Goal: Task Accomplishment & Management: Manage account settings

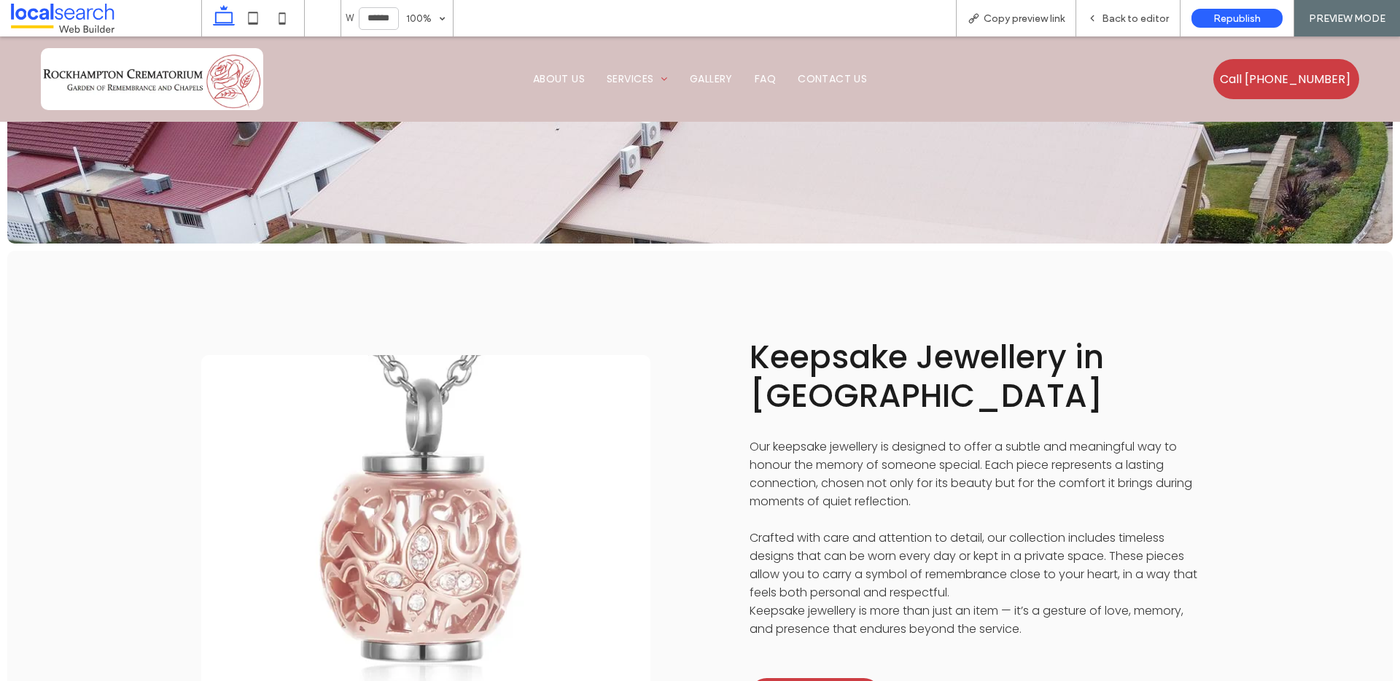
scroll to position [1988, 0]
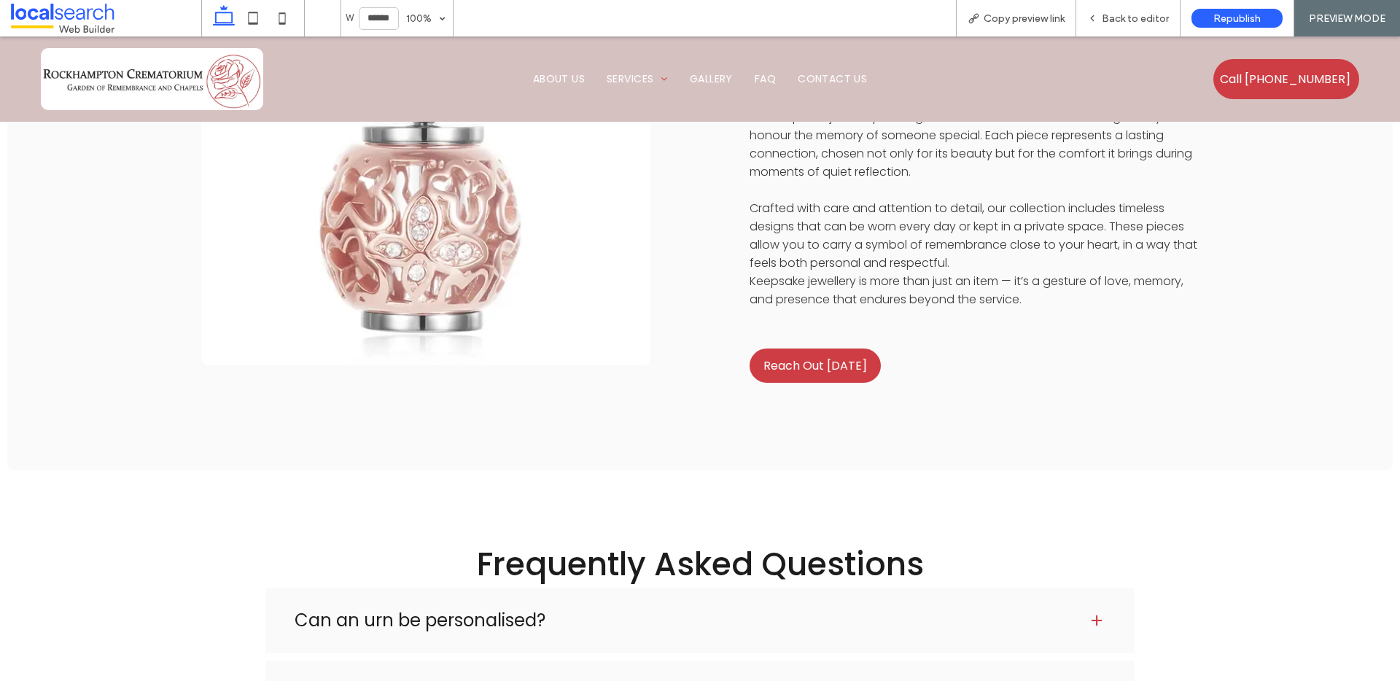
click at [505, 254] on link at bounding box center [425, 196] width 449 height 340
click at [564, 261] on link at bounding box center [425, 196] width 449 height 340
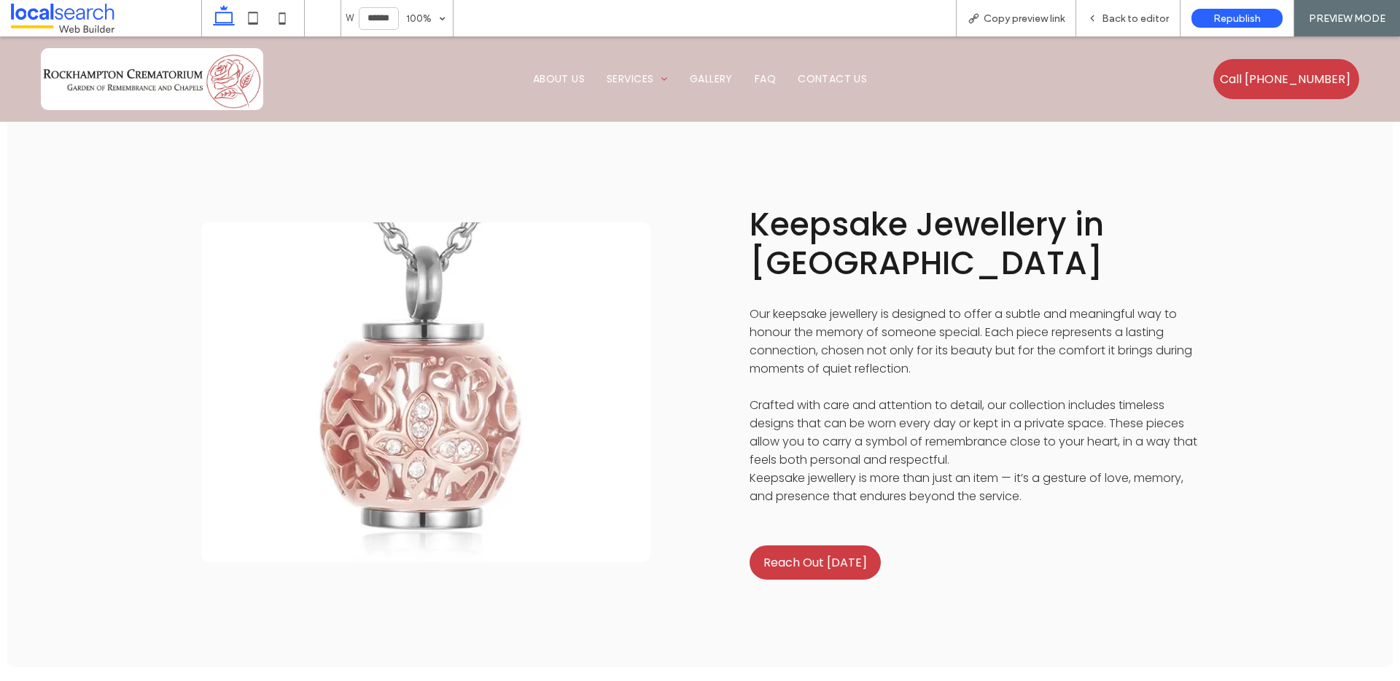
scroll to position [1792, 0]
click at [480, 354] on link at bounding box center [425, 391] width 449 height 340
click at [424, 354] on link at bounding box center [425, 391] width 449 height 340
click at [1111, 27] on div "Back to editor" at bounding box center [1128, 18] width 104 height 36
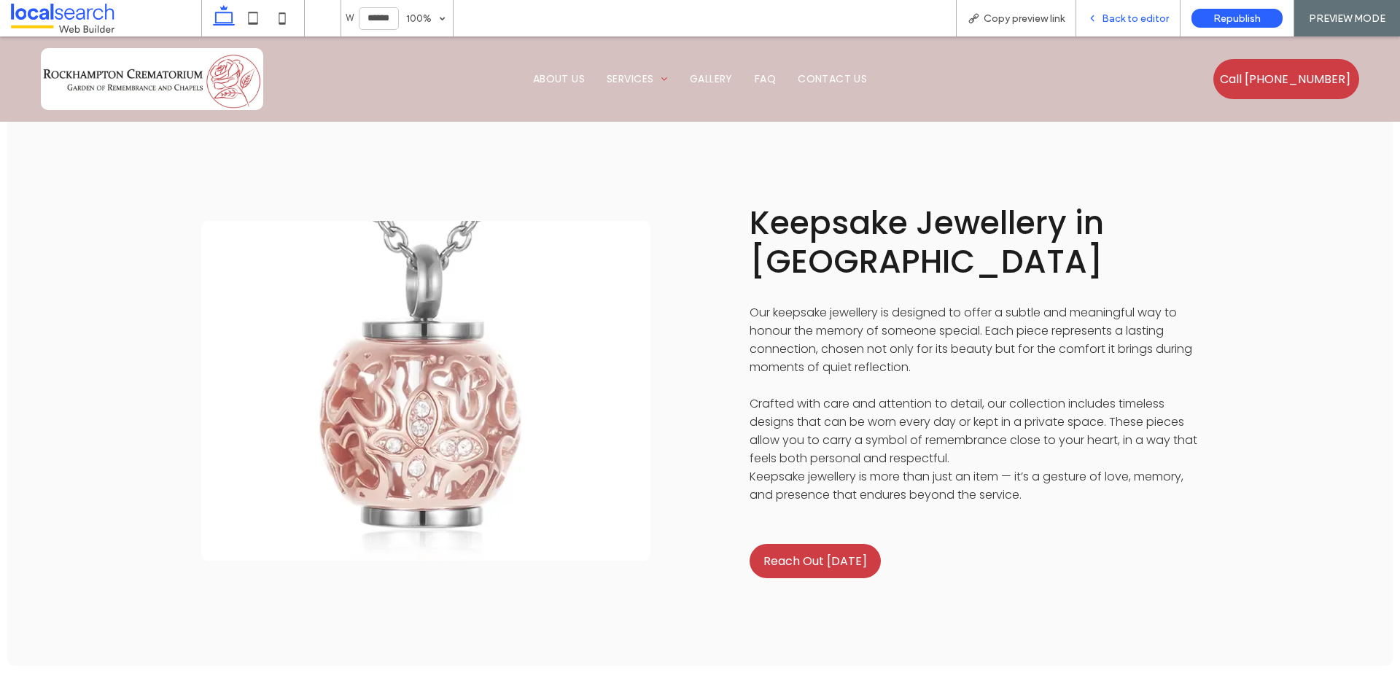
click at [1111, 13] on span "Back to editor" at bounding box center [1135, 18] width 67 height 12
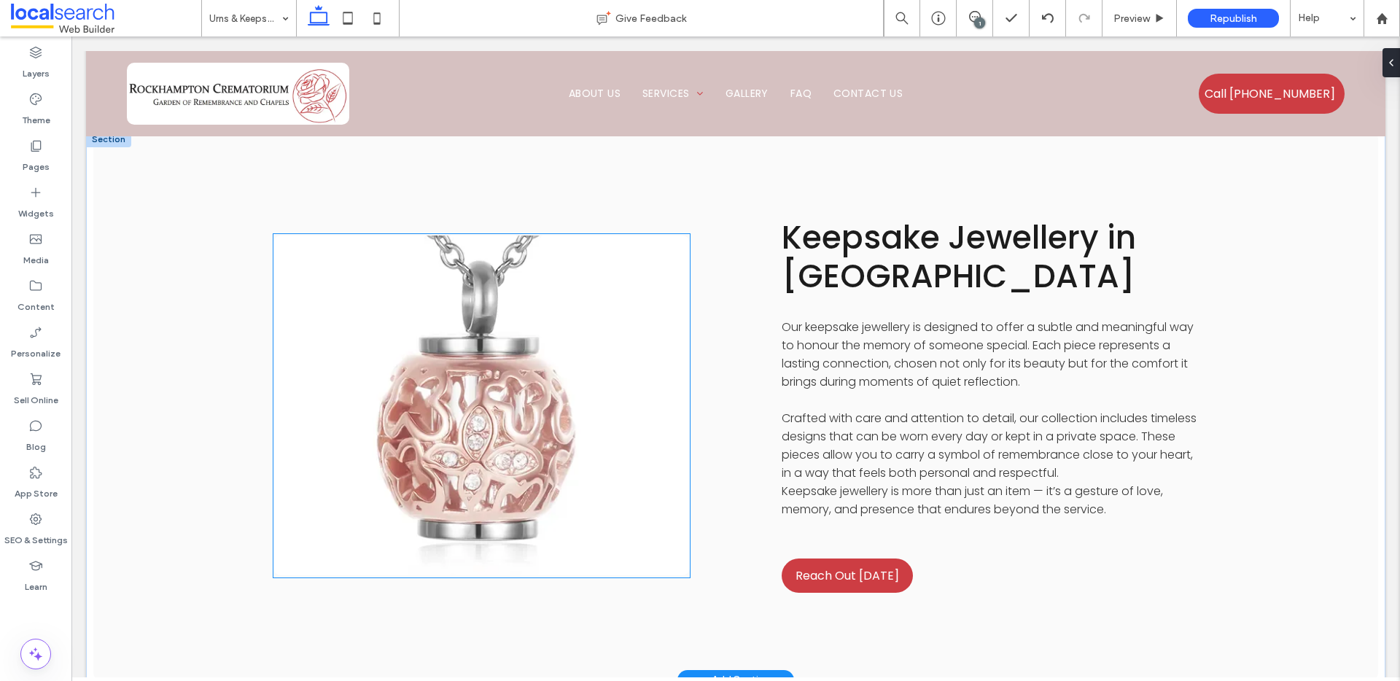
click at [498, 406] on link at bounding box center [481, 406] width 416 height 340
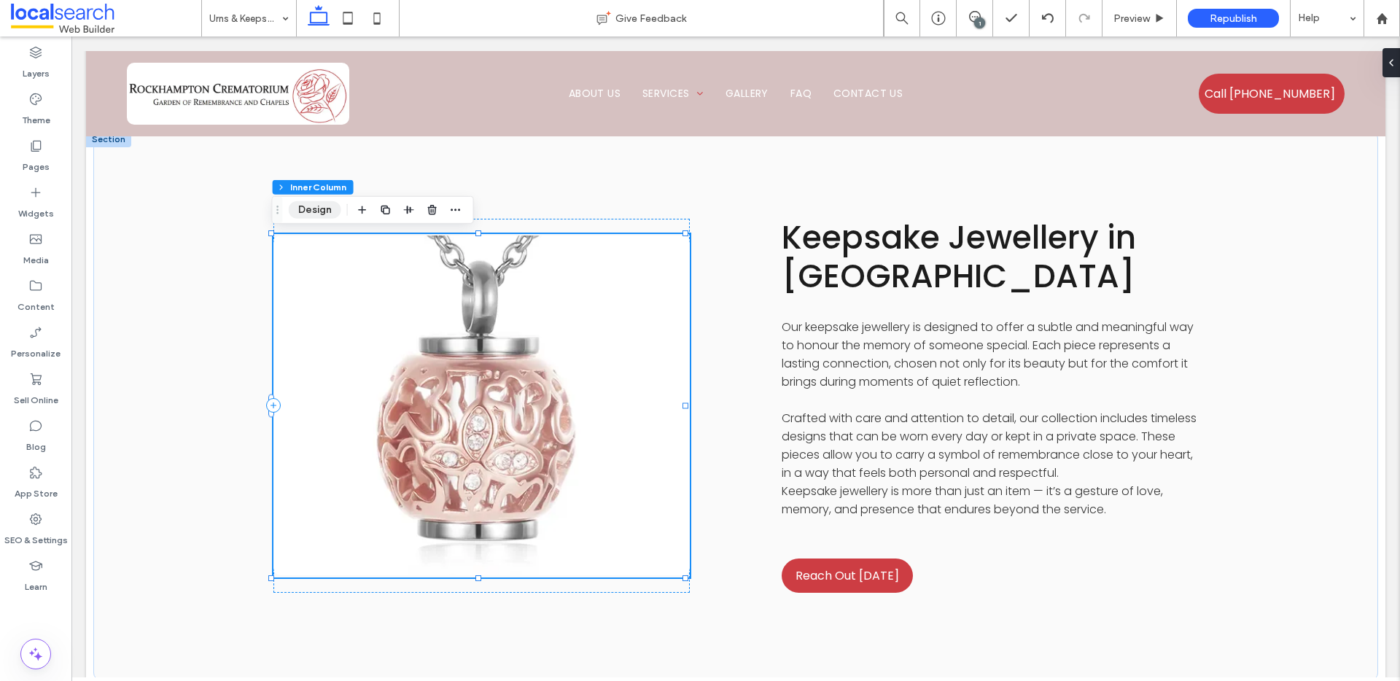
click at [319, 210] on button "Design" at bounding box center [315, 209] width 52 height 17
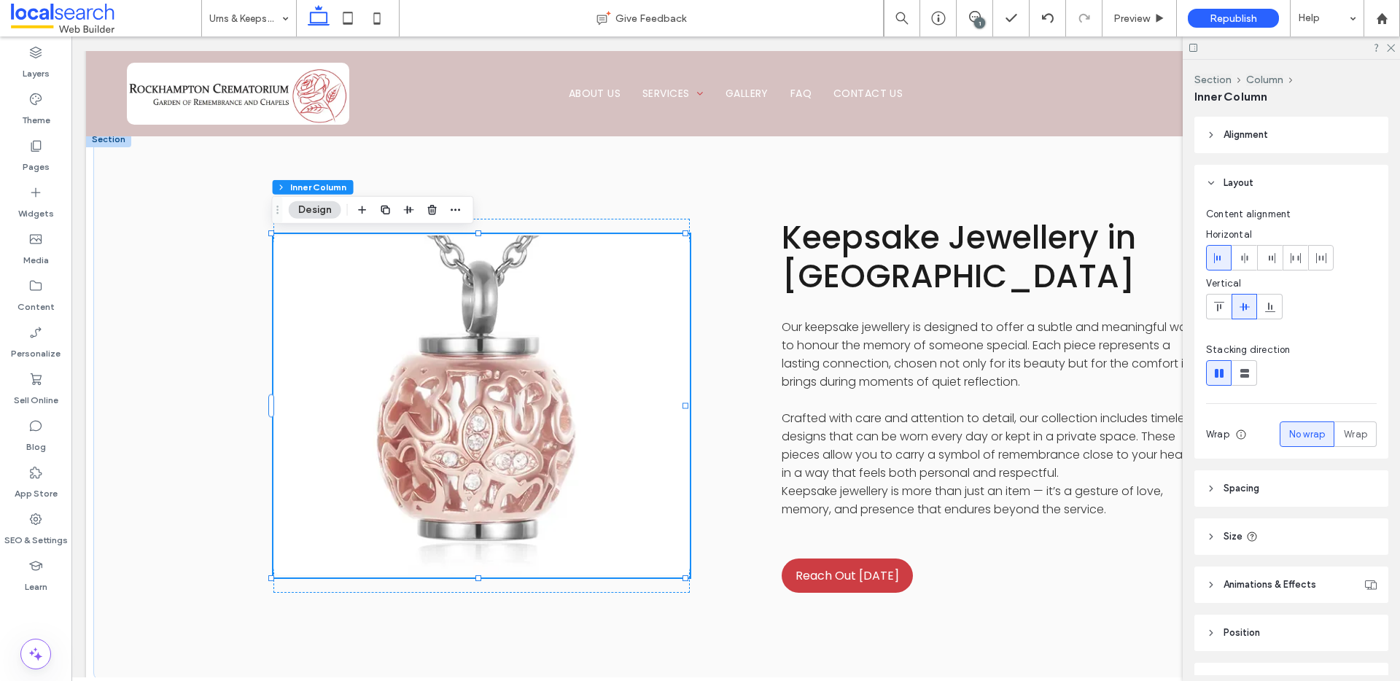
scroll to position [453, 0]
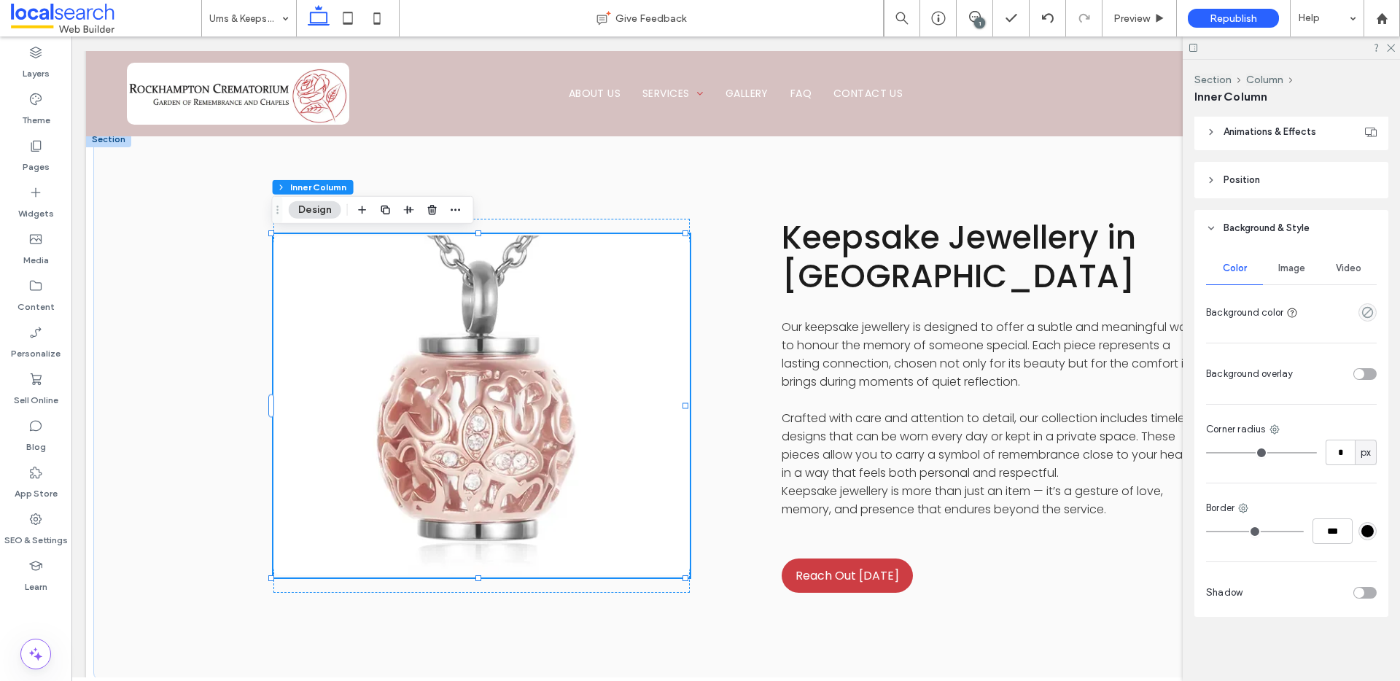
click at [1278, 271] on span "Image" at bounding box center [1291, 268] width 27 height 12
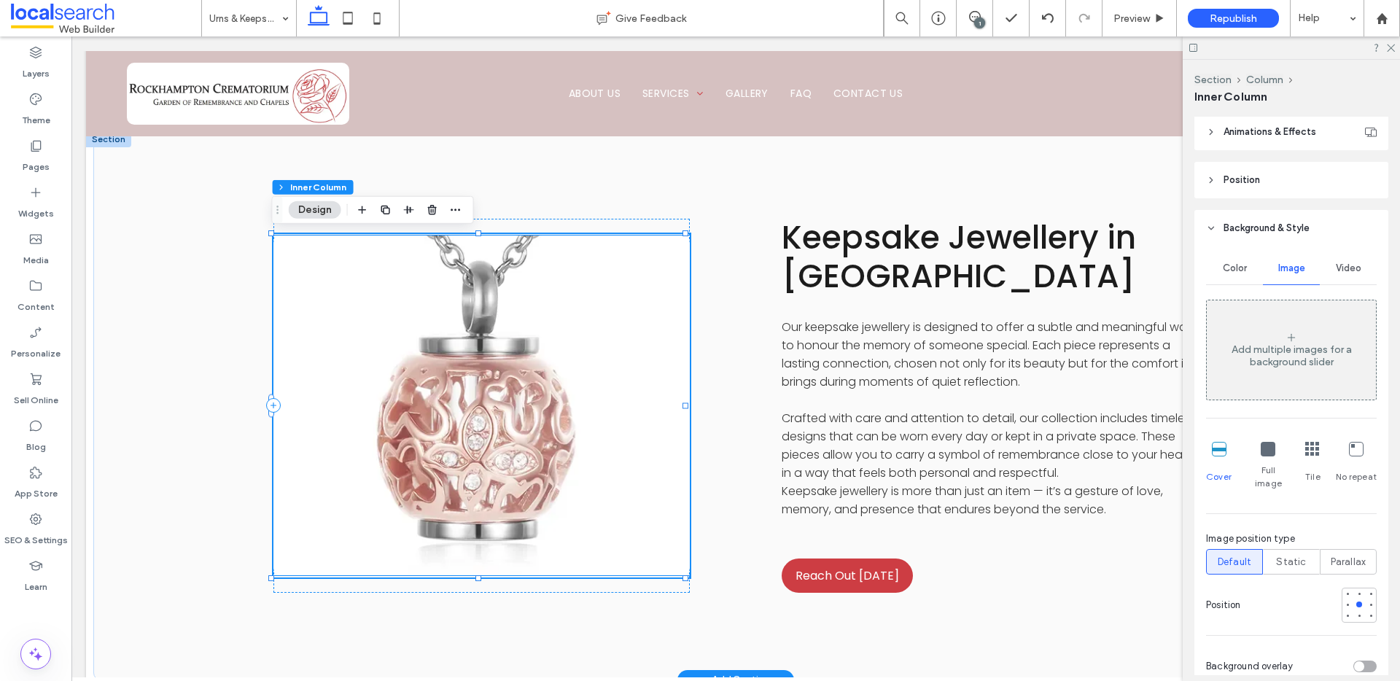
click at [503, 361] on link at bounding box center [481, 406] width 416 height 340
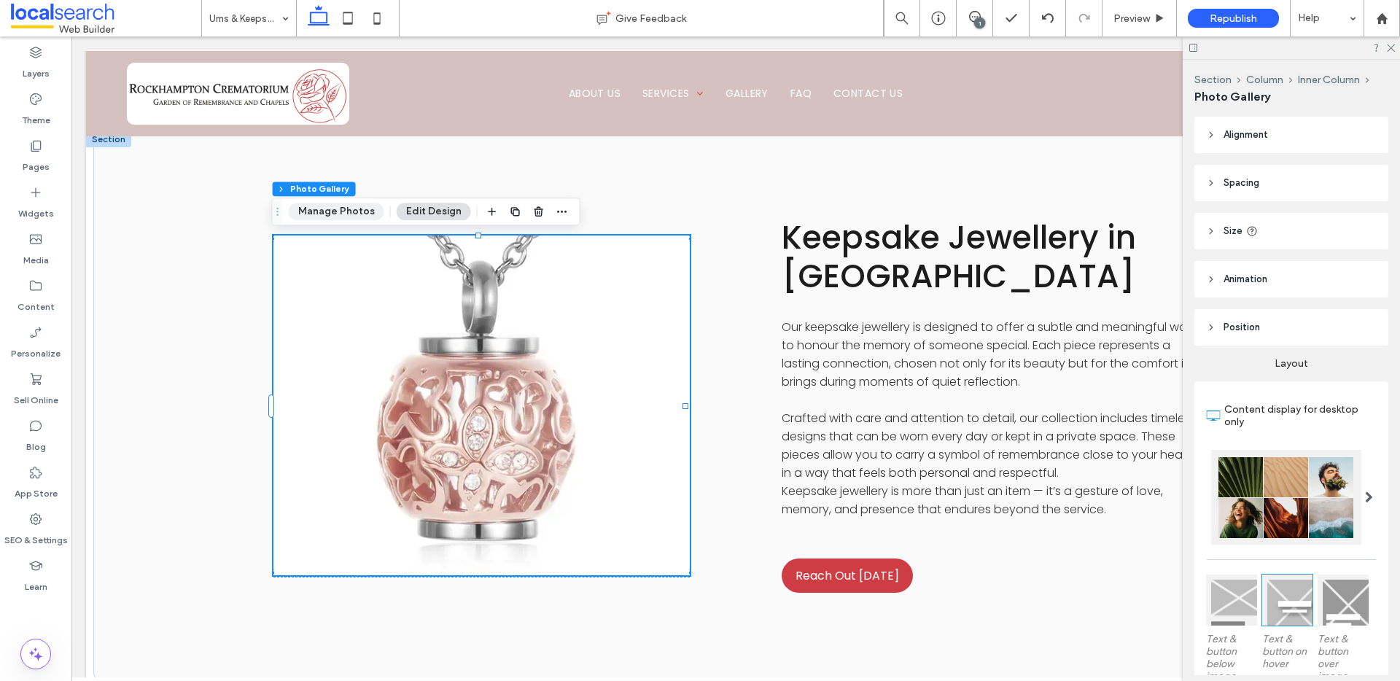
click at [335, 210] on button "Manage Photos" at bounding box center [337, 211] width 96 height 17
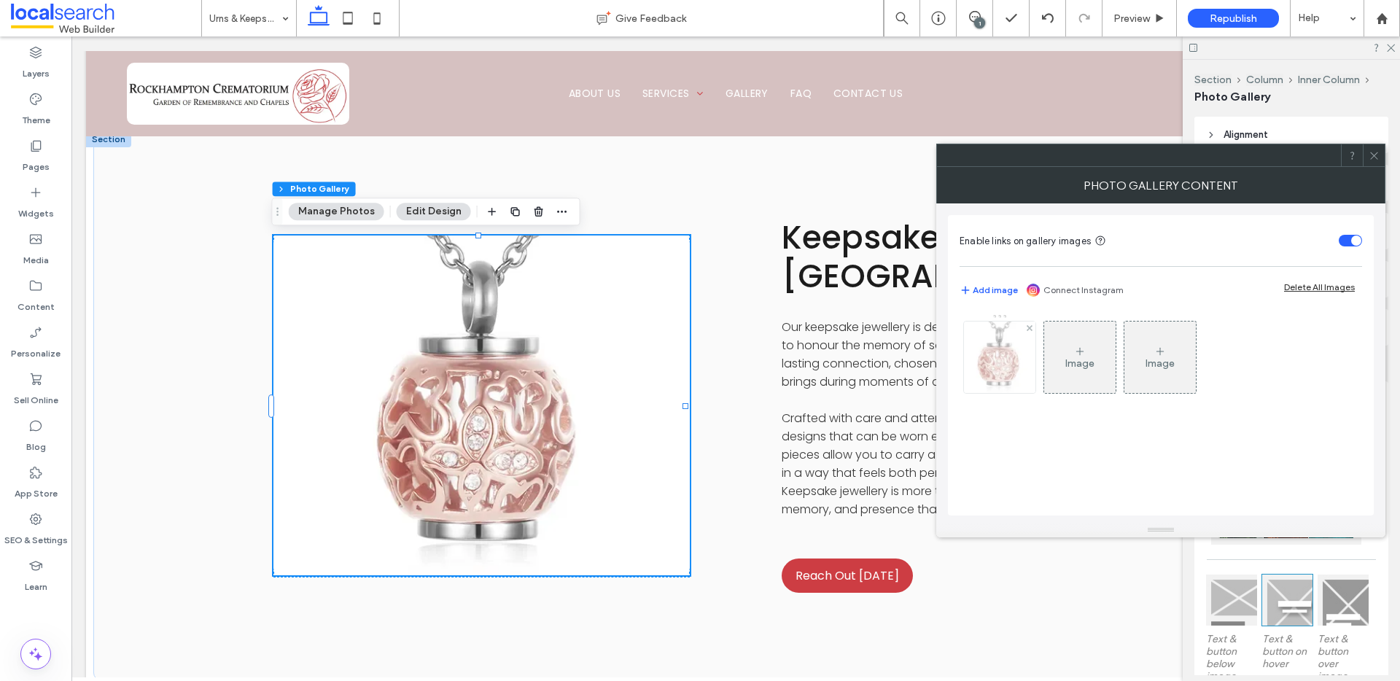
click at [1000, 361] on img at bounding box center [999, 357] width 93 height 71
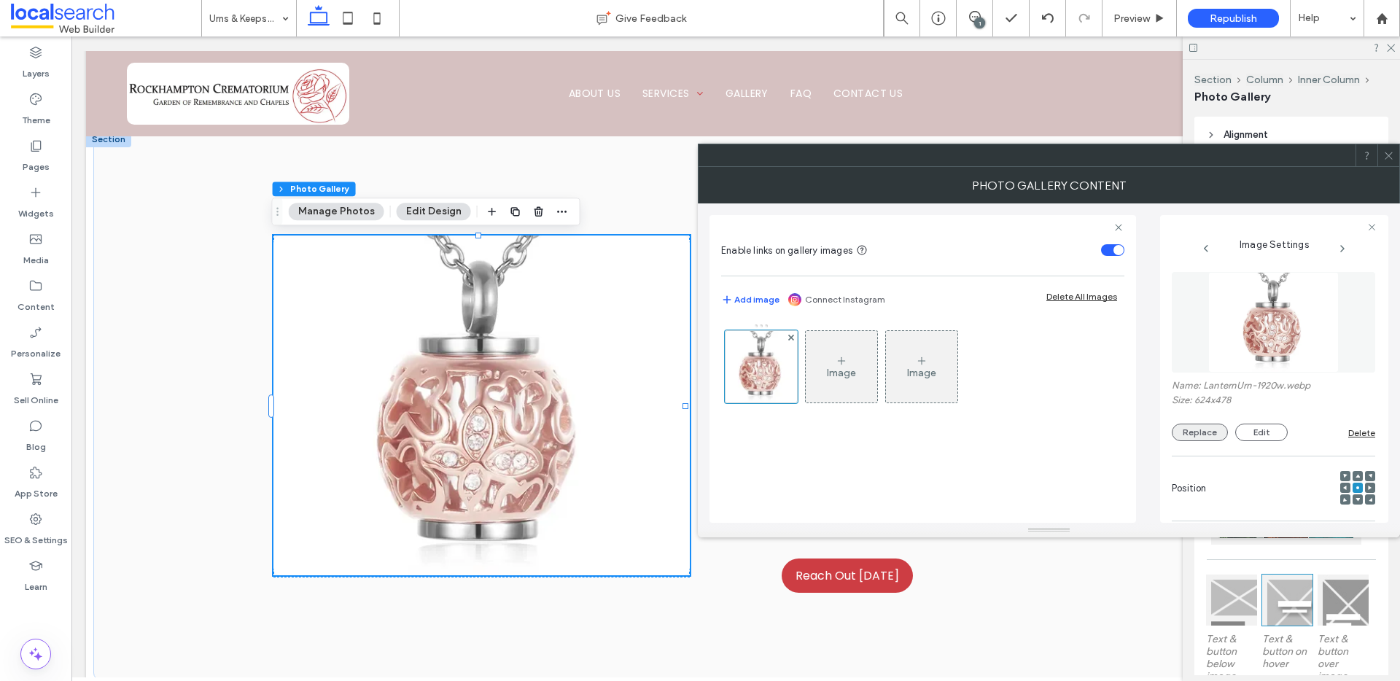
click at [1192, 424] on button "Replace" at bounding box center [1200, 432] width 56 height 17
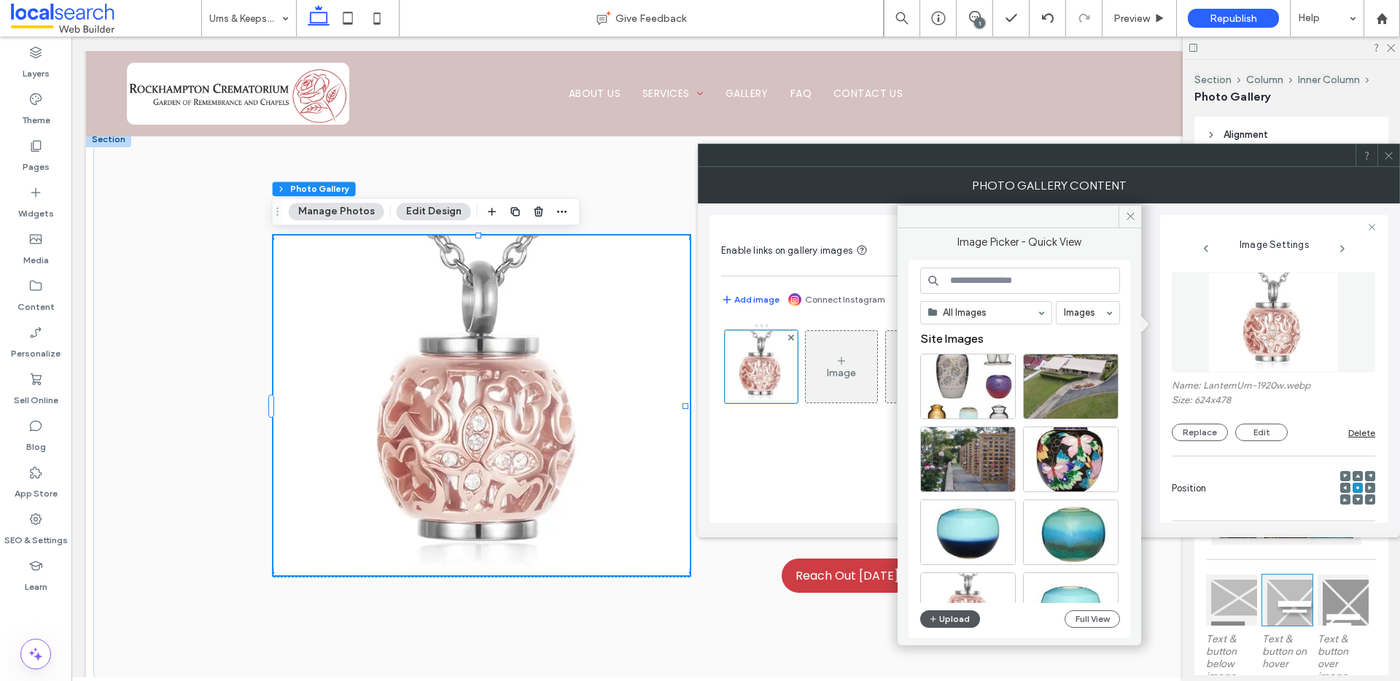
click at [954, 618] on button "Upload" at bounding box center [950, 618] width 60 height 17
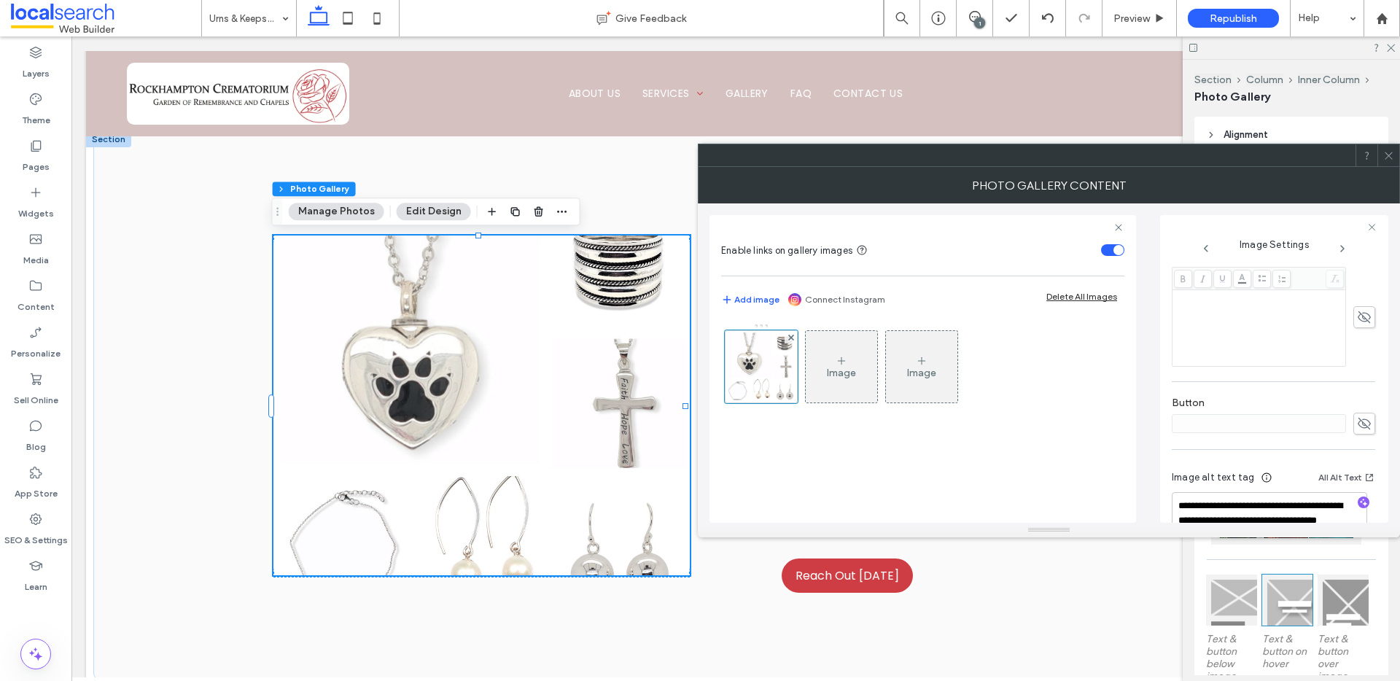
scroll to position [431, 0]
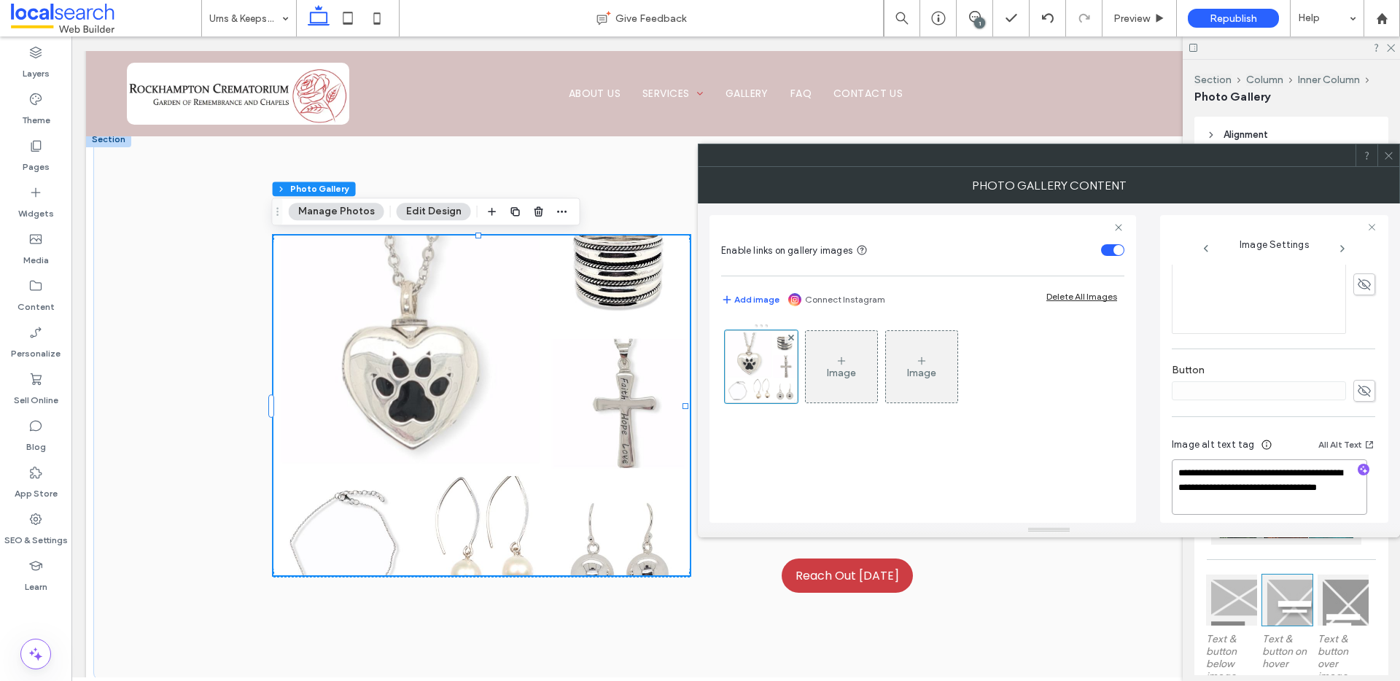
drag, startPoint x: 1203, startPoint y: 478, endPoint x: 1304, endPoint y: 499, distance: 102.8
click at [1304, 499] on textarea "**********" at bounding box center [1269, 486] width 195 height 55
click at [1358, 464] on icon "button" at bounding box center [1363, 469] width 10 height 10
click at [1294, 497] on textarea "**********" at bounding box center [1269, 486] width 195 height 55
paste textarea "**********"
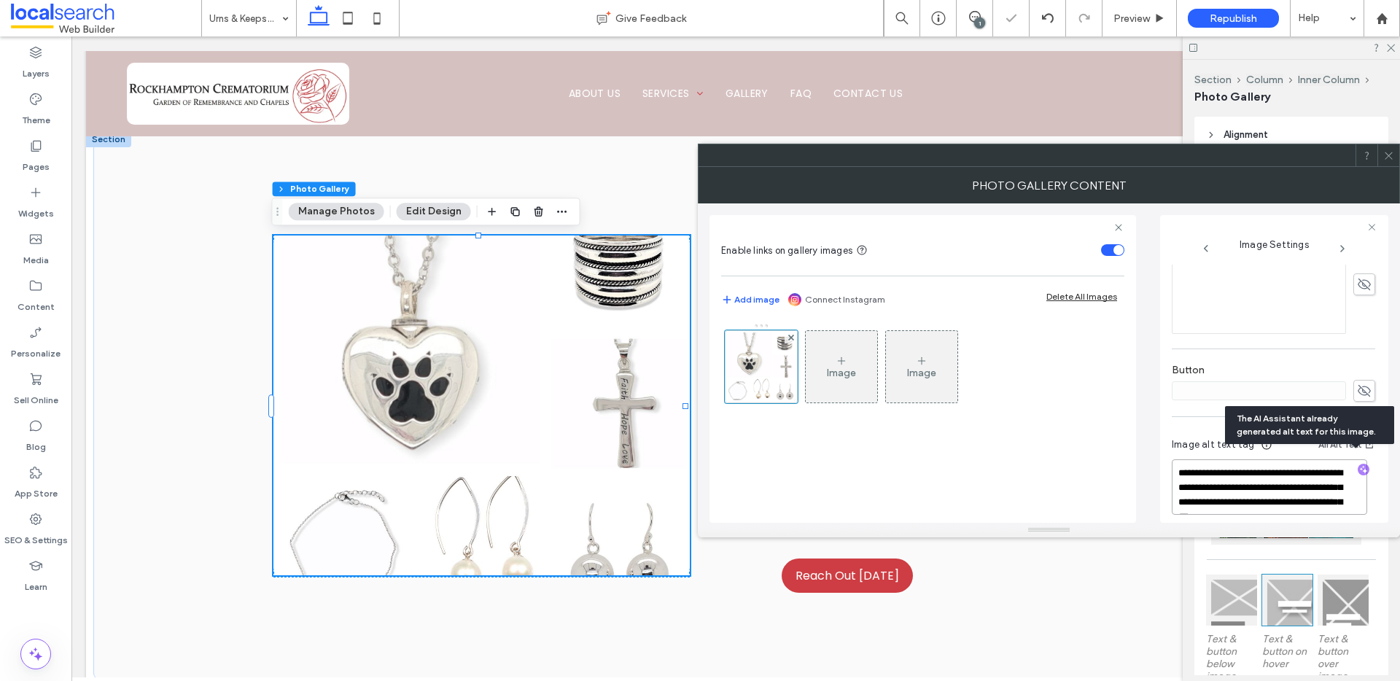
scroll to position [1, 0]
type textarea "**********"
click at [1387, 154] on use at bounding box center [1388, 155] width 7 height 7
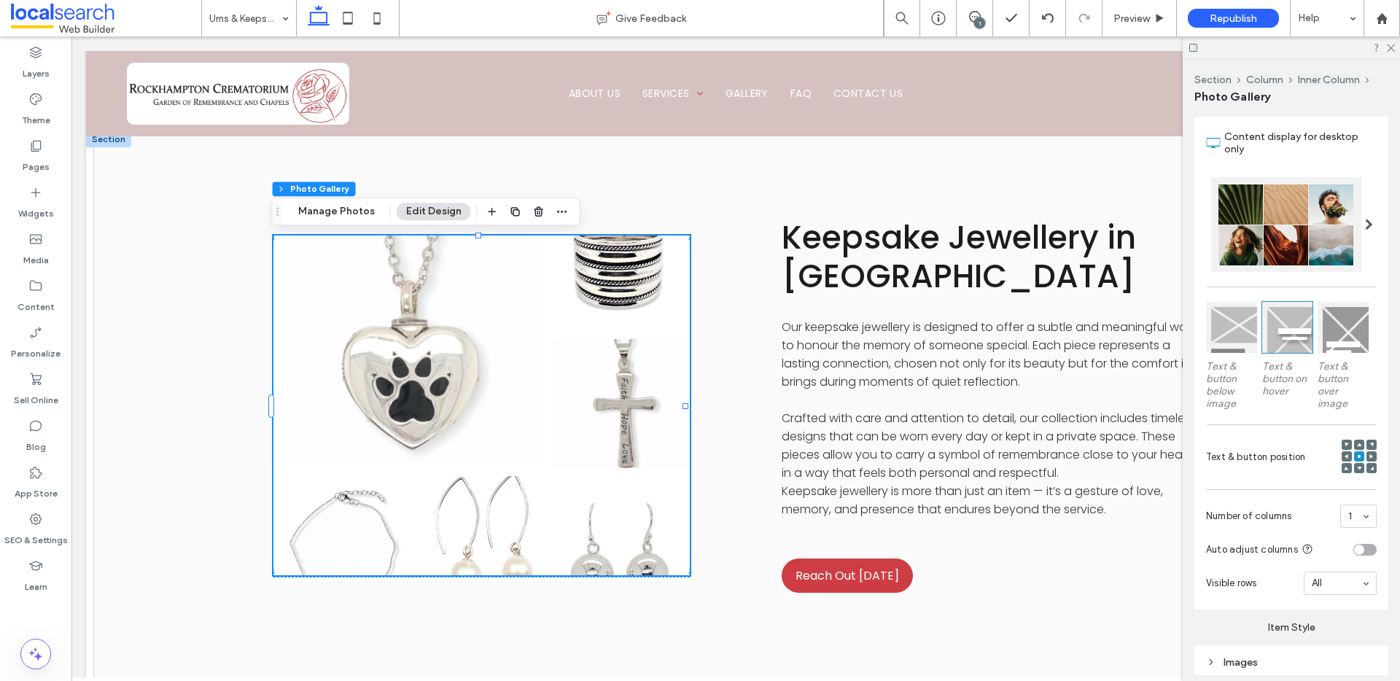
scroll to position [427, 0]
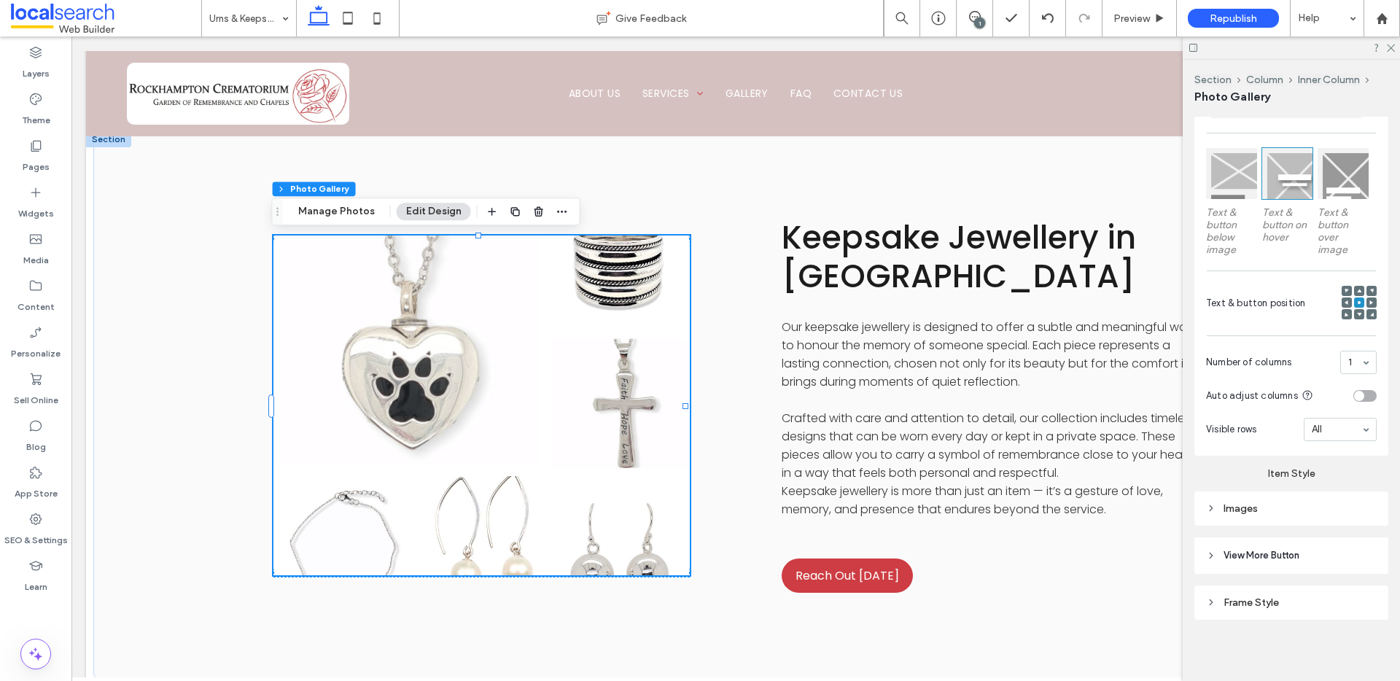
click at [1218, 499] on div "Images" at bounding box center [1291, 509] width 171 height 20
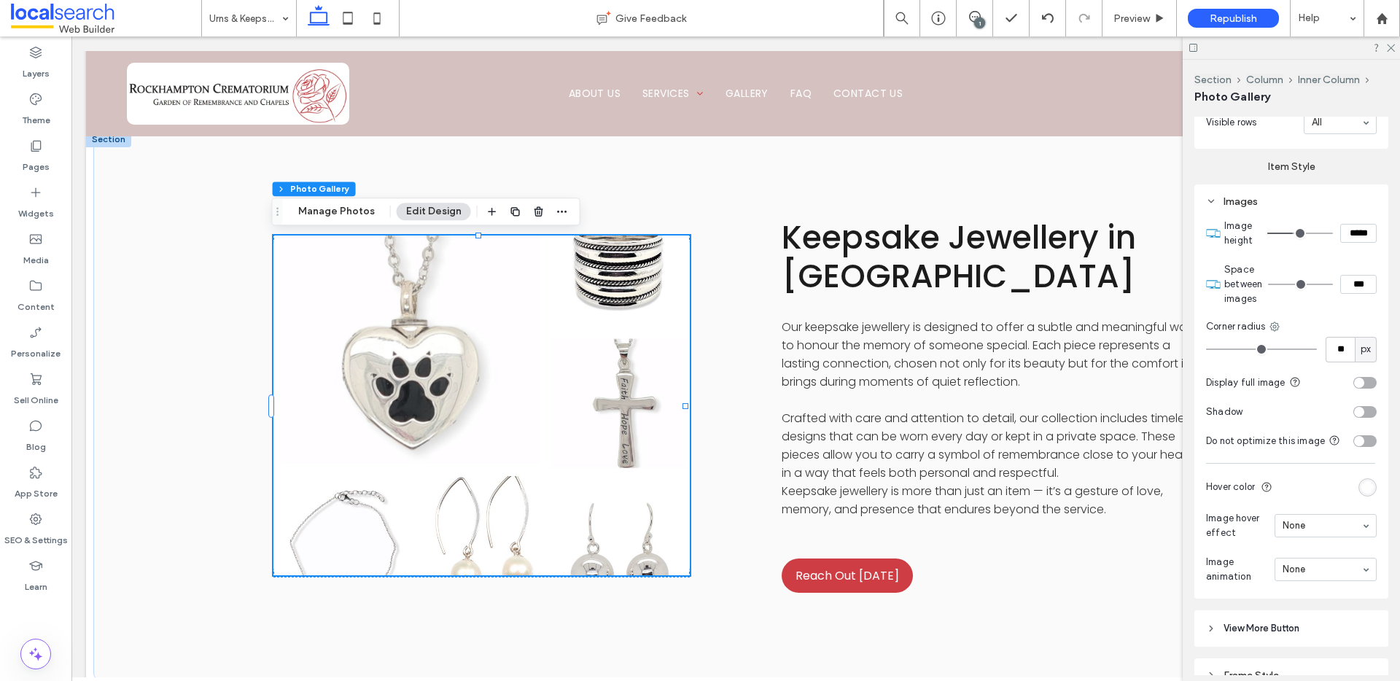
scroll to position [821, 0]
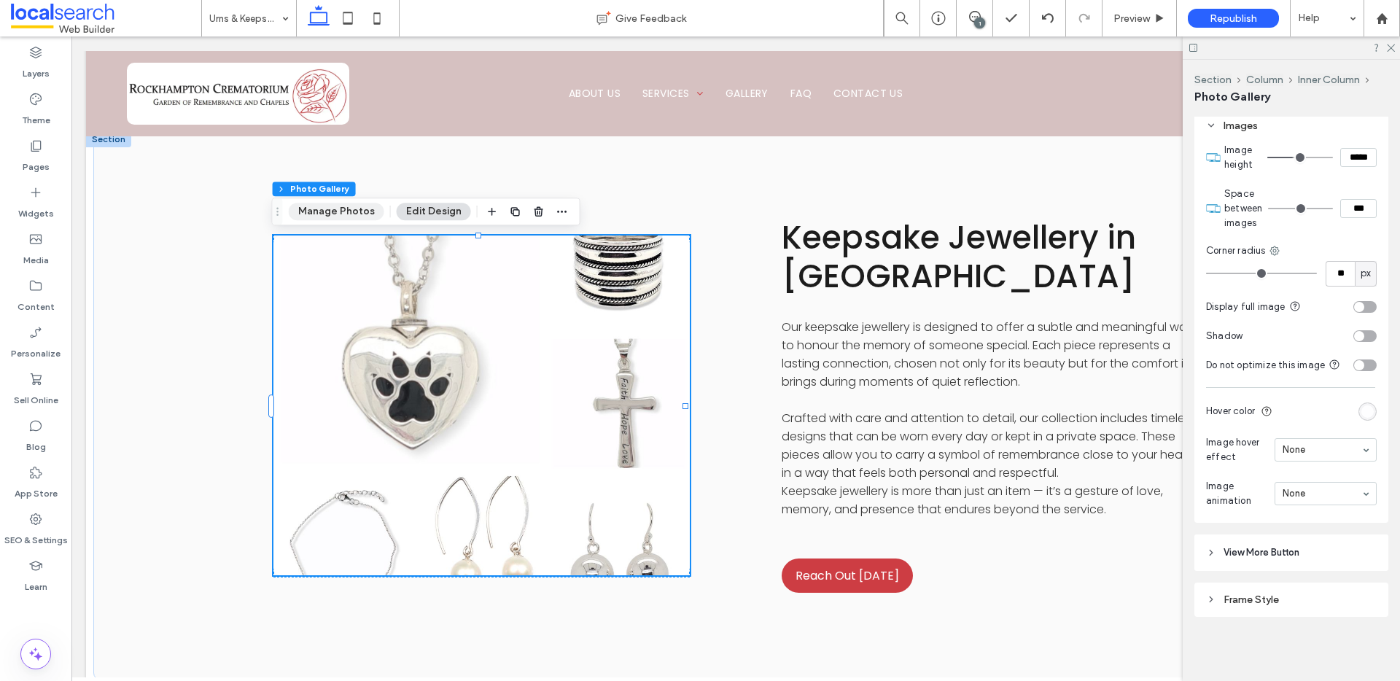
click at [333, 208] on button "Manage Photos" at bounding box center [337, 211] width 96 height 17
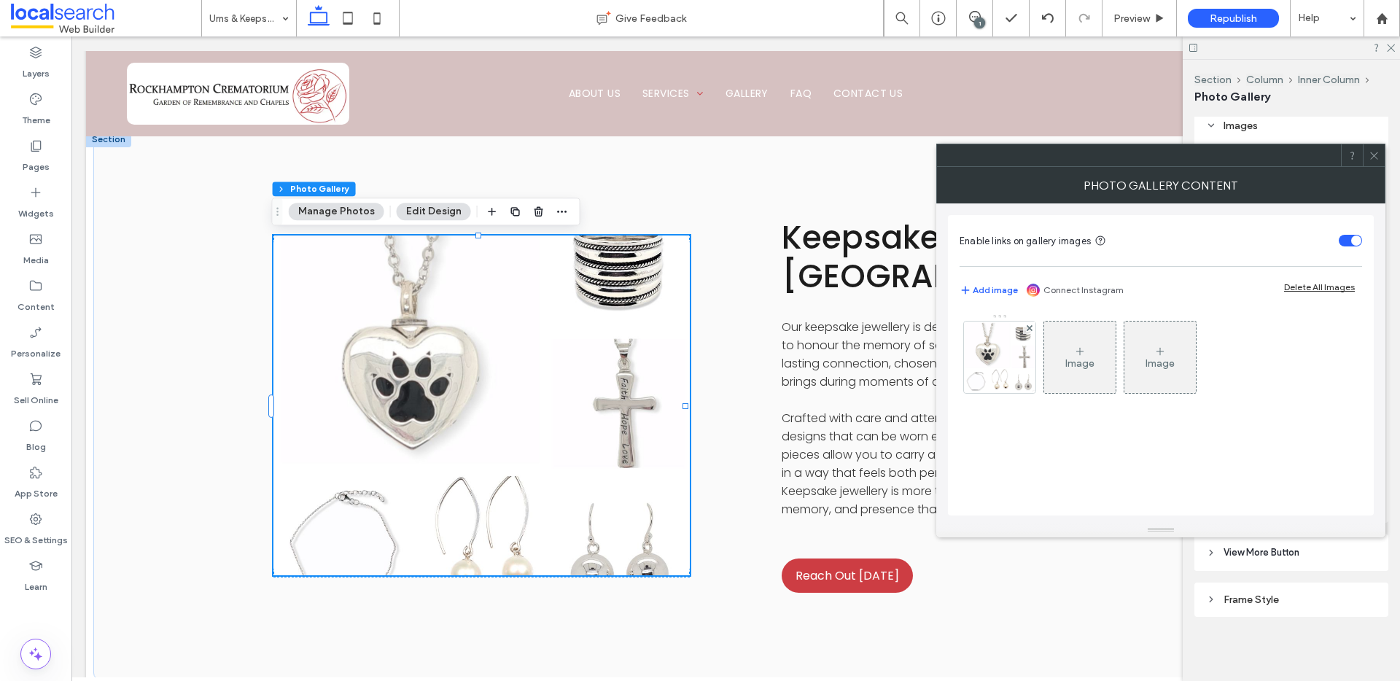
click at [356, 211] on button "Manage Photos" at bounding box center [337, 211] width 96 height 17
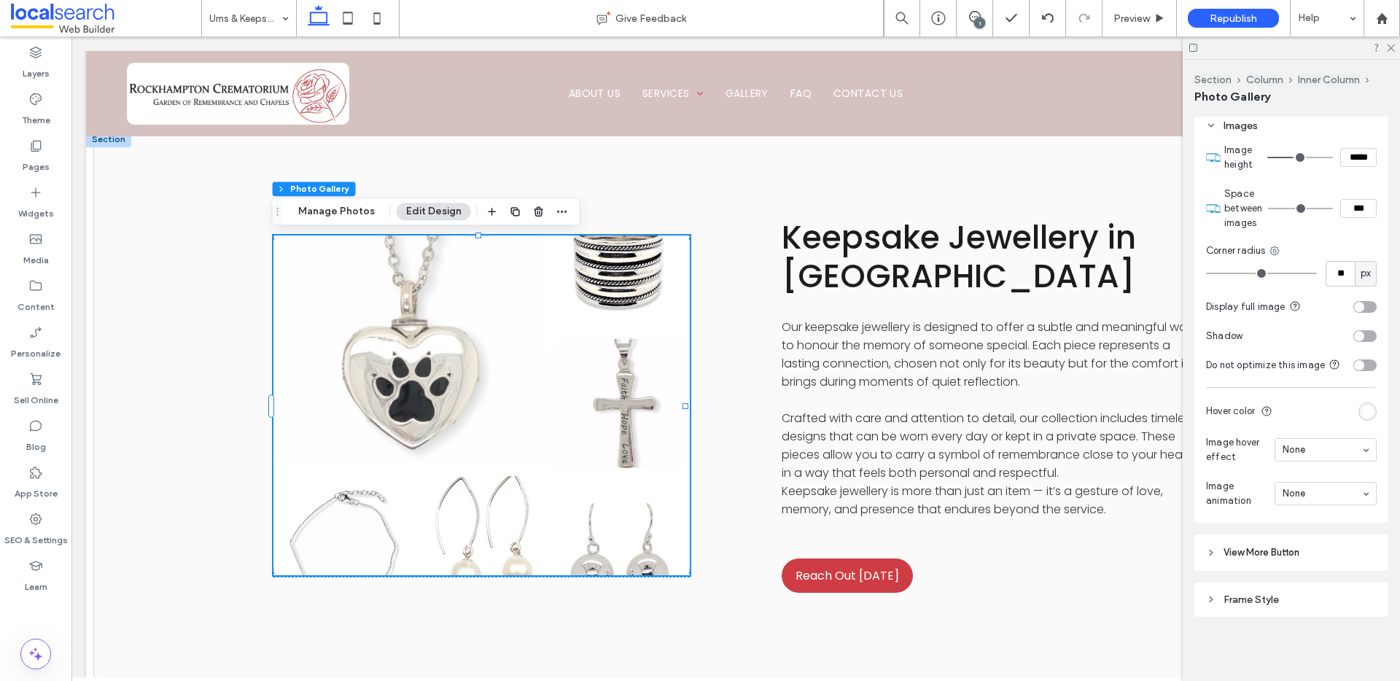
click at [408, 206] on button "Edit Design" at bounding box center [434, 211] width 74 height 17
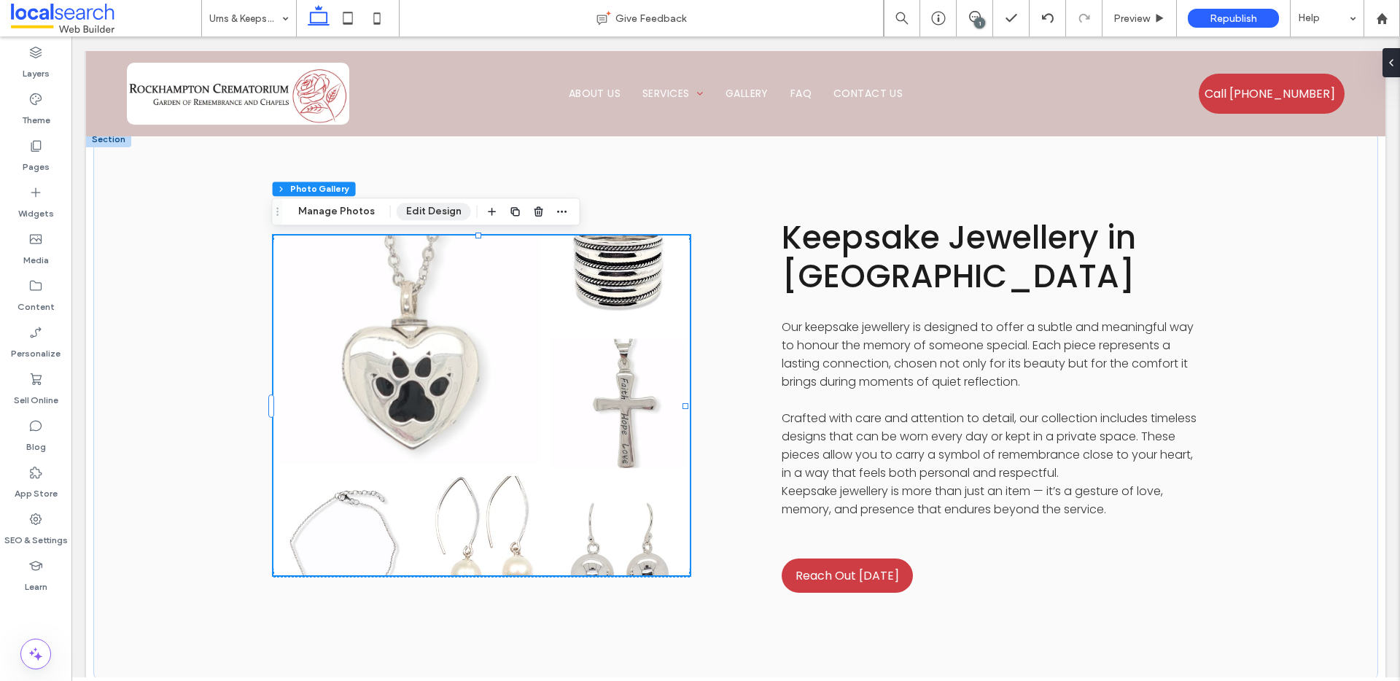
click at [419, 211] on button "Edit Design" at bounding box center [434, 211] width 74 height 17
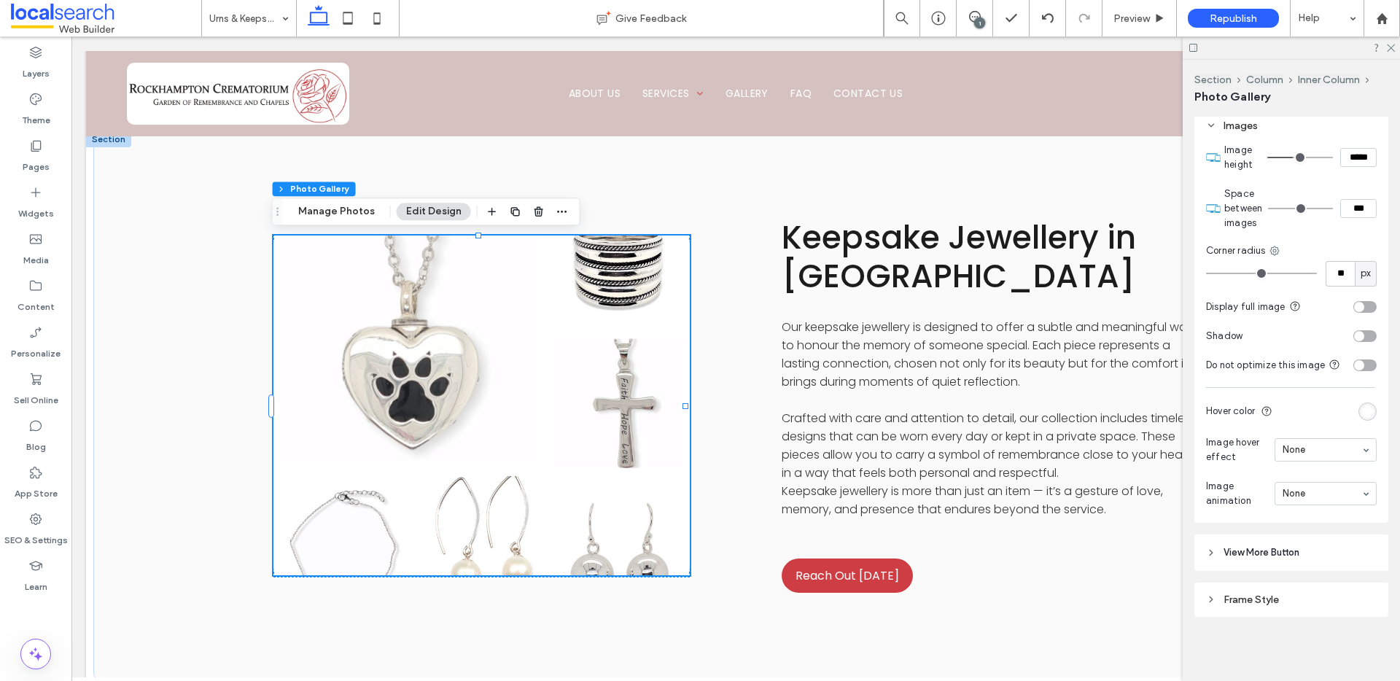
click at [1219, 598] on div "Frame Style" at bounding box center [1291, 600] width 171 height 12
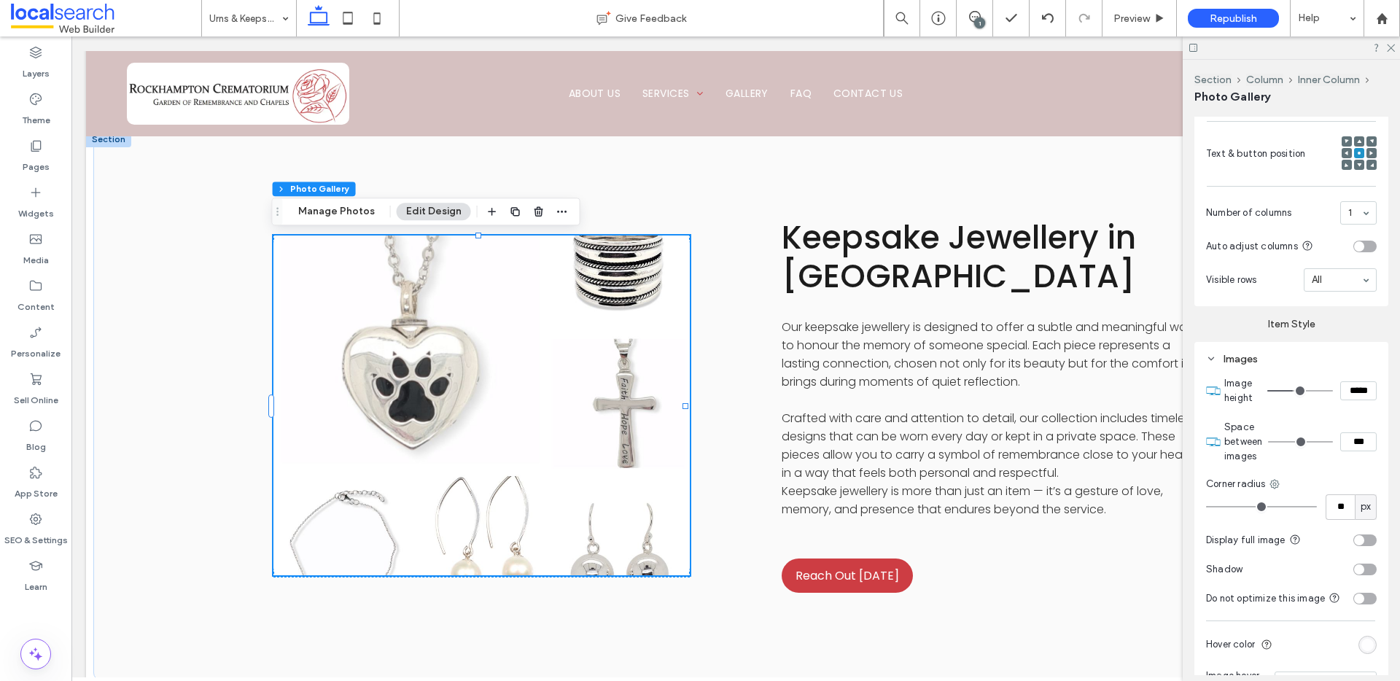
scroll to position [508, 0]
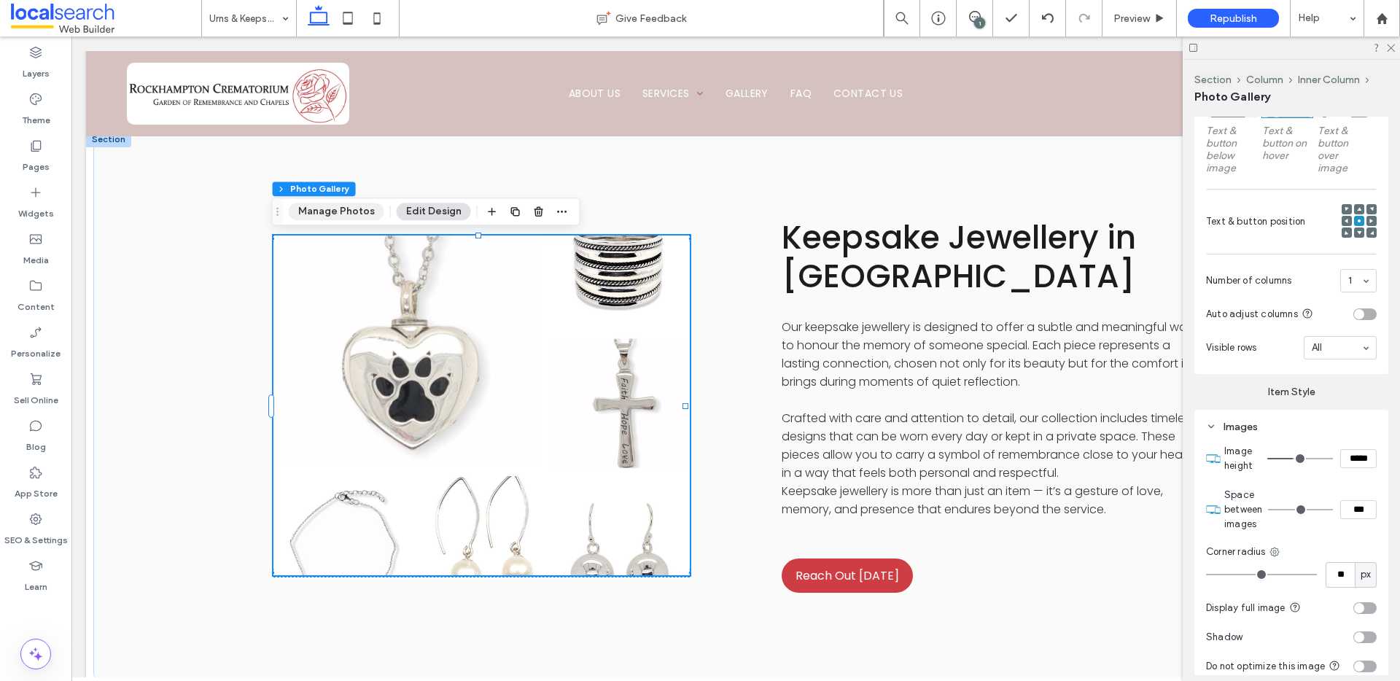
click at [348, 211] on button "Manage Photos" at bounding box center [337, 211] width 96 height 17
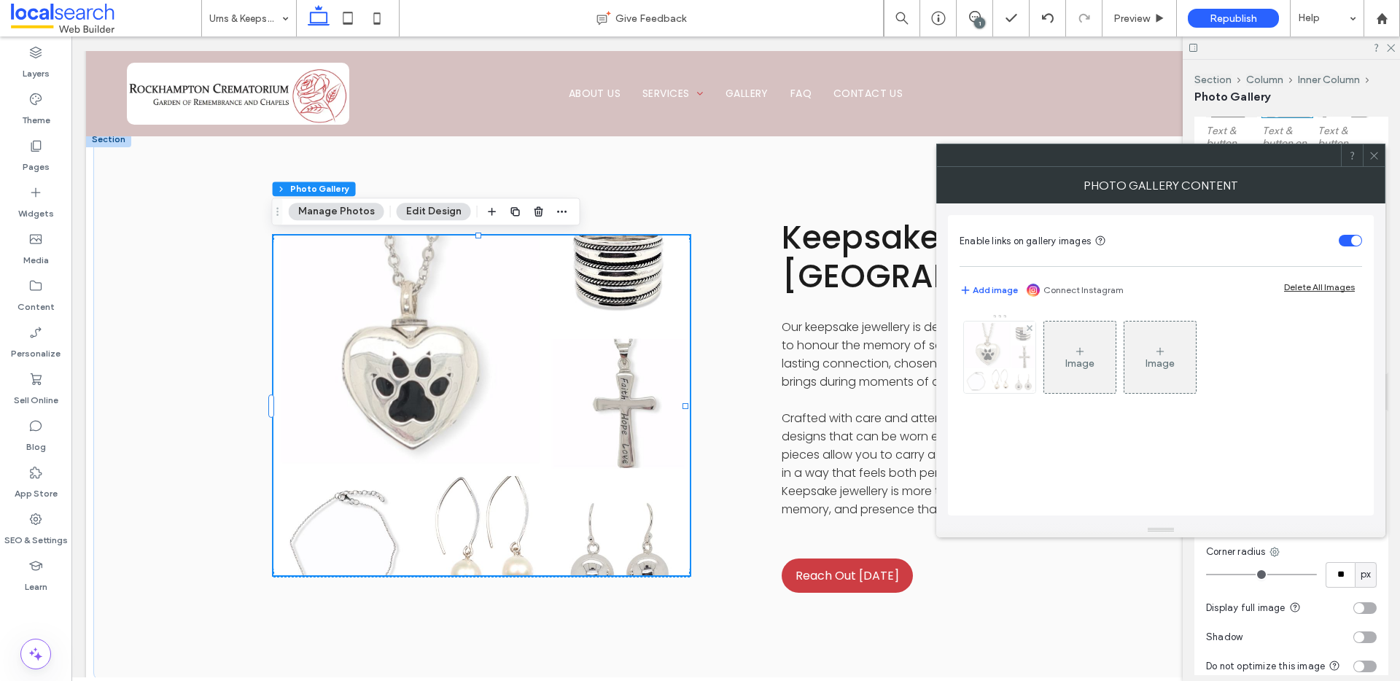
click at [1006, 366] on img at bounding box center [999, 357] width 71 height 71
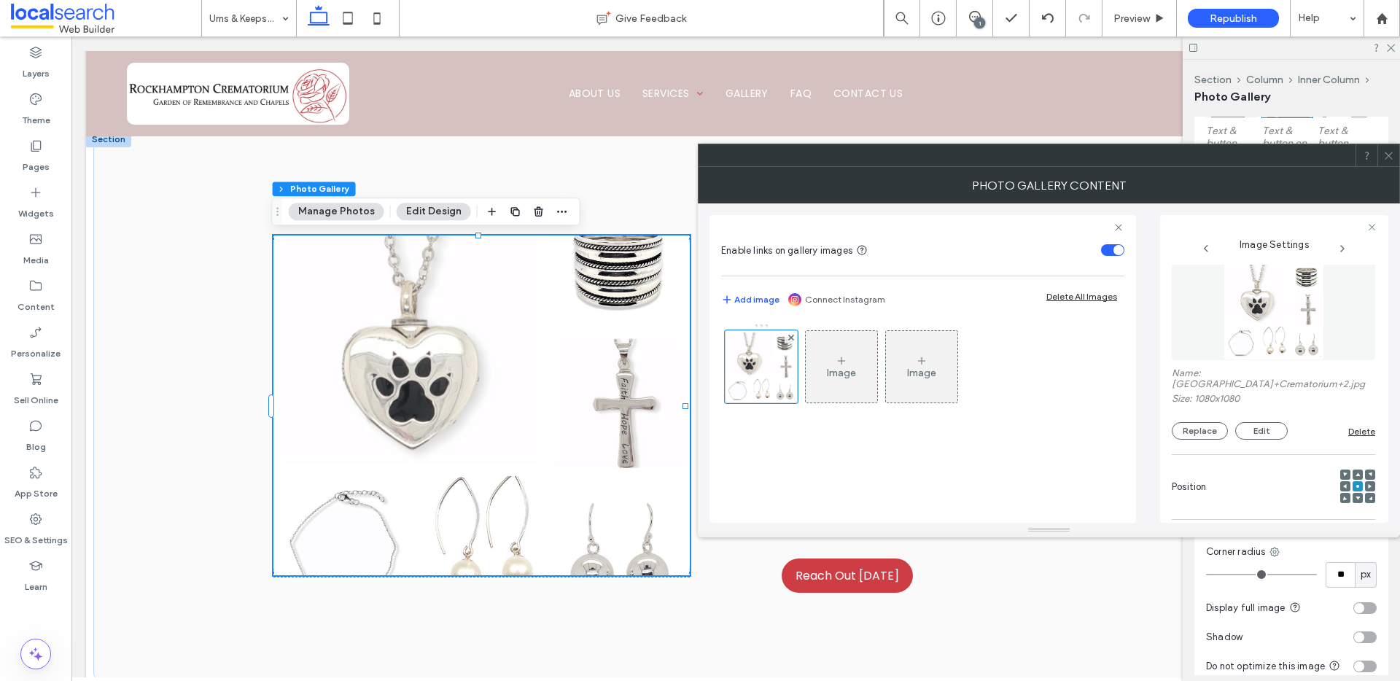
scroll to position [0, 0]
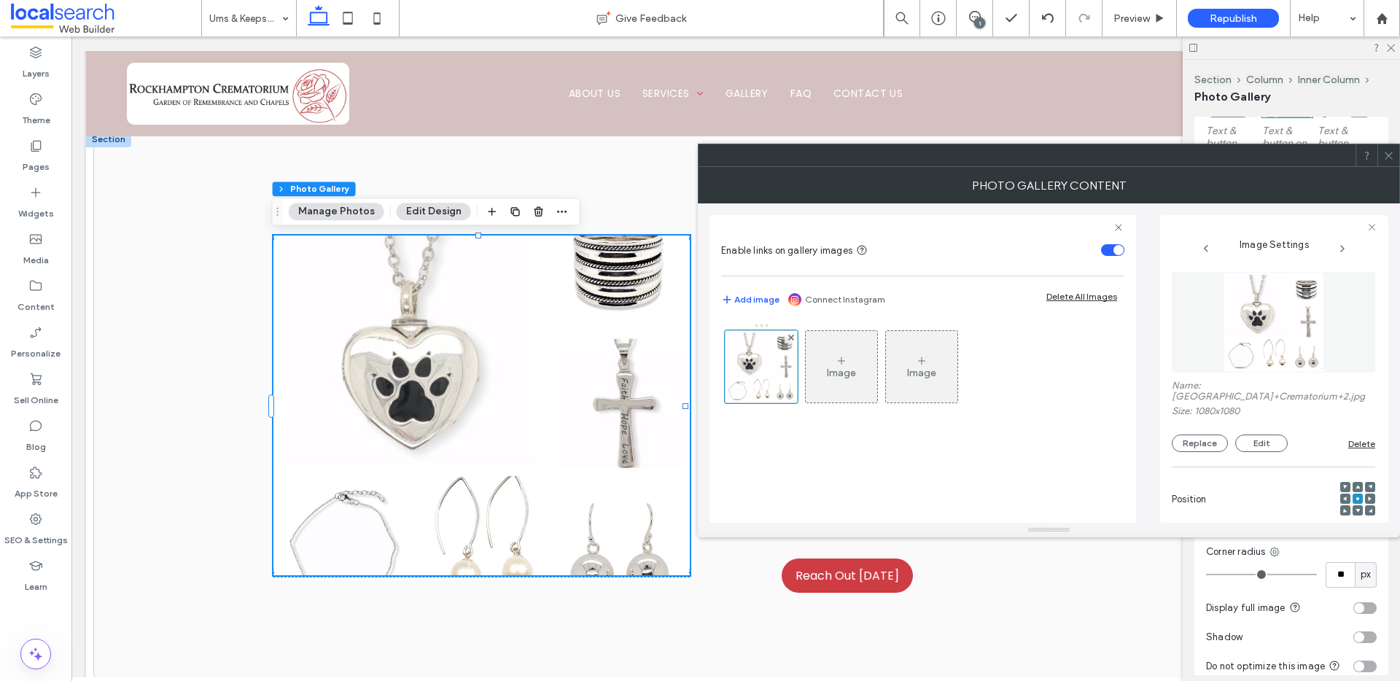
click at [1386, 157] on use at bounding box center [1388, 155] width 7 height 7
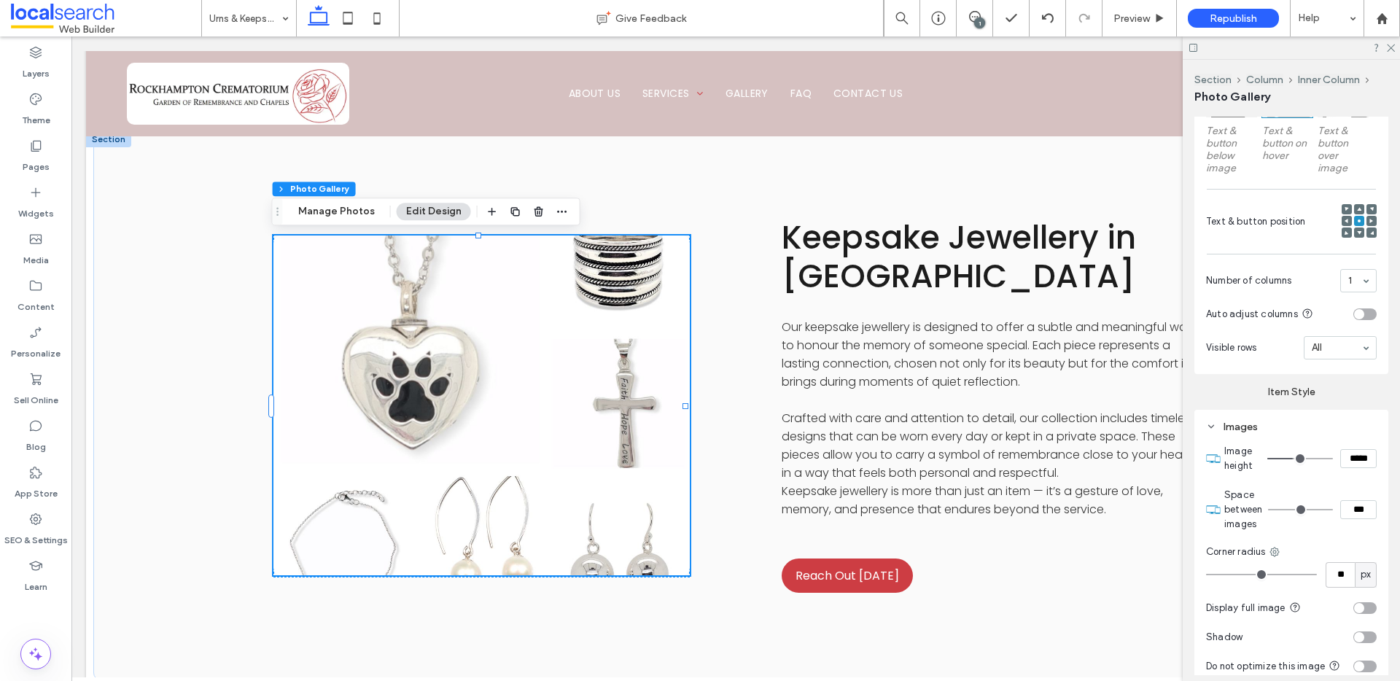
click at [1360, 604] on div "toggle" at bounding box center [1364, 608] width 23 height 12
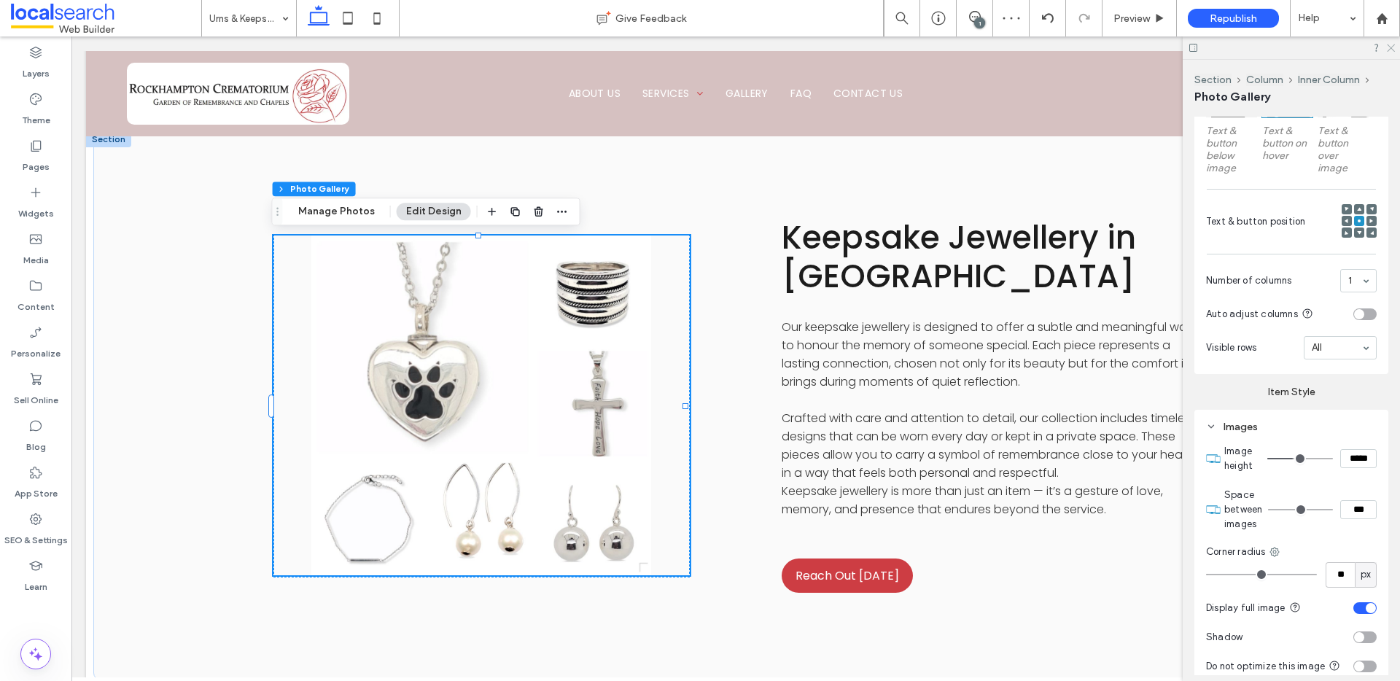
click at [1392, 50] on icon at bounding box center [1389, 46] width 9 height 9
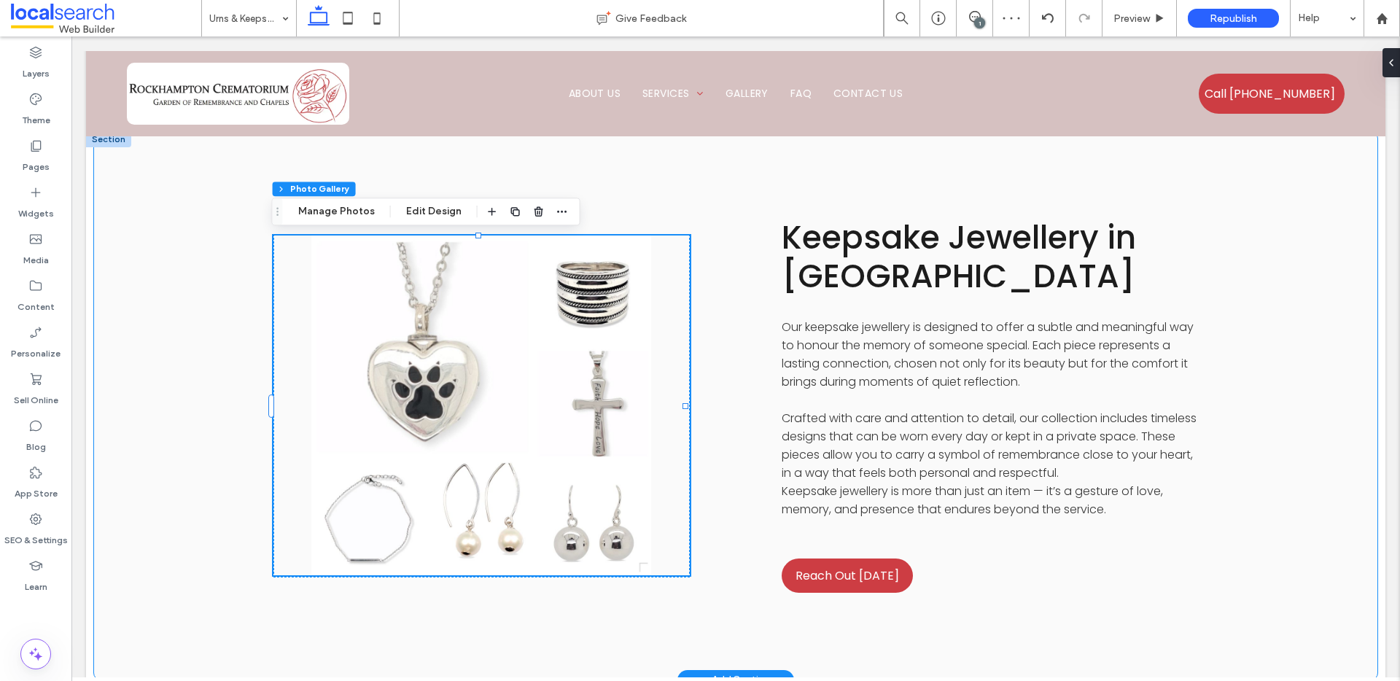
click at [1329, 356] on div "Keepsake Jewellery in Rockhampton Our keepsake jewellery is designed to offer a…" at bounding box center [735, 405] width 1285 height 549
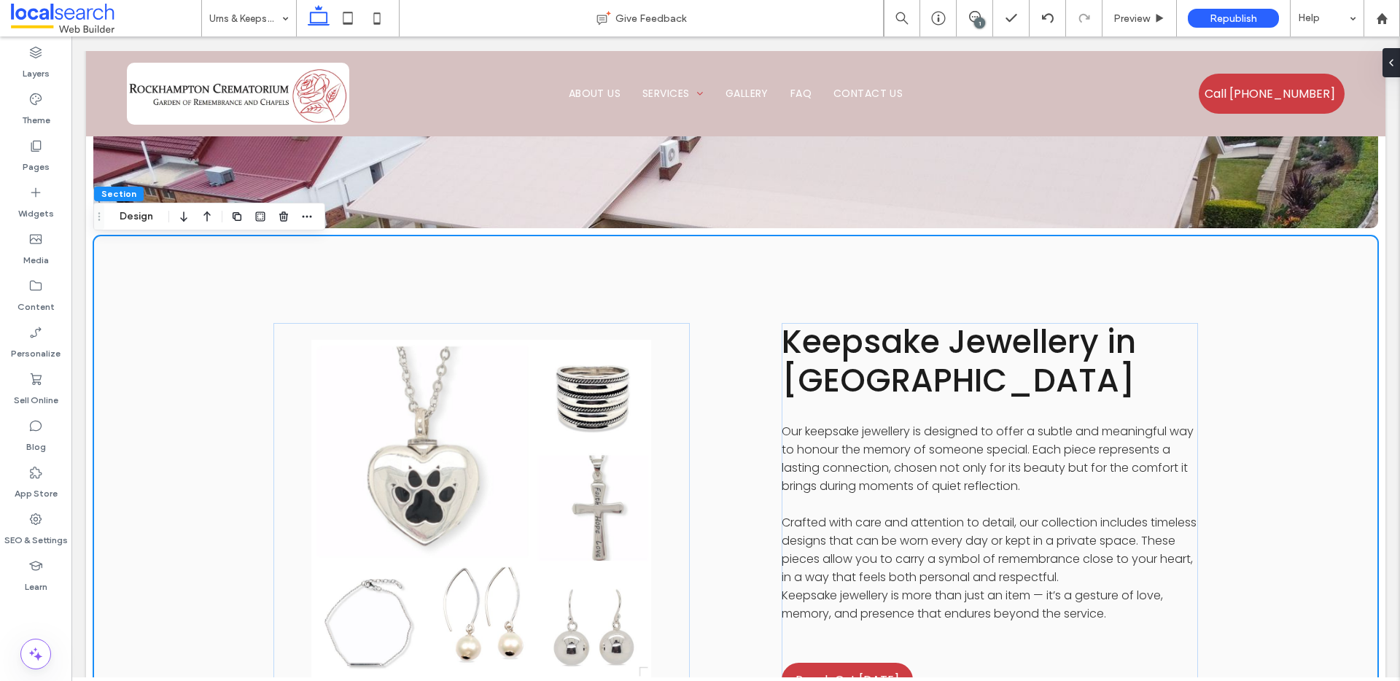
scroll to position [1683, 0]
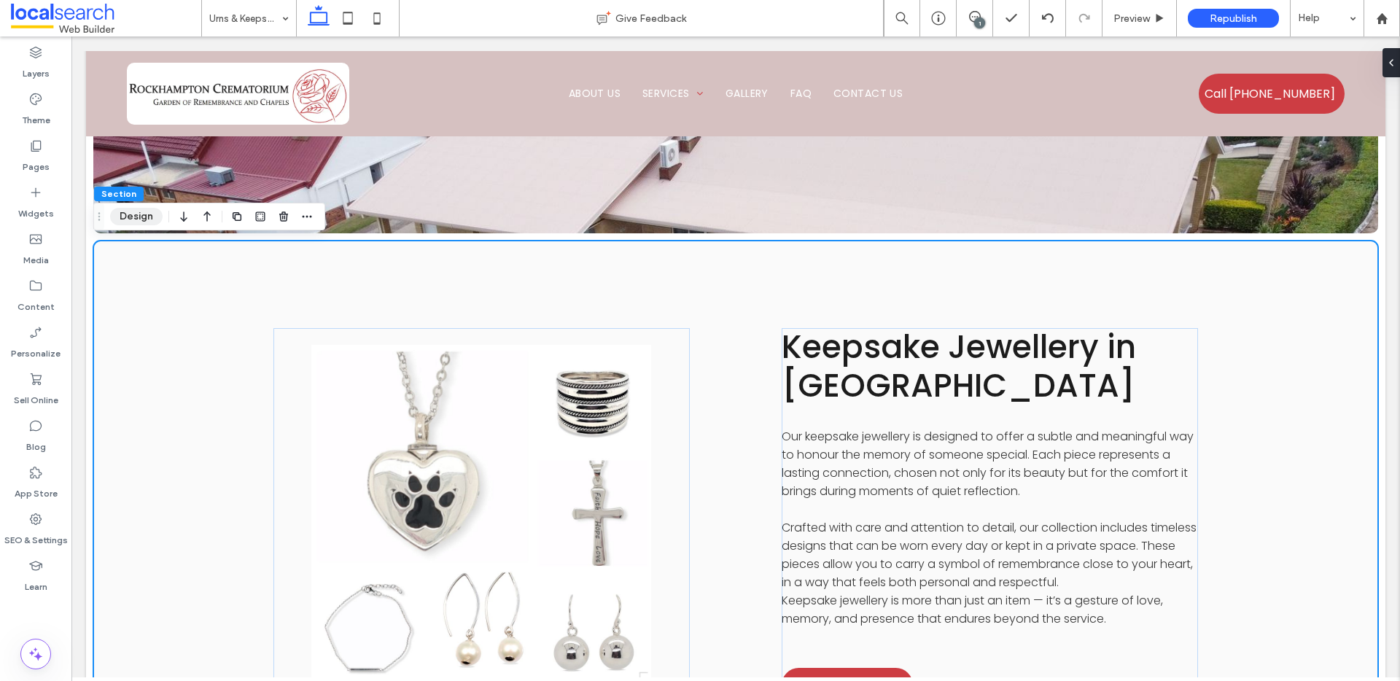
click at [117, 216] on button "Design" at bounding box center [136, 216] width 52 height 17
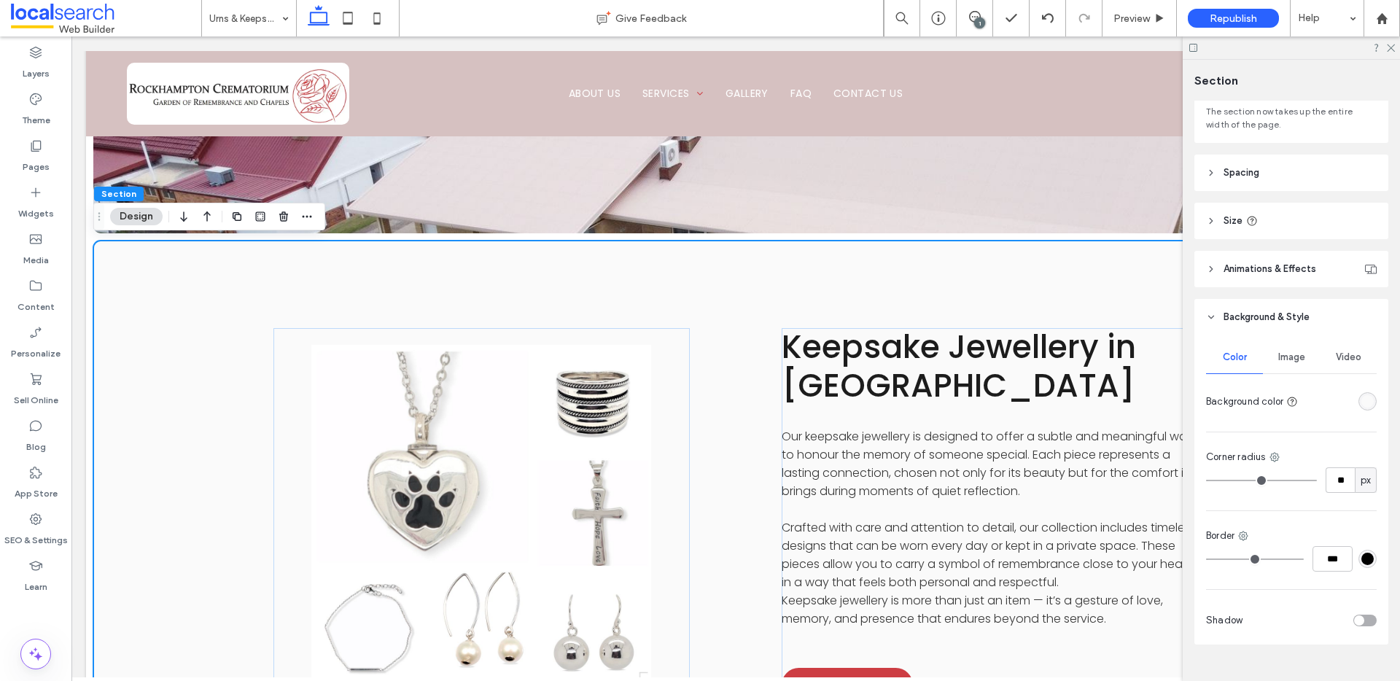
scroll to position [109, 0]
click at [1361, 404] on div "rgba(250, 250, 250, 1)" at bounding box center [1367, 398] width 12 height 12
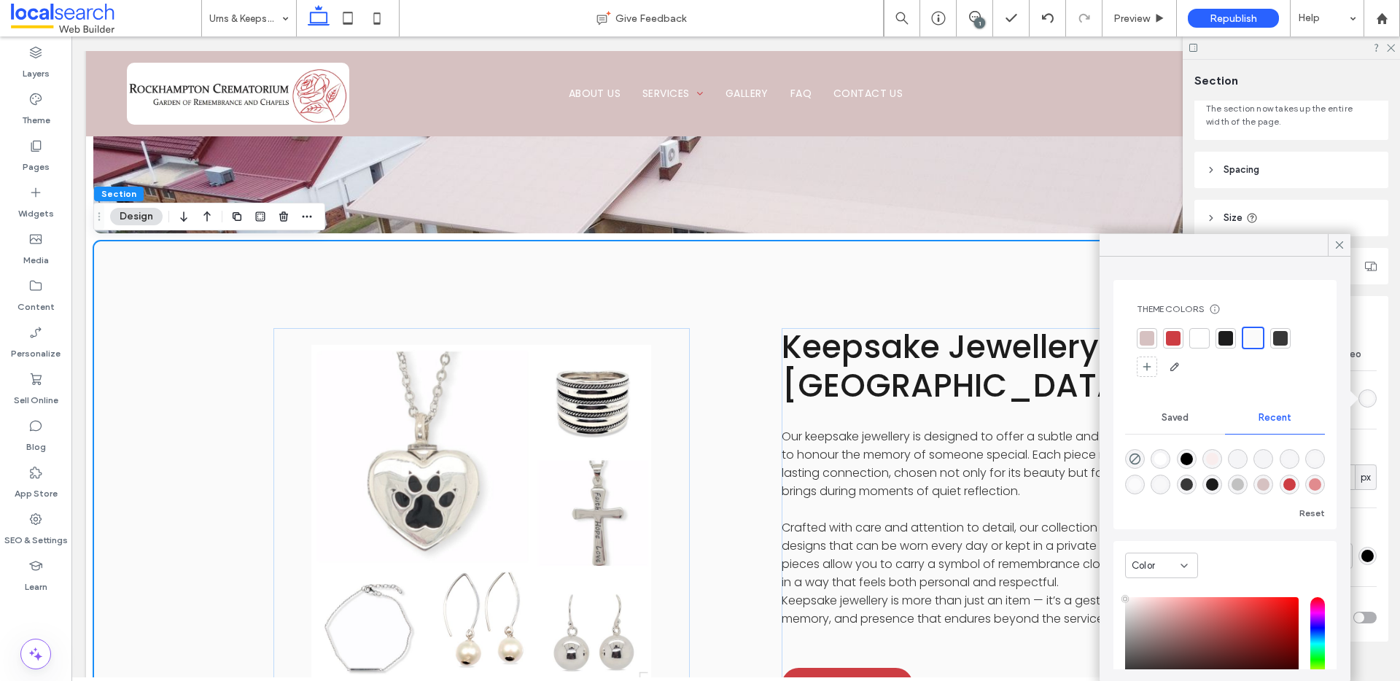
click at [1202, 341] on div at bounding box center [1199, 338] width 15 height 15
click at [1344, 247] on icon at bounding box center [1339, 244] width 13 height 13
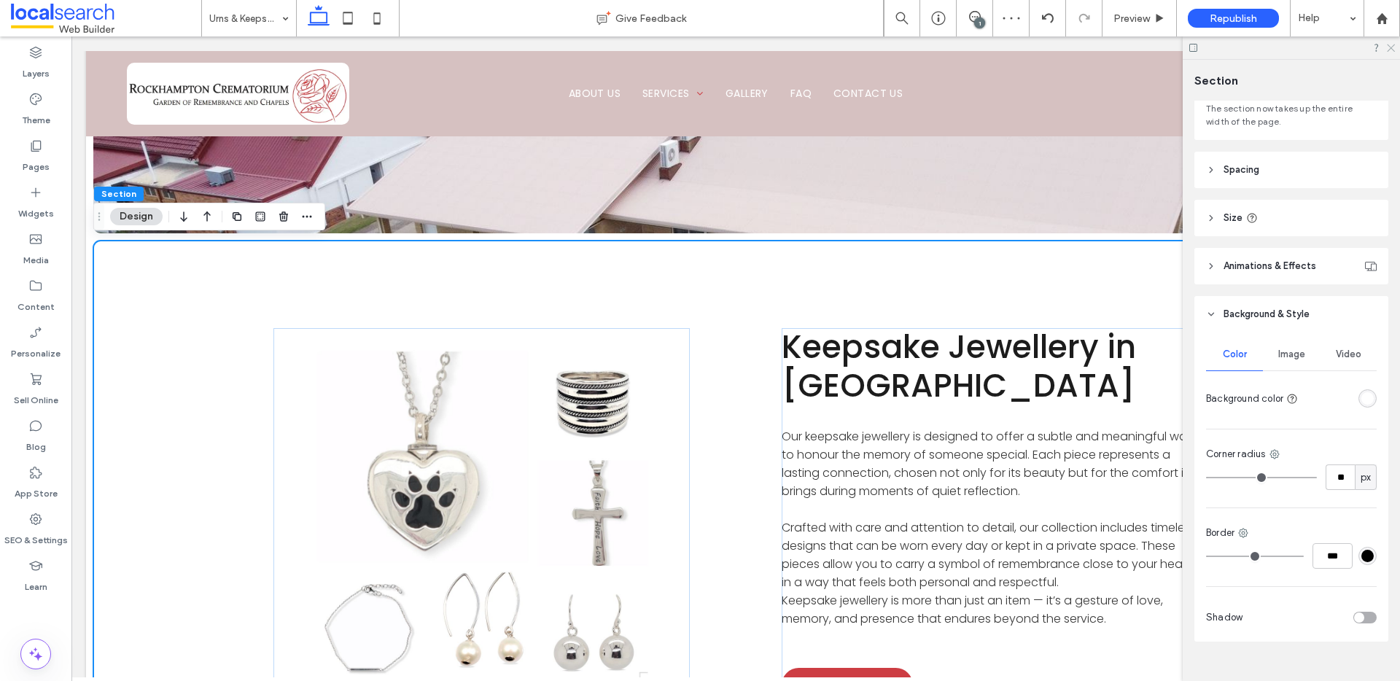
click at [1389, 43] on icon at bounding box center [1389, 46] width 9 height 9
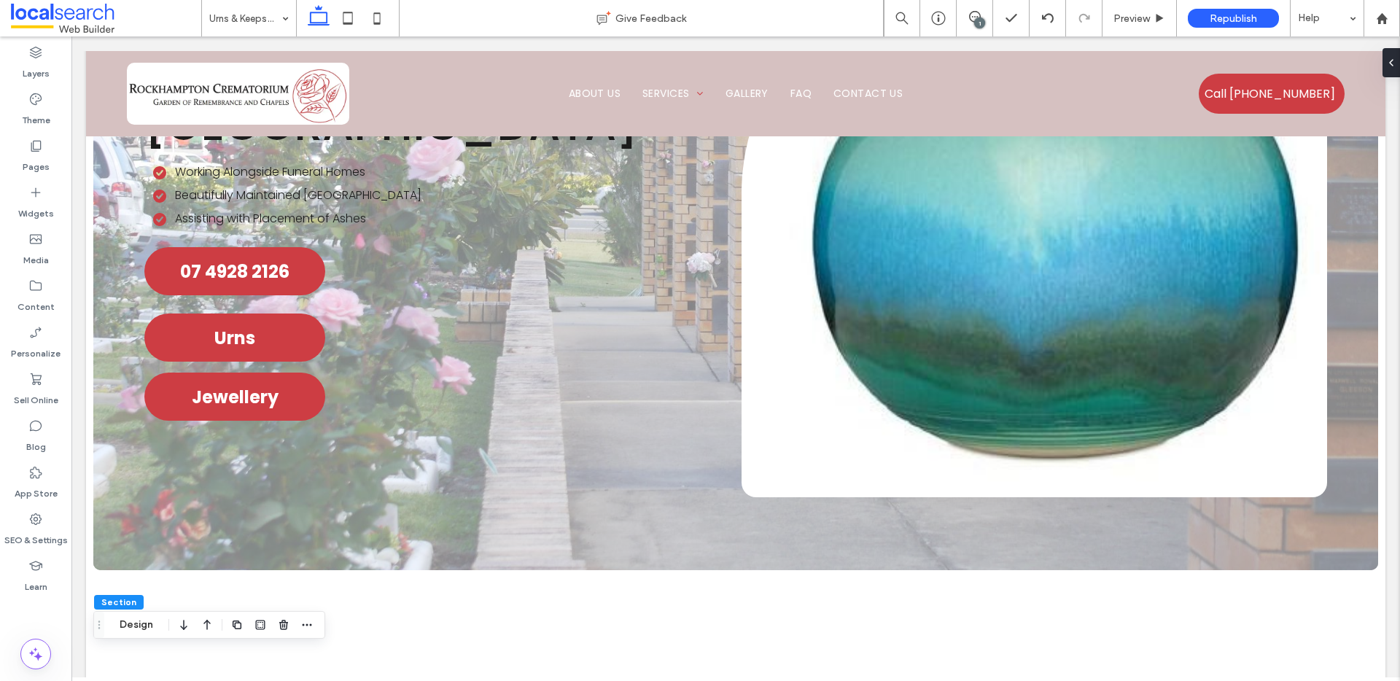
scroll to position [0, 0]
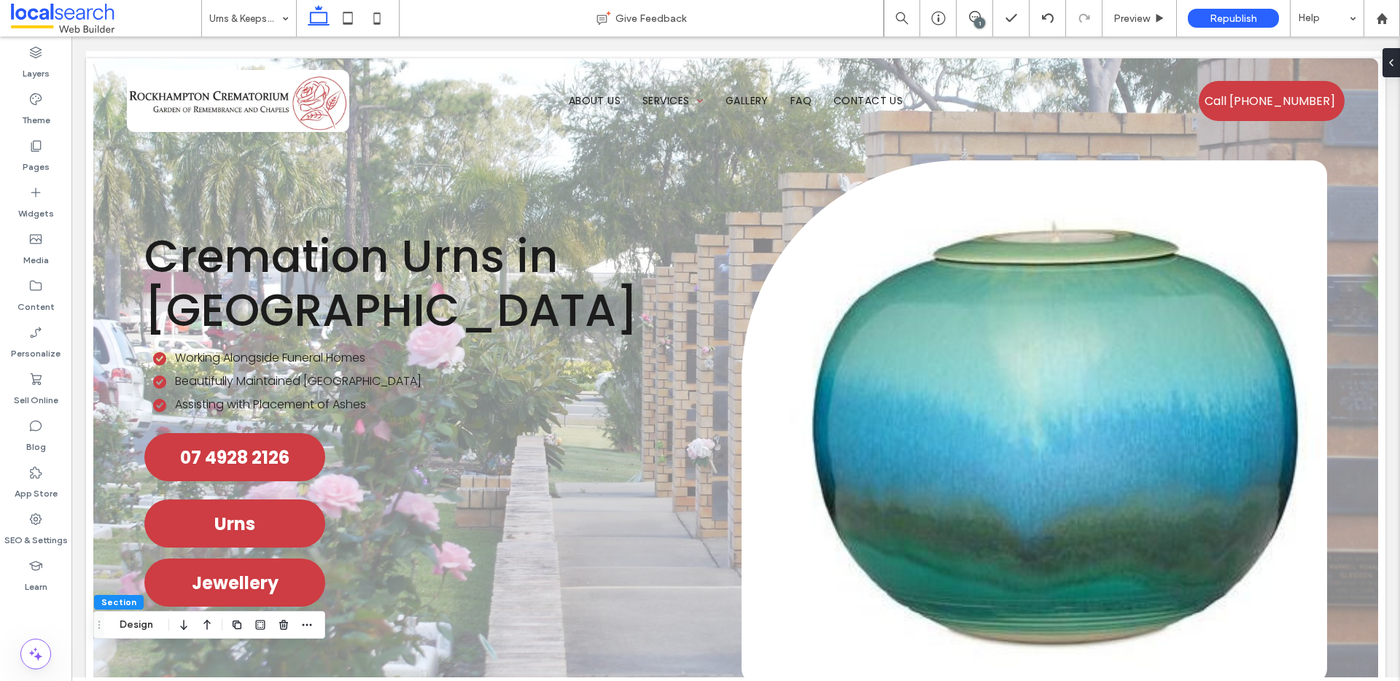
click at [981, 26] on div "1" at bounding box center [979, 22] width 11 height 11
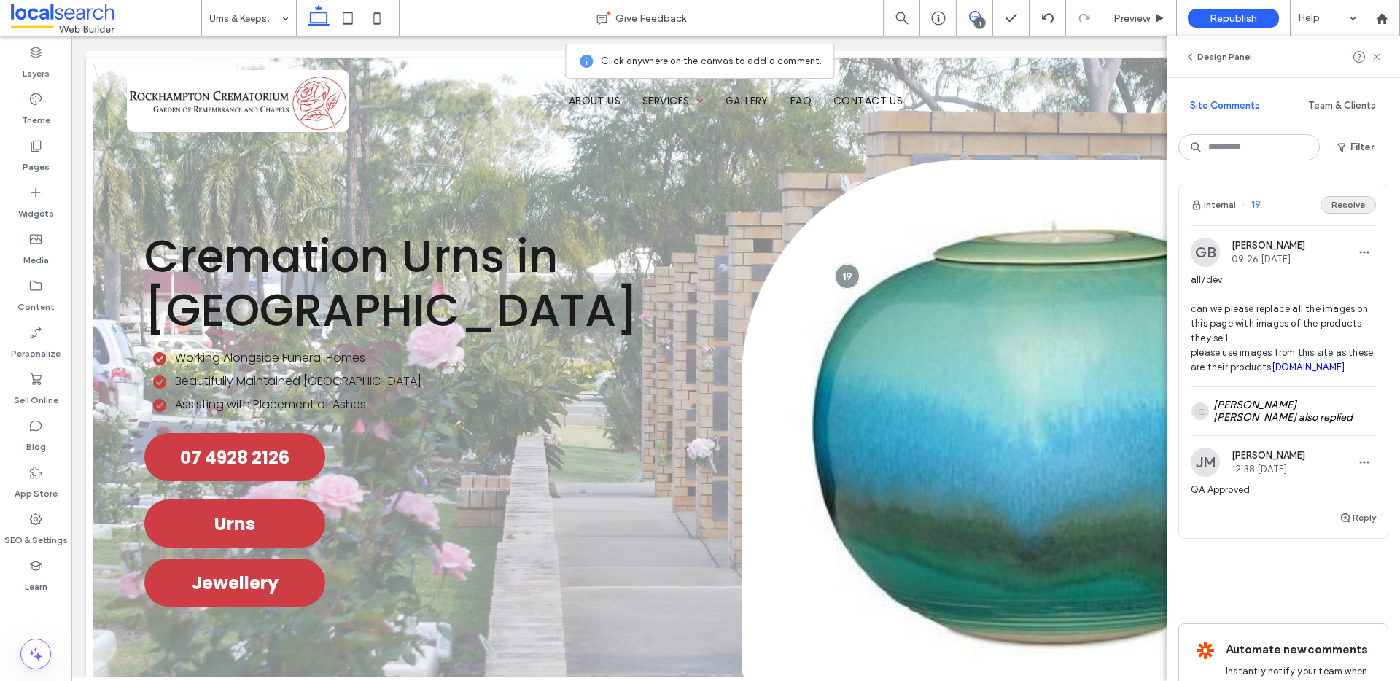
click at [1342, 203] on button "Resolve" at bounding box center [1348, 204] width 55 height 17
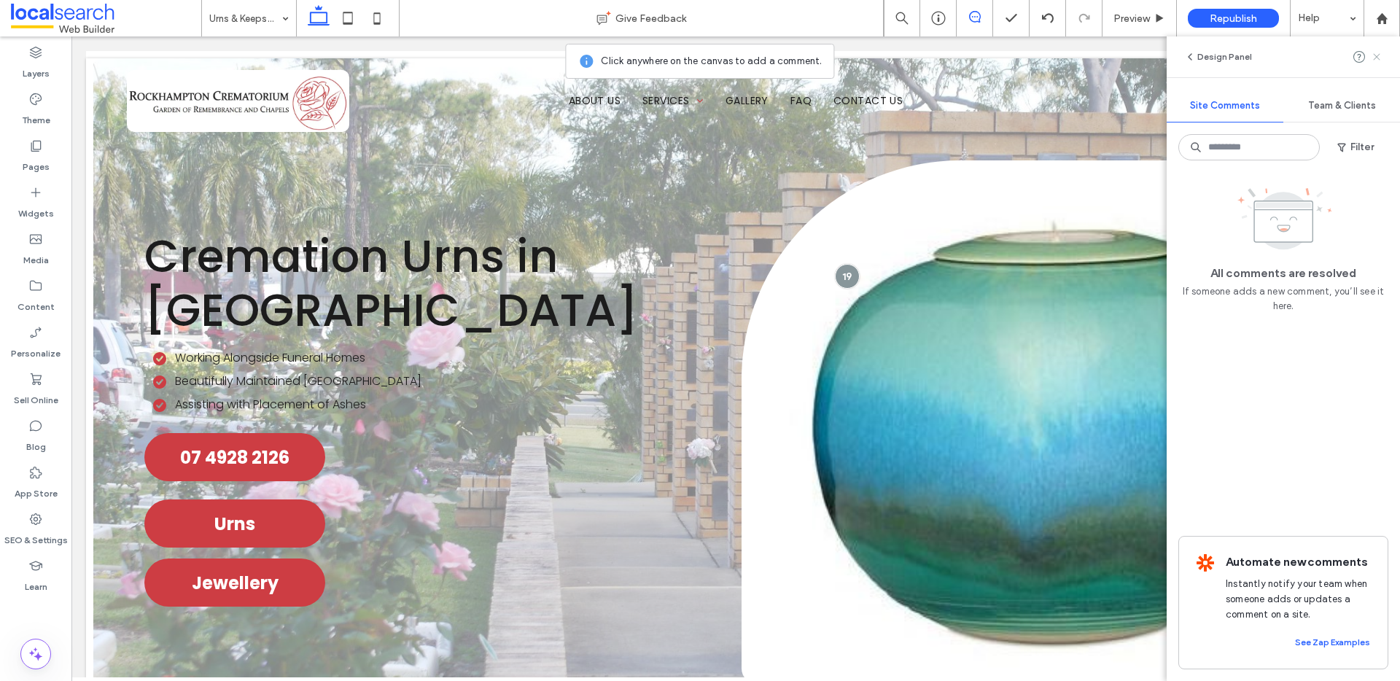
click at [1377, 57] on icon at bounding box center [1377, 57] width 12 height 12
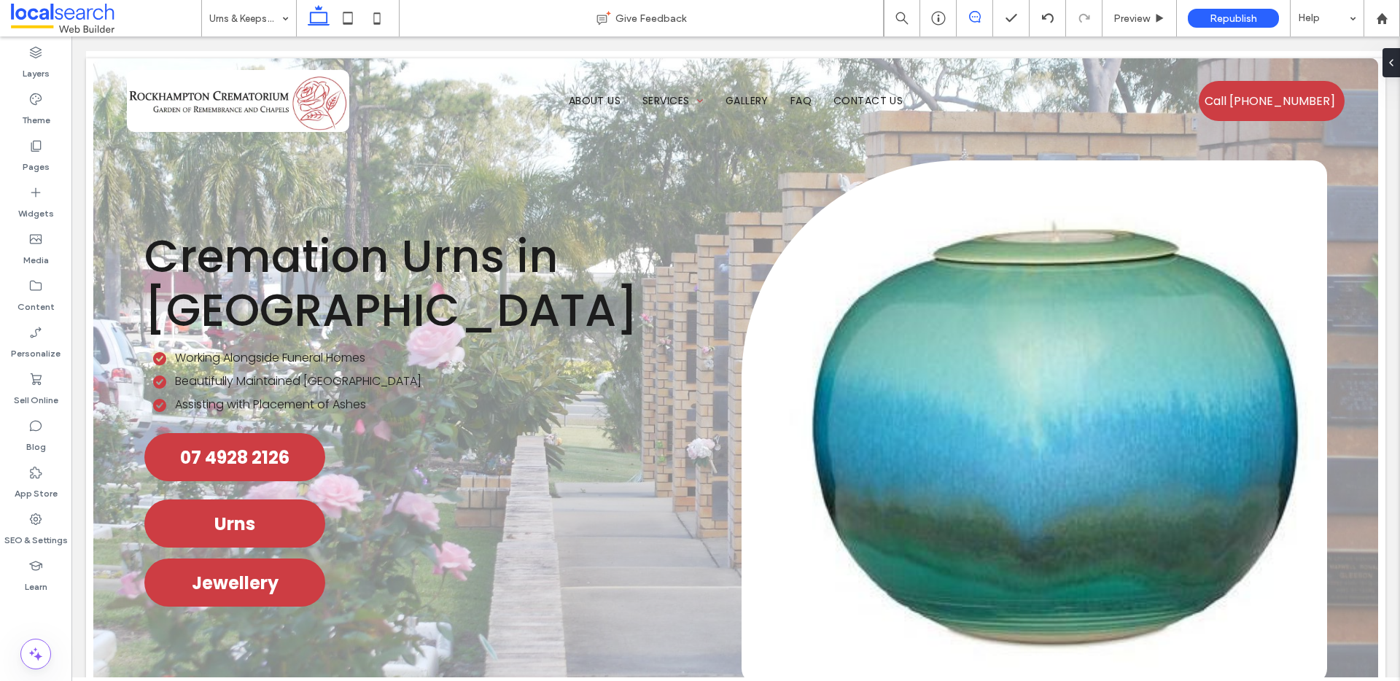
click at [979, 18] on use at bounding box center [975, 17] width 12 height 12
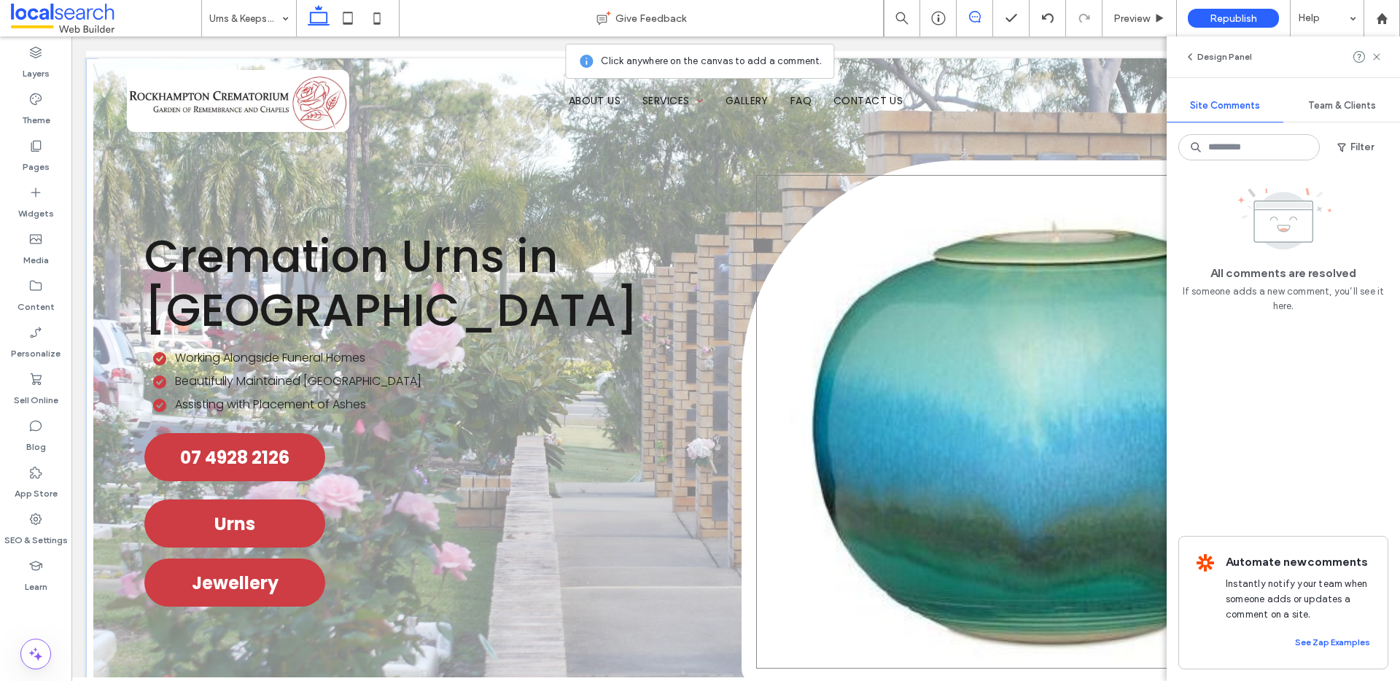
click at [1011, 276] on div at bounding box center [1034, 422] width 556 height 494
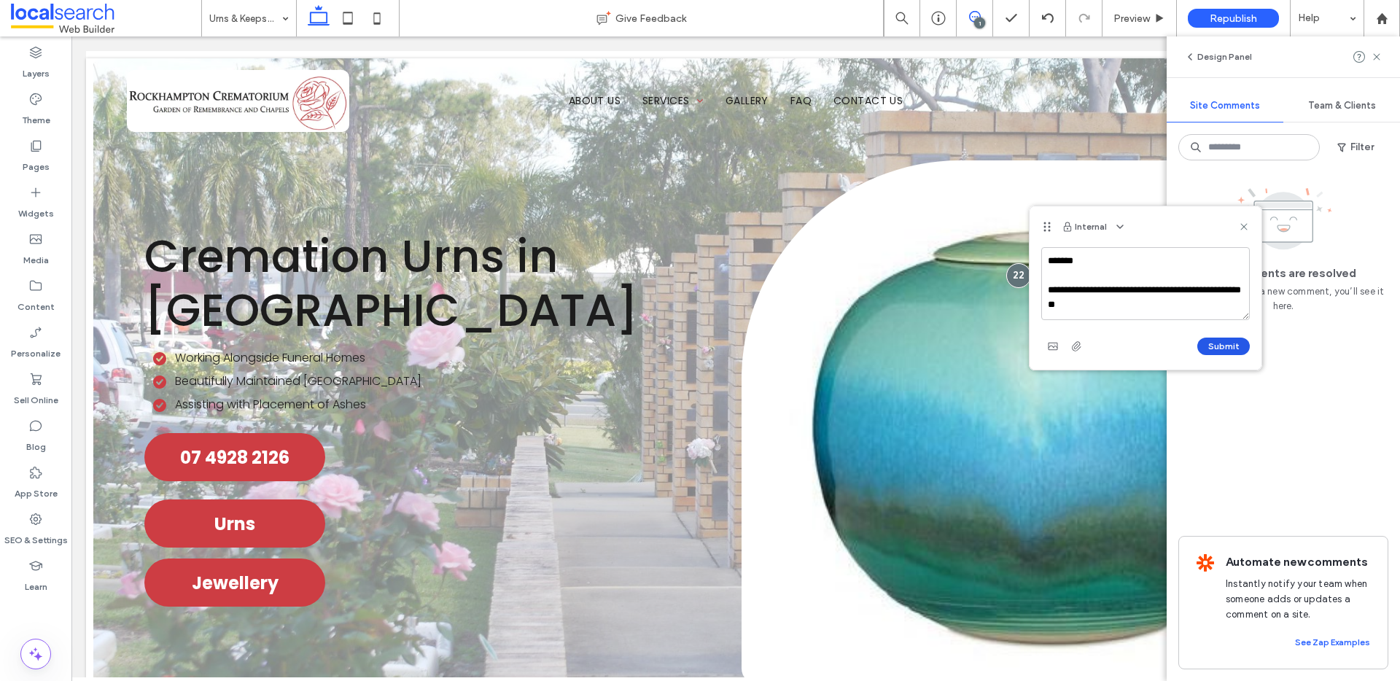
type textarea "**********"
click at [1218, 343] on button "Submit" at bounding box center [1223, 346] width 52 height 17
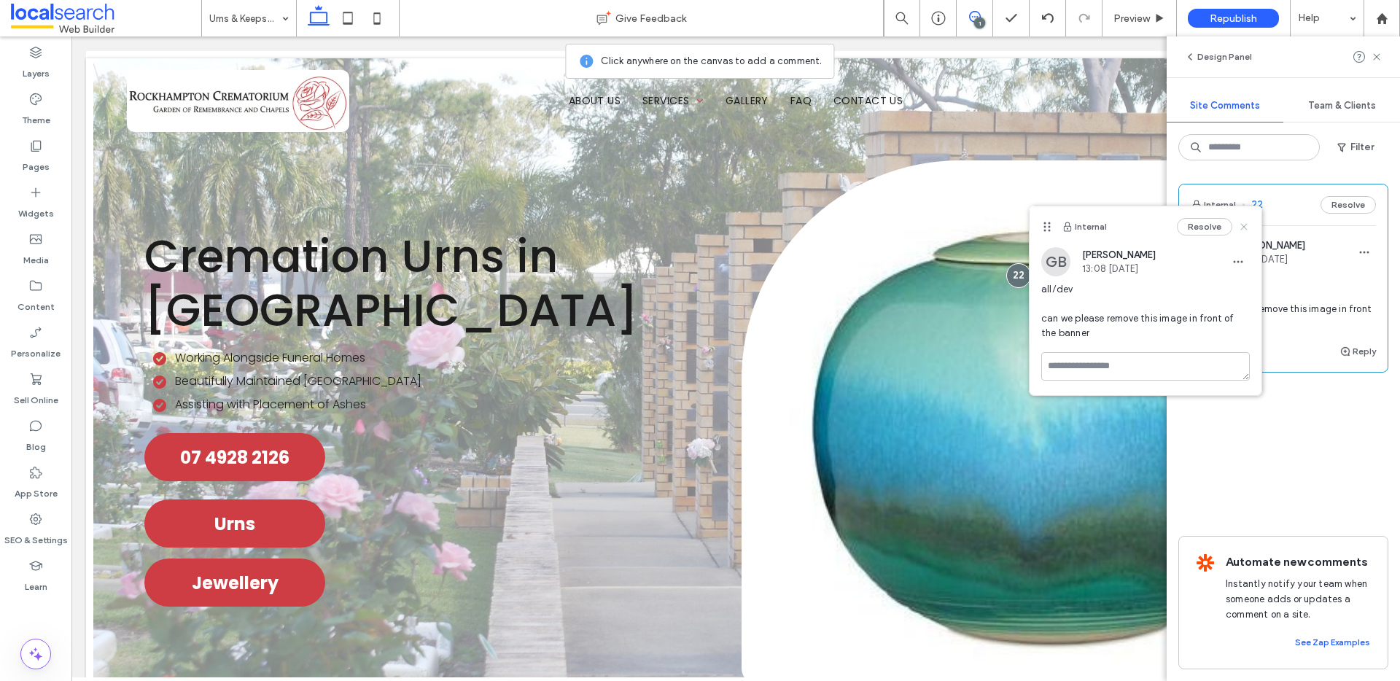
click at [1241, 222] on icon at bounding box center [1244, 227] width 12 height 12
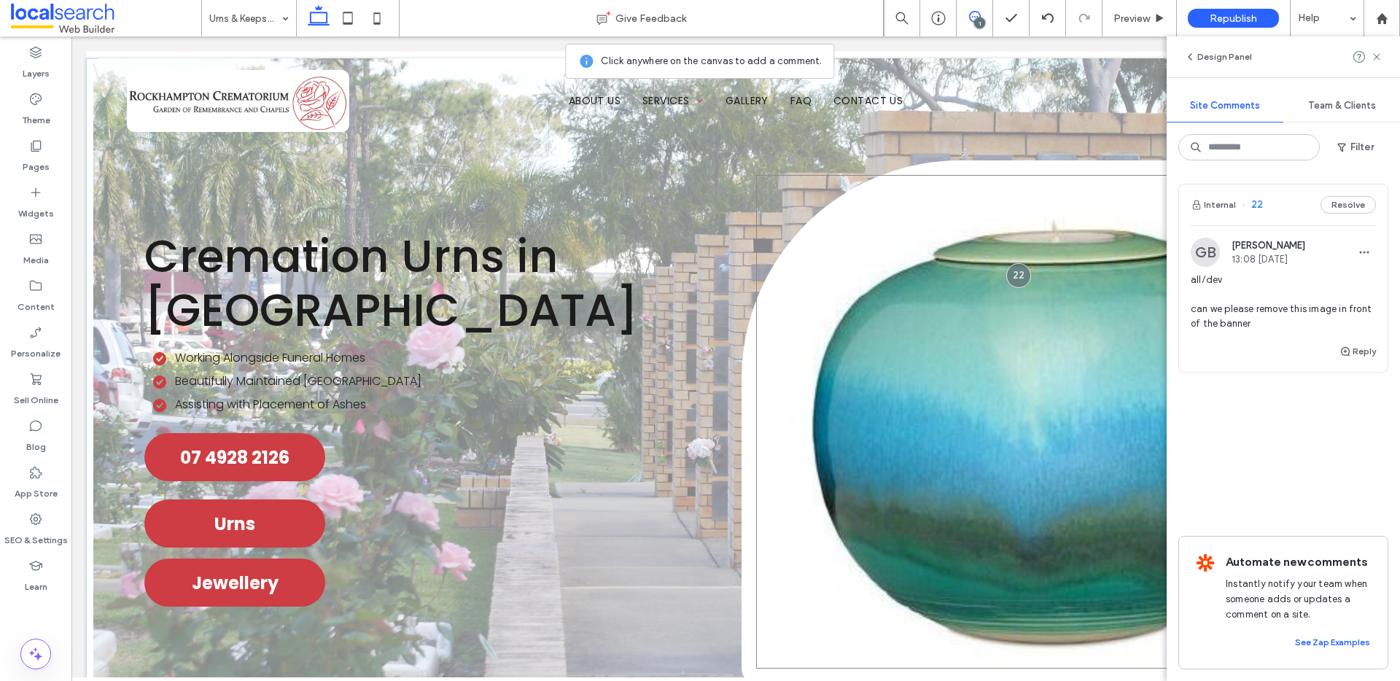
click at [965, 187] on div at bounding box center [1034, 422] width 556 height 494
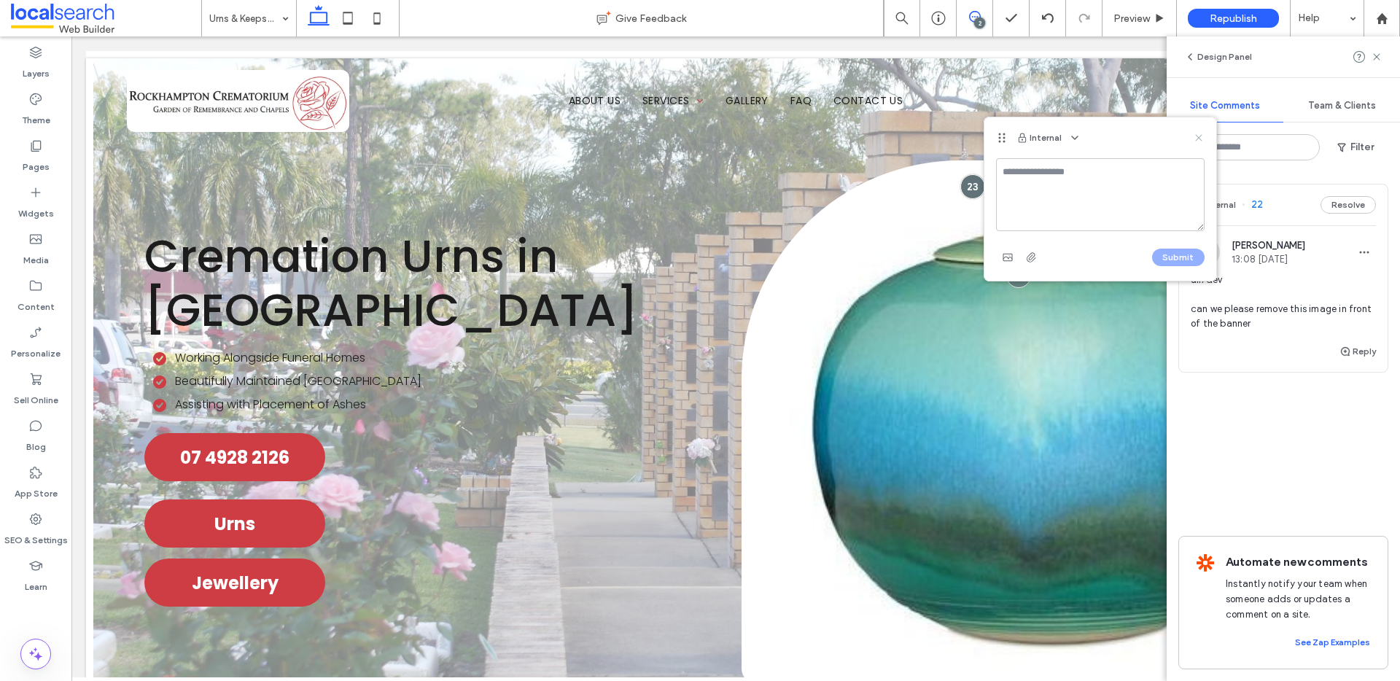
click at [1202, 138] on icon at bounding box center [1199, 138] width 12 height 12
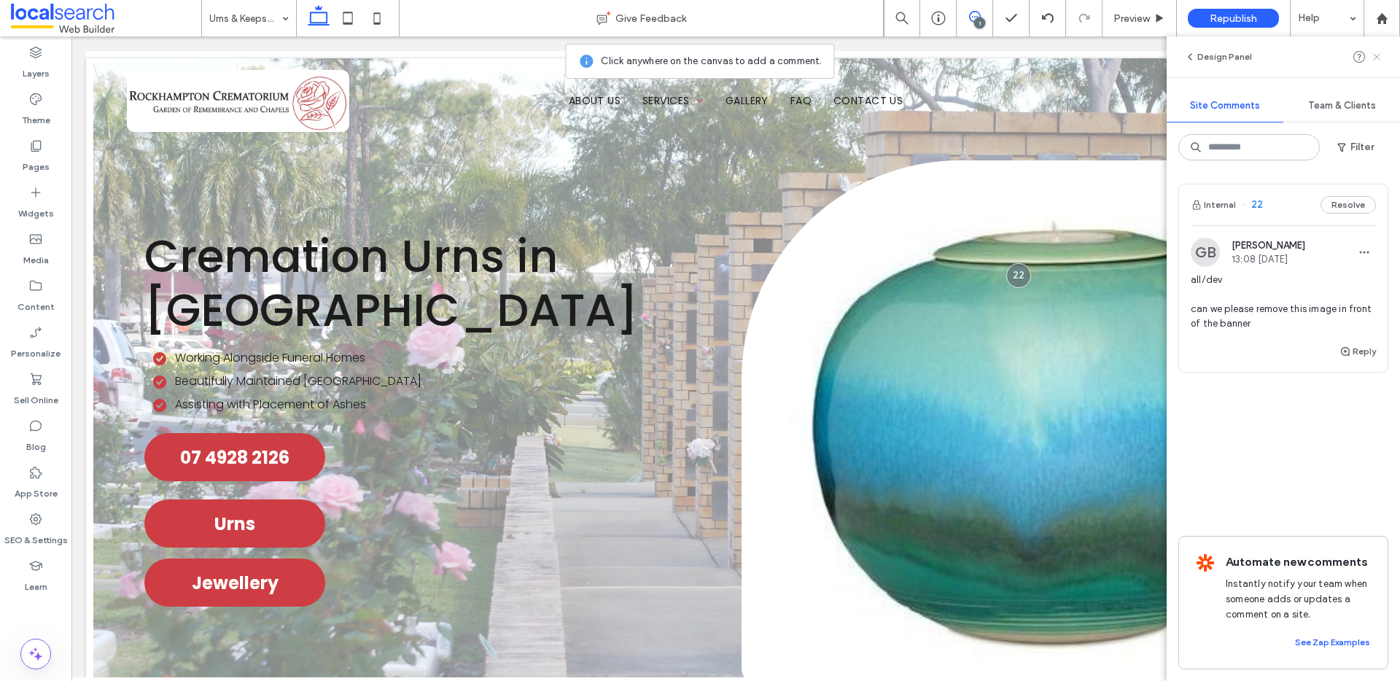
click at [1378, 55] on use at bounding box center [1376, 56] width 7 height 7
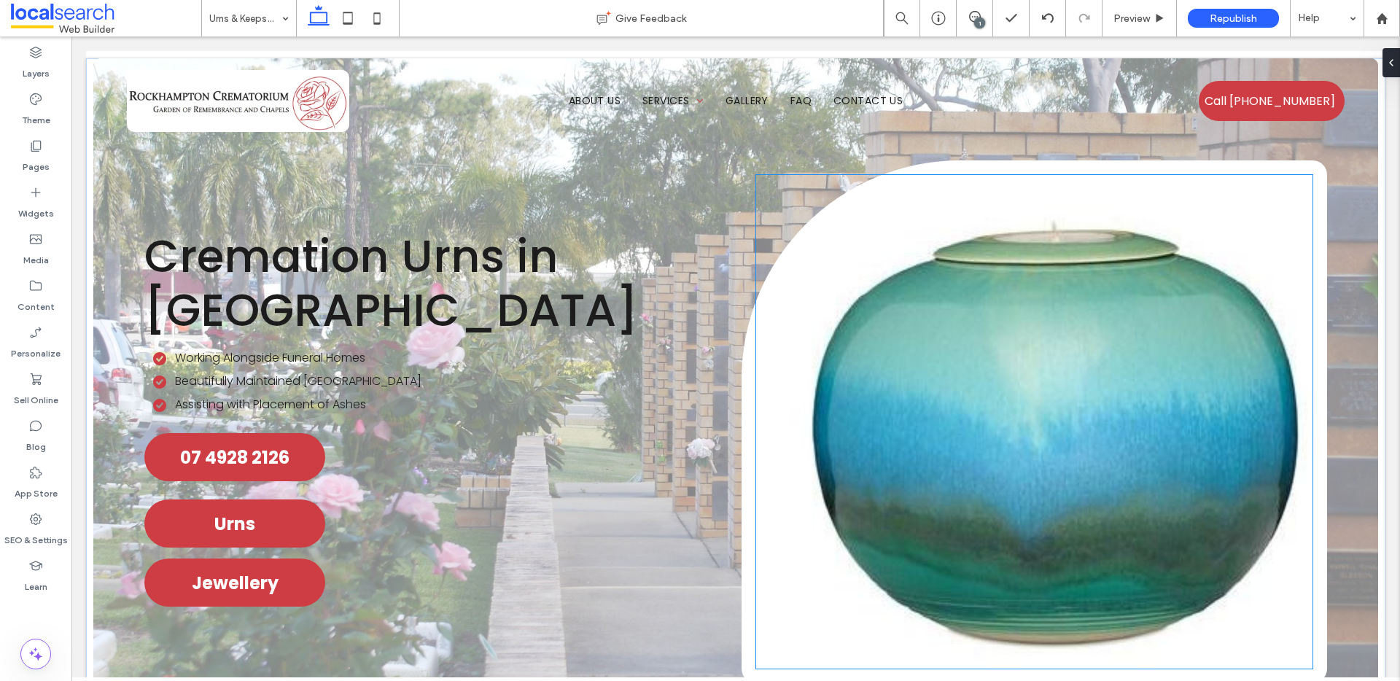
click at [1169, 240] on div at bounding box center [1034, 422] width 556 height 494
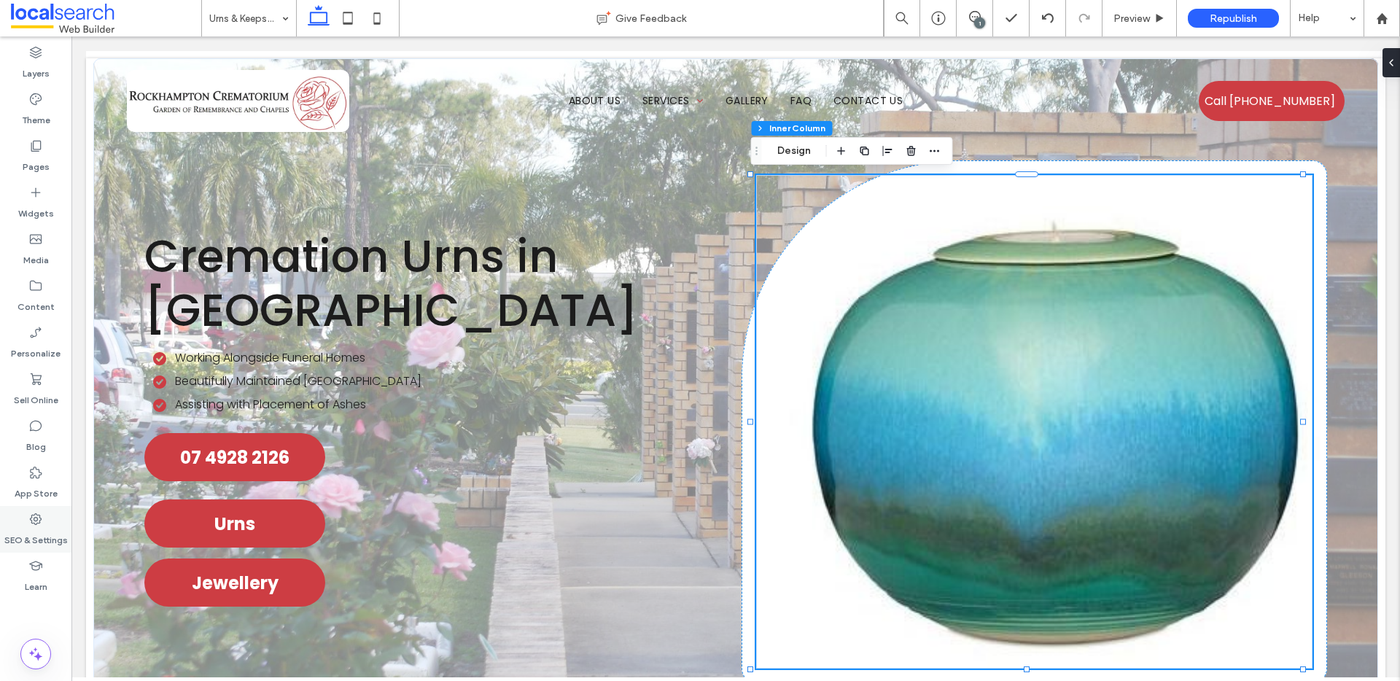
click at [33, 518] on icon at bounding box center [35, 519] width 15 height 15
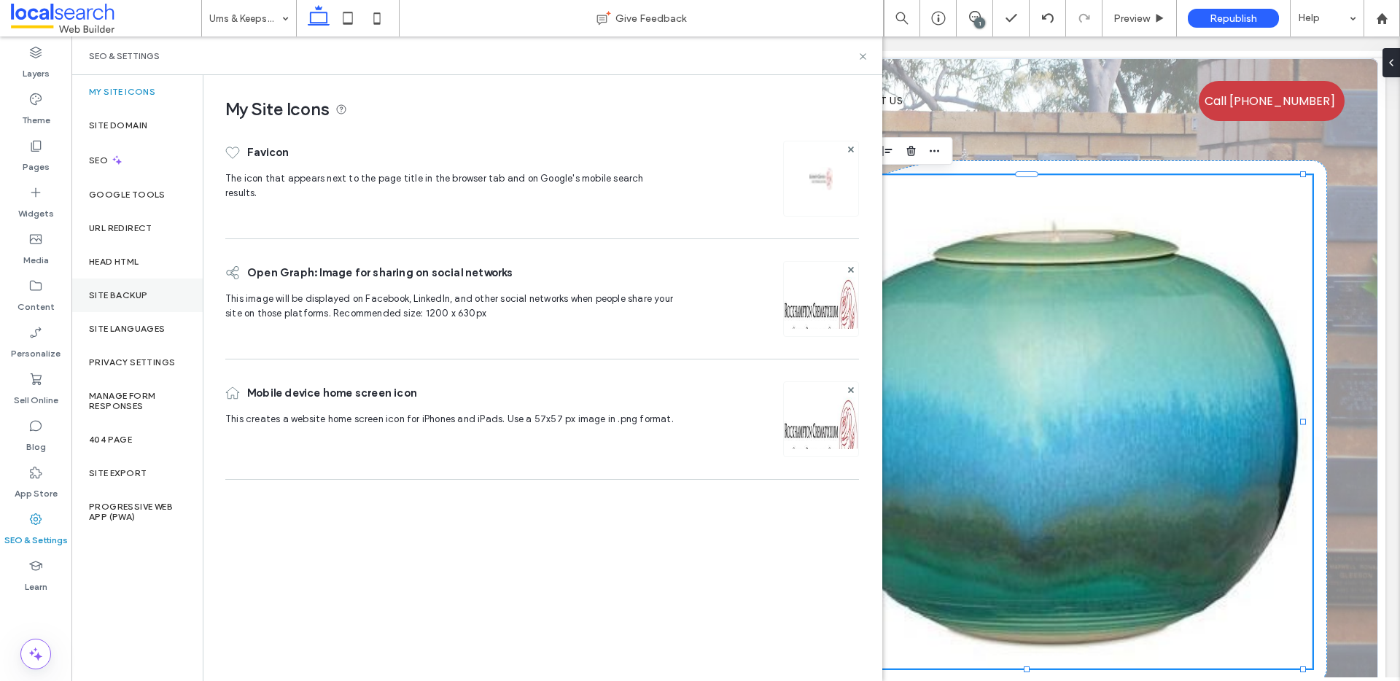
click at [138, 287] on div "Site Backup" at bounding box center [136, 296] width 131 height 34
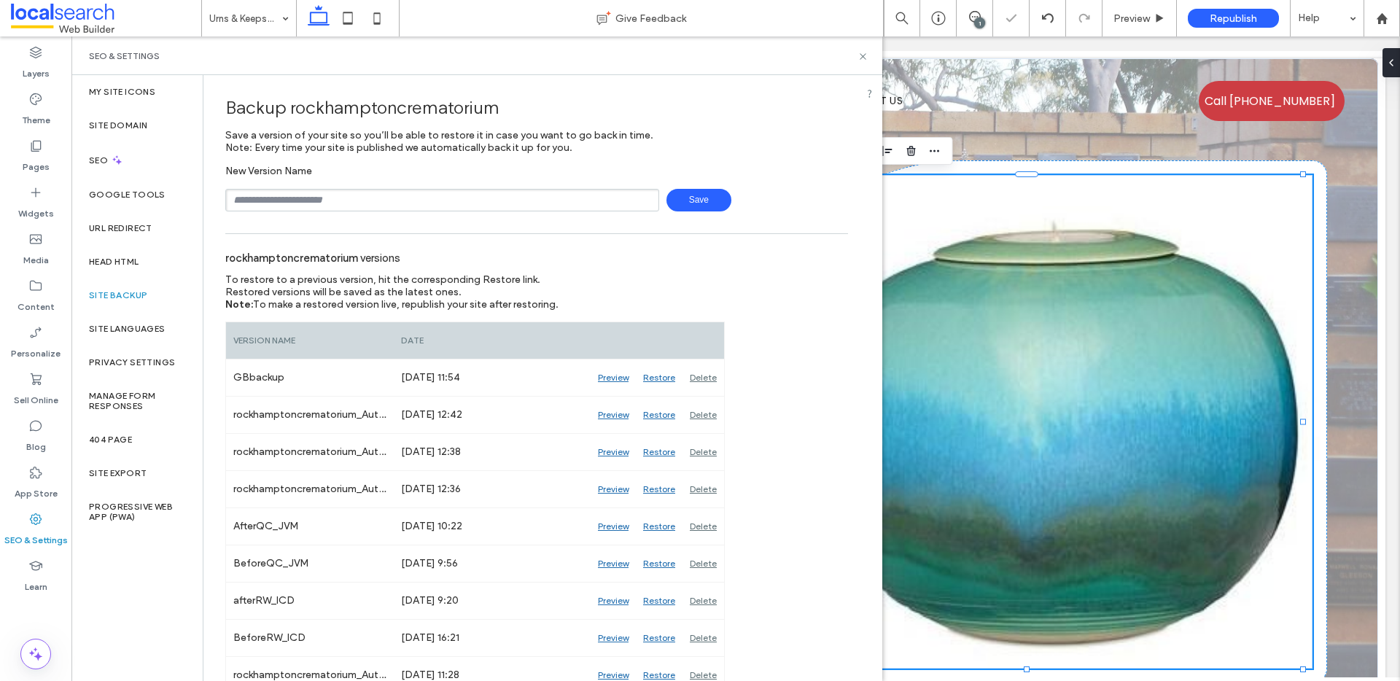
click at [333, 202] on input "text" at bounding box center [442, 200] width 434 height 23
type input "*********"
click at [690, 201] on span "Save" at bounding box center [698, 200] width 65 height 23
click at [862, 58] on icon at bounding box center [862, 56] width 11 height 11
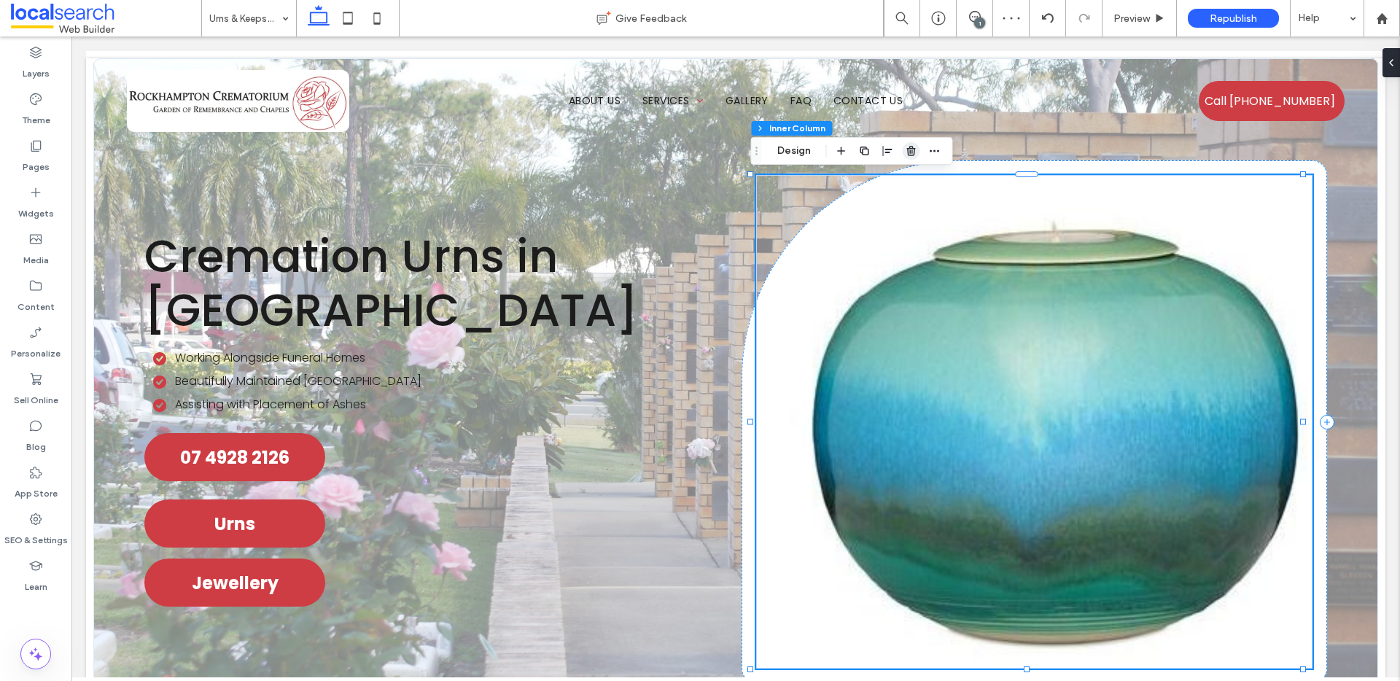
click at [911, 149] on icon "button" at bounding box center [912, 151] width 12 height 12
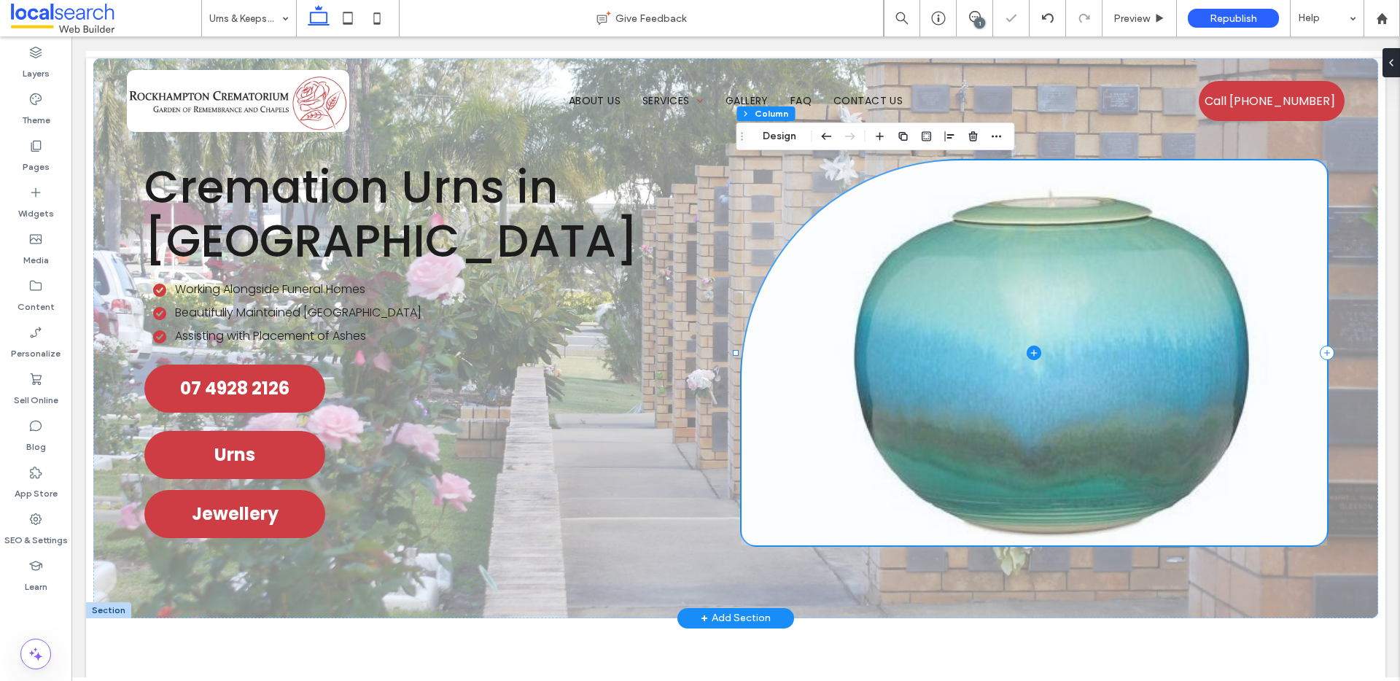
click at [952, 374] on span at bounding box center [1034, 352] width 585 height 385
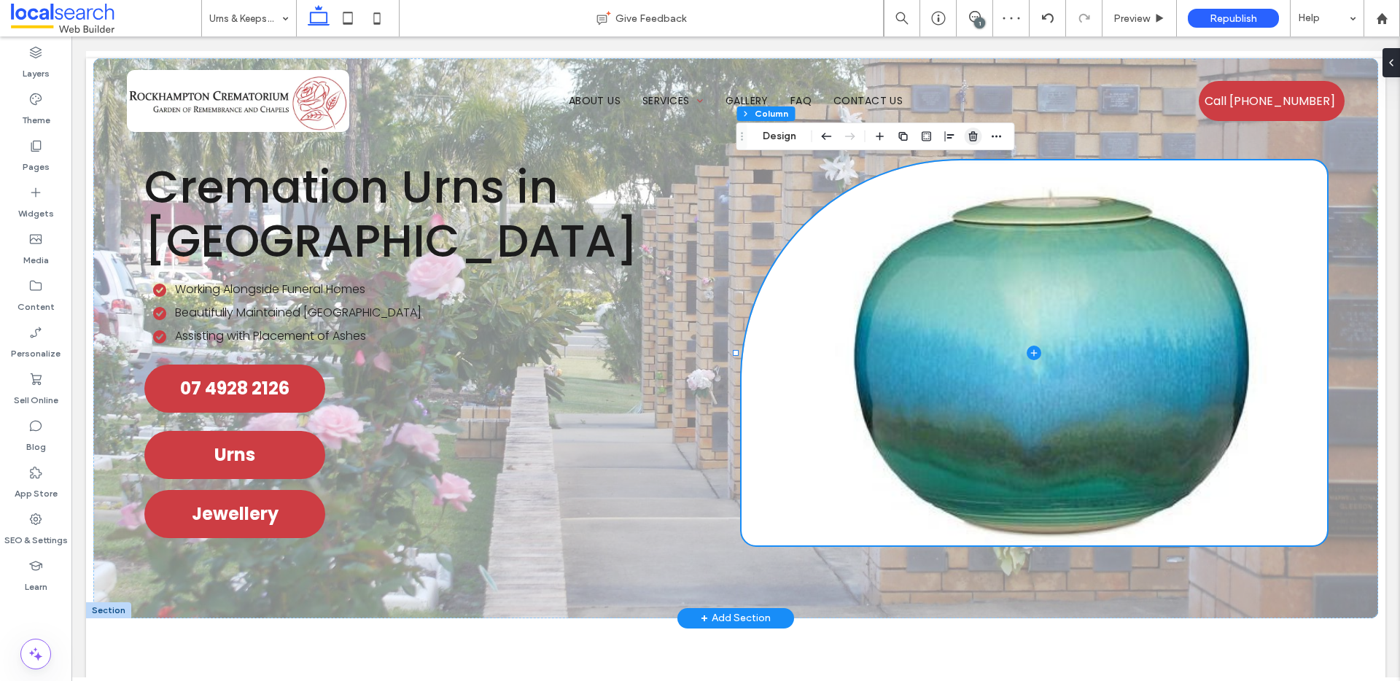
click at [969, 139] on icon "button" at bounding box center [974, 137] width 12 height 12
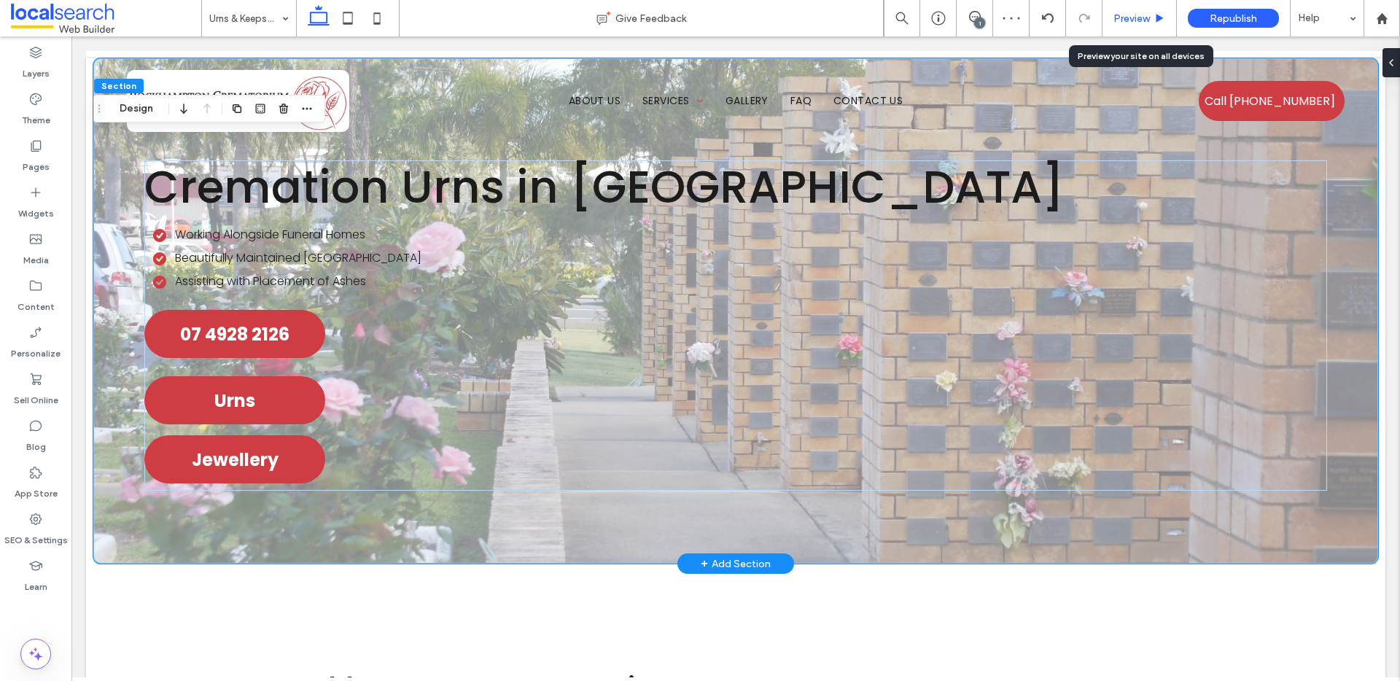
click at [1146, 21] on span "Preview" at bounding box center [1131, 18] width 36 height 12
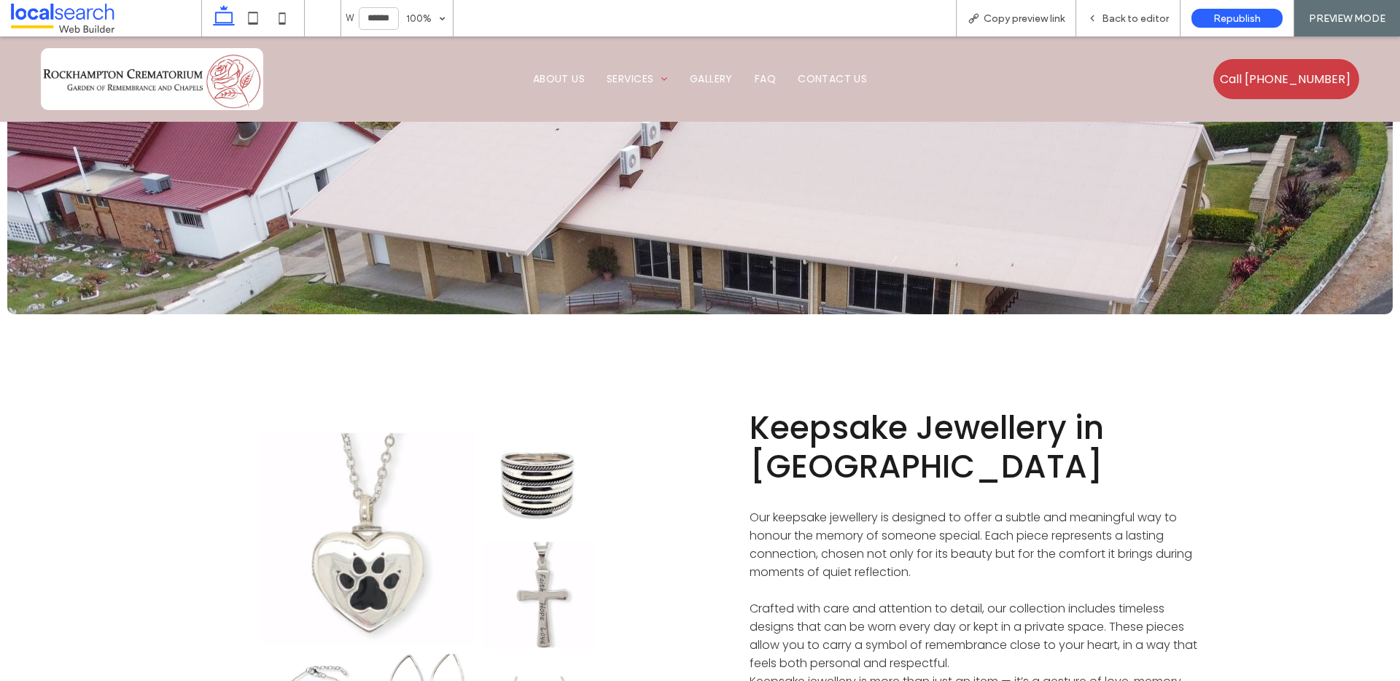
scroll to position [1208, 0]
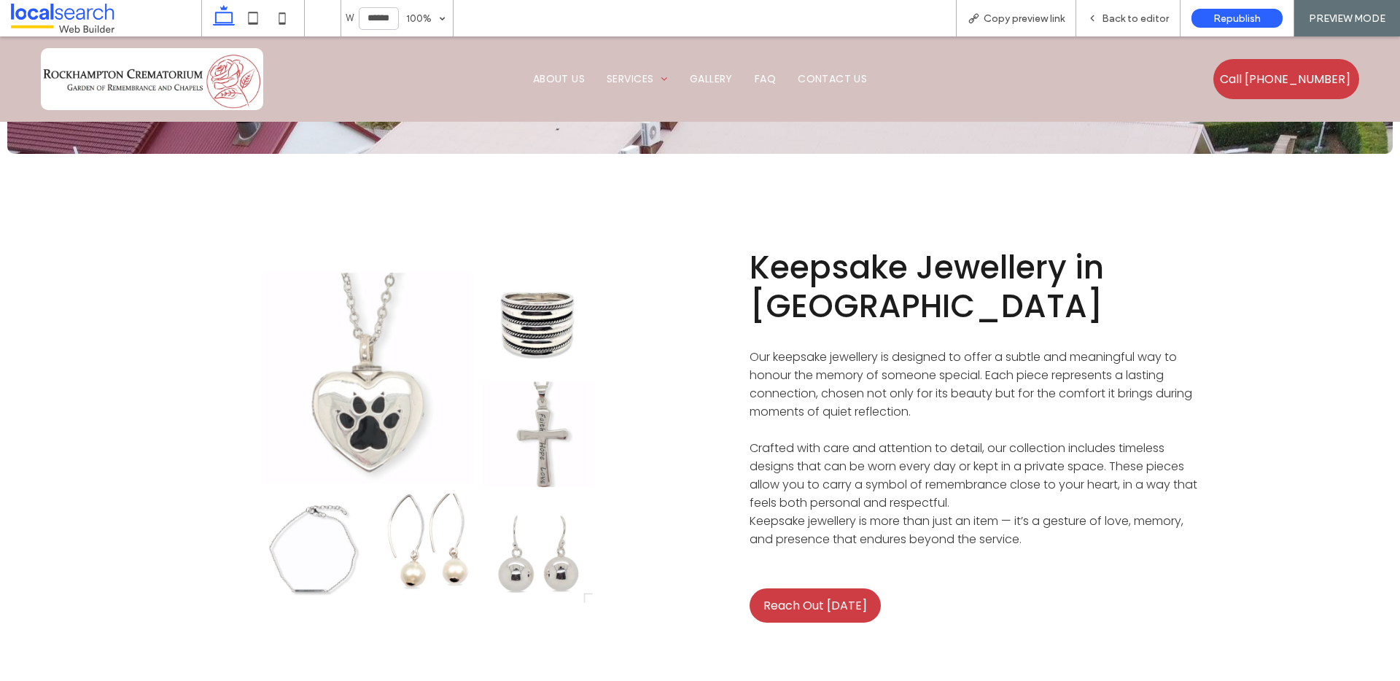
scroll to position [1173, 0]
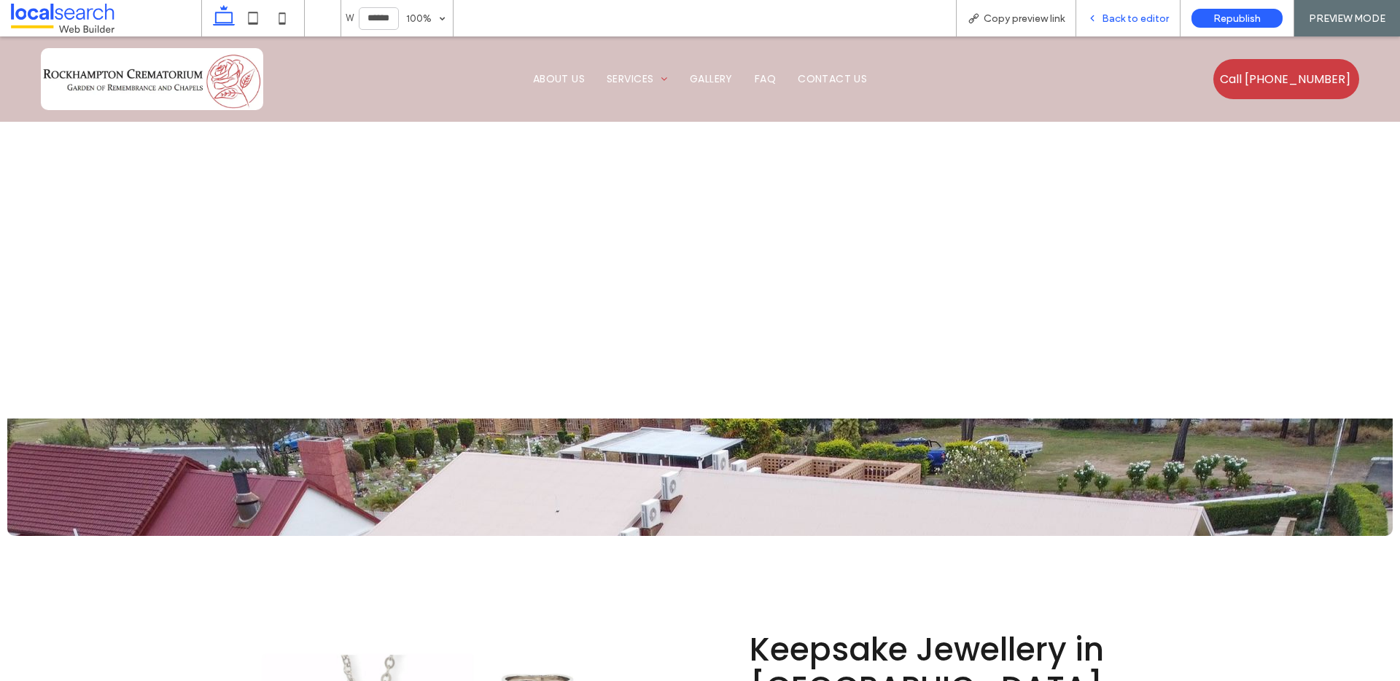
click at [1116, 13] on span "Back to editor" at bounding box center [1135, 18] width 67 height 12
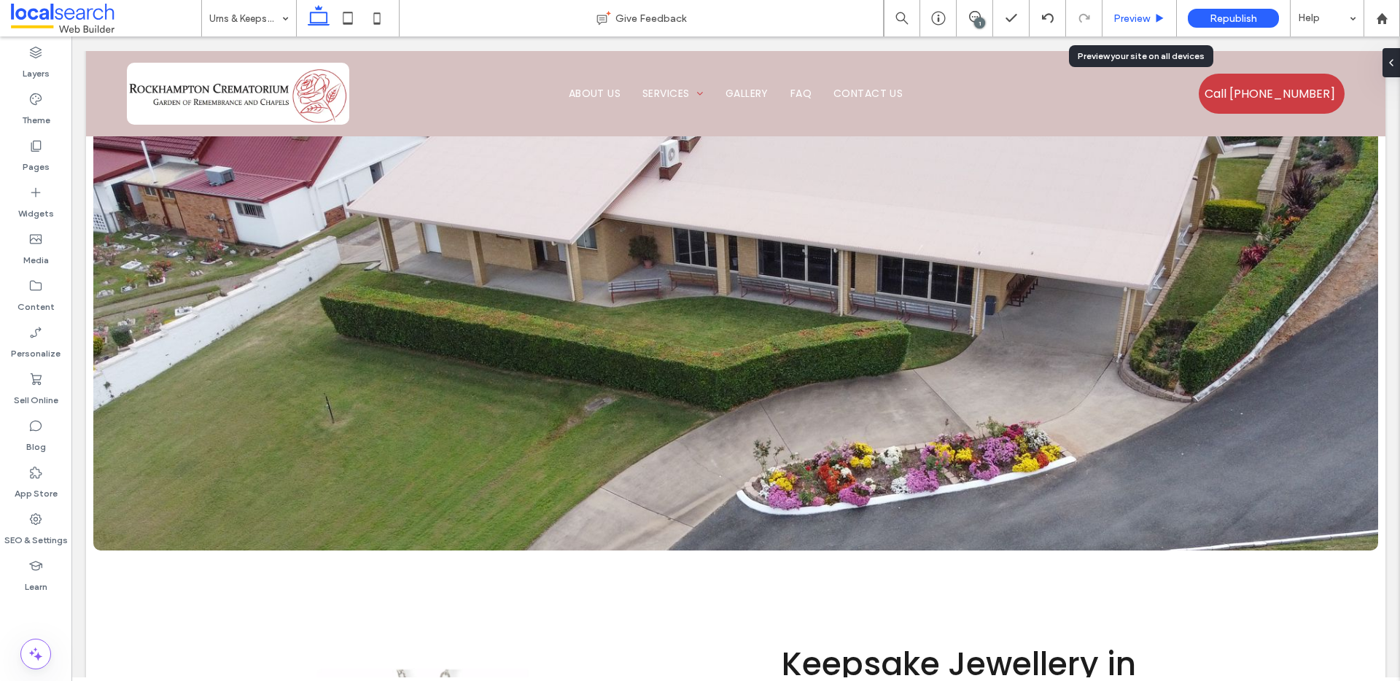
click at [1124, 9] on div "Preview" at bounding box center [1139, 18] width 74 height 36
click at [1167, 22] on div "Preview" at bounding box center [1139, 18] width 74 height 12
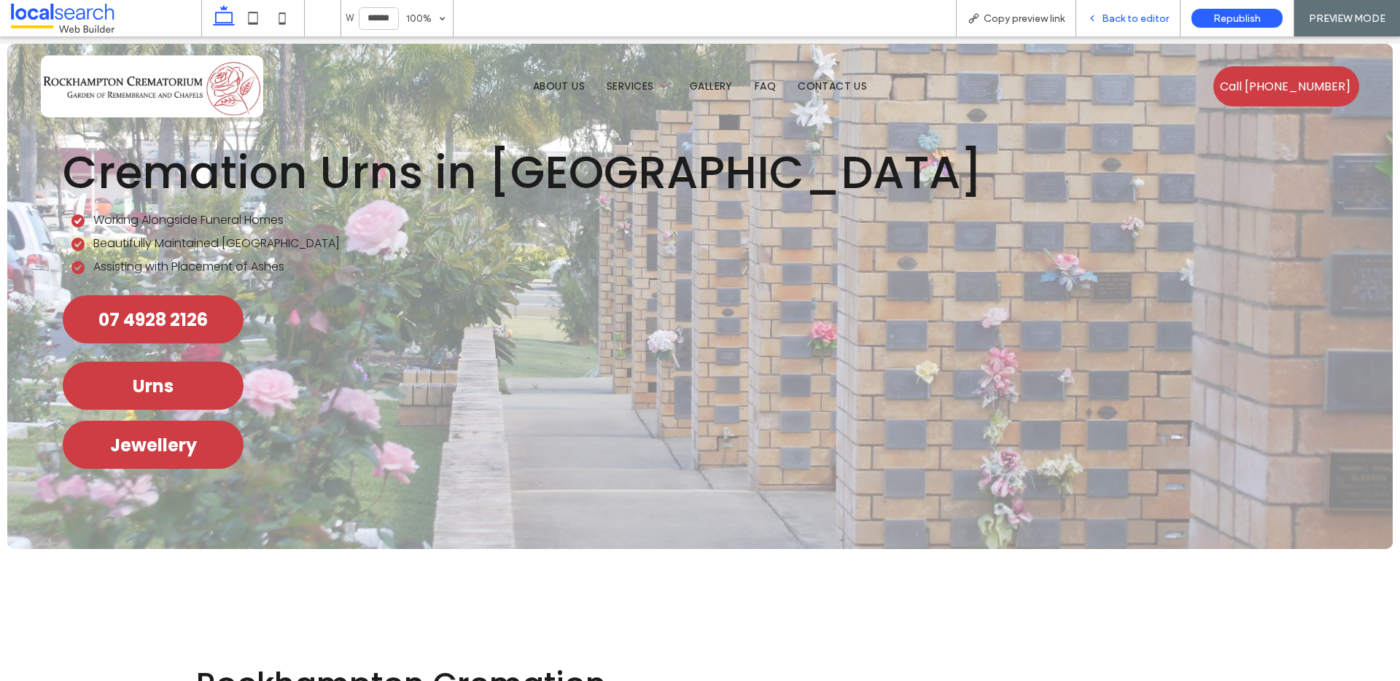
click at [1143, 19] on span "Back to editor" at bounding box center [1135, 18] width 67 height 12
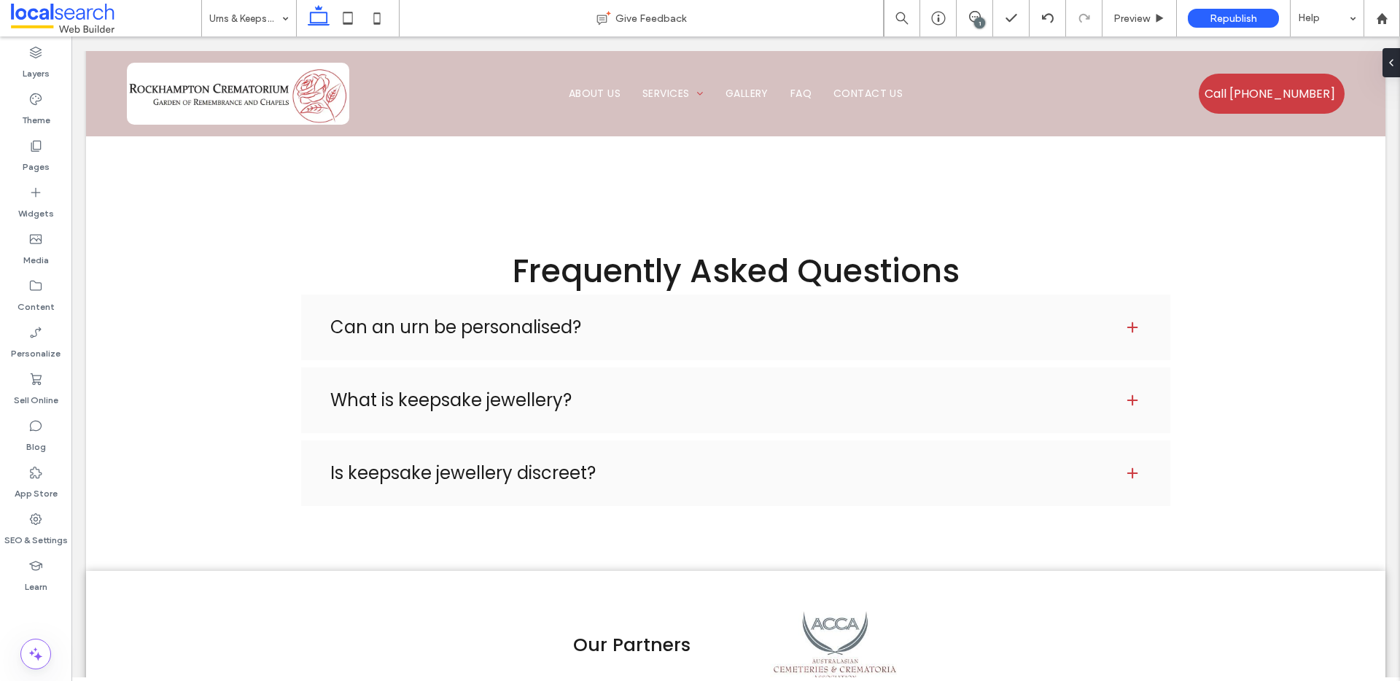
scroll to position [2489, 0]
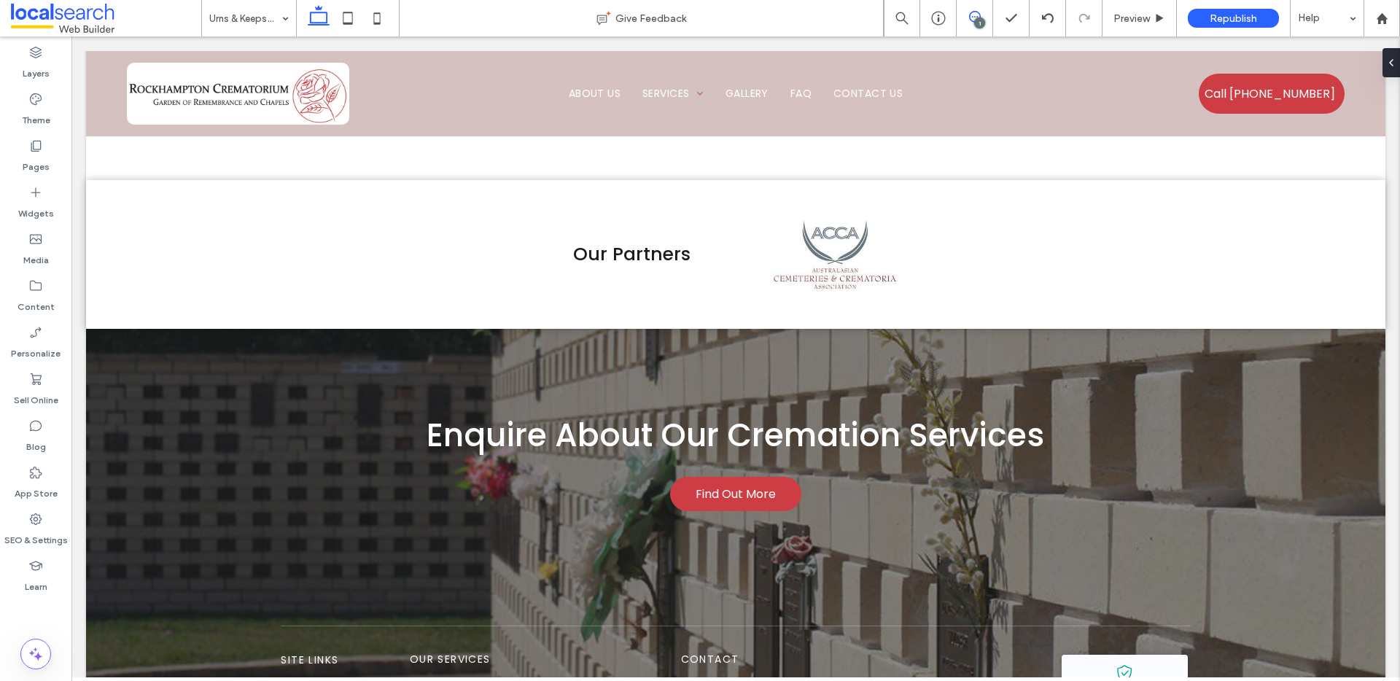
click at [965, 19] on span at bounding box center [975, 17] width 36 height 12
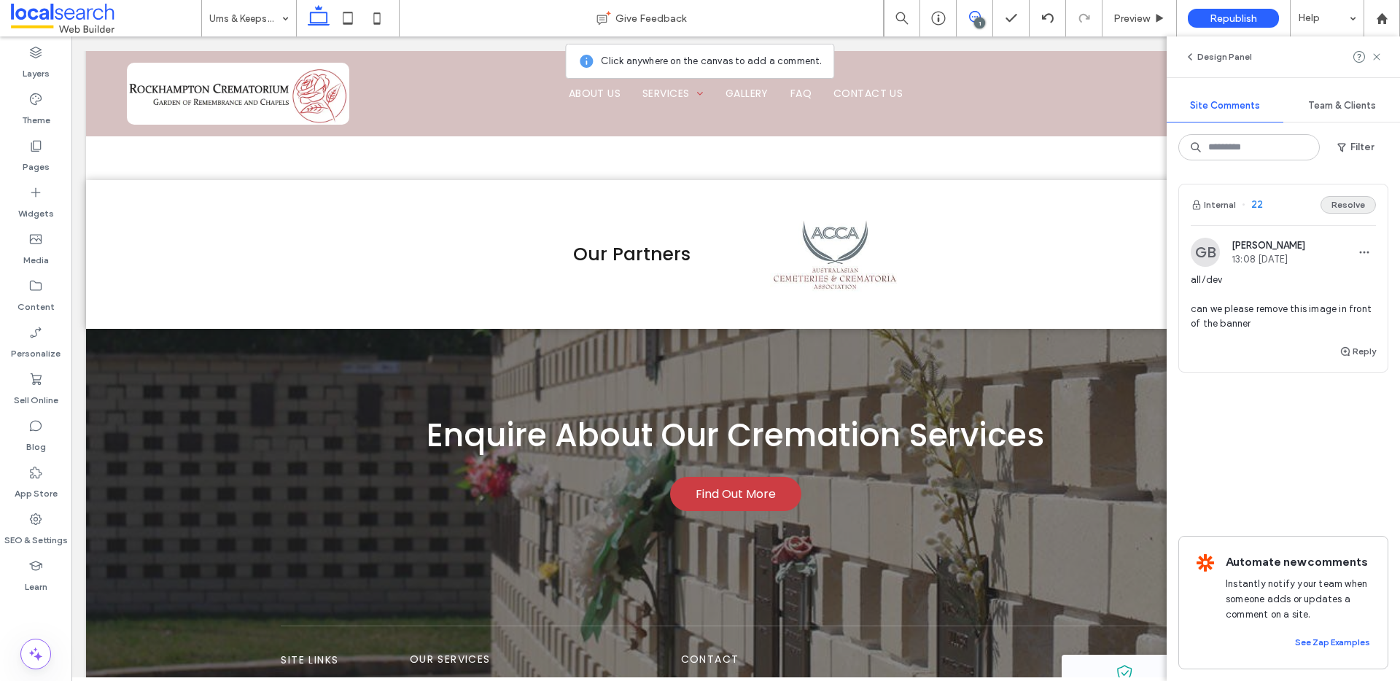
click at [1354, 207] on button "Resolve" at bounding box center [1348, 204] width 55 height 17
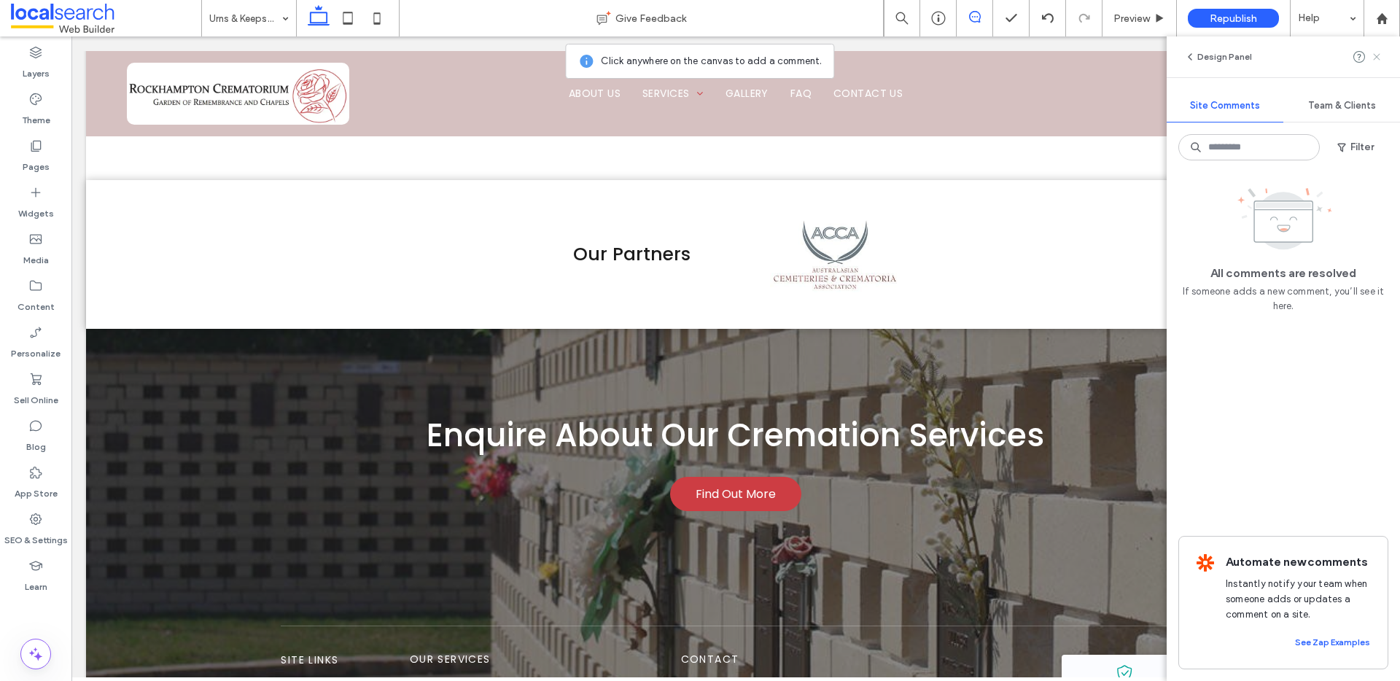
click at [1378, 54] on icon at bounding box center [1377, 57] width 12 height 12
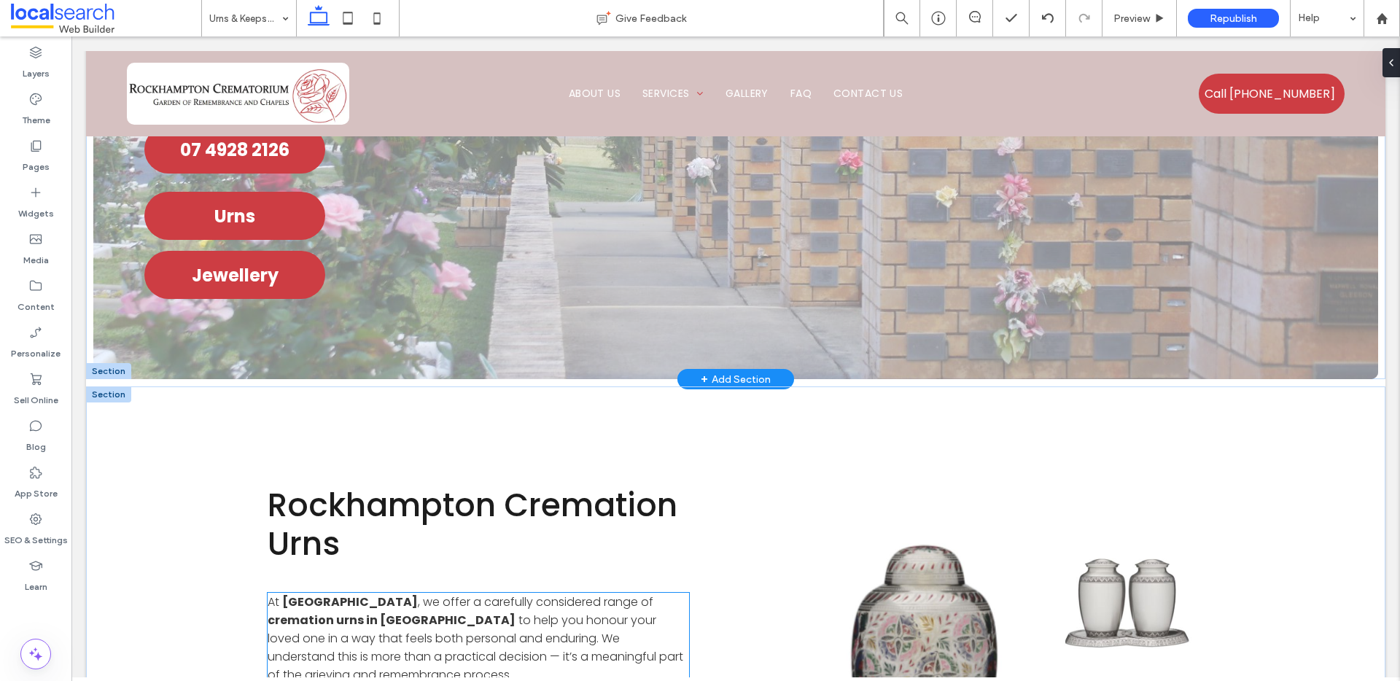
scroll to position [0, 0]
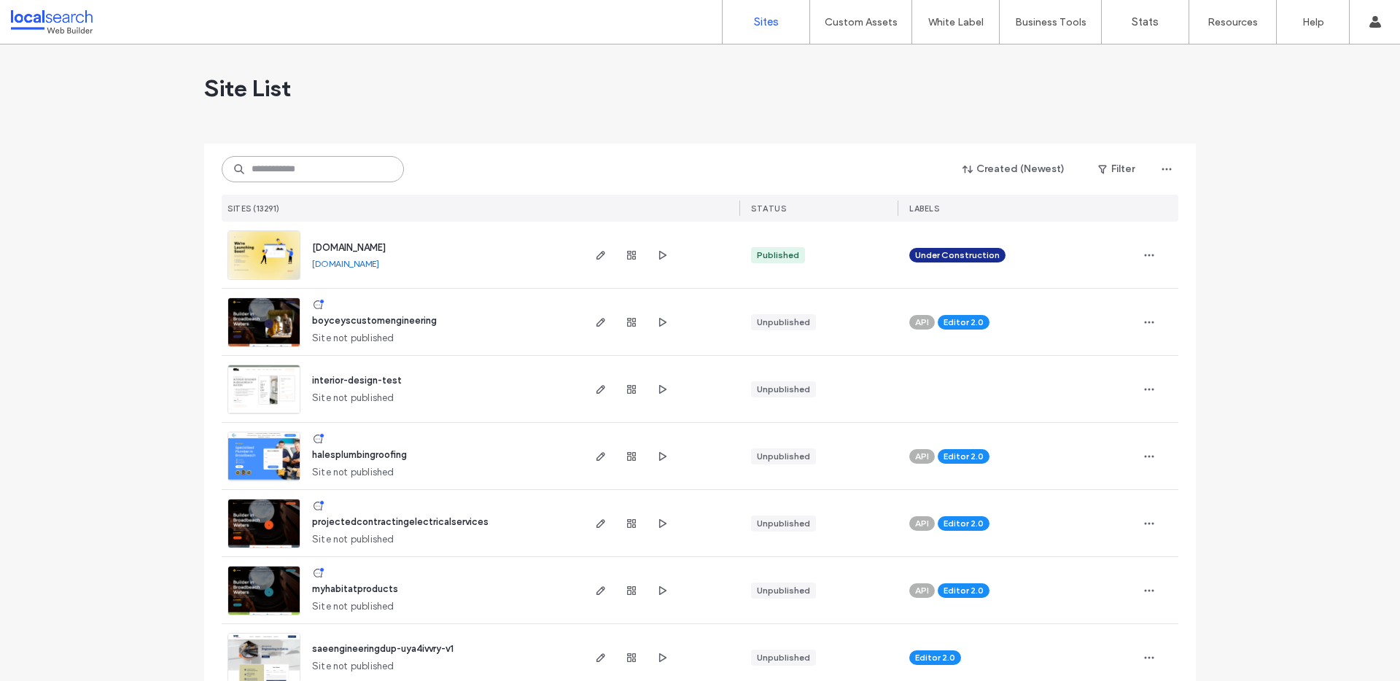
click at [313, 164] on input at bounding box center [313, 169] width 182 height 26
paste input "********"
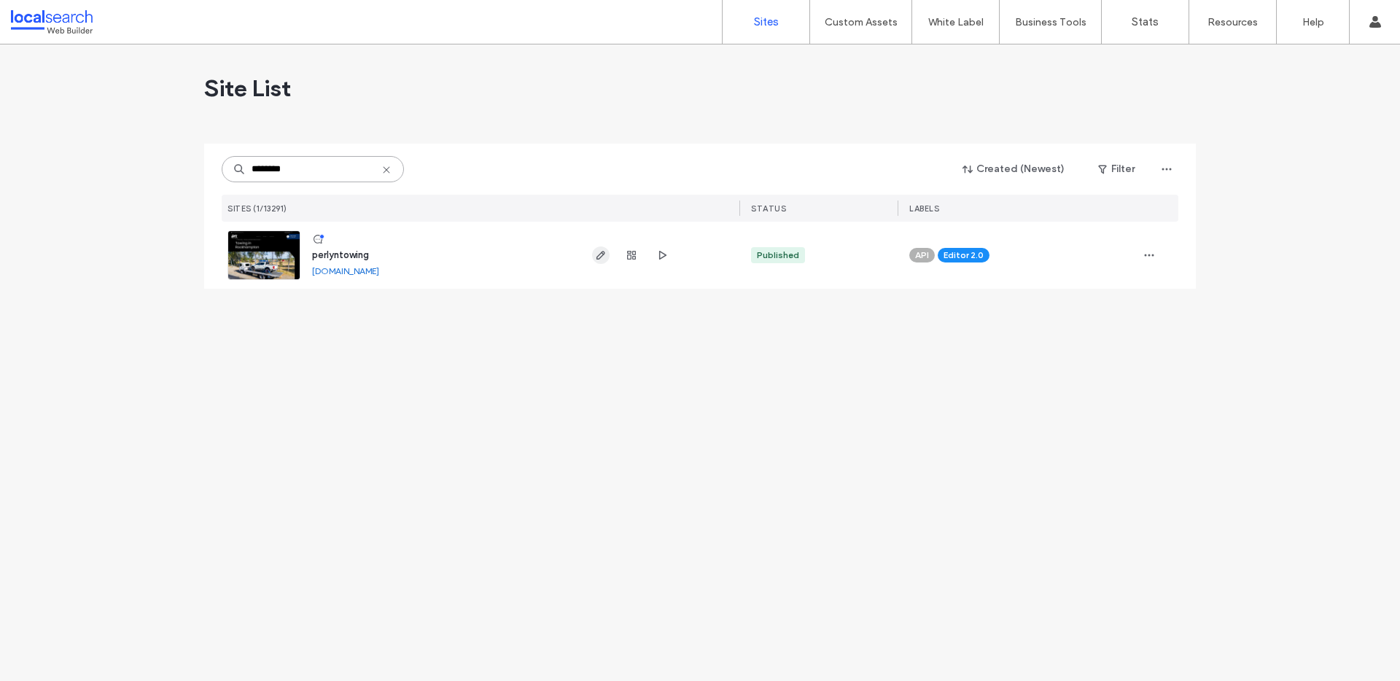
type input "********"
click at [601, 257] on use "button" at bounding box center [600, 255] width 9 height 9
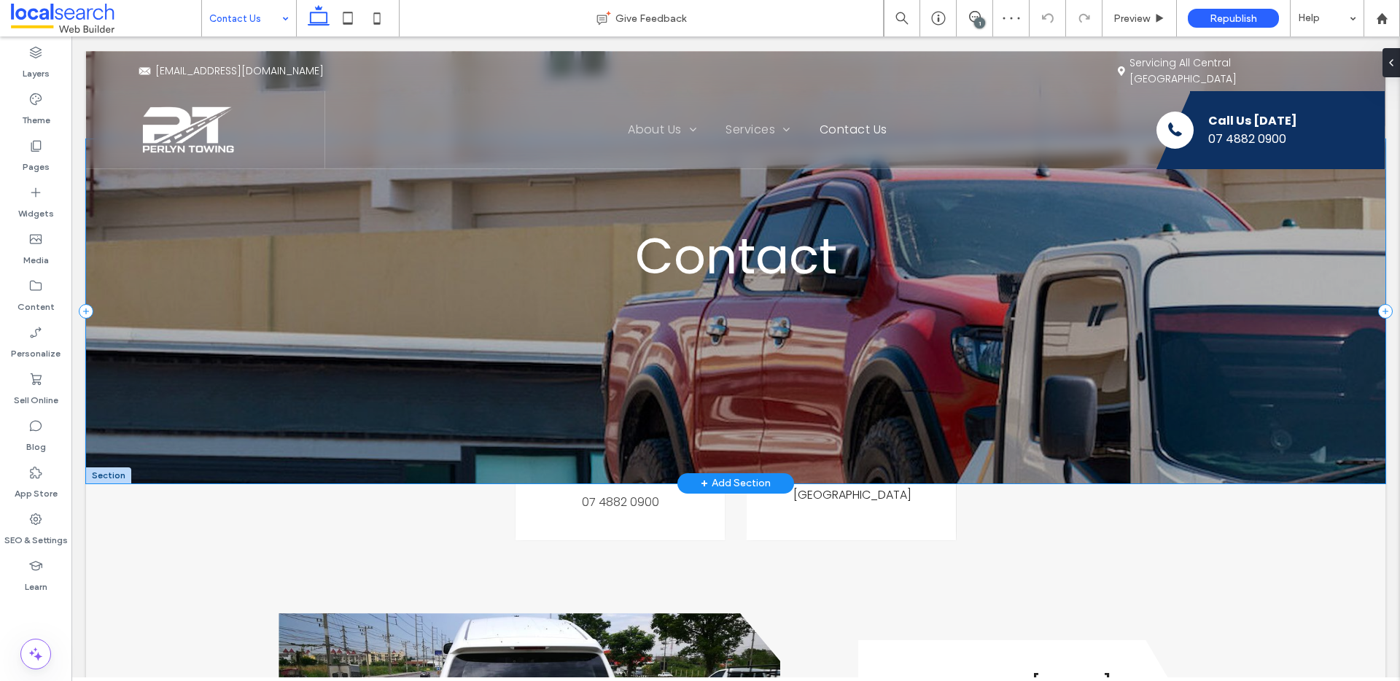
click at [186, 246] on div "Contact" at bounding box center [735, 311] width 1299 height 344
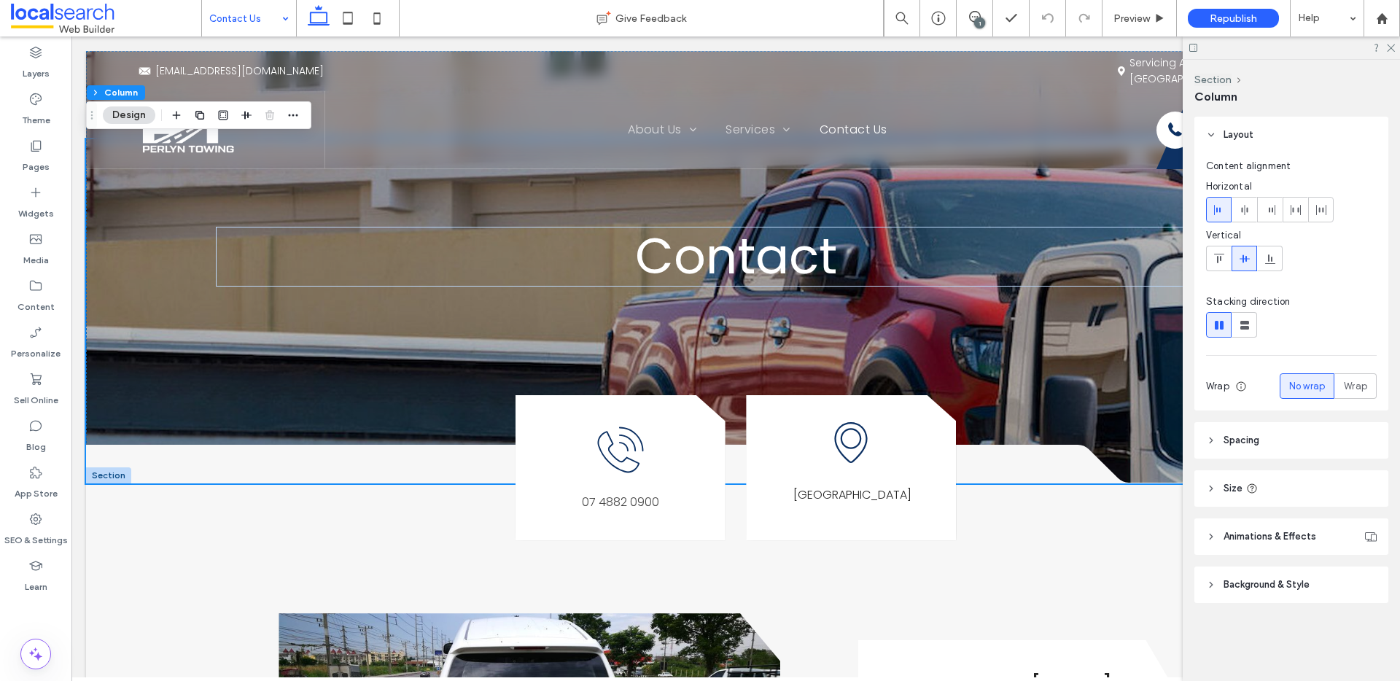
click at [1288, 584] on span "Background & Style" at bounding box center [1267, 584] width 86 height 15
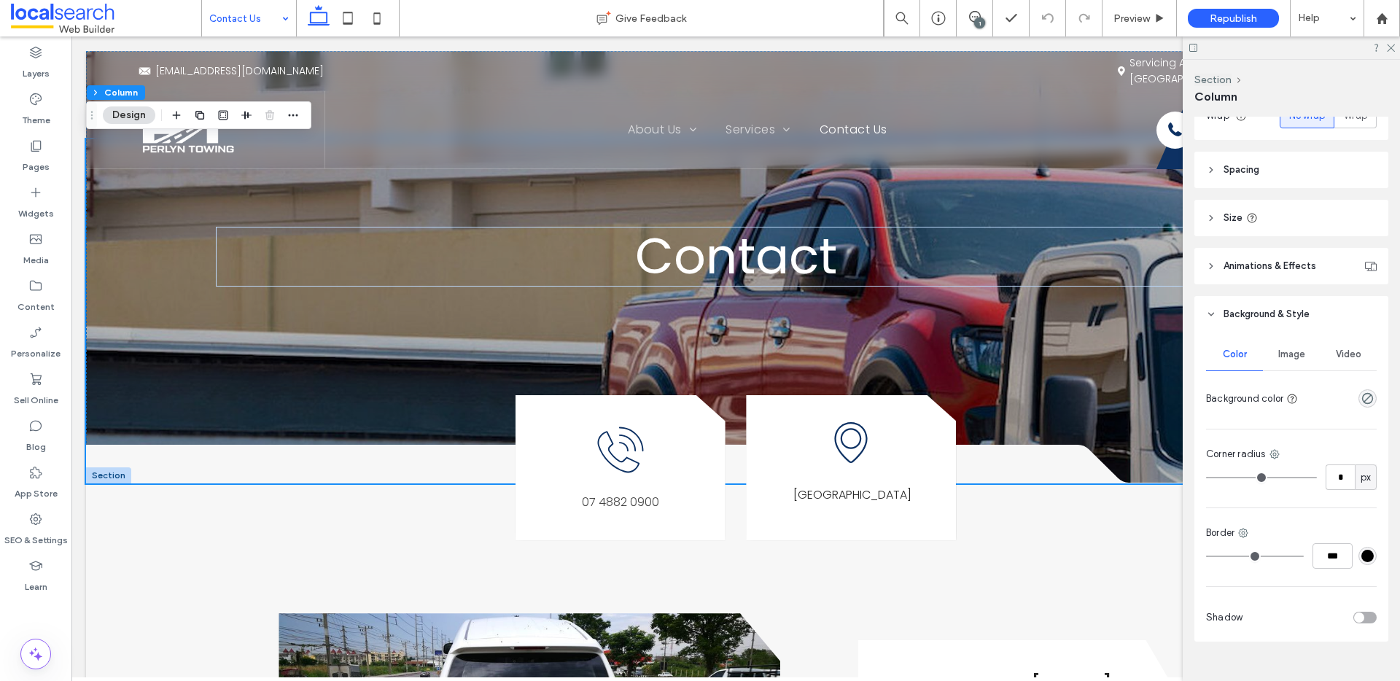
scroll to position [271, 0]
click at [1289, 358] on span "Image" at bounding box center [1291, 354] width 27 height 12
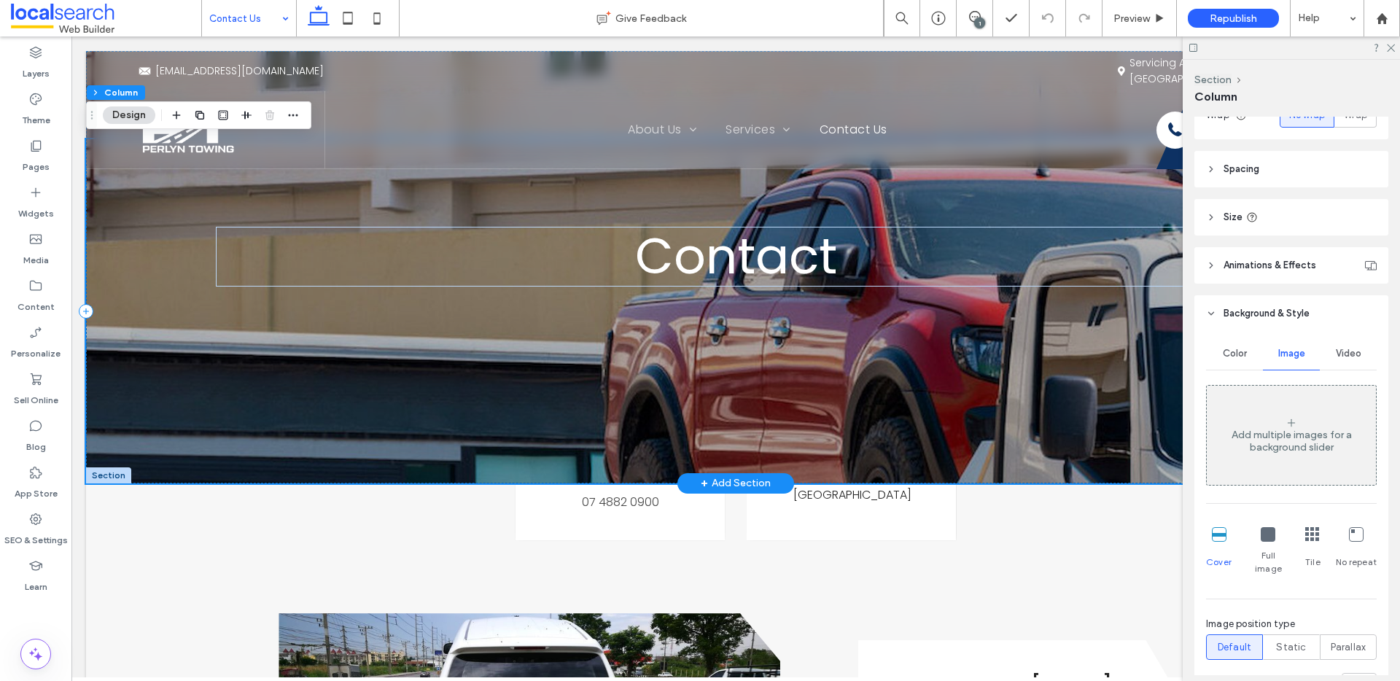
click at [117, 214] on div "Contact" at bounding box center [735, 311] width 1299 height 344
click at [117, 198] on div "Contact" at bounding box center [735, 311] width 1299 height 344
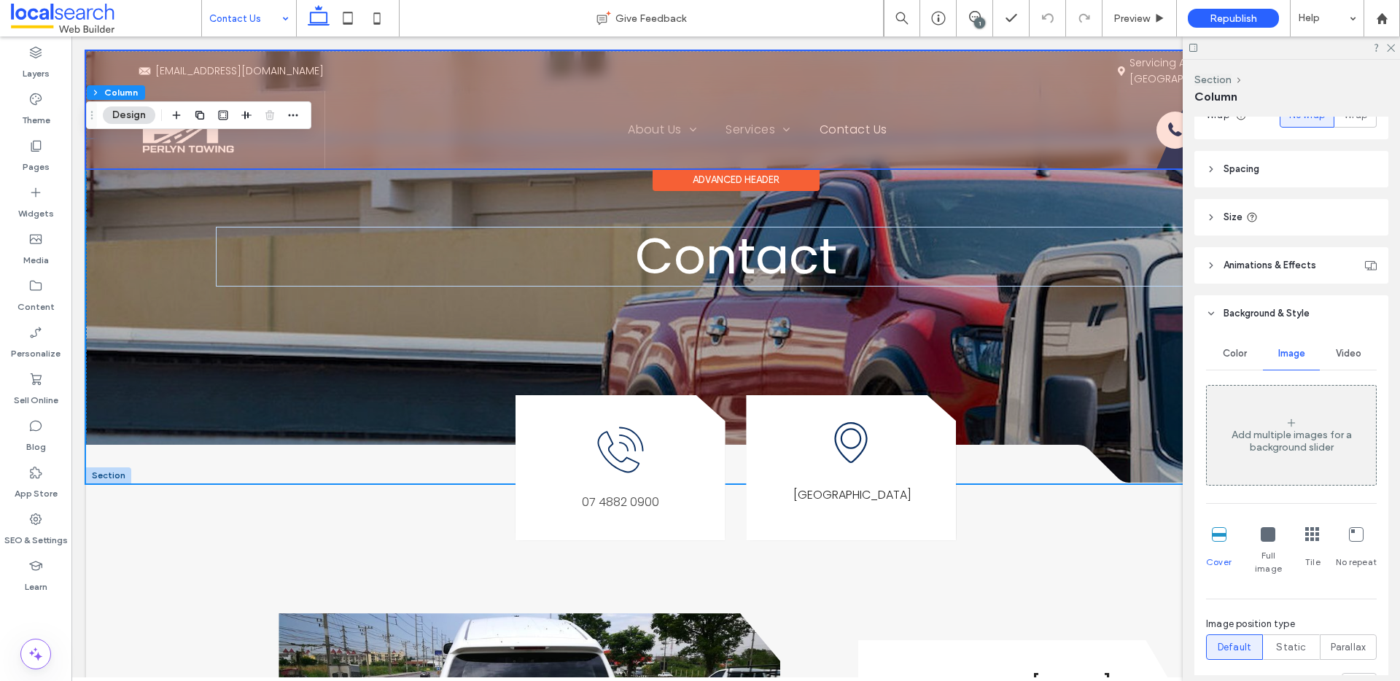
click at [115, 70] on div at bounding box center [735, 109] width 1299 height 117
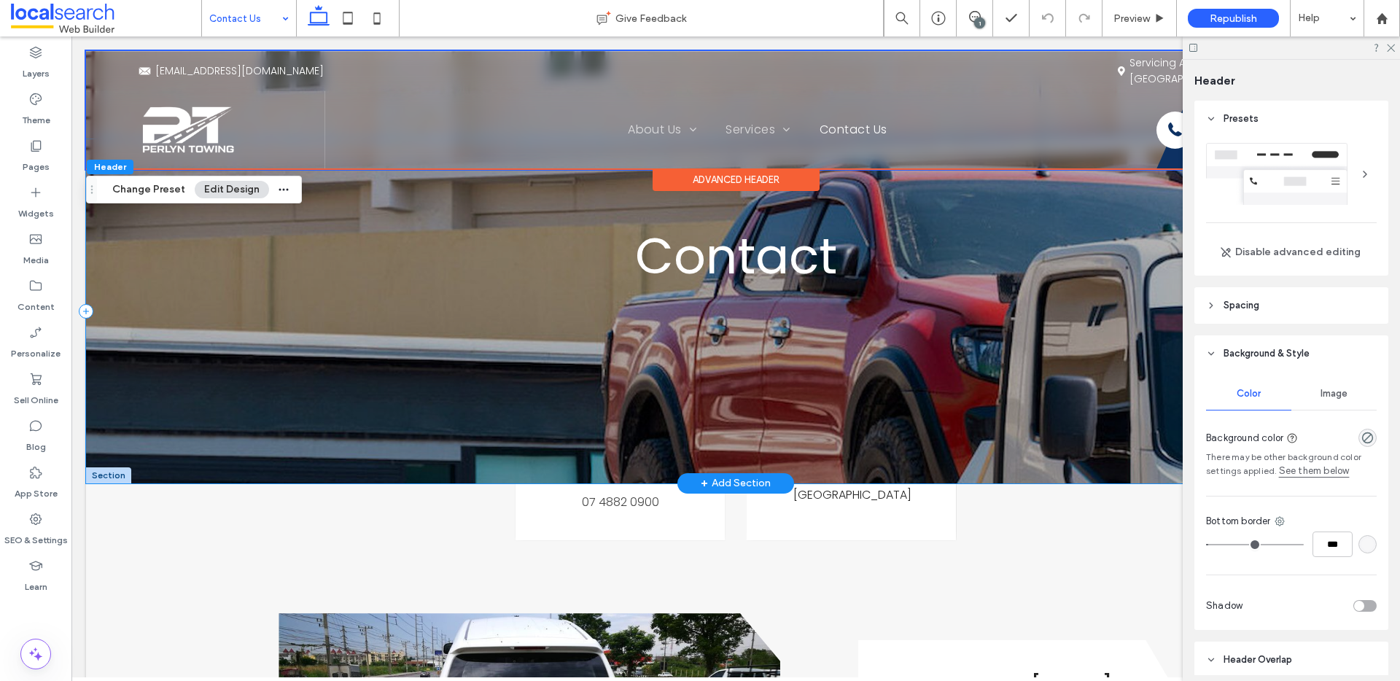
click at [290, 316] on div "Contact" at bounding box center [735, 311] width 1299 height 344
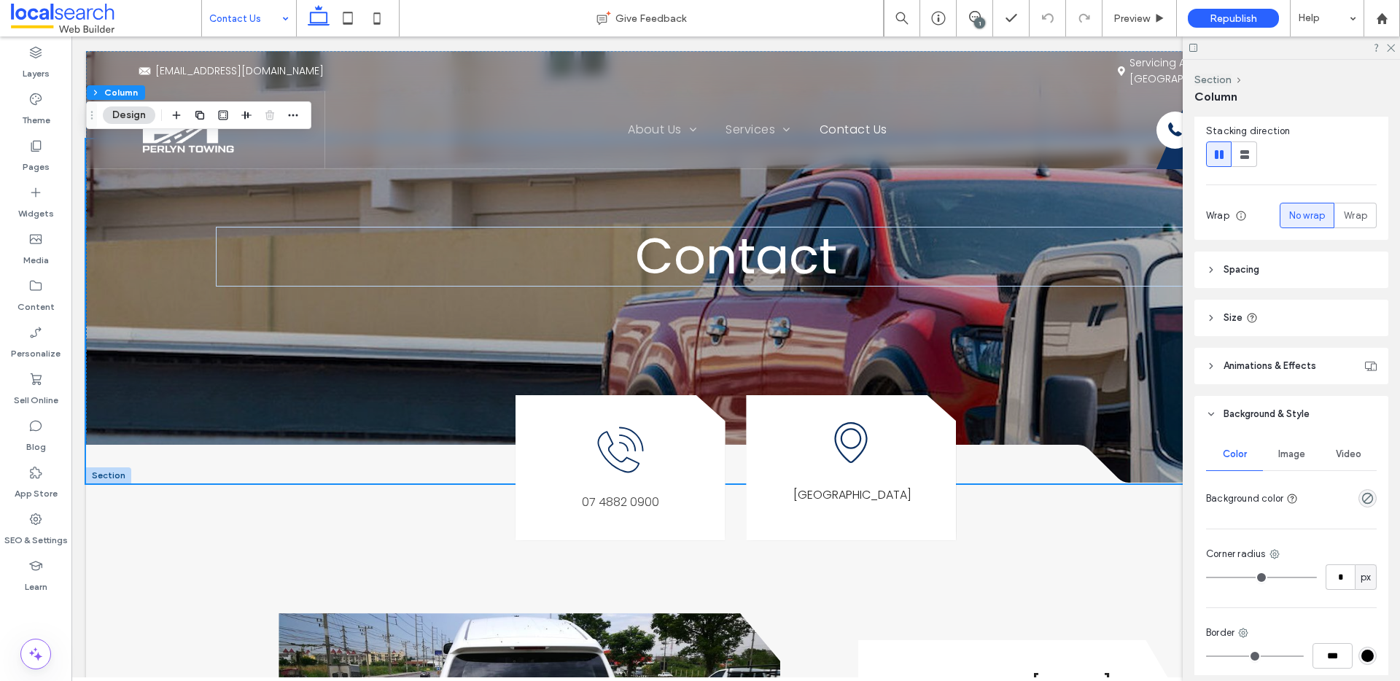
scroll to position [222, 0]
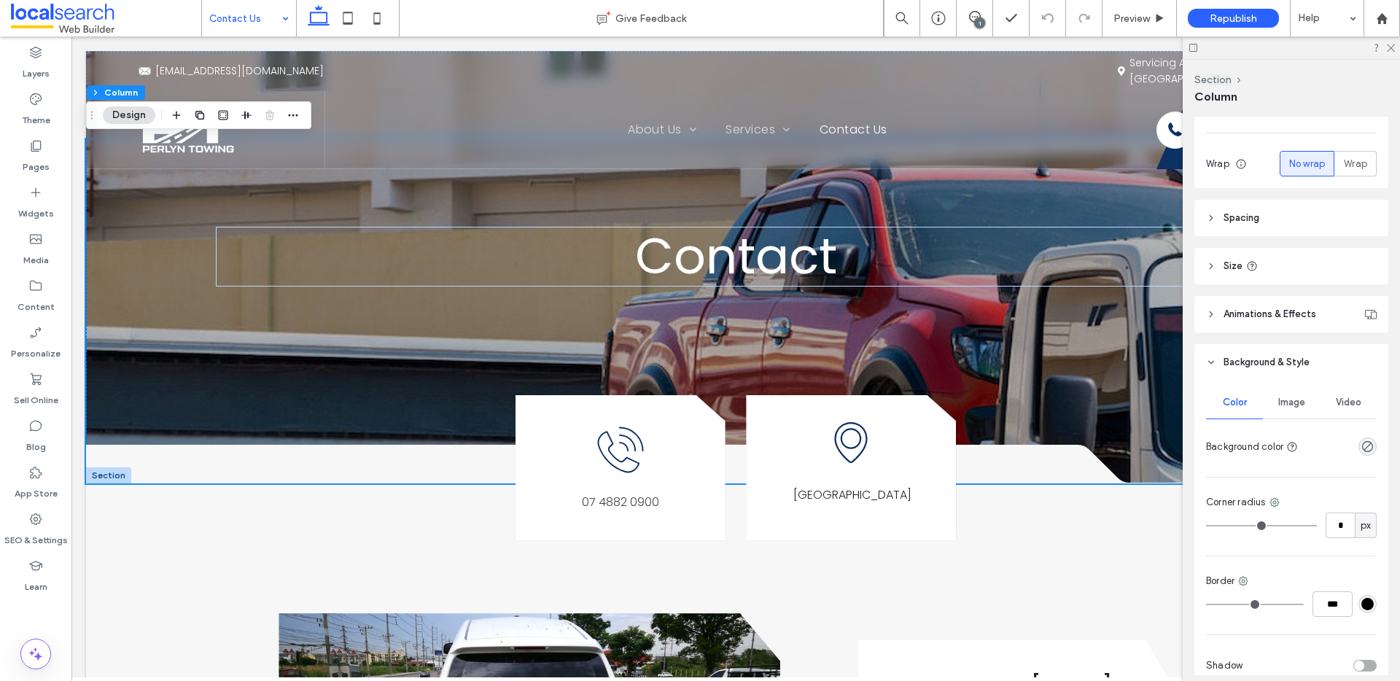
click at [1284, 411] on div "Image" at bounding box center [1291, 402] width 57 height 32
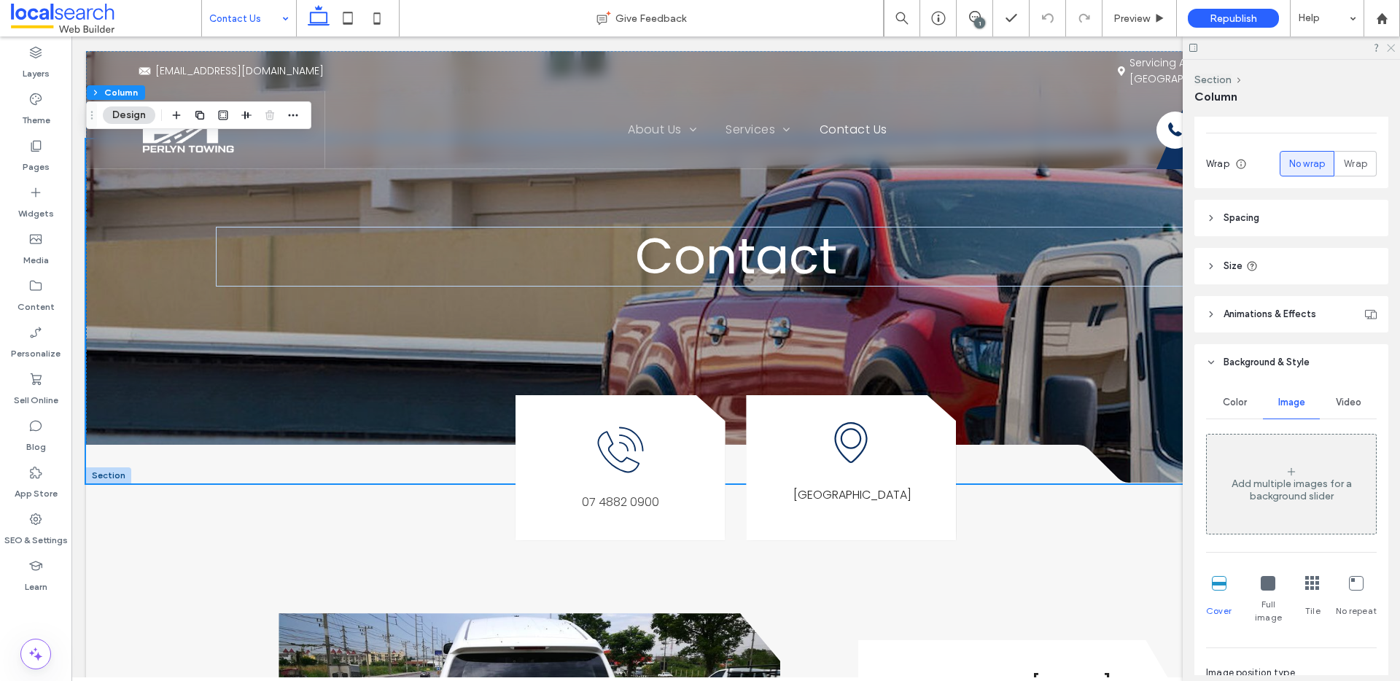
drag, startPoint x: 1392, startPoint y: 46, endPoint x: 1293, endPoint y: 67, distance: 101.4
click at [1392, 46] on icon at bounding box center [1389, 46] width 9 height 9
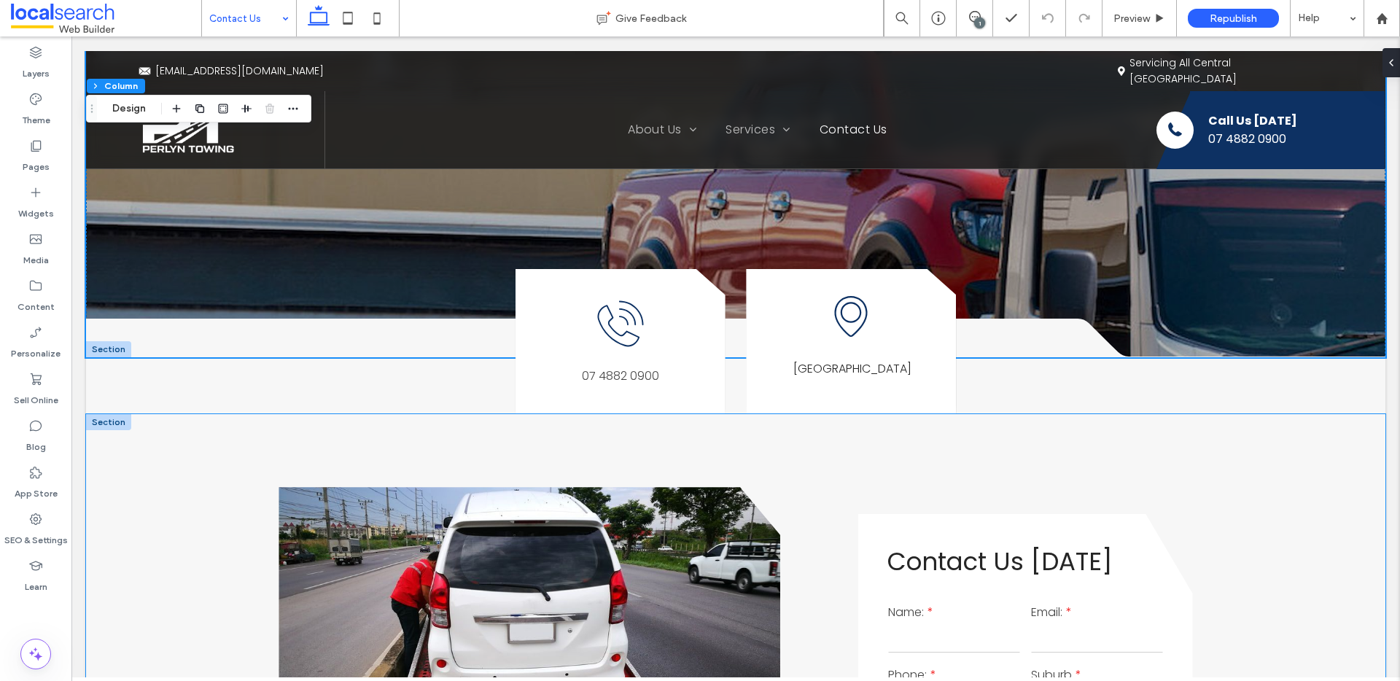
scroll to position [294, 0]
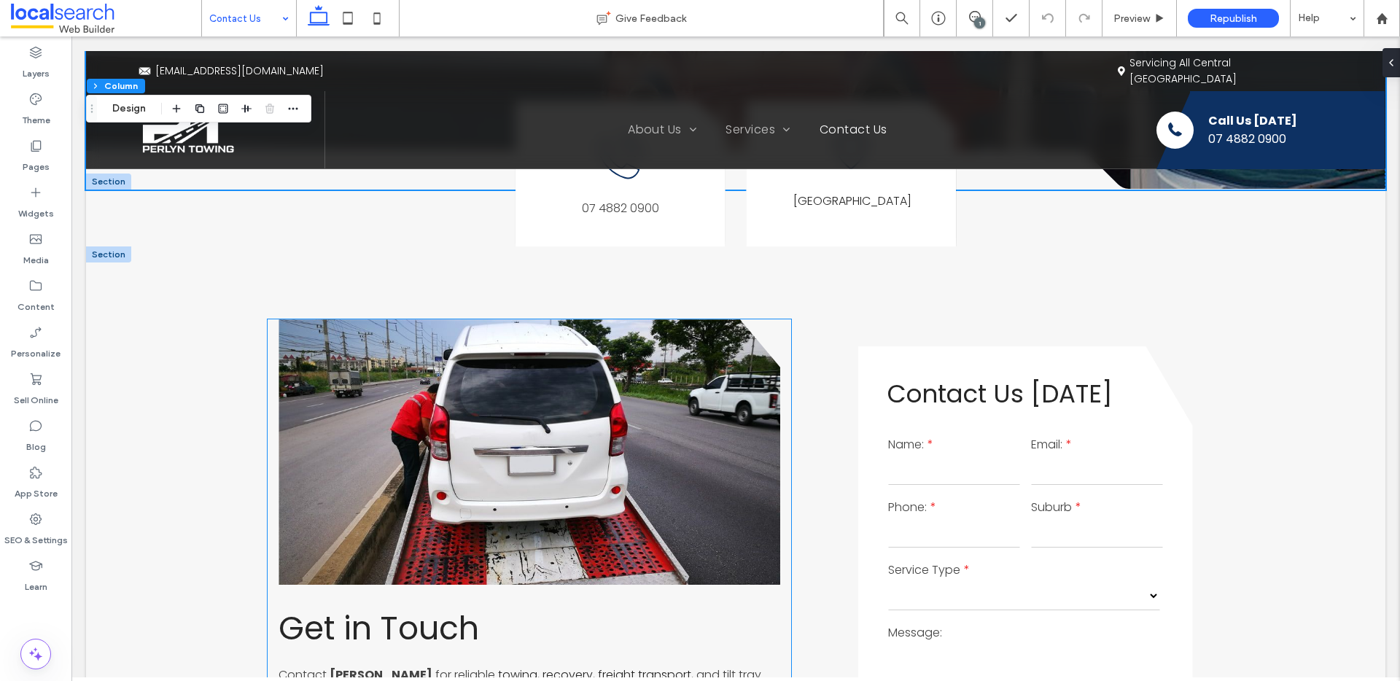
click at [588, 449] on link at bounding box center [530, 451] width 502 height 265
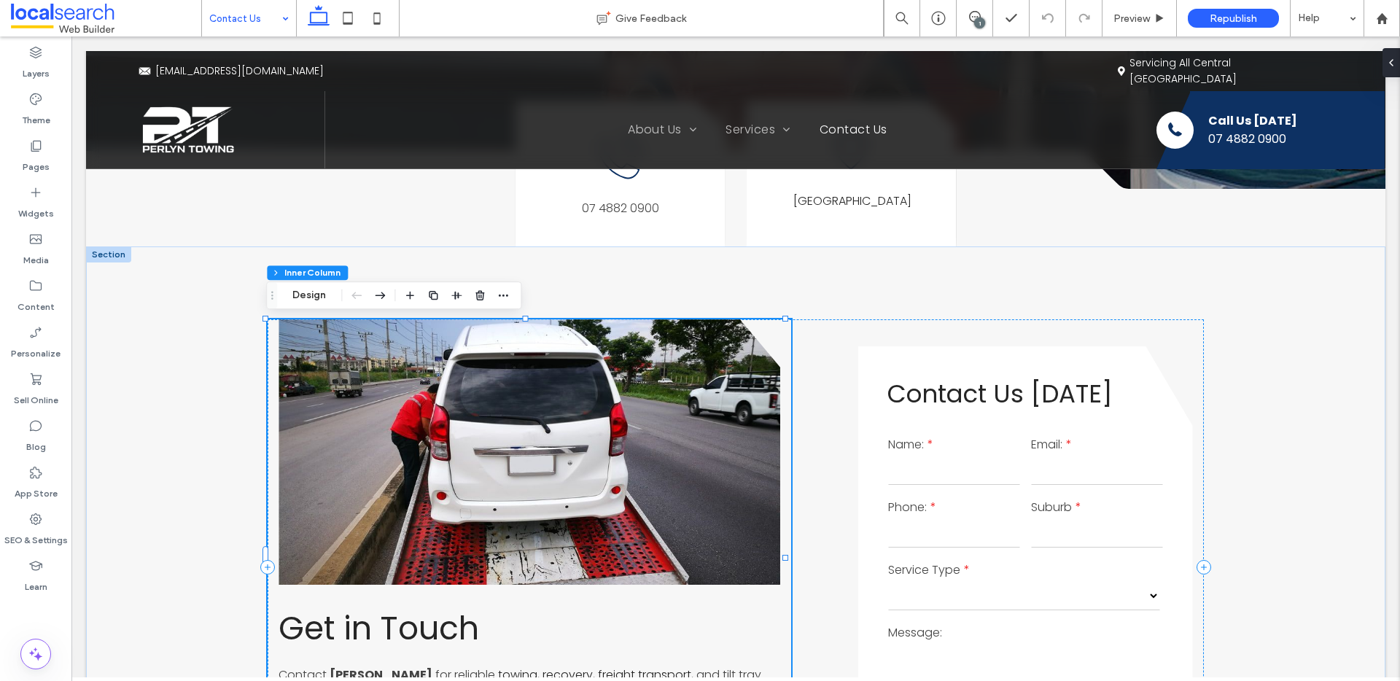
click at [351, 354] on link at bounding box center [530, 451] width 502 height 265
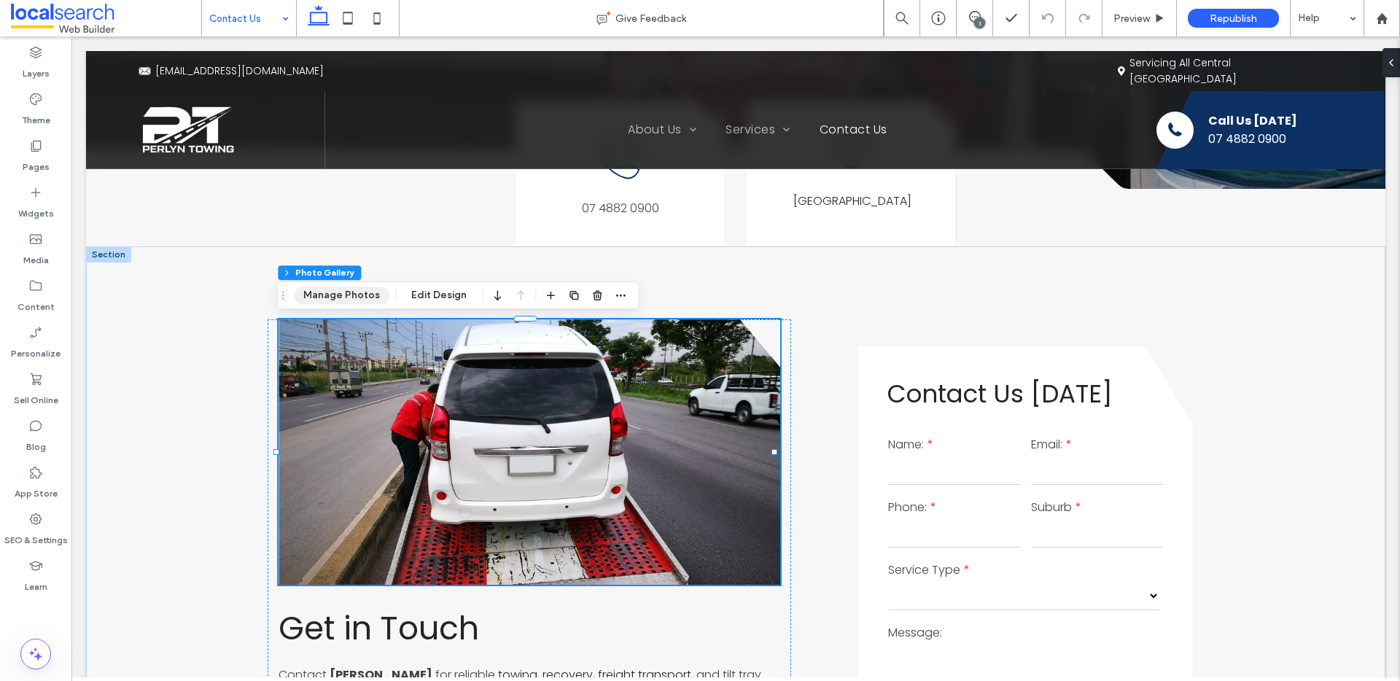
click at [343, 288] on button "Manage Photos" at bounding box center [342, 295] width 96 height 17
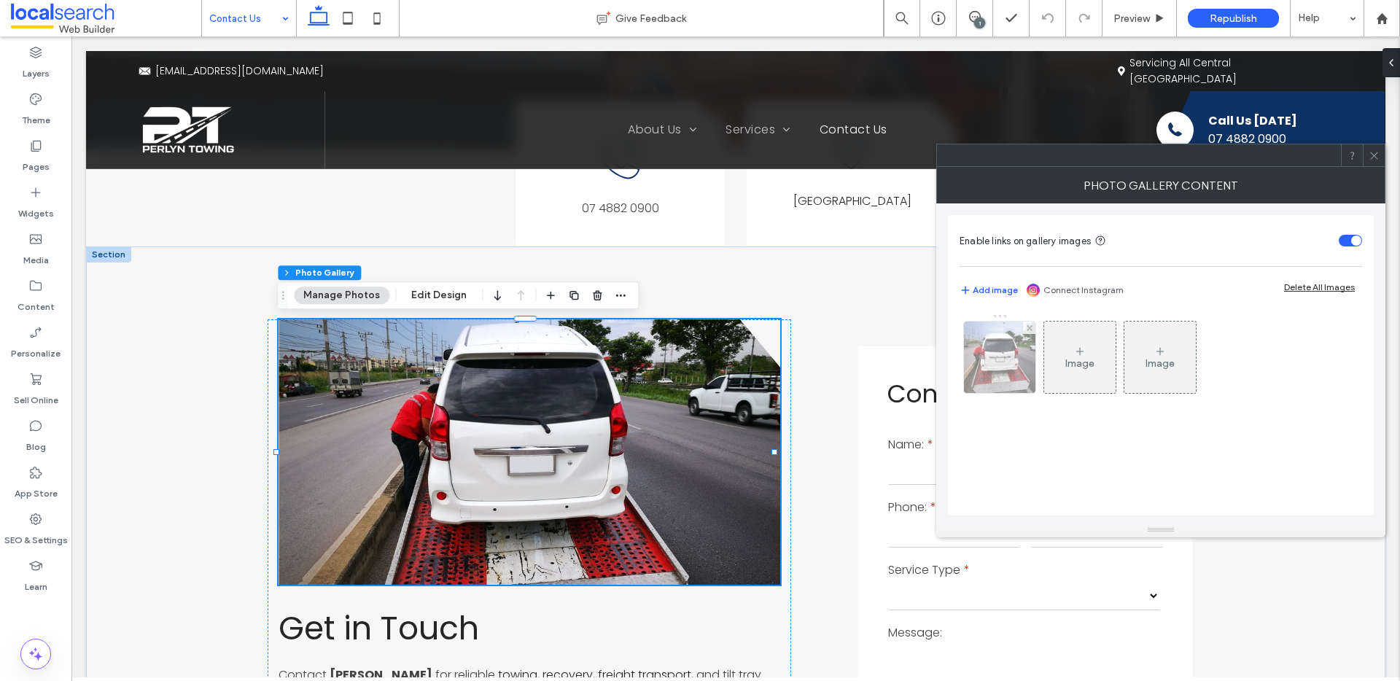
click at [1003, 361] on img at bounding box center [1000, 357] width 96 height 71
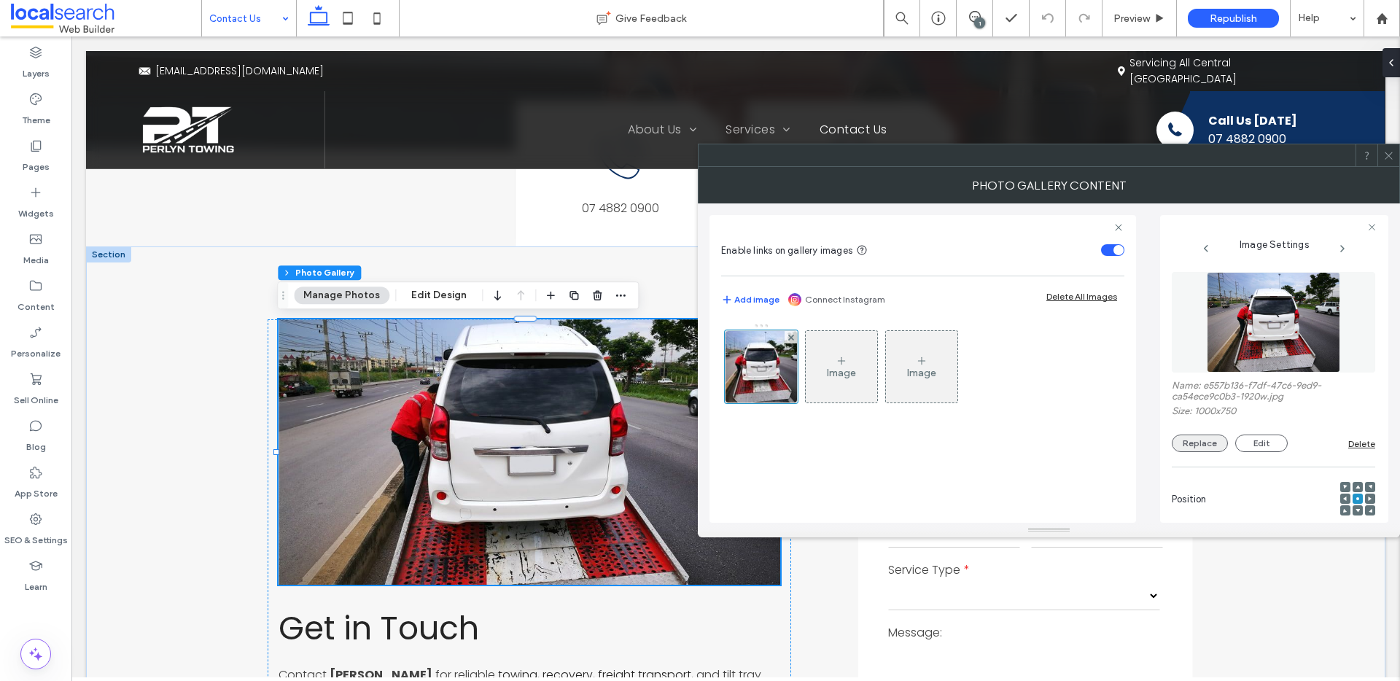
click at [1193, 445] on button "Replace" at bounding box center [1200, 443] width 56 height 17
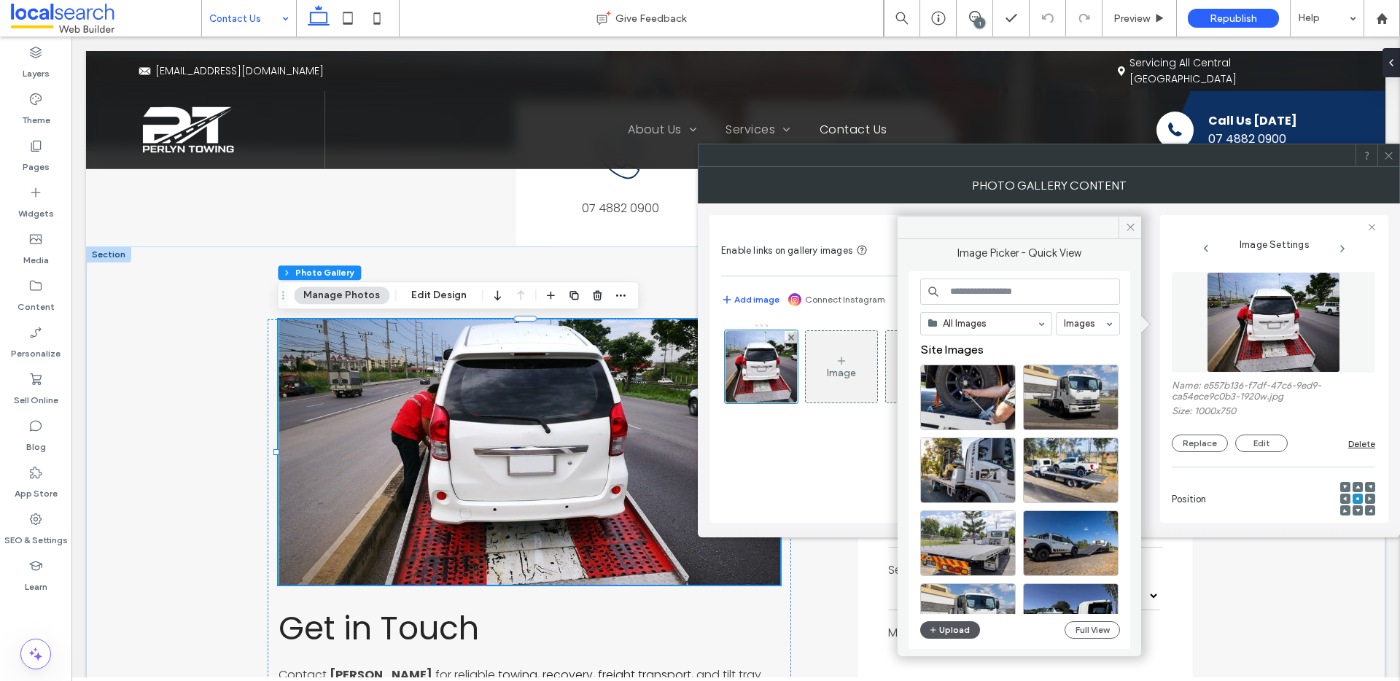
click at [973, 636] on button "Upload" at bounding box center [950, 629] width 60 height 17
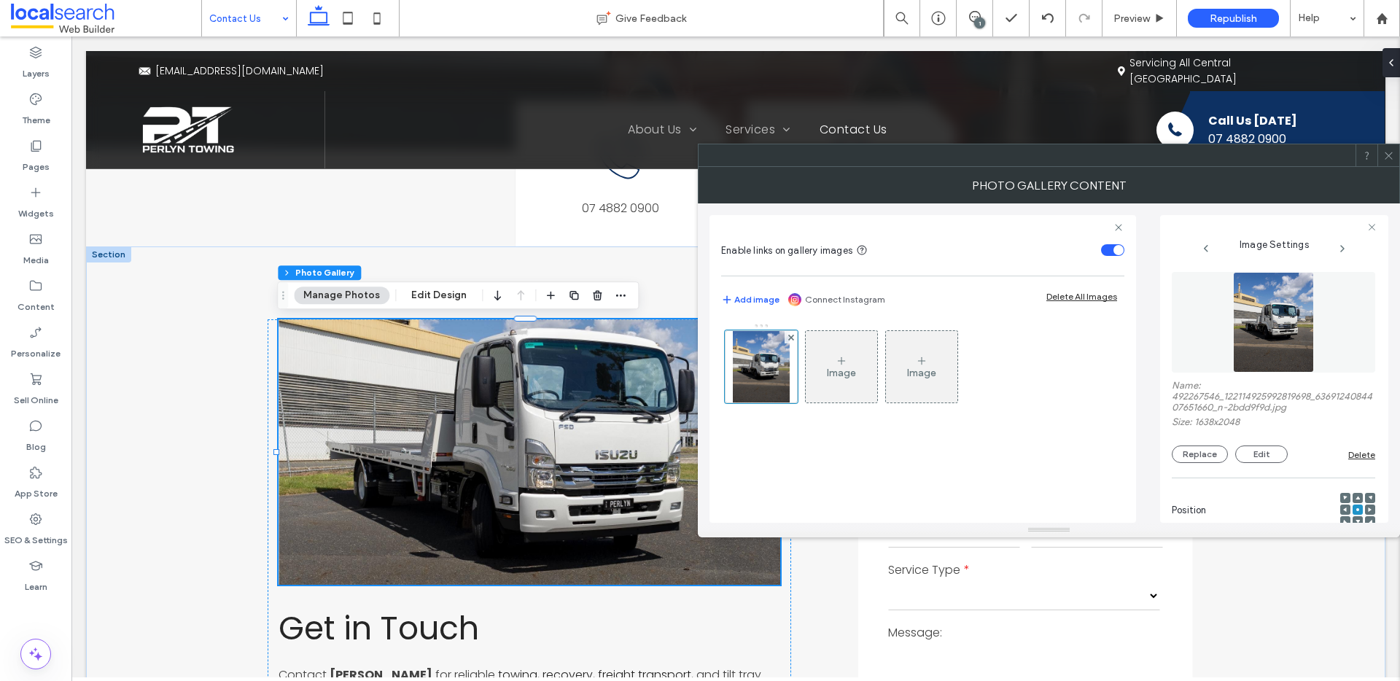
scroll to position [453, 0]
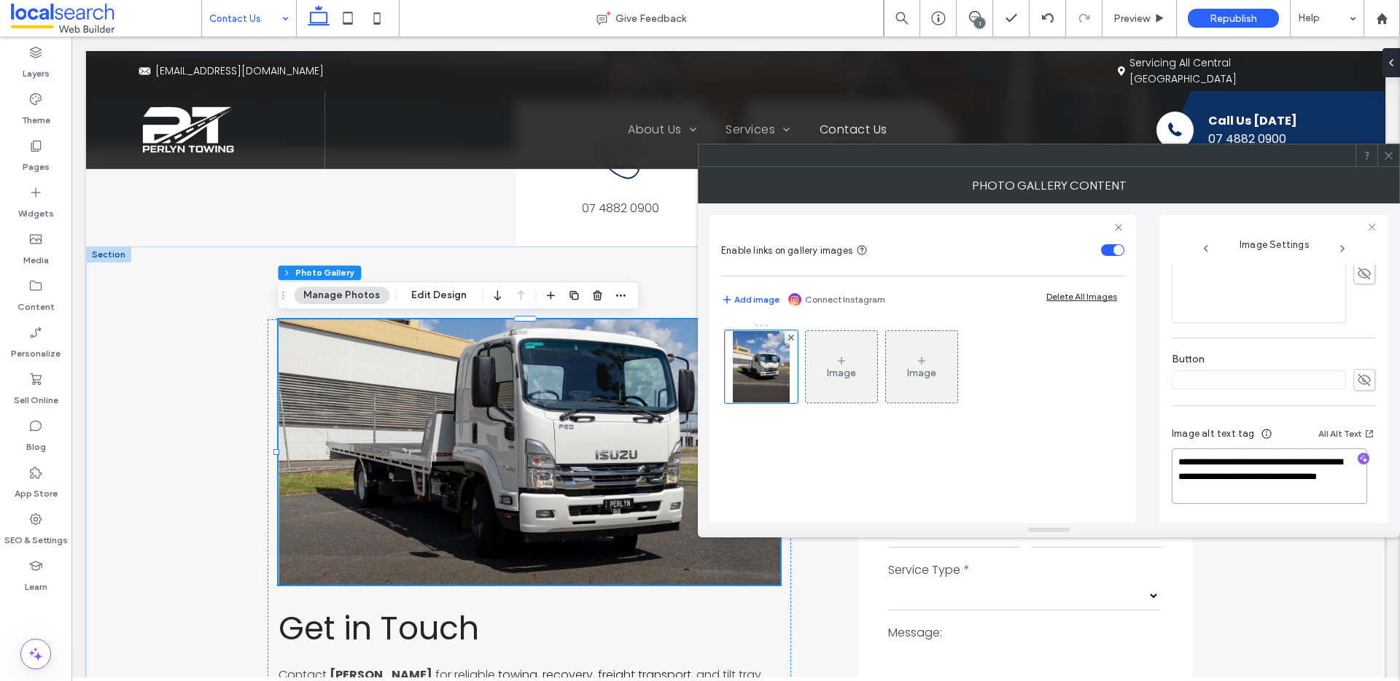
drag, startPoint x: 1206, startPoint y: 477, endPoint x: 1297, endPoint y: 497, distance: 93.4
click at [1297, 497] on textarea "**********" at bounding box center [1269, 475] width 195 height 55
click at [1360, 461] on use "button" at bounding box center [1364, 459] width 8 height 8
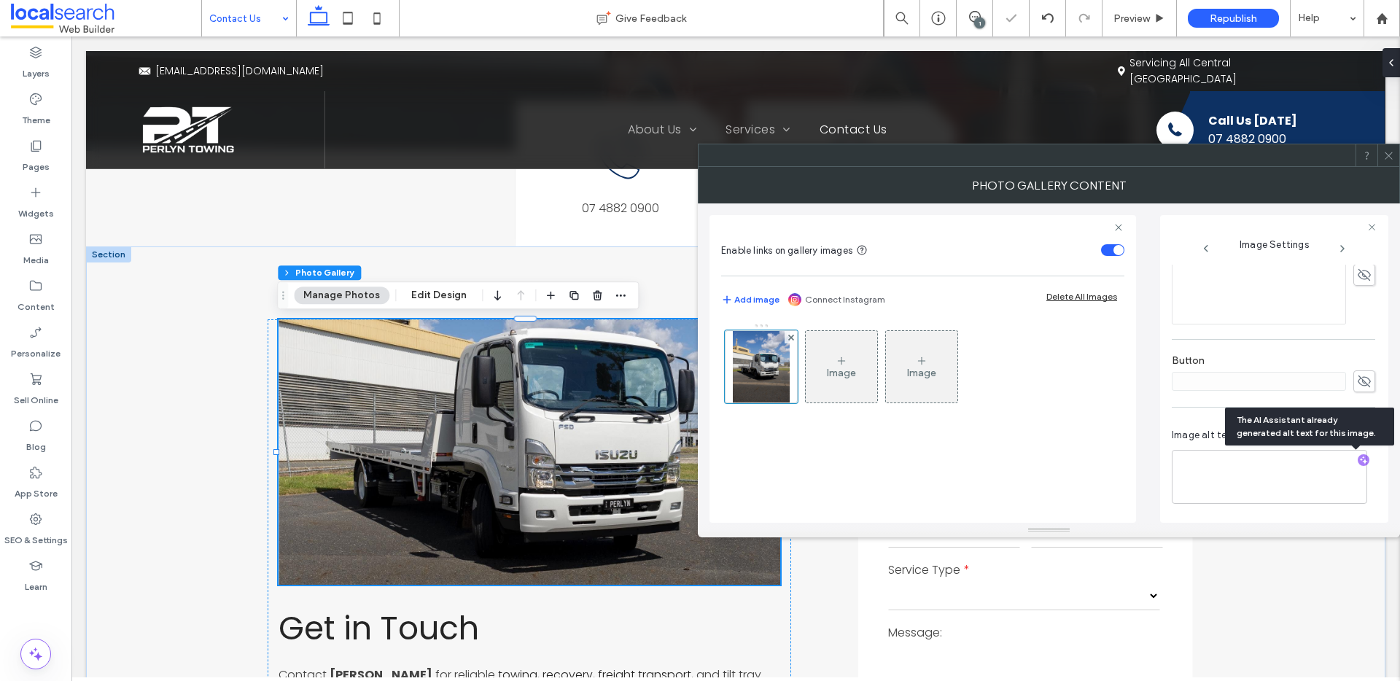
scroll to position [451, 0]
click at [1312, 475] on textarea "**********" at bounding box center [1269, 477] width 195 height 54
paste textarea "**********"
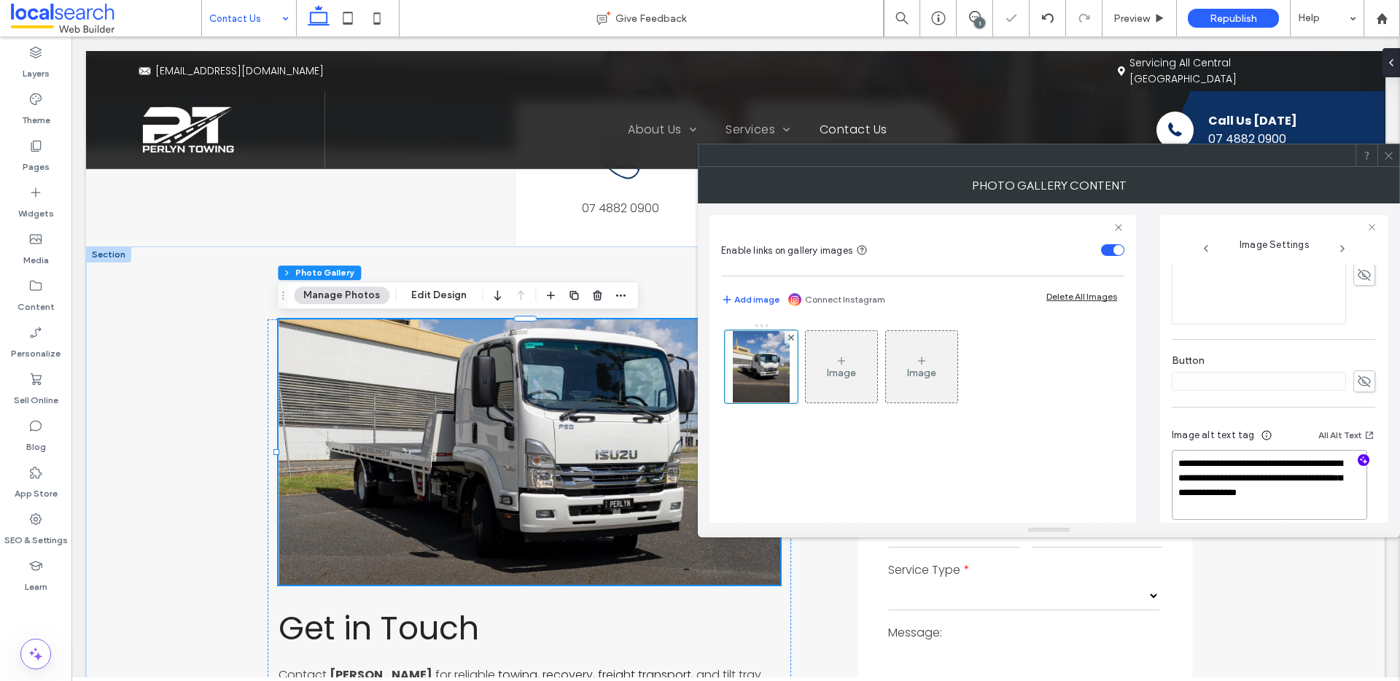
type textarea "**********"
click at [1393, 154] on icon at bounding box center [1388, 155] width 11 height 11
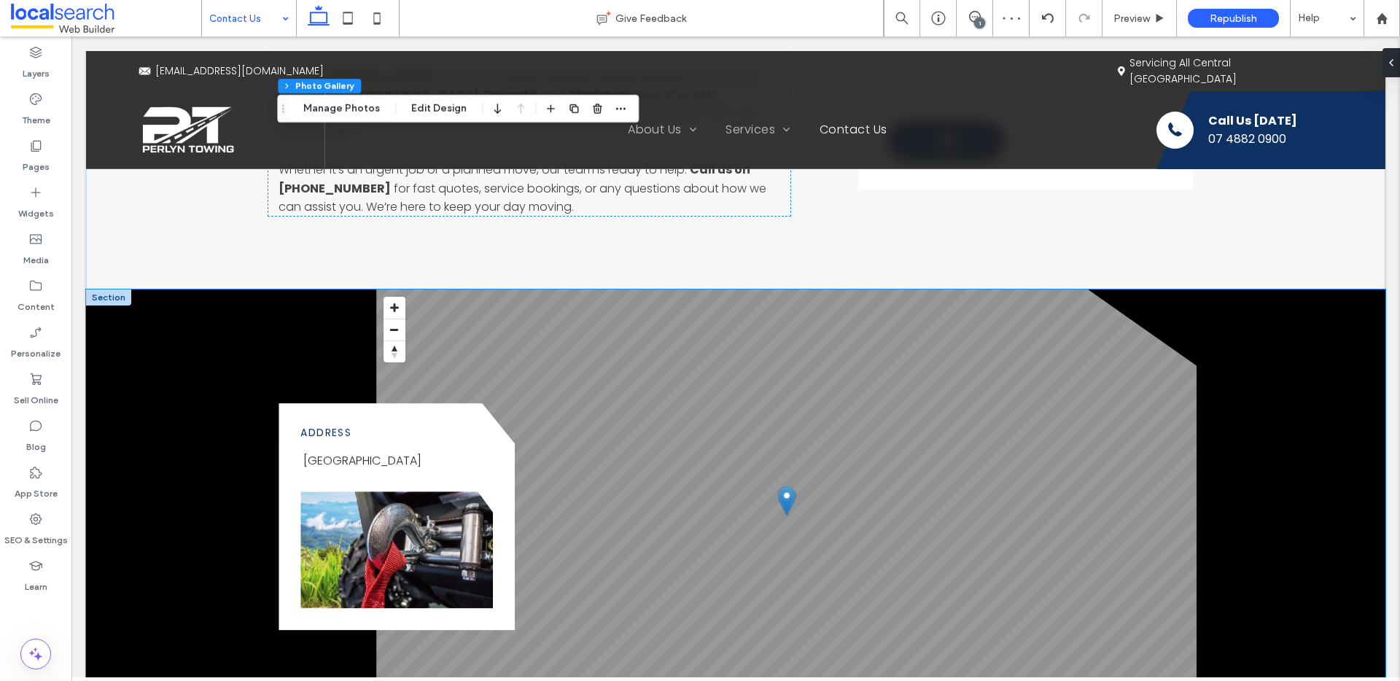
scroll to position [893, 0]
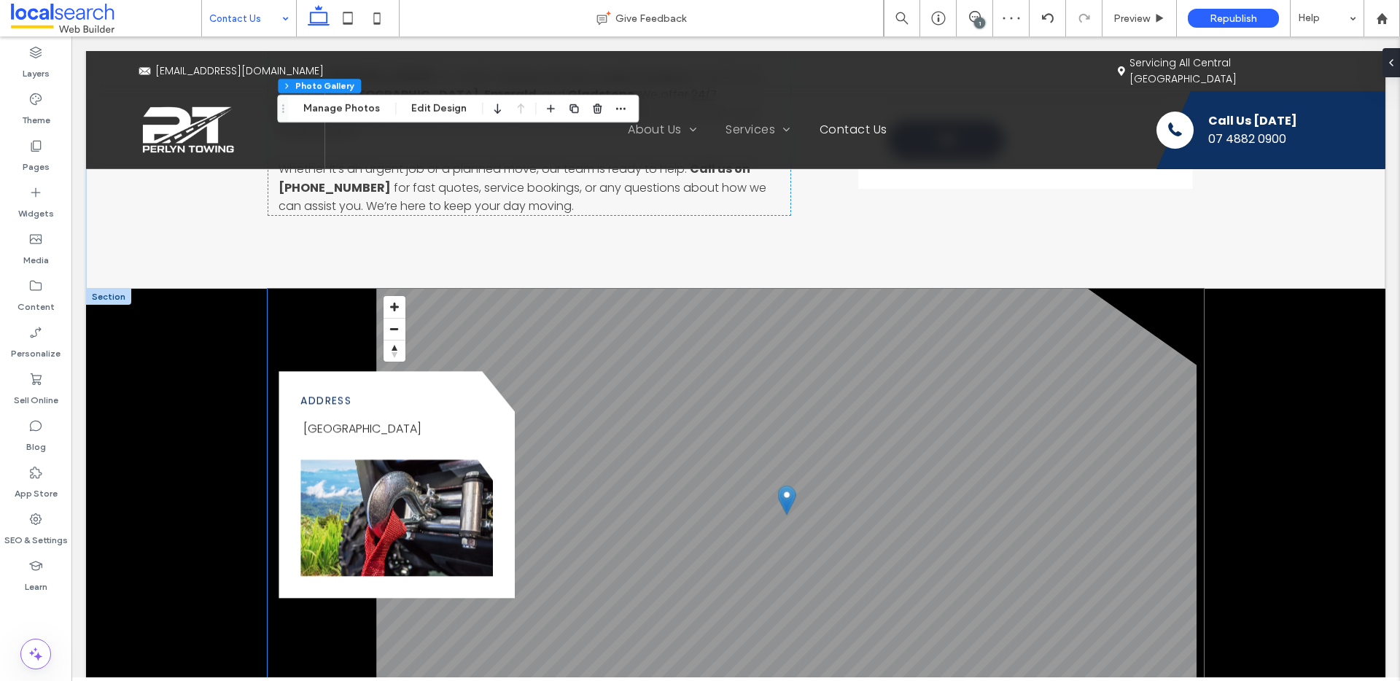
click at [413, 497] on link at bounding box center [396, 518] width 192 height 117
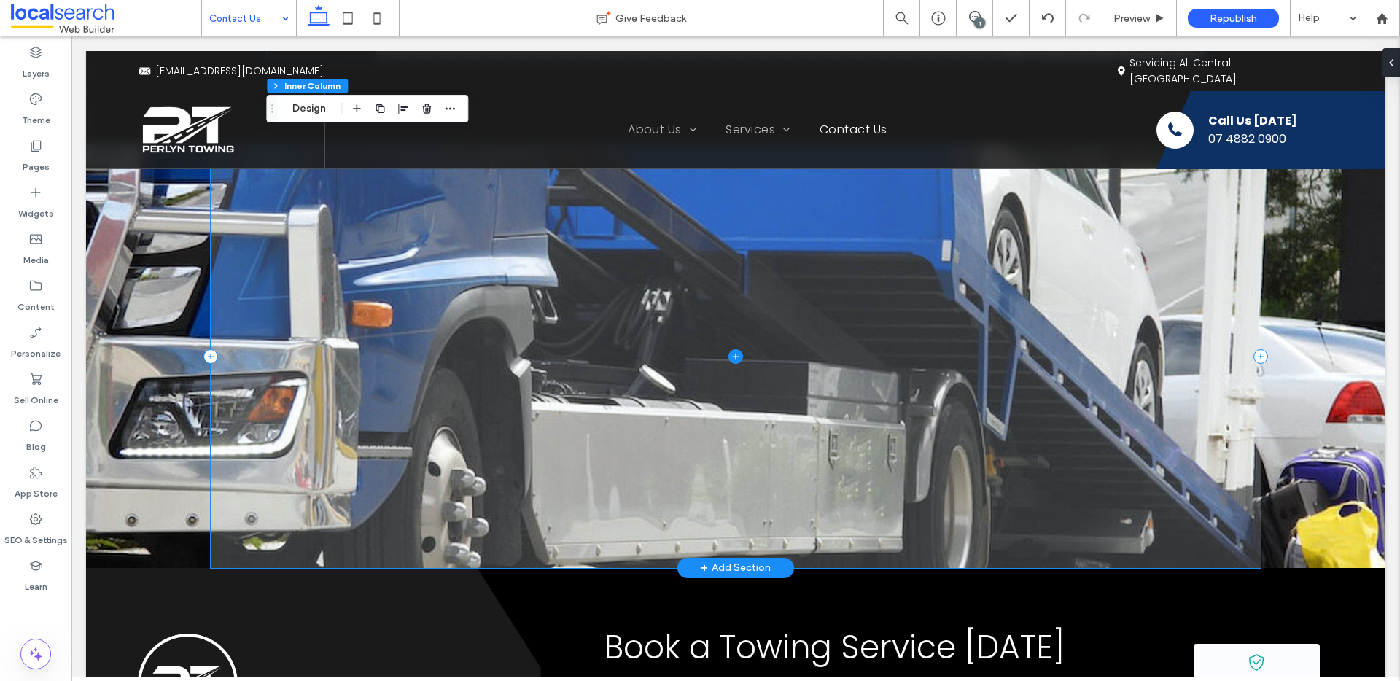
scroll to position [1414, 0]
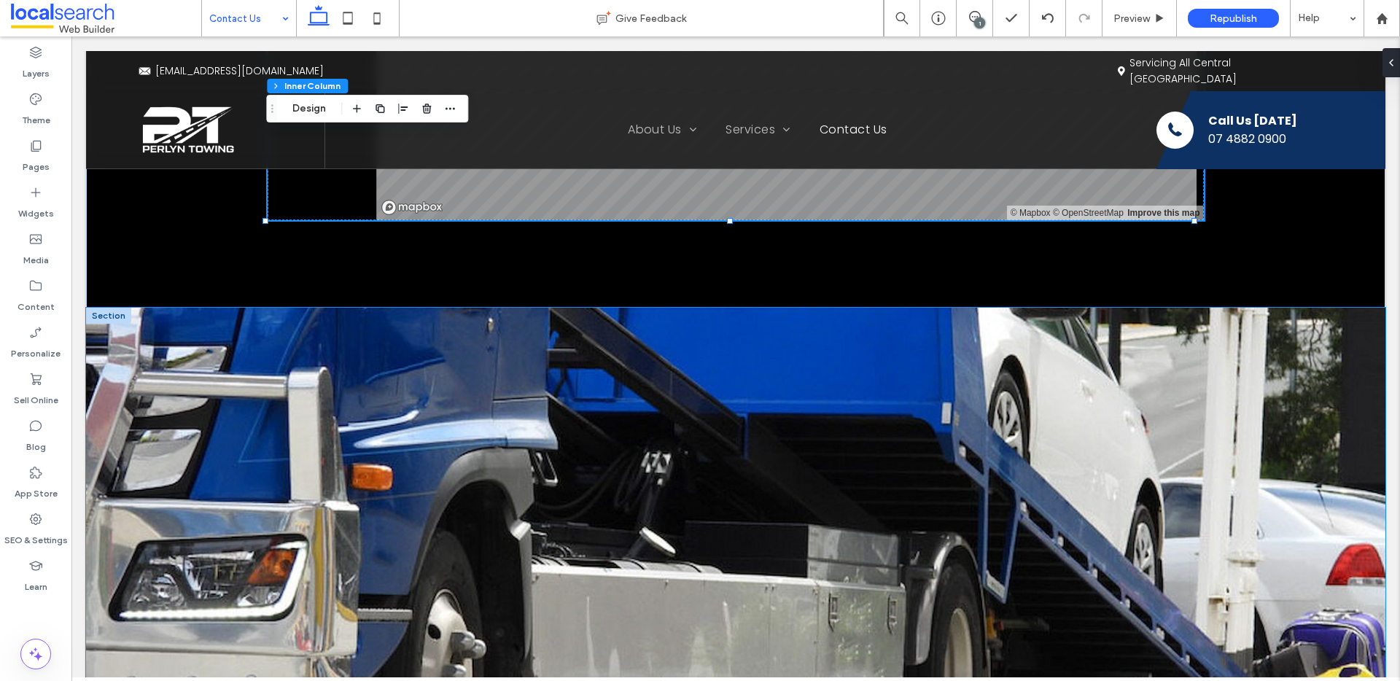
click at [131, 394] on div at bounding box center [735, 519] width 1299 height 423
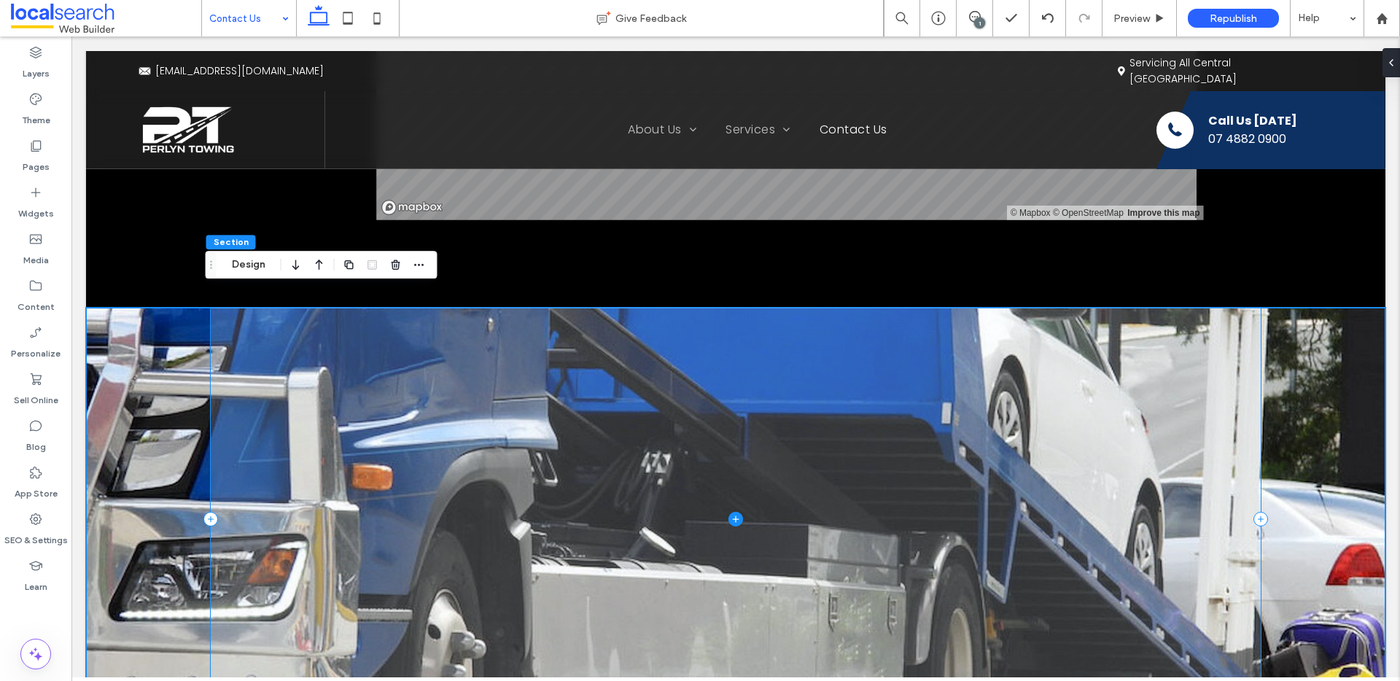
click at [274, 357] on span at bounding box center [736, 519] width 1050 height 423
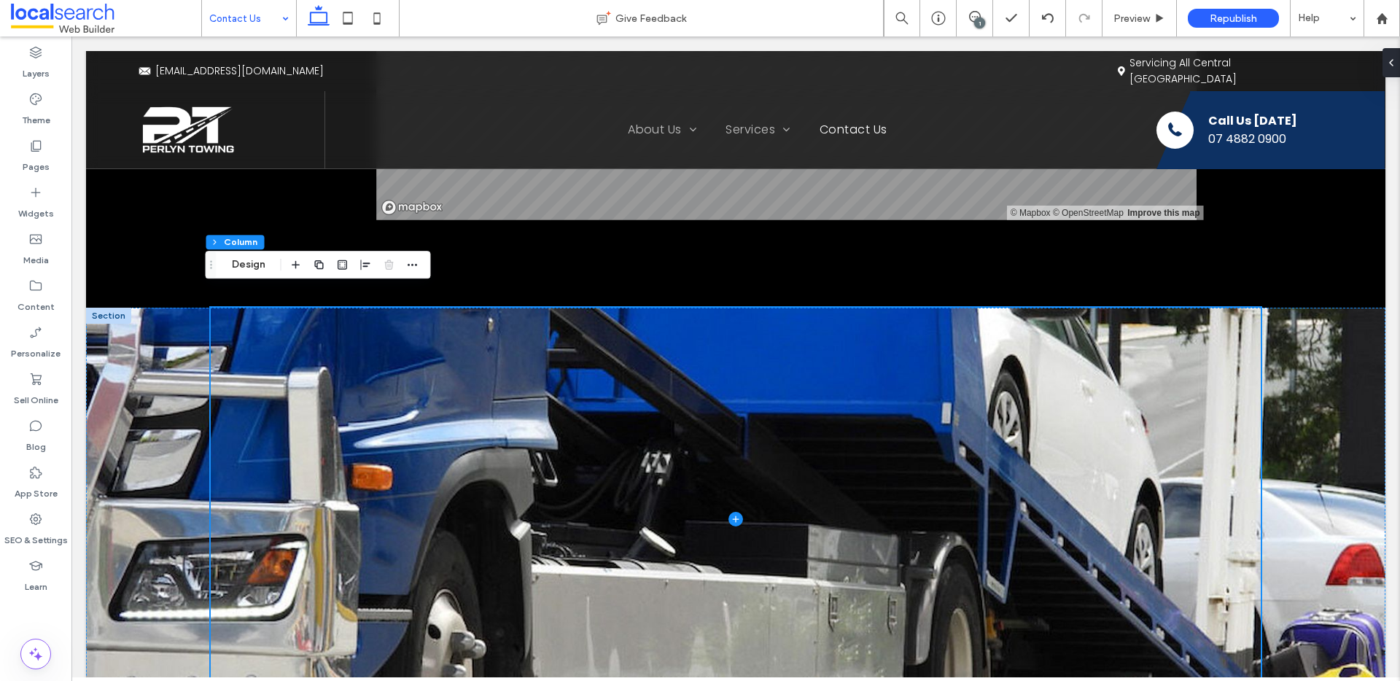
click at [102, 308] on div at bounding box center [108, 316] width 45 height 16
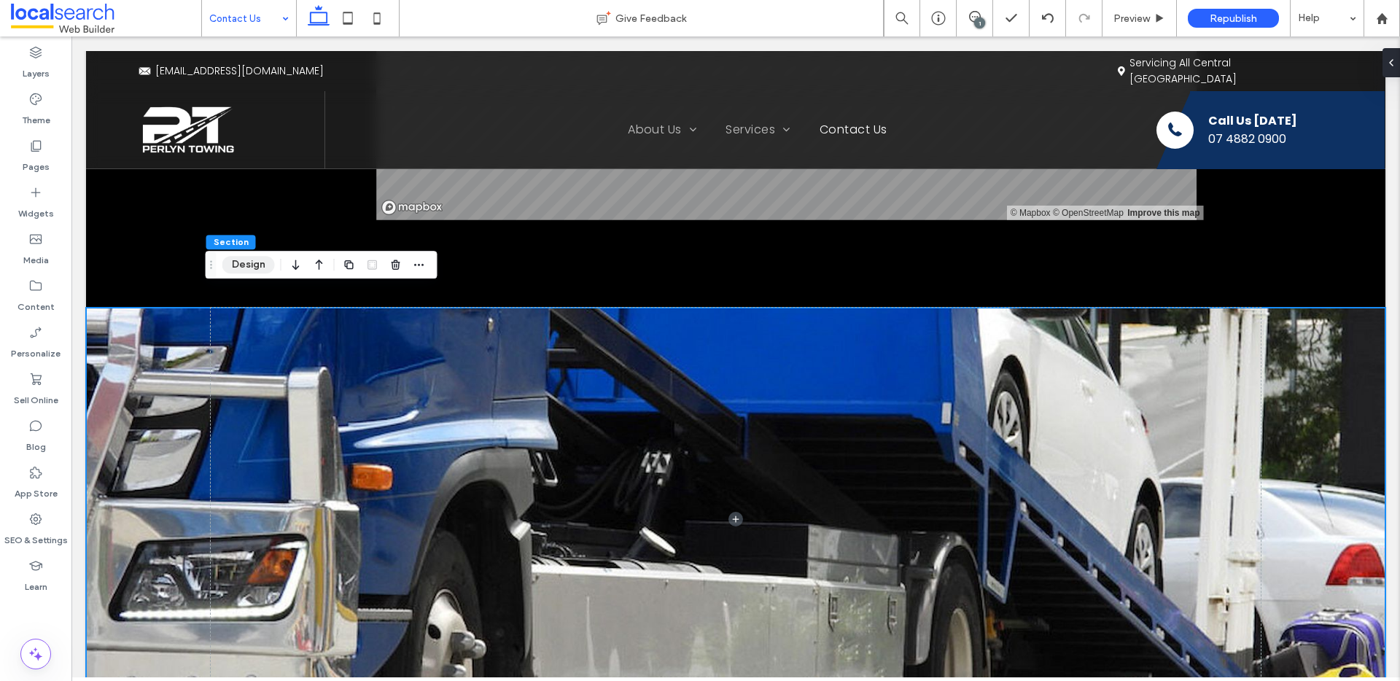
click at [258, 265] on button "Design" at bounding box center [248, 264] width 52 height 17
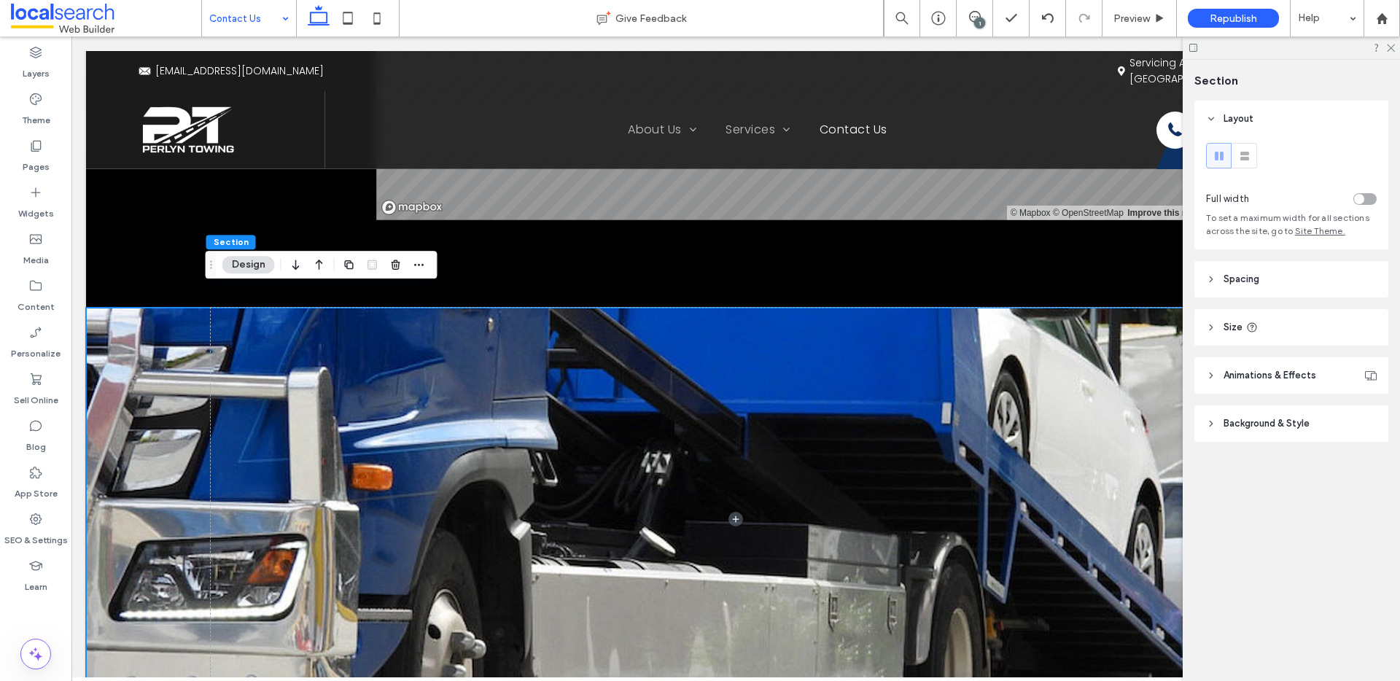
click at [1281, 426] on span "Background & Style" at bounding box center [1267, 423] width 86 height 15
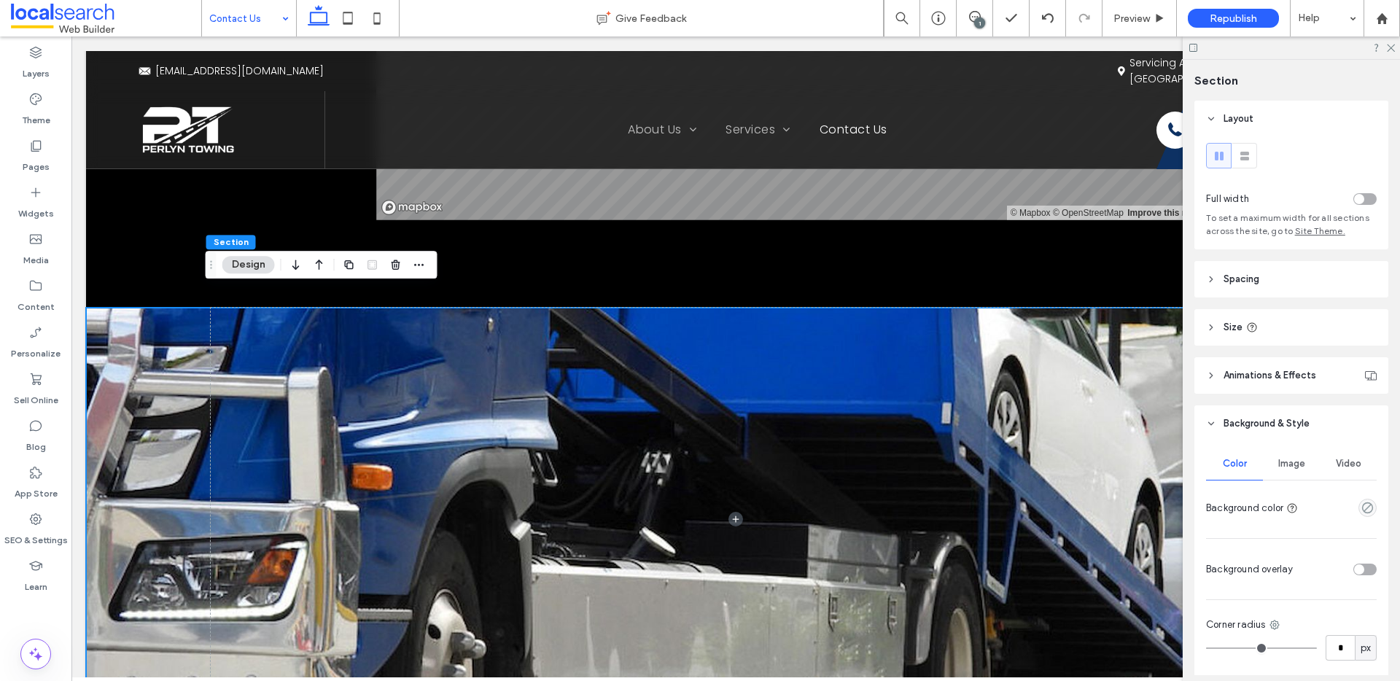
click at [1289, 476] on div "Image" at bounding box center [1291, 464] width 57 height 32
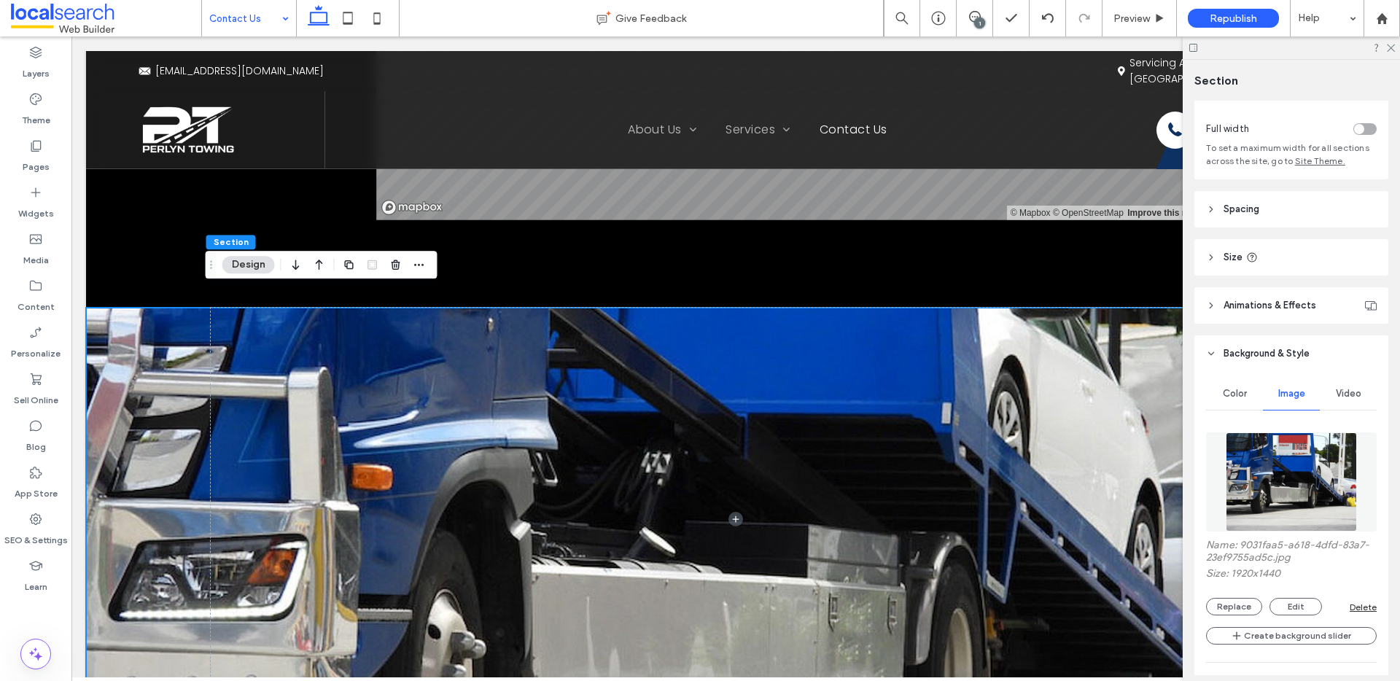
scroll to position [128, 0]
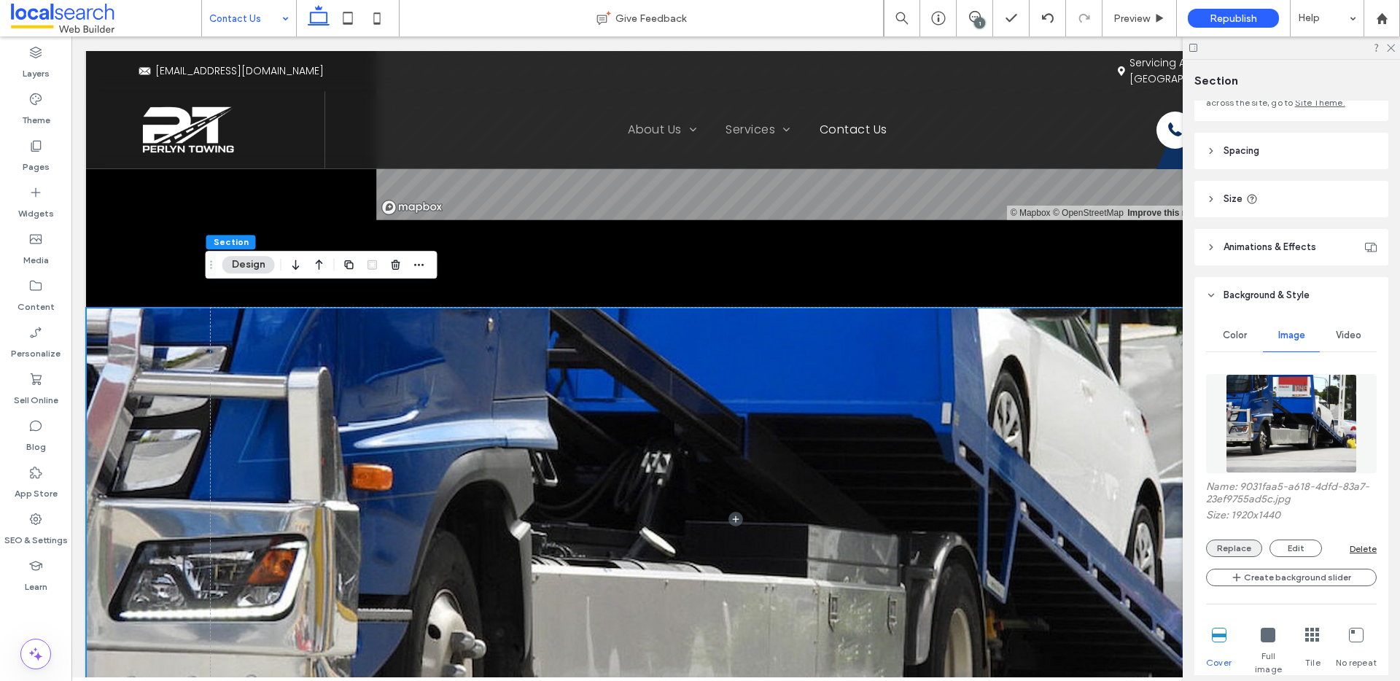
click at [1241, 543] on button "Replace" at bounding box center [1234, 548] width 56 height 17
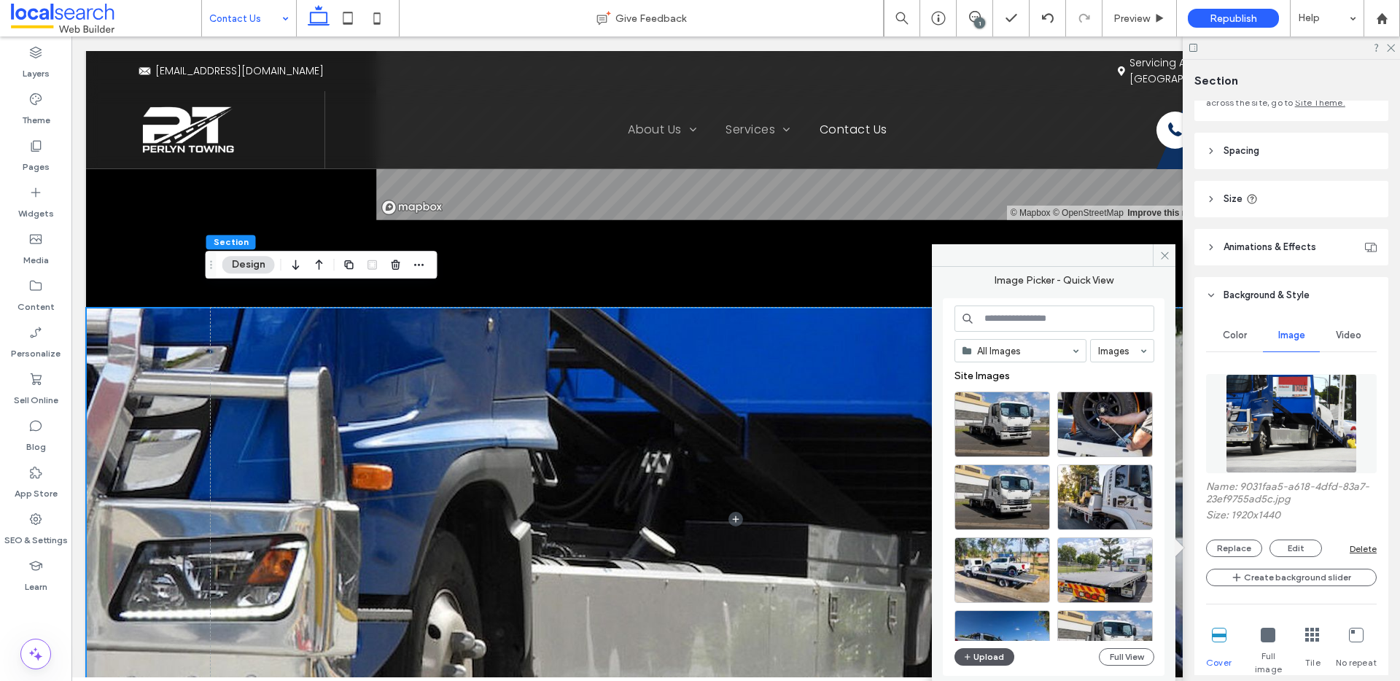
click at [992, 660] on button "Upload" at bounding box center [984, 656] width 60 height 17
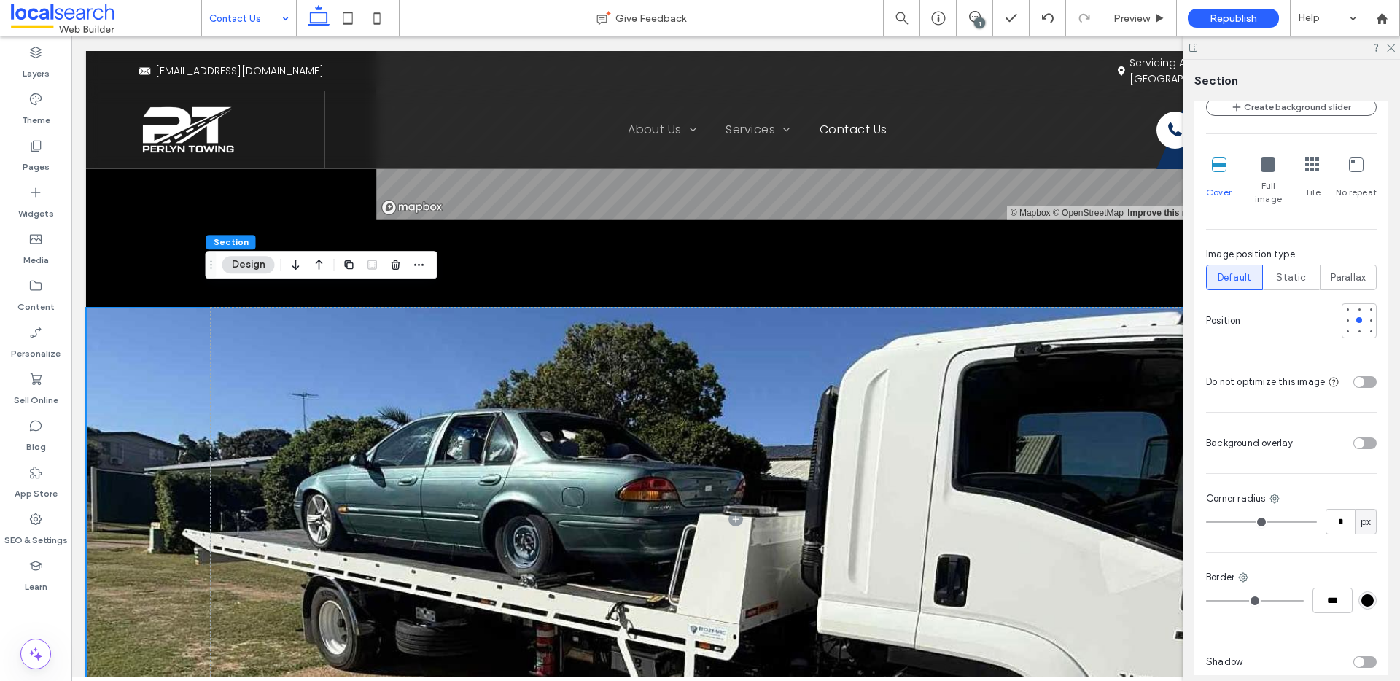
scroll to position [680, 0]
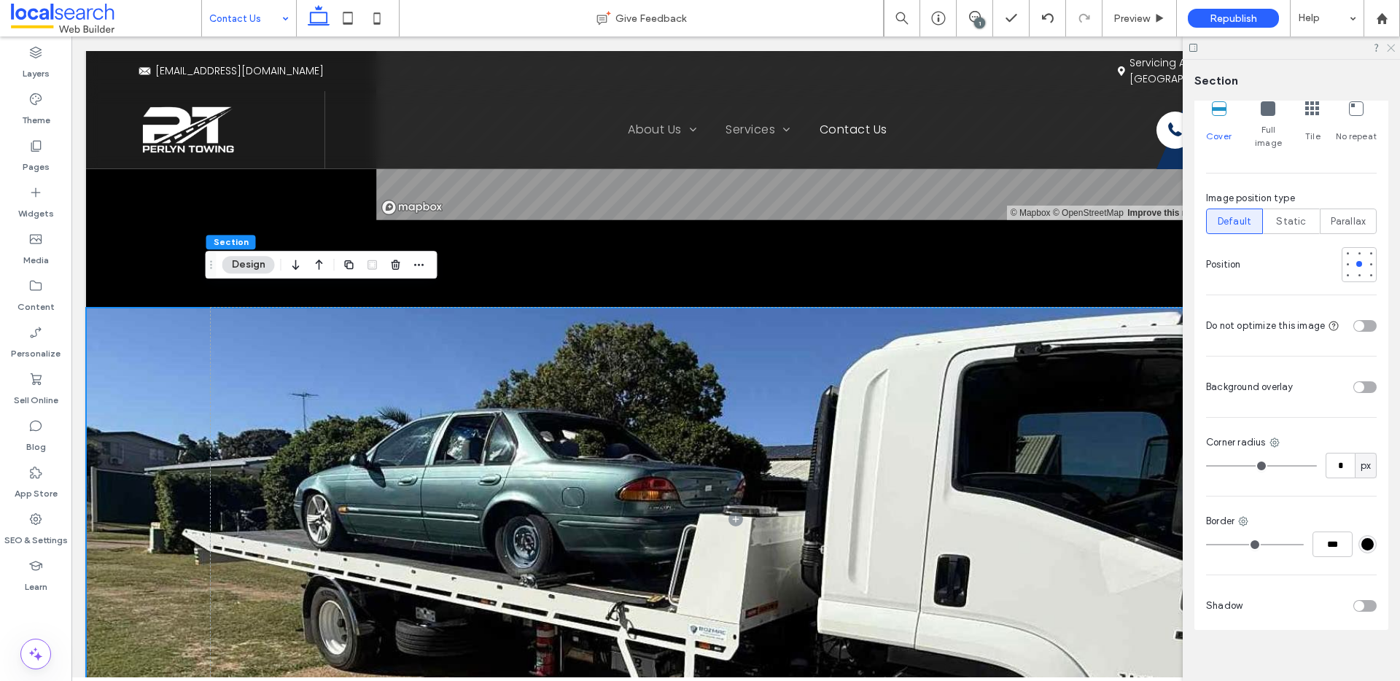
click at [1391, 47] on icon at bounding box center [1389, 46] width 9 height 9
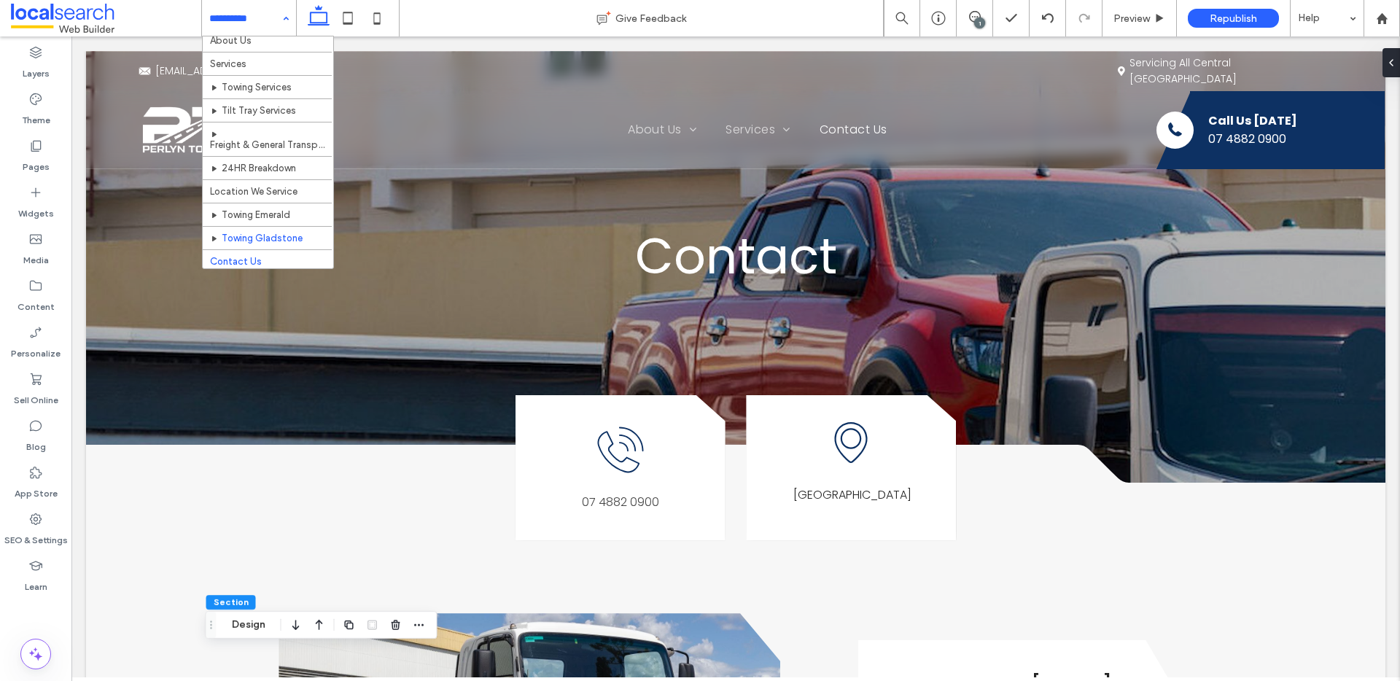
scroll to position [34, 0]
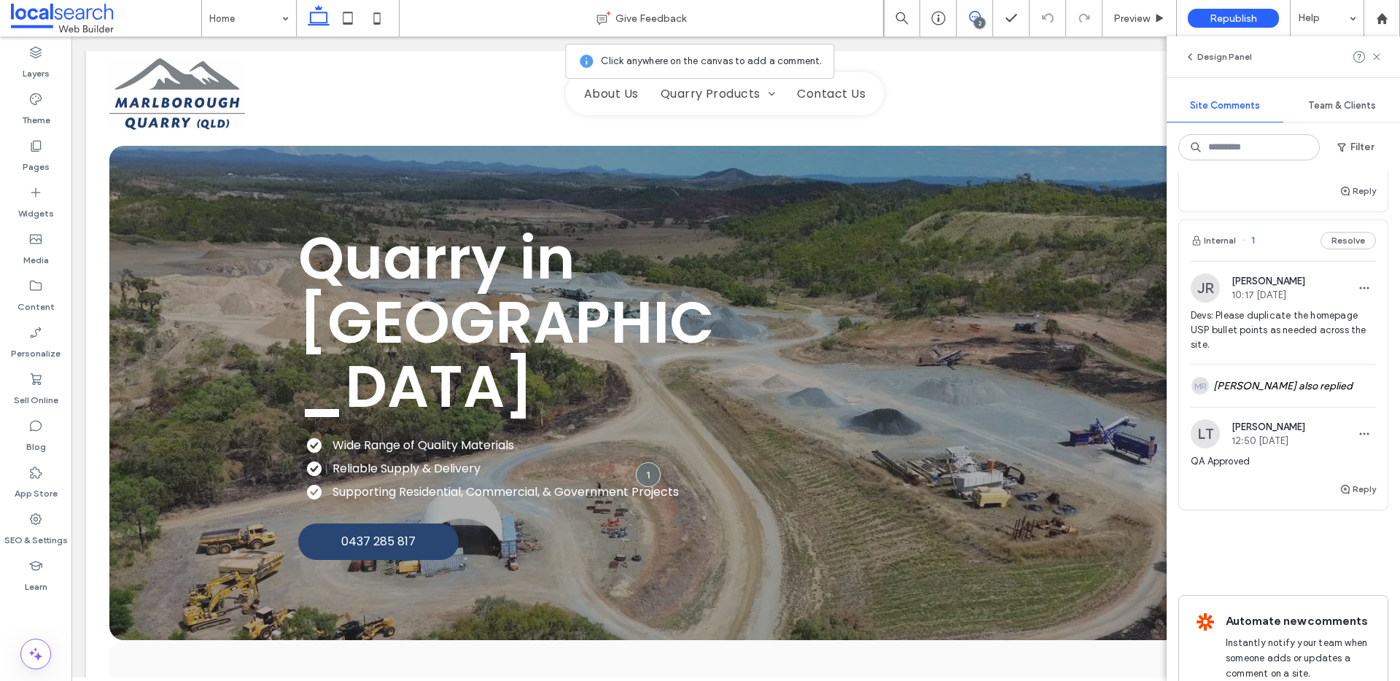
scroll to position [249, 0]
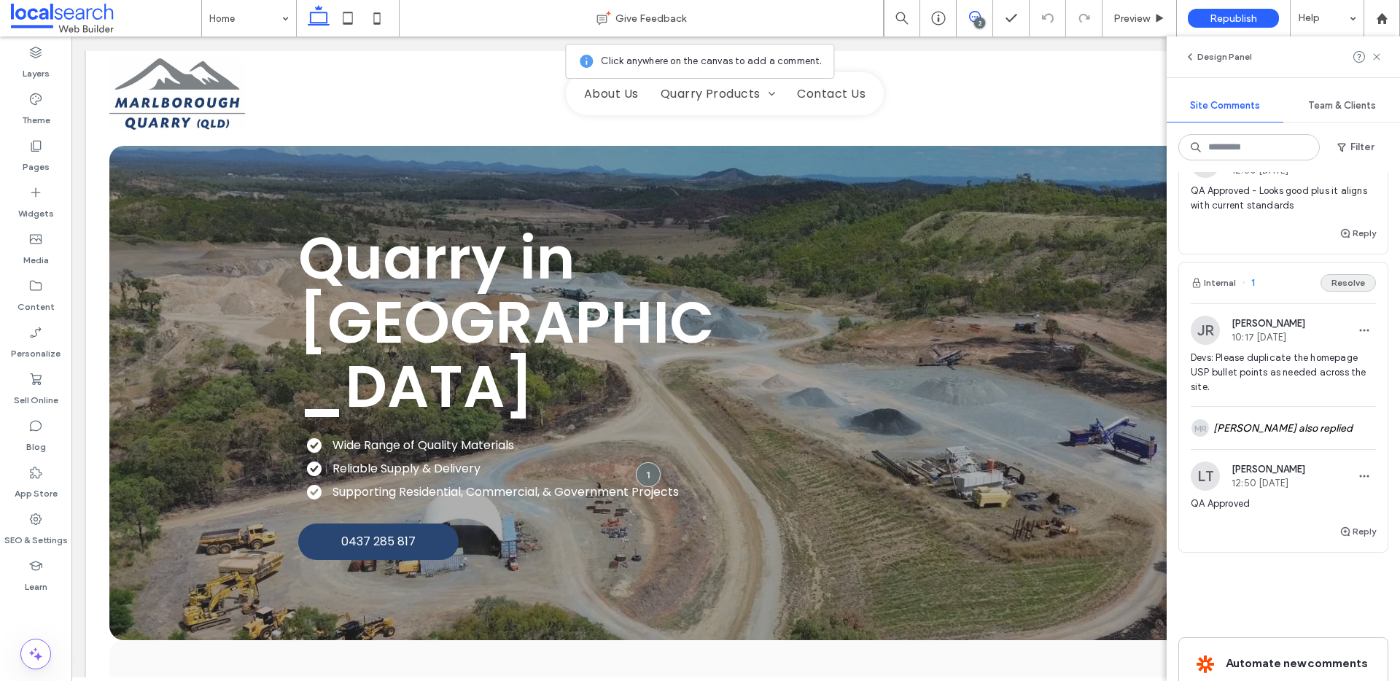
click at [1343, 281] on button "Resolve" at bounding box center [1348, 282] width 55 height 17
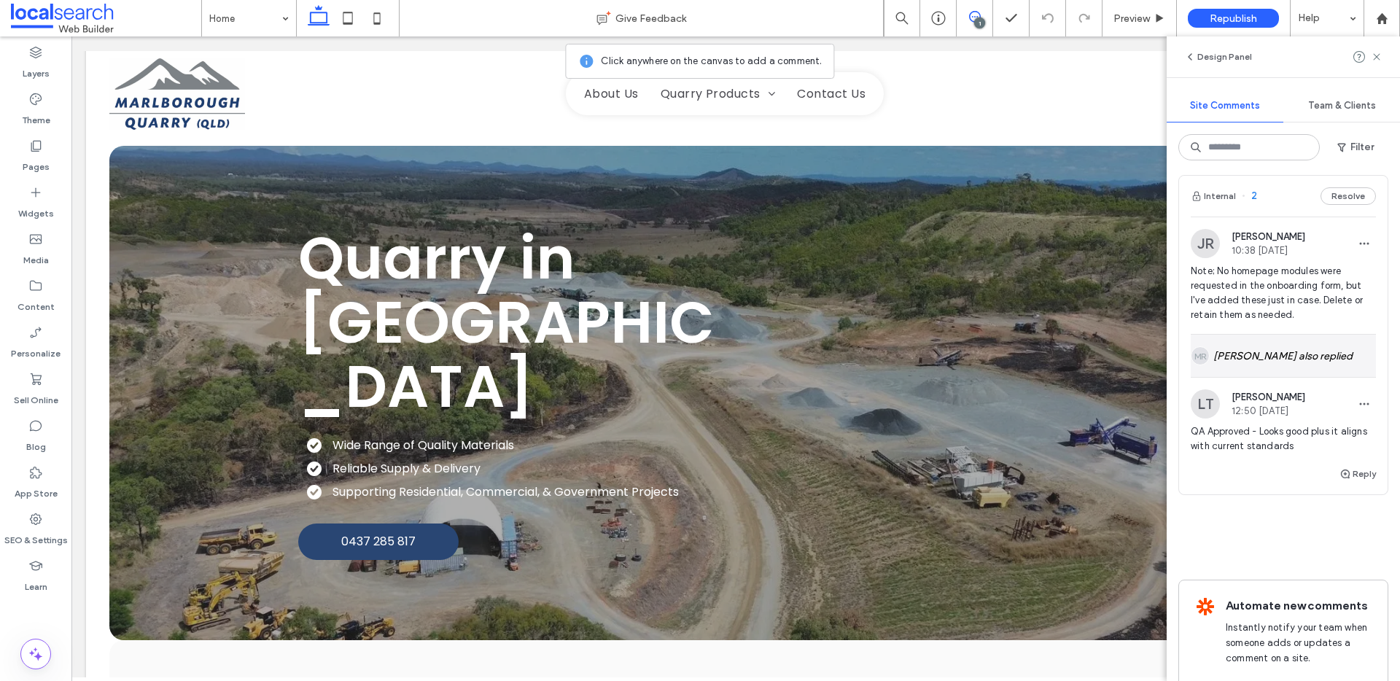
scroll to position [0, 0]
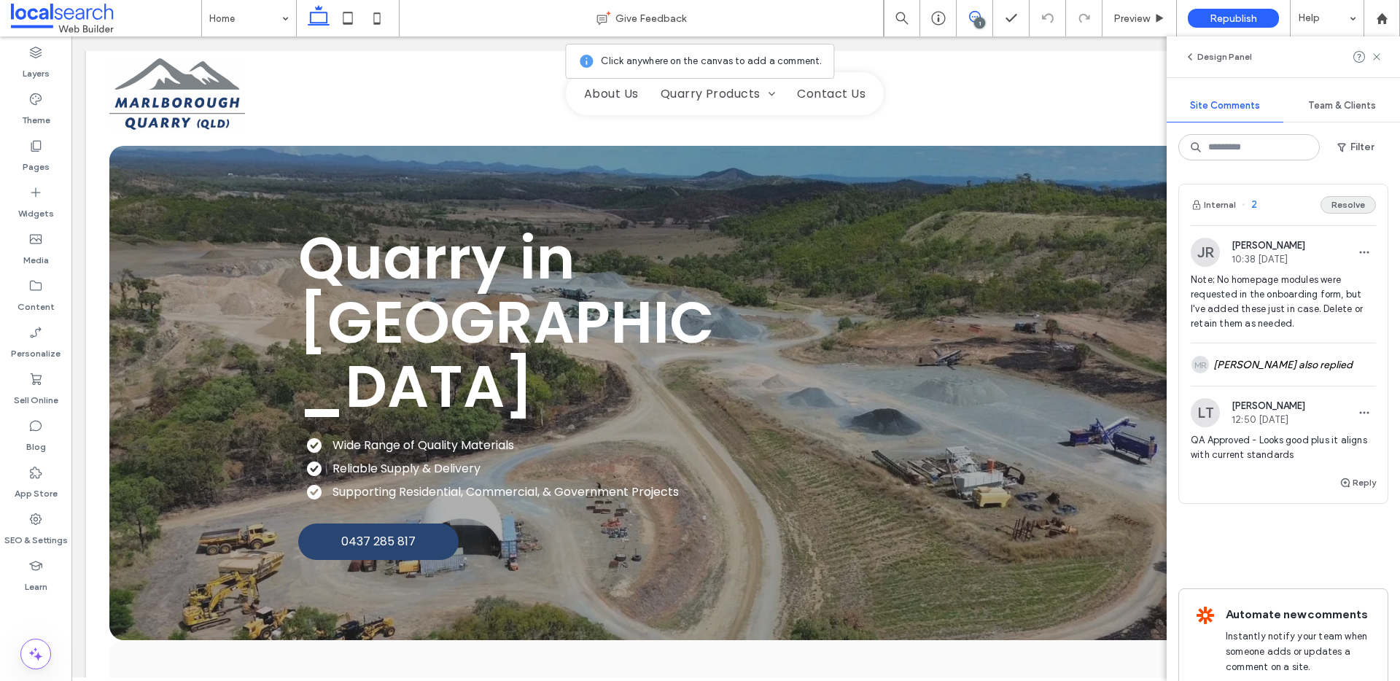
click at [1335, 205] on button "Resolve" at bounding box center [1348, 204] width 55 height 17
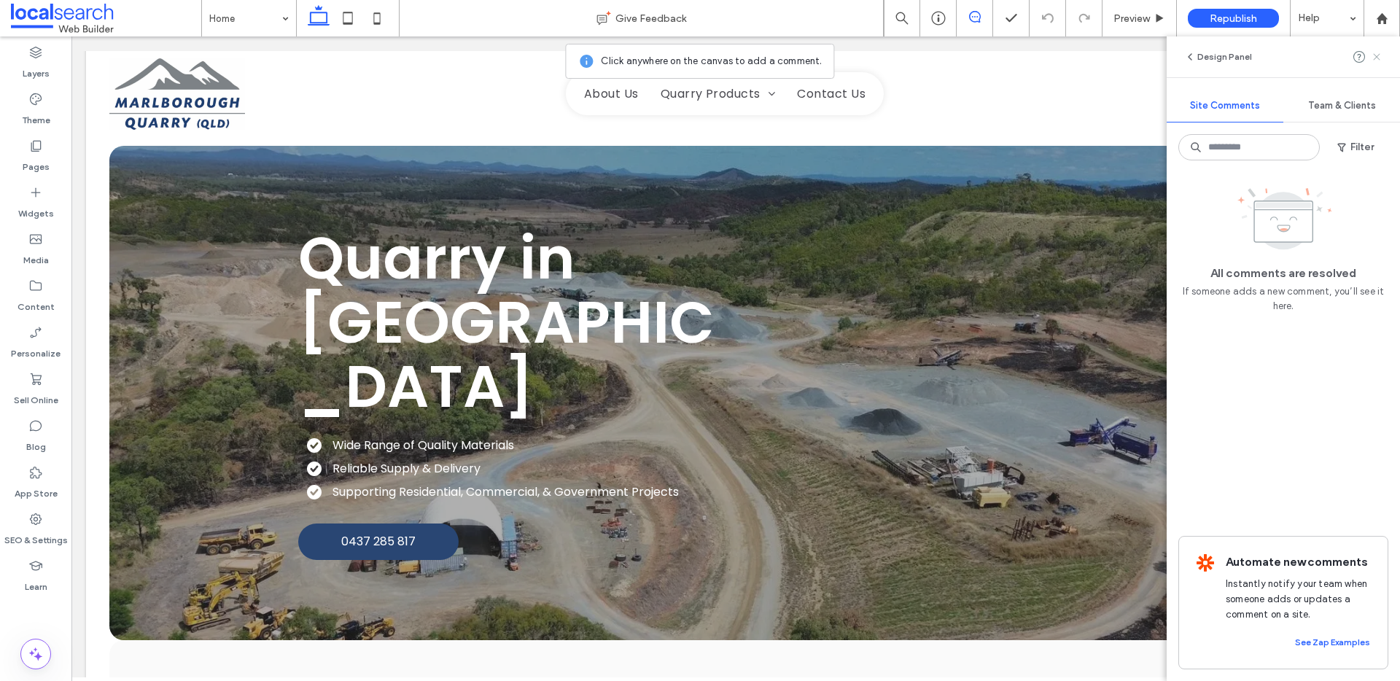
click at [1372, 53] on icon at bounding box center [1377, 57] width 12 height 12
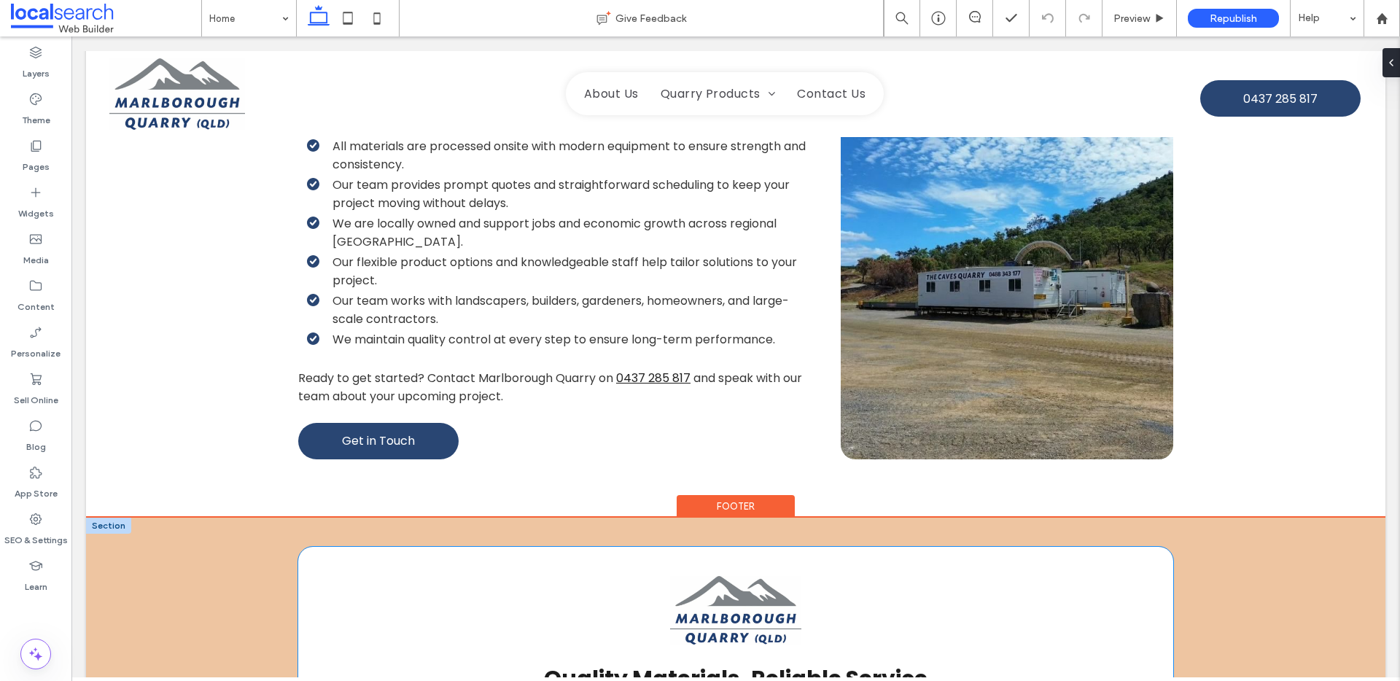
scroll to position [1904, 0]
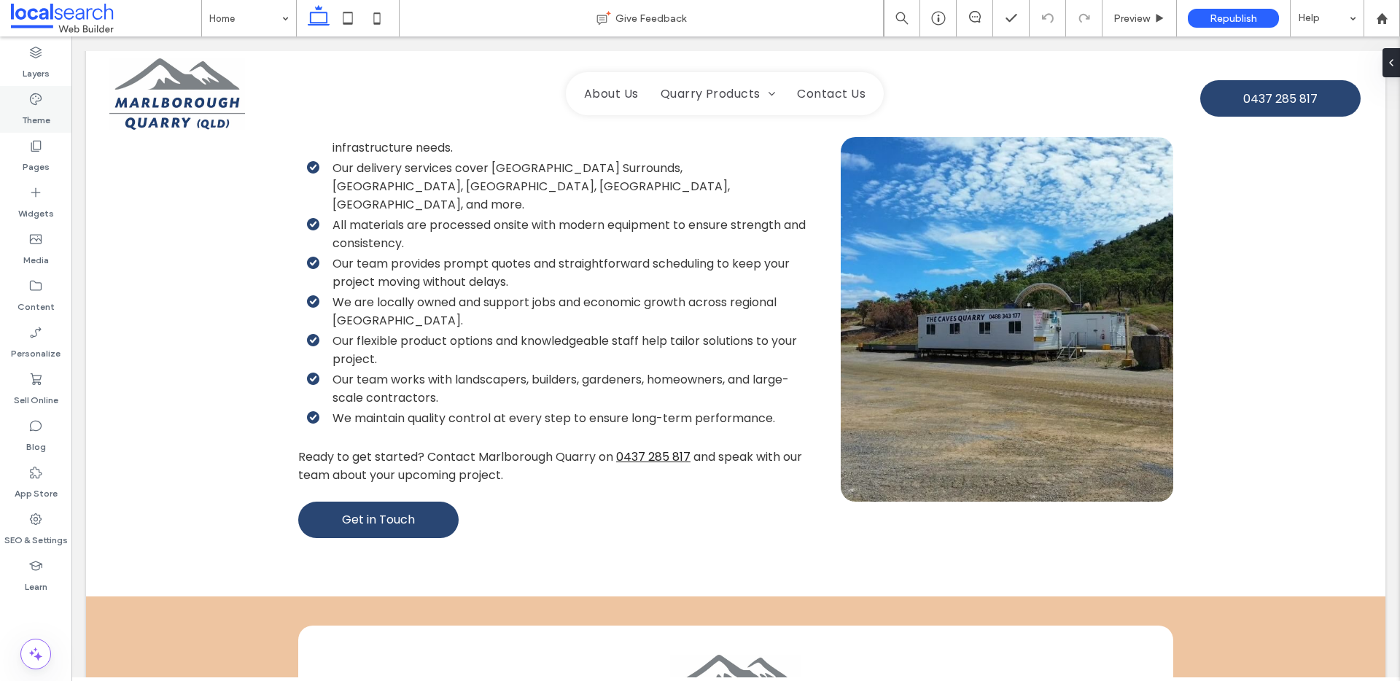
click at [37, 102] on icon at bounding box center [35, 99] width 15 height 15
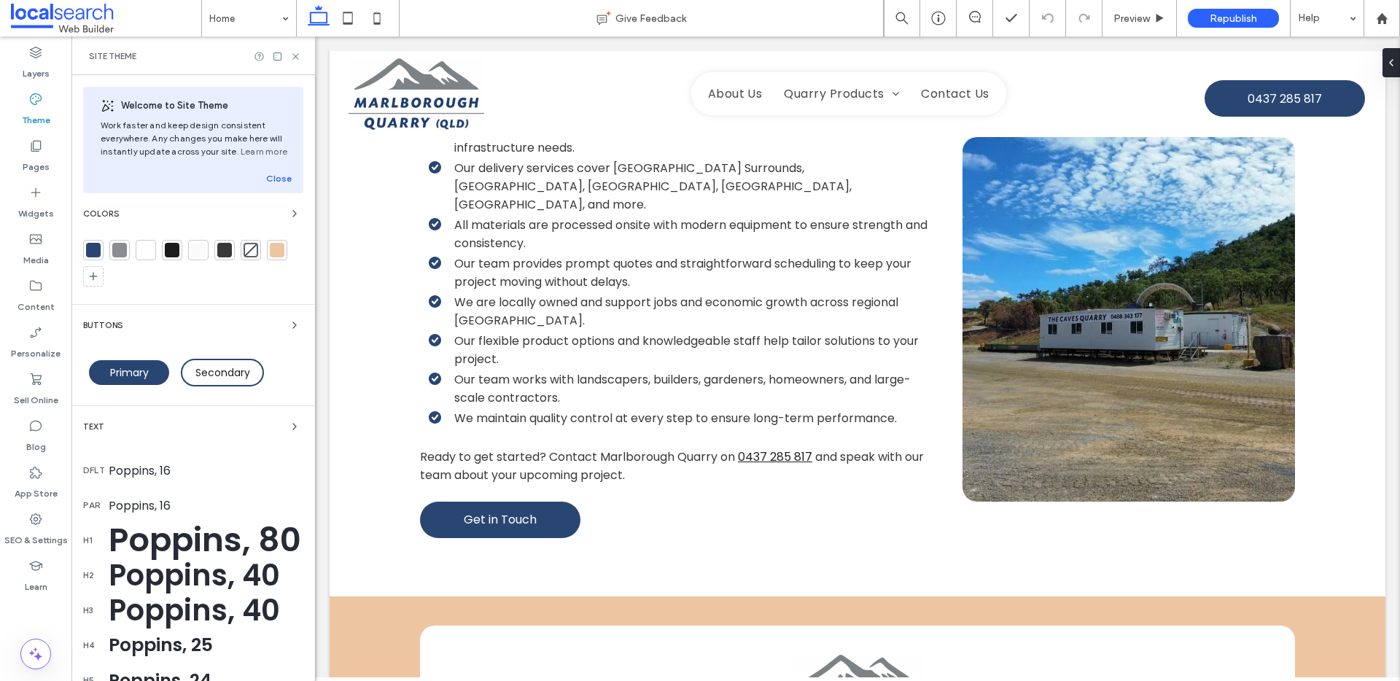
click at [273, 246] on div at bounding box center [277, 250] width 15 height 15
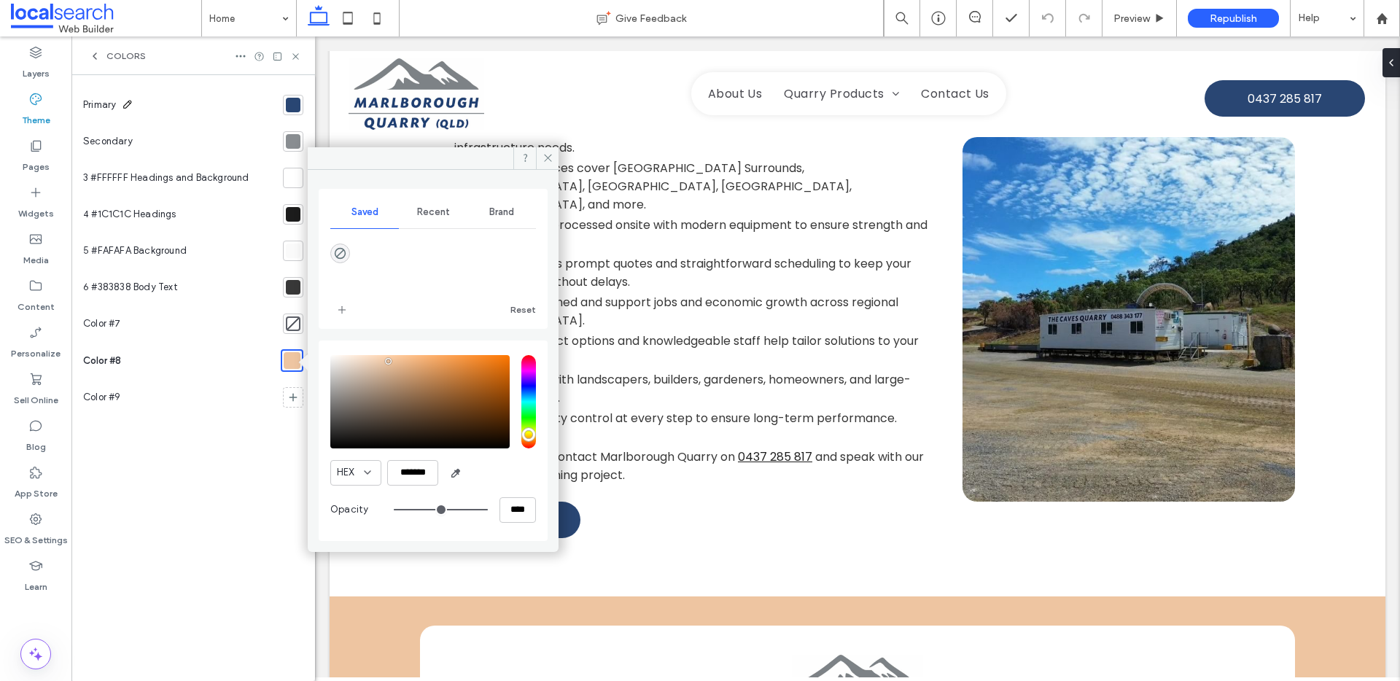
click at [122, 104] on icon at bounding box center [128, 104] width 12 height 12
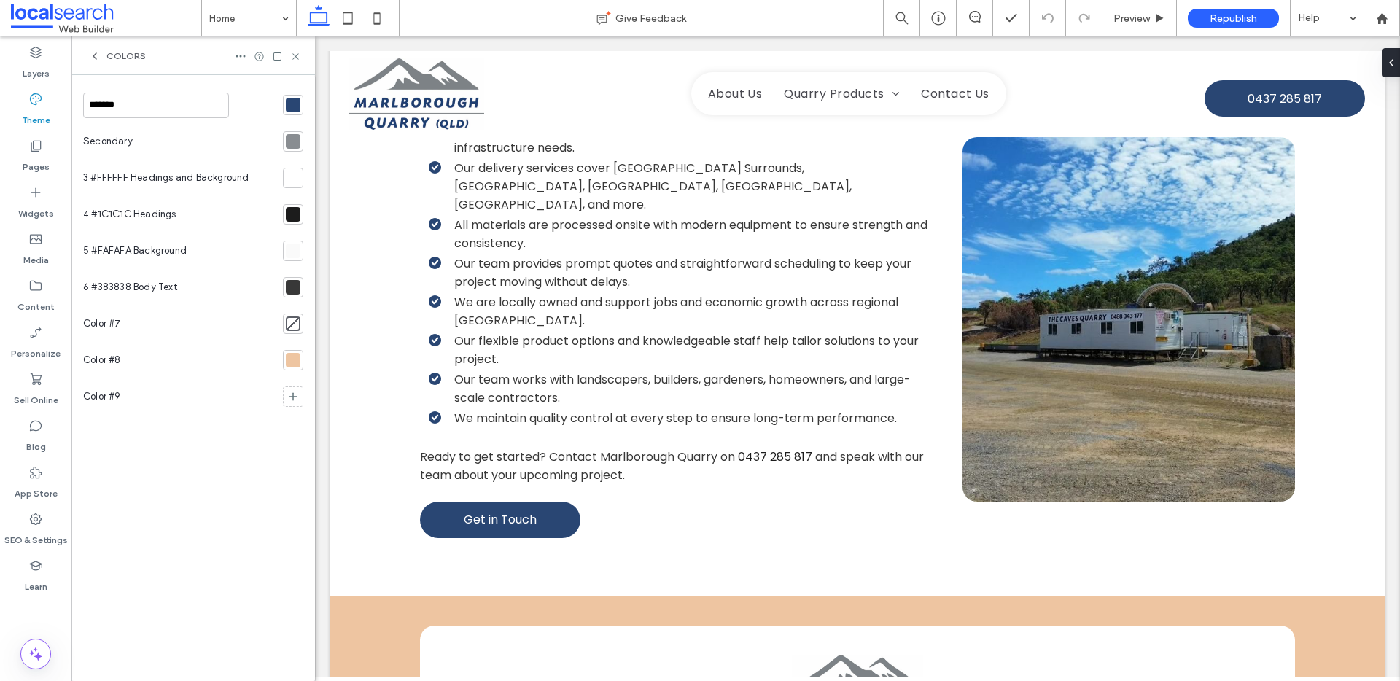
click at [295, 102] on div at bounding box center [293, 105] width 15 height 15
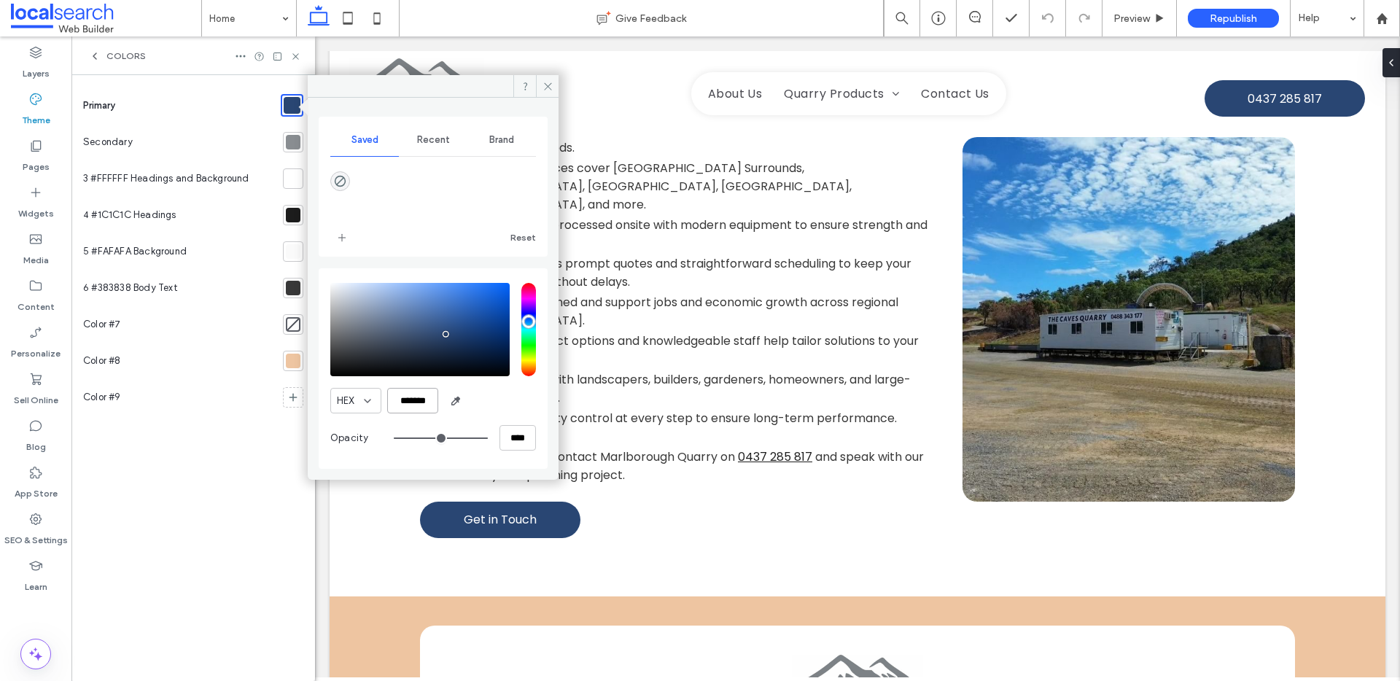
click at [416, 402] on input "*******" at bounding box center [412, 401] width 51 height 26
click at [295, 139] on div at bounding box center [293, 142] width 15 height 15
click at [413, 400] on input "*******" at bounding box center [412, 401] width 51 height 26
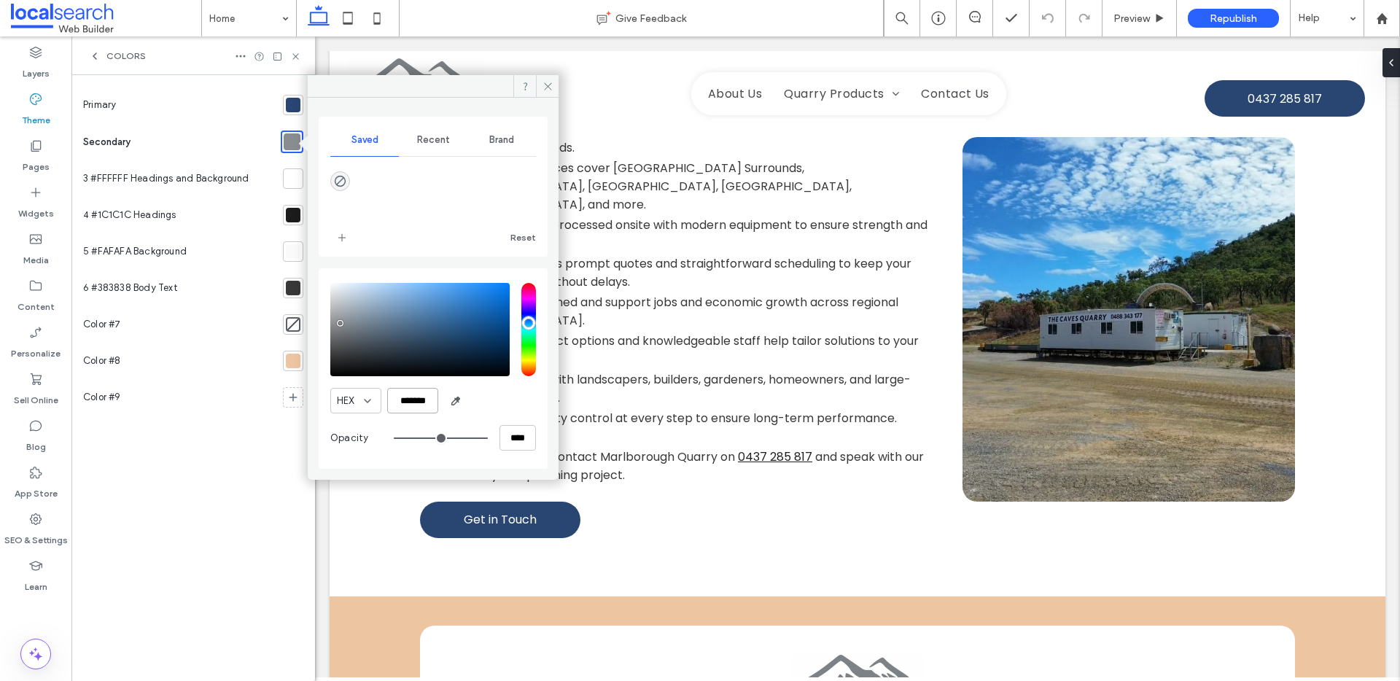
click at [413, 400] on input "*******" at bounding box center [412, 401] width 51 height 26
click at [292, 362] on div at bounding box center [293, 361] width 15 height 15
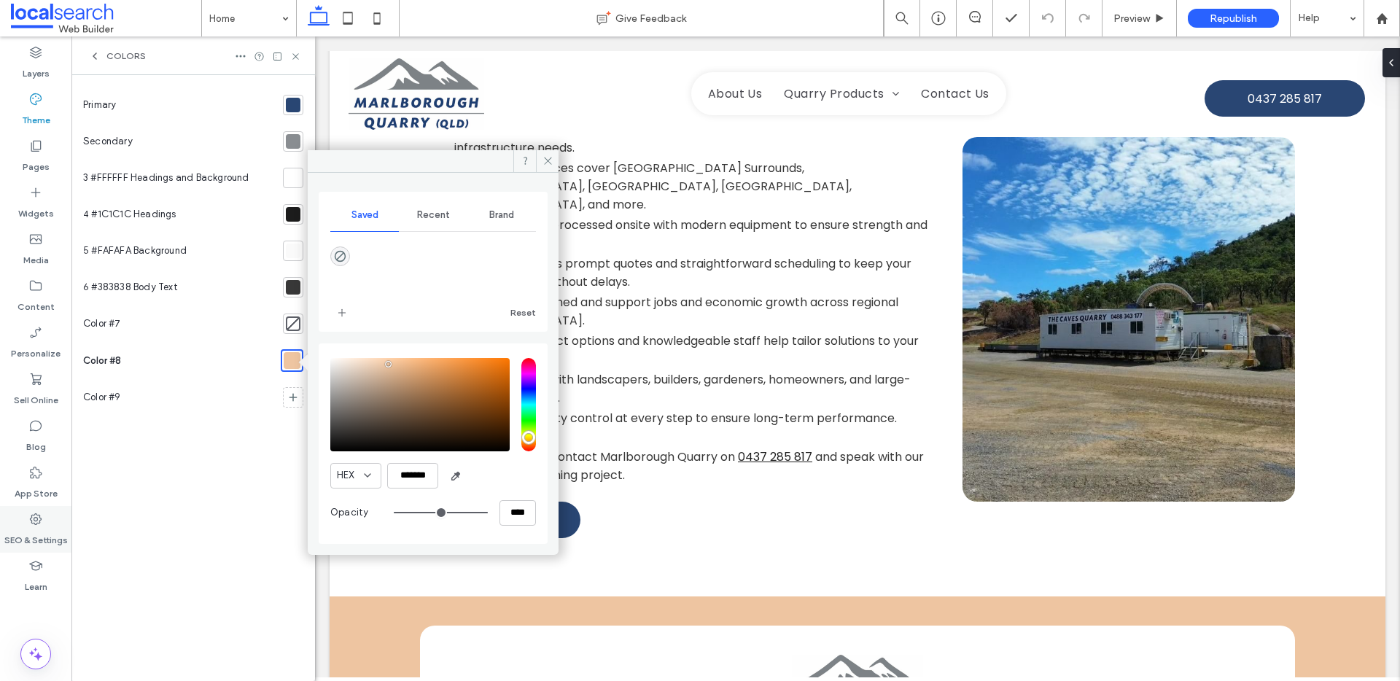
click at [33, 526] on icon at bounding box center [35, 519] width 15 height 15
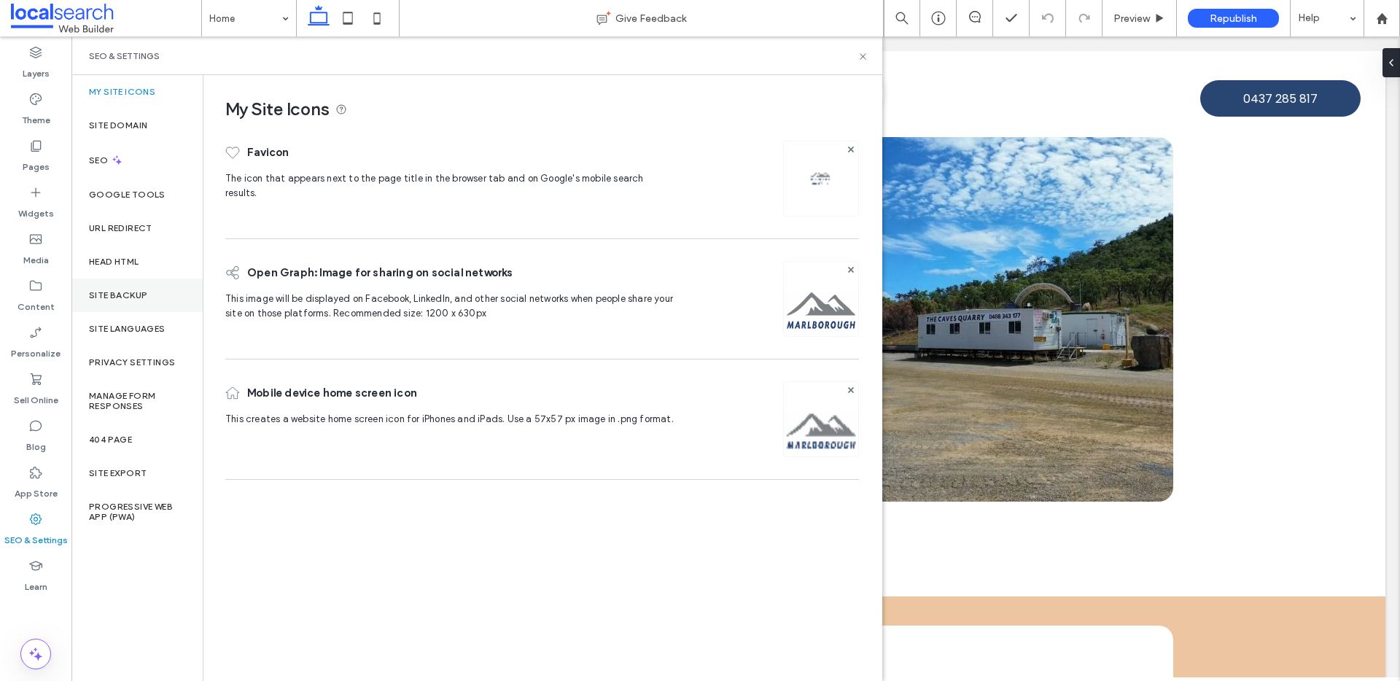
click at [125, 300] on div "Site Backup" at bounding box center [136, 296] width 131 height 34
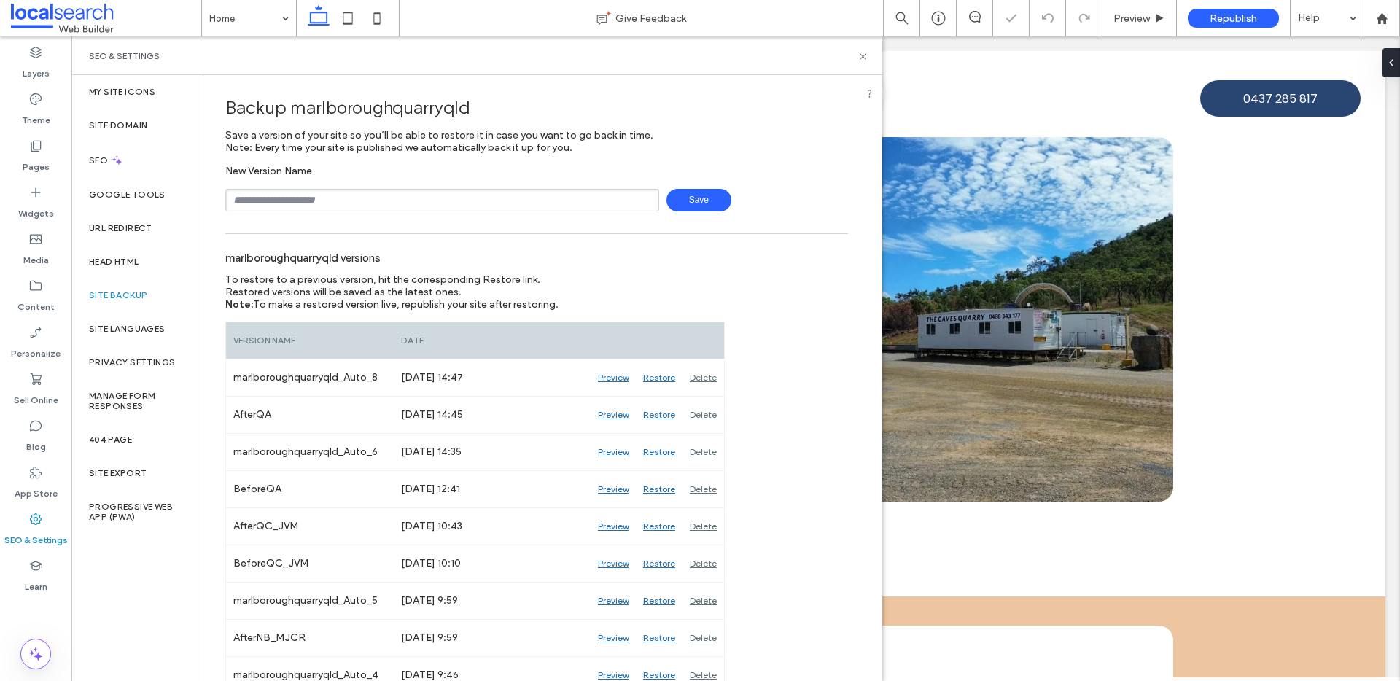
click at [296, 200] on input "text" at bounding box center [442, 200] width 434 height 23
type input "********"
click at [683, 201] on span "Save" at bounding box center [698, 200] width 65 height 23
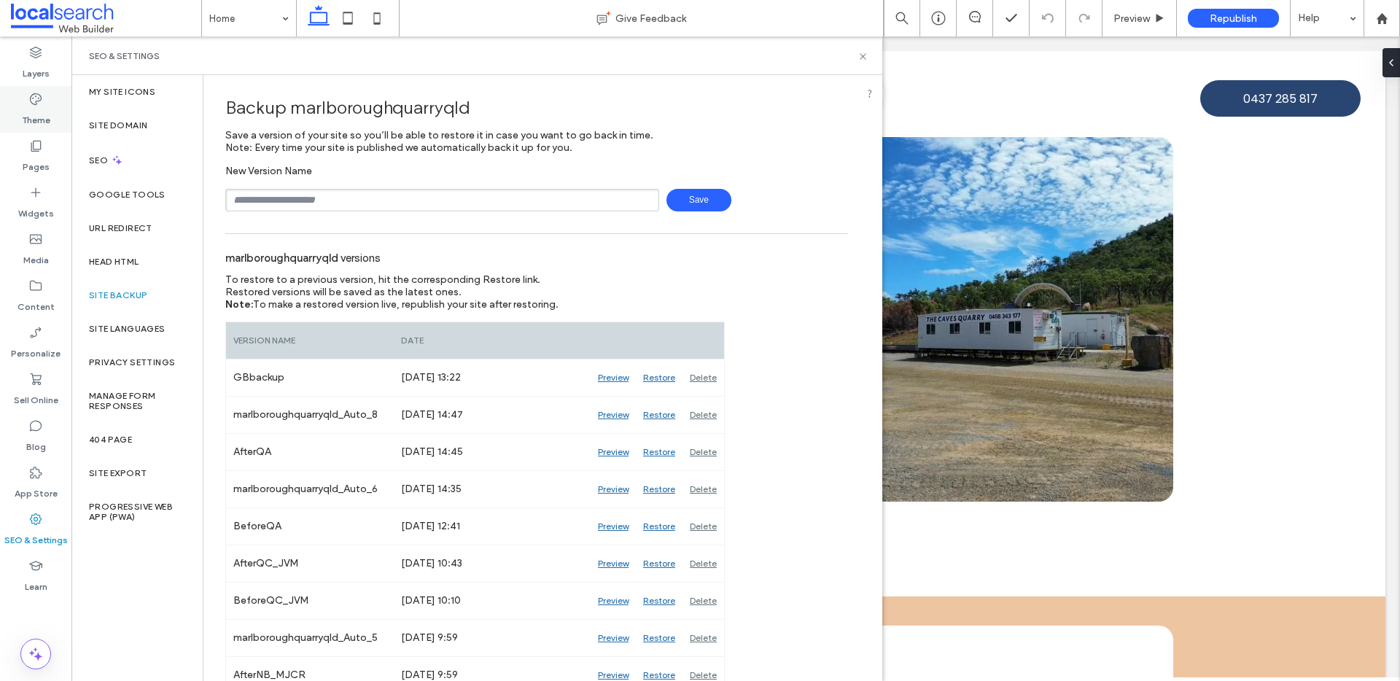
click at [46, 120] on label "Theme" at bounding box center [36, 116] width 28 height 20
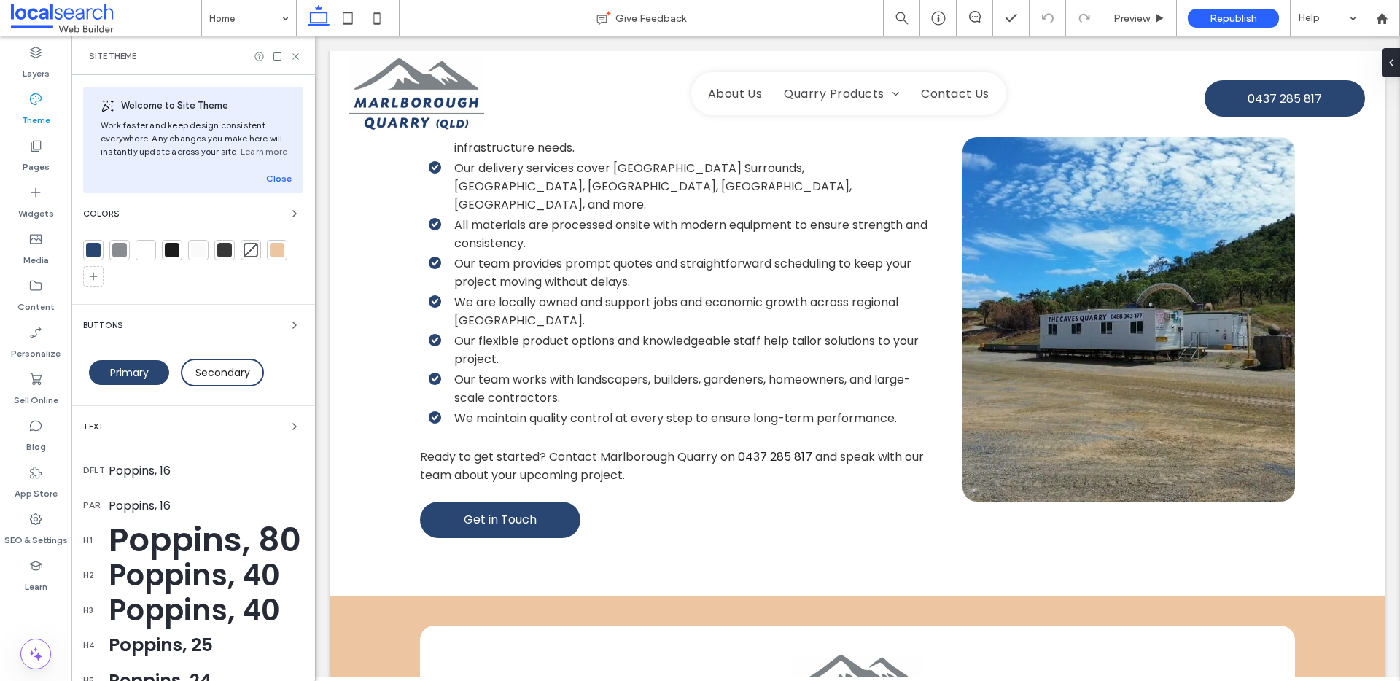
click at [283, 246] on div at bounding box center [277, 250] width 15 height 15
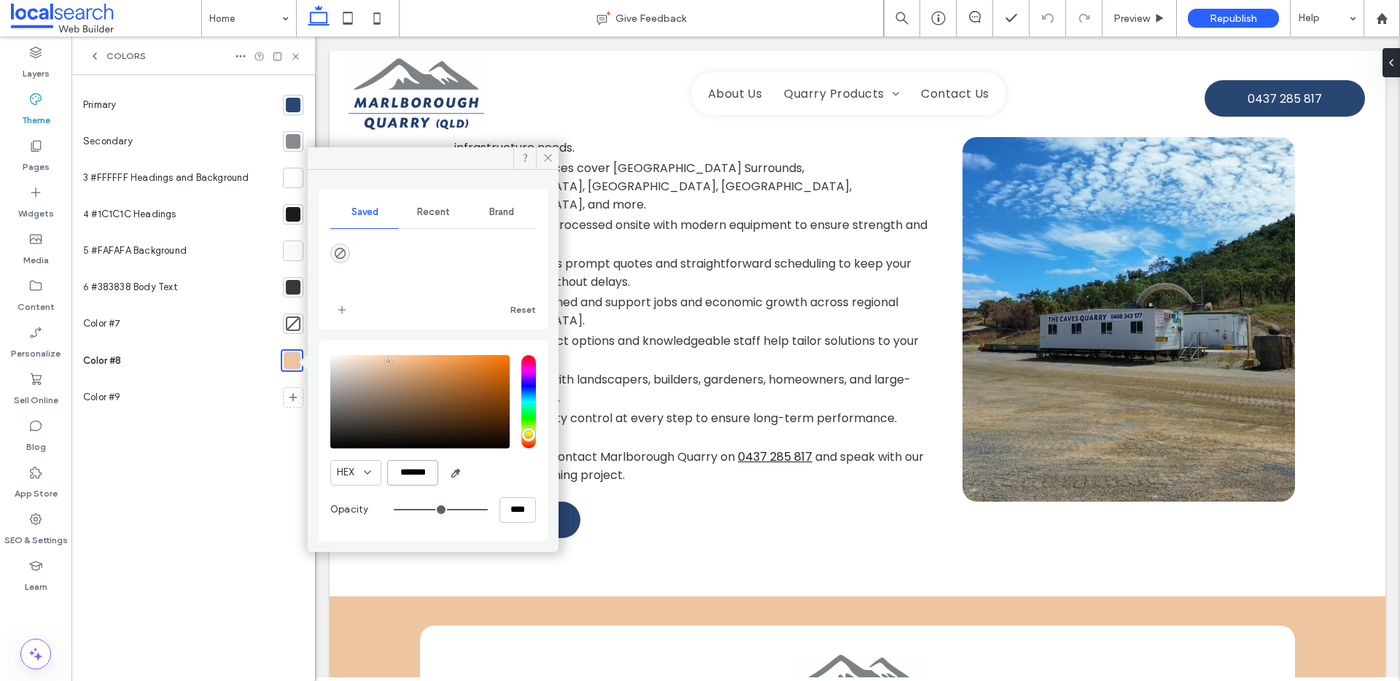
click at [405, 475] on input "*******" at bounding box center [412, 473] width 51 height 26
paste input "color picker textbox"
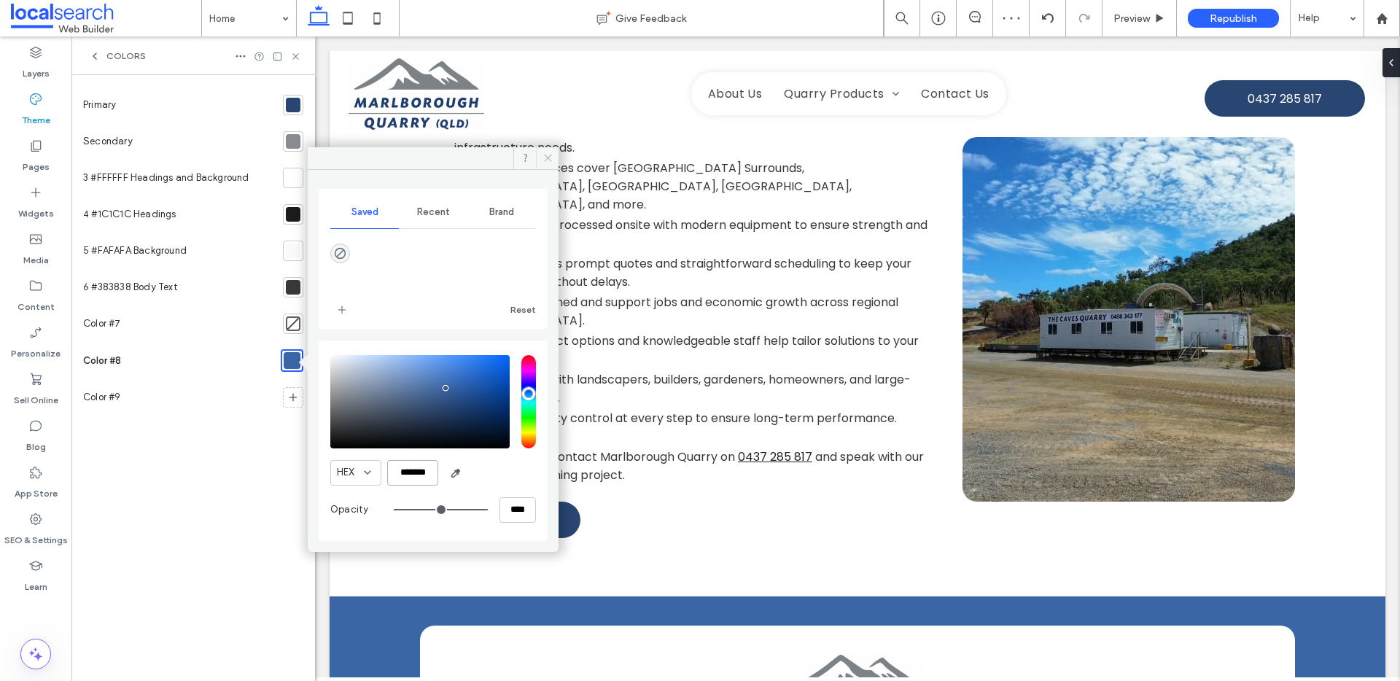
type input "*******"
click at [551, 159] on icon at bounding box center [547, 157] width 11 height 11
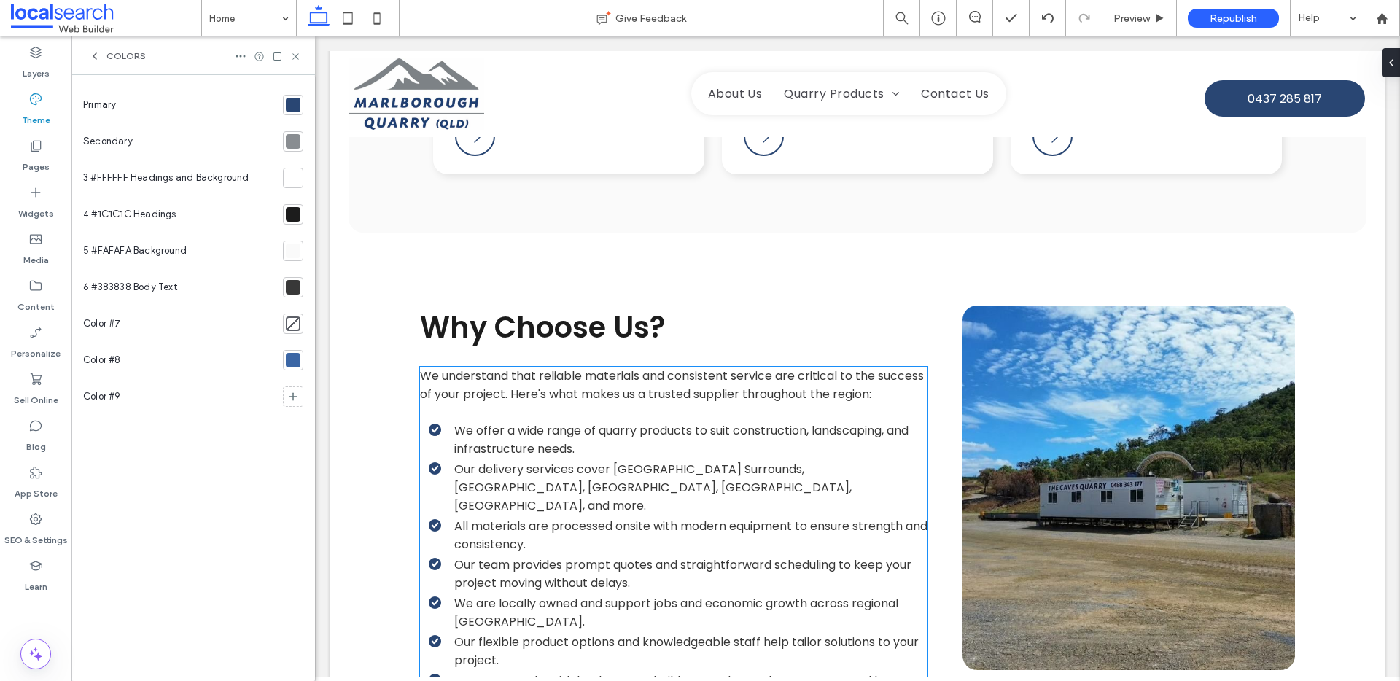
scroll to position [1509, 0]
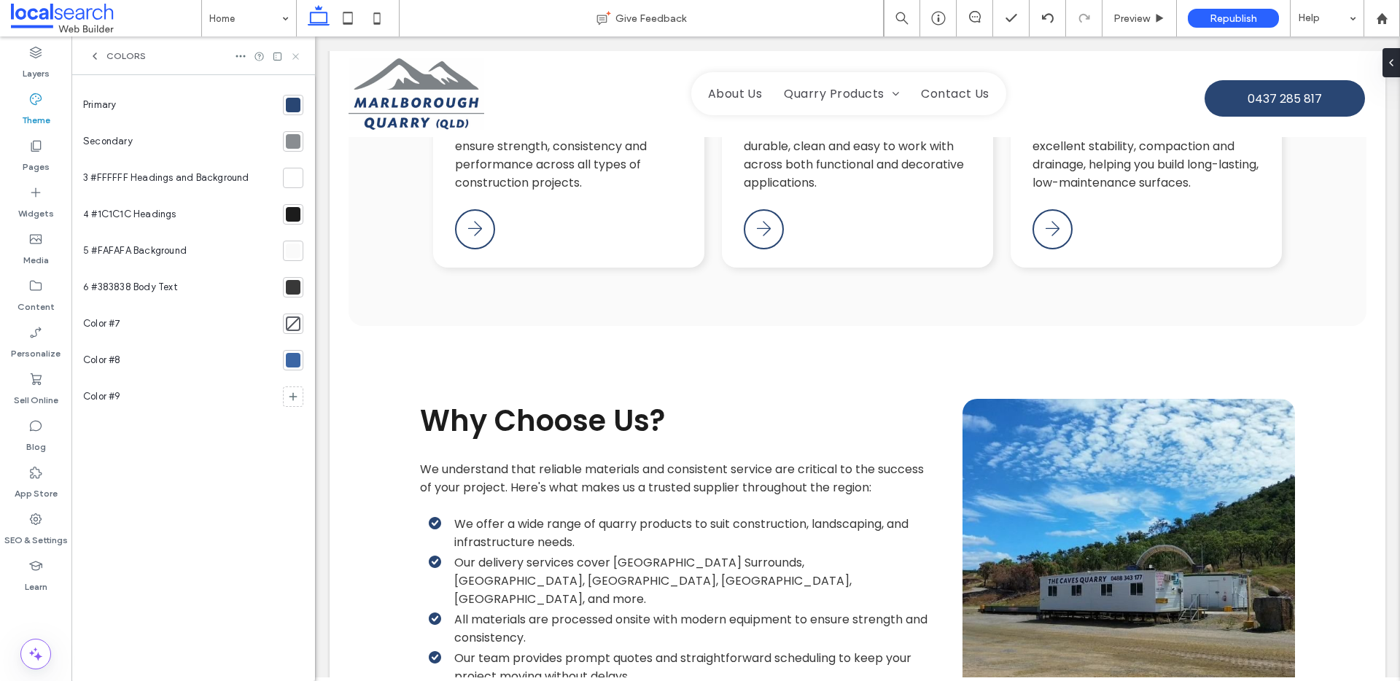
click at [294, 56] on icon at bounding box center [295, 56] width 11 height 11
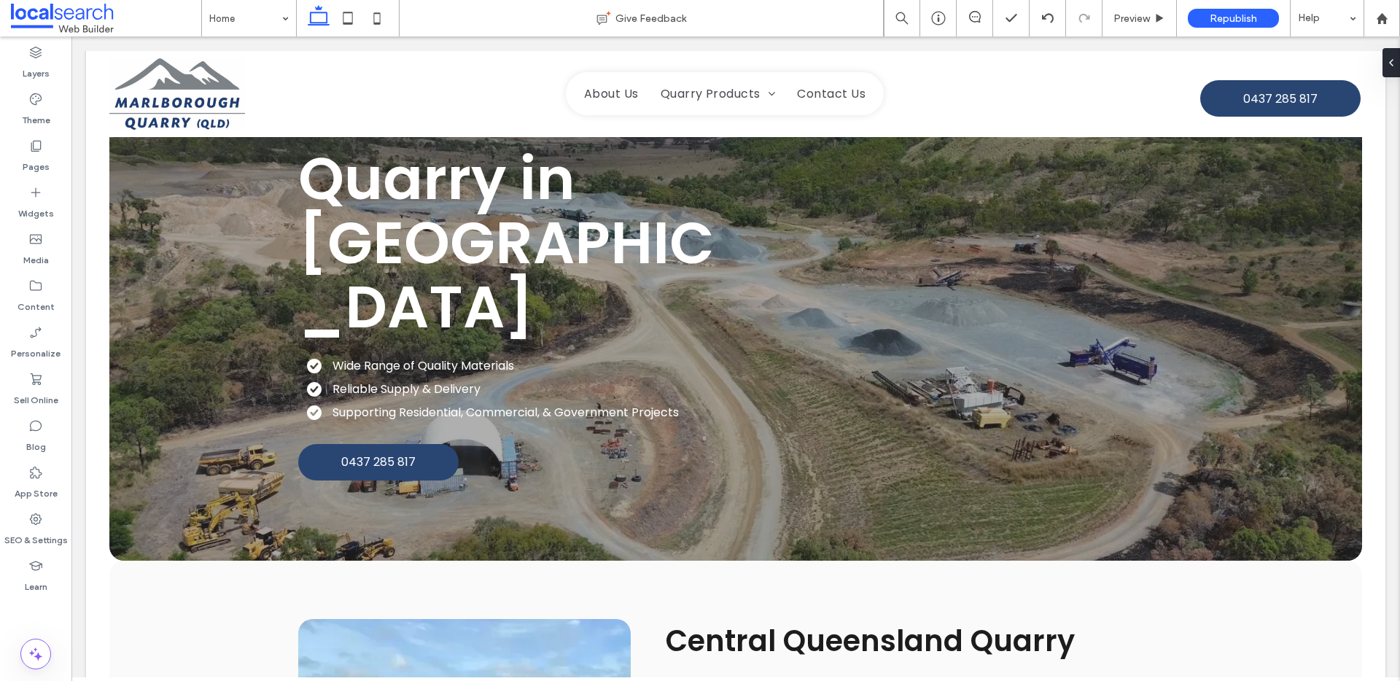
scroll to position [0, 0]
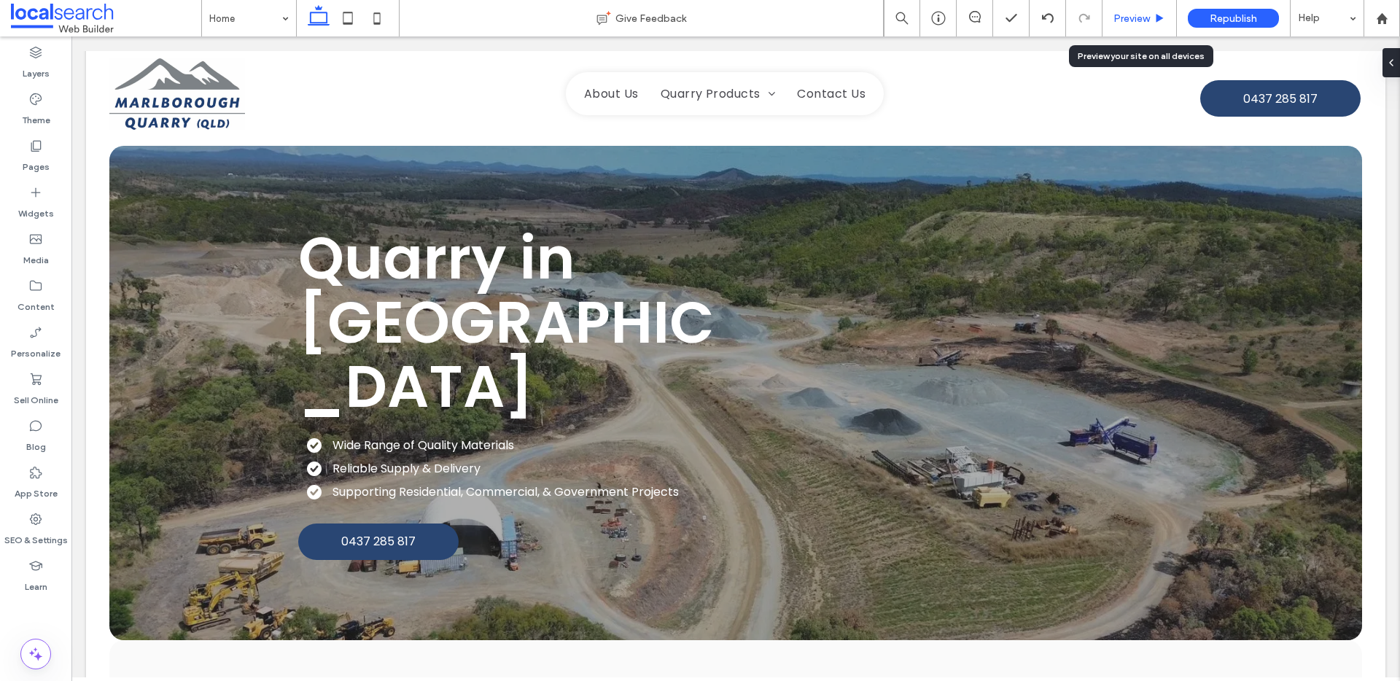
click at [1136, 12] on span "Preview" at bounding box center [1131, 18] width 36 height 12
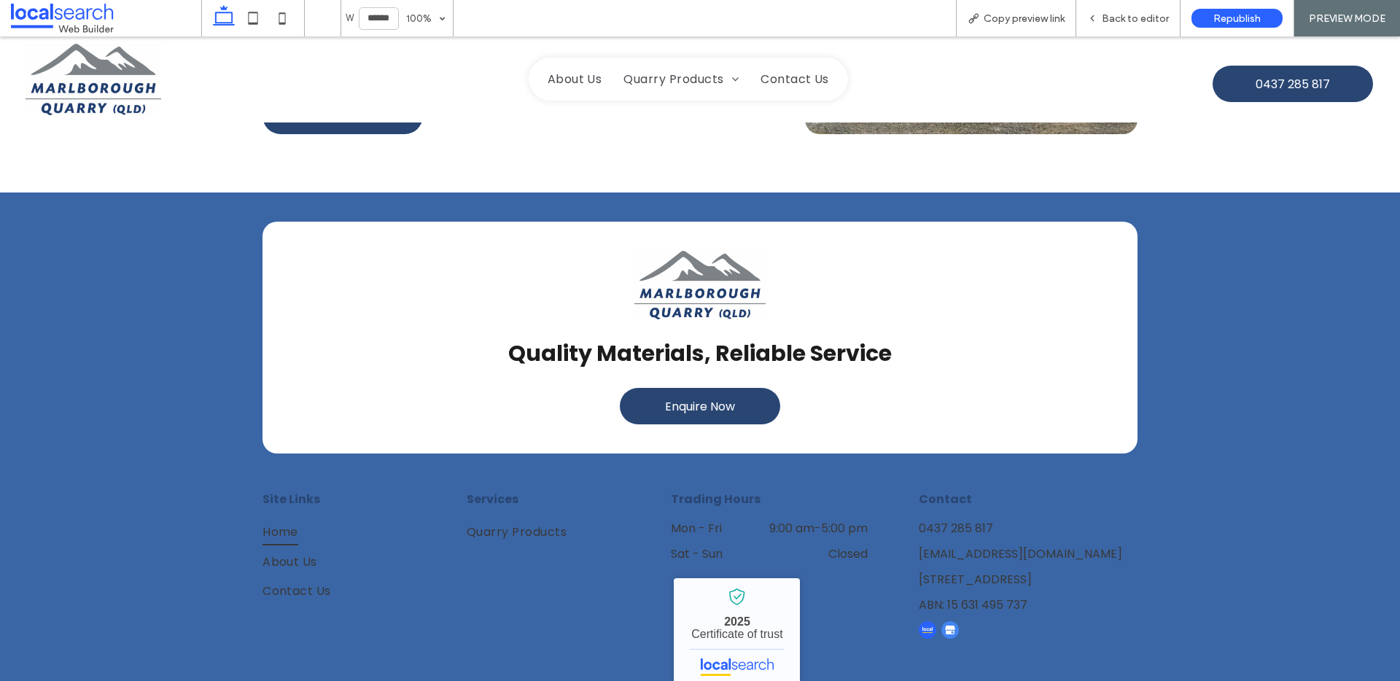
scroll to position [2322, 0]
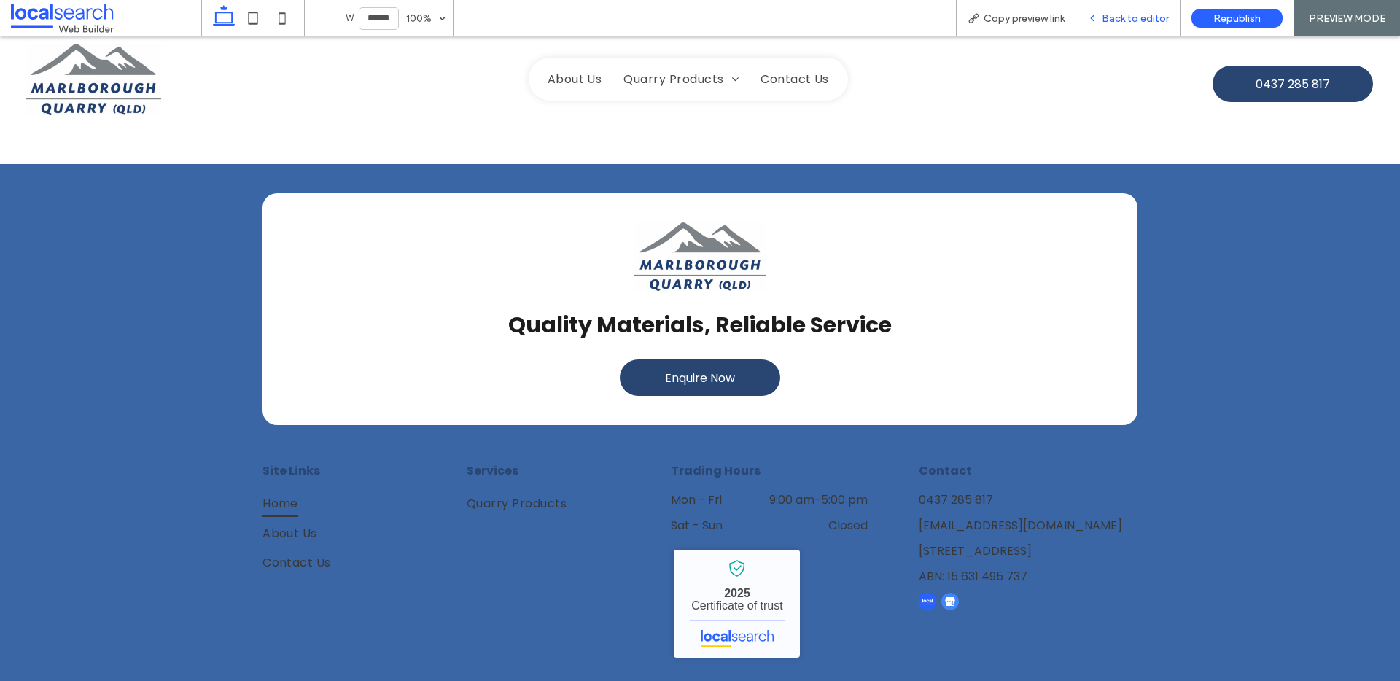
click at [1119, 26] on div "Back to editor" at bounding box center [1128, 18] width 104 height 36
click at [1124, 24] on div "Back to editor" at bounding box center [1128, 18] width 104 height 36
click at [1117, 16] on span "Back to editor" at bounding box center [1135, 18] width 67 height 12
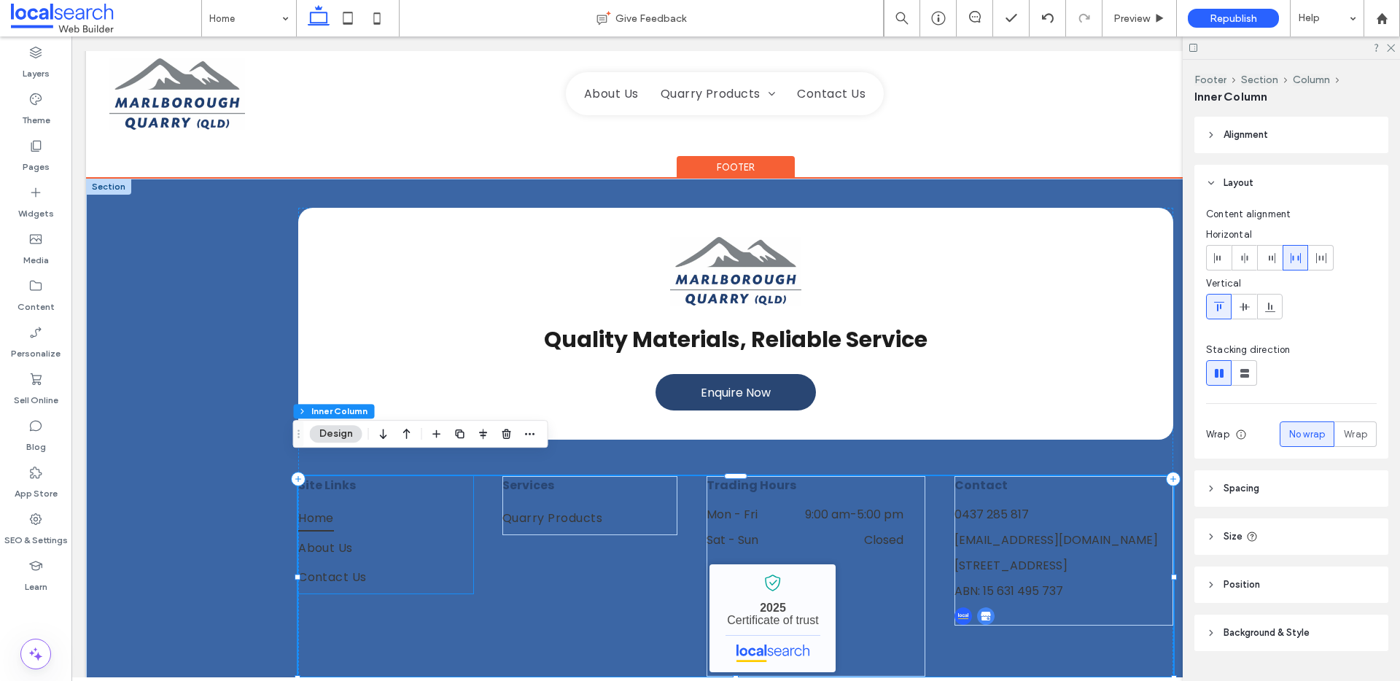
click at [357, 505] on link "Home" at bounding box center [385, 519] width 175 height 29
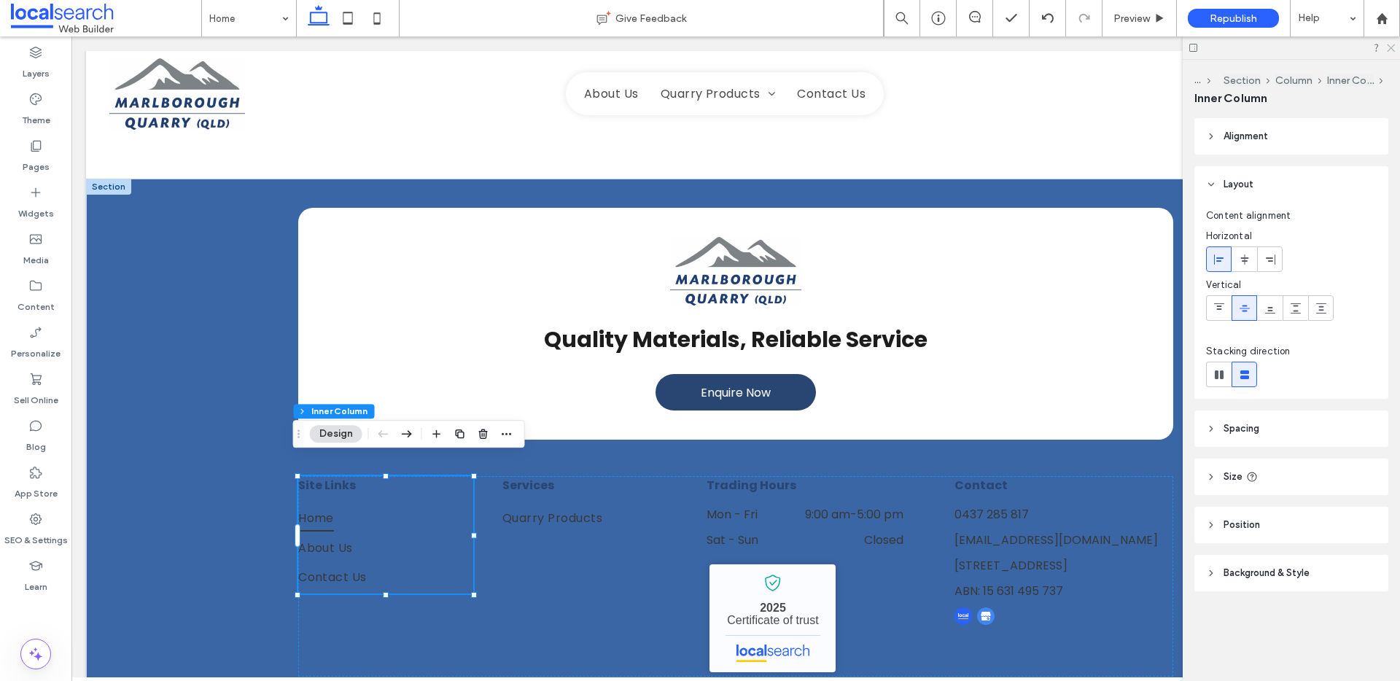
click at [1393, 46] on use at bounding box center [1391, 48] width 8 height 8
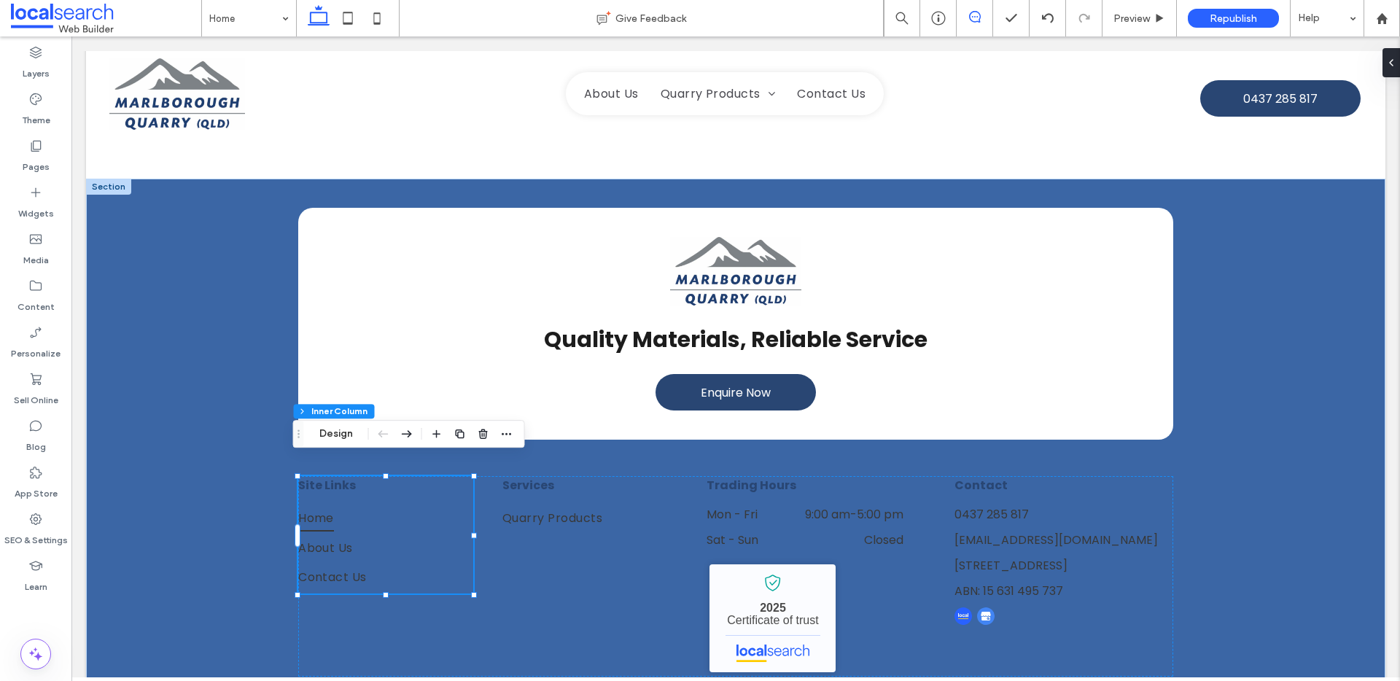
click at [981, 12] on span at bounding box center [975, 17] width 36 height 12
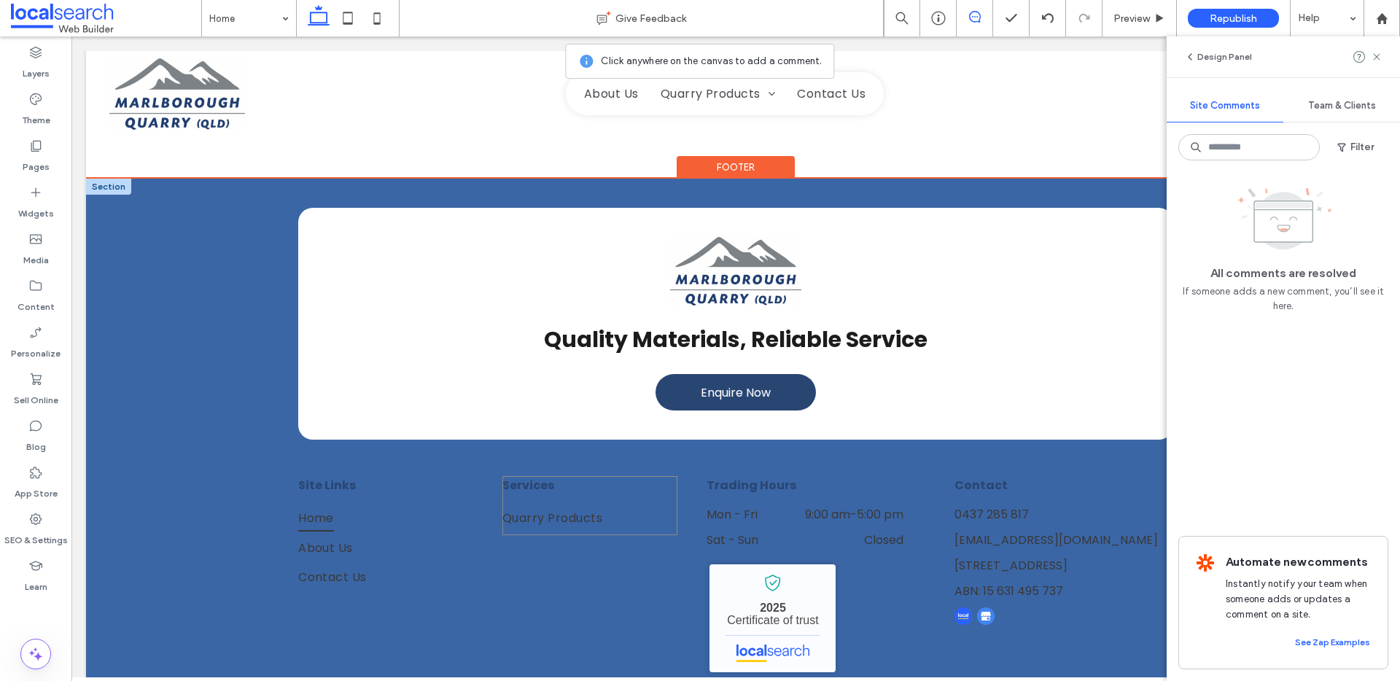
click at [613, 478] on div "Services Quarry Products" at bounding box center [589, 505] width 175 height 58
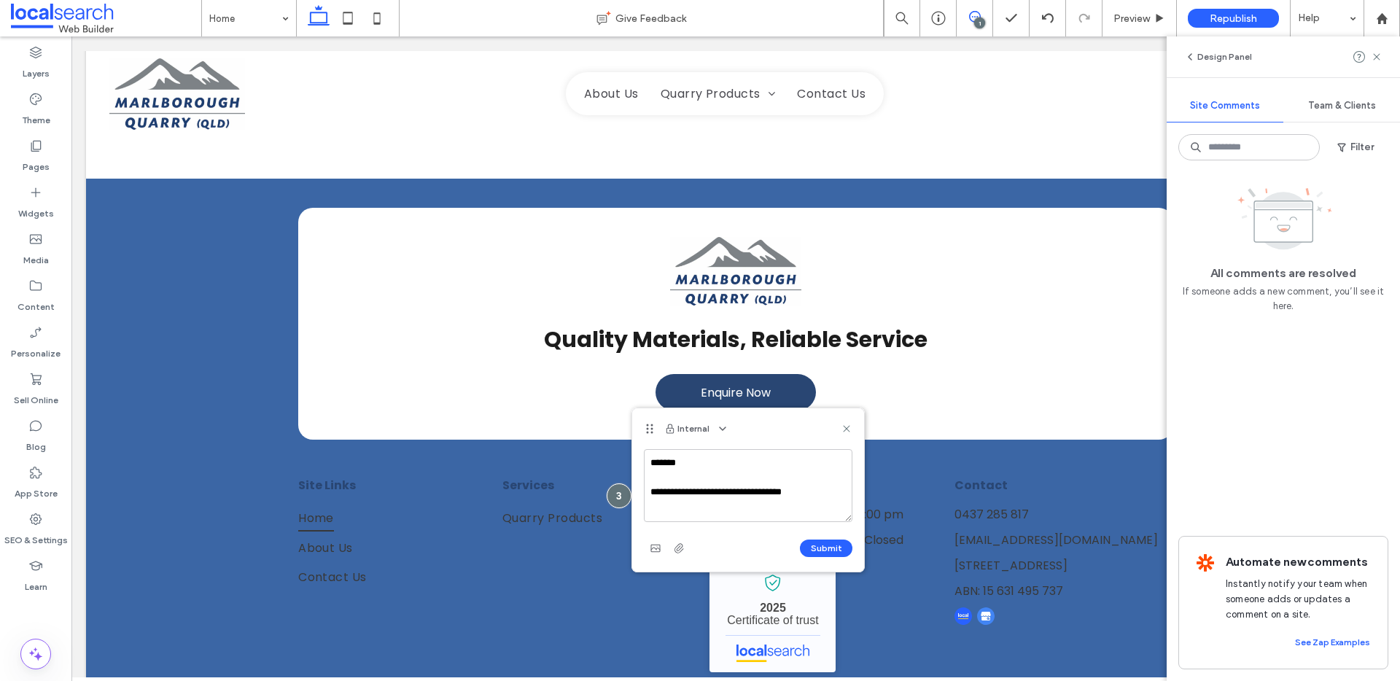
click at [757, 491] on textarea "**********" at bounding box center [748, 485] width 209 height 73
click at [791, 489] on textarea "**********" at bounding box center [748, 485] width 209 height 73
type textarea "**********"
click at [820, 550] on button "Submit" at bounding box center [826, 548] width 52 height 17
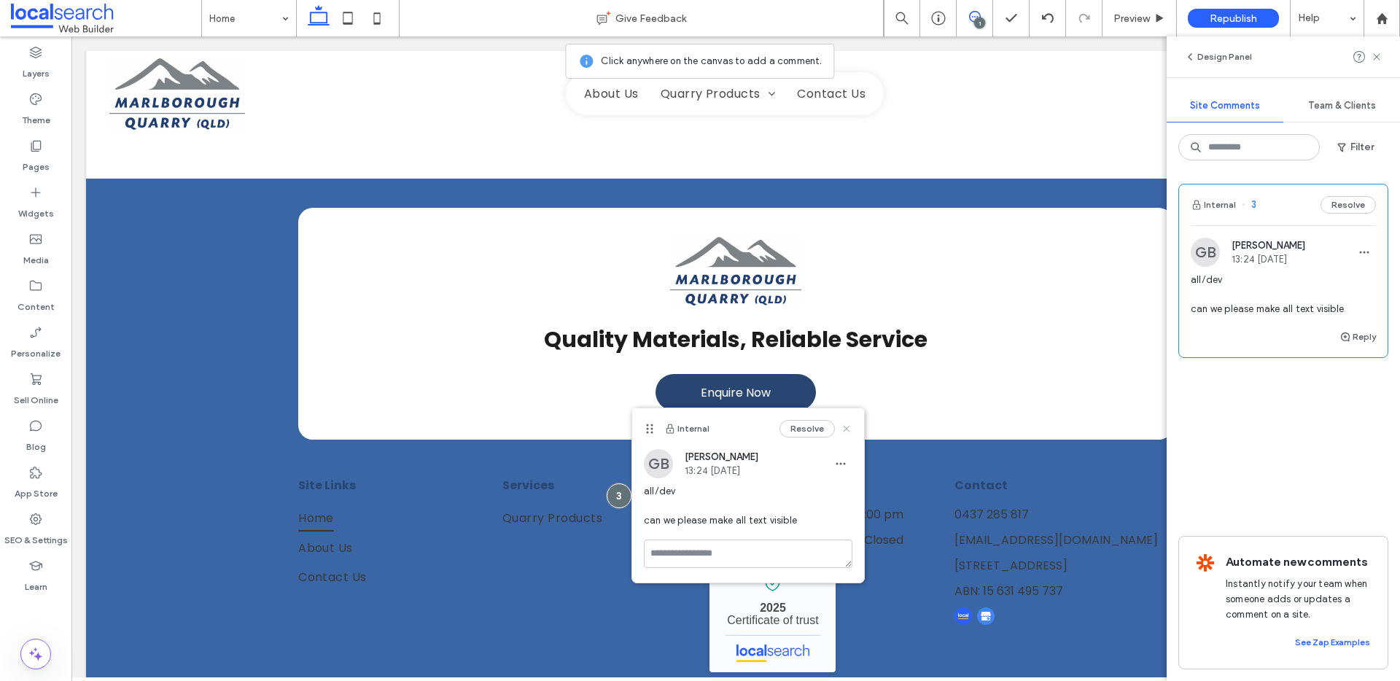
click at [845, 426] on use at bounding box center [846, 428] width 7 height 7
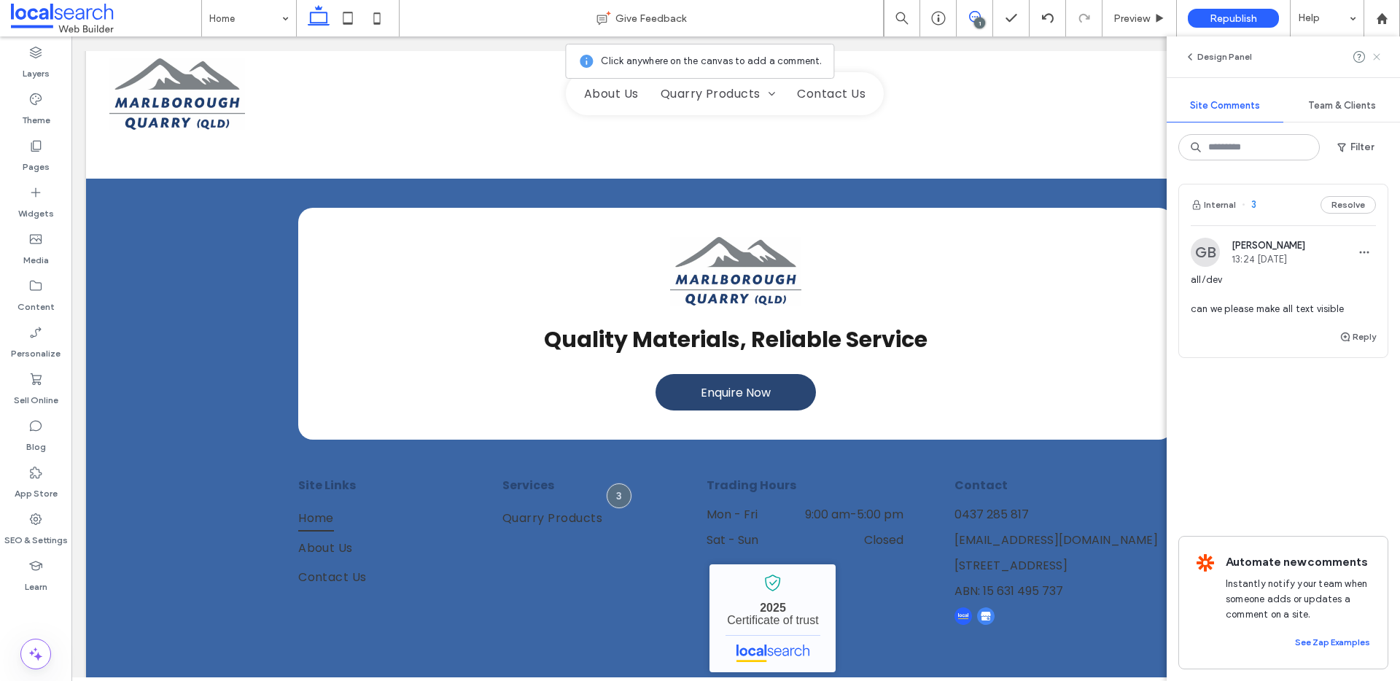
click at [1380, 56] on icon at bounding box center [1377, 57] width 12 height 12
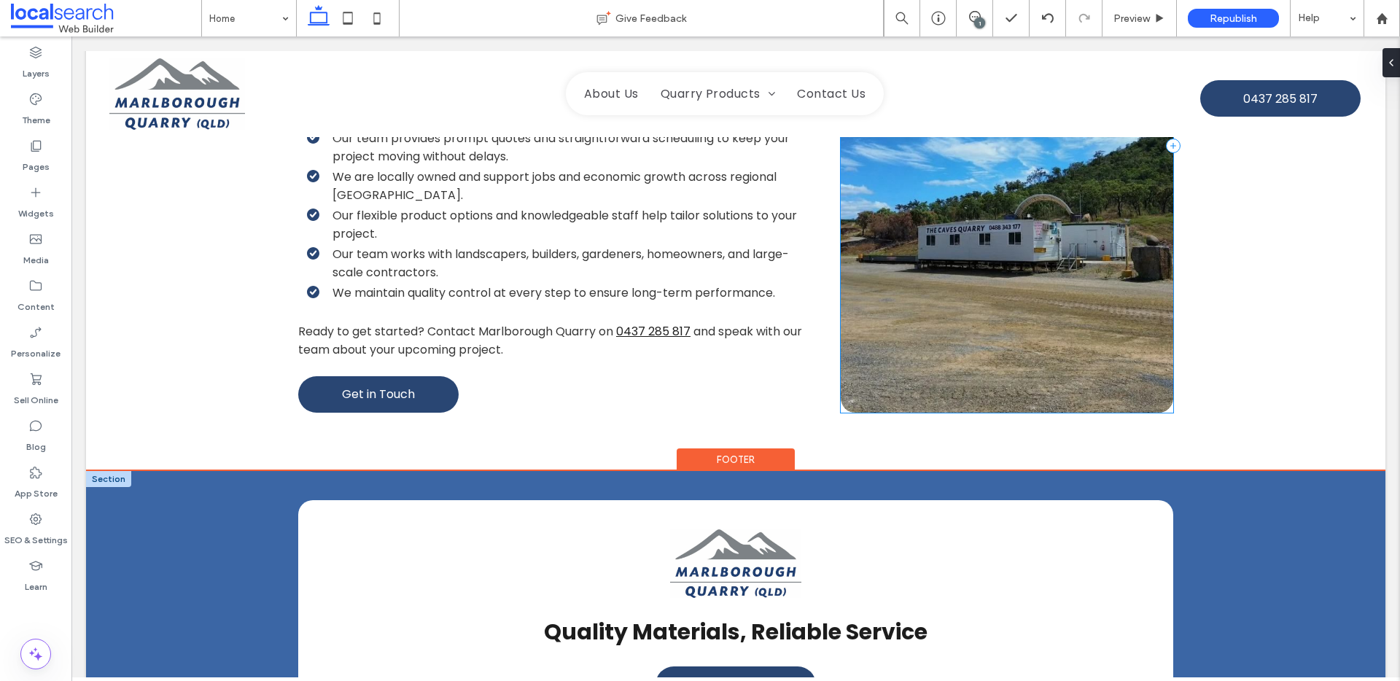
scroll to position [2386, 0]
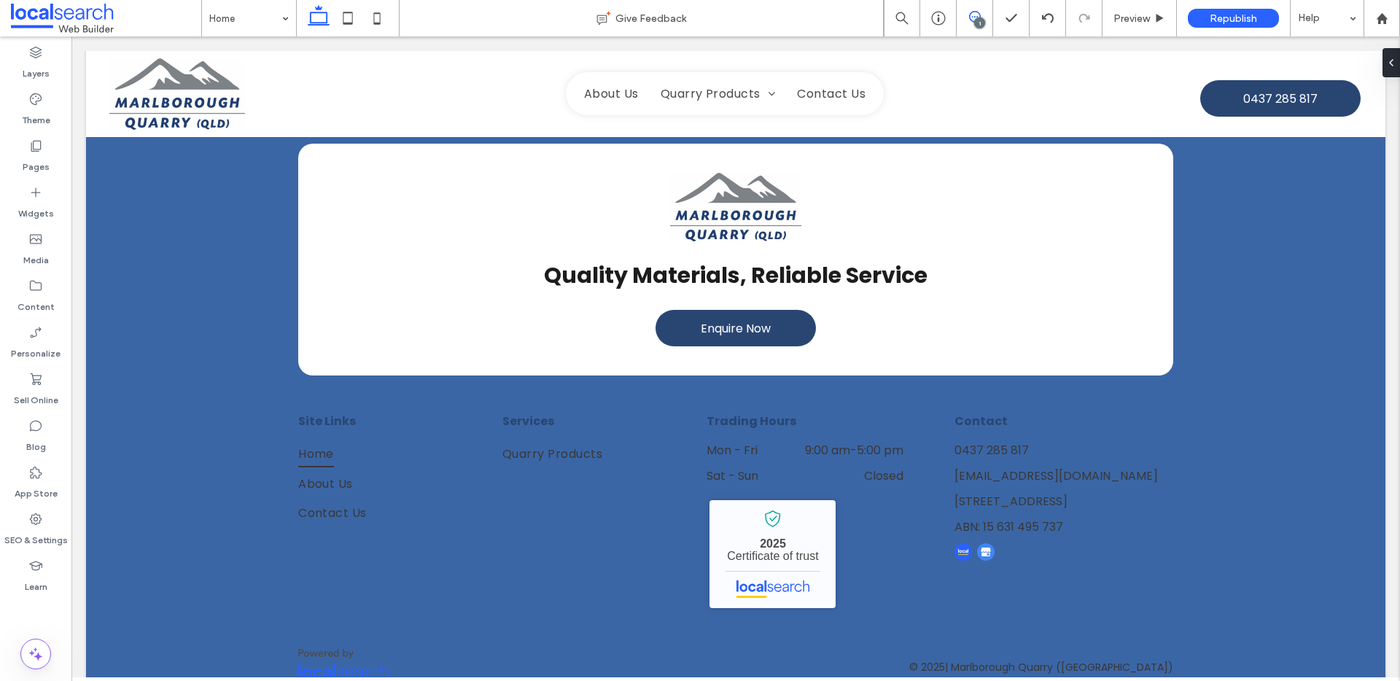
click at [982, 16] on span at bounding box center [975, 17] width 36 height 12
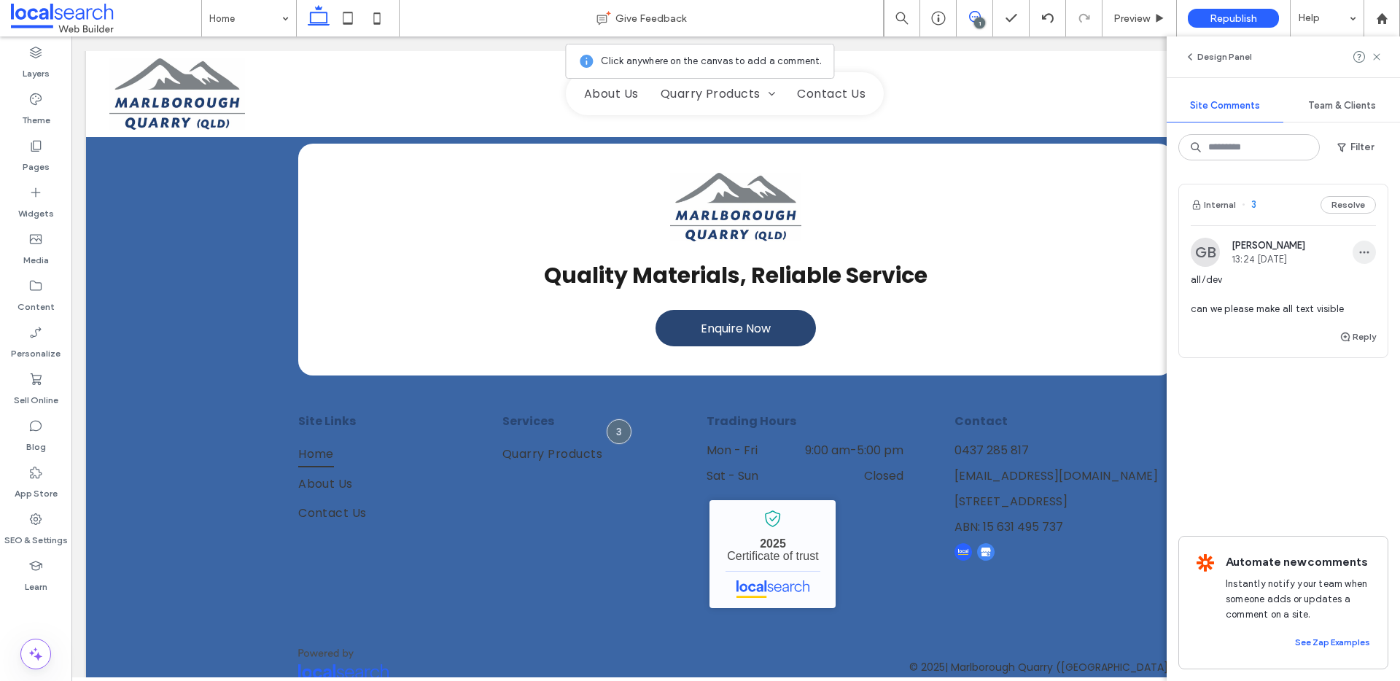
click at [1361, 249] on icon "button" at bounding box center [1364, 252] width 12 height 12
click at [1358, 281] on div "Edit" at bounding box center [1310, 290] width 130 height 28
drag, startPoint x: 1355, startPoint y: 332, endPoint x: 1263, endPoint y: 324, distance: 92.2
click at [1263, 324] on textarea "**********" at bounding box center [1283, 324] width 185 height 73
drag, startPoint x: 1350, startPoint y: 329, endPoint x: 1359, endPoint y: 344, distance: 17.6
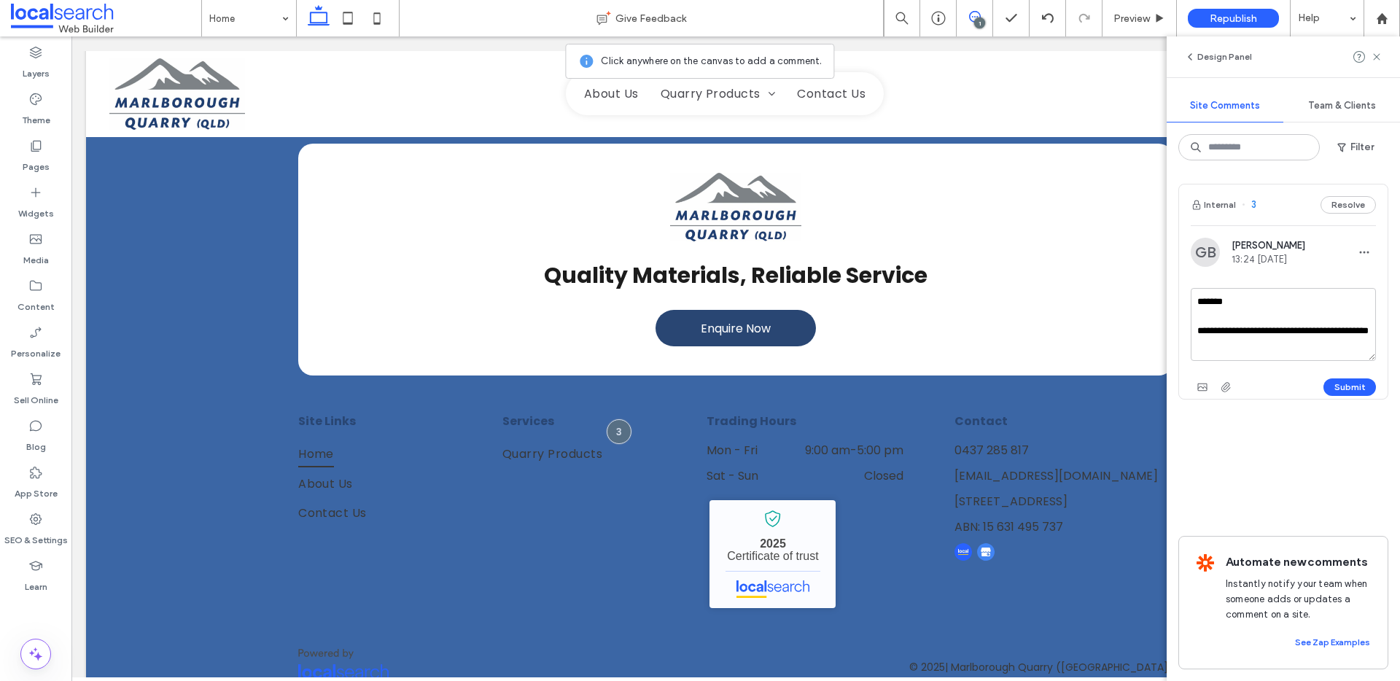
click at [1359, 344] on textarea "**********" at bounding box center [1283, 324] width 185 height 73
click at [1289, 331] on textarea "**********" at bounding box center [1283, 324] width 185 height 73
click at [1338, 327] on textarea "**********" at bounding box center [1283, 324] width 185 height 73
click at [1354, 330] on textarea "**********" at bounding box center [1283, 324] width 185 height 73
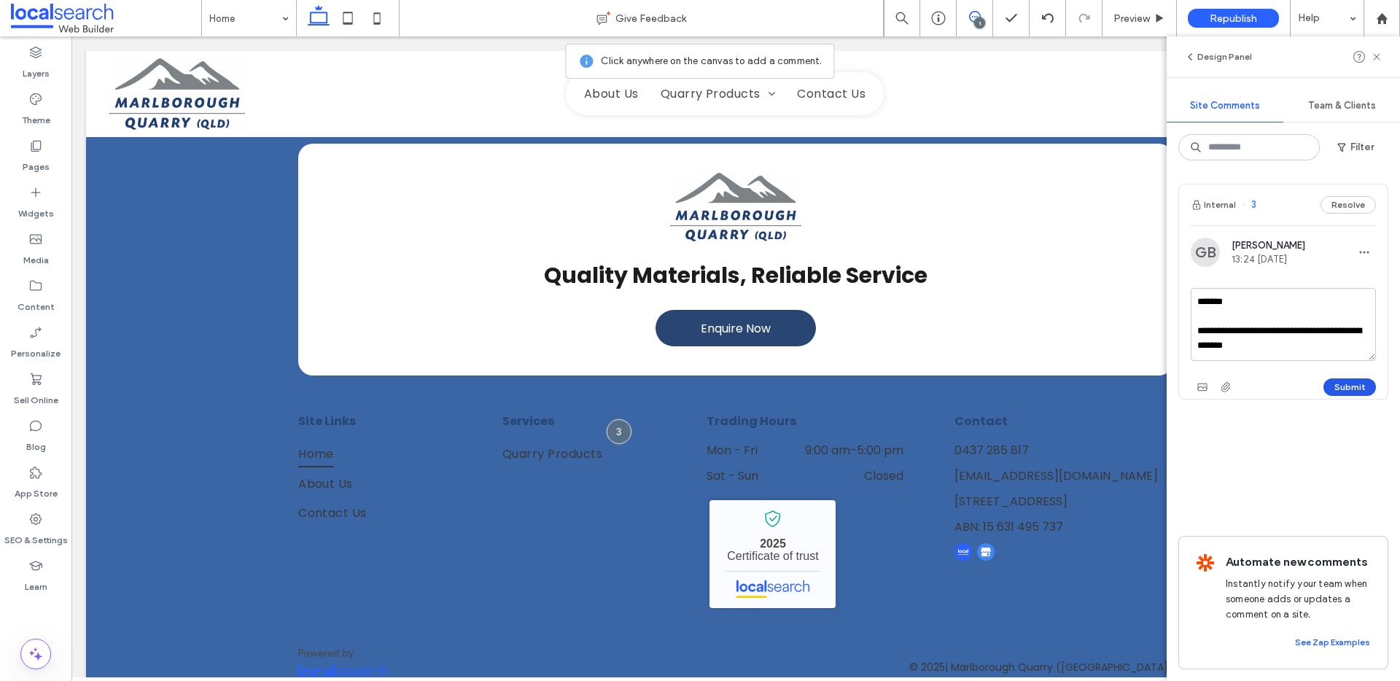
type textarea "**********"
click at [1362, 385] on button "Submit" at bounding box center [1349, 386] width 52 height 17
click at [1374, 57] on icon at bounding box center [1377, 57] width 12 height 12
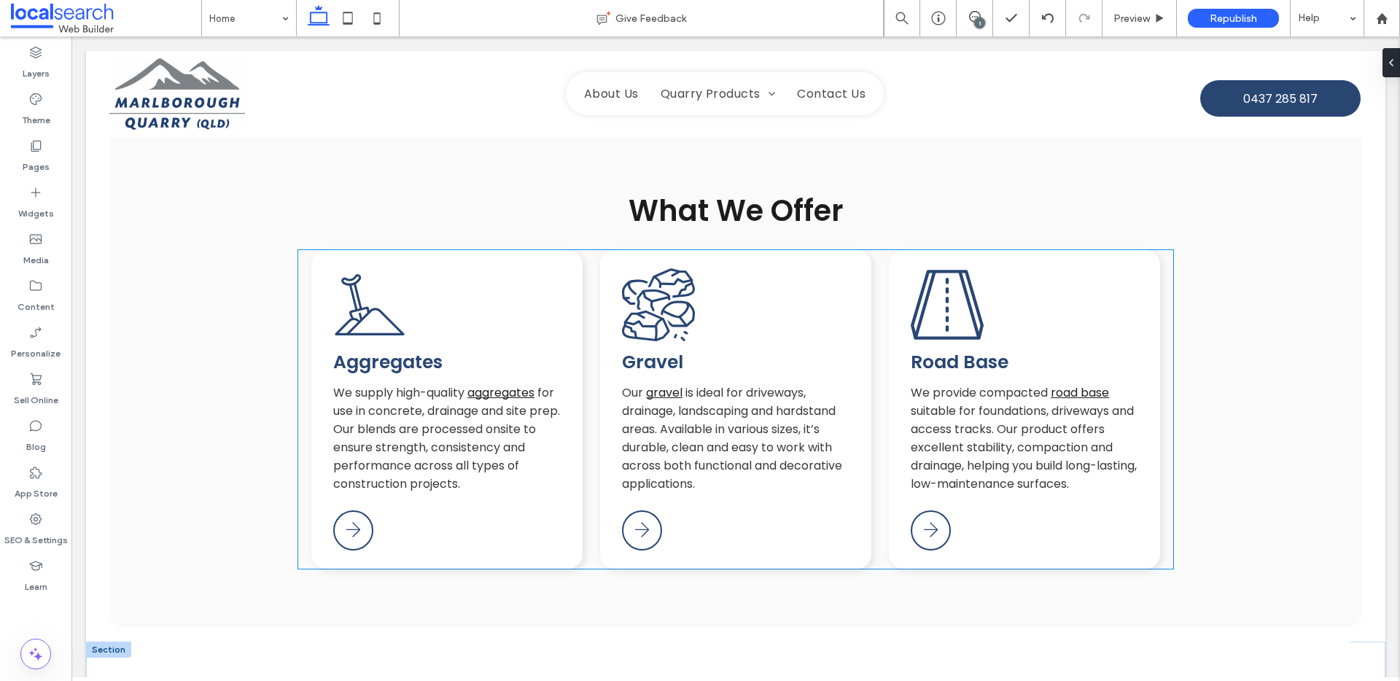
scroll to position [519, 0]
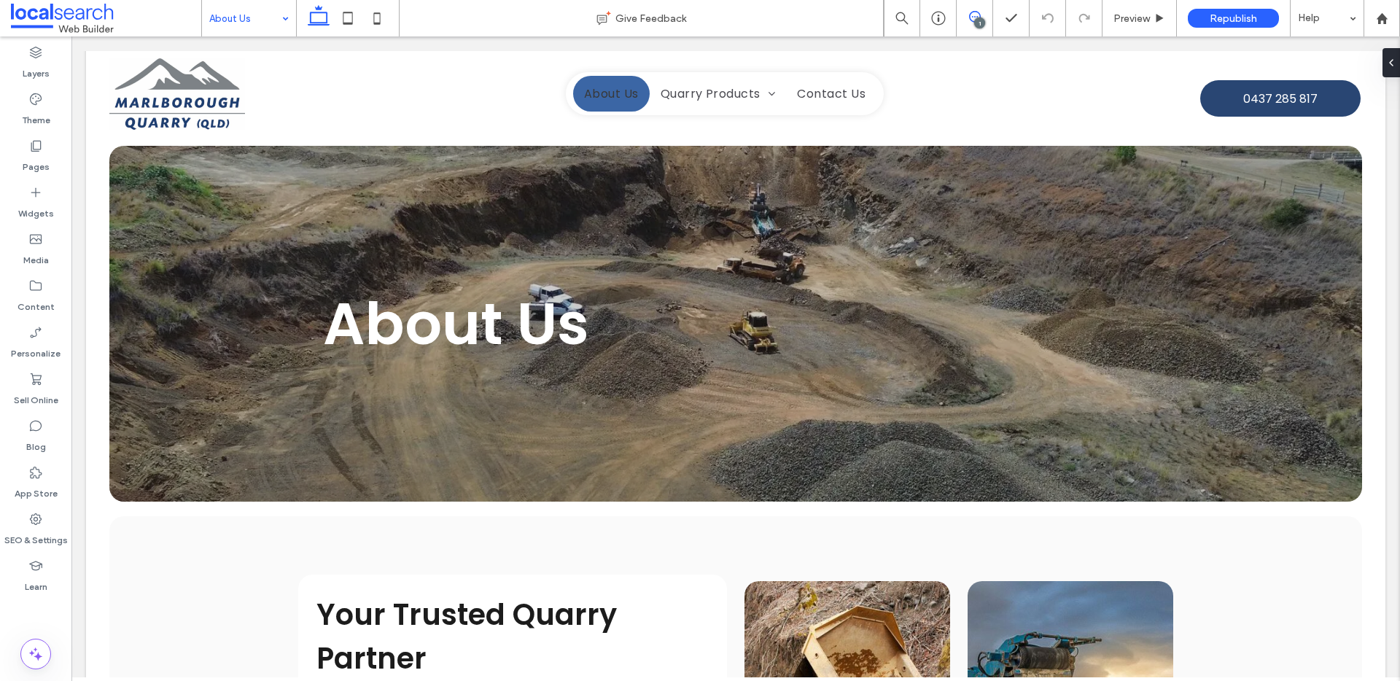
click at [977, 11] on icon at bounding box center [975, 17] width 12 height 12
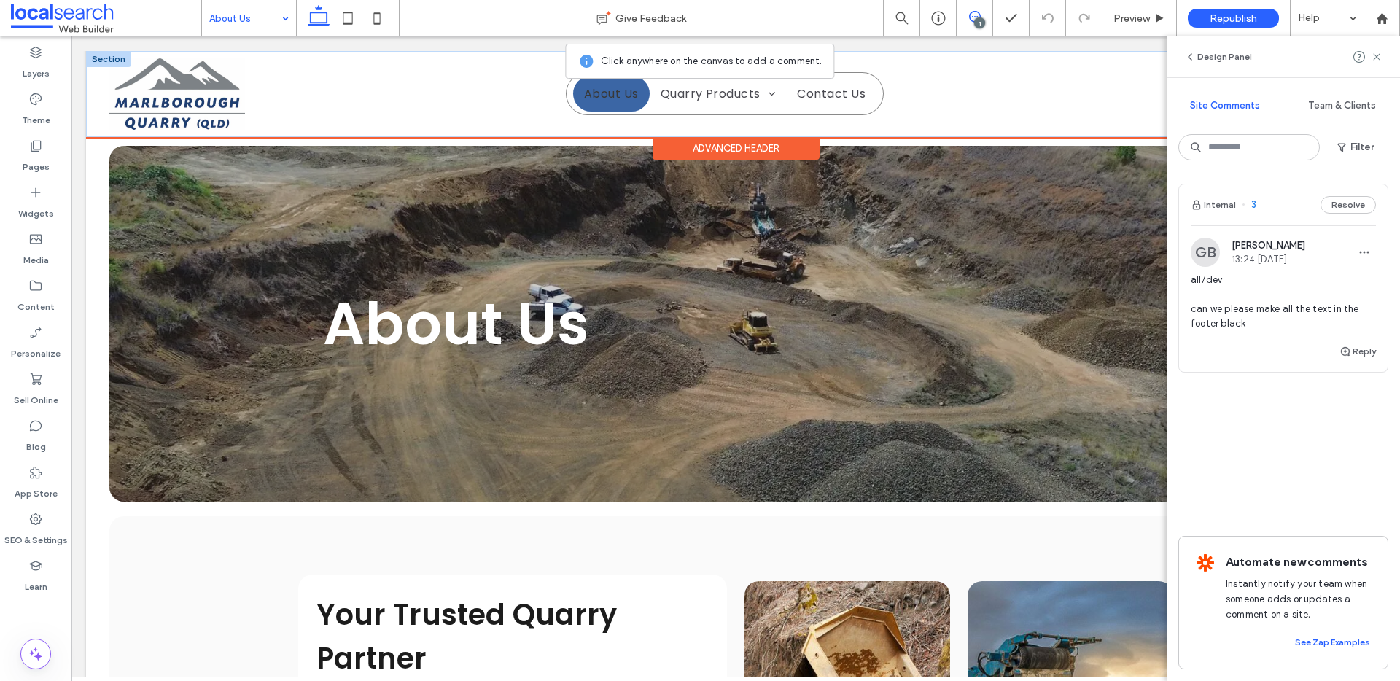
click at [876, 95] on div "Home About Us Quarry Products Aggregates Gravel Road Base Contact Us" at bounding box center [725, 93] width 318 height 43
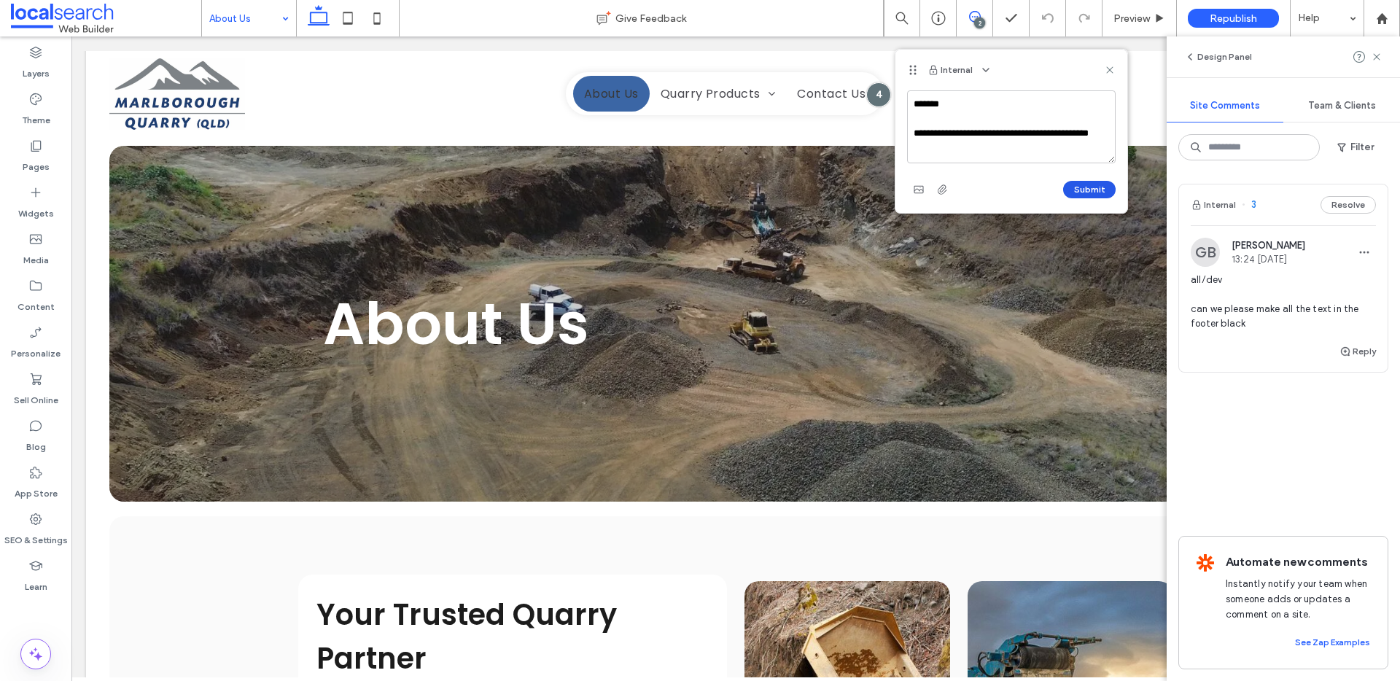
type textarea "**********"
click at [1078, 188] on button "Submit" at bounding box center [1089, 189] width 52 height 17
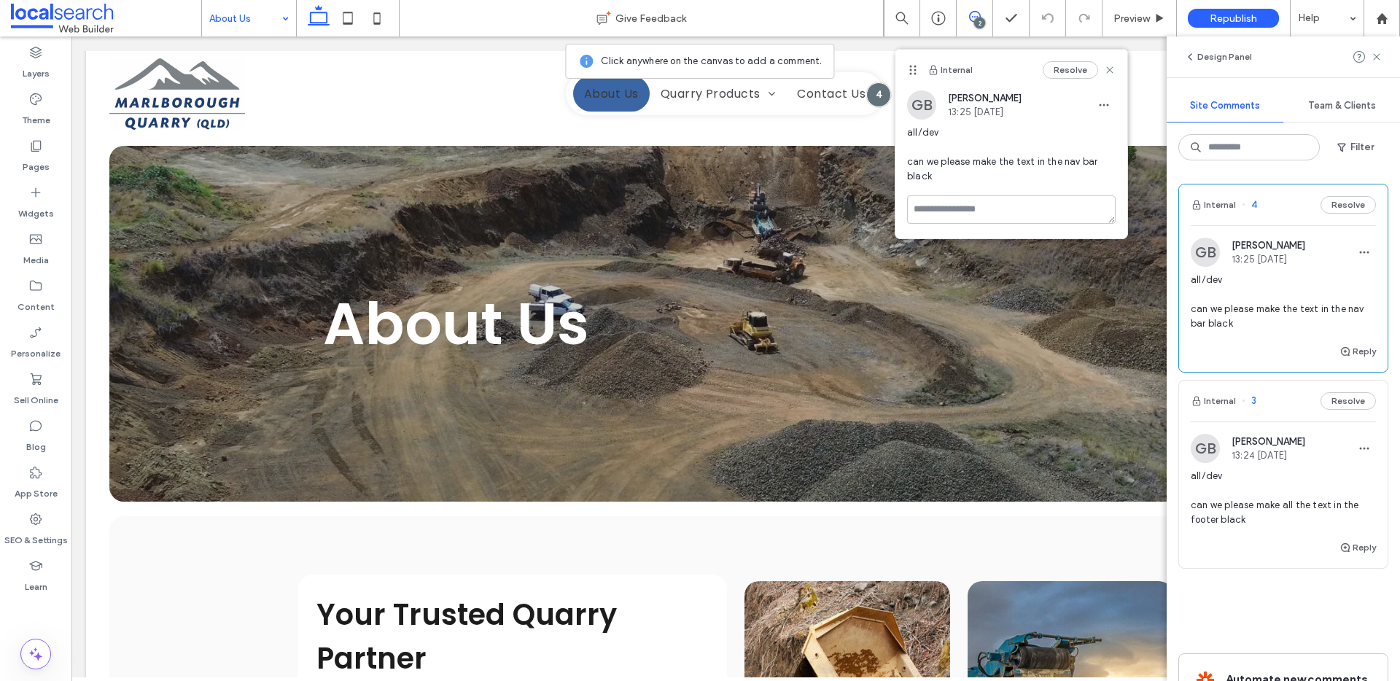
click at [1117, 68] on div "Internal Resolve" at bounding box center [1011, 70] width 232 height 41
click at [1107, 70] on icon at bounding box center [1110, 70] width 12 height 12
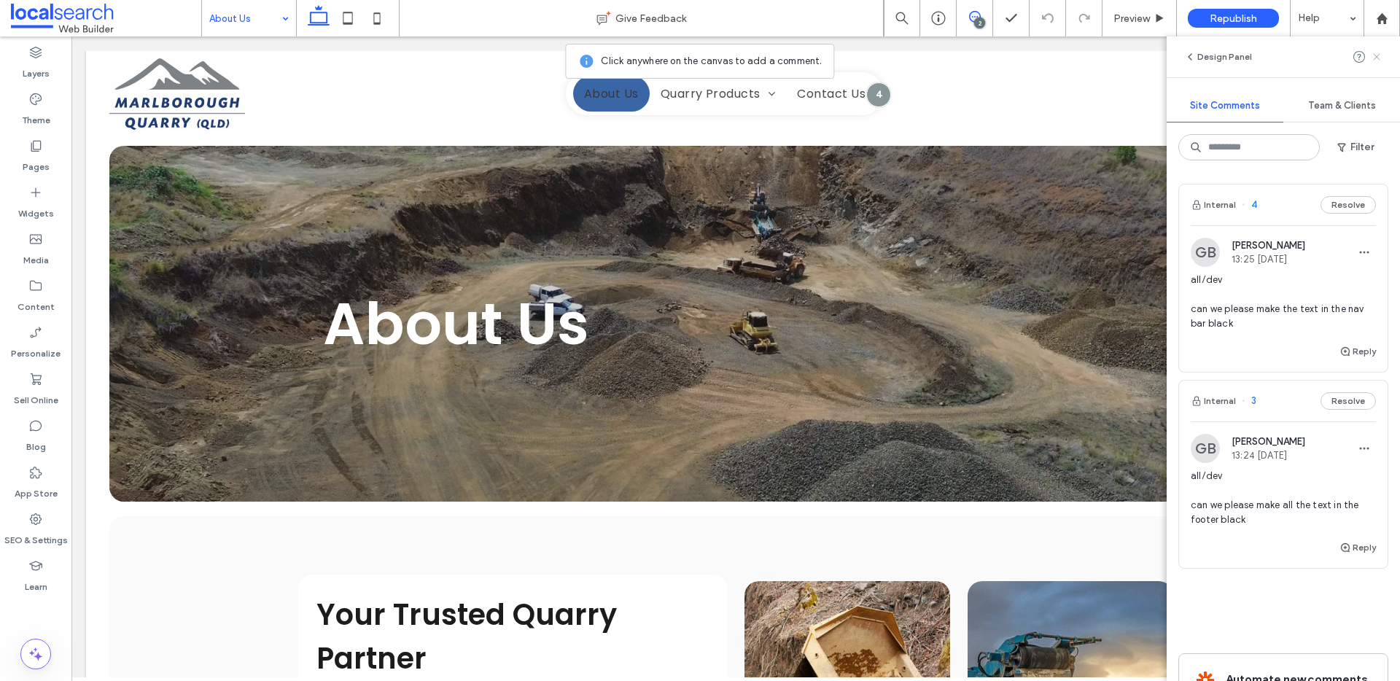
click at [1374, 52] on icon at bounding box center [1377, 57] width 12 height 12
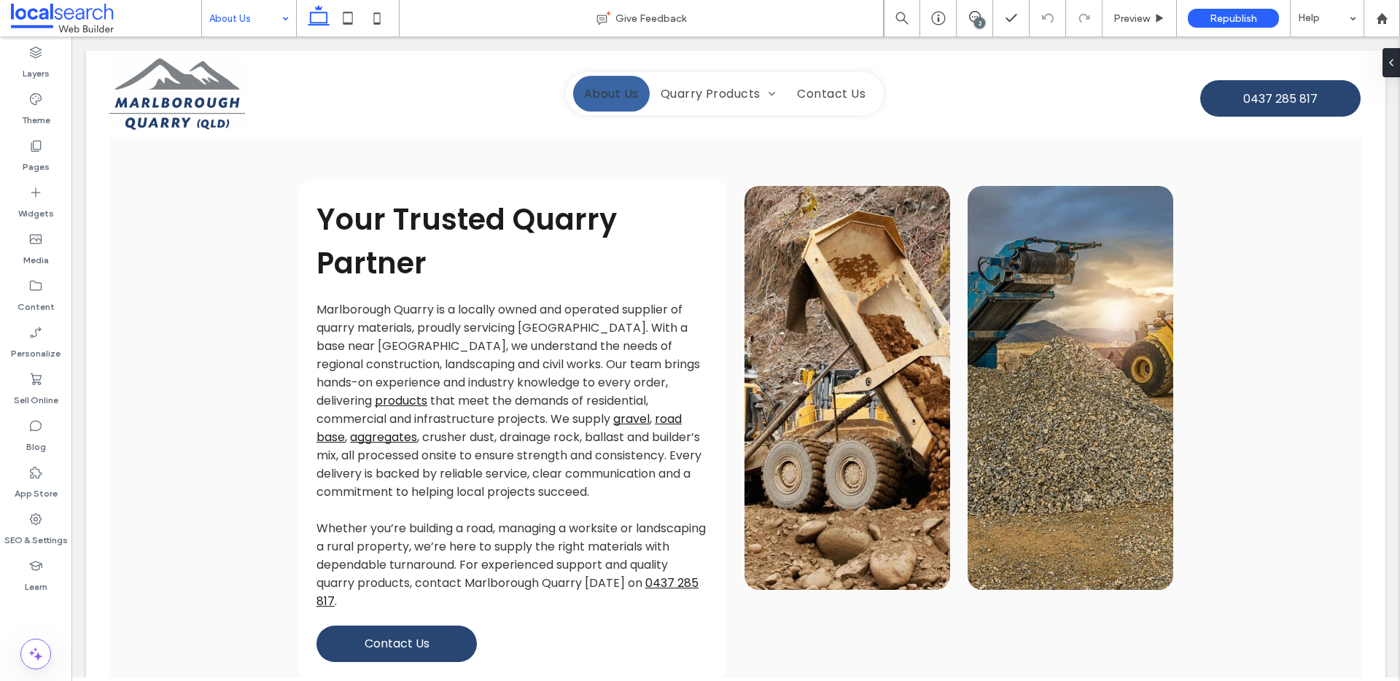
scroll to position [409, 0]
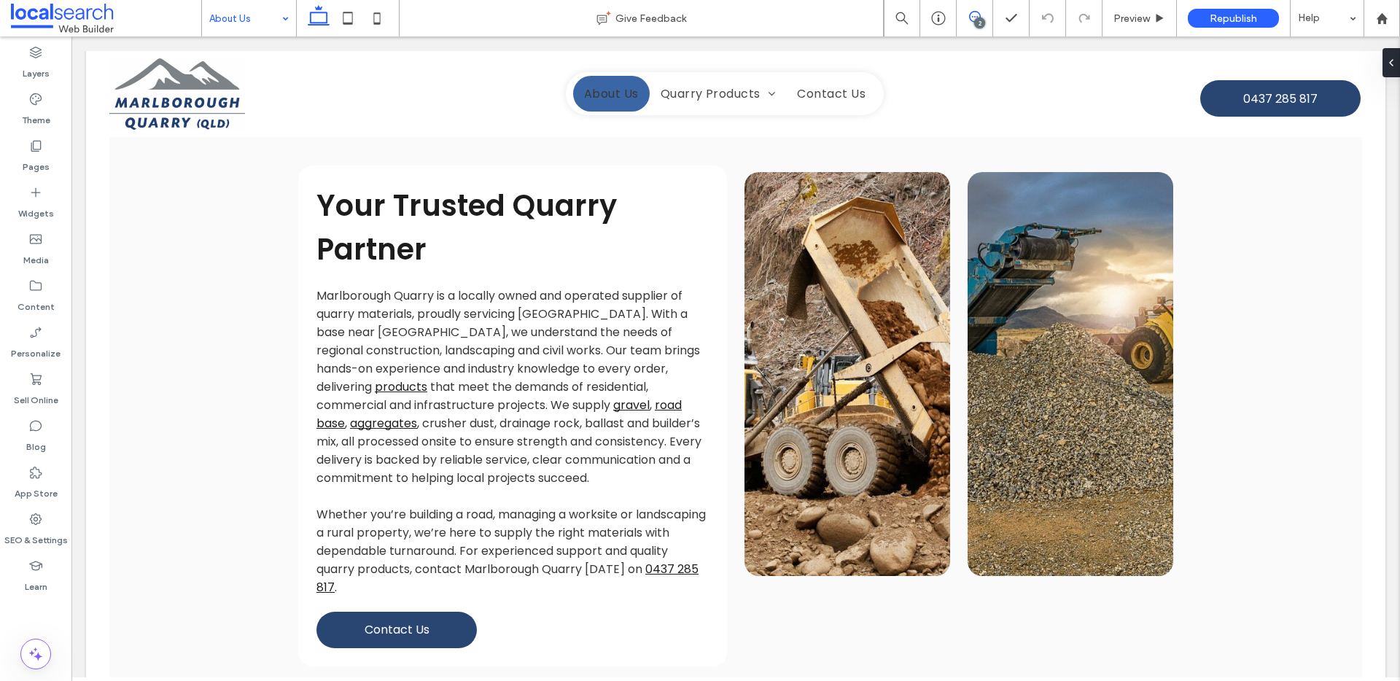
click at [976, 12] on use at bounding box center [975, 17] width 12 height 12
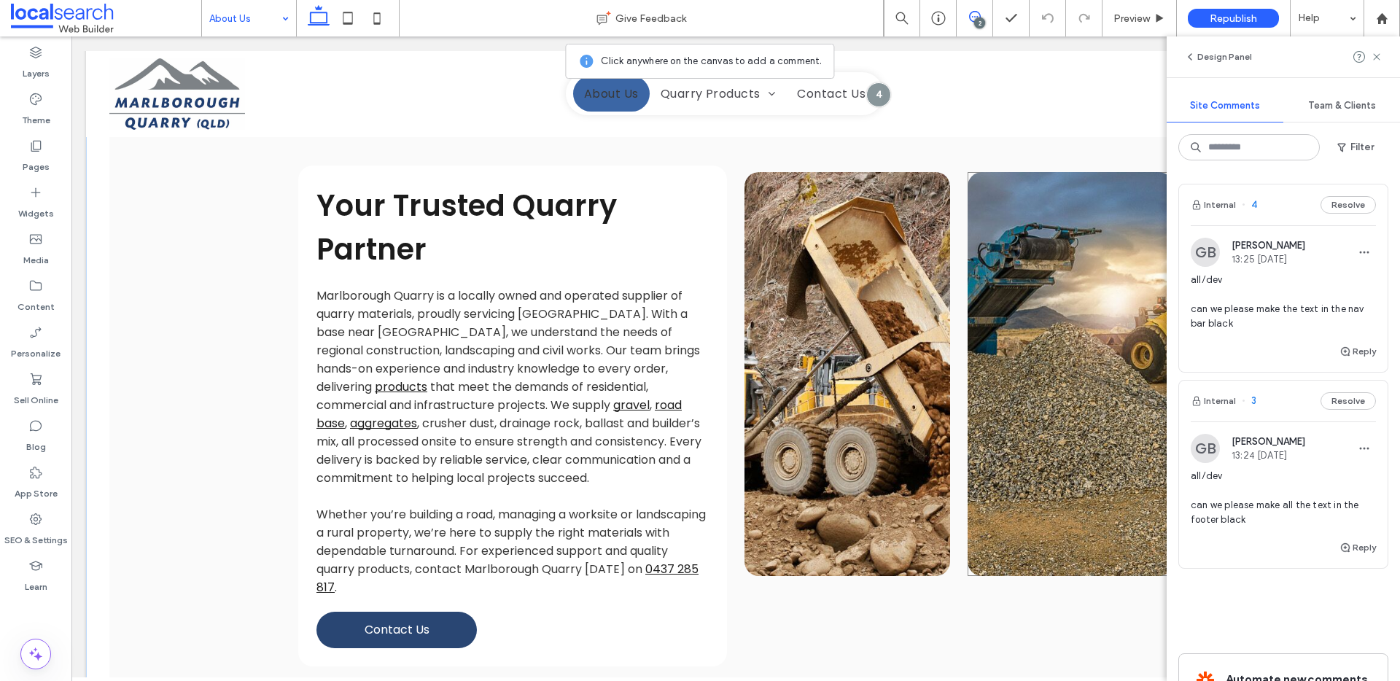
click at [959, 182] on div at bounding box center [958, 374] width 429 height 416
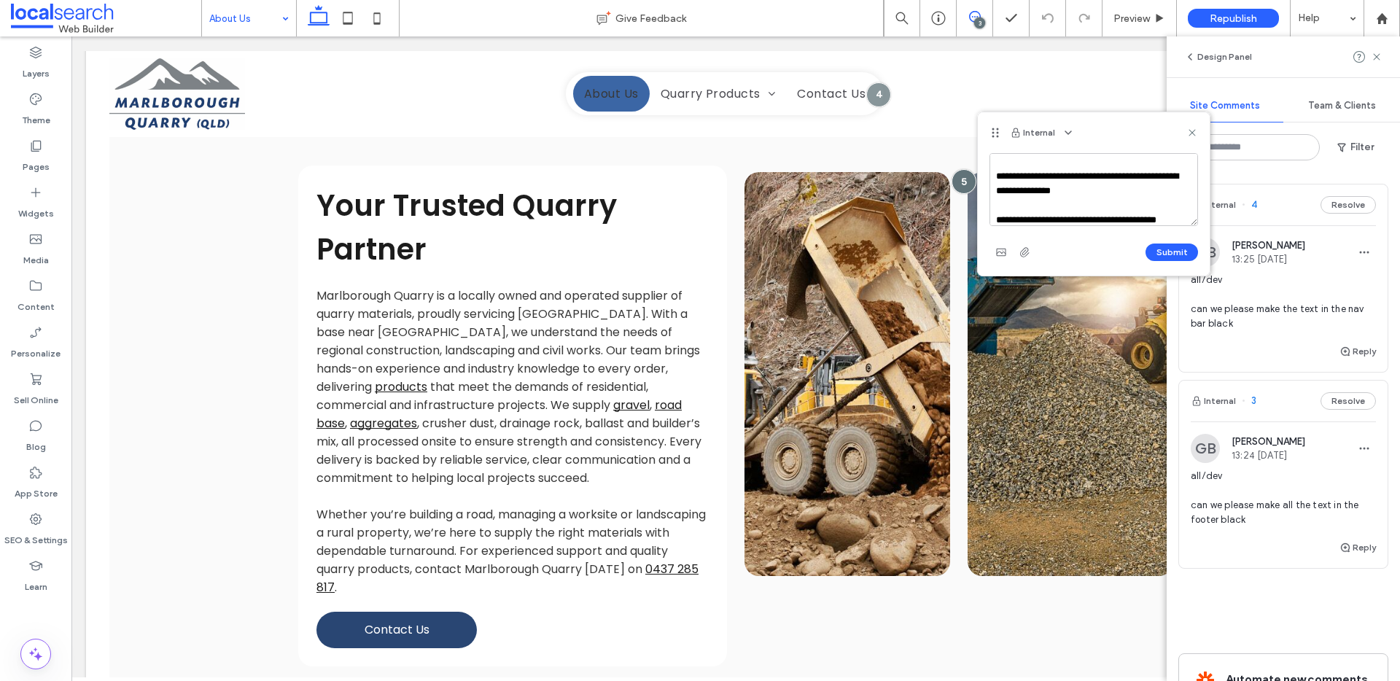
scroll to position [34, 0]
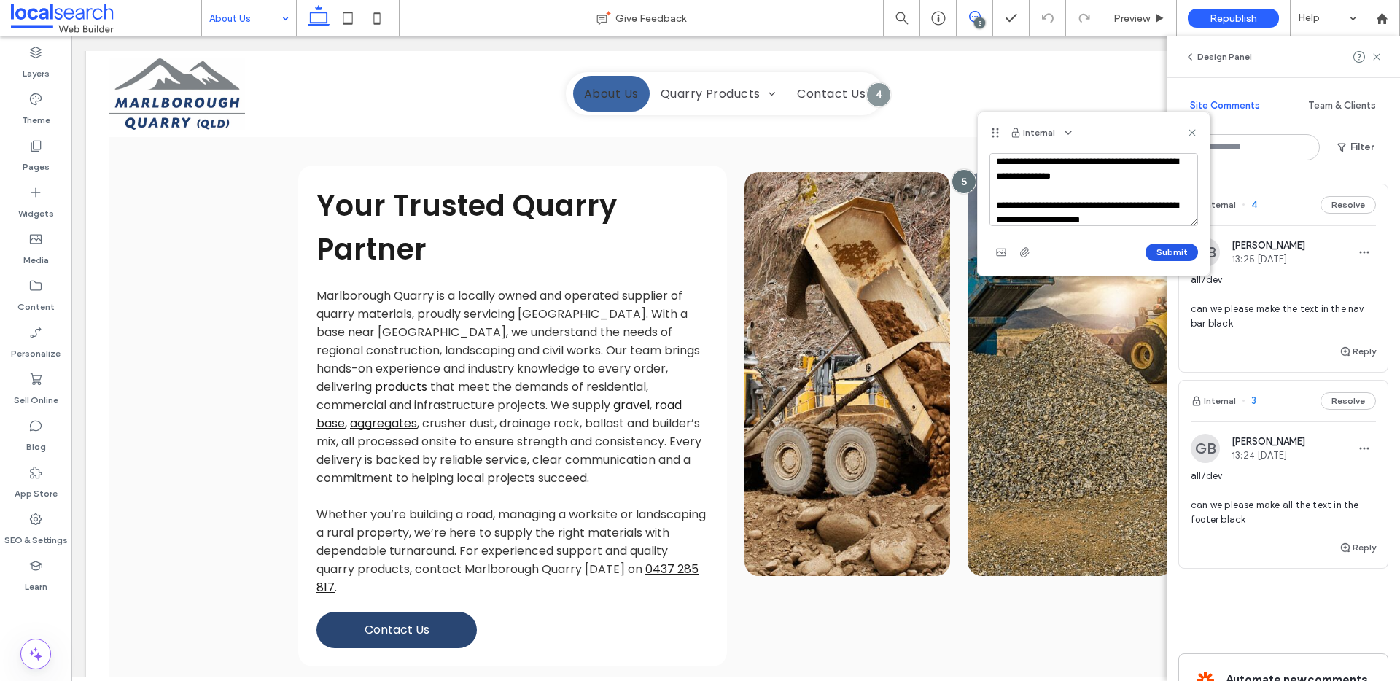
type textarea "**********"
click at [1186, 256] on button "Submit" at bounding box center [1172, 252] width 52 height 17
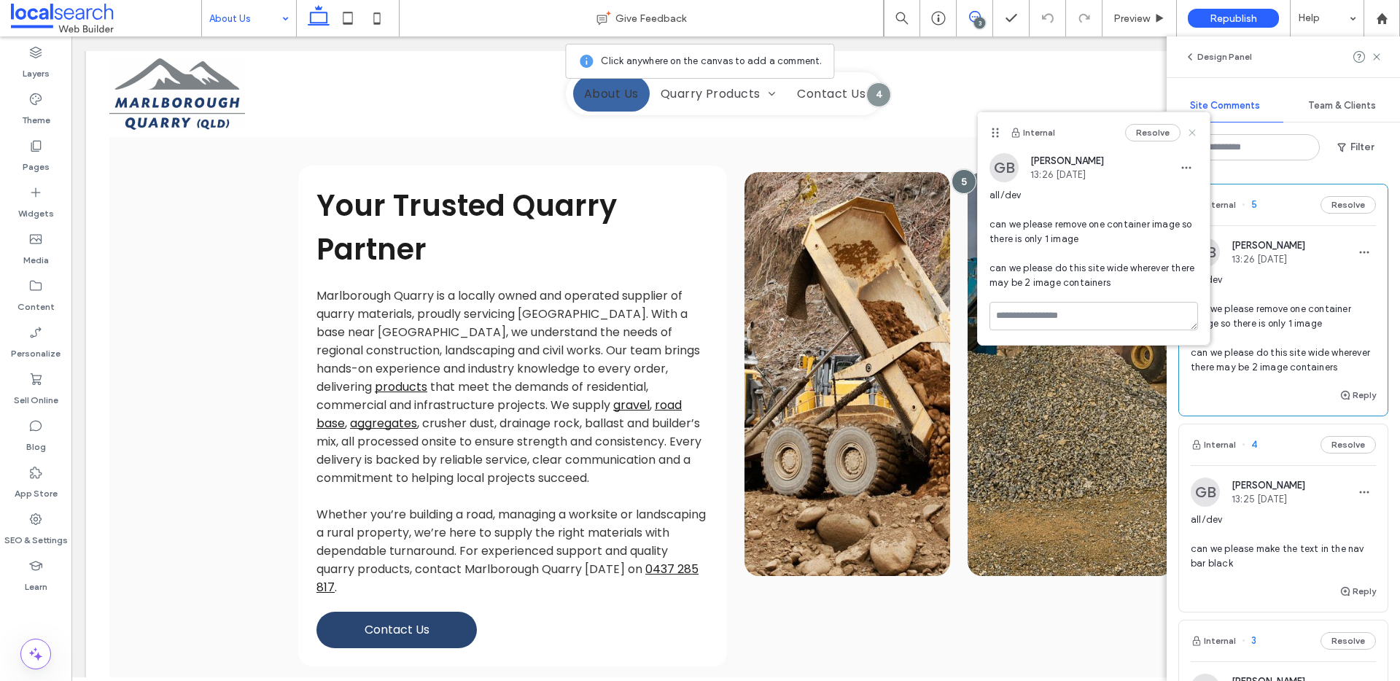
click at [1189, 132] on icon at bounding box center [1192, 133] width 12 height 12
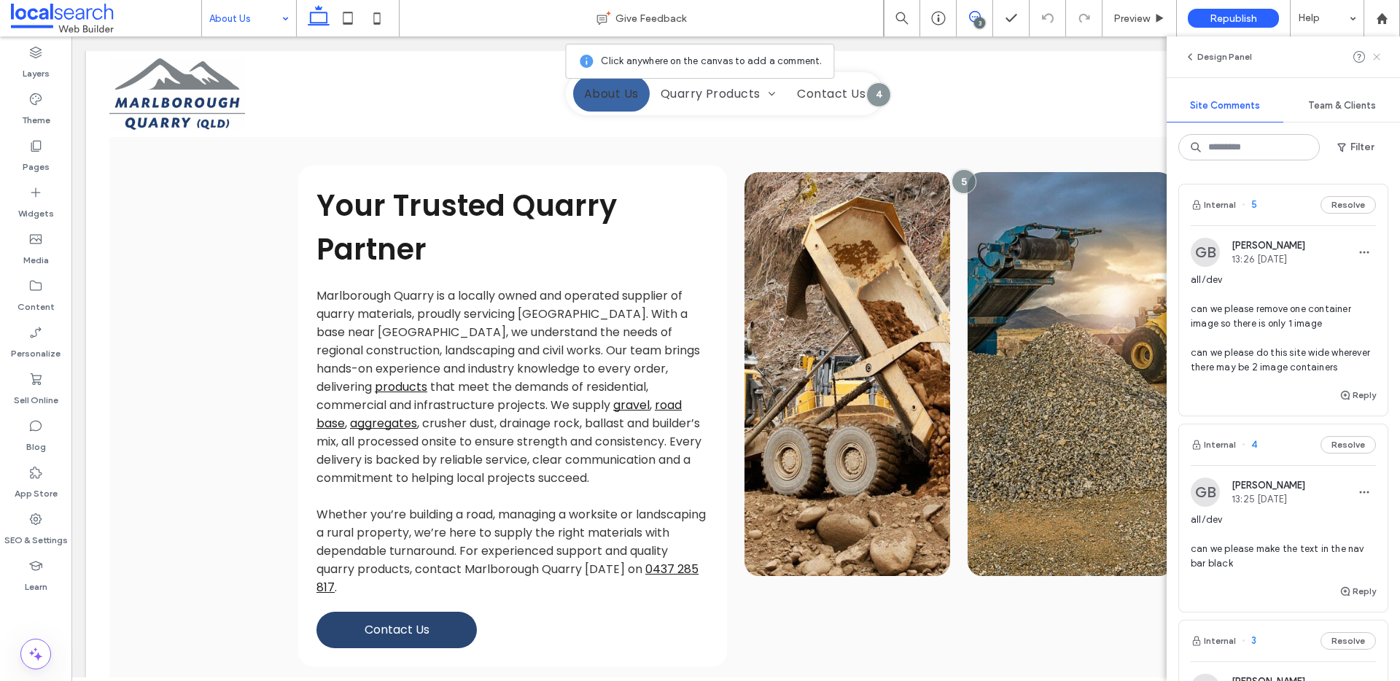
click at [1381, 56] on icon at bounding box center [1377, 57] width 12 height 12
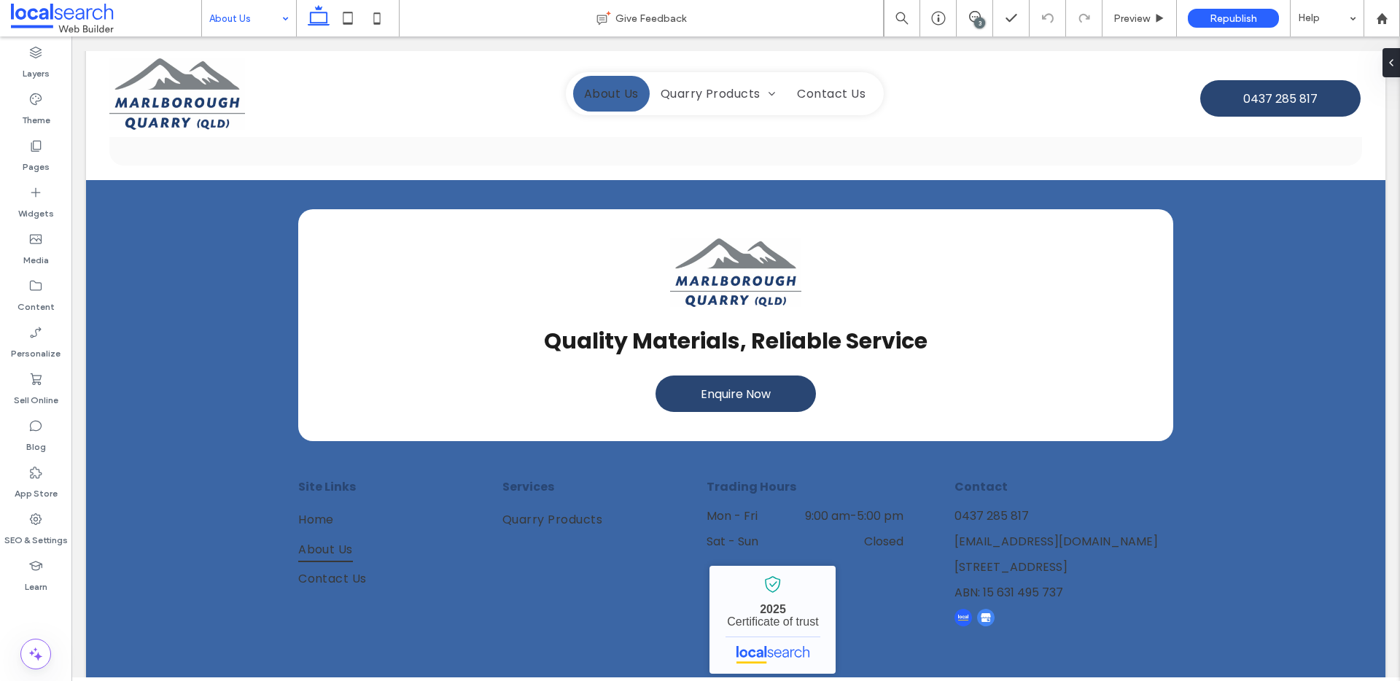
scroll to position [966, 0]
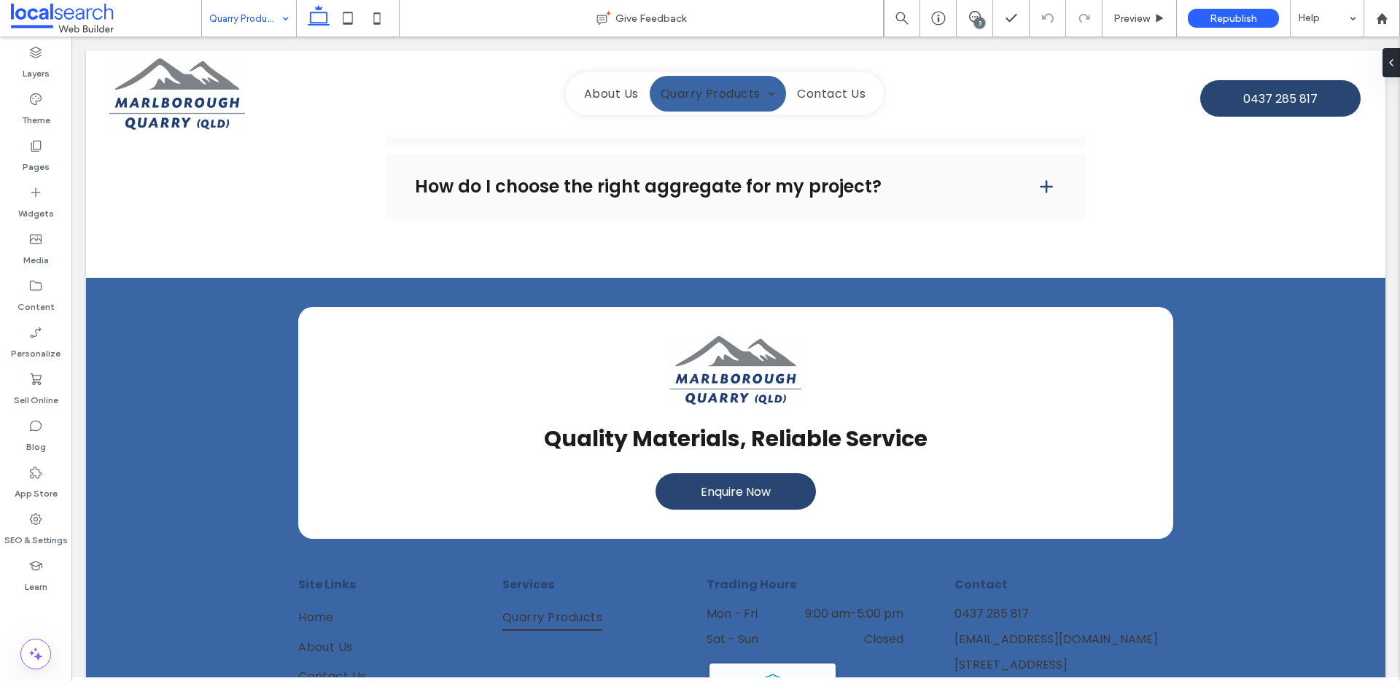
scroll to position [2737, 0]
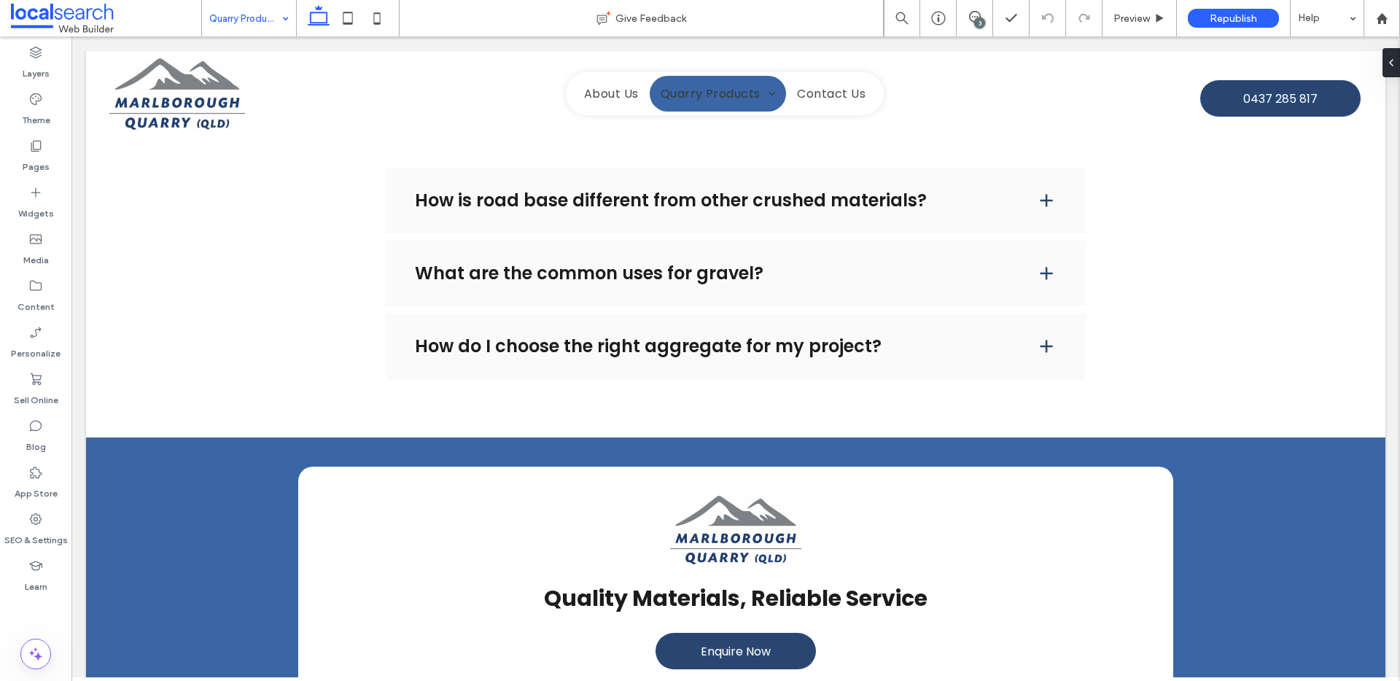
click at [265, 15] on input at bounding box center [245, 18] width 72 height 36
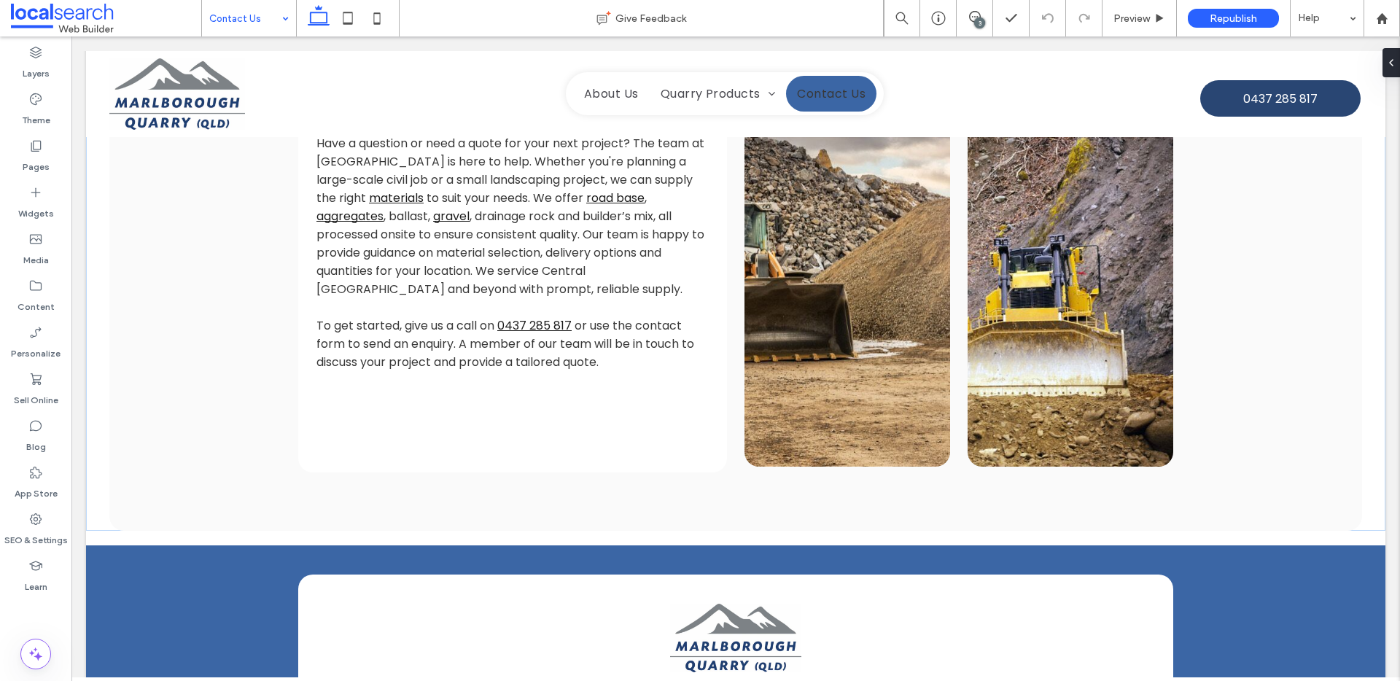
scroll to position [1015, 0]
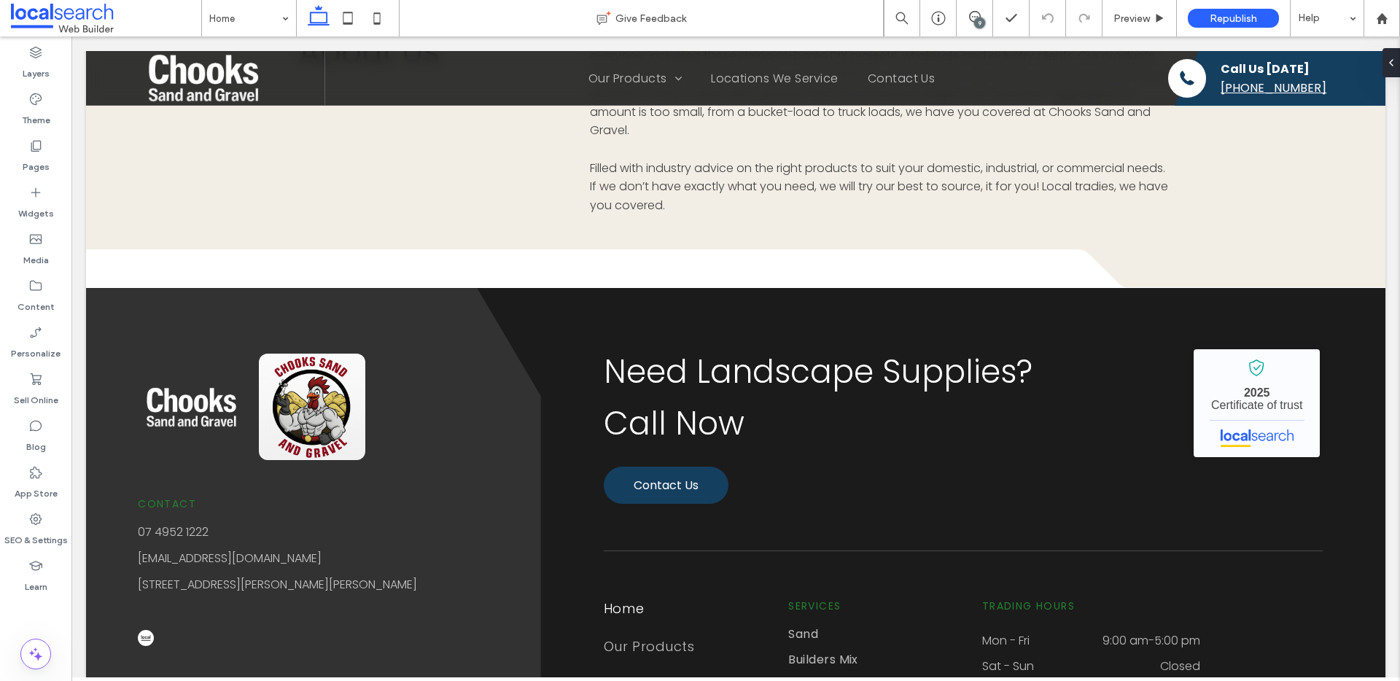
scroll to position [5003, 0]
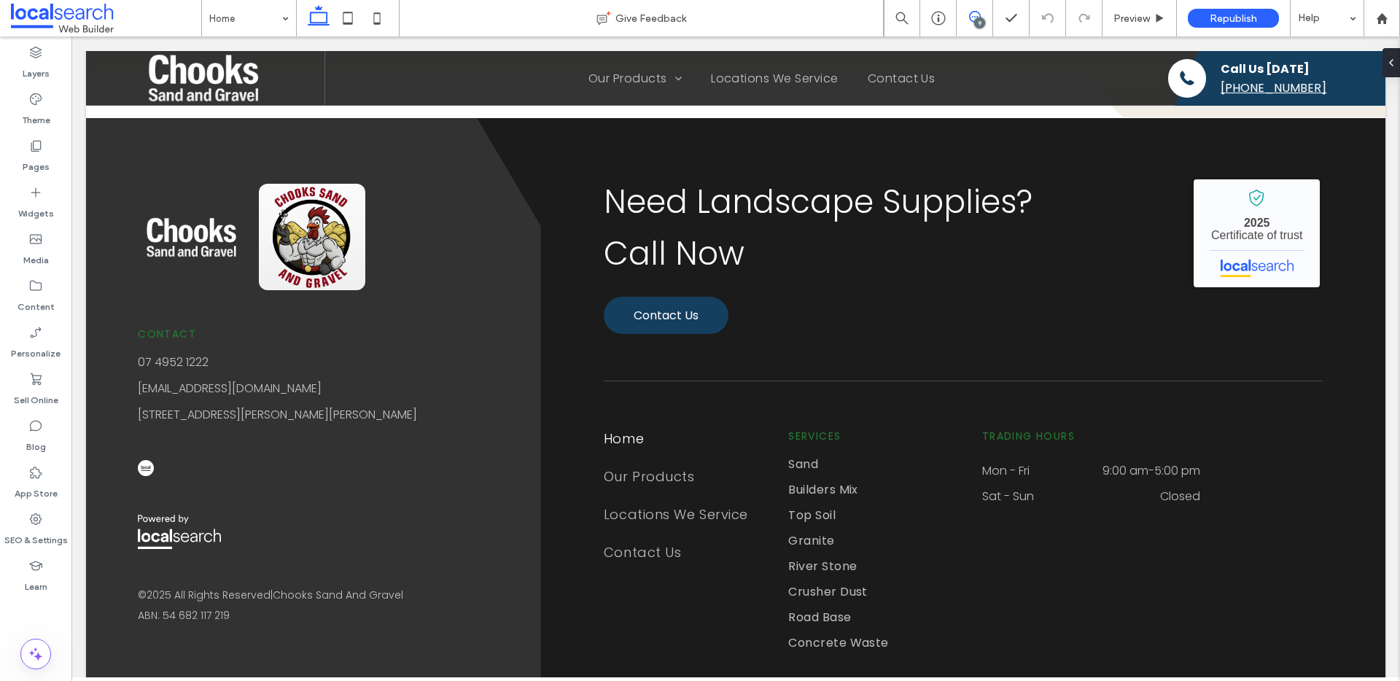
click at [981, 12] on span at bounding box center [975, 17] width 36 height 12
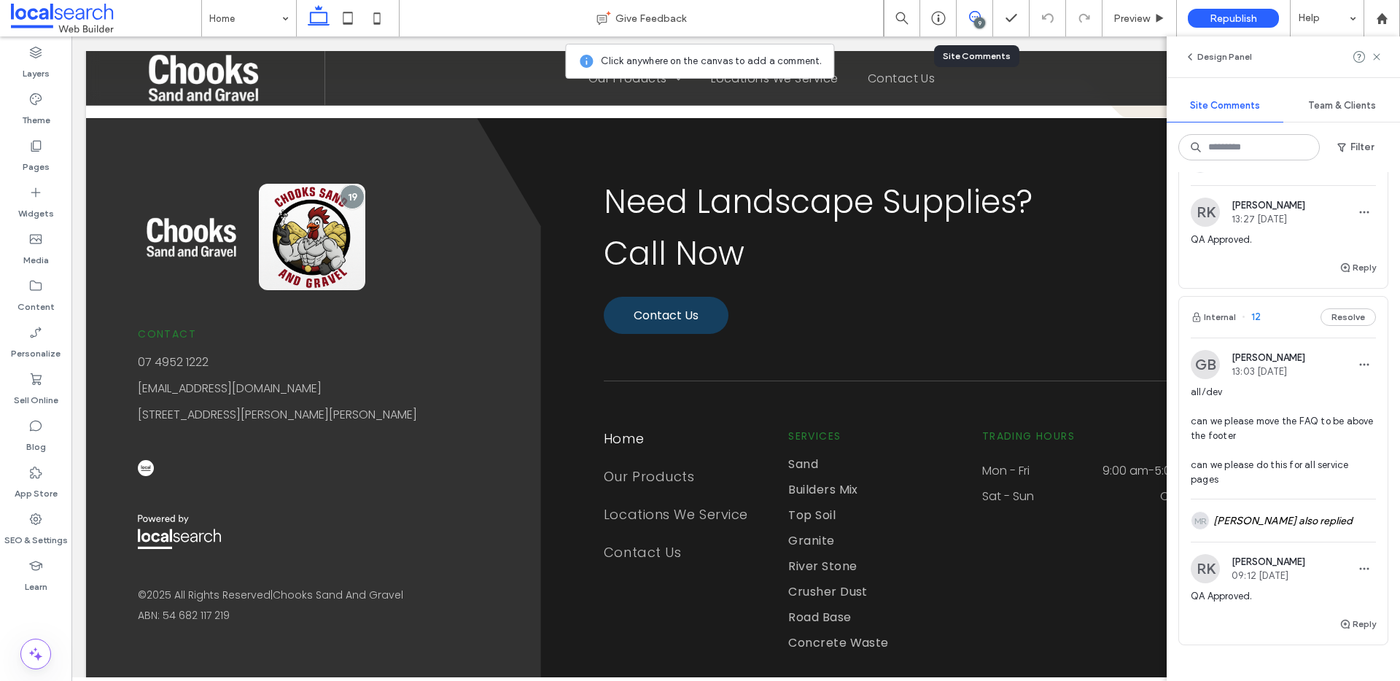
scroll to position [3273, 0]
click at [1228, 329] on button "Internal" at bounding box center [1213, 319] width 45 height 17
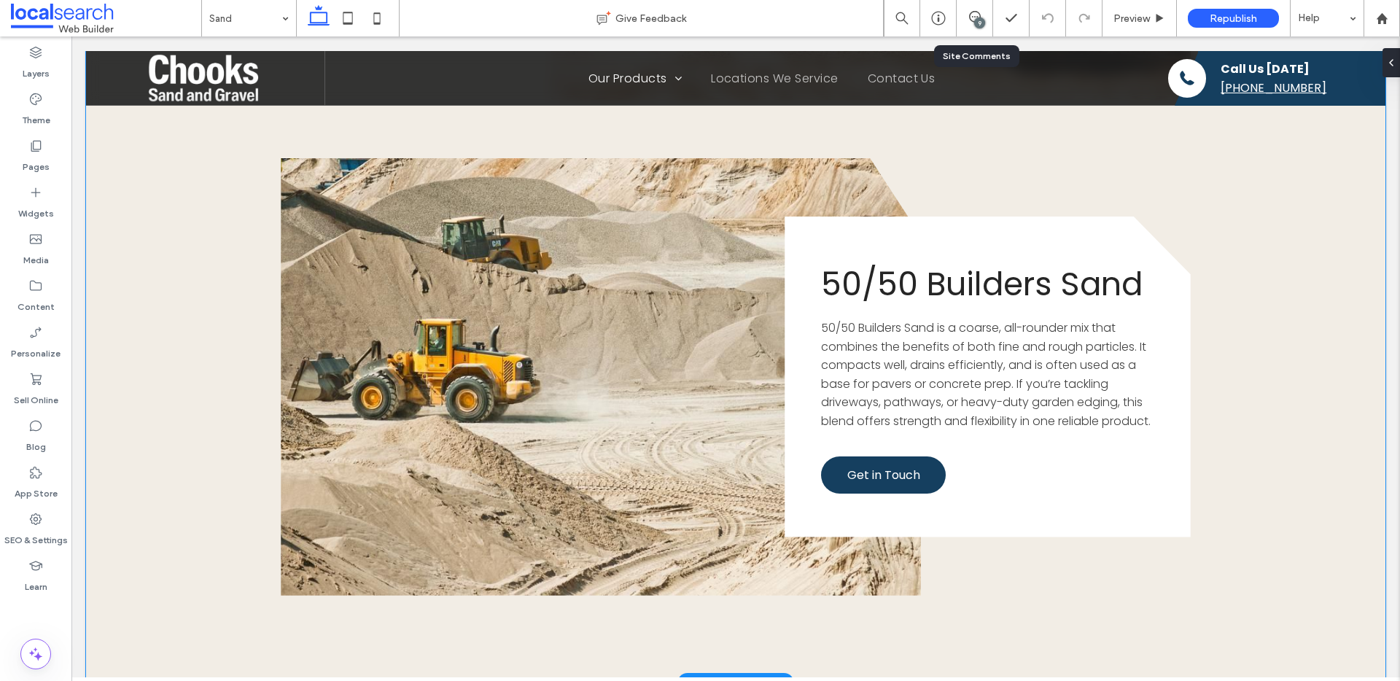
scroll to position [4058, 0]
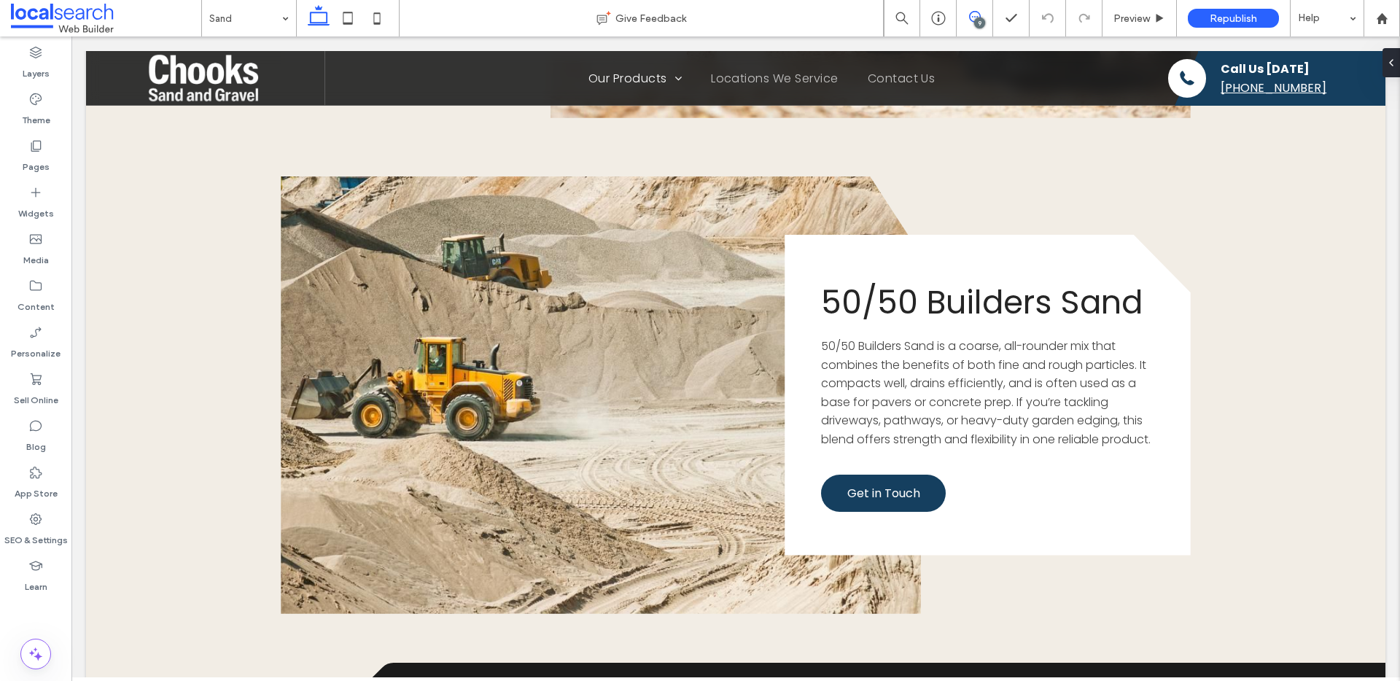
click at [984, 12] on span at bounding box center [975, 17] width 36 height 12
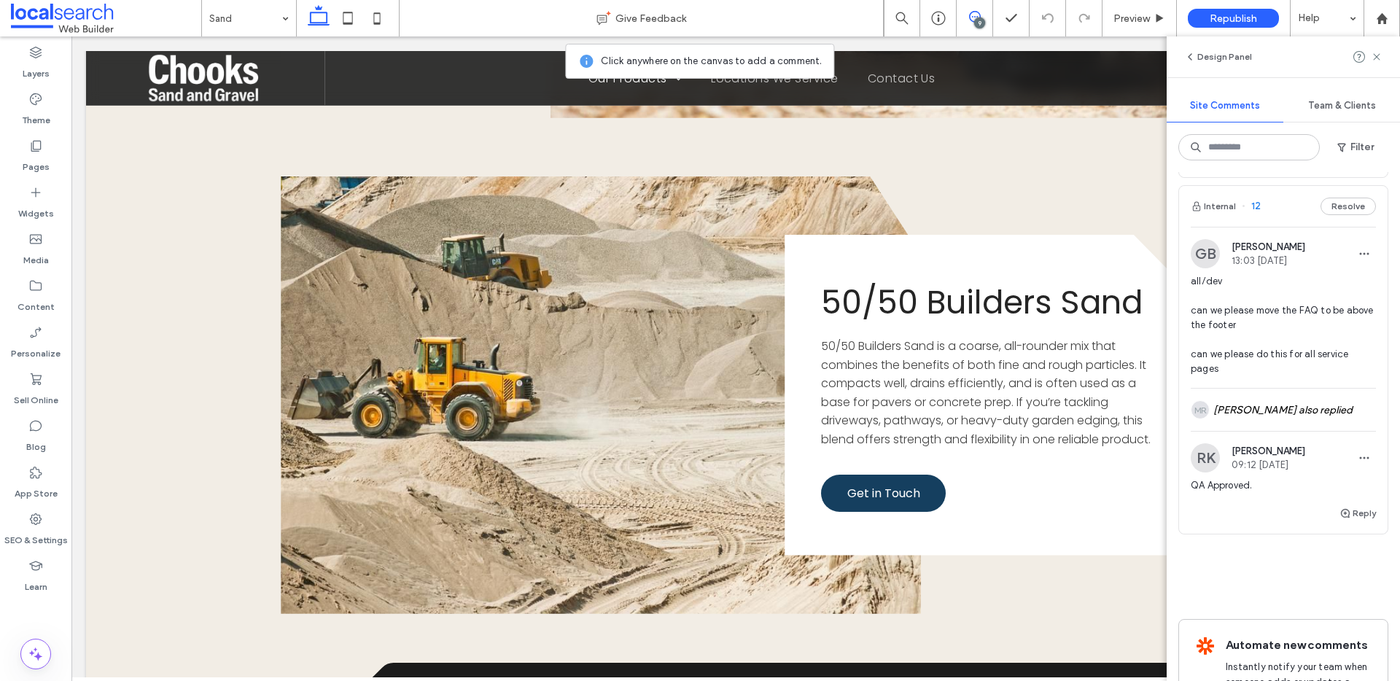
scroll to position [3380, 0]
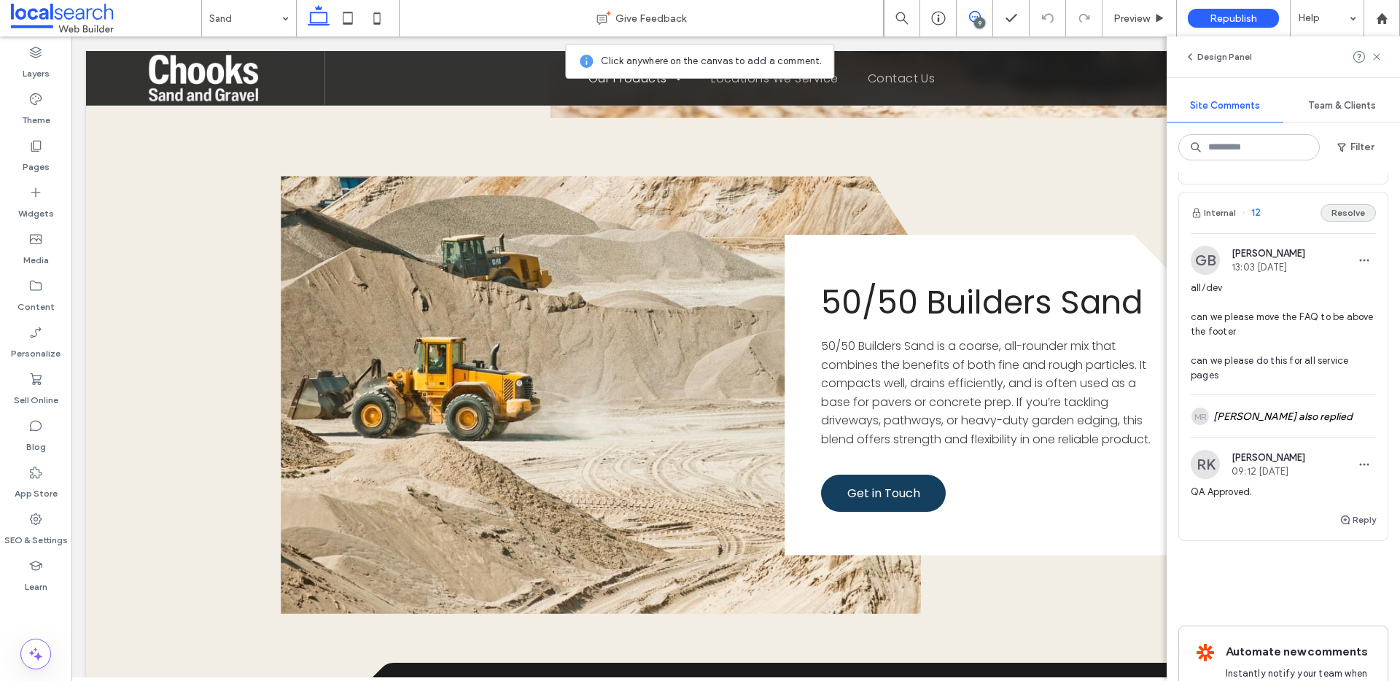
click at [1339, 222] on button "Resolve" at bounding box center [1348, 212] width 55 height 17
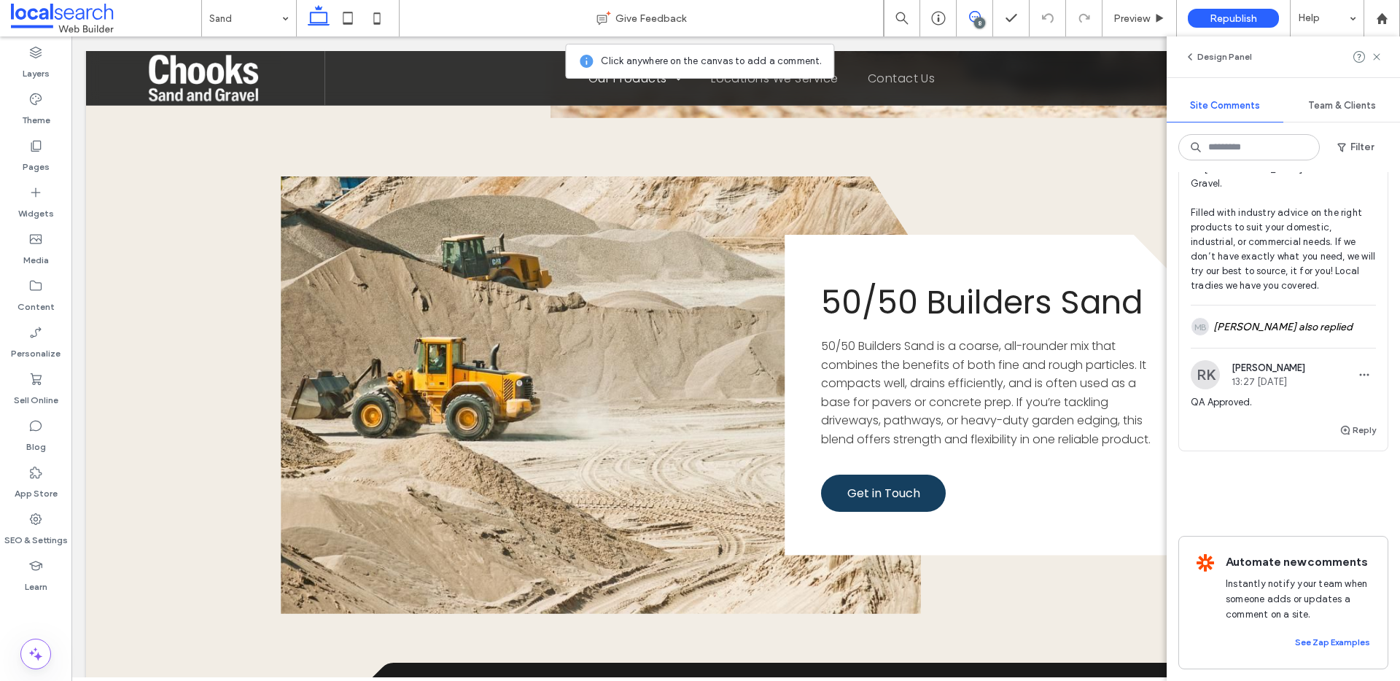
scroll to position [3144, 0]
click at [1283, 319] on div "MB Michael Batchelor also replied" at bounding box center [1283, 327] width 185 height 42
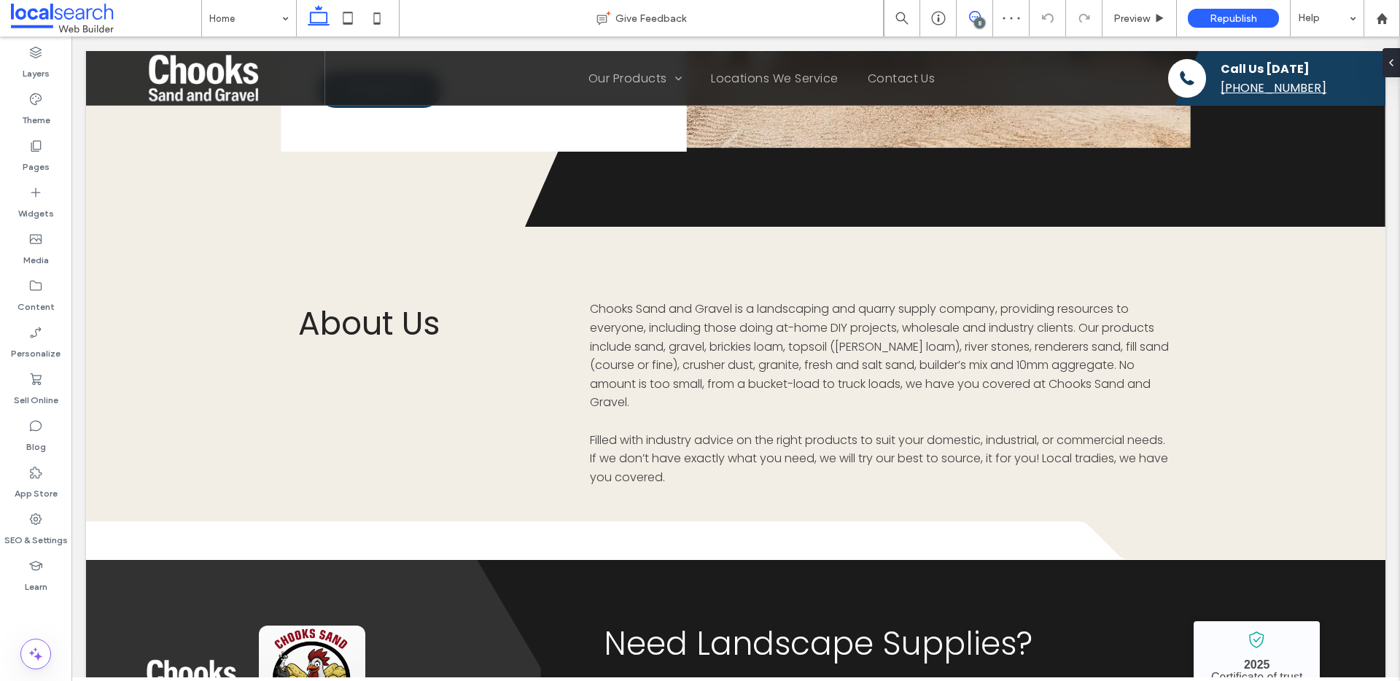
click at [984, 17] on span at bounding box center [975, 17] width 36 height 12
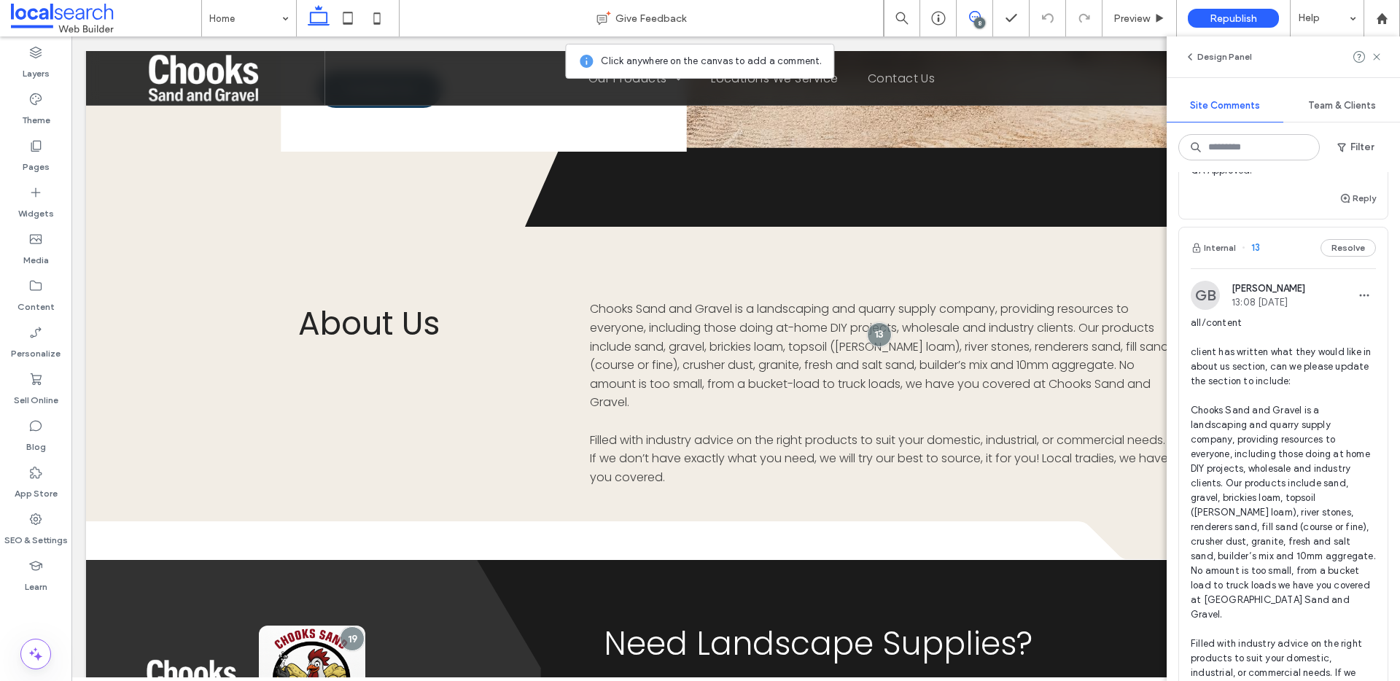
scroll to position [2510, 0]
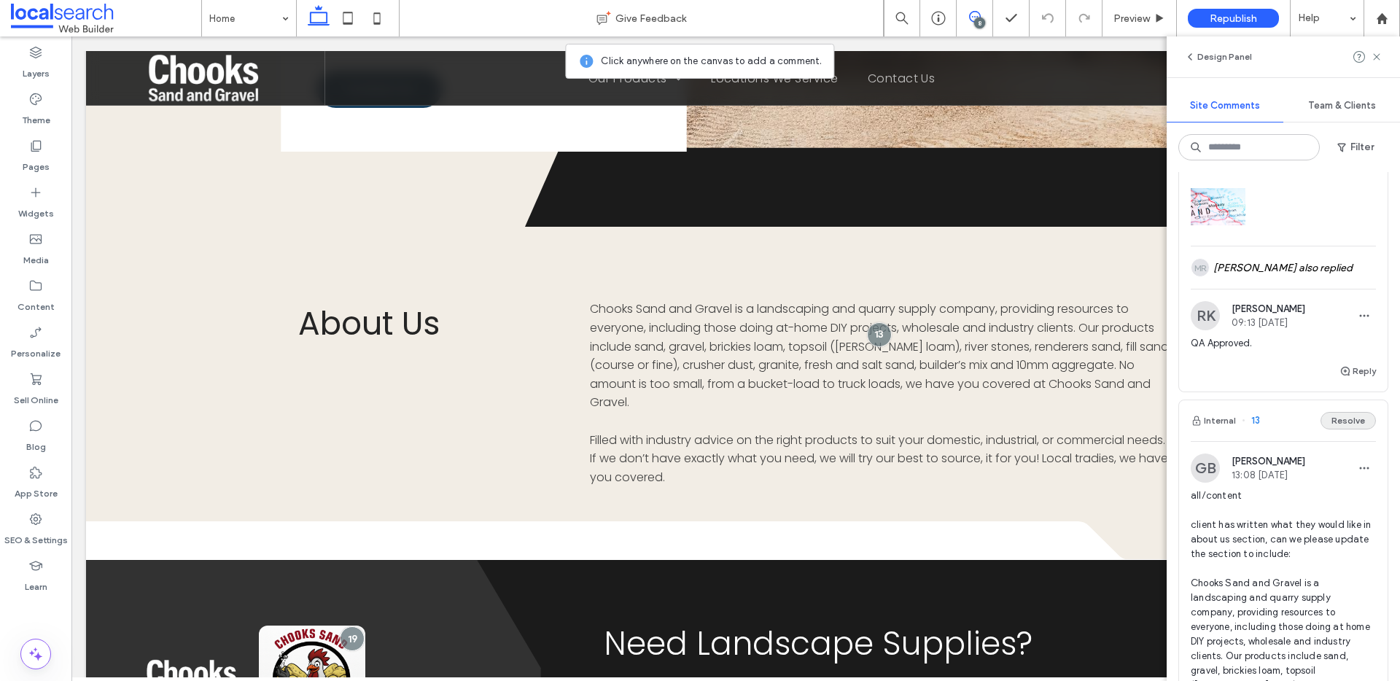
click at [1334, 429] on button "Resolve" at bounding box center [1348, 420] width 55 height 17
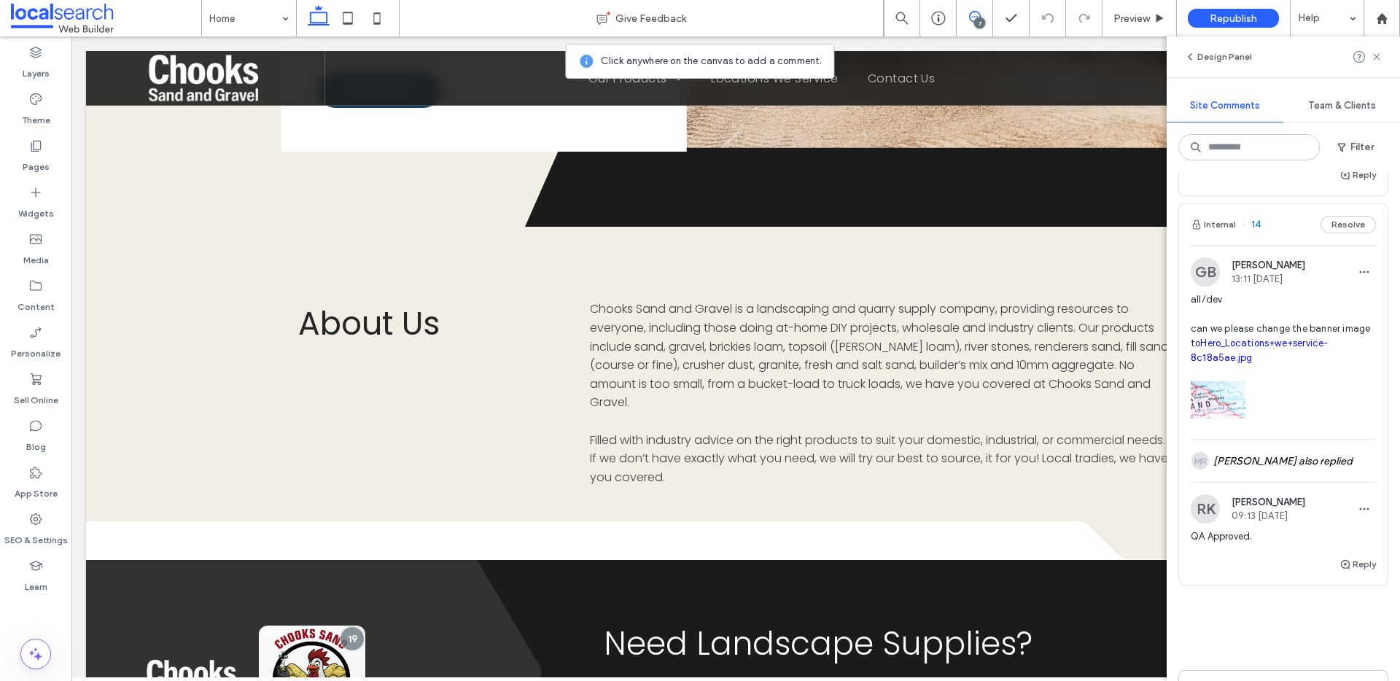
scroll to position [2233, 0]
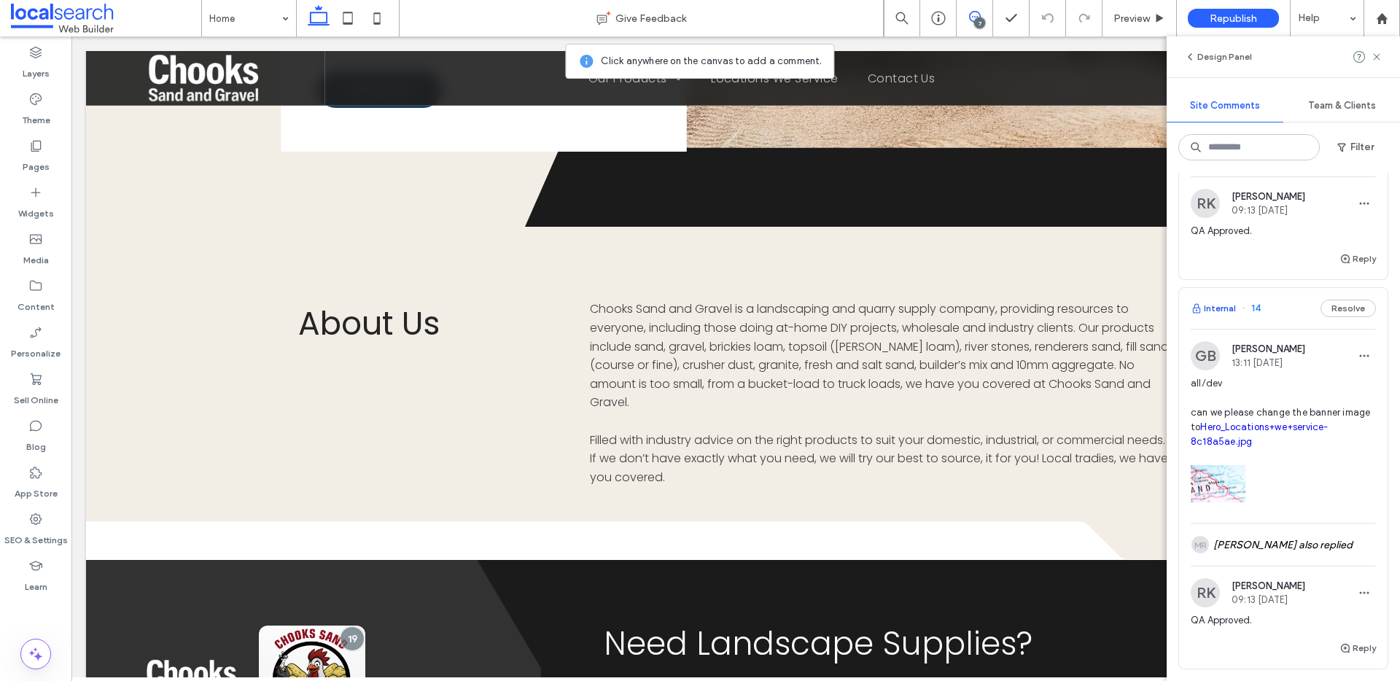
click at [1222, 317] on button "Internal" at bounding box center [1213, 308] width 45 height 17
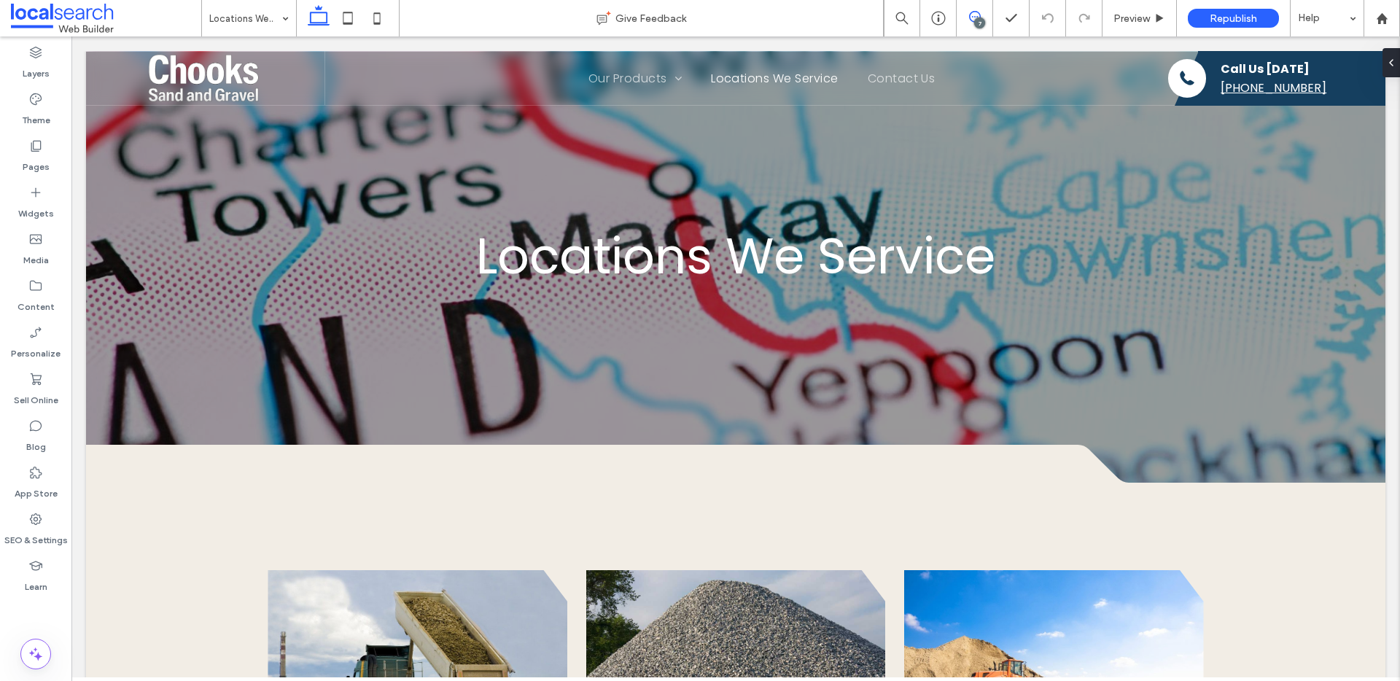
click at [982, 11] on span at bounding box center [975, 17] width 36 height 12
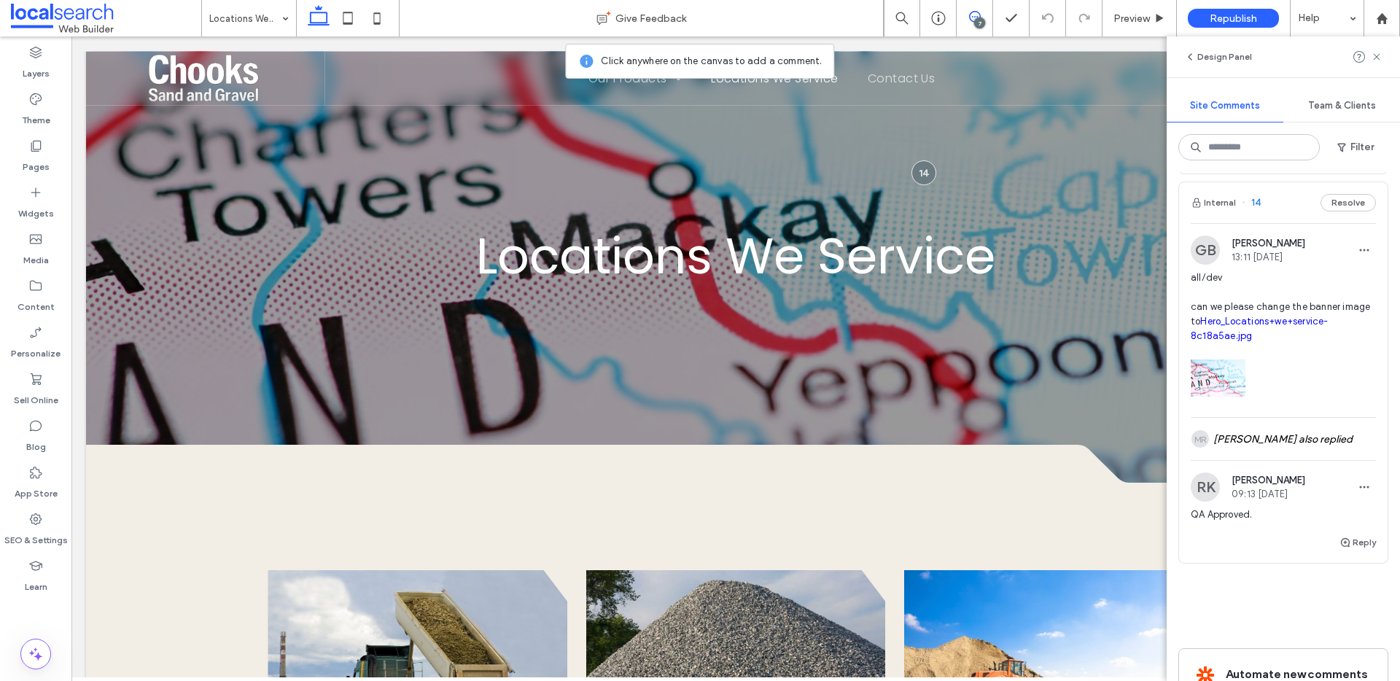
scroll to position [2304, 0]
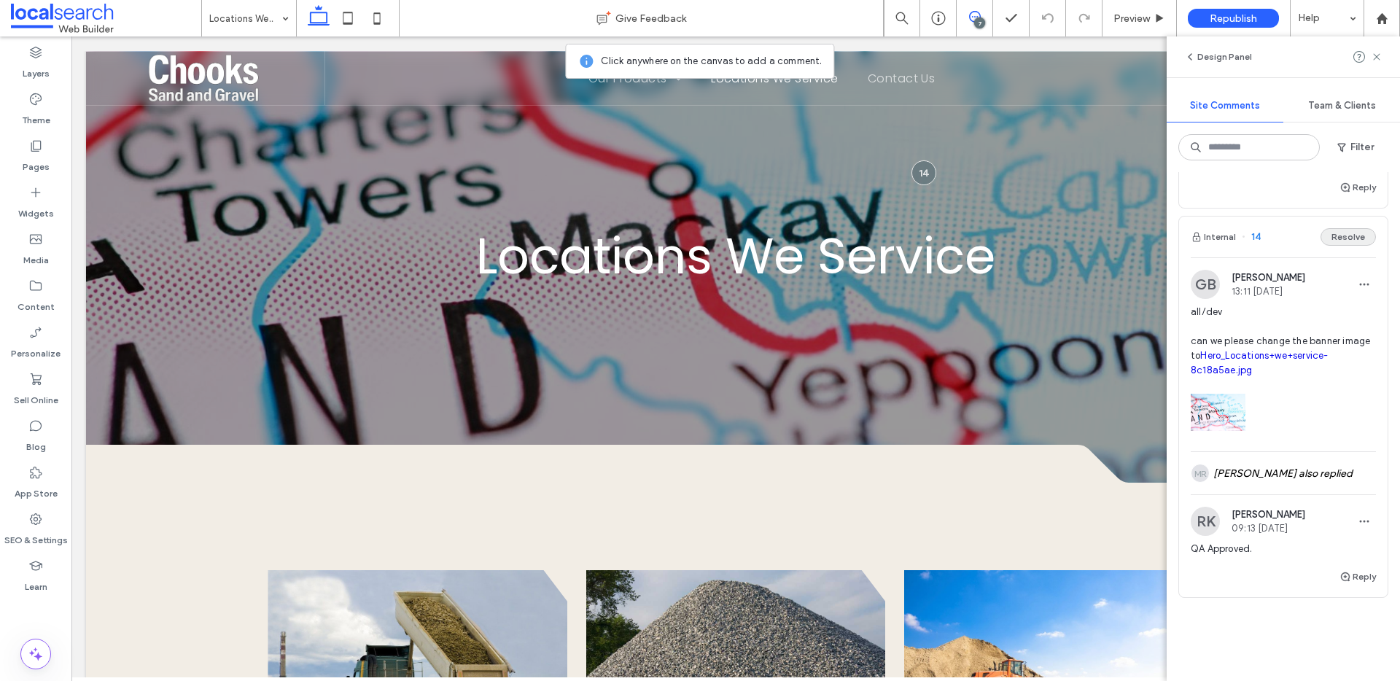
click at [1337, 246] on button "Resolve" at bounding box center [1348, 236] width 55 height 17
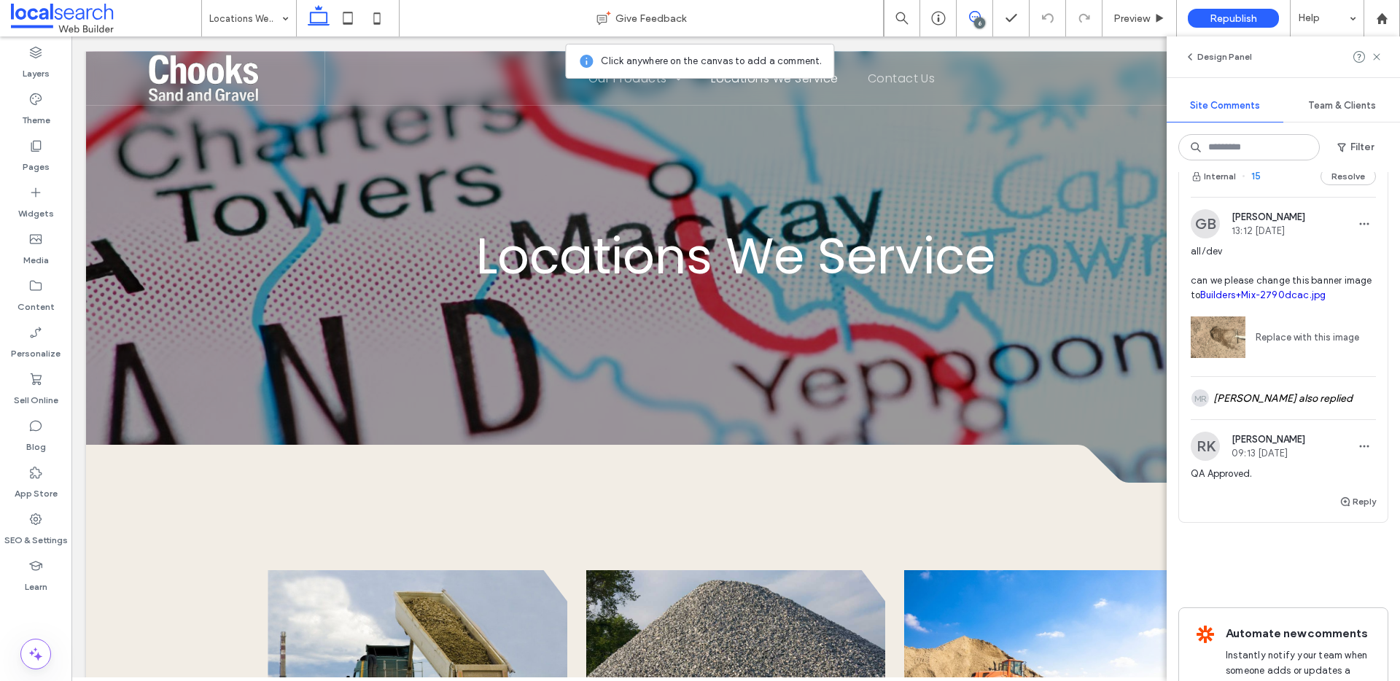
scroll to position [1870, 0]
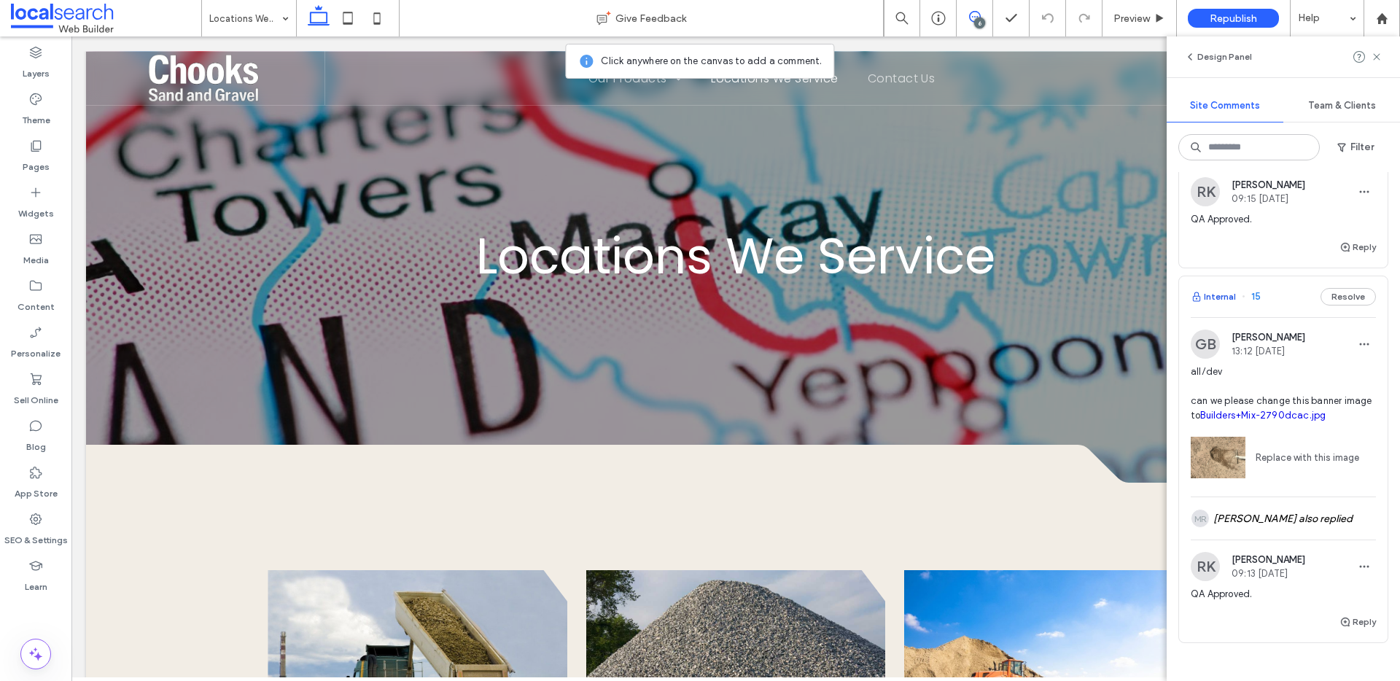
click at [1229, 306] on button "Internal" at bounding box center [1213, 296] width 45 height 17
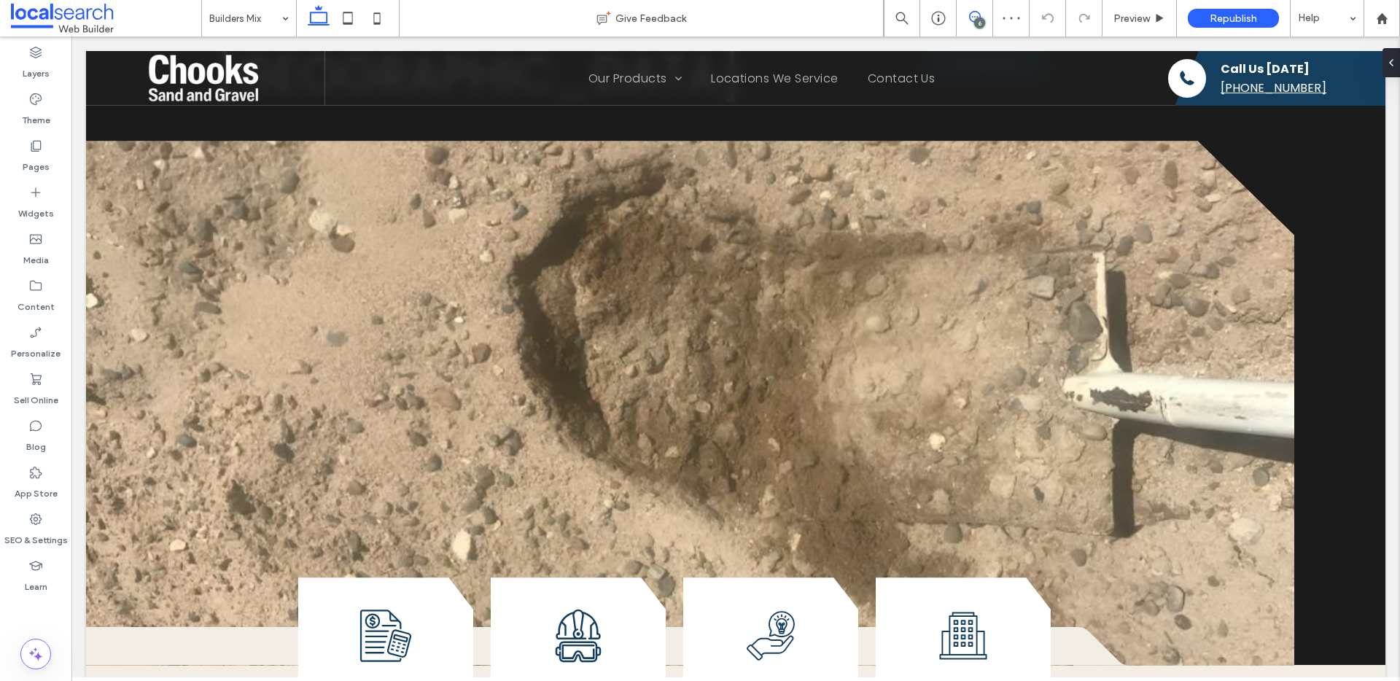
click icon
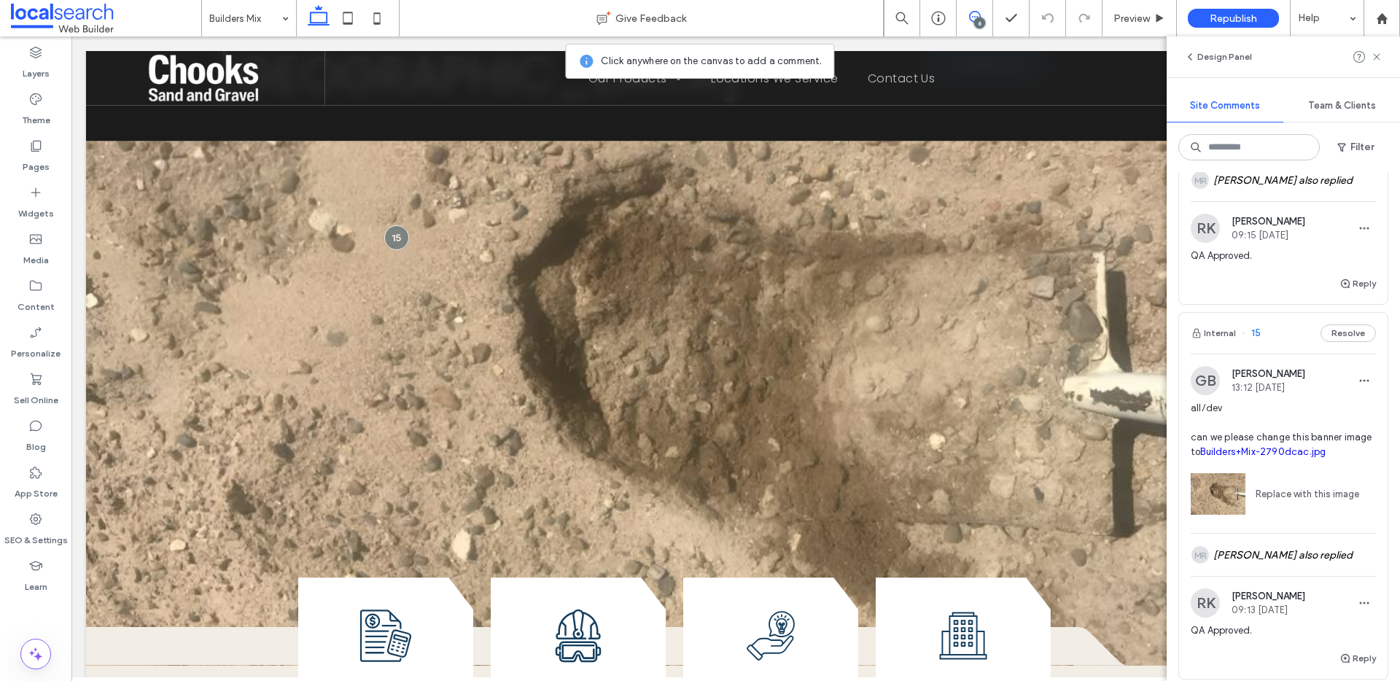
scroll to position [1846, 0]
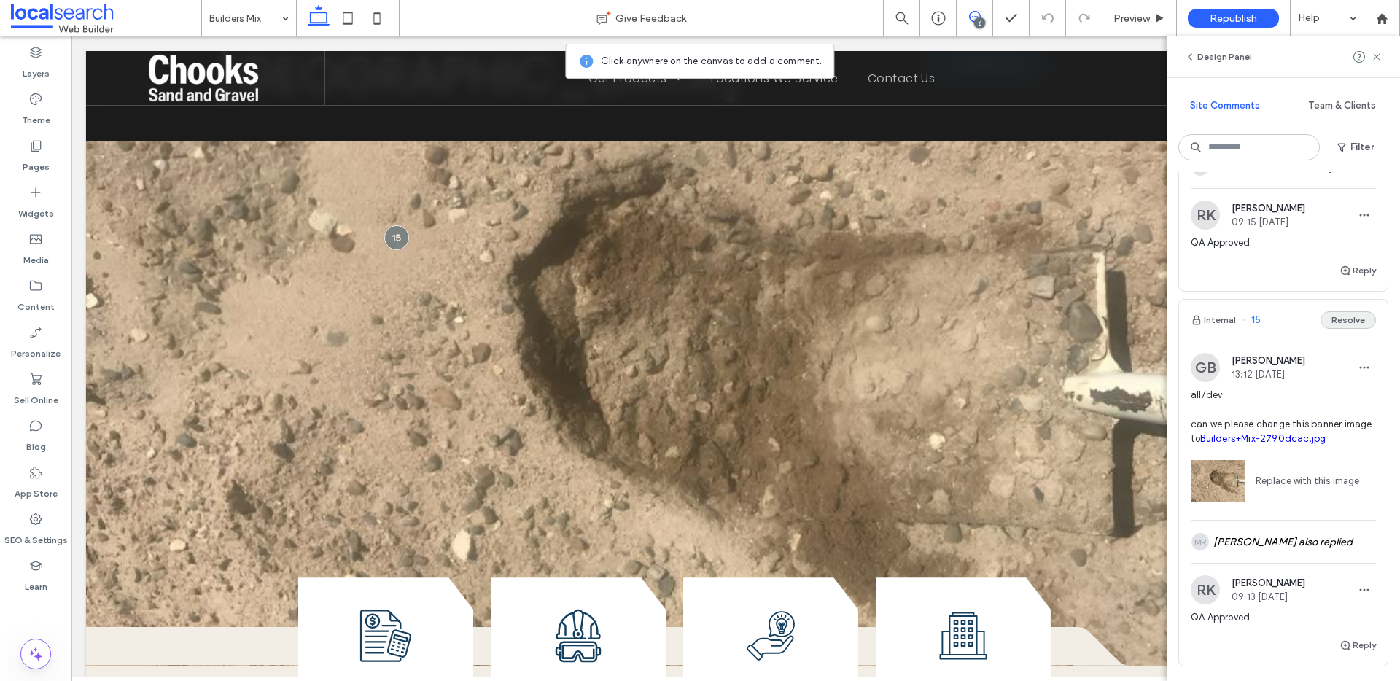
click button "Resolve"
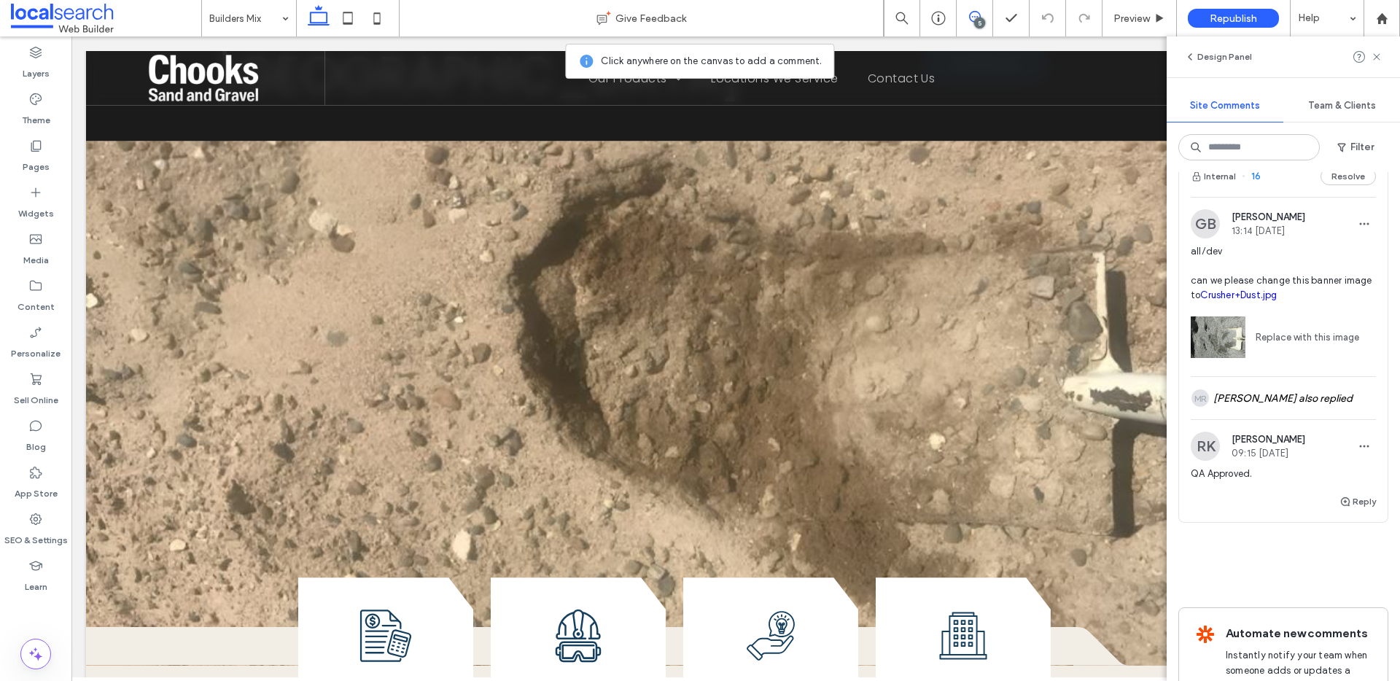
scroll to position [1603, 0]
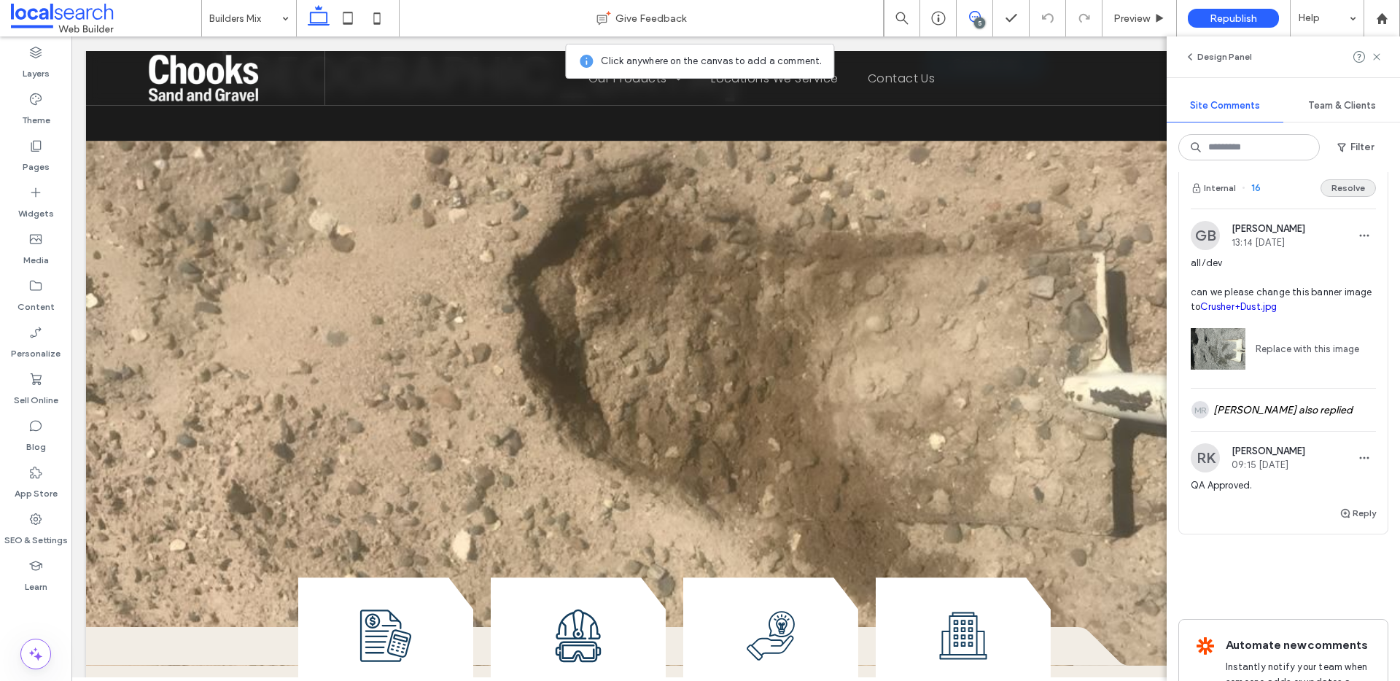
click button "Resolve"
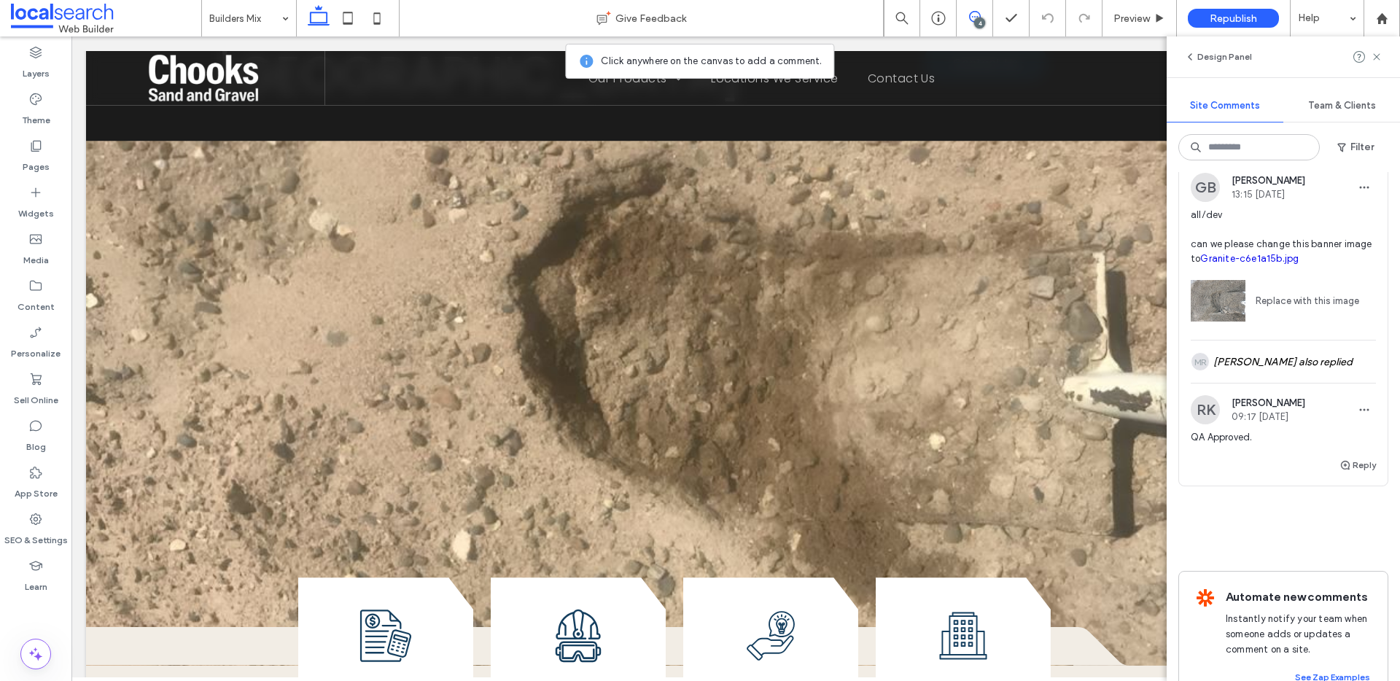
scroll to position [1094, 0]
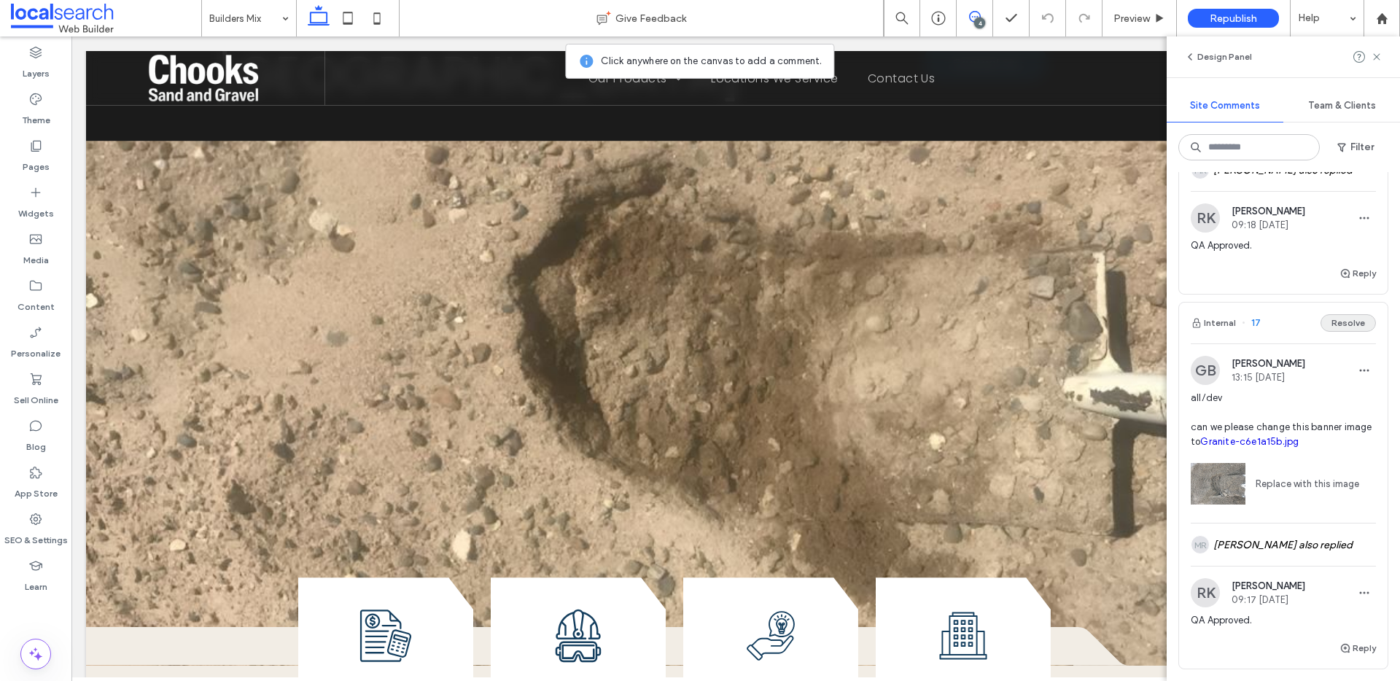
click button "Resolve"
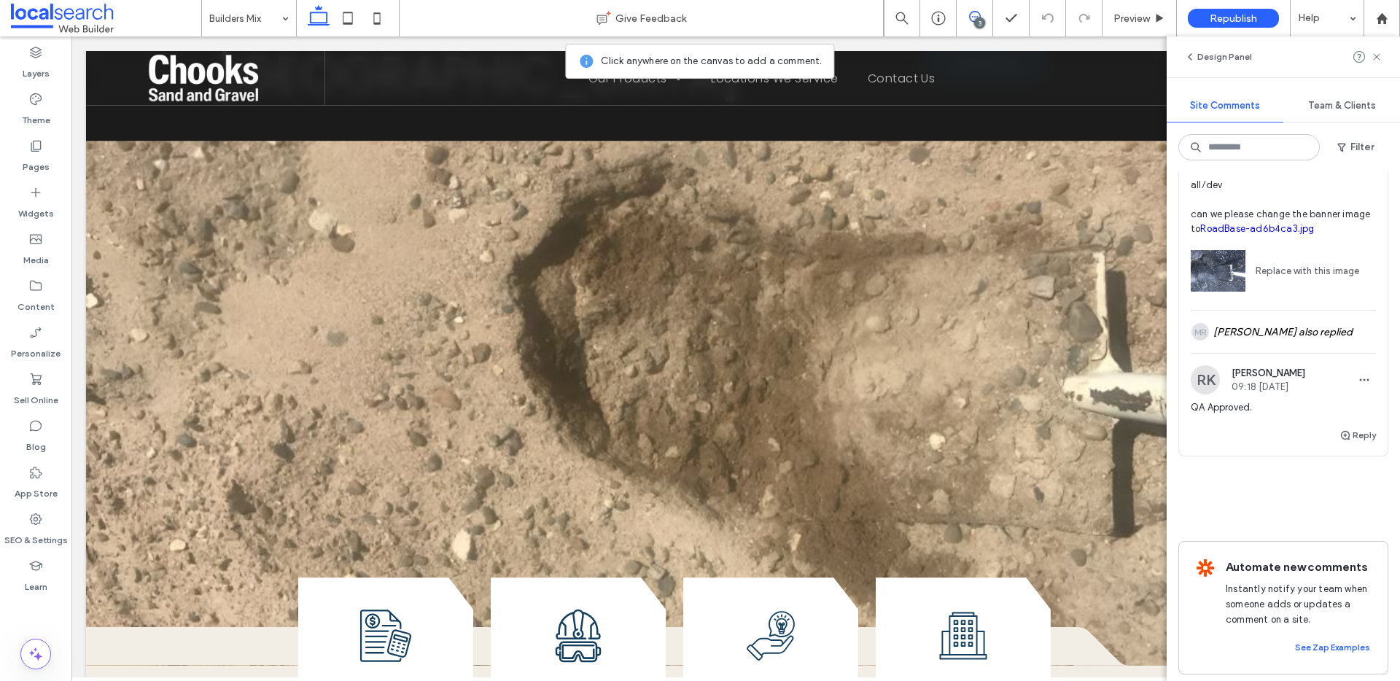
scroll to position [747, 0]
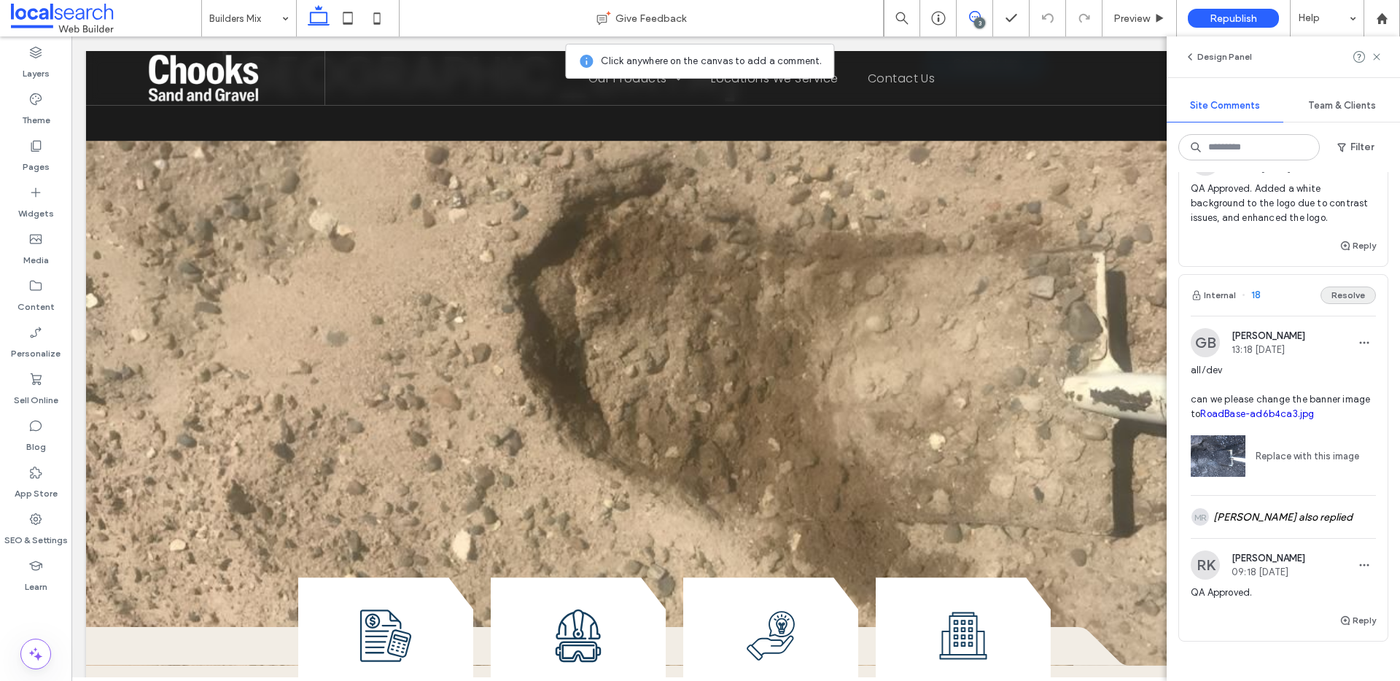
click button "Resolve"
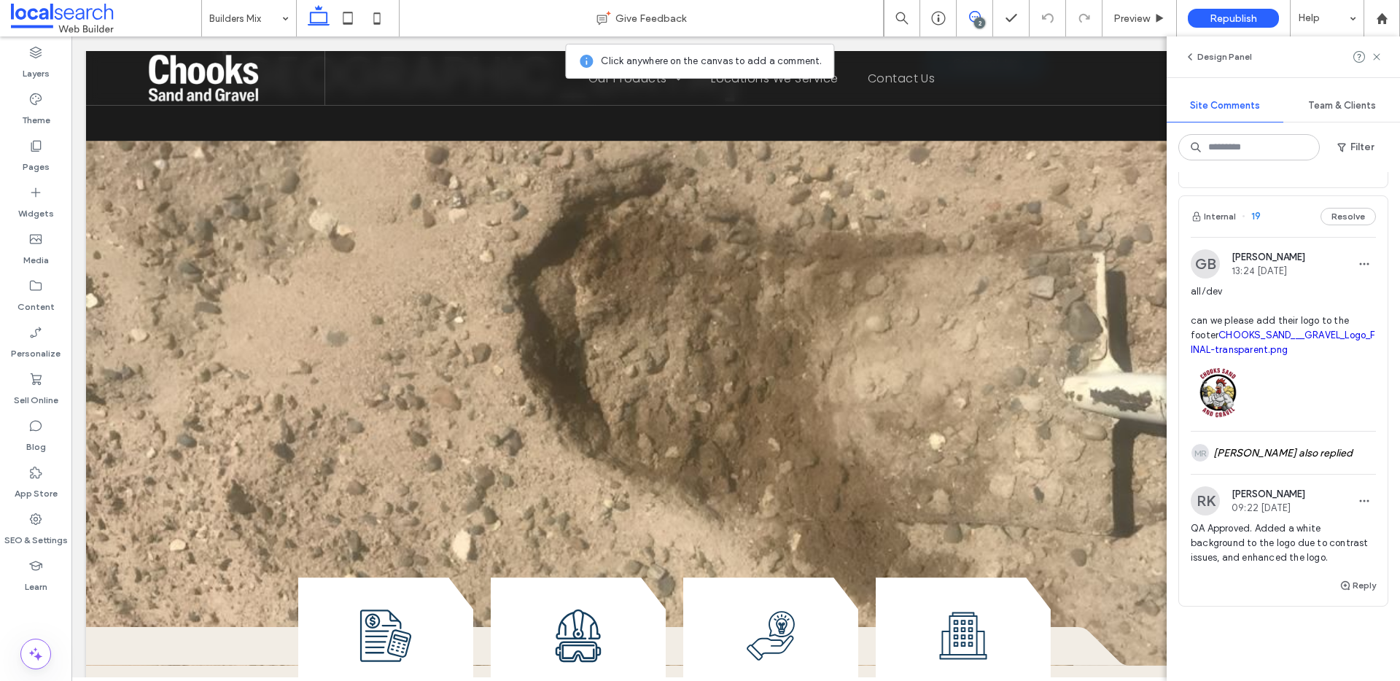
scroll to position [397, 0]
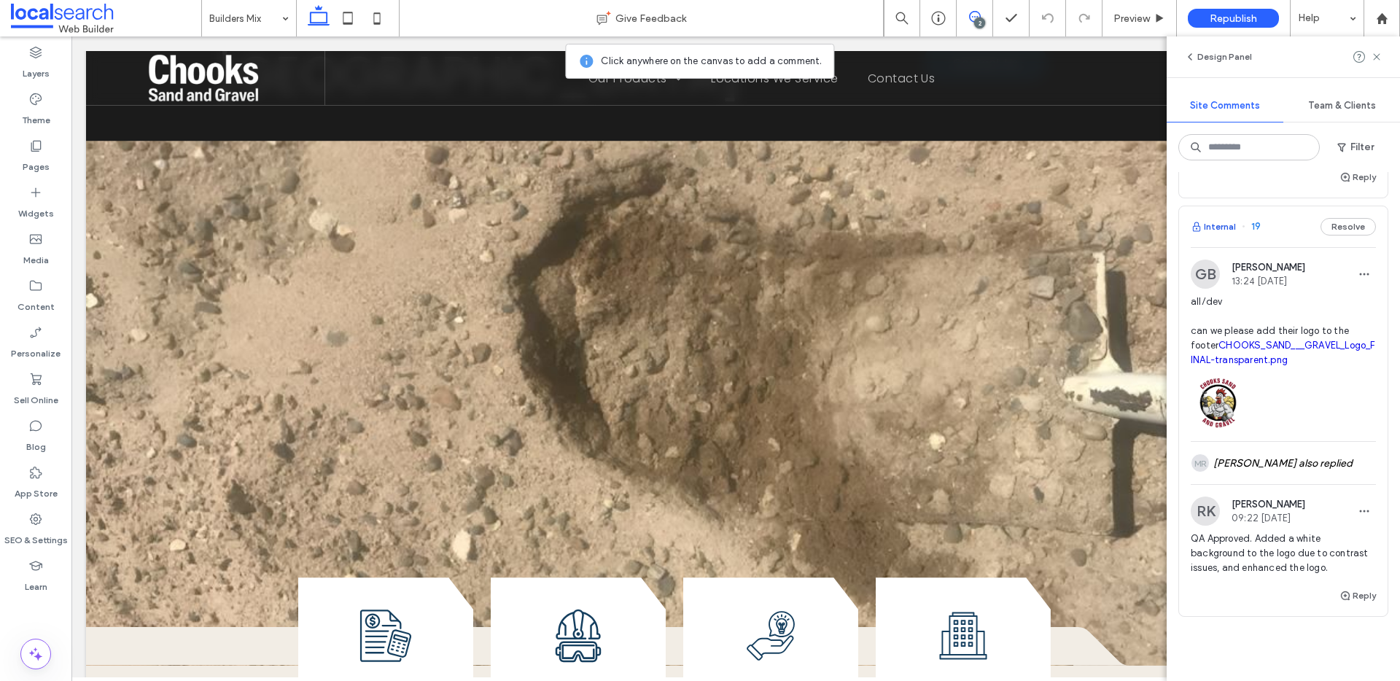
click button "Internal"
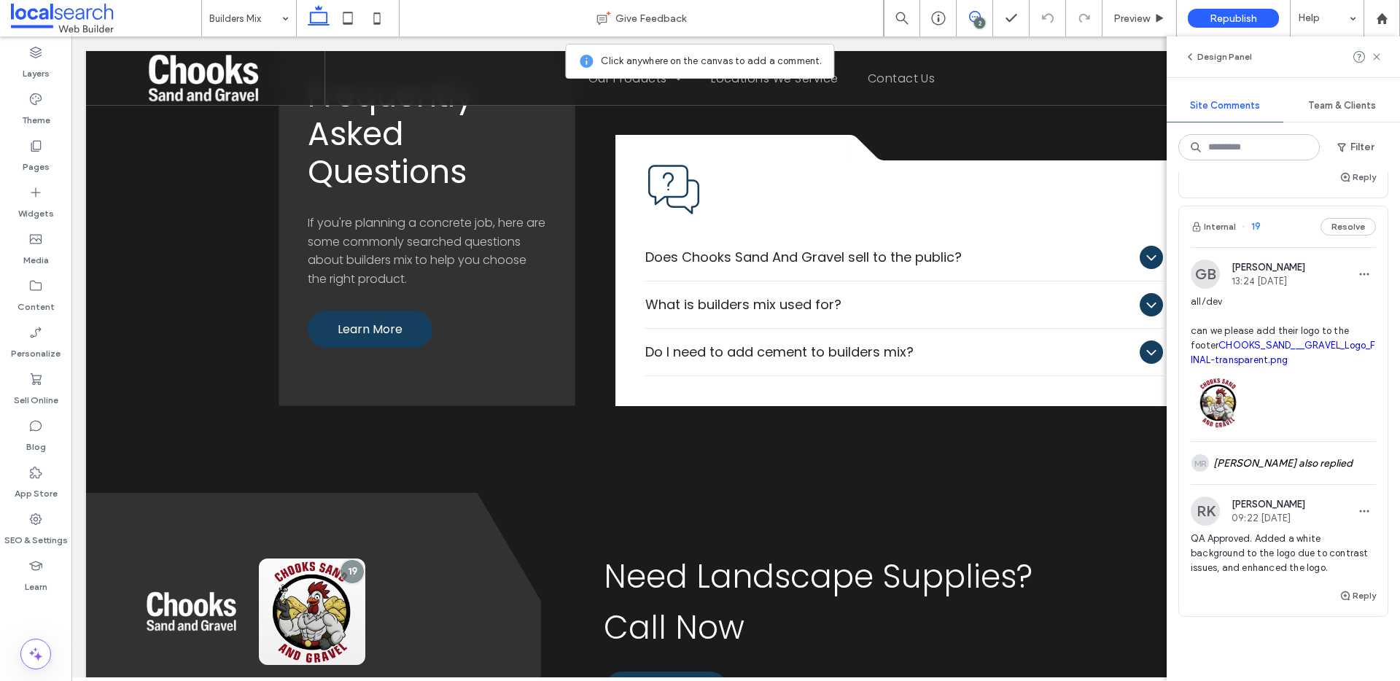
scroll to position [3240, 0]
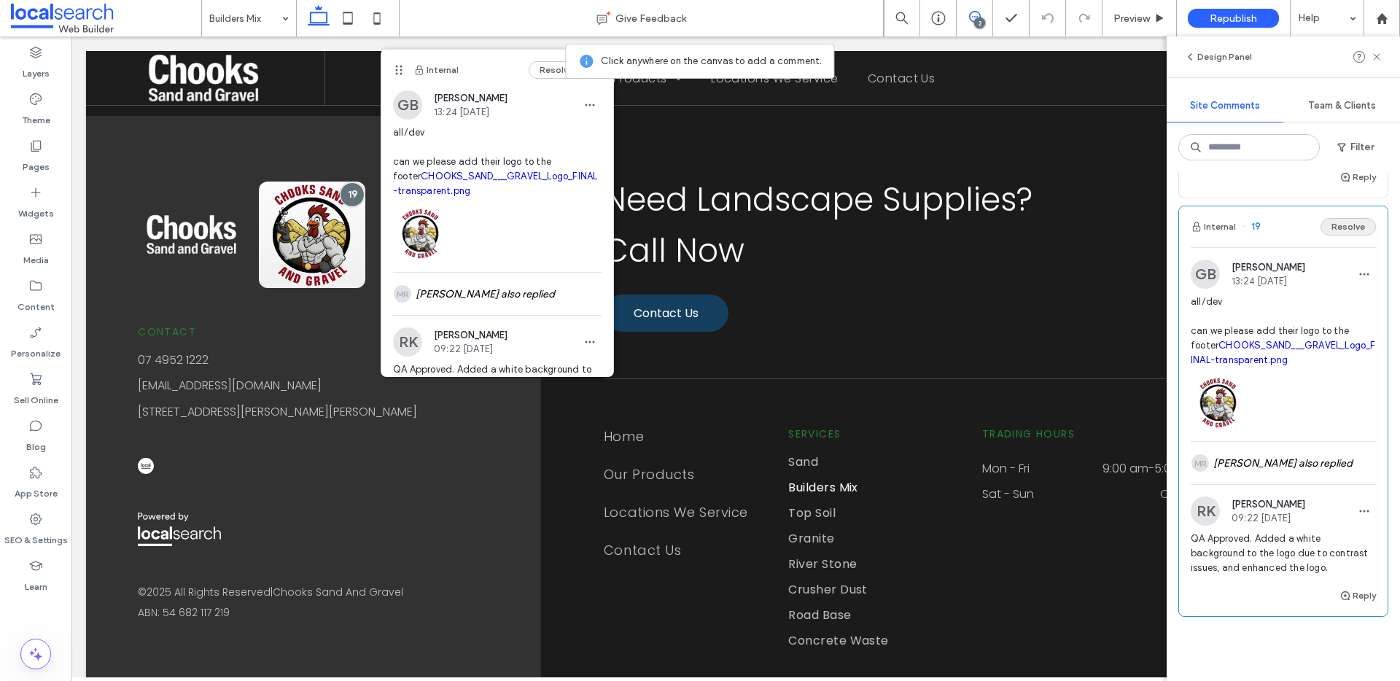
click button "Resolve"
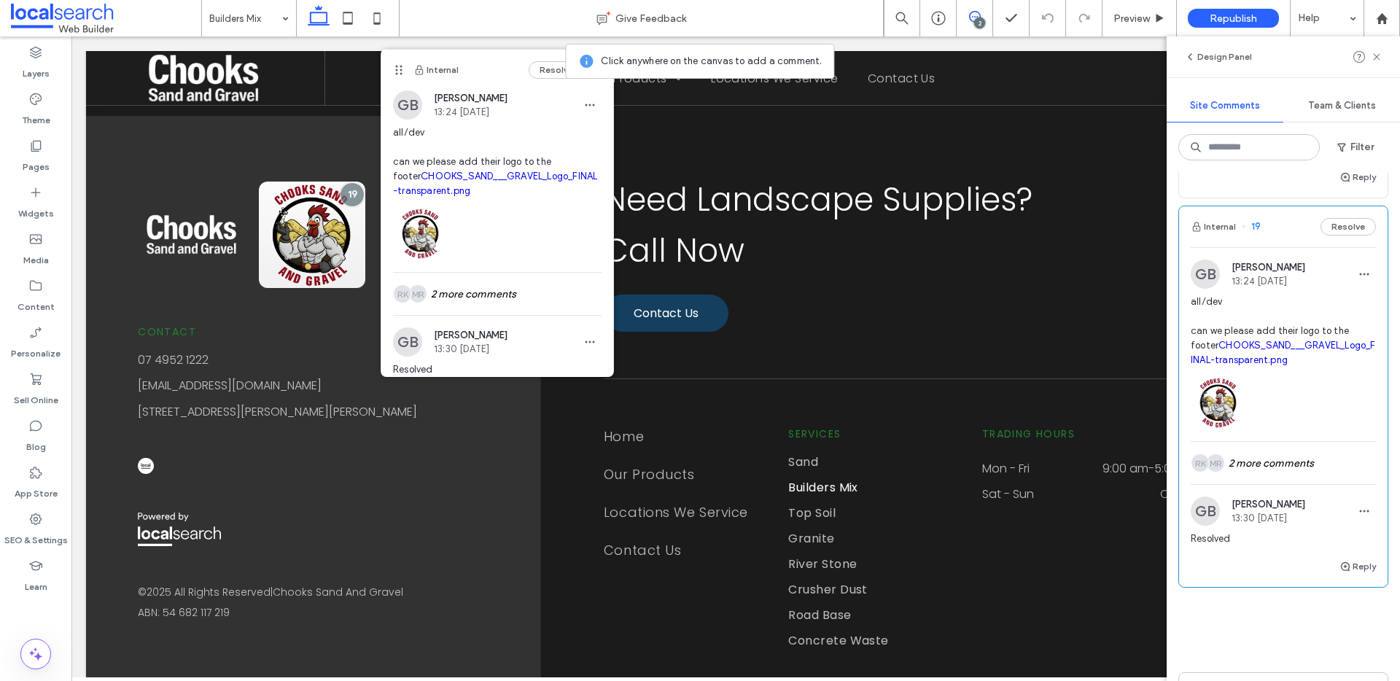
scroll to position [160, 0]
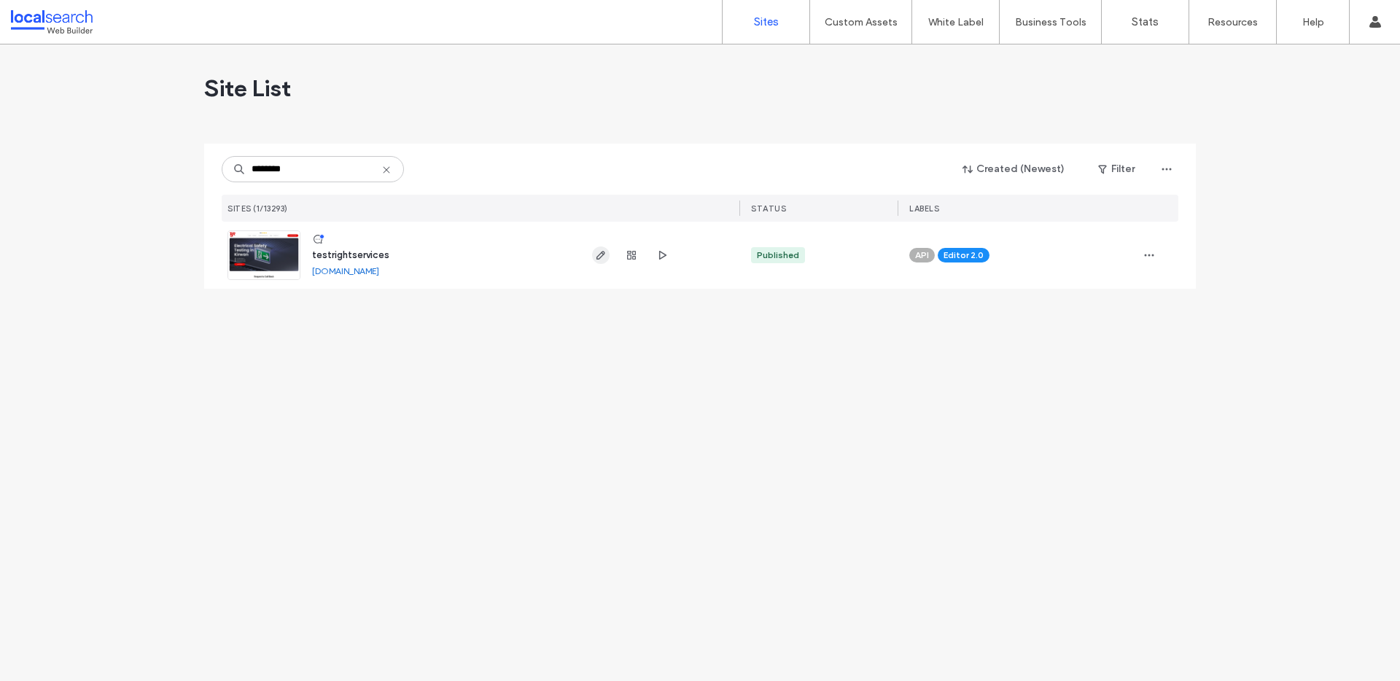
type input "********"
click at [595, 262] on span "button" at bounding box center [600, 254] width 17 height 17
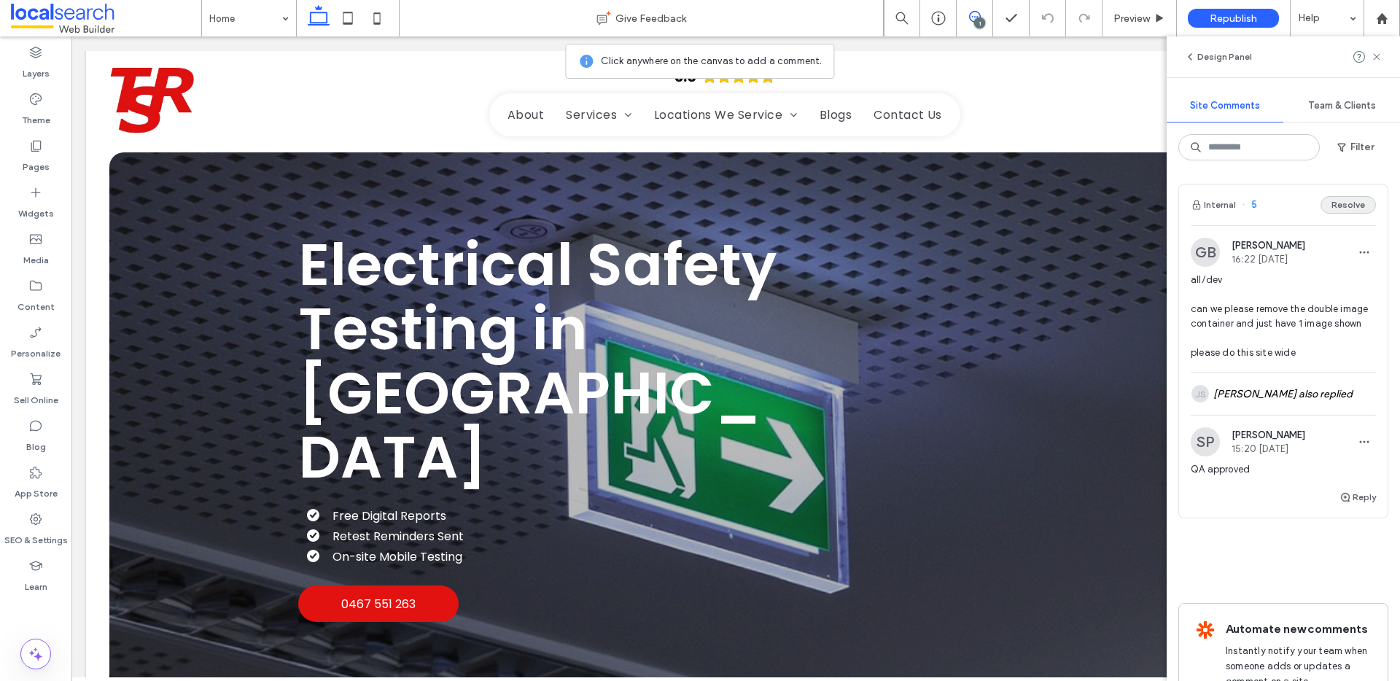
click at [1345, 209] on button "Resolve" at bounding box center [1348, 204] width 55 height 17
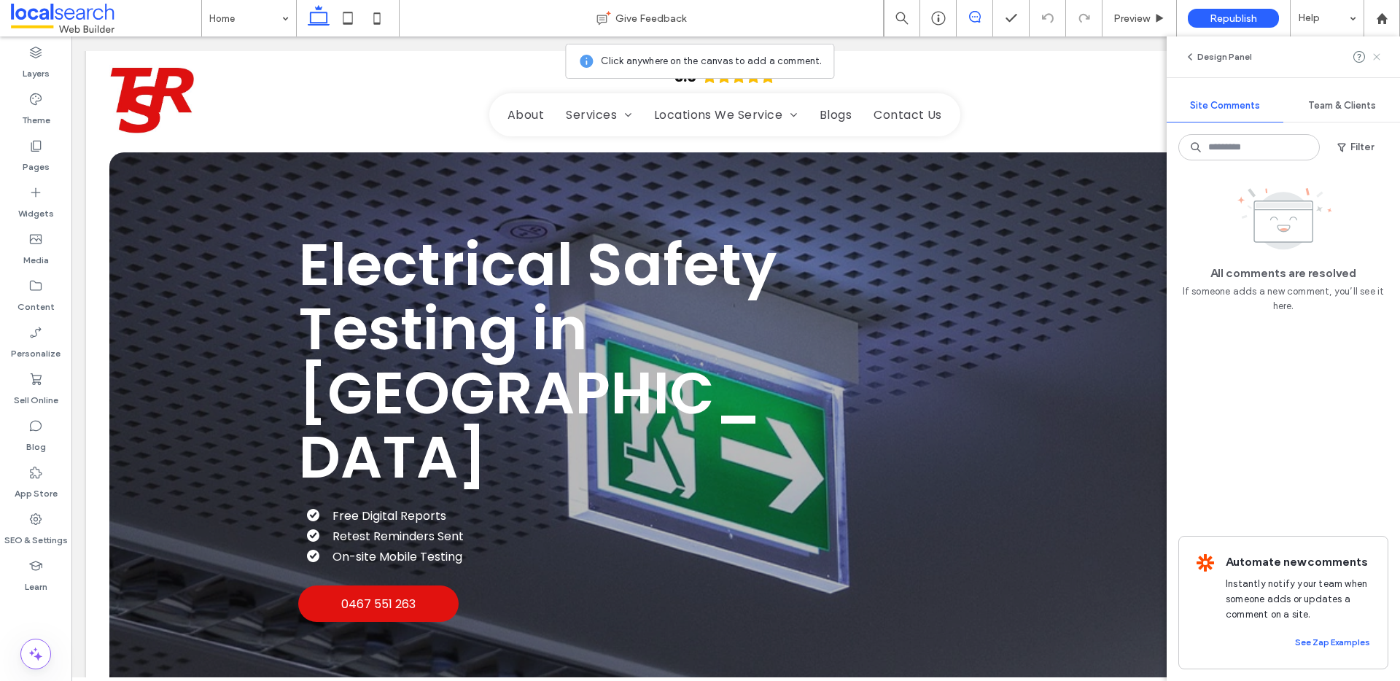
click at [1377, 60] on icon at bounding box center [1377, 57] width 12 height 12
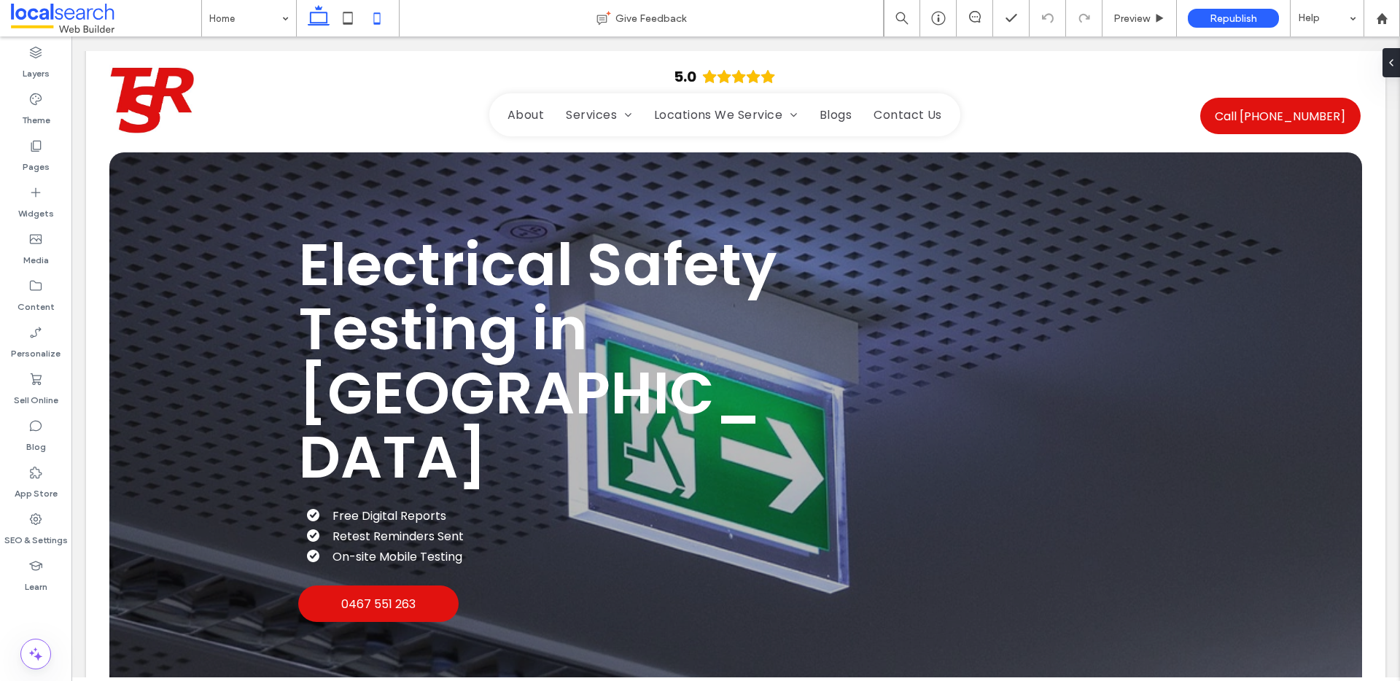
click at [382, 19] on icon at bounding box center [376, 18] width 29 height 29
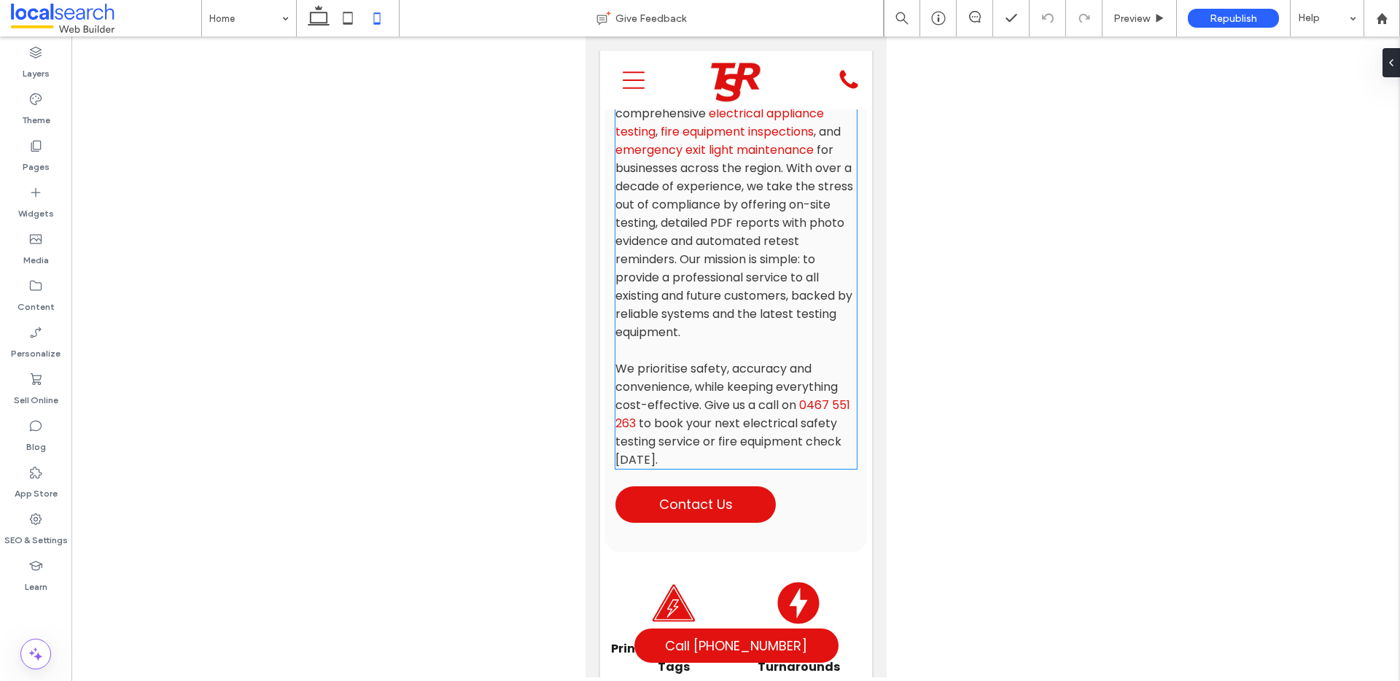
scroll to position [1244, 0]
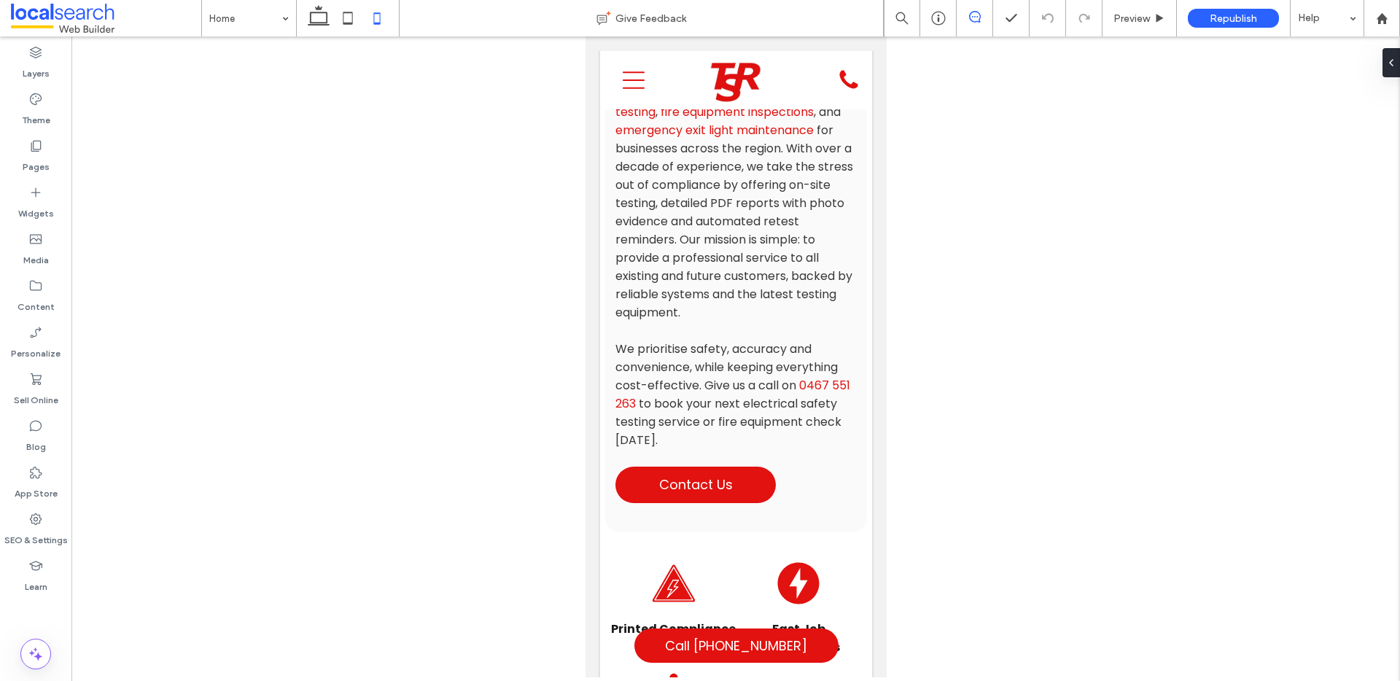
click at [974, 20] on icon at bounding box center [975, 17] width 12 height 12
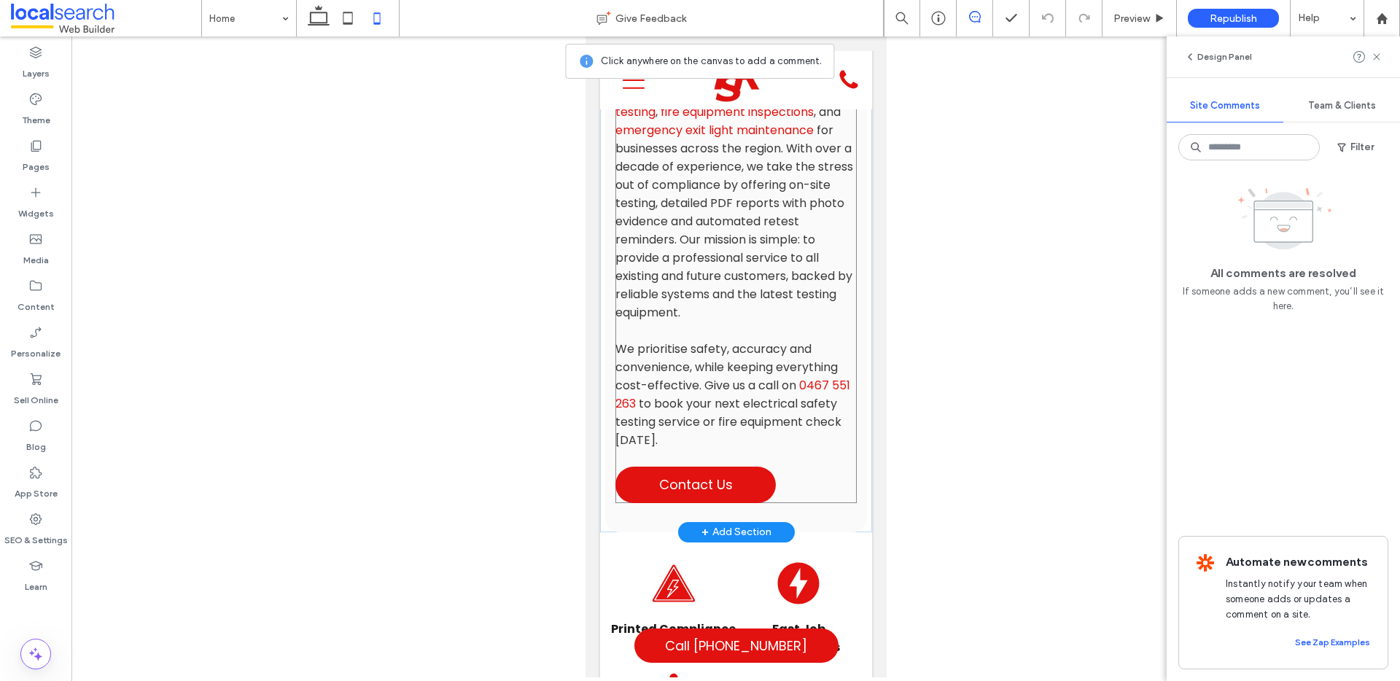
drag, startPoint x: 789, startPoint y: 401, endPoint x: 798, endPoint y: 402, distance: 8.8
click at [790, 402] on div "[PERSON_NAME] Electrical Safety Testing Whether you’re running a business, mana…" at bounding box center [735, 162] width 241 height 682
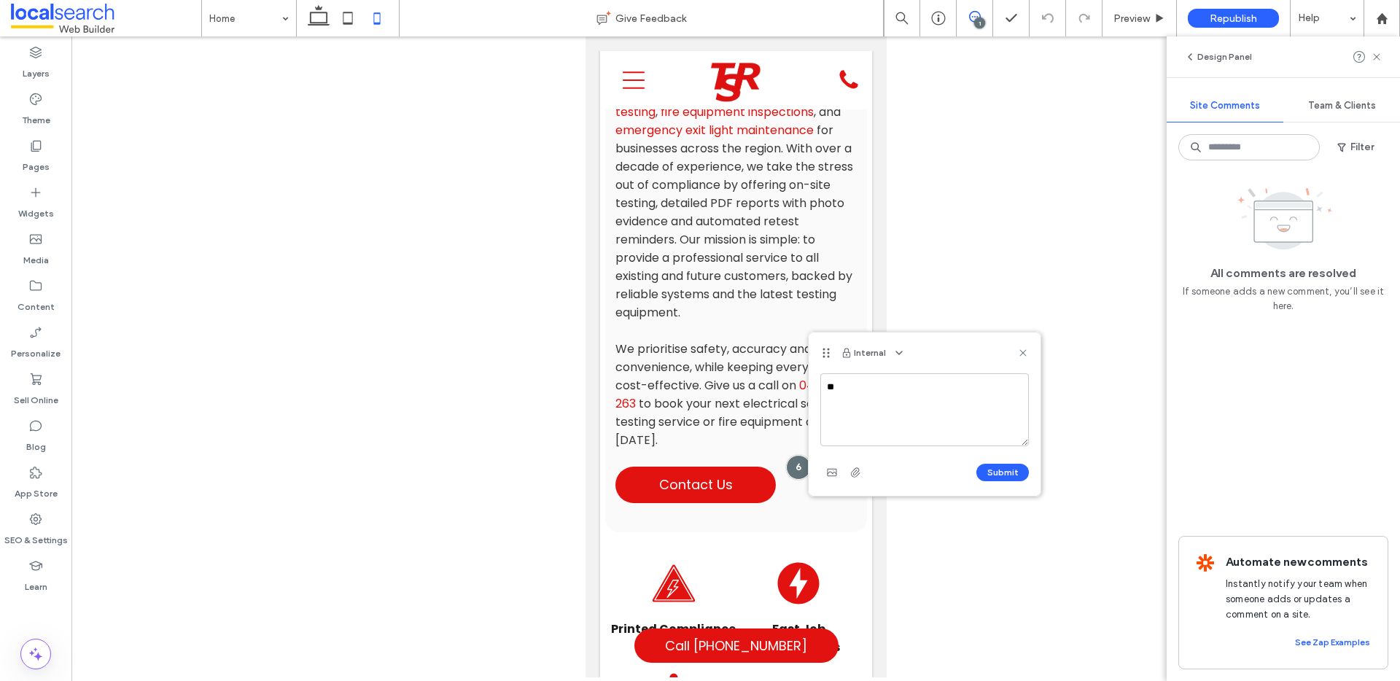
type textarea "*"
type textarea "**********"
click at [1012, 470] on button "Submit" at bounding box center [1002, 472] width 52 height 17
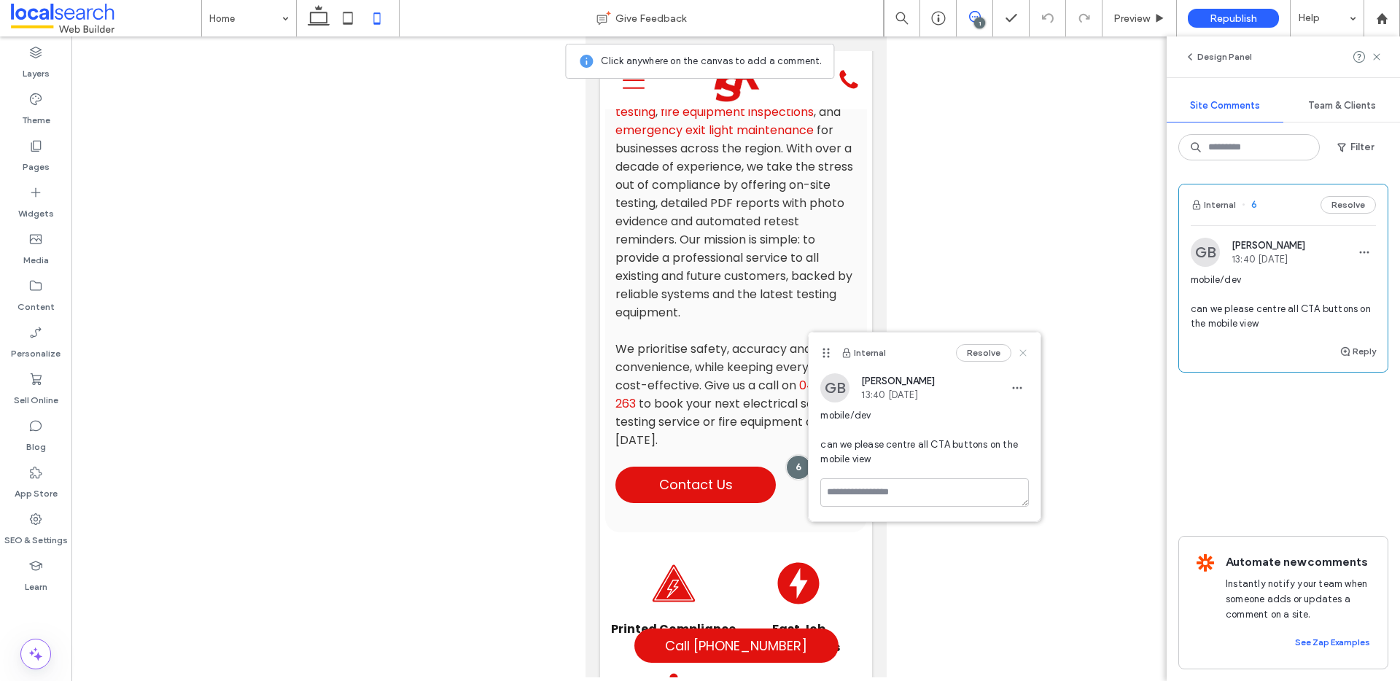
click at [1026, 357] on icon at bounding box center [1023, 353] width 12 height 12
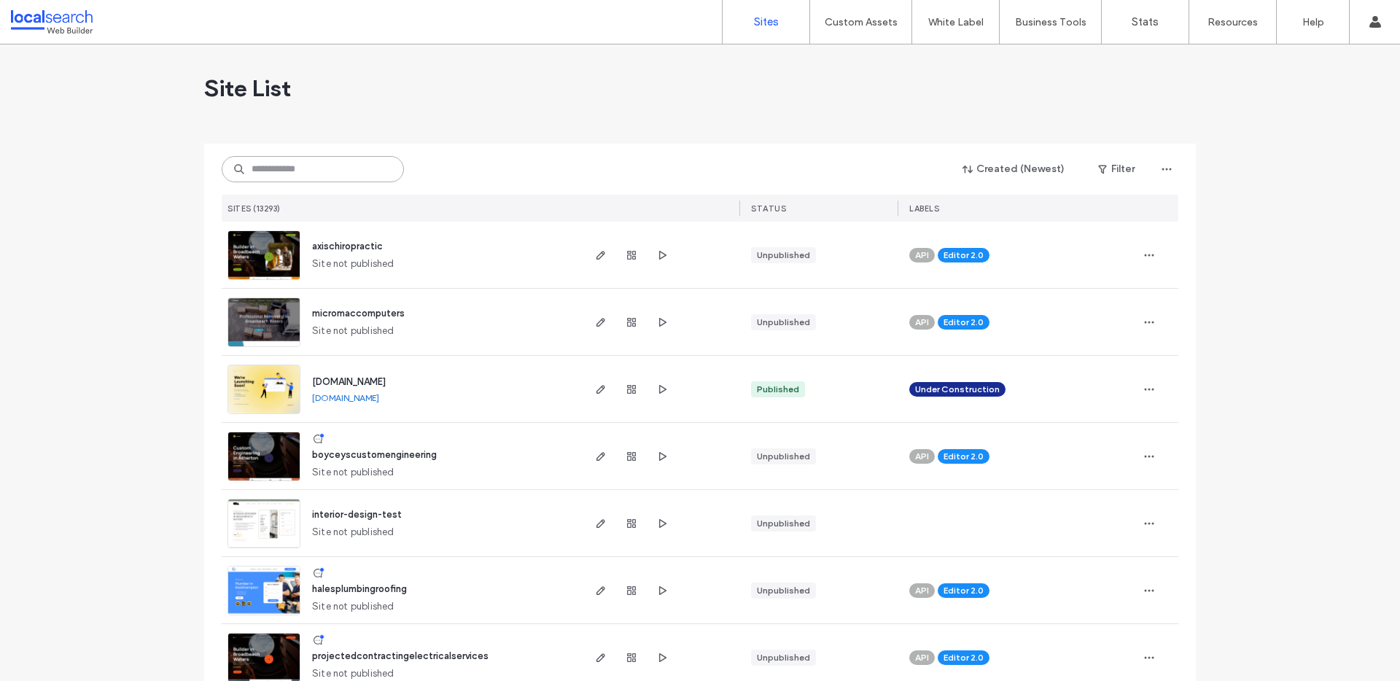
click at [367, 176] on input at bounding box center [313, 169] width 182 height 26
paste input "********"
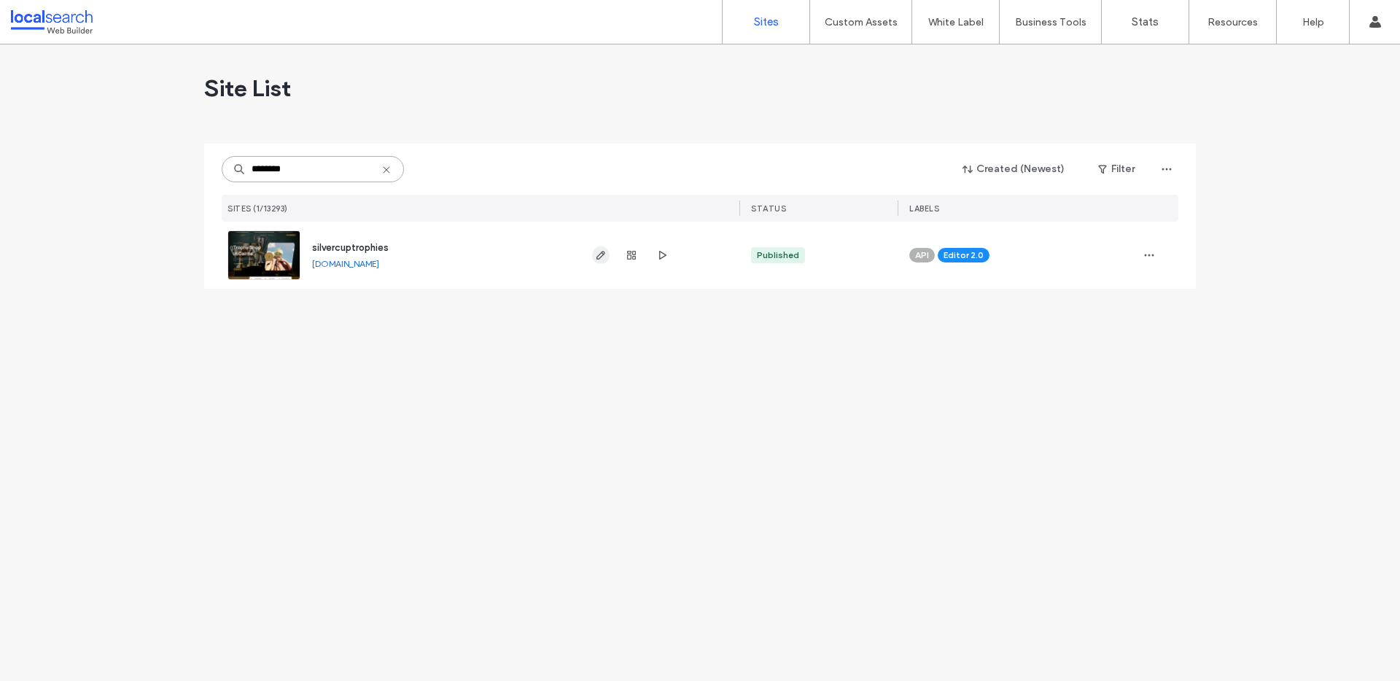
type input "********"
click at [600, 252] on icon "button" at bounding box center [601, 255] width 12 height 12
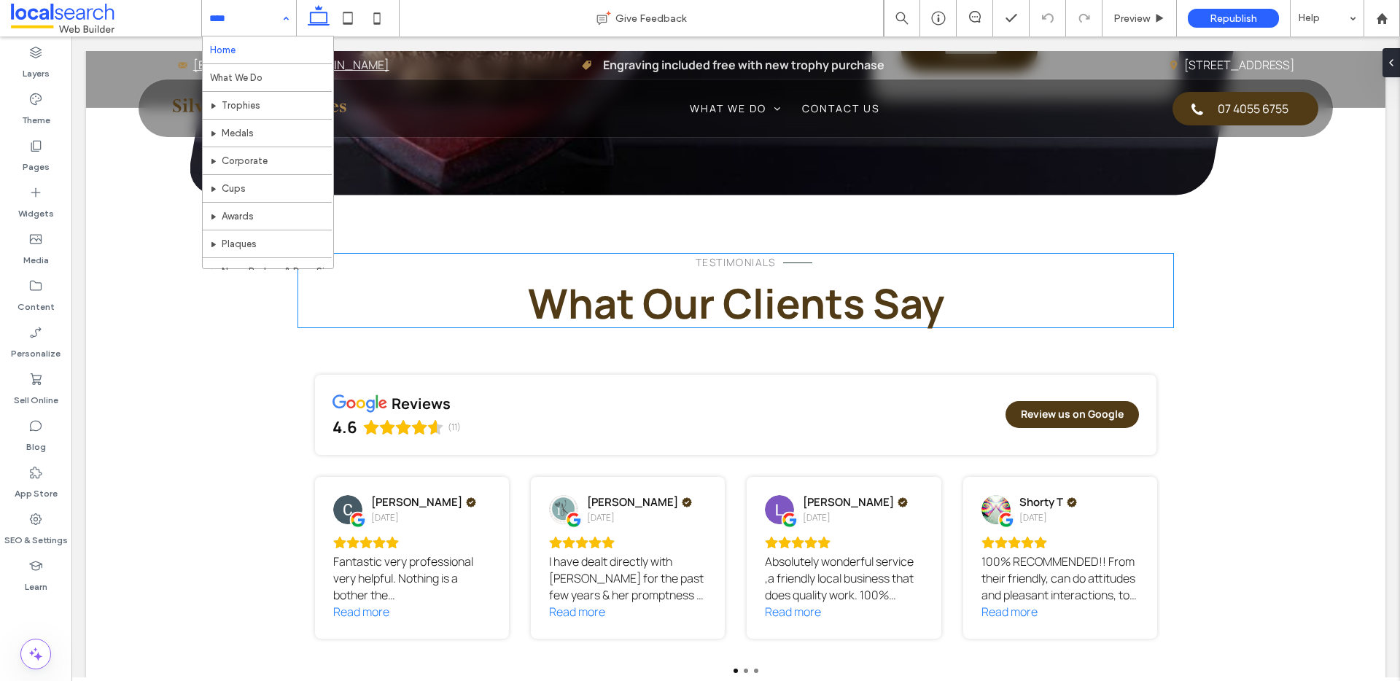
scroll to position [3310, 0]
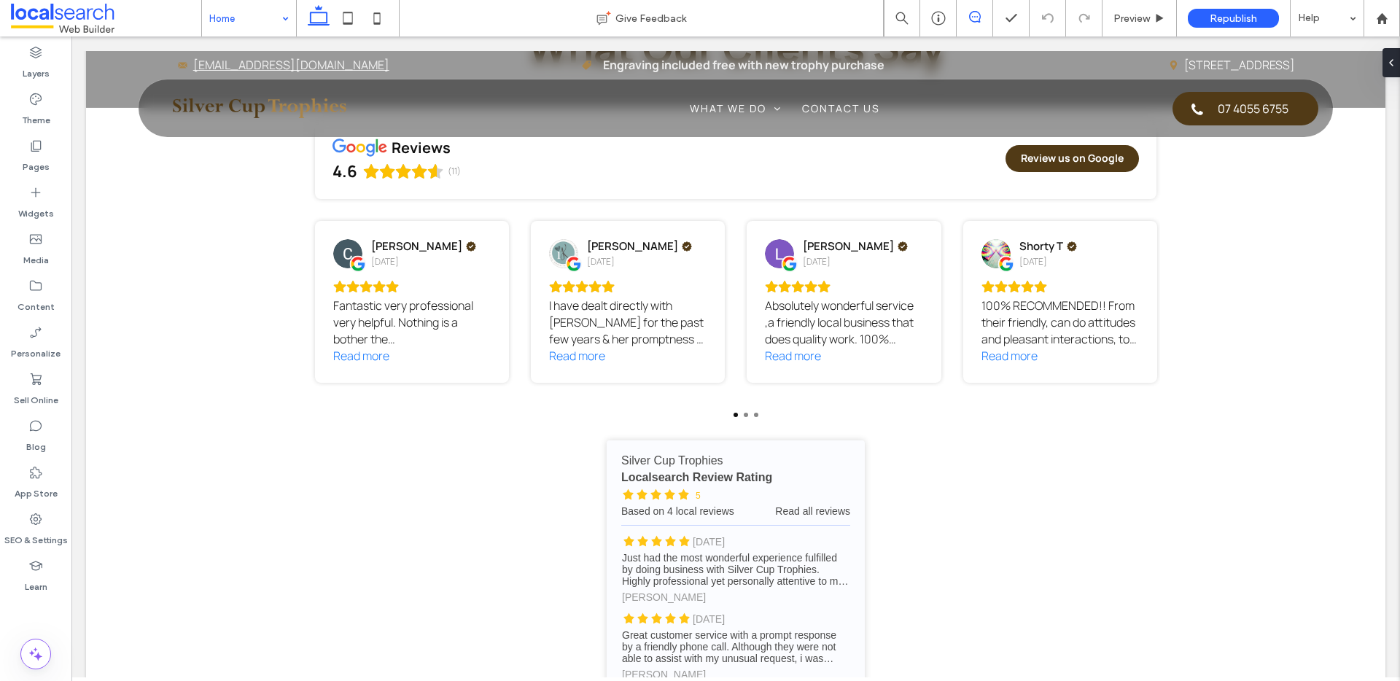
click at [982, 20] on span at bounding box center [975, 17] width 36 height 12
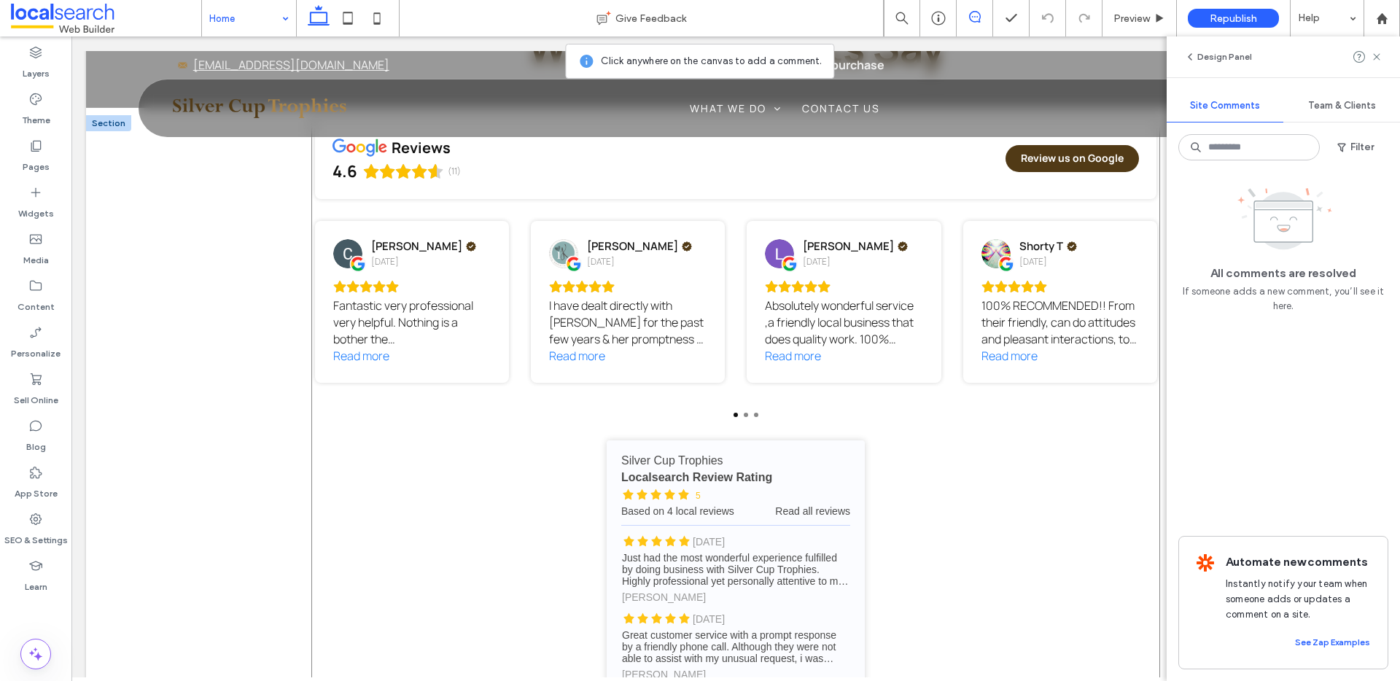
click at [945, 405] on div "reviews 4.6 (11) Review us on Google [PERSON_NAME] [DATE] Fantastic very profes…" at bounding box center [735, 421] width 849 height 612
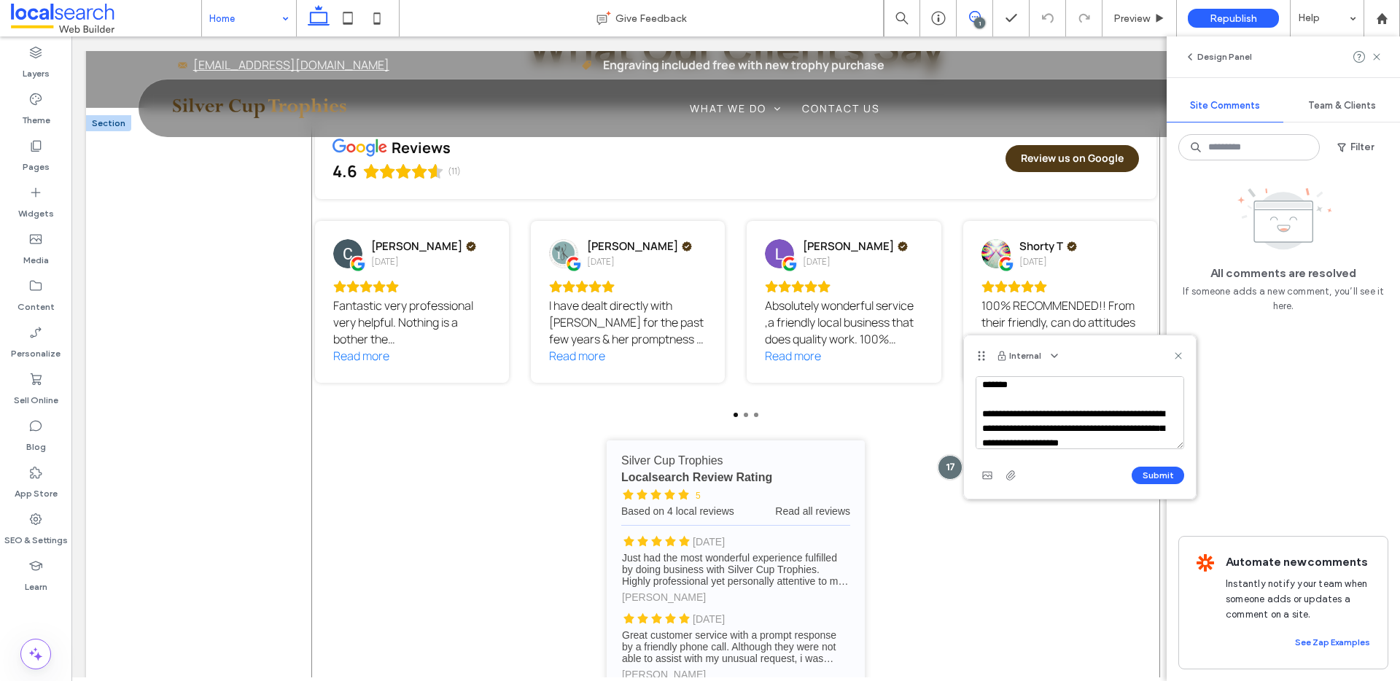
scroll to position [20, 0]
type textarea "**********"
click at [1154, 475] on button "Submit" at bounding box center [1158, 475] width 52 height 17
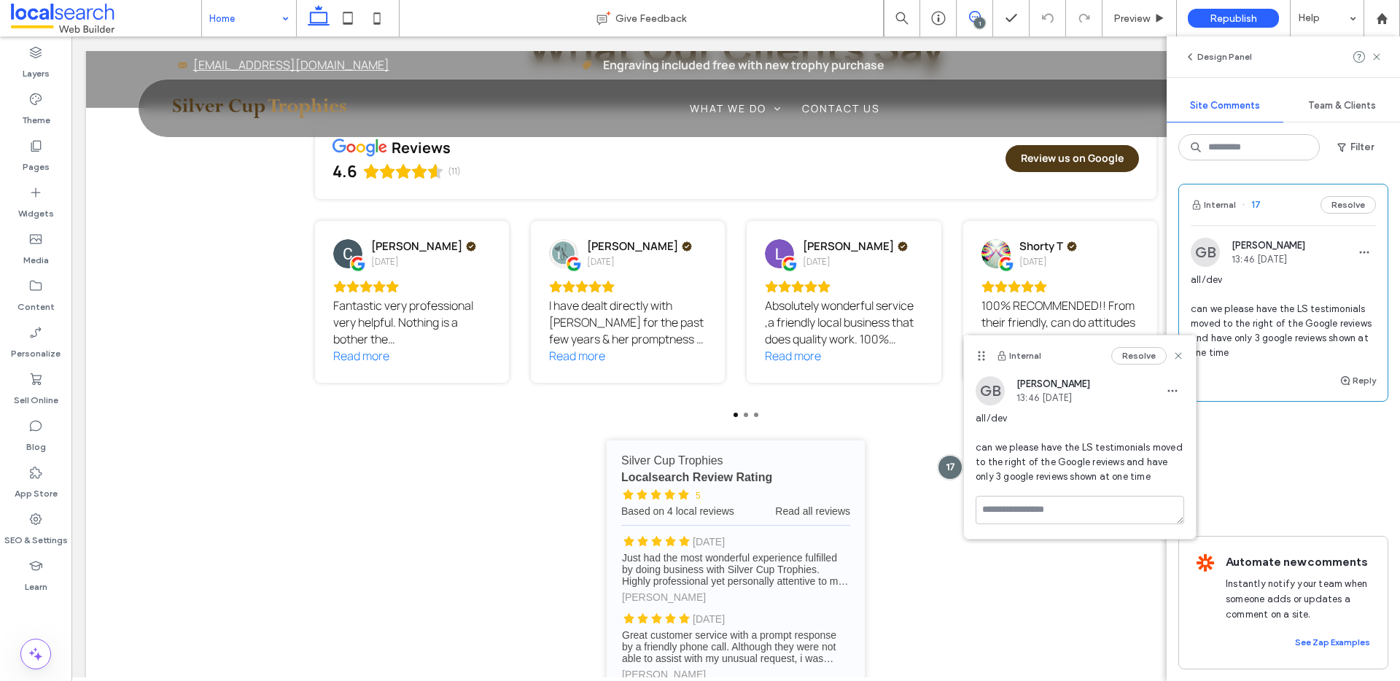
scroll to position [0, 0]
click at [1178, 359] on icon at bounding box center [1178, 356] width 12 height 12
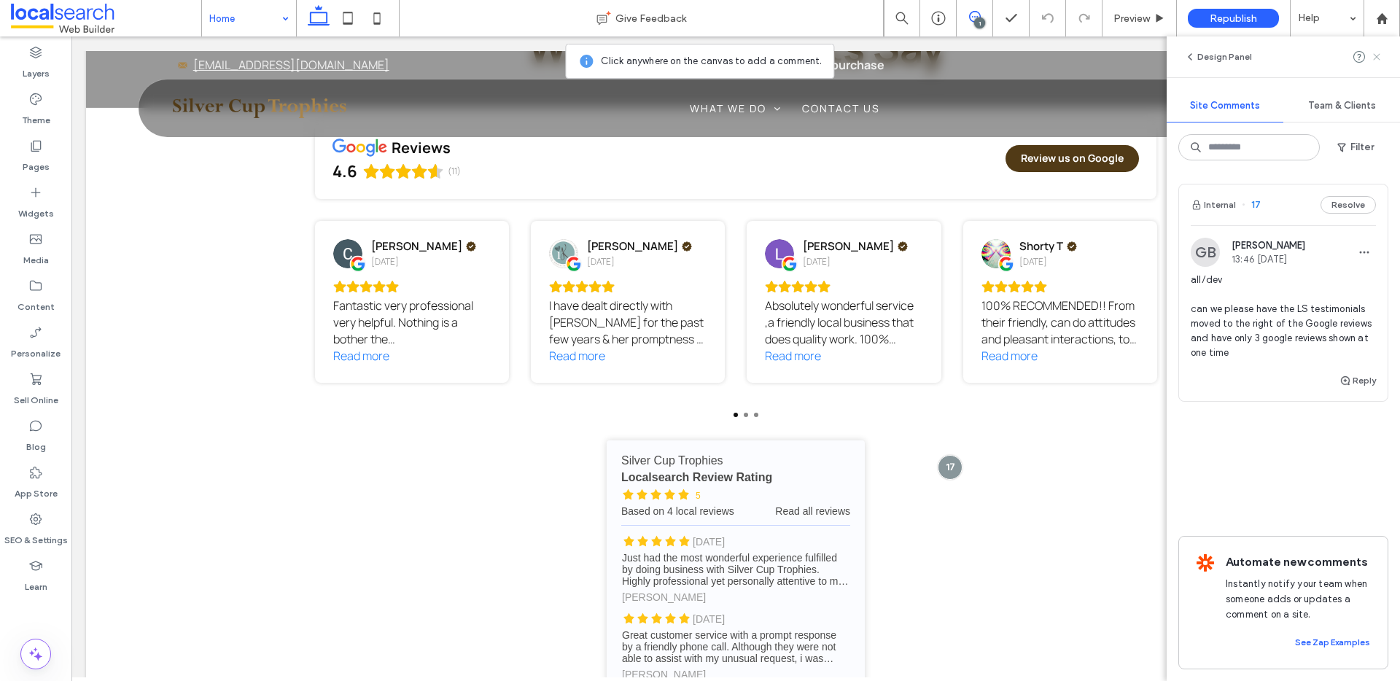
click at [1377, 55] on icon at bounding box center [1377, 57] width 12 height 12
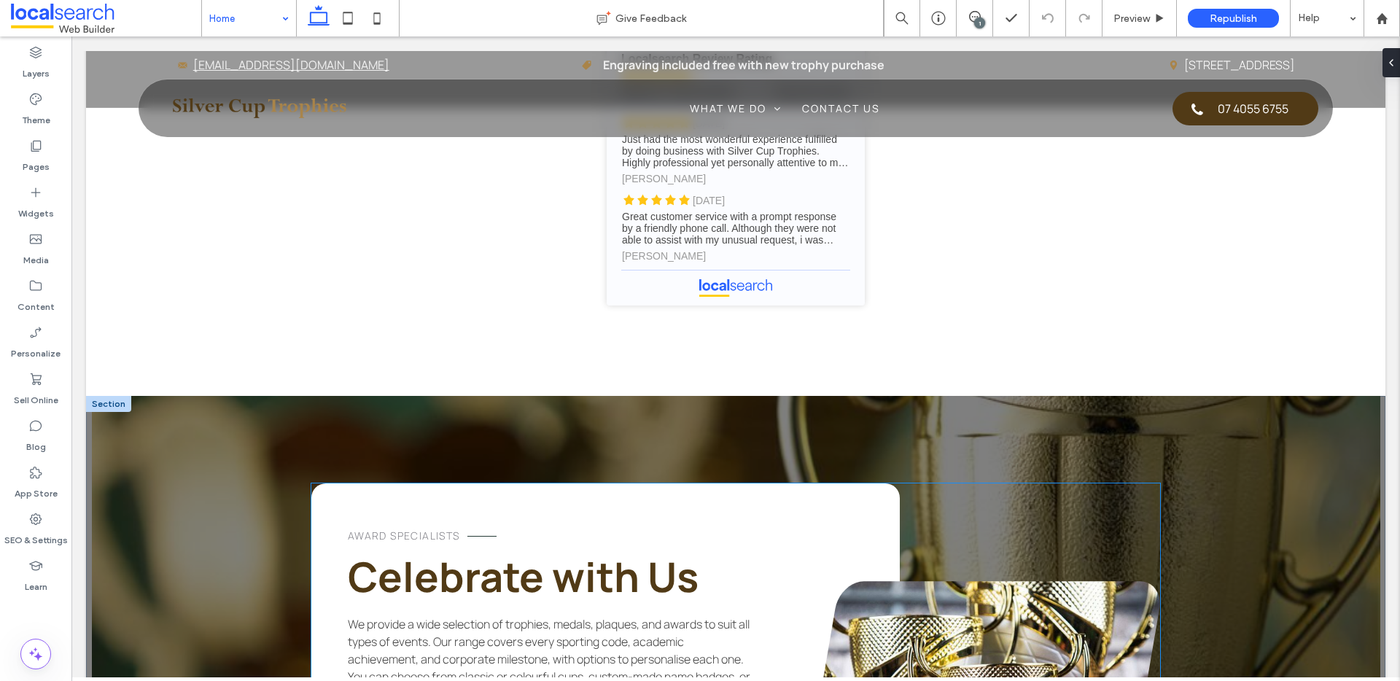
scroll to position [4013, 0]
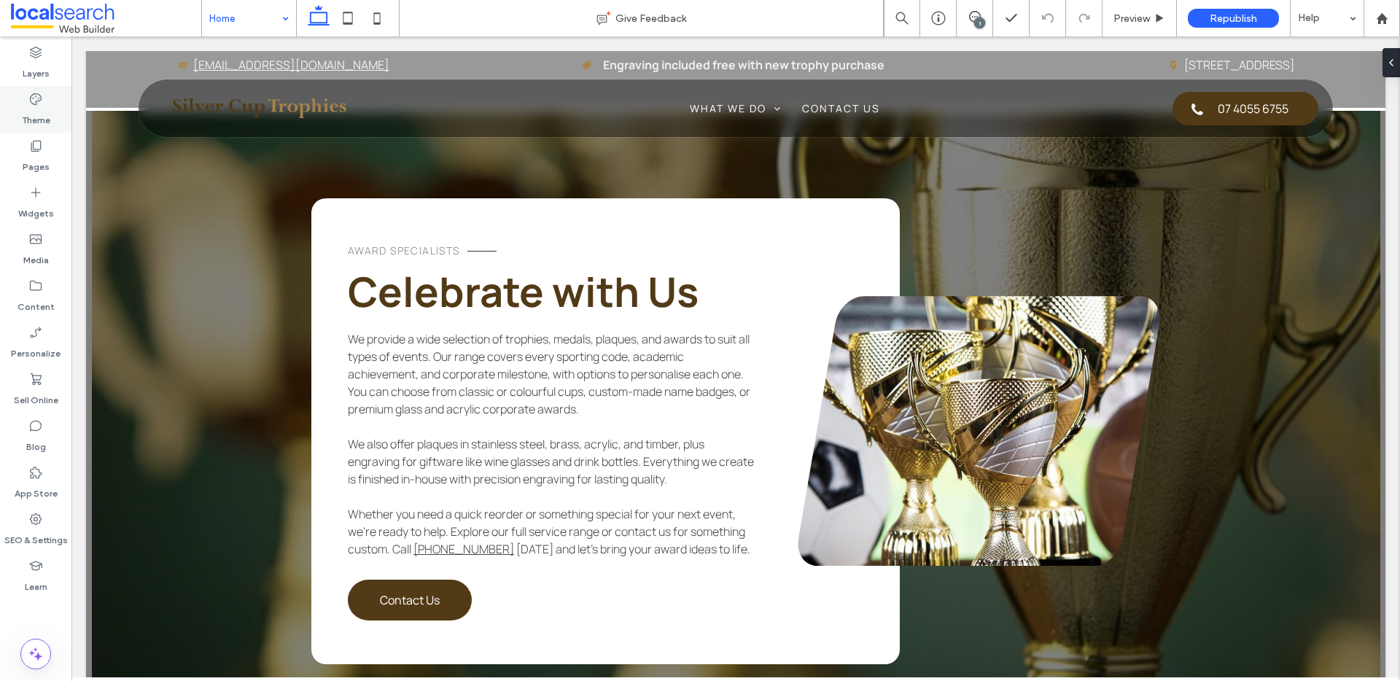
click at [50, 109] on div "Theme" at bounding box center [35, 109] width 71 height 47
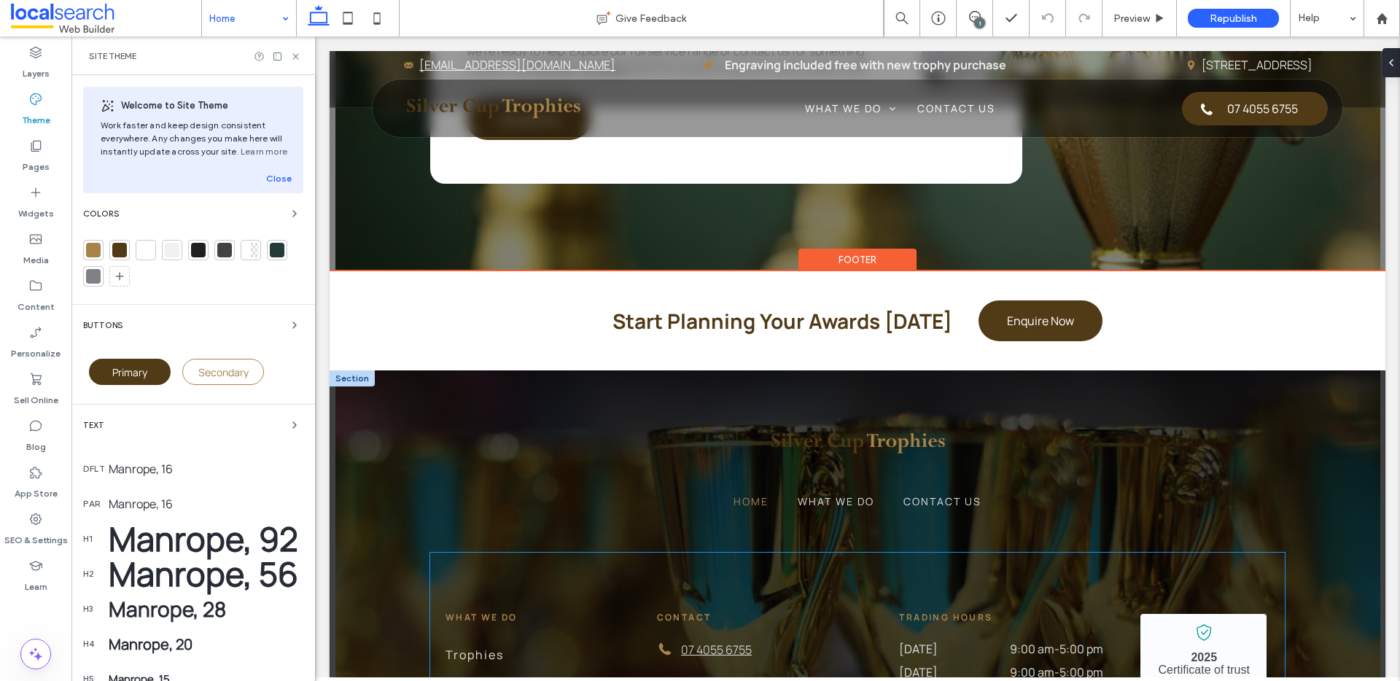
scroll to position [4758, 0]
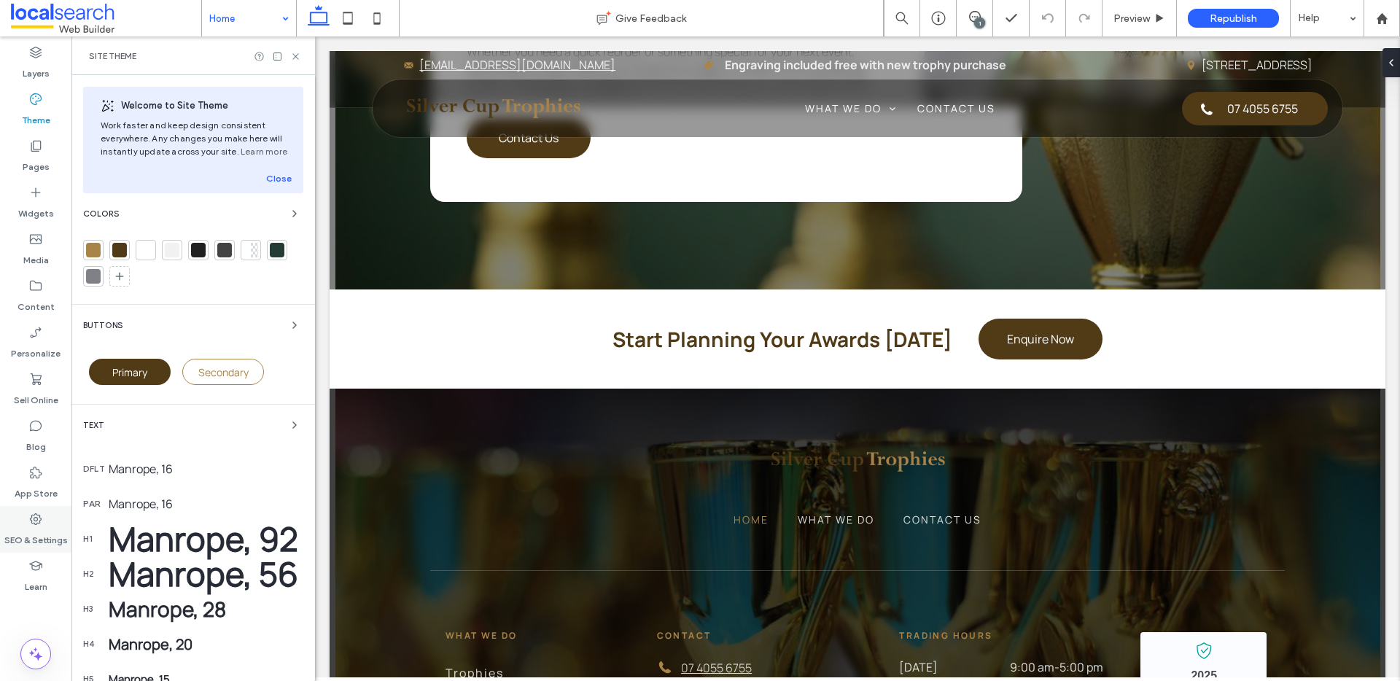
click at [48, 522] on div "SEO & Settings" at bounding box center [35, 529] width 71 height 47
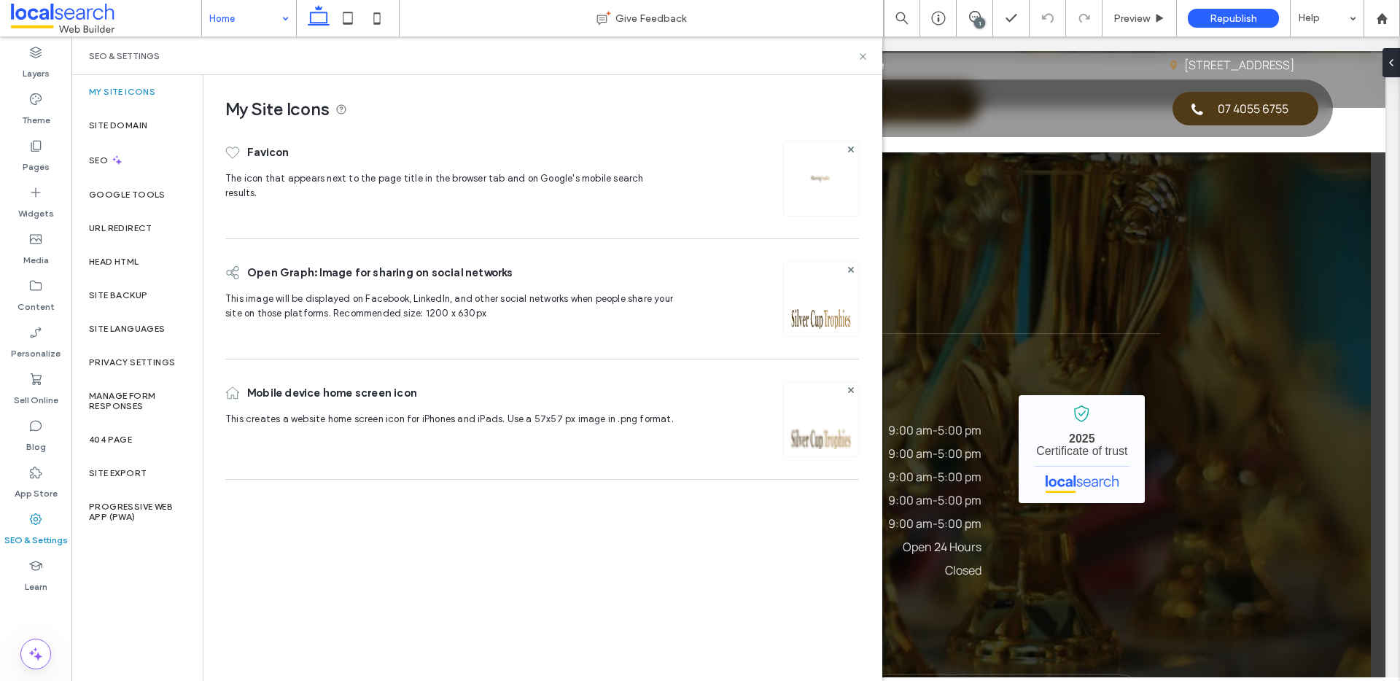
scroll to position [4632, 0]
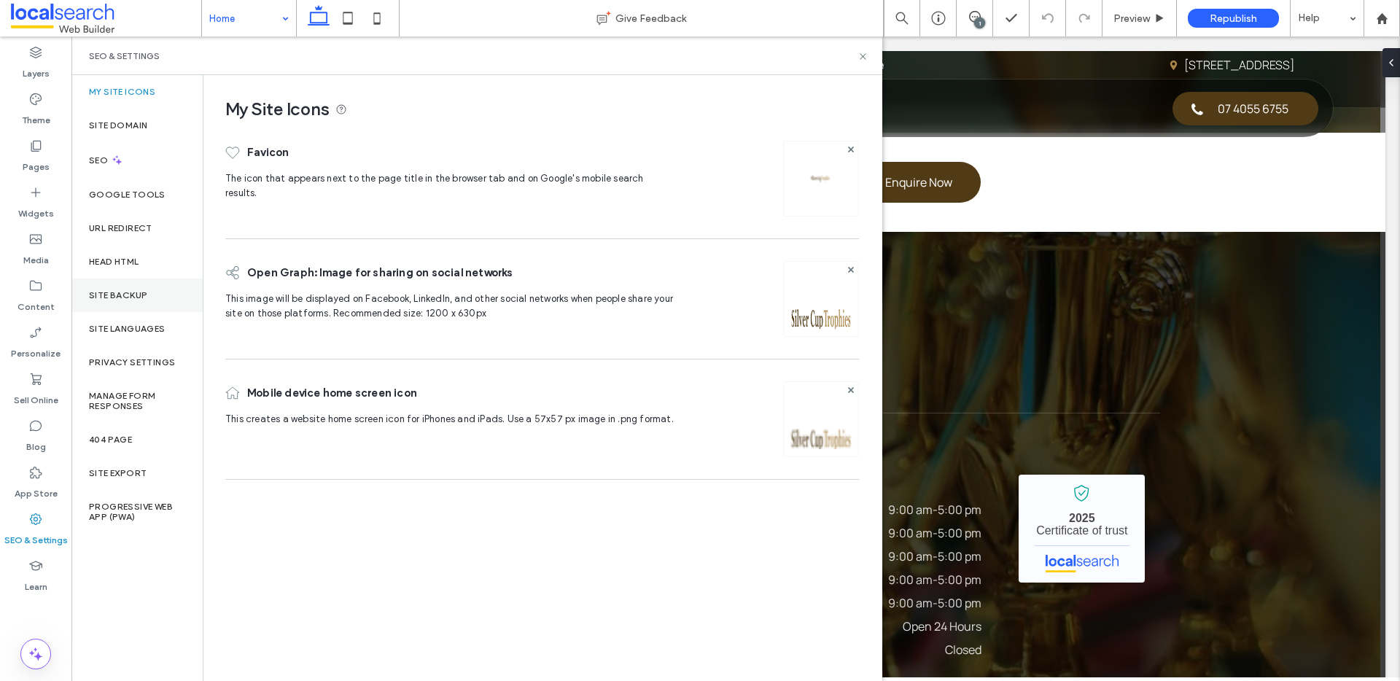
drag, startPoint x: 149, startPoint y: 297, endPoint x: 157, endPoint y: 292, distance: 9.1
click at [149, 297] on div "Site Backup" at bounding box center [136, 296] width 131 height 34
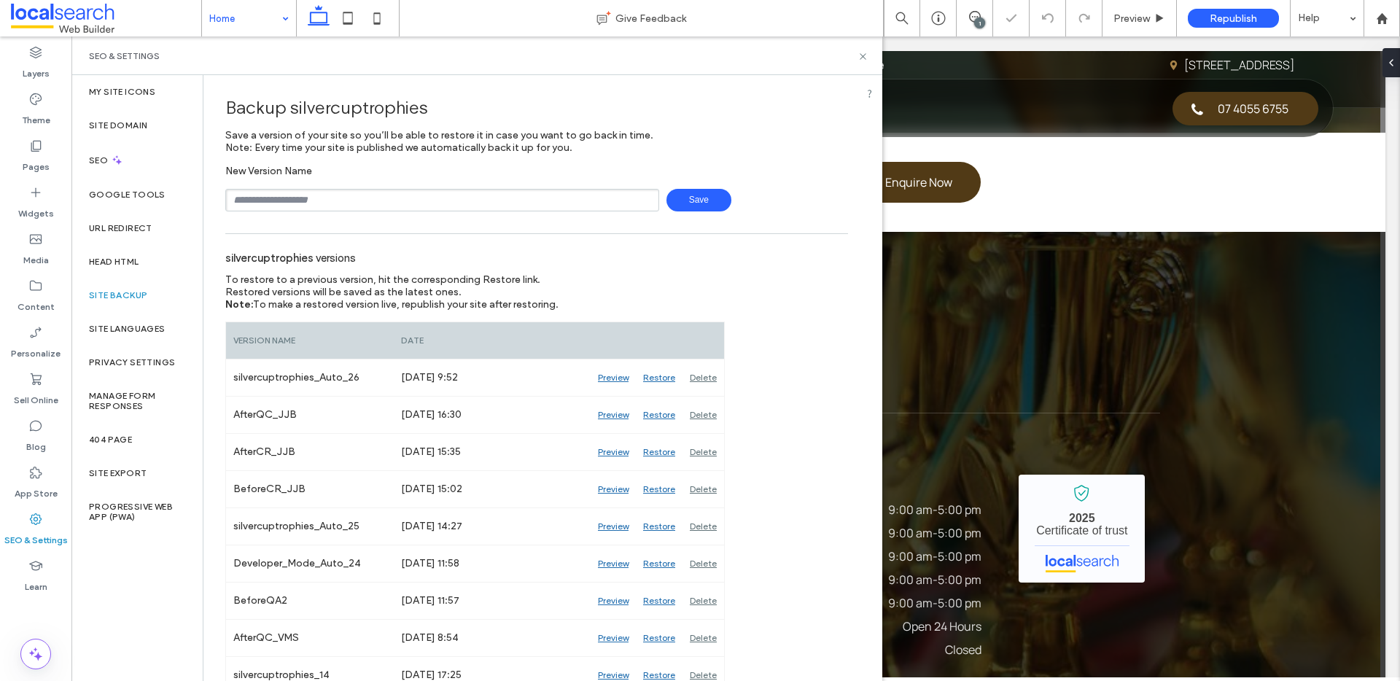
click at [318, 205] on input "text" at bounding box center [442, 200] width 434 height 23
type input "********"
click at [685, 201] on span "Save" at bounding box center [698, 200] width 65 height 23
click at [43, 109] on label "Theme" at bounding box center [36, 116] width 28 height 20
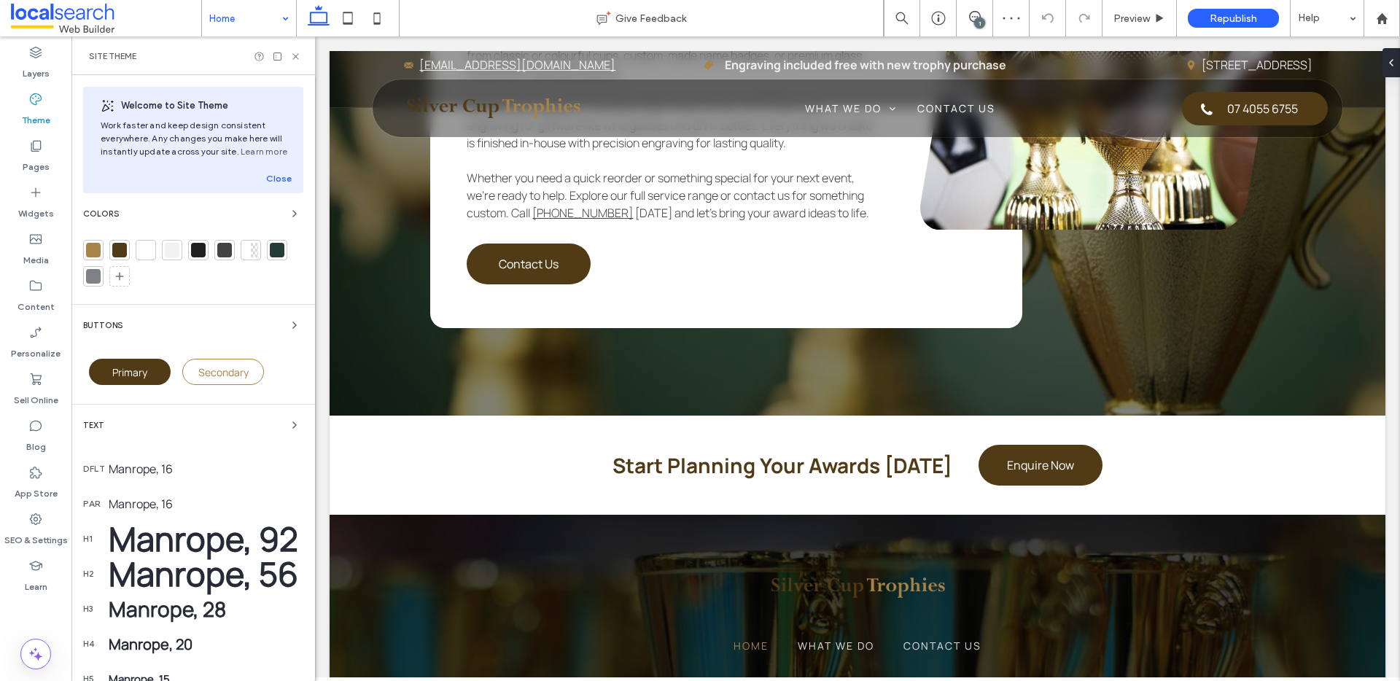
scroll to position [4758, 0]
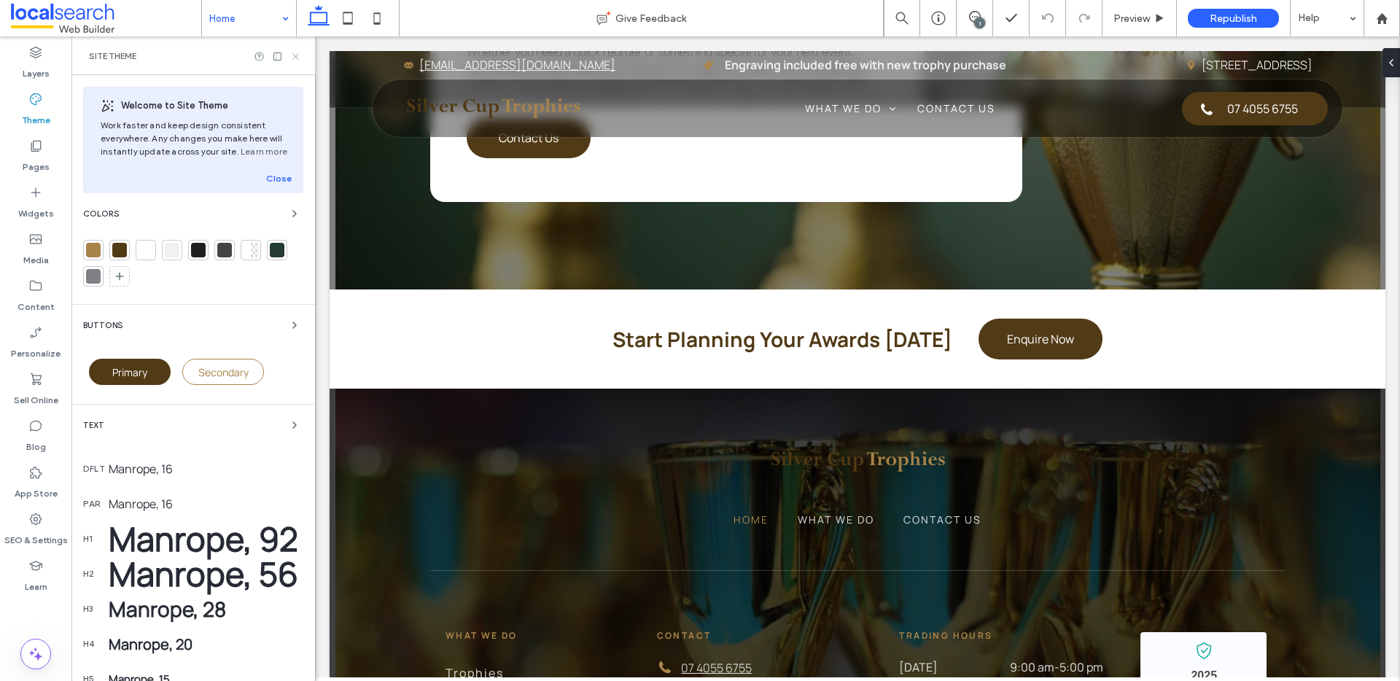
click at [292, 54] on icon at bounding box center [295, 56] width 11 height 11
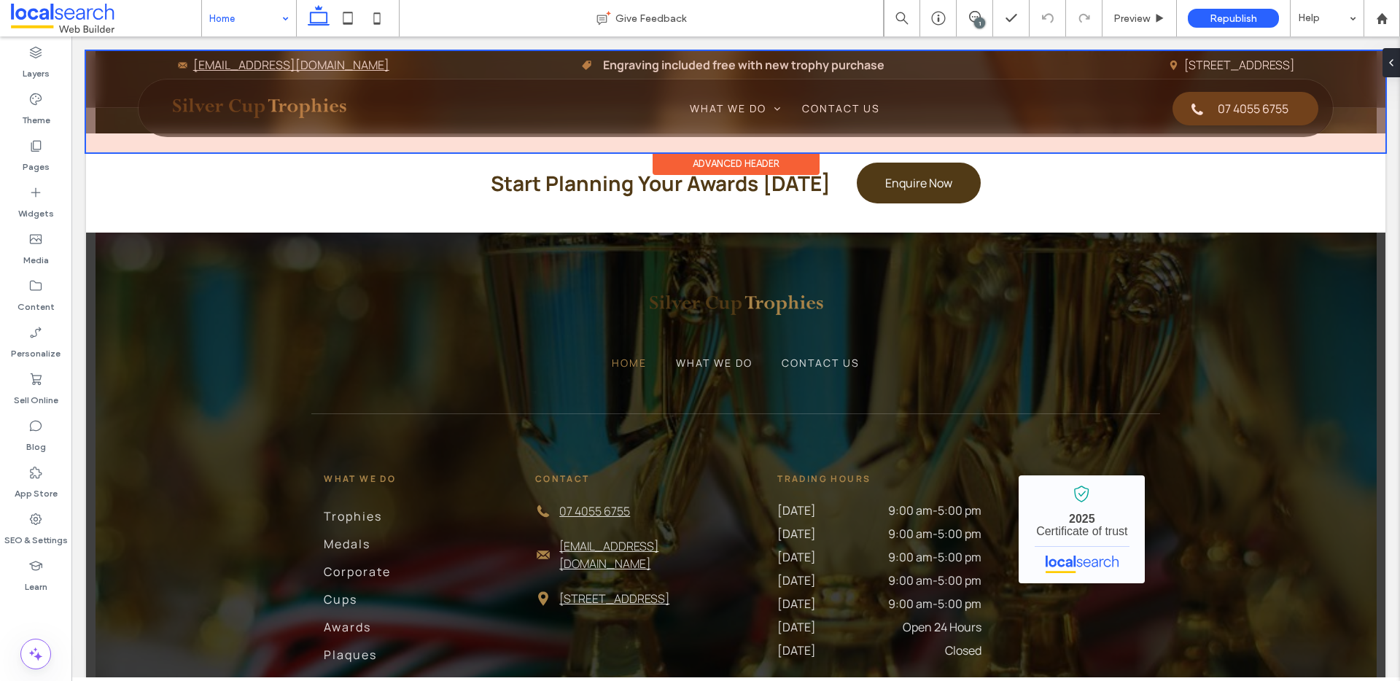
scroll to position [4632, 0]
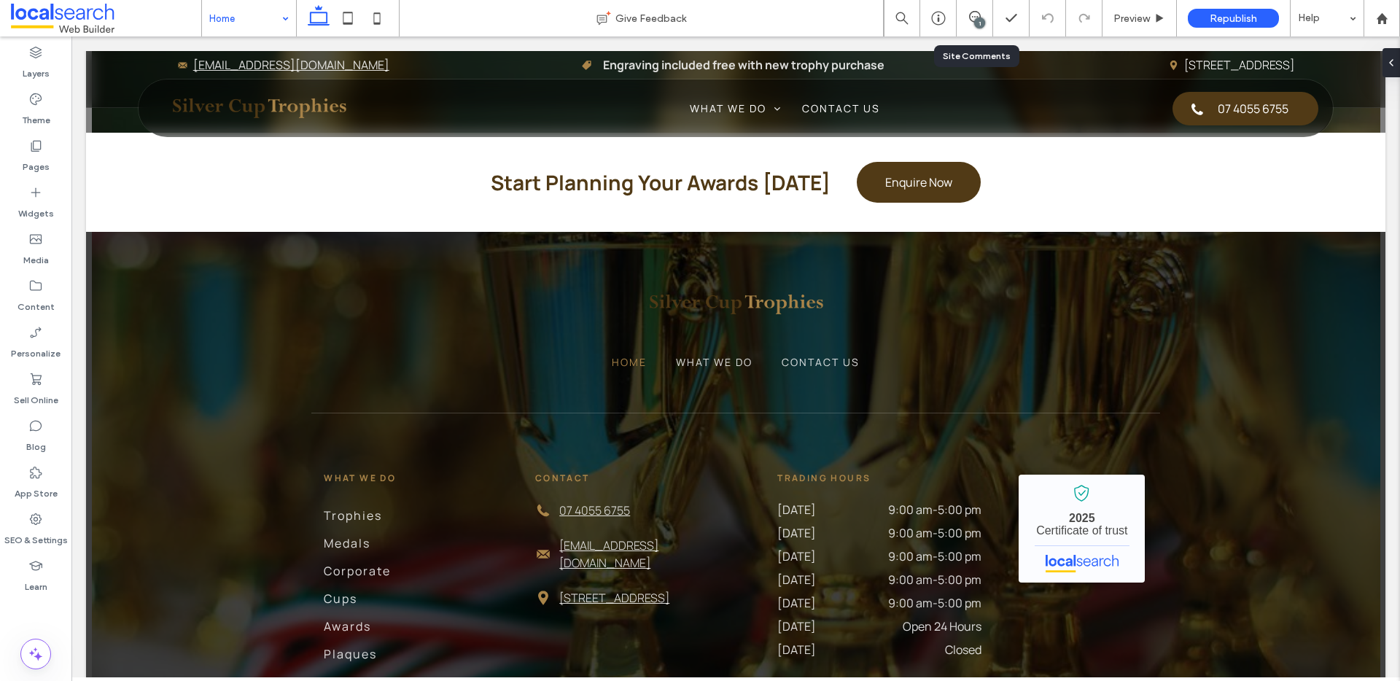
click at [976, 20] on div "1" at bounding box center [979, 22] width 11 height 11
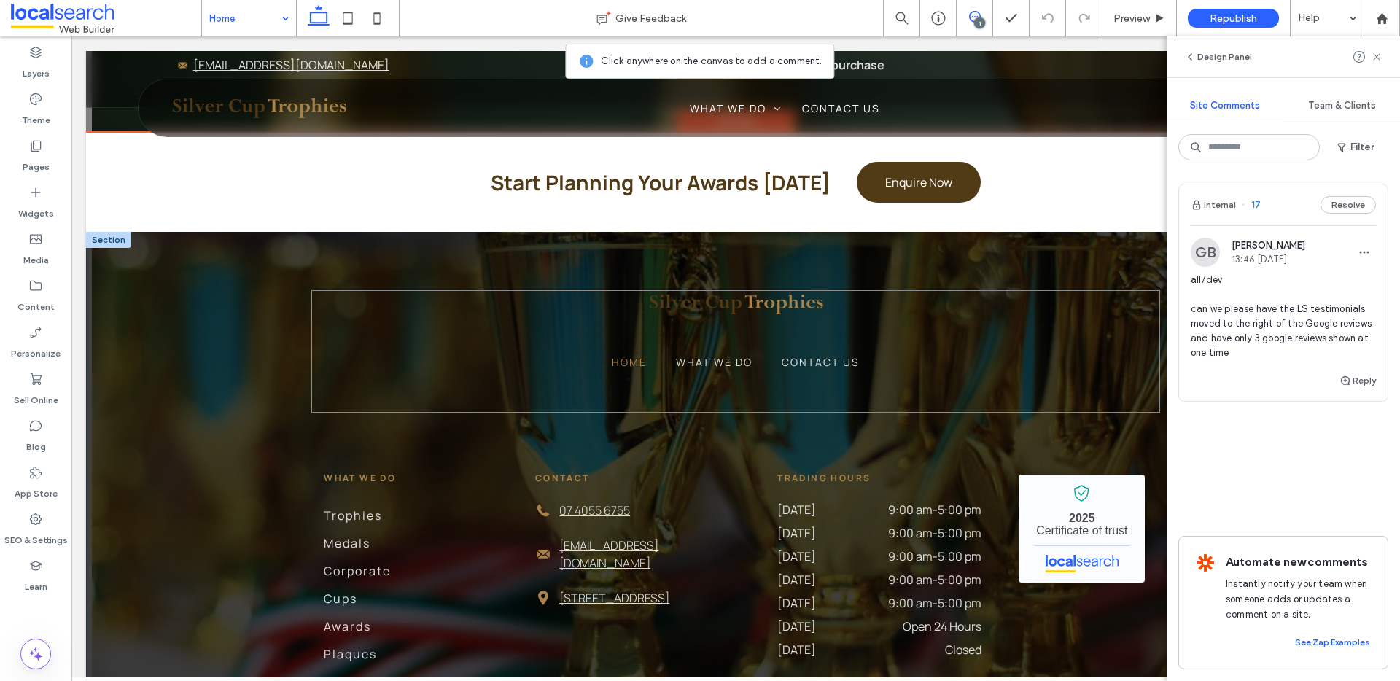
click at [950, 290] on div "Home What We Do Contact Us" at bounding box center [735, 352] width 849 height 124
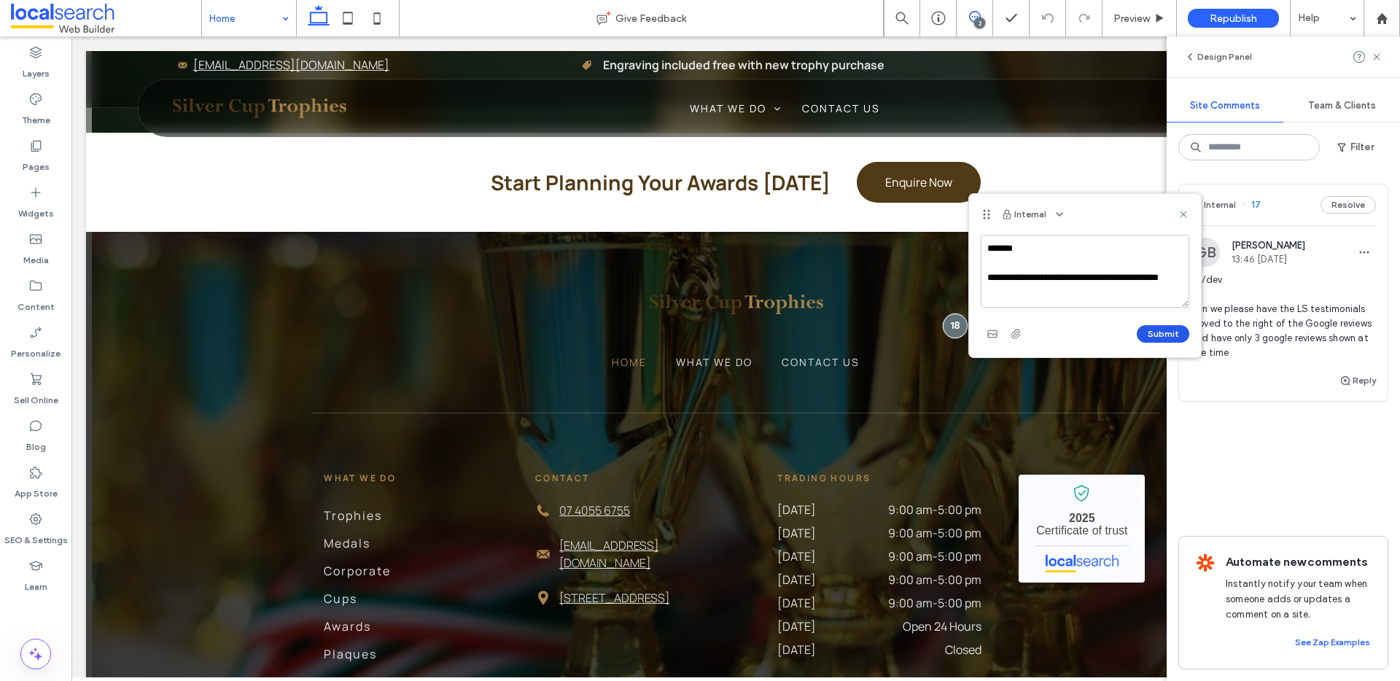
type textarea "**********"
click at [1167, 330] on button "Submit" at bounding box center [1163, 333] width 52 height 17
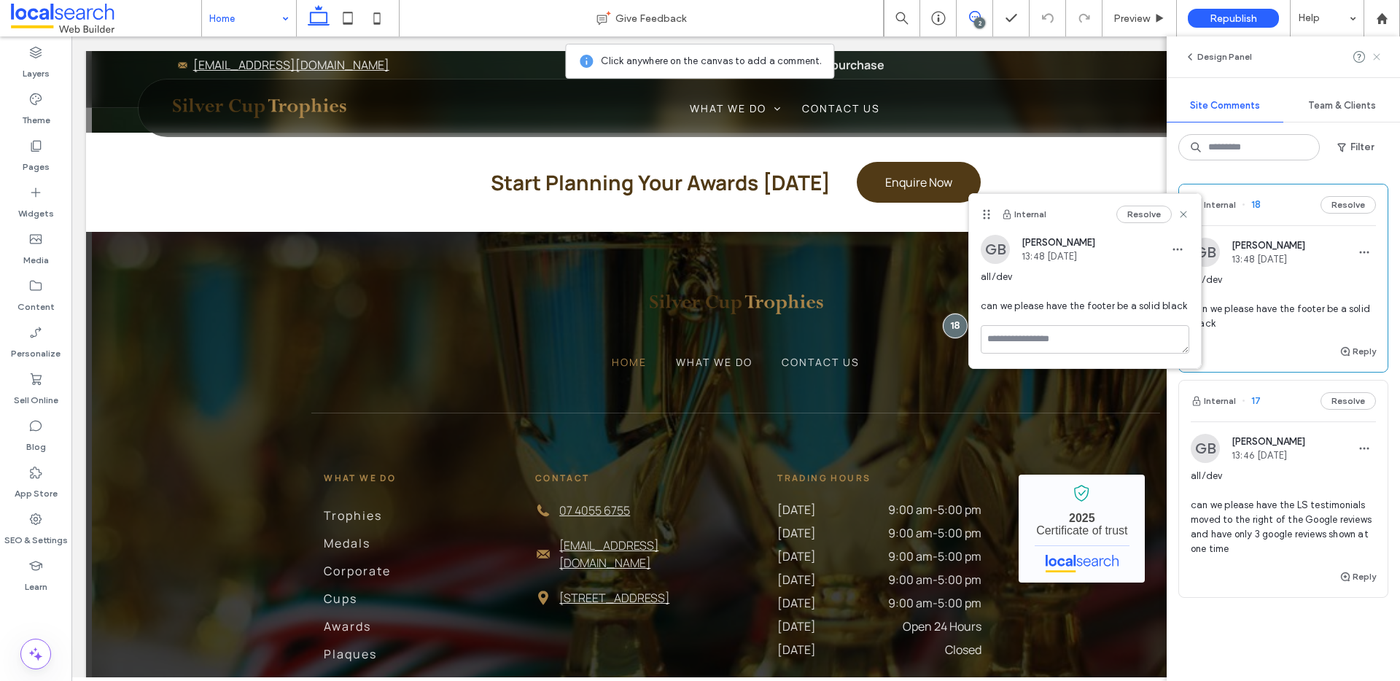
click at [1381, 52] on icon at bounding box center [1377, 57] width 12 height 12
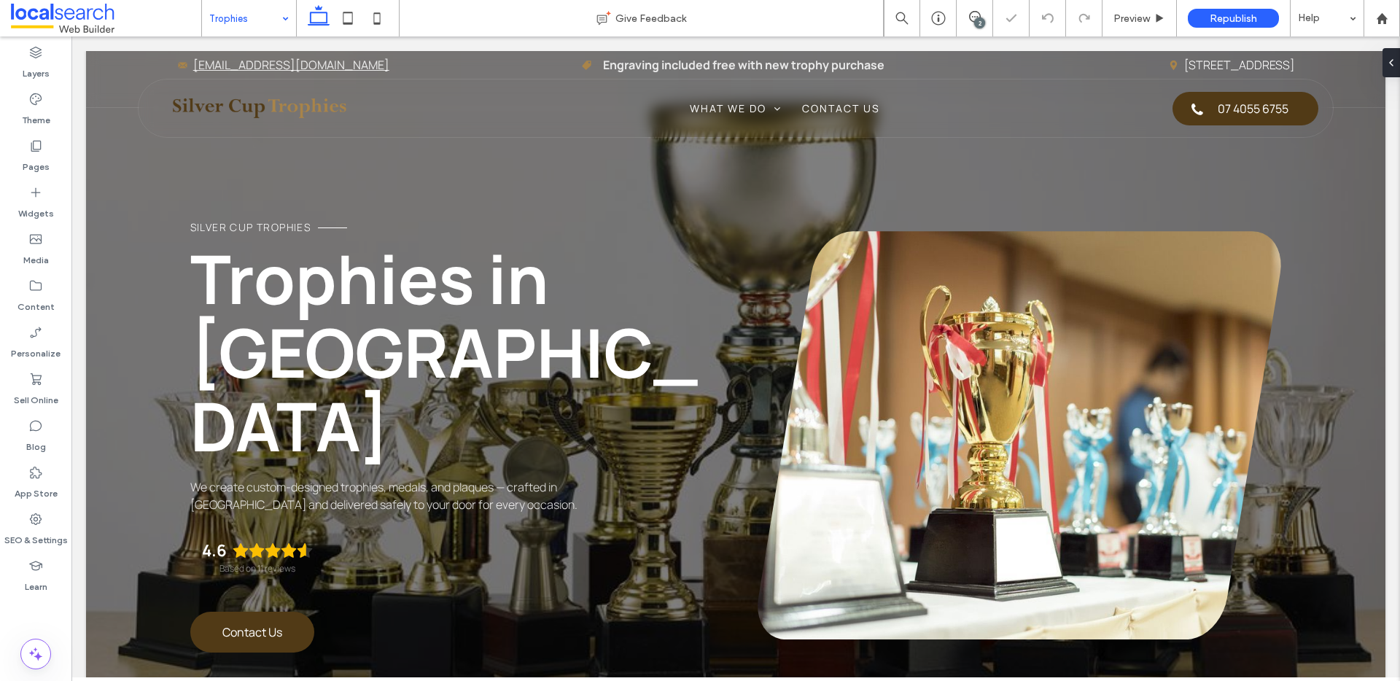
drag, startPoint x: 977, startPoint y: 22, endPoint x: 981, endPoint y: 28, distance: 7.5
click at [977, 22] on div "2" at bounding box center [979, 22] width 11 height 11
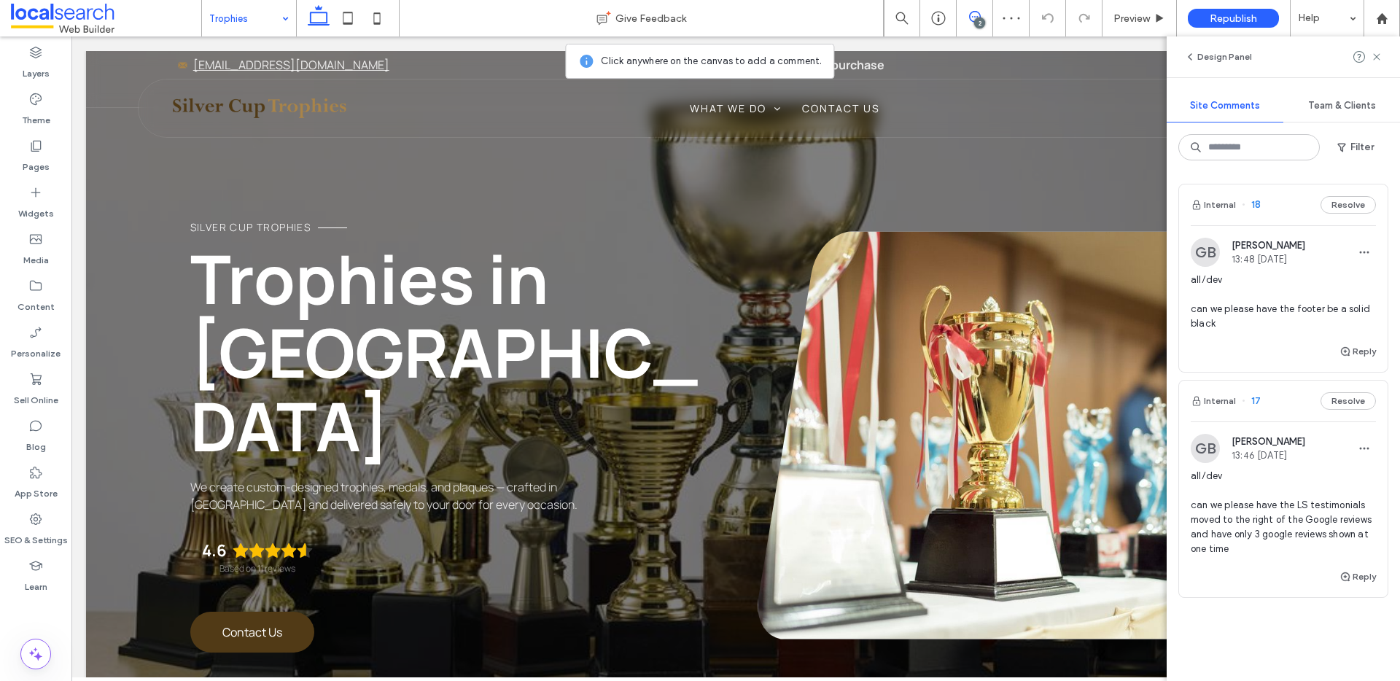
click at [987, 291] on link at bounding box center [1020, 435] width 524 height 408
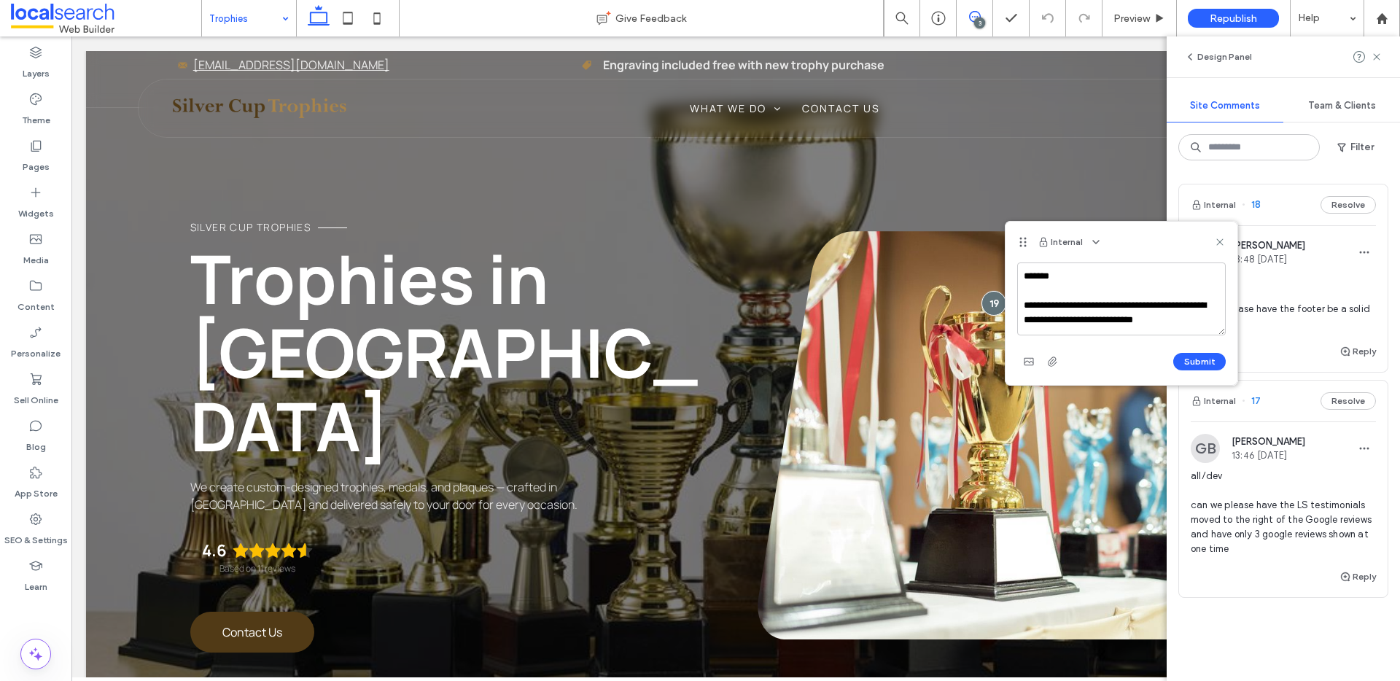
click at [1135, 301] on textarea "**********" at bounding box center [1121, 298] width 209 height 73
click at [1131, 307] on textarea "**********" at bounding box center [1121, 298] width 209 height 73
click at [1031, 322] on textarea "**********" at bounding box center [1121, 298] width 209 height 73
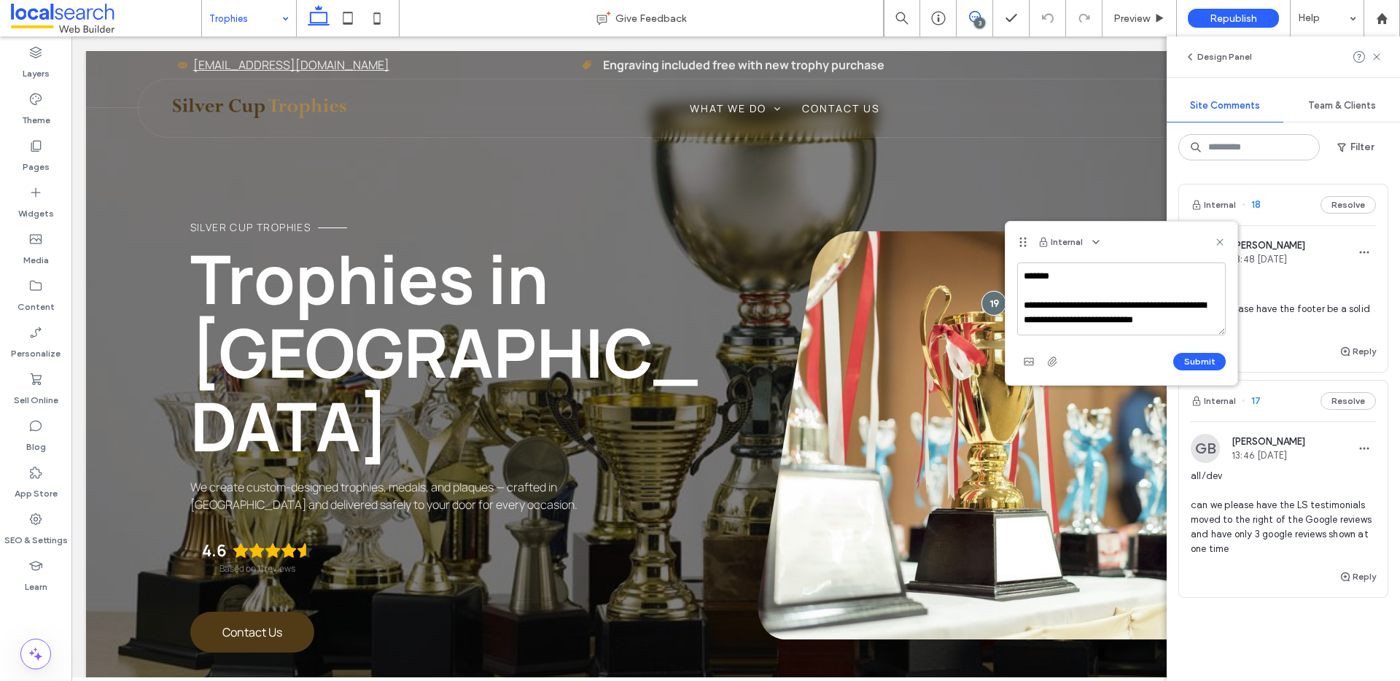
click at [1031, 322] on textarea "**********" at bounding box center [1121, 298] width 209 height 73
type textarea "**********"
click at [1194, 362] on button "Submit" at bounding box center [1199, 361] width 52 height 17
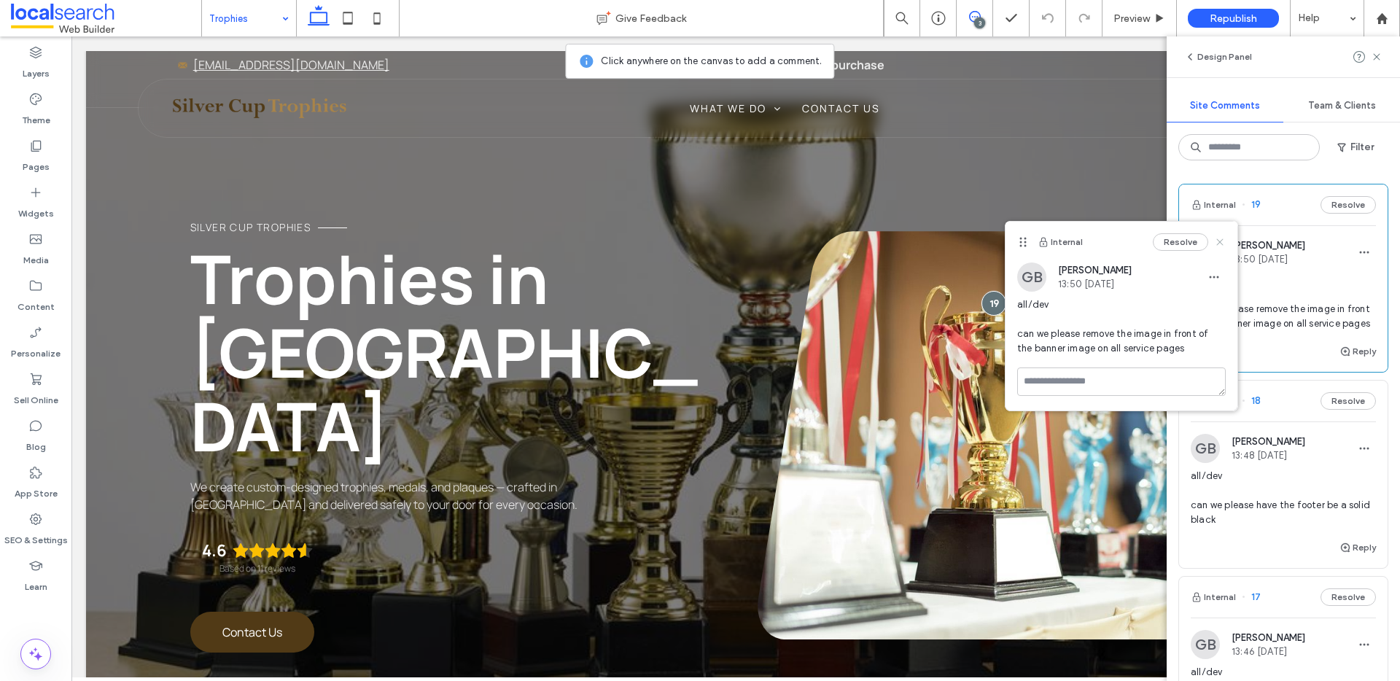
click at [1217, 238] on use at bounding box center [1219, 241] width 7 height 7
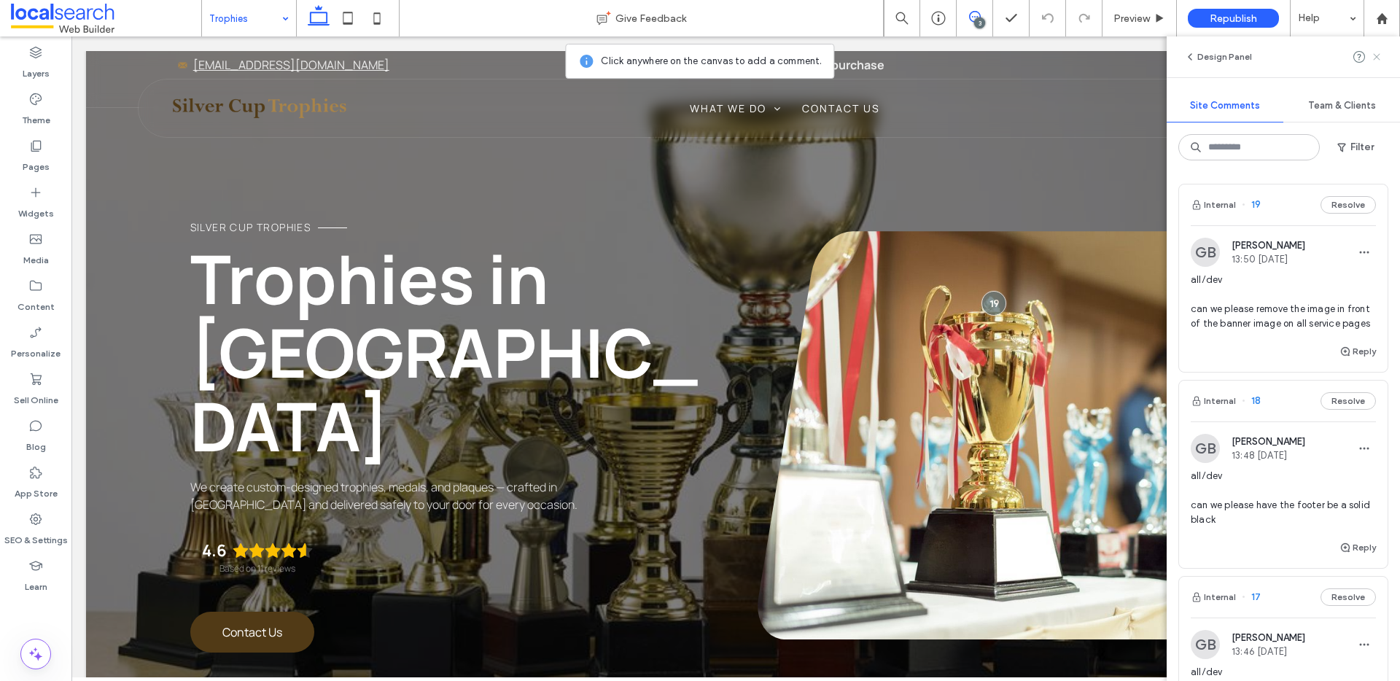
click at [1373, 54] on icon at bounding box center [1377, 57] width 12 height 12
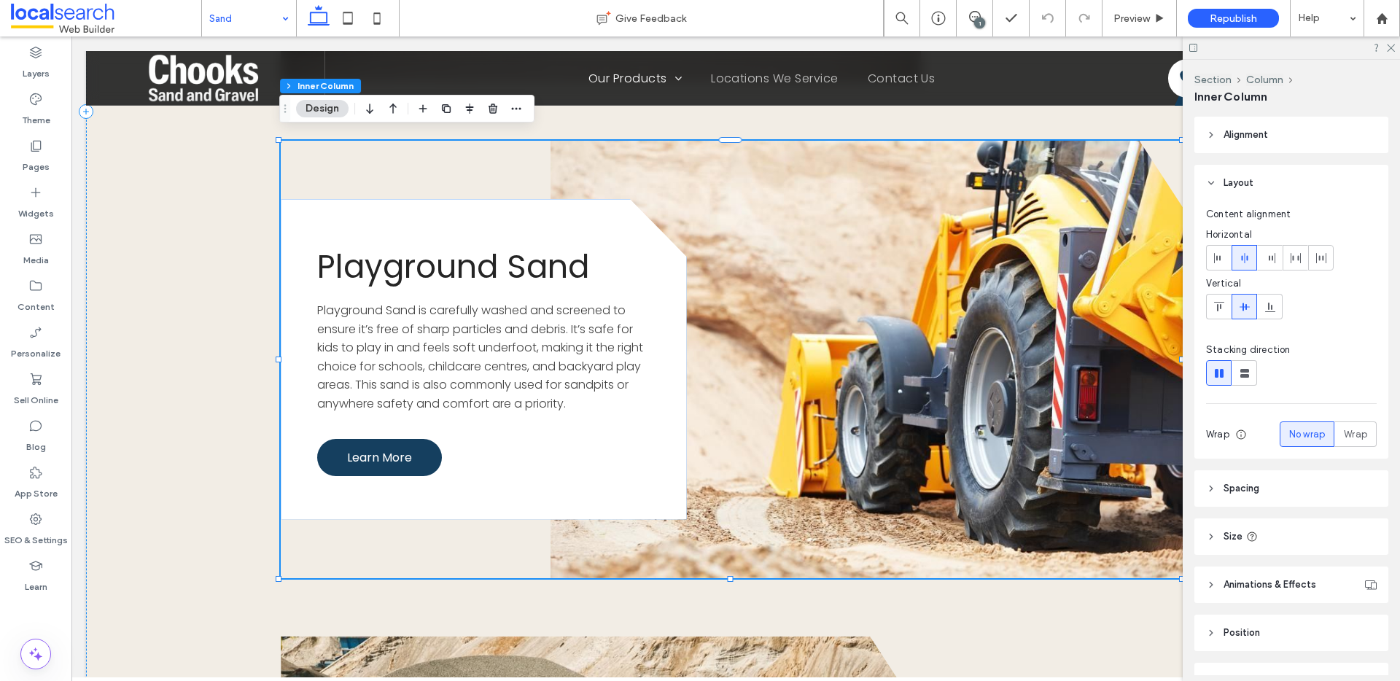
scroll to position [3583, 0]
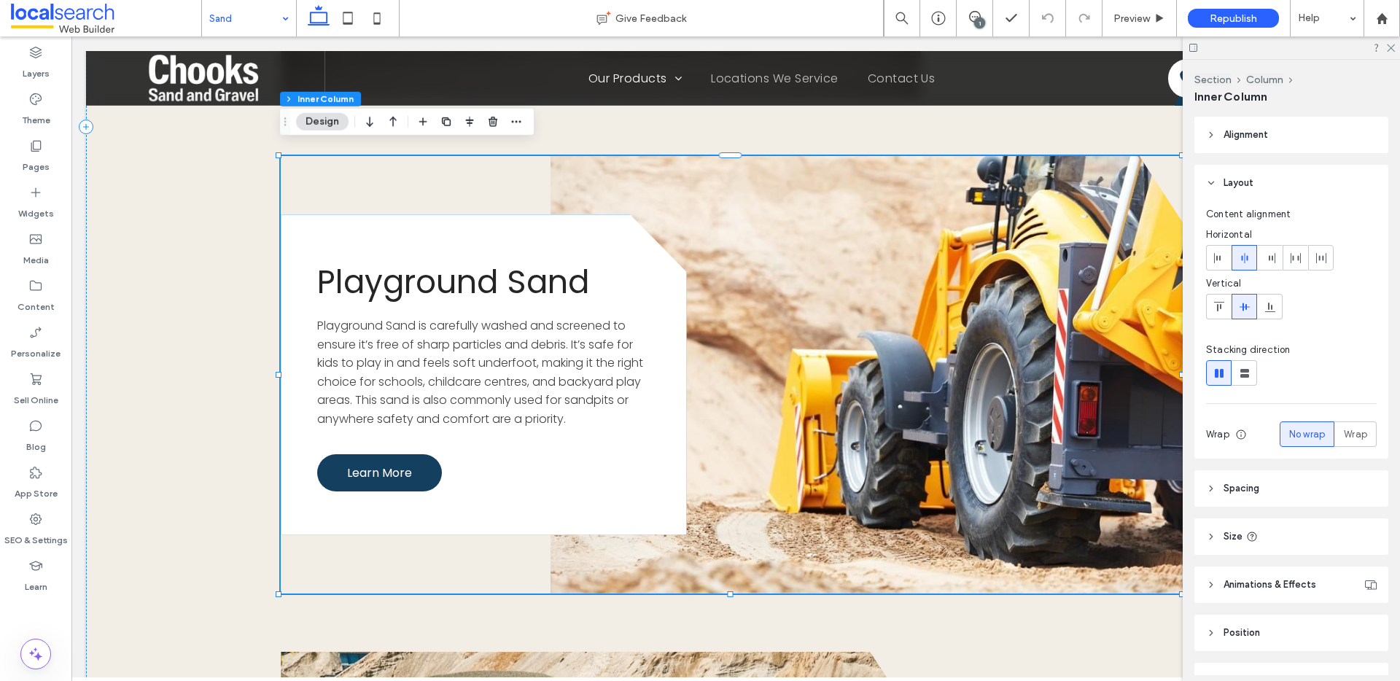
click at [1008, 316] on link at bounding box center [871, 374] width 640 height 437
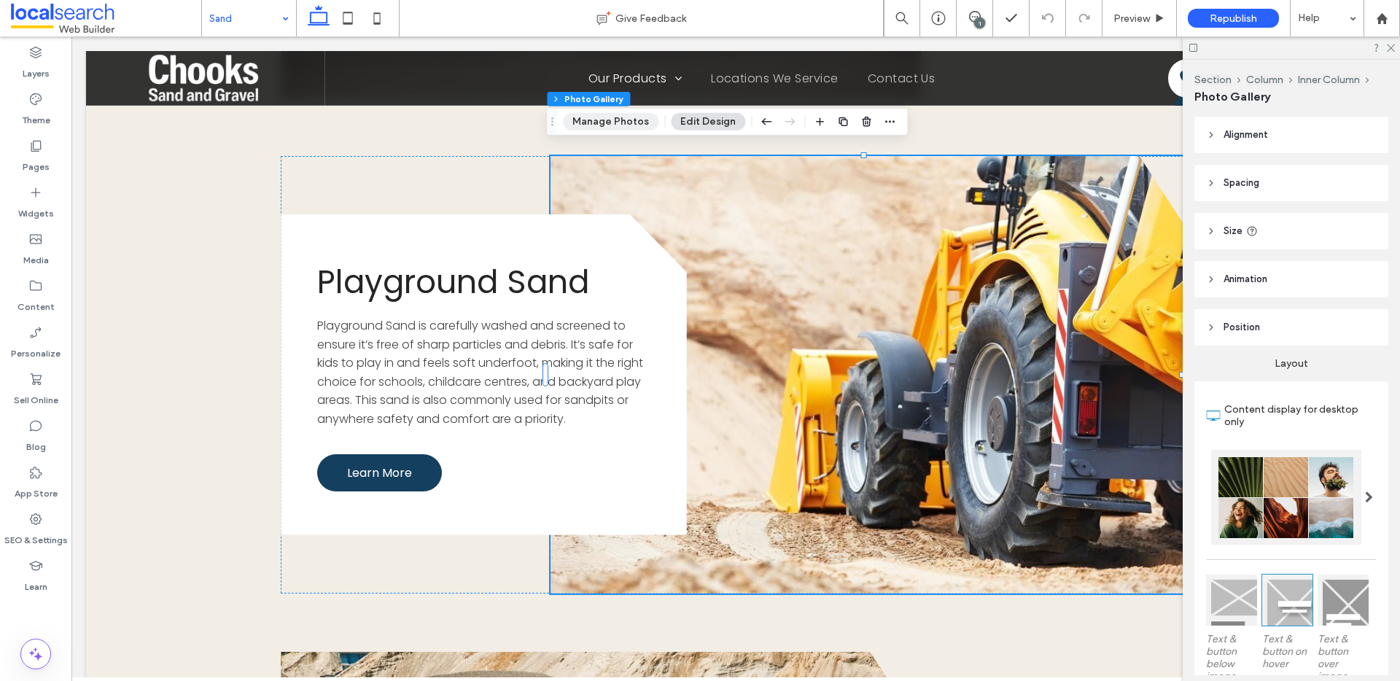
click at [617, 121] on button "Manage Photos" at bounding box center [611, 121] width 96 height 17
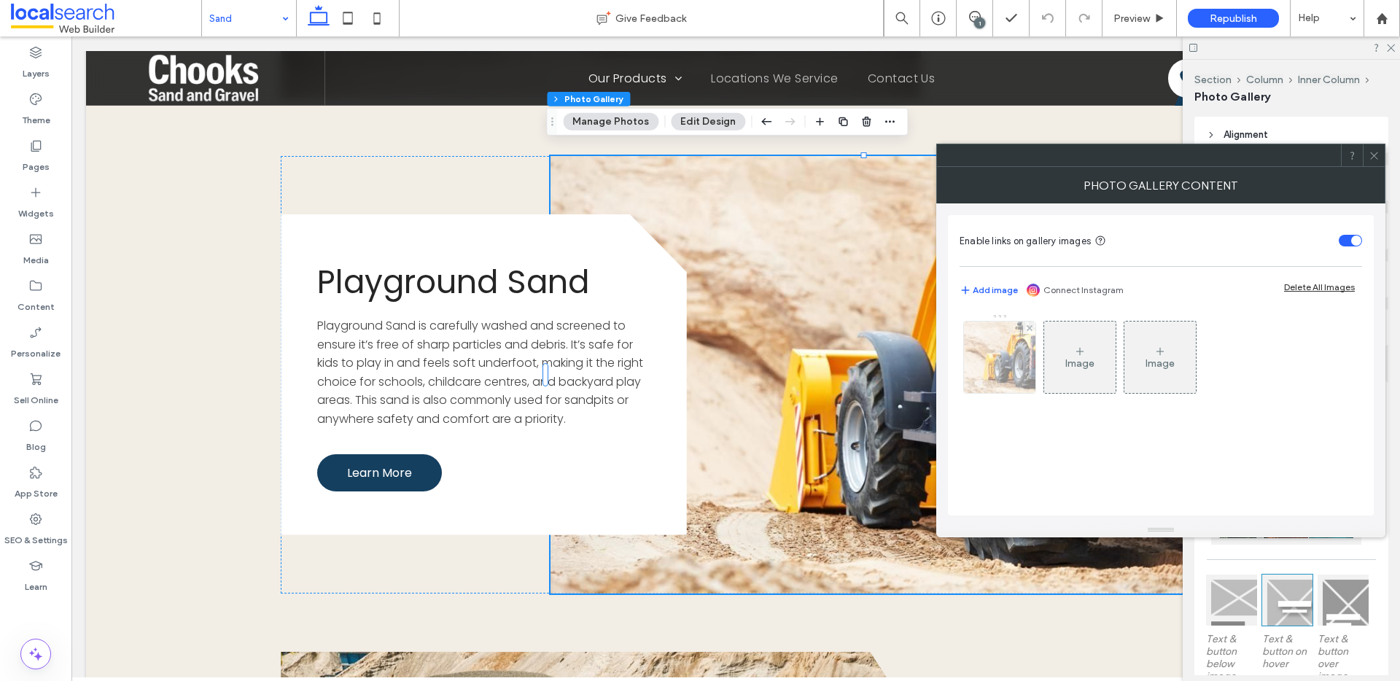
click at [1015, 377] on div at bounding box center [999, 357] width 71 height 71
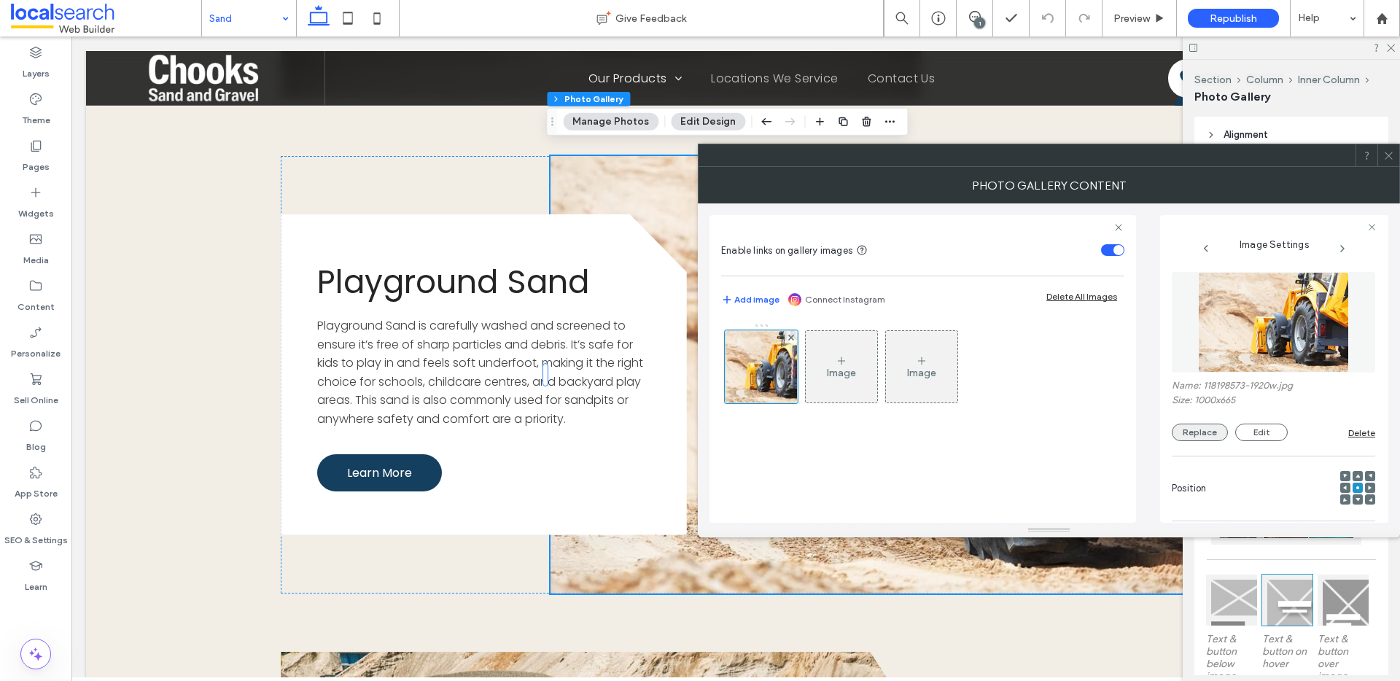
click at [1206, 436] on button "Replace" at bounding box center [1200, 432] width 56 height 17
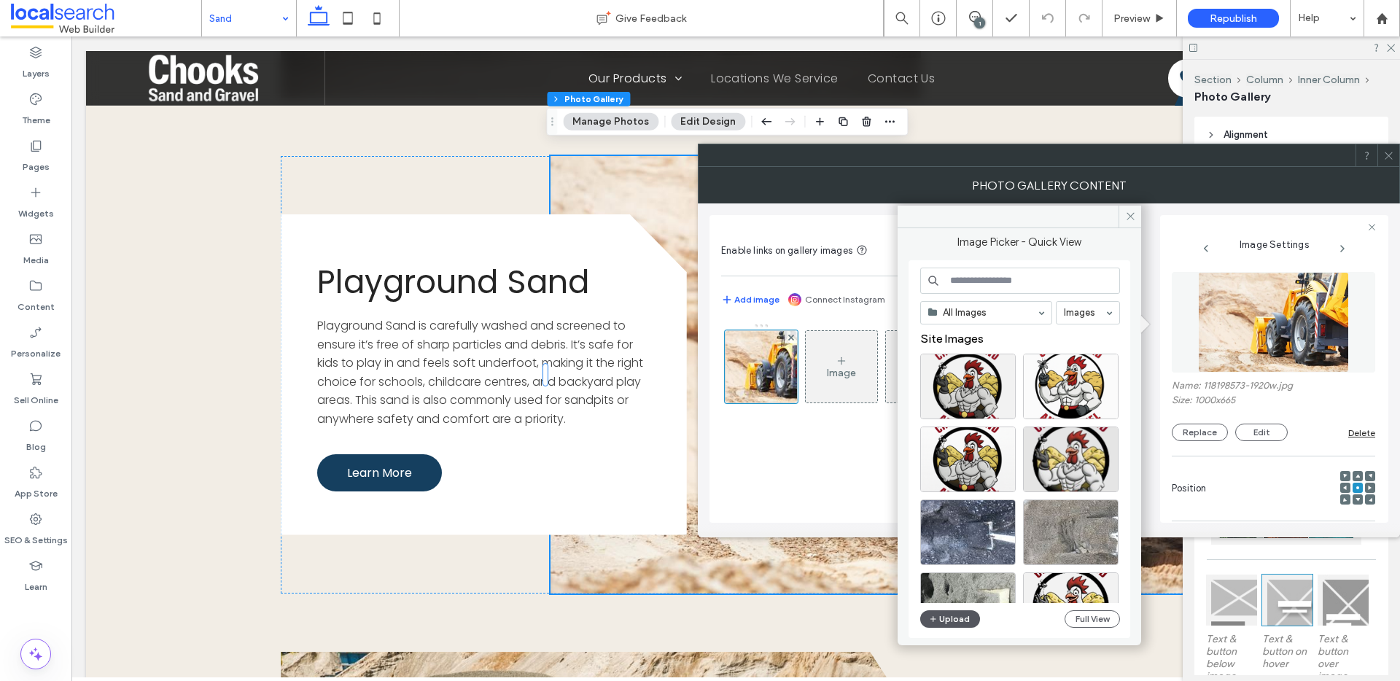
click at [966, 616] on button "Upload" at bounding box center [950, 618] width 60 height 17
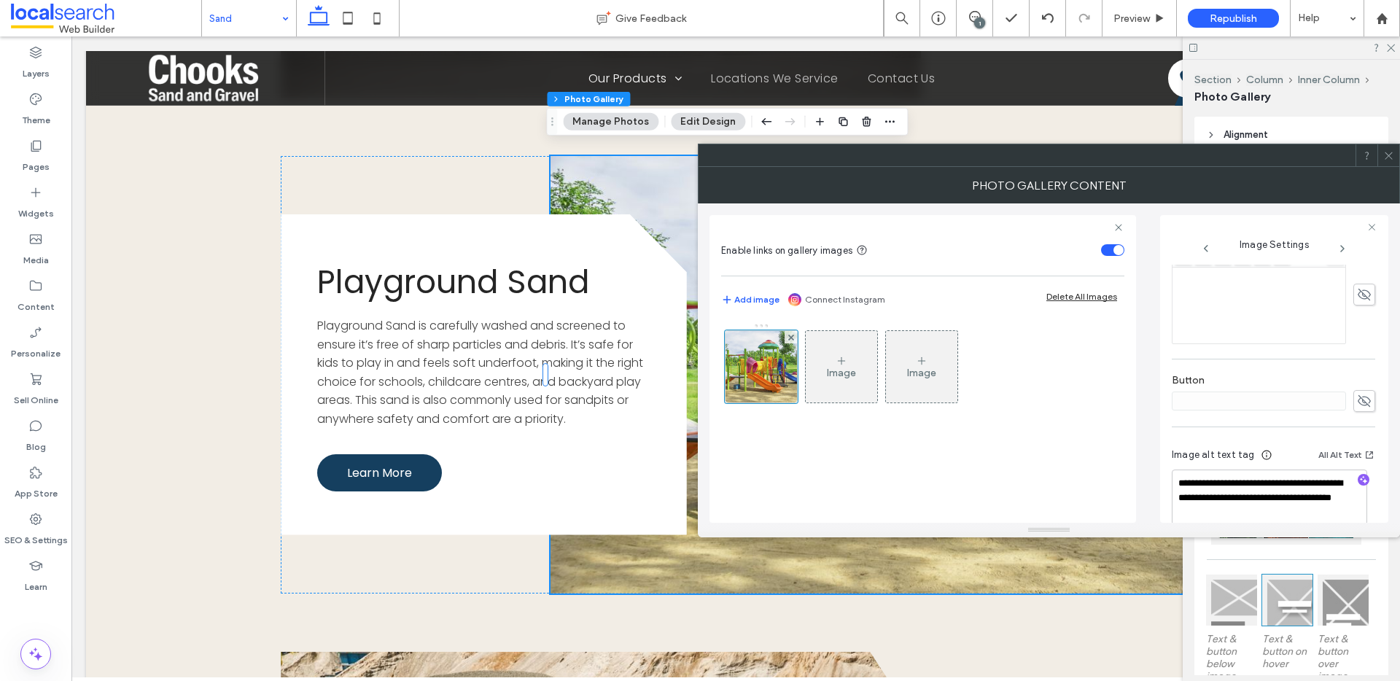
scroll to position [442, 0]
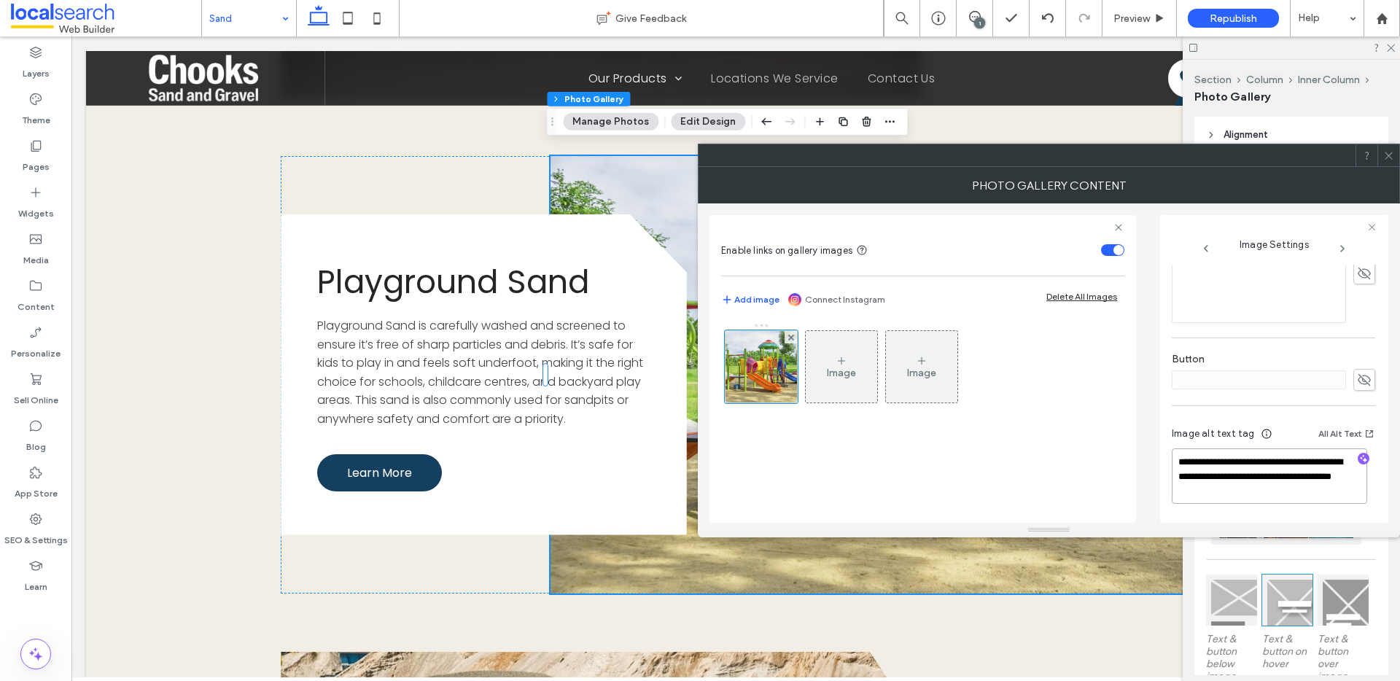
drag, startPoint x: 1221, startPoint y: 476, endPoint x: 1291, endPoint y: 490, distance: 72.1
click at [1291, 490] on textarea "**********" at bounding box center [1269, 475] width 195 height 55
click at [1358, 462] on icon "button" at bounding box center [1363, 459] width 10 height 10
click at [1283, 506] on textarea "**********" at bounding box center [1269, 483] width 195 height 70
paste textarea "**********"
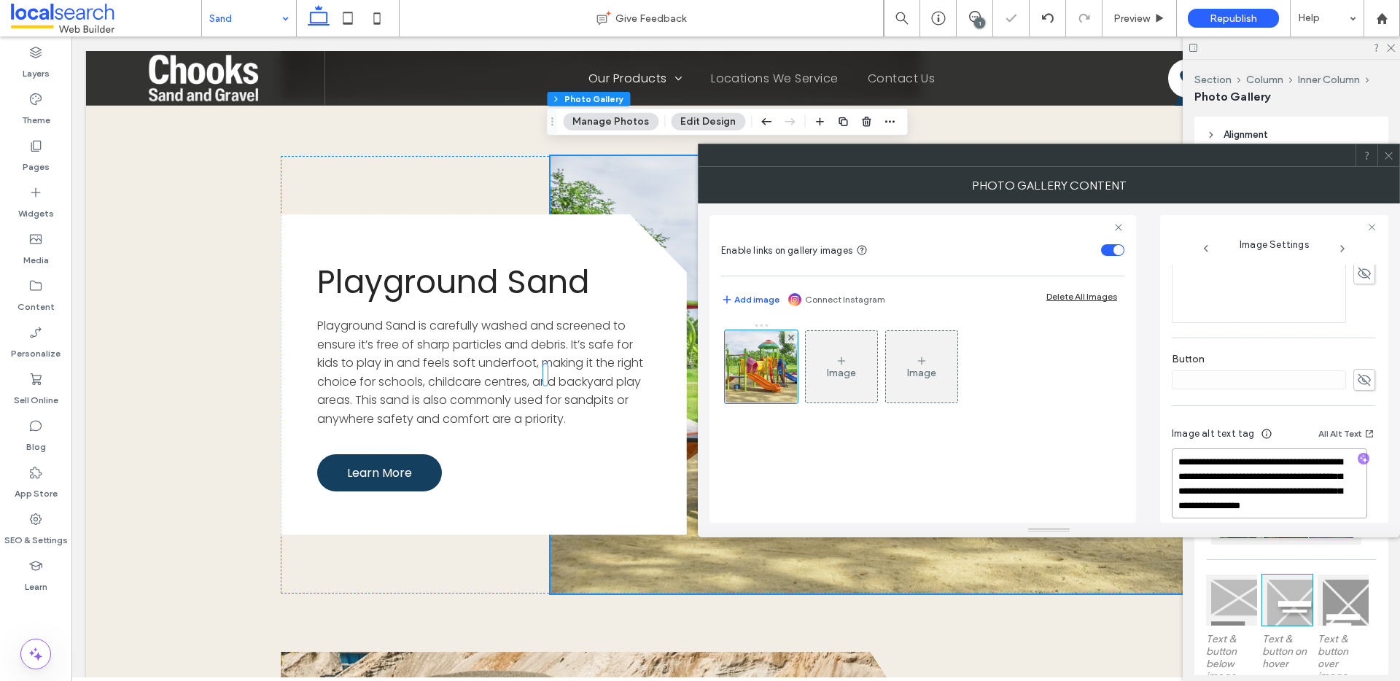
scroll to position [1, 0]
type textarea "**********"
click at [1388, 151] on icon at bounding box center [1388, 155] width 11 height 11
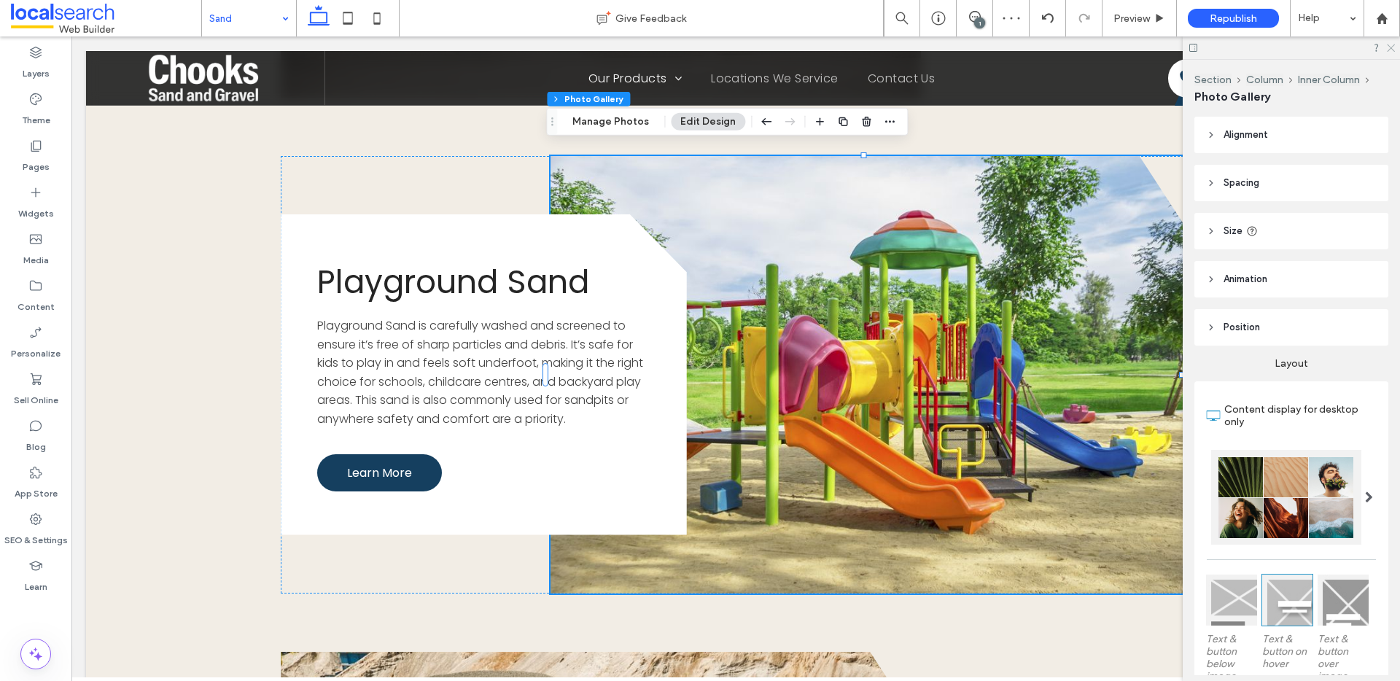
click at [1392, 51] on icon at bounding box center [1389, 46] width 9 height 9
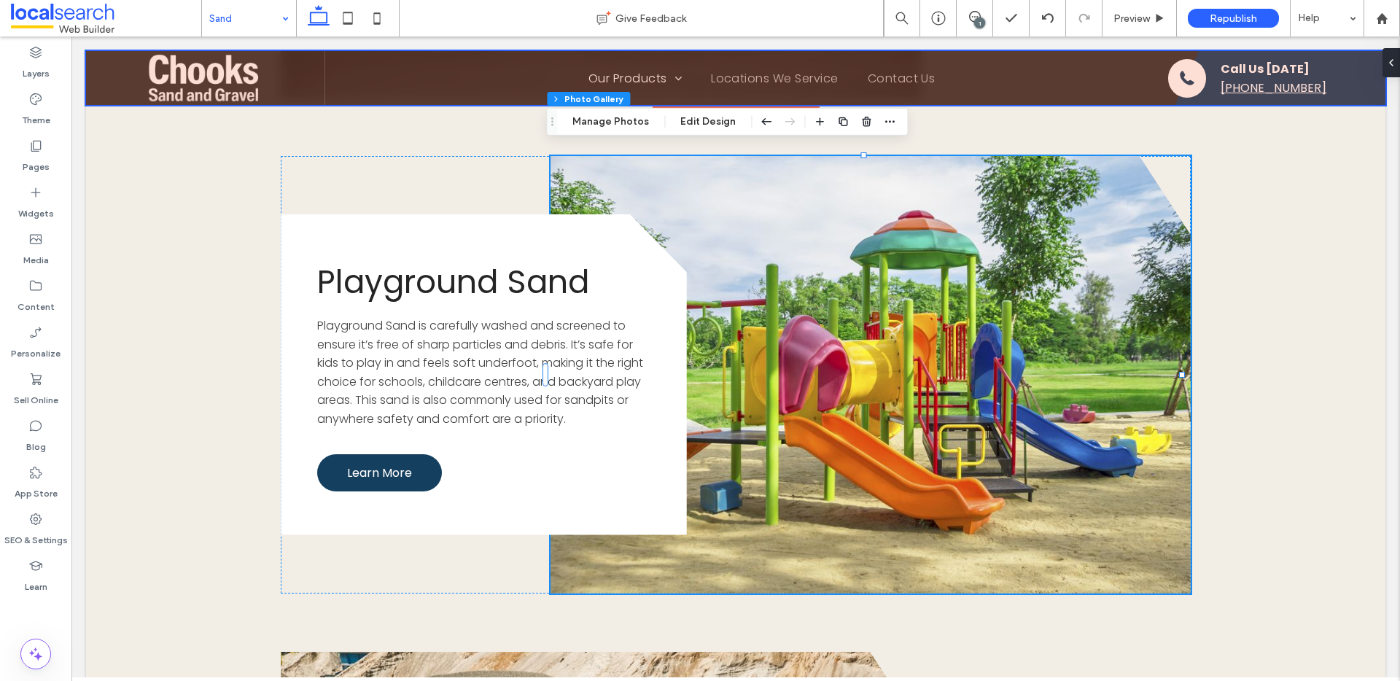
click at [193, 58] on div at bounding box center [735, 78] width 1299 height 54
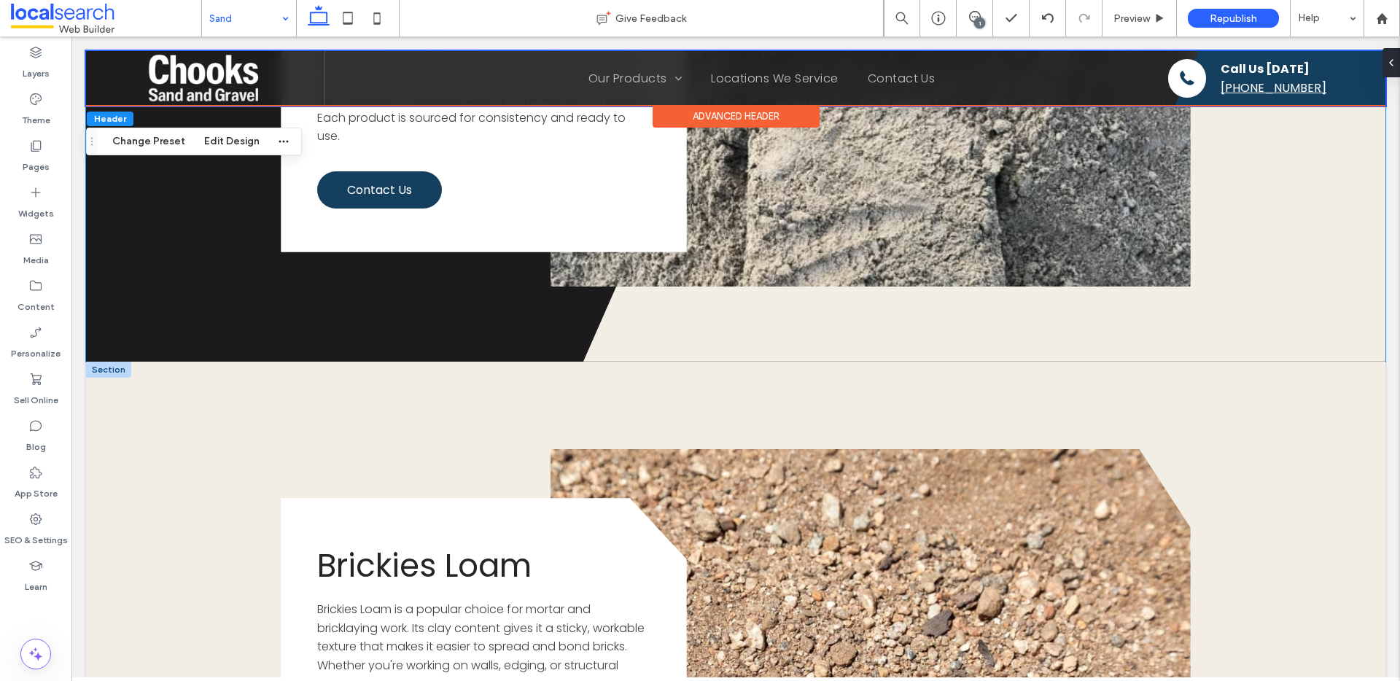
scroll to position [1902, 0]
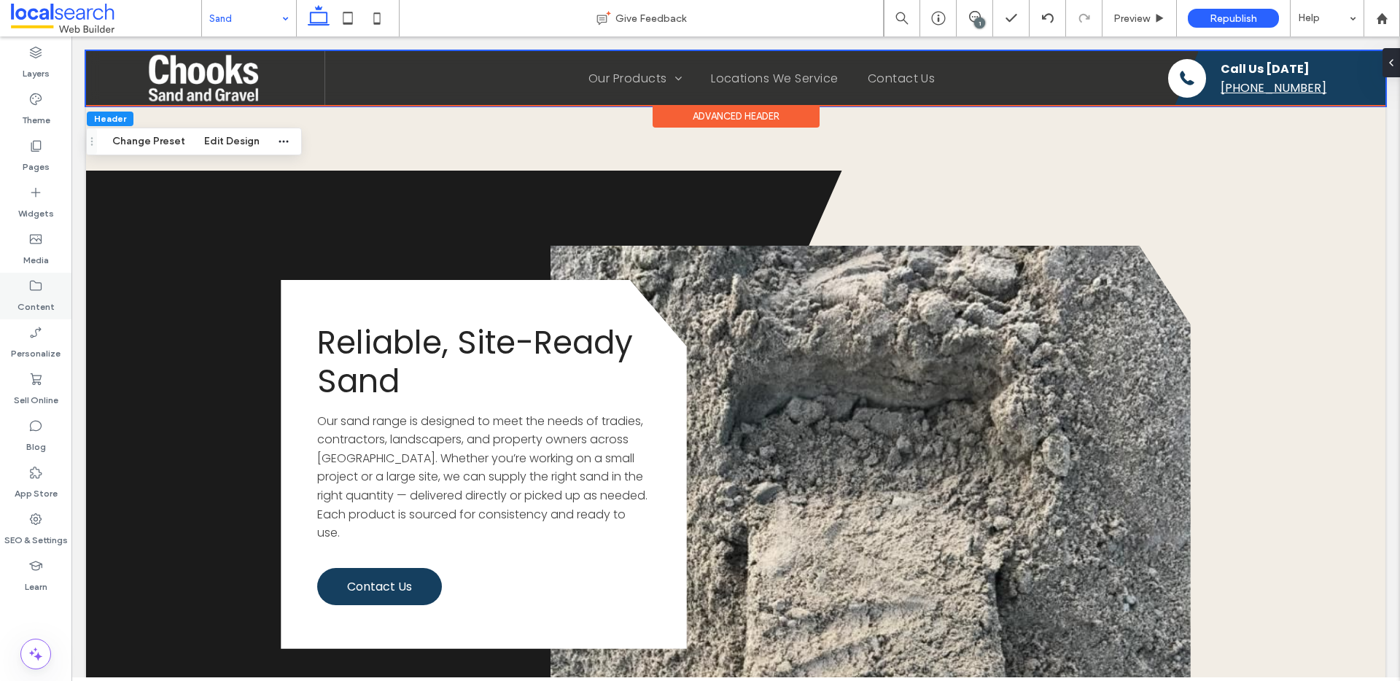
click at [47, 293] on label "Content" at bounding box center [35, 303] width 37 height 20
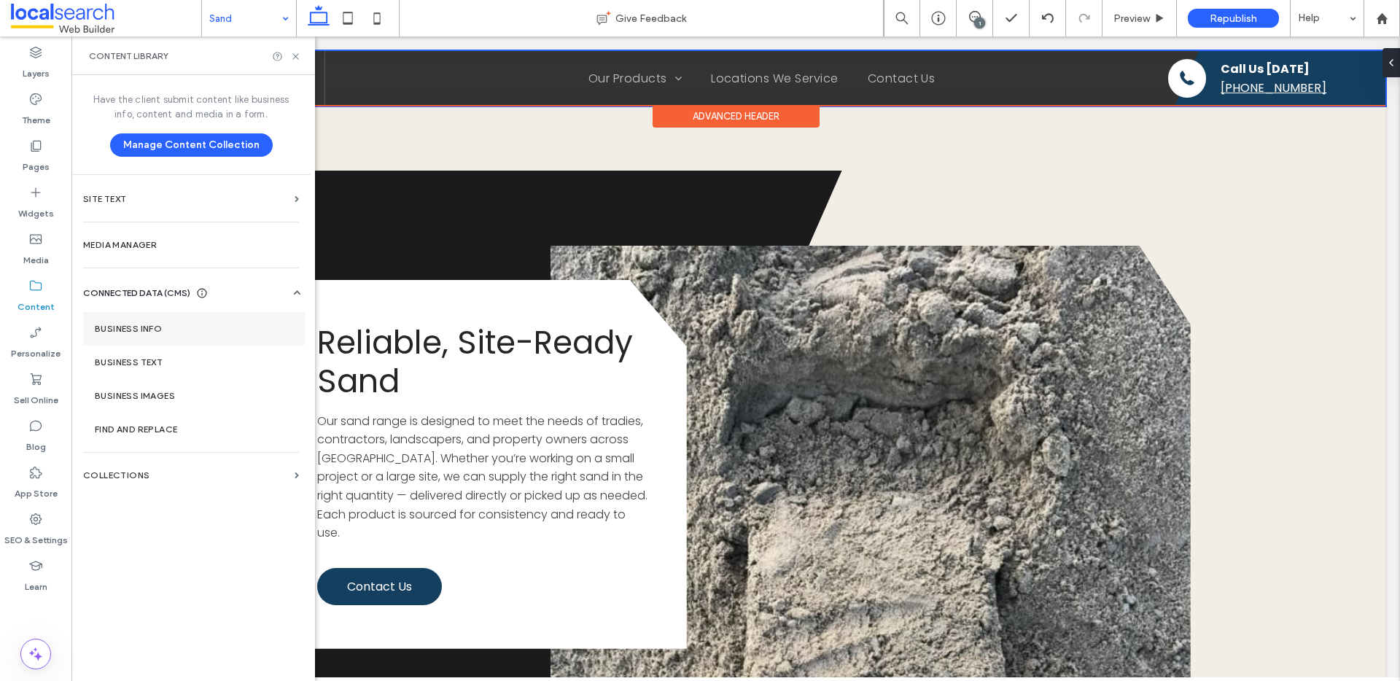
click at [162, 330] on label "Business Info" at bounding box center [194, 329] width 198 height 10
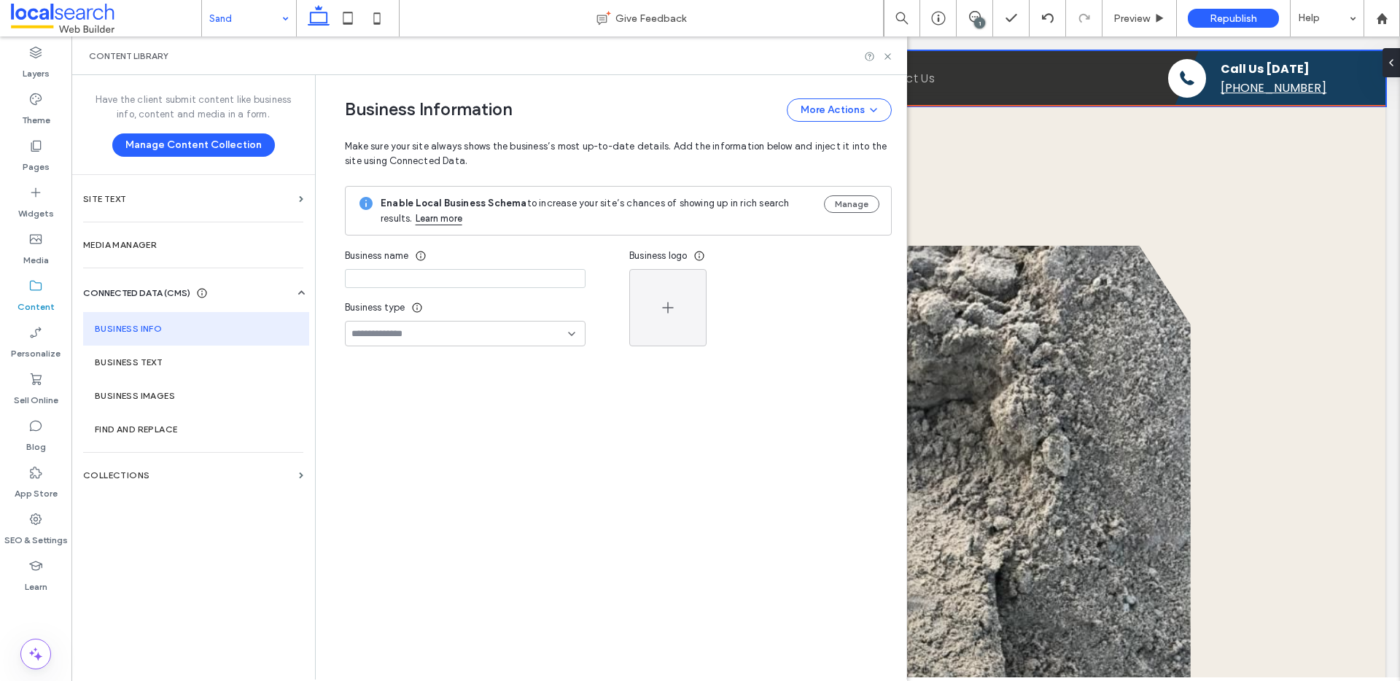
type input "**********"
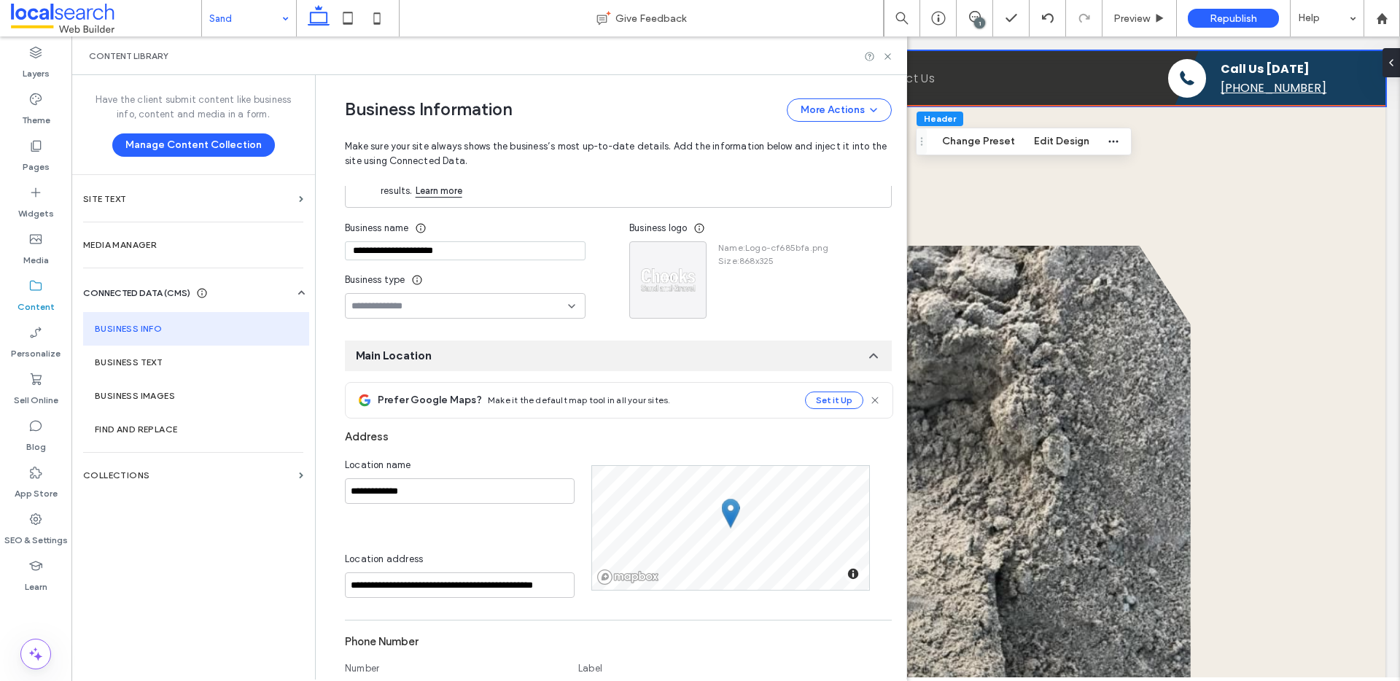
scroll to position [0, 0]
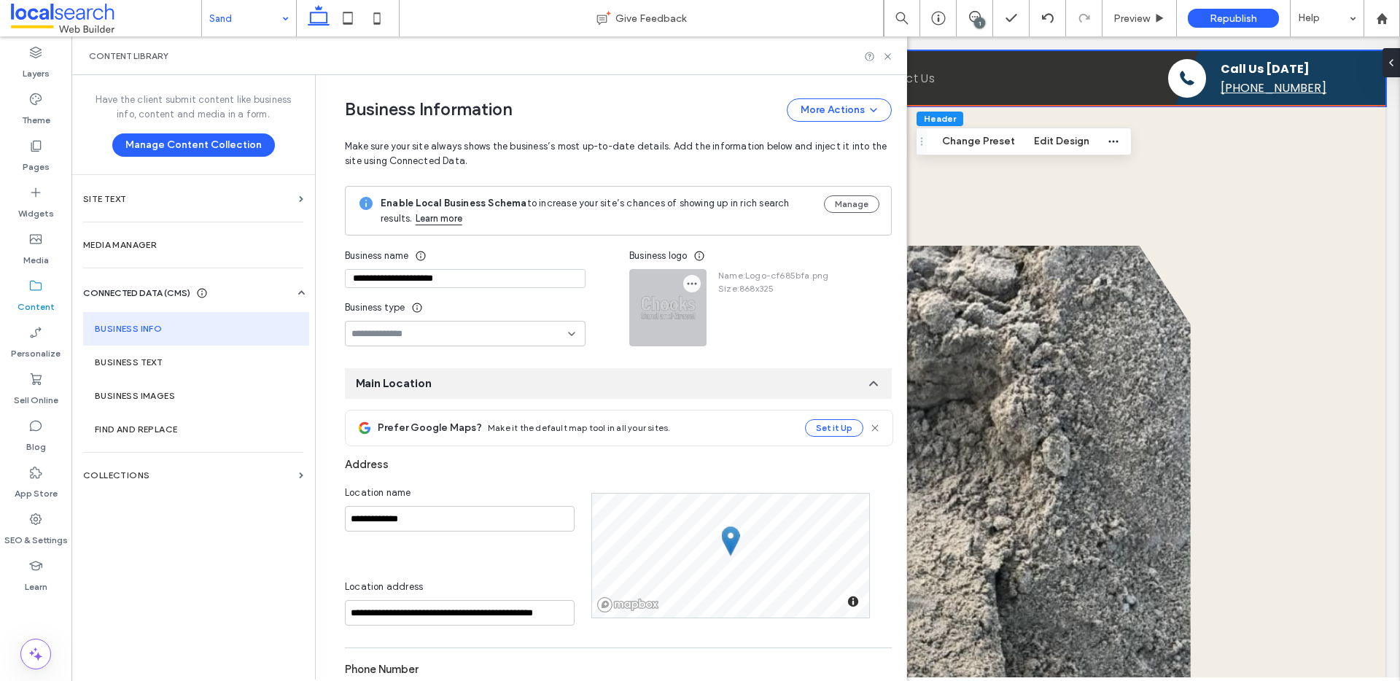
click at [688, 279] on icon "button" at bounding box center [692, 284] width 12 height 12
click at [733, 320] on span "Replace Image" at bounding box center [739, 318] width 67 height 15
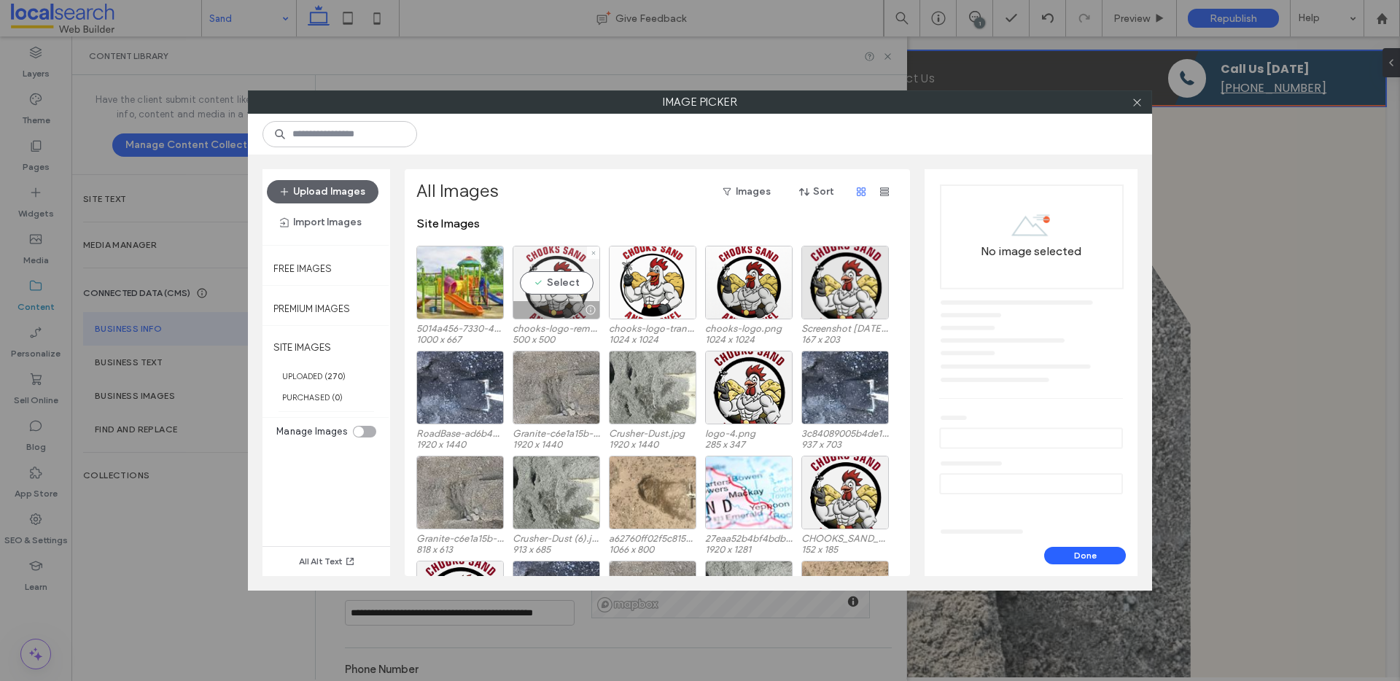
click at [567, 281] on div "Select" at bounding box center [556, 283] width 87 height 74
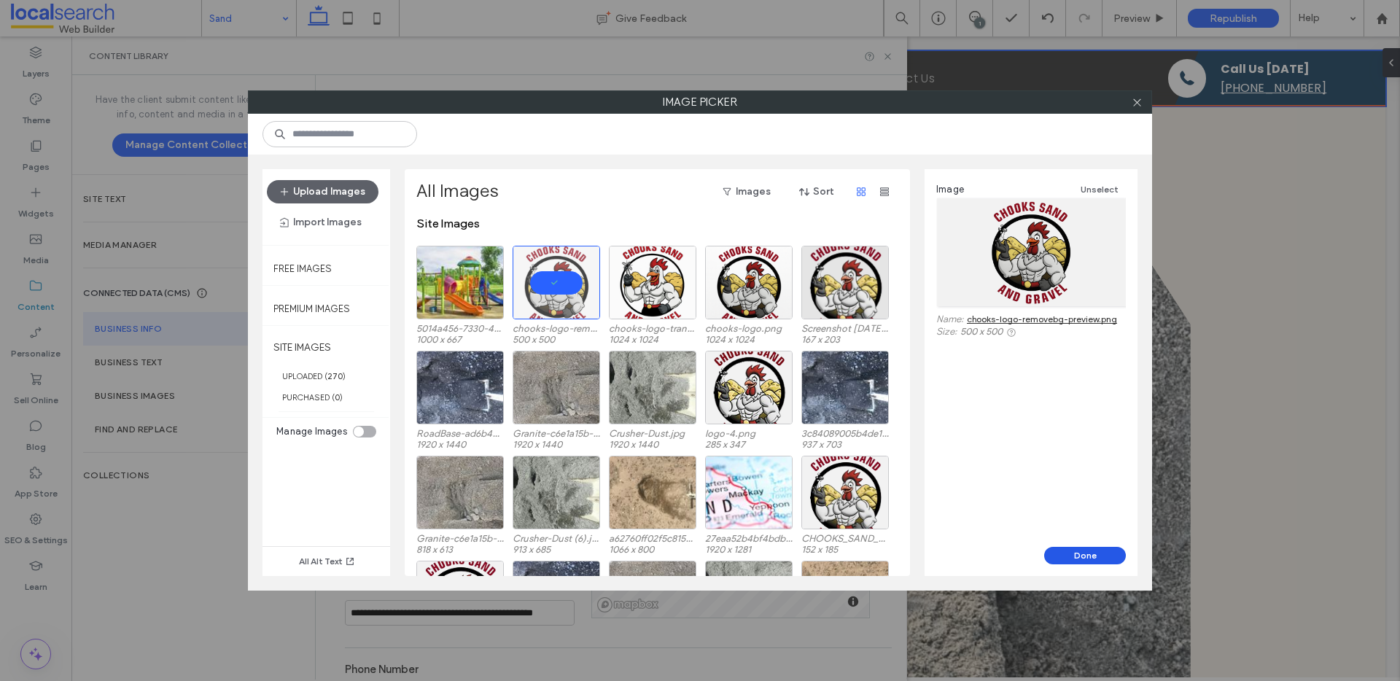
click at [1067, 550] on button "Done" at bounding box center [1085, 555] width 82 height 17
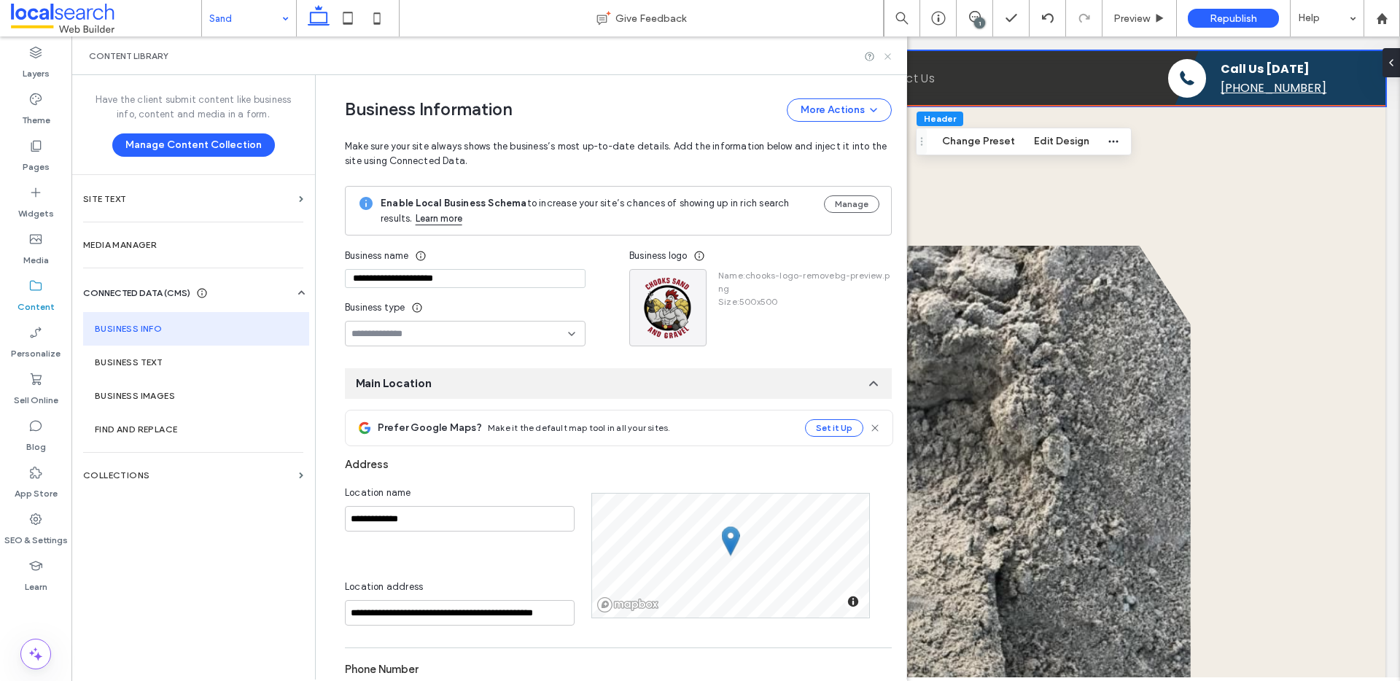
drag, startPoint x: 884, startPoint y: 58, endPoint x: 813, endPoint y: 22, distance: 80.2
click at [884, 58] on use at bounding box center [887, 56] width 6 height 6
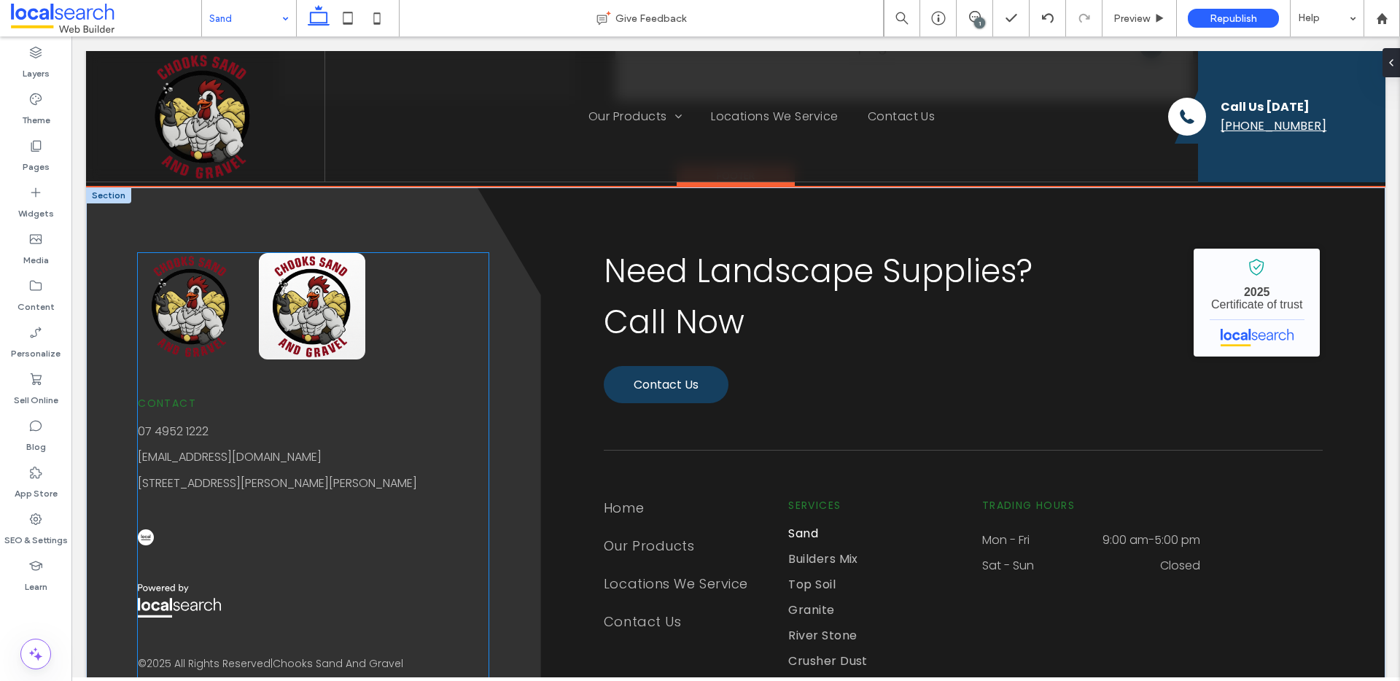
scroll to position [5086, 0]
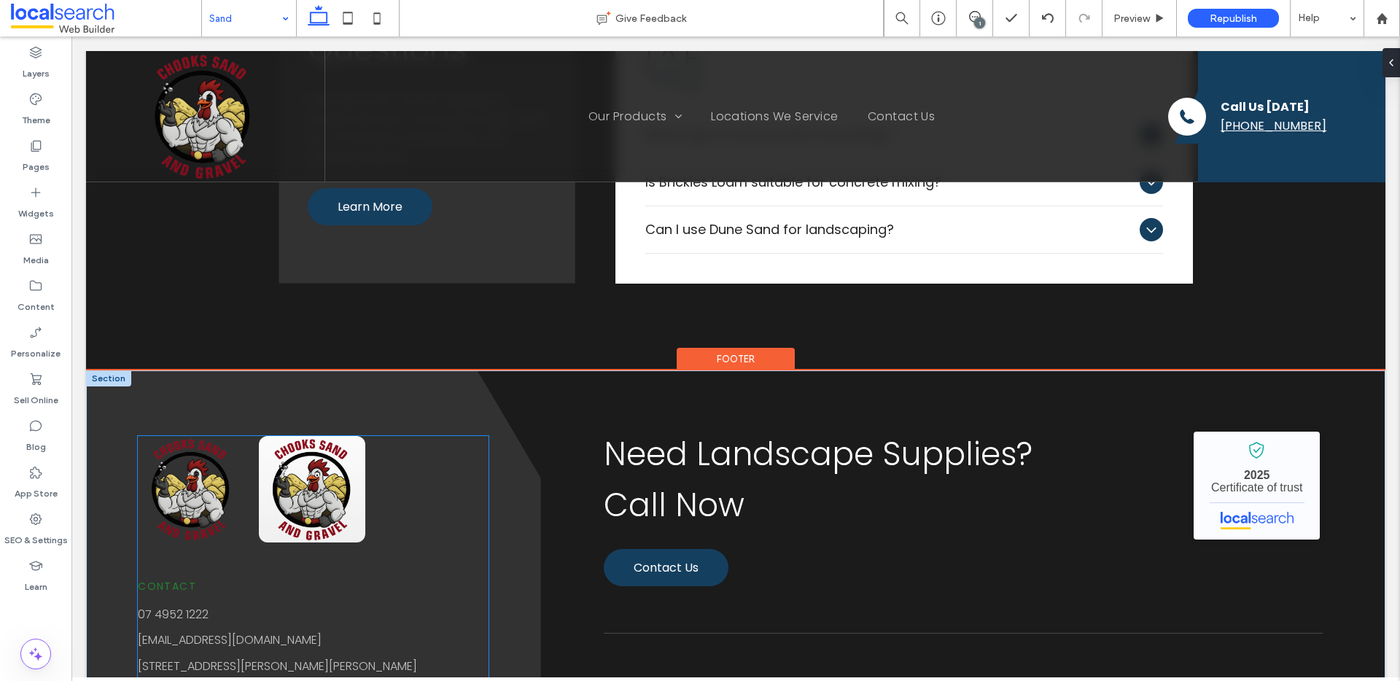
click at [306, 445] on img at bounding box center [312, 489] width 106 height 106
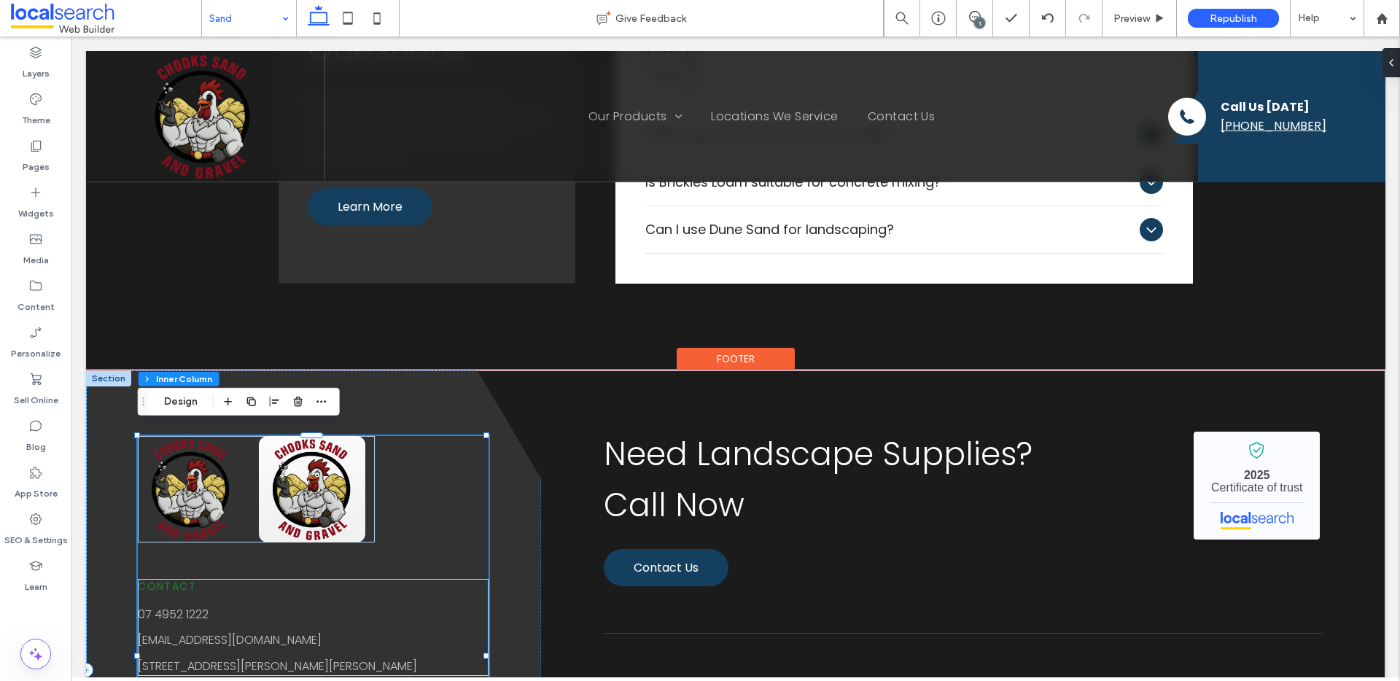
click at [311, 447] on img at bounding box center [312, 489] width 106 height 106
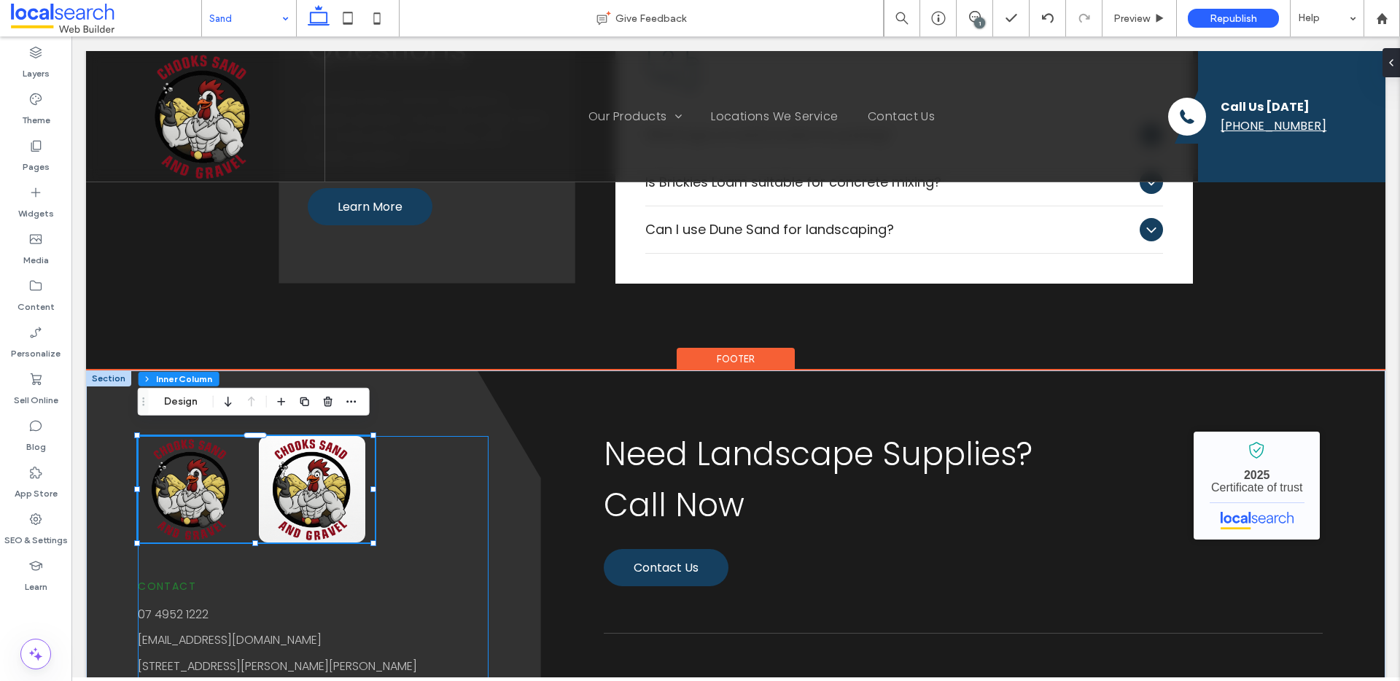
click at [311, 447] on img at bounding box center [312, 489] width 106 height 106
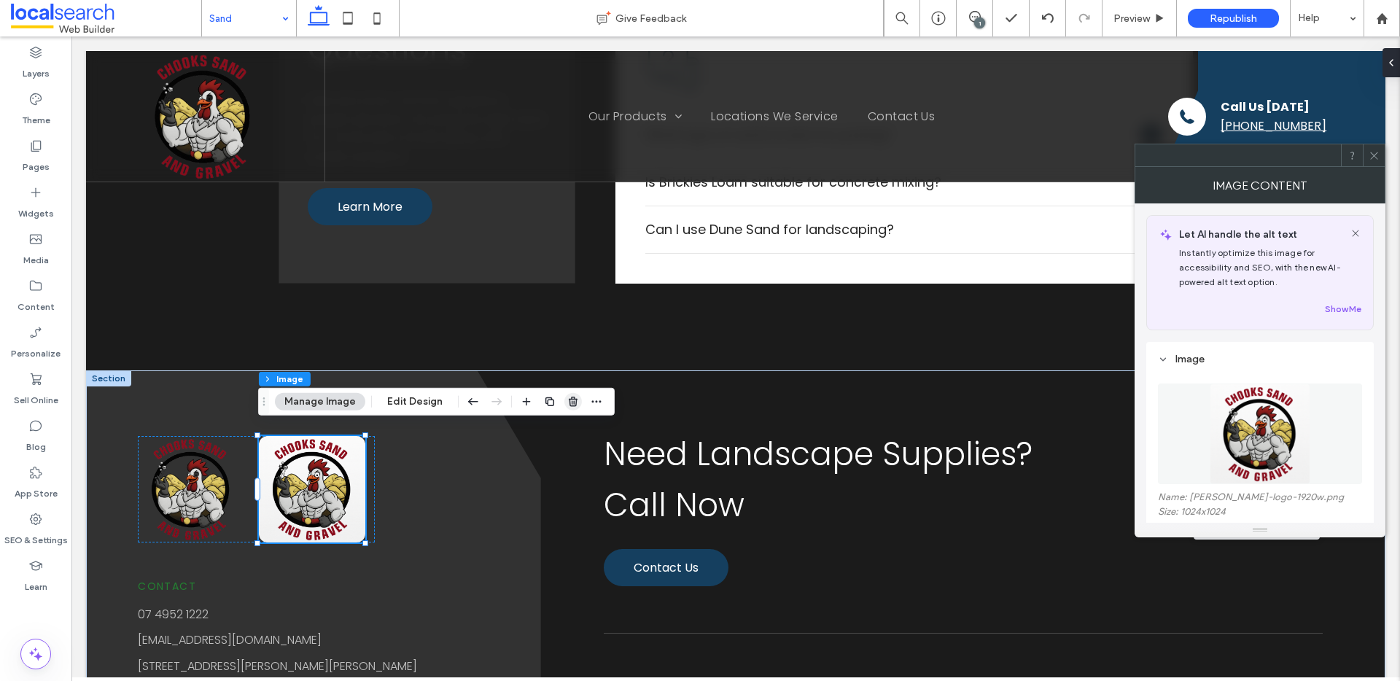
drag, startPoint x: 564, startPoint y: 402, endPoint x: 426, endPoint y: 375, distance: 141.3
click at [567, 402] on icon "button" at bounding box center [573, 402] width 12 height 12
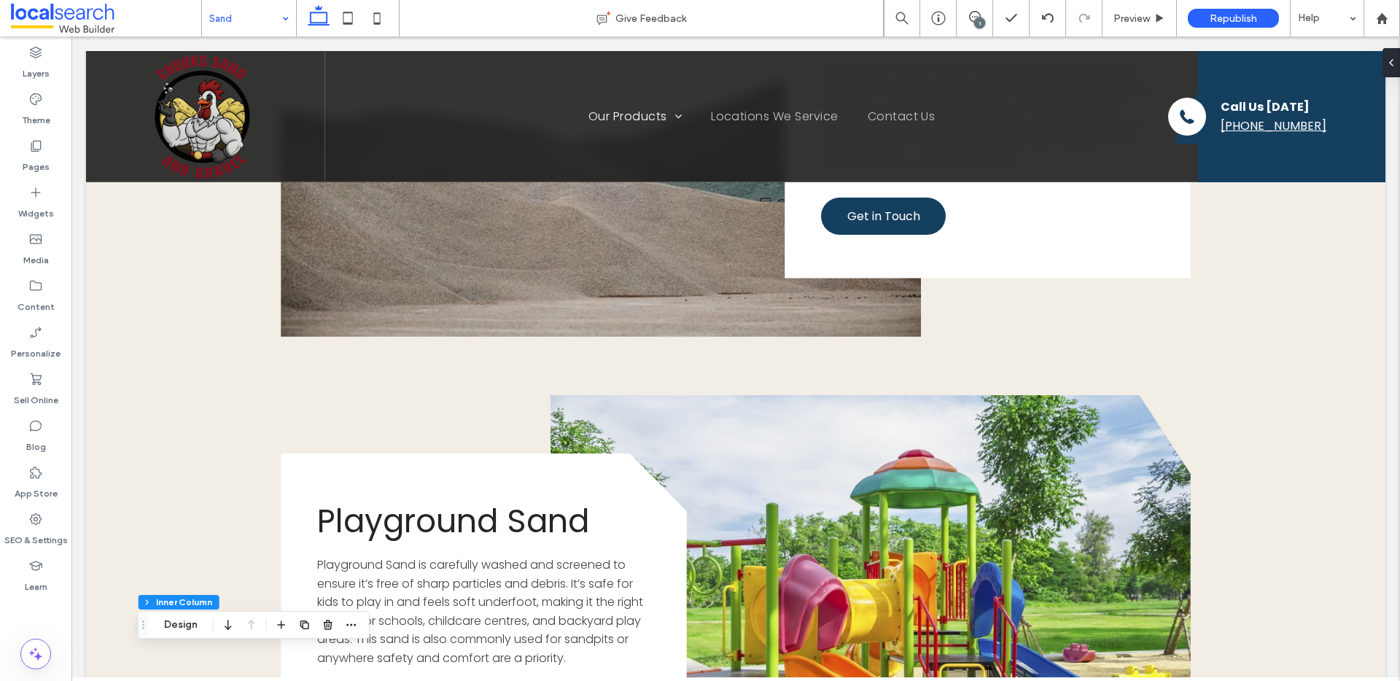
scroll to position [3134, 0]
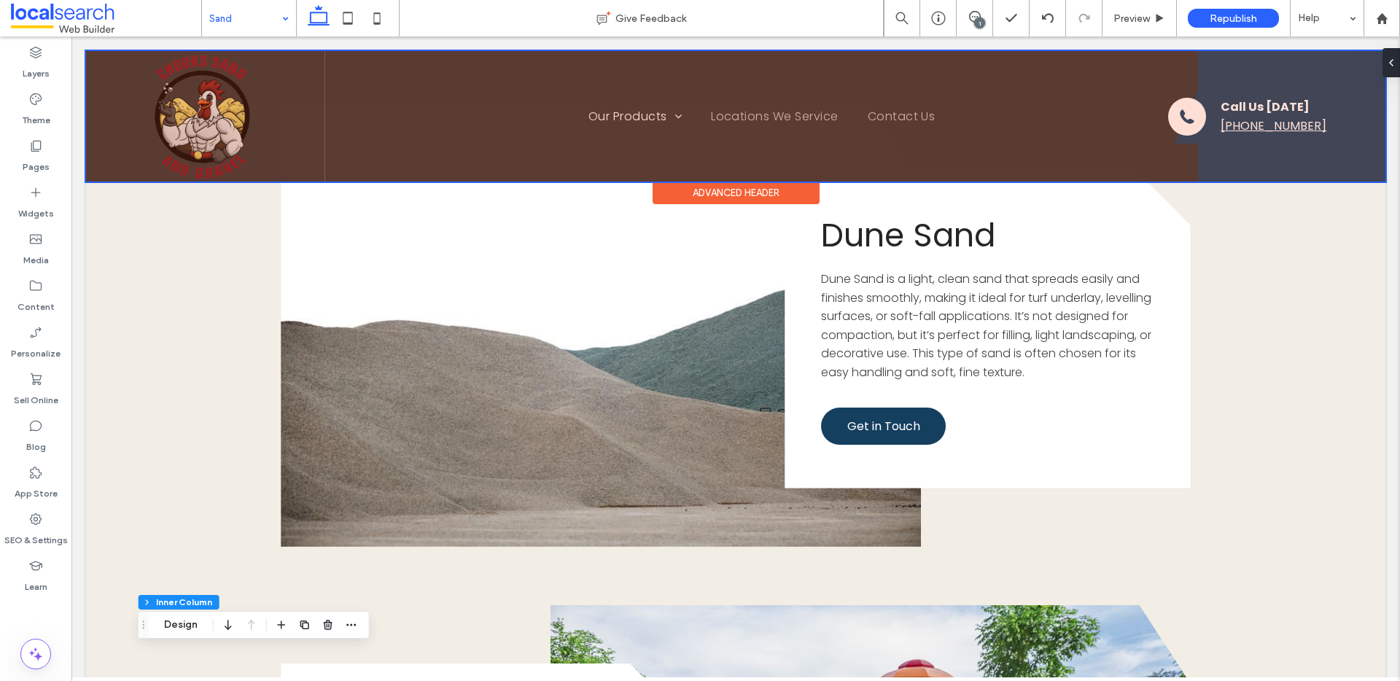
click at [260, 120] on div at bounding box center [735, 116] width 1299 height 131
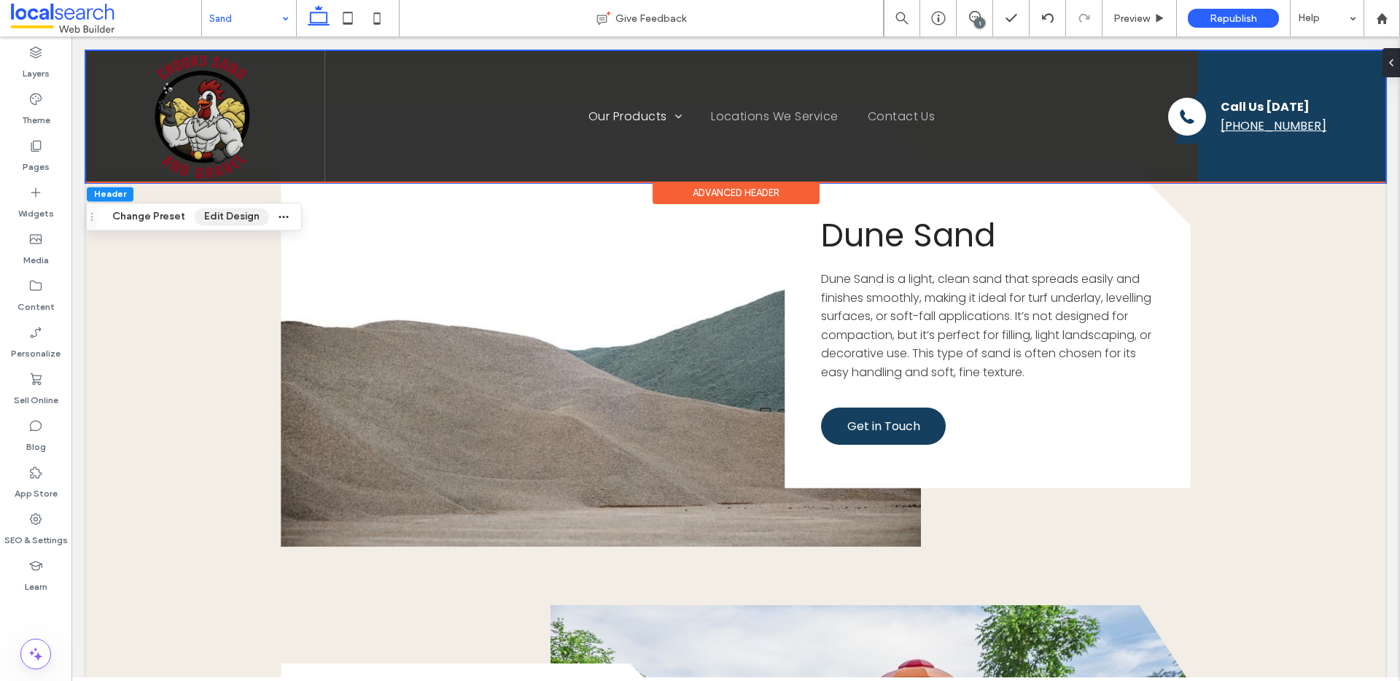
click at [234, 219] on button "Edit Design" at bounding box center [232, 216] width 74 height 17
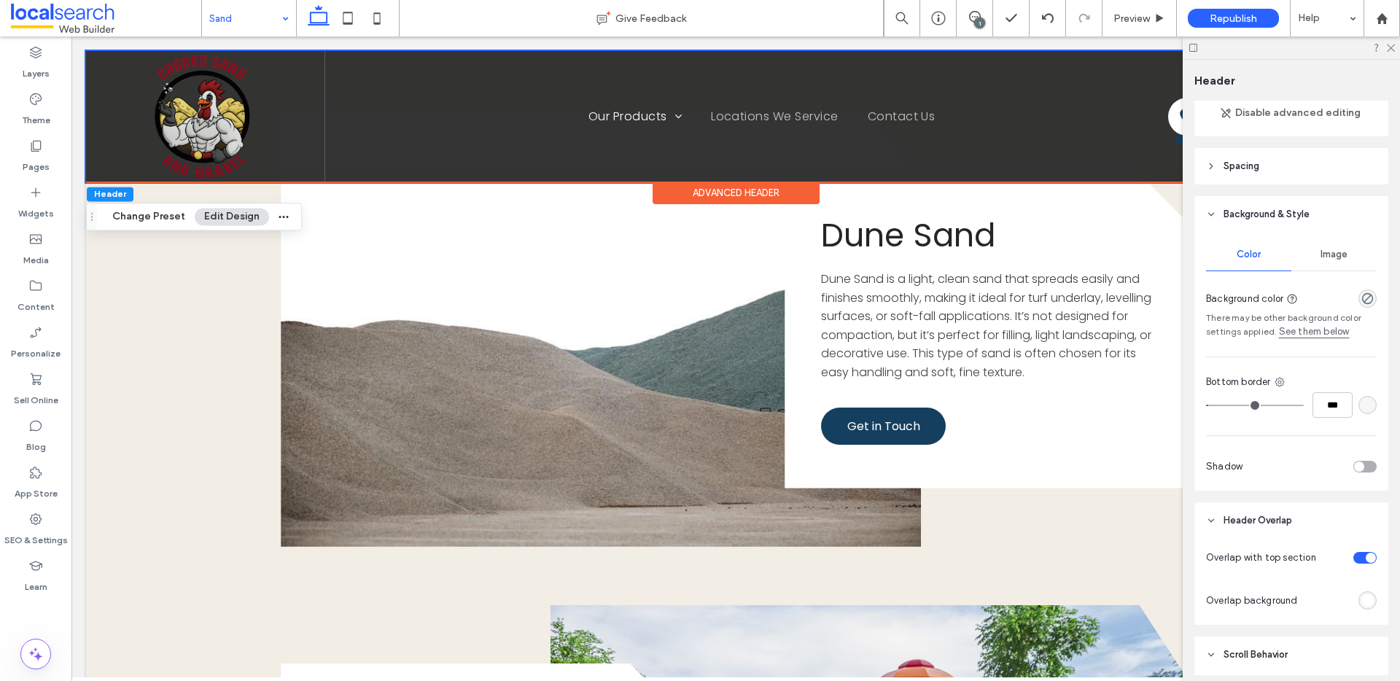
scroll to position [128, 0]
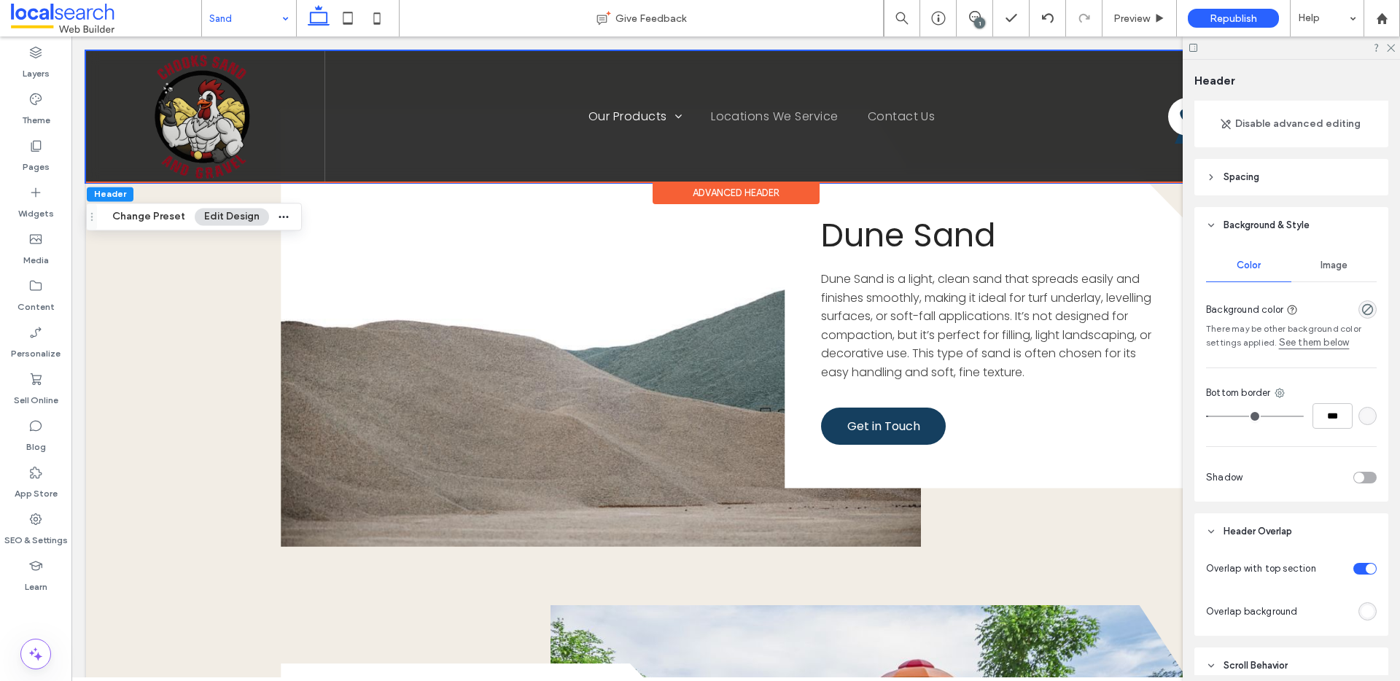
click at [1346, 260] on div "Image" at bounding box center [1333, 265] width 85 height 32
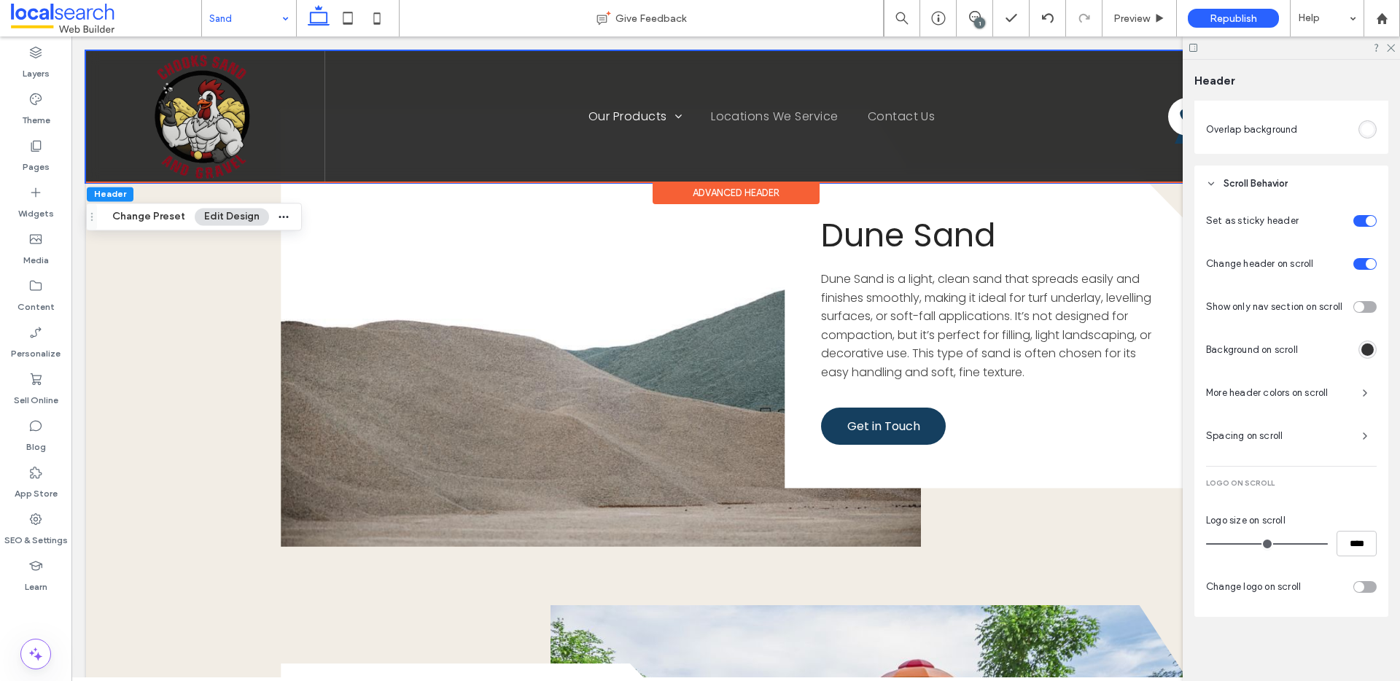
scroll to position [0, 0]
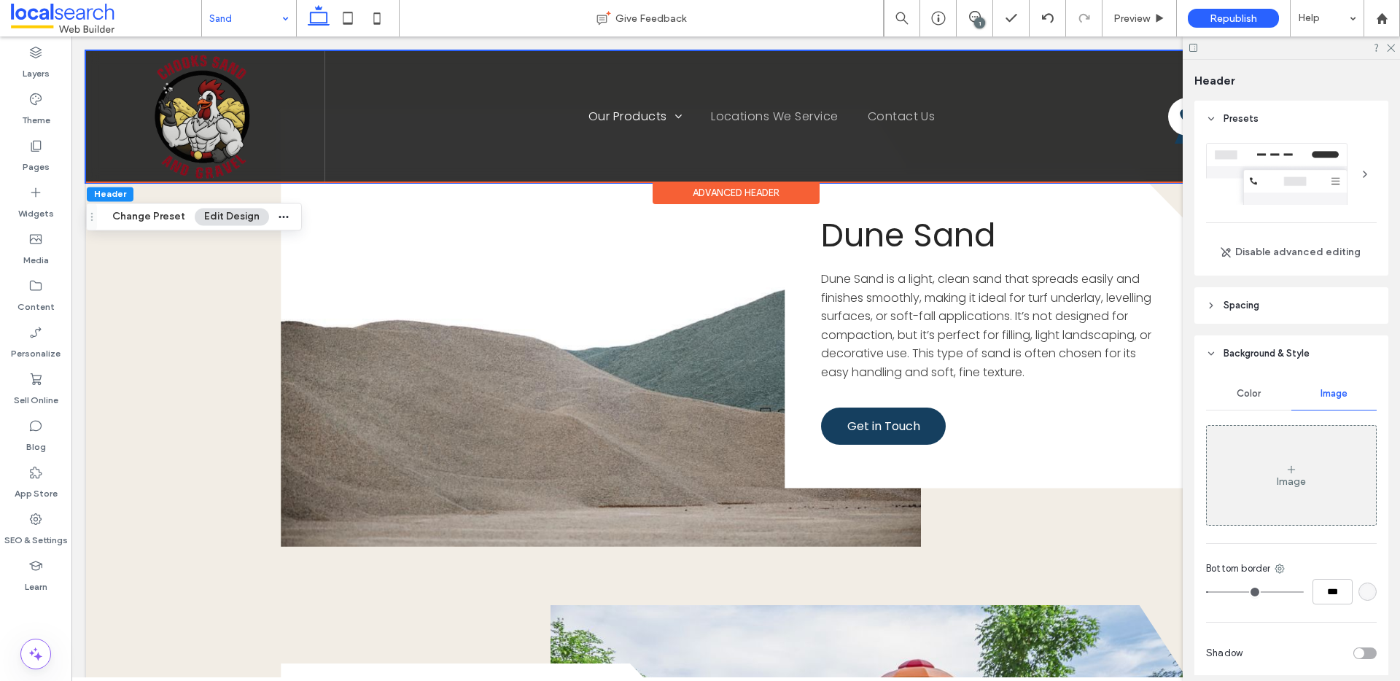
click at [1215, 308] on icon at bounding box center [1211, 305] width 10 height 10
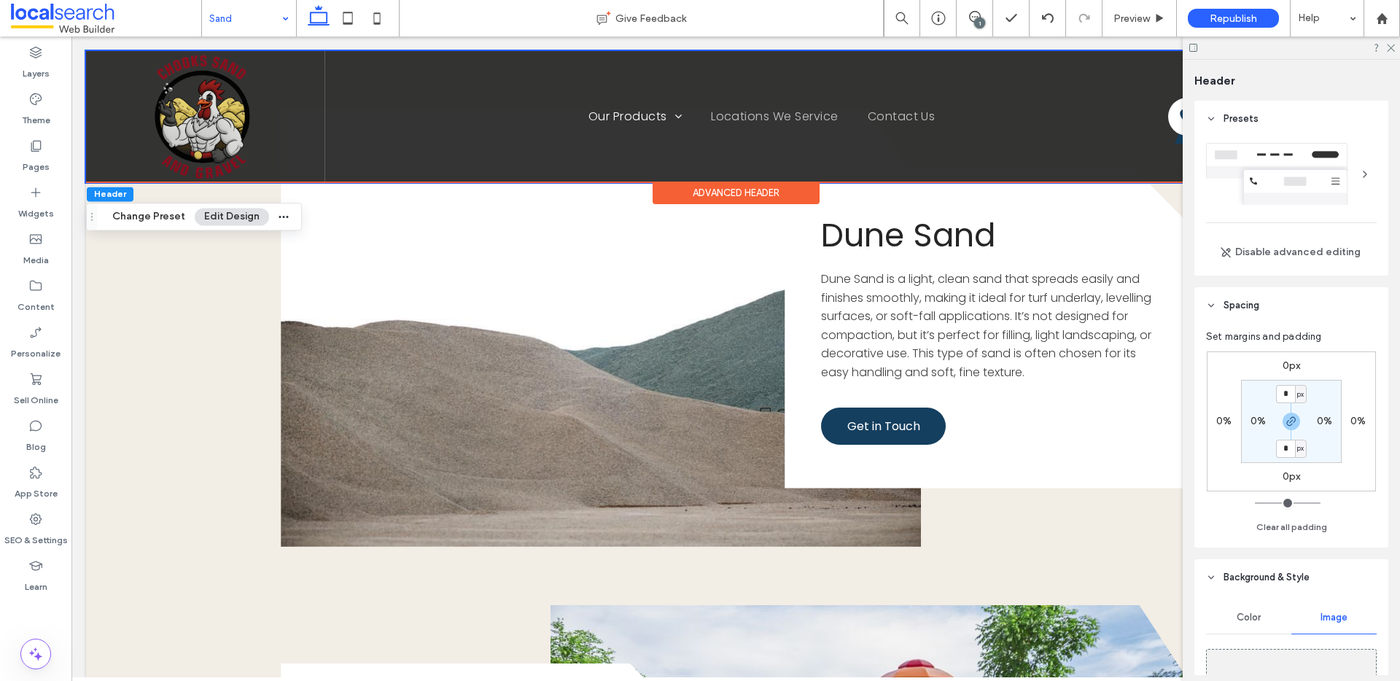
click at [1216, 308] on icon at bounding box center [1211, 305] width 10 height 10
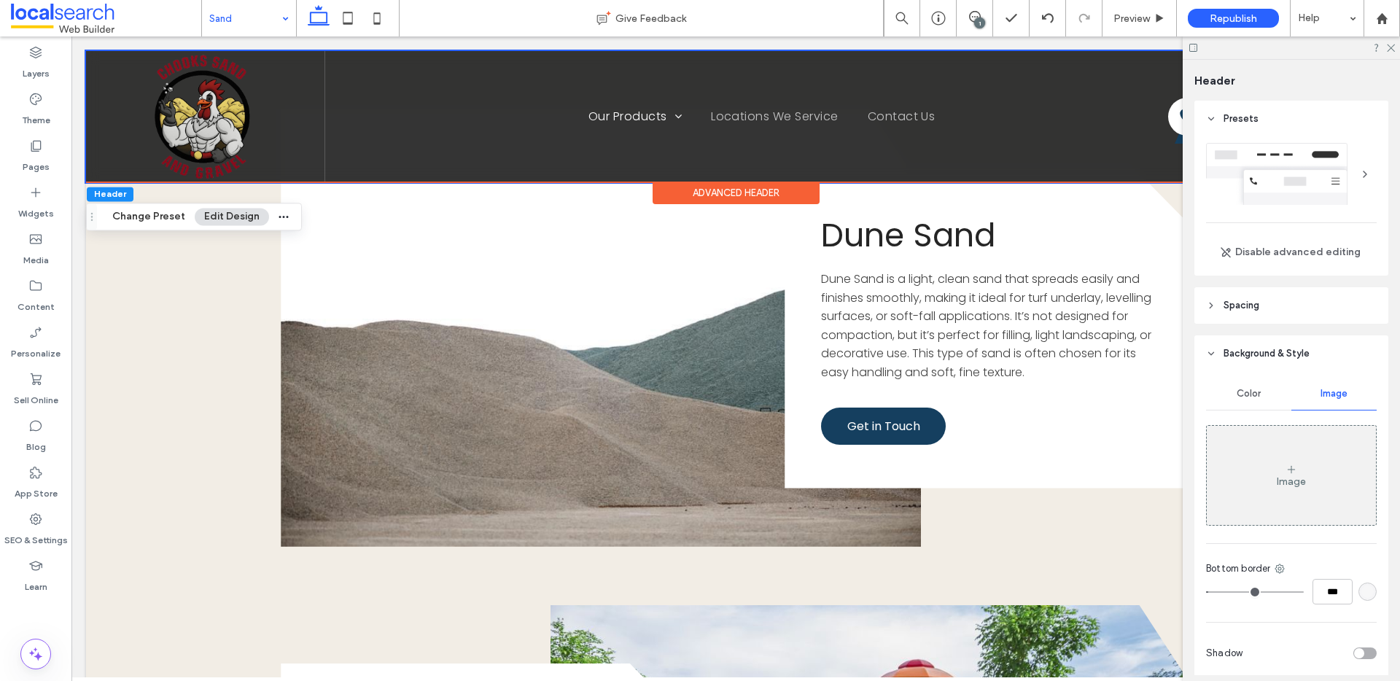
click at [1222, 394] on div "Color" at bounding box center [1248, 394] width 85 height 32
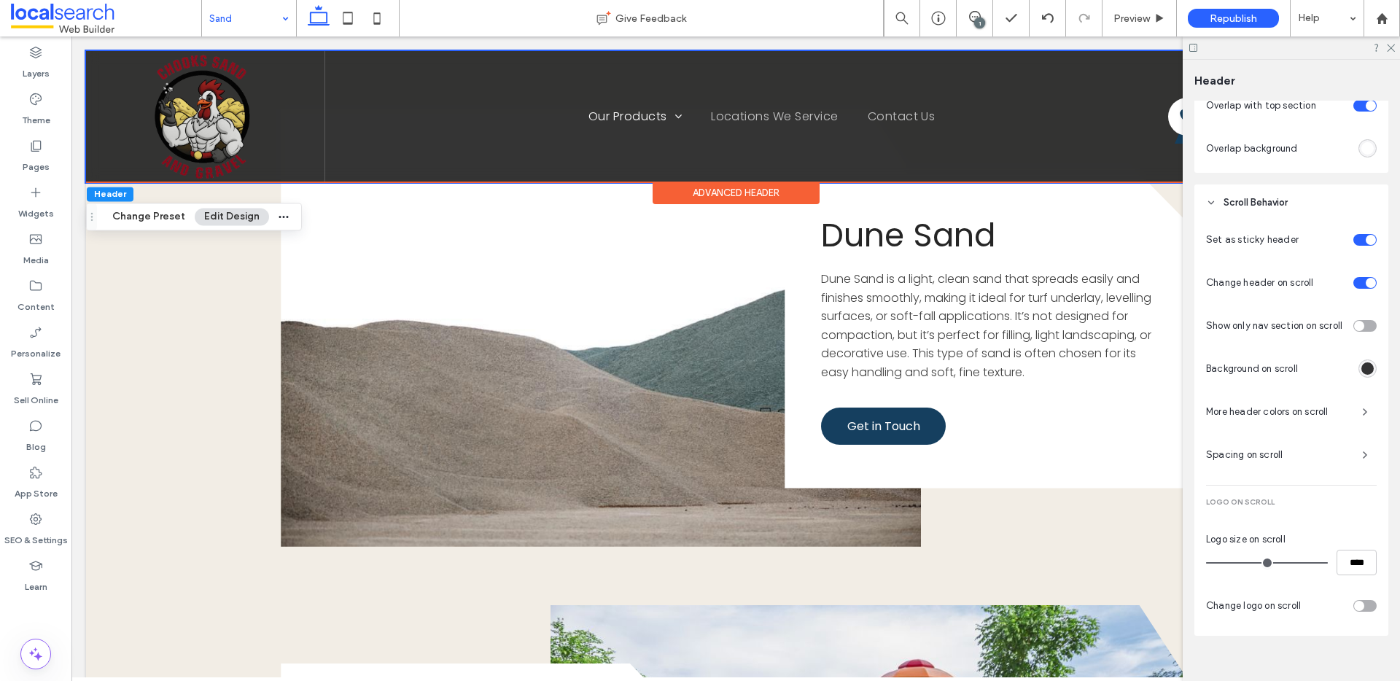
scroll to position [614, 0]
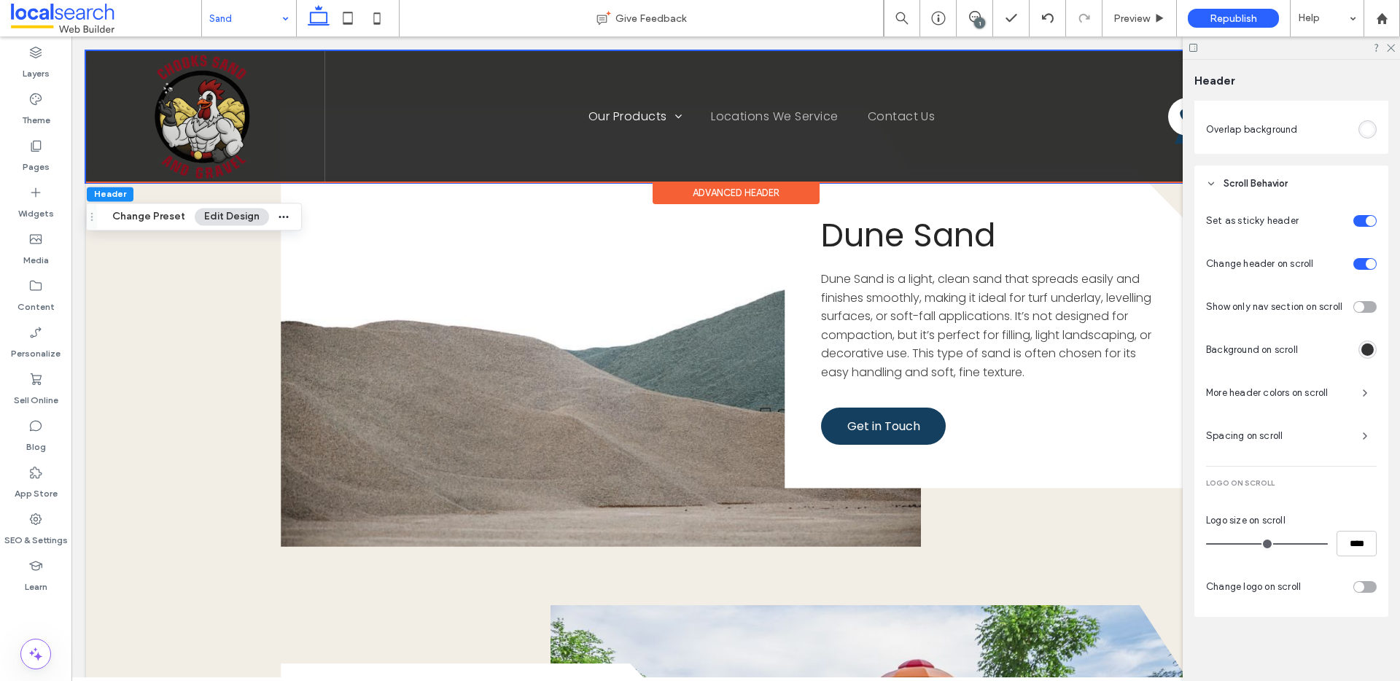
type input "**"
type input "***"
type input "**"
type input "***"
type input "**"
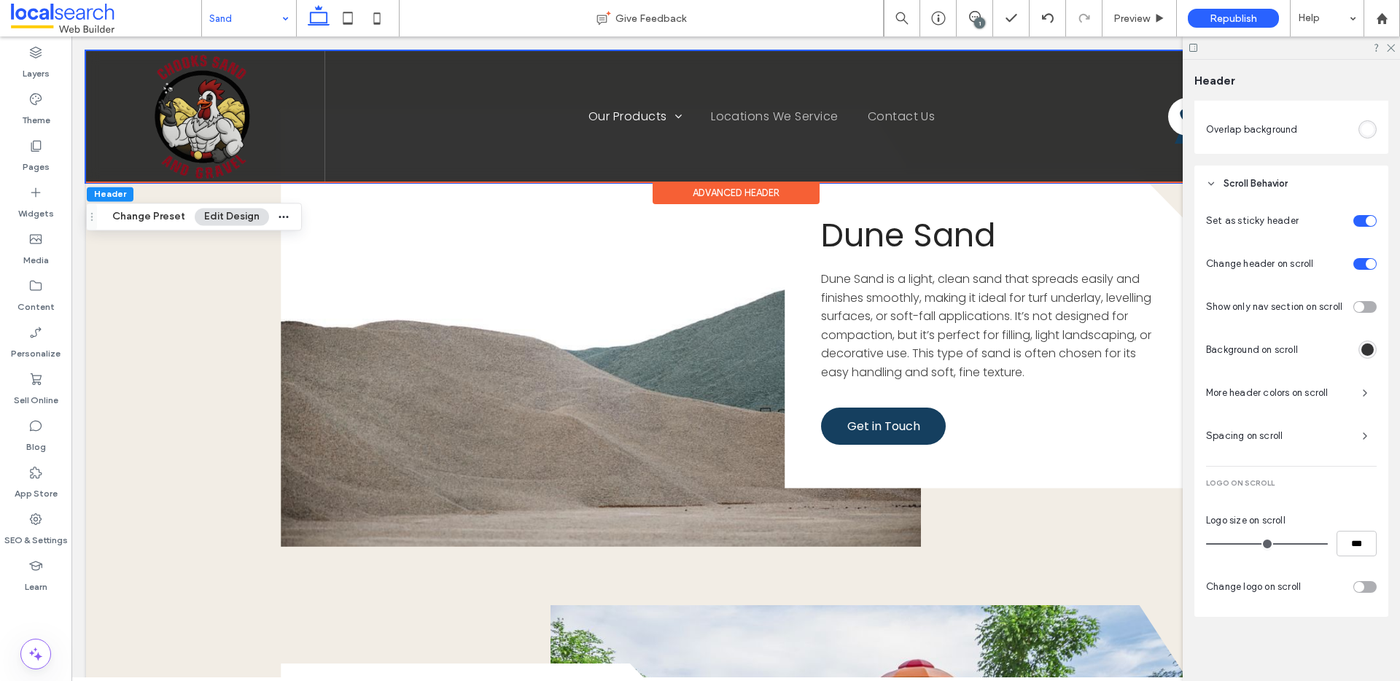
type input "***"
type input "**"
type input "***"
type input "**"
type input "***"
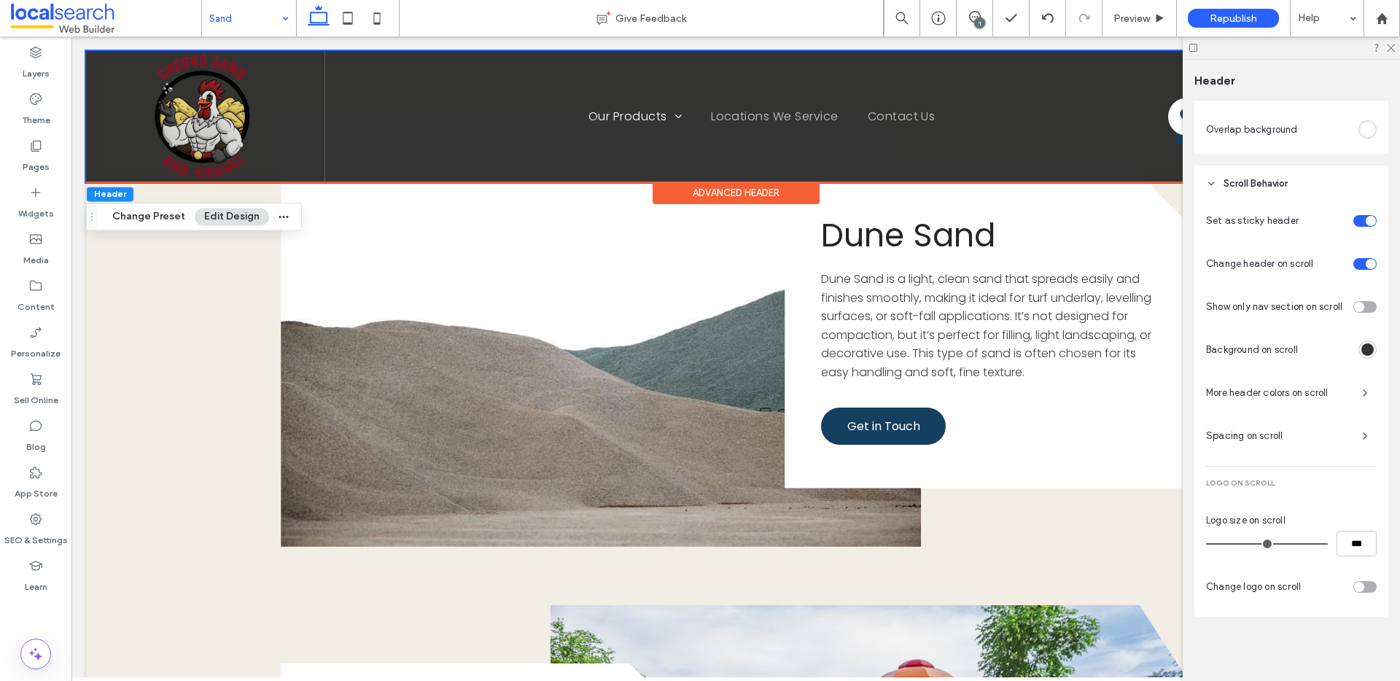
type input "**"
type input "***"
type input "**"
type input "***"
type input "**"
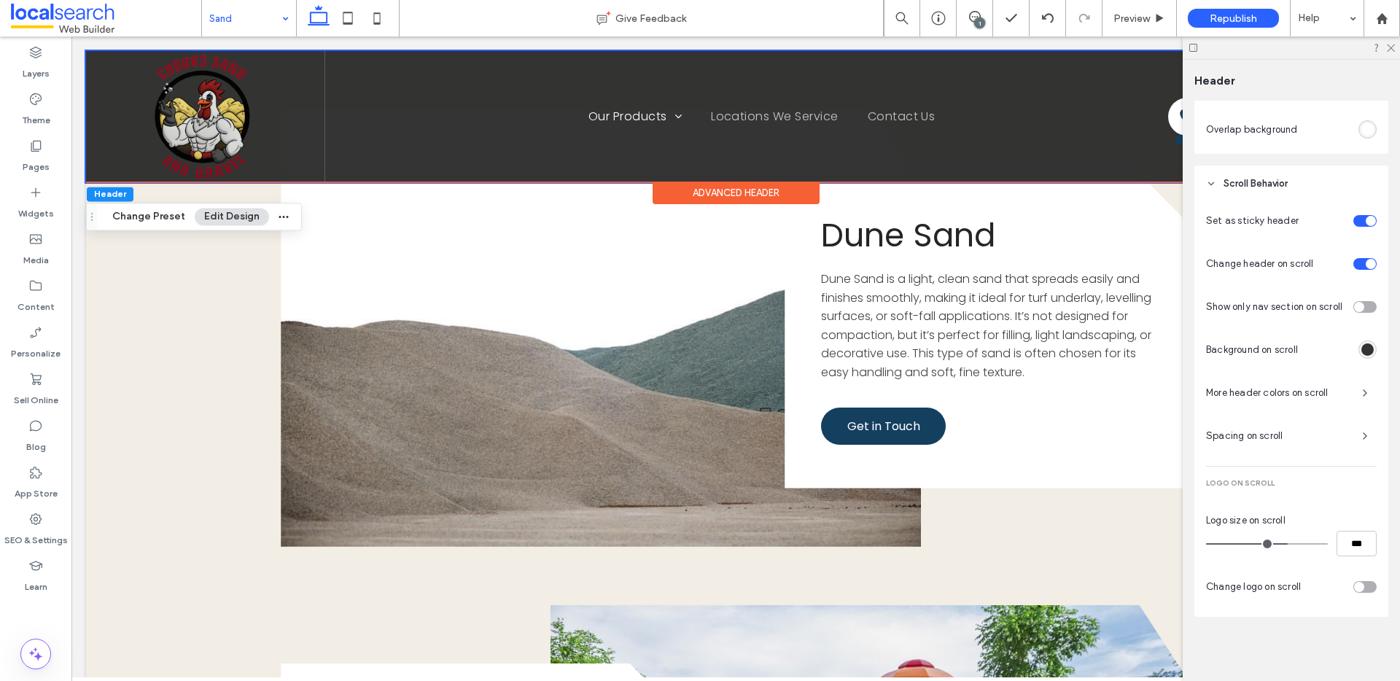
type input "***"
type input "**"
type input "***"
type input "**"
type input "***"
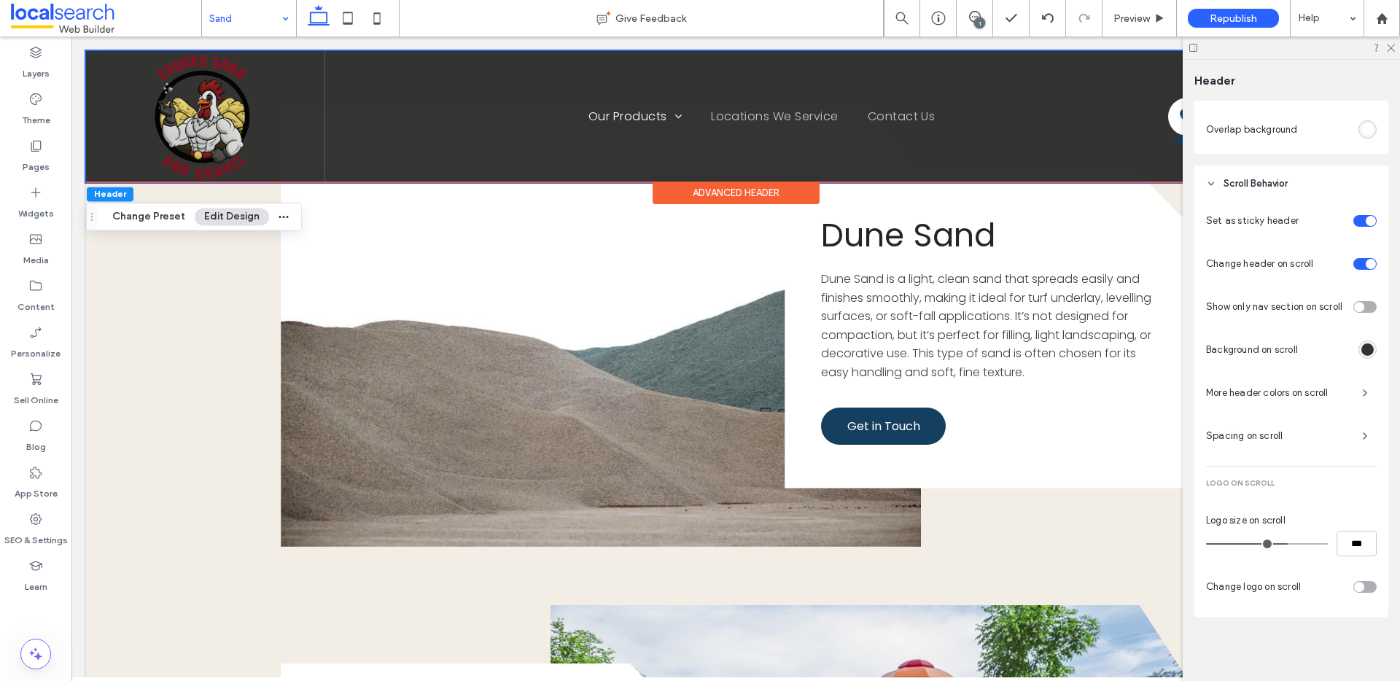
type input "***"
drag, startPoint x: 1310, startPoint y: 543, endPoint x: 1339, endPoint y: 552, distance: 31.1
click at [1328, 545] on input "range" at bounding box center [1267, 543] width 122 height 1
click at [1351, 542] on input "****" at bounding box center [1357, 544] width 40 height 26
type input "**"
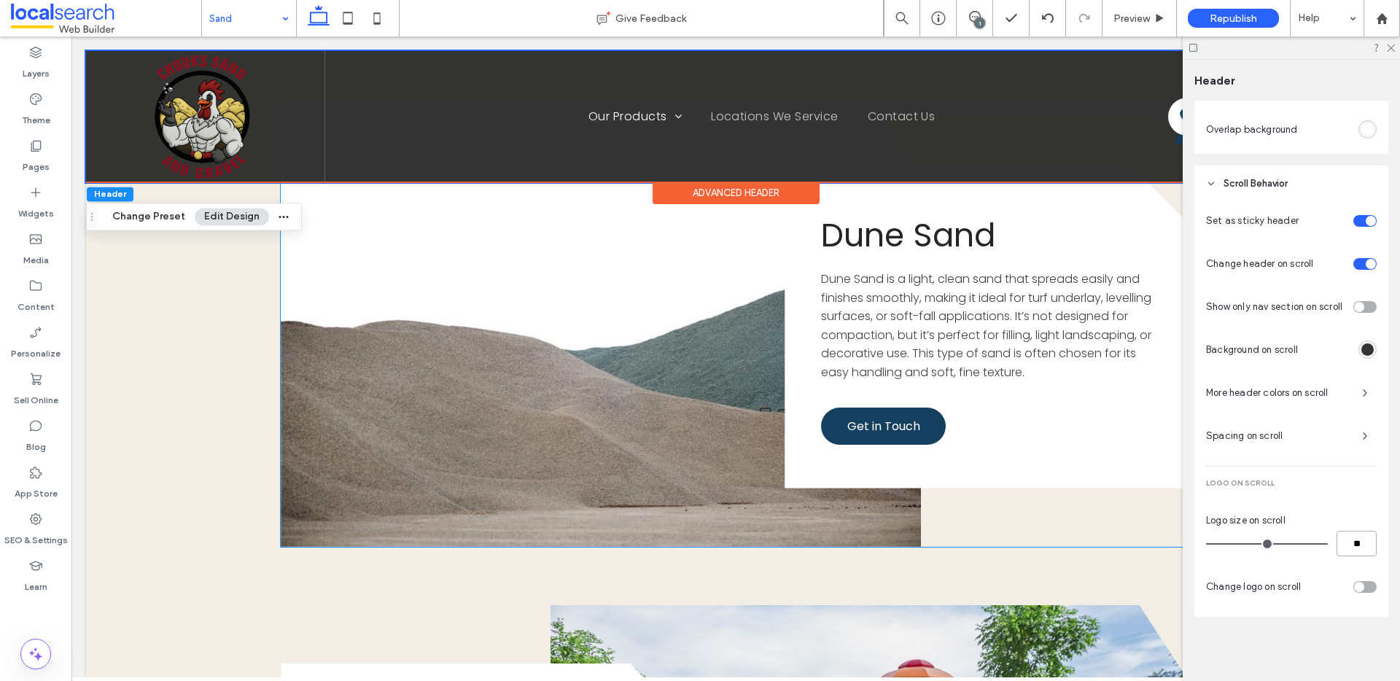
click at [1150, 507] on div "Dune Sand Dune Sand is a light, clean sand that spreads easily and finishes smo…" at bounding box center [735, 327] width 909 height 437
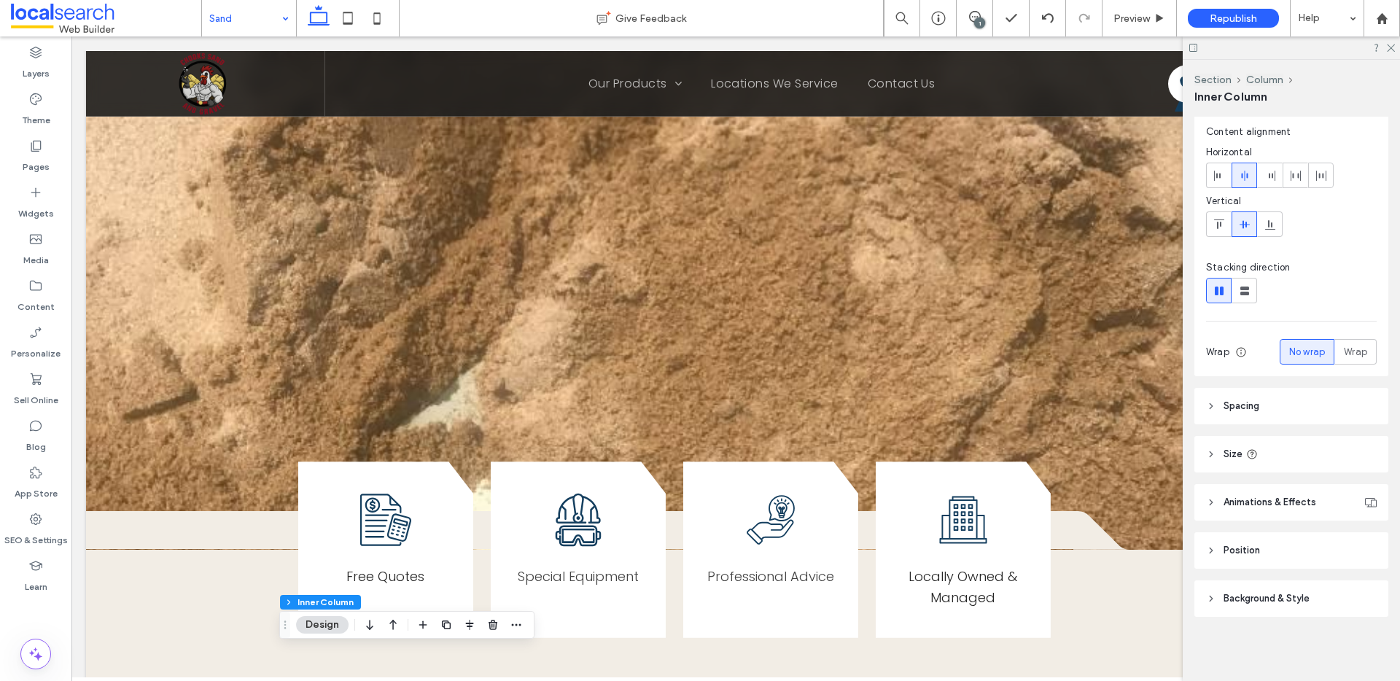
scroll to position [0, 0]
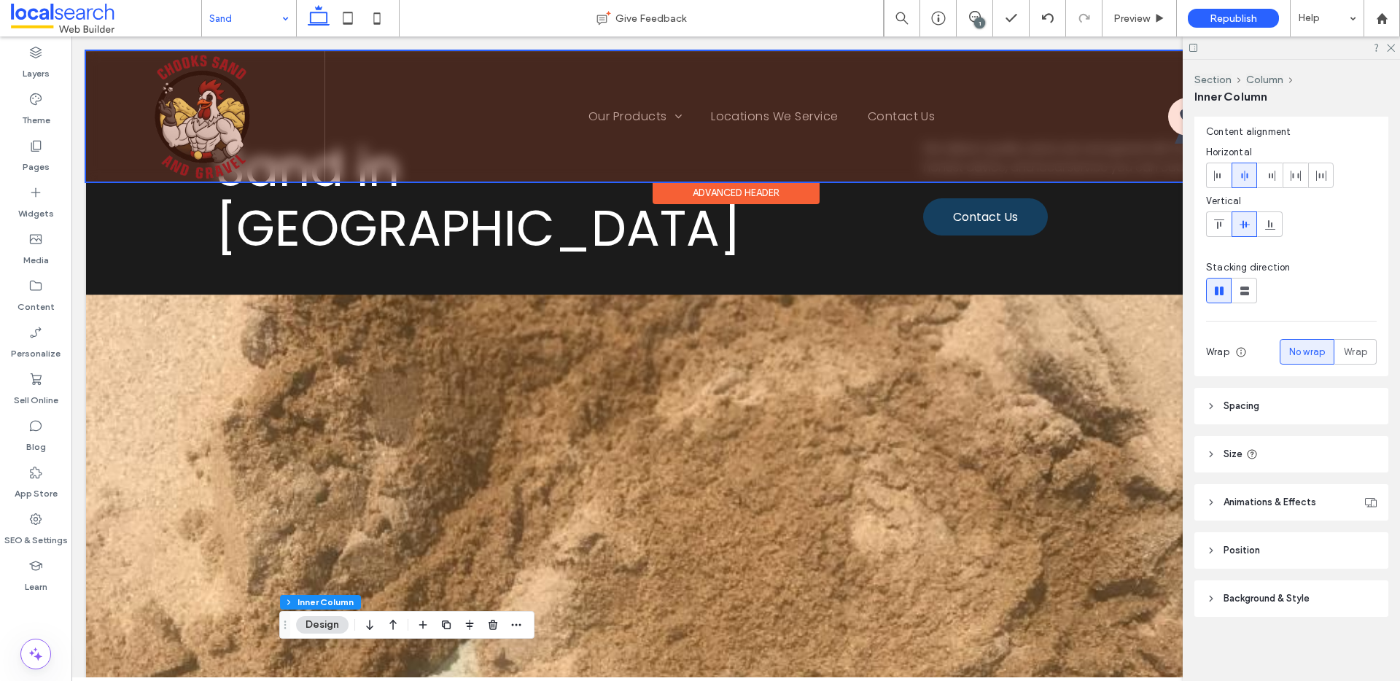
click at [183, 98] on div at bounding box center [735, 116] width 1299 height 131
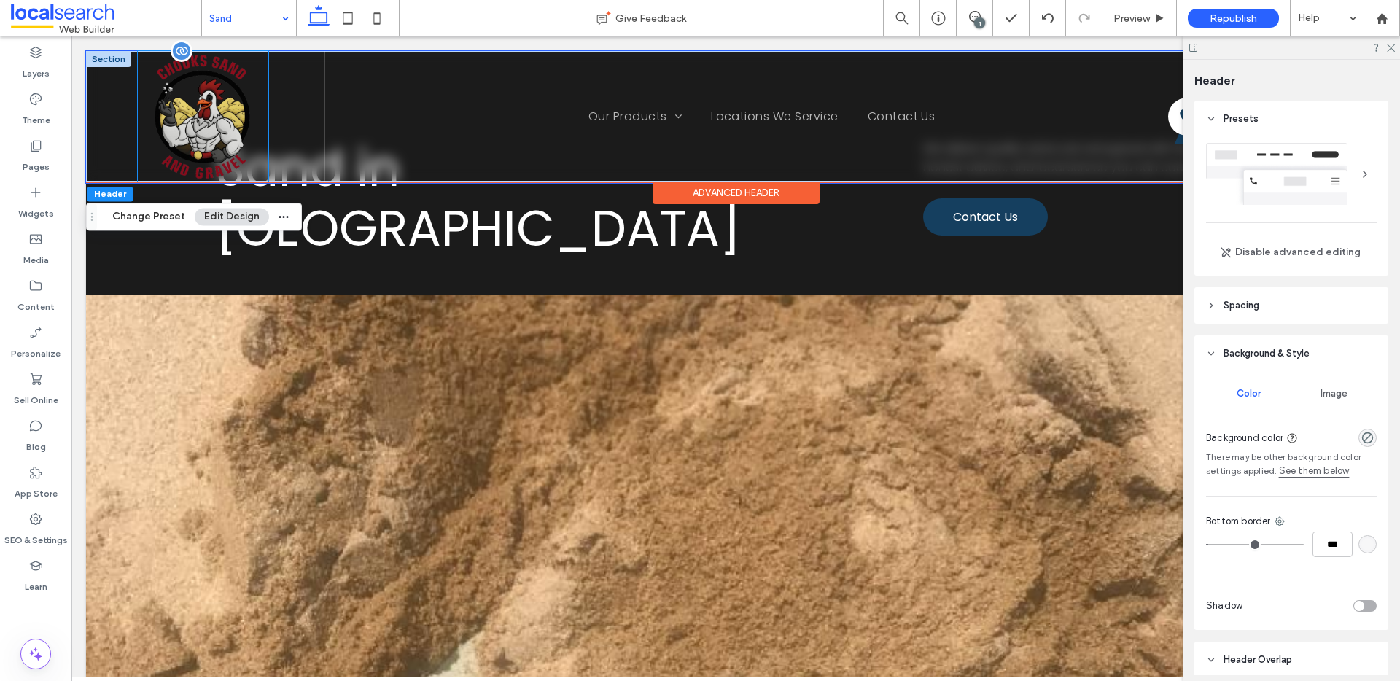
click at [183, 95] on img at bounding box center [203, 116] width 131 height 131
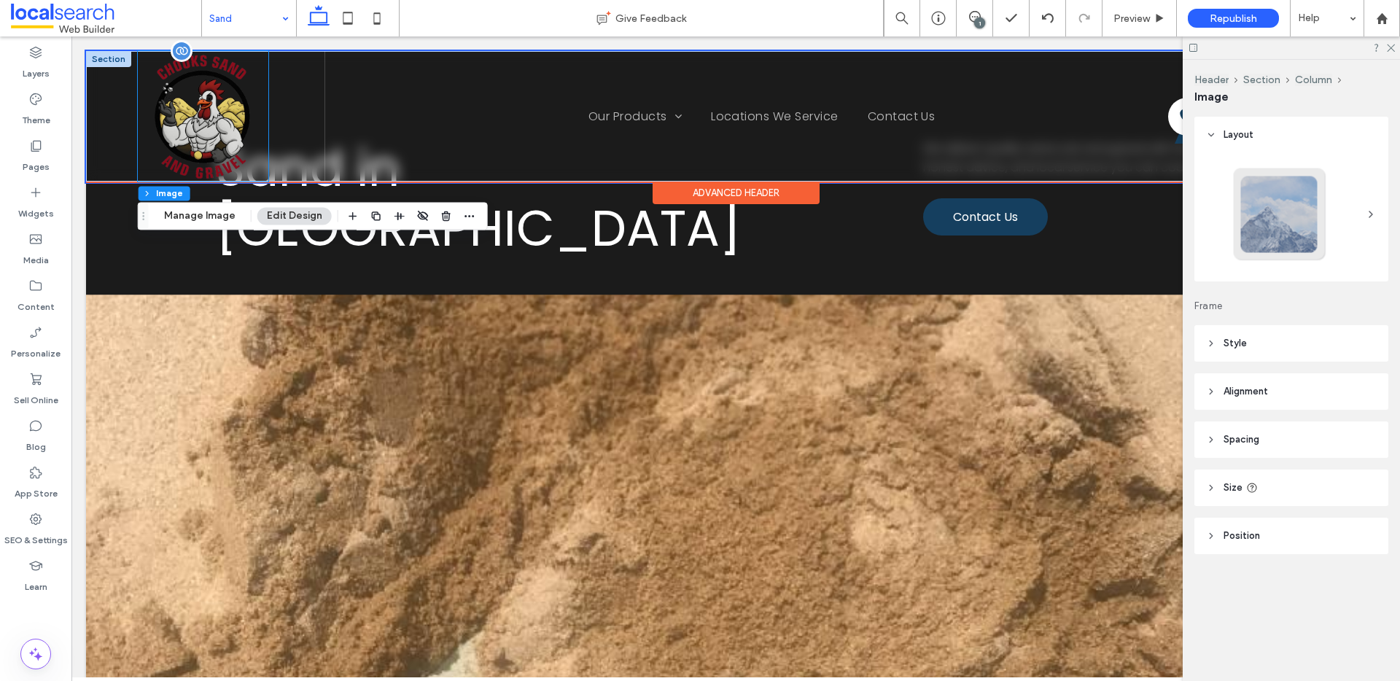
click at [183, 95] on div at bounding box center [203, 116] width 131 height 131
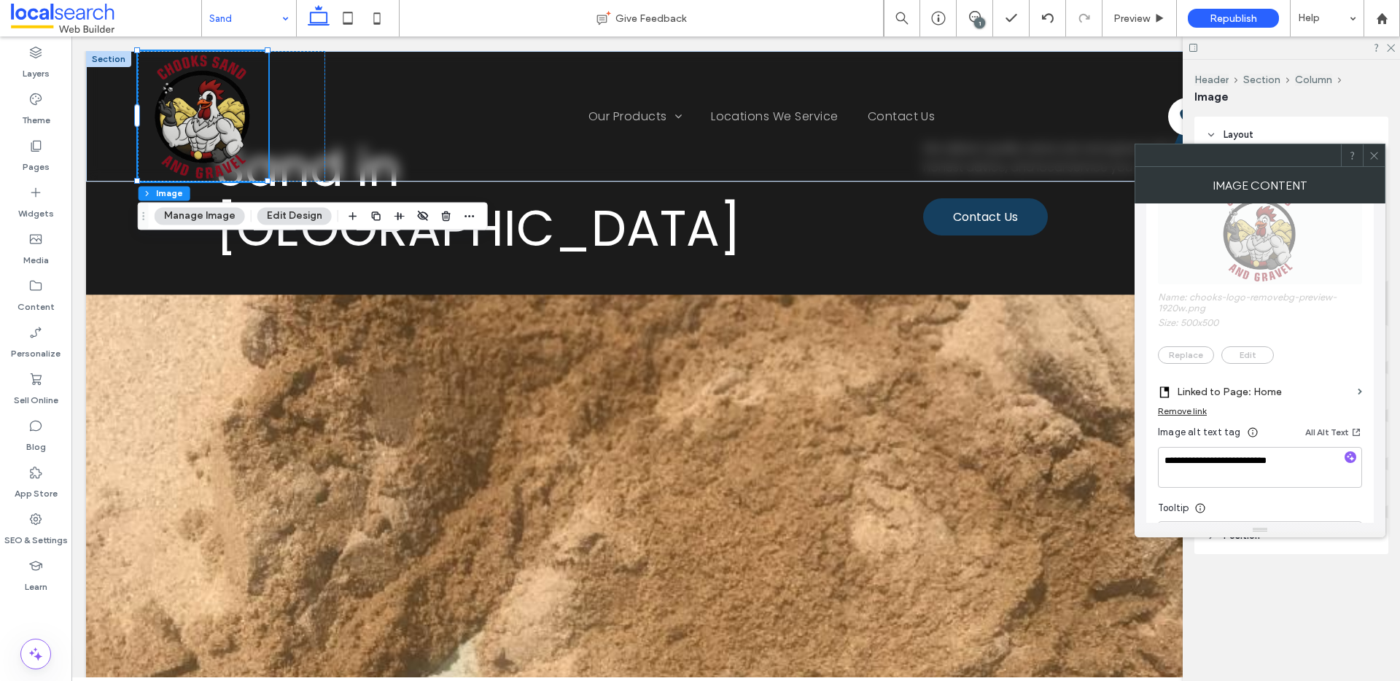
scroll to position [498, 0]
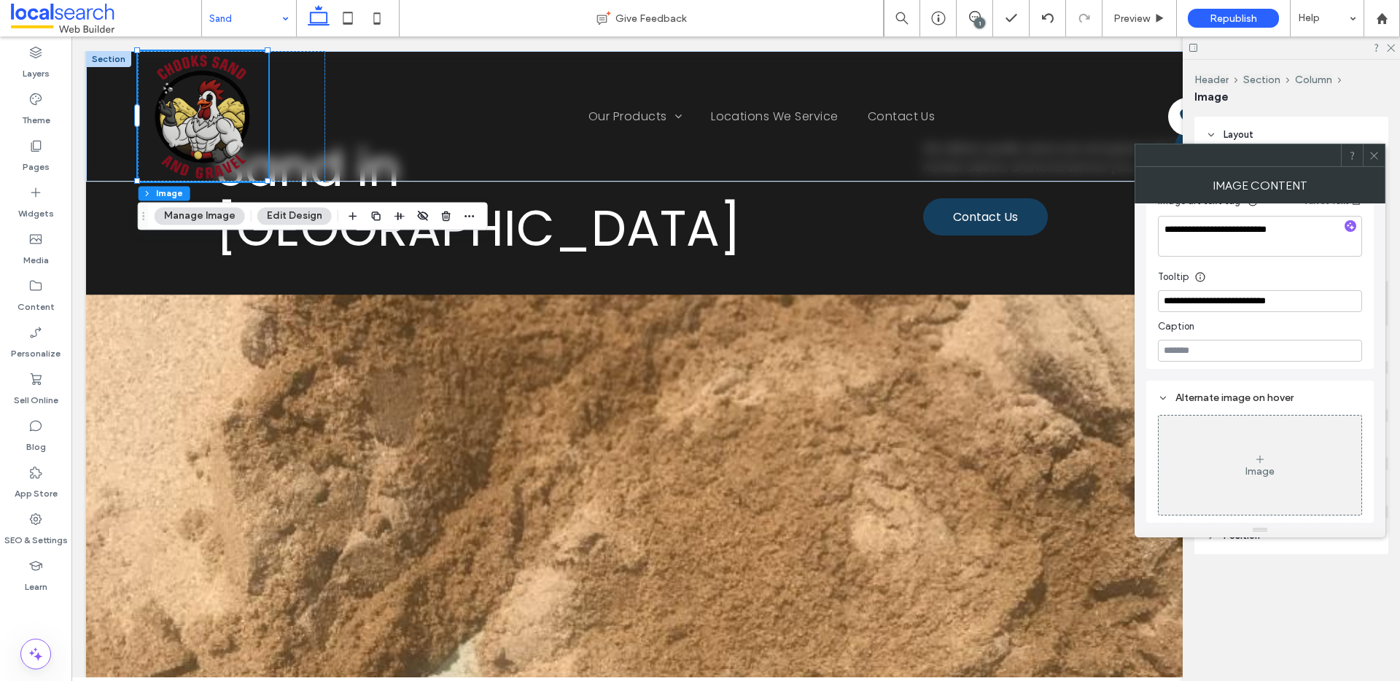
click at [1363, 156] on div at bounding box center [1374, 155] width 22 height 22
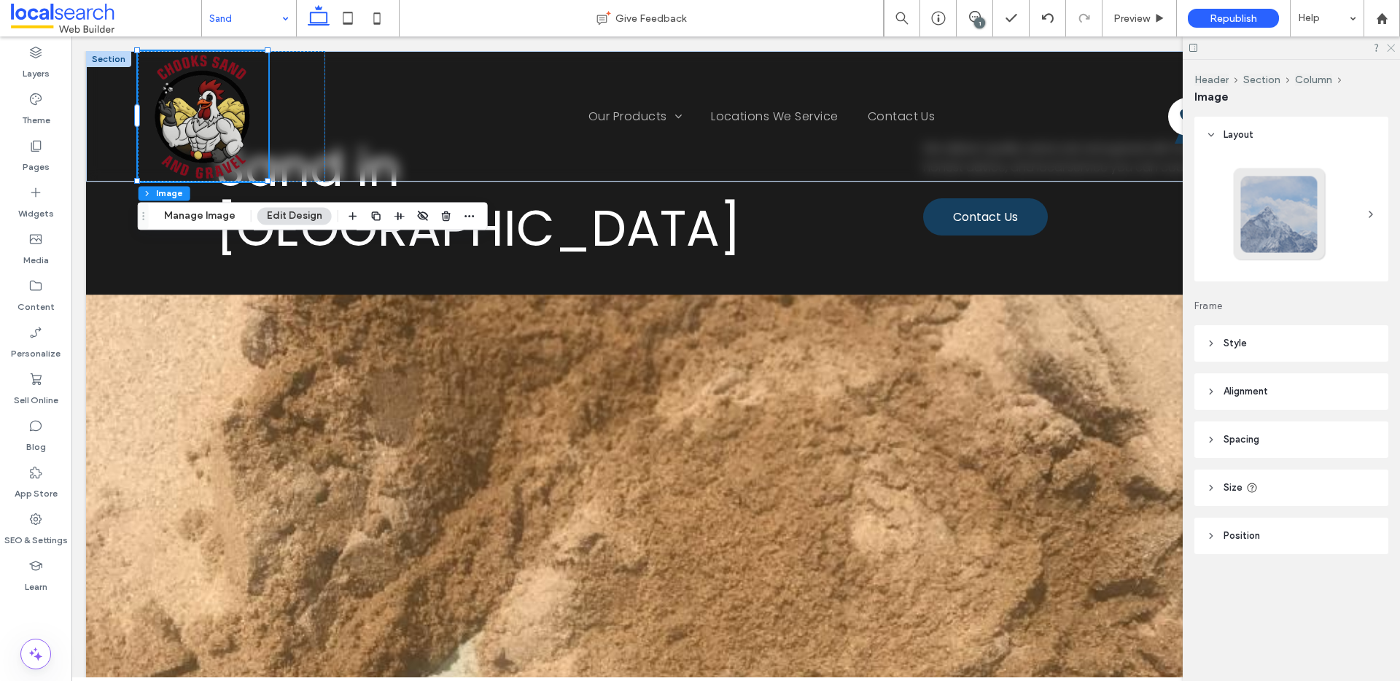
click at [1390, 43] on icon at bounding box center [1389, 46] width 9 height 9
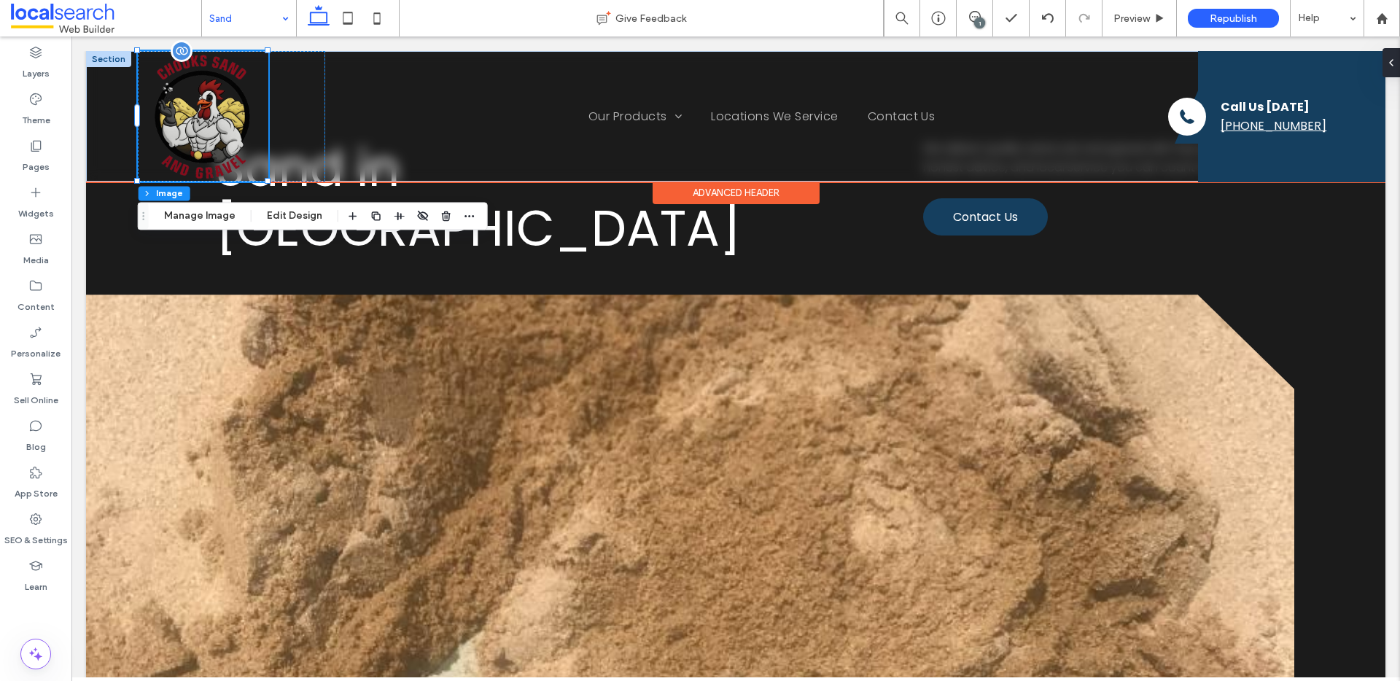
click at [226, 112] on img at bounding box center [203, 116] width 131 height 131
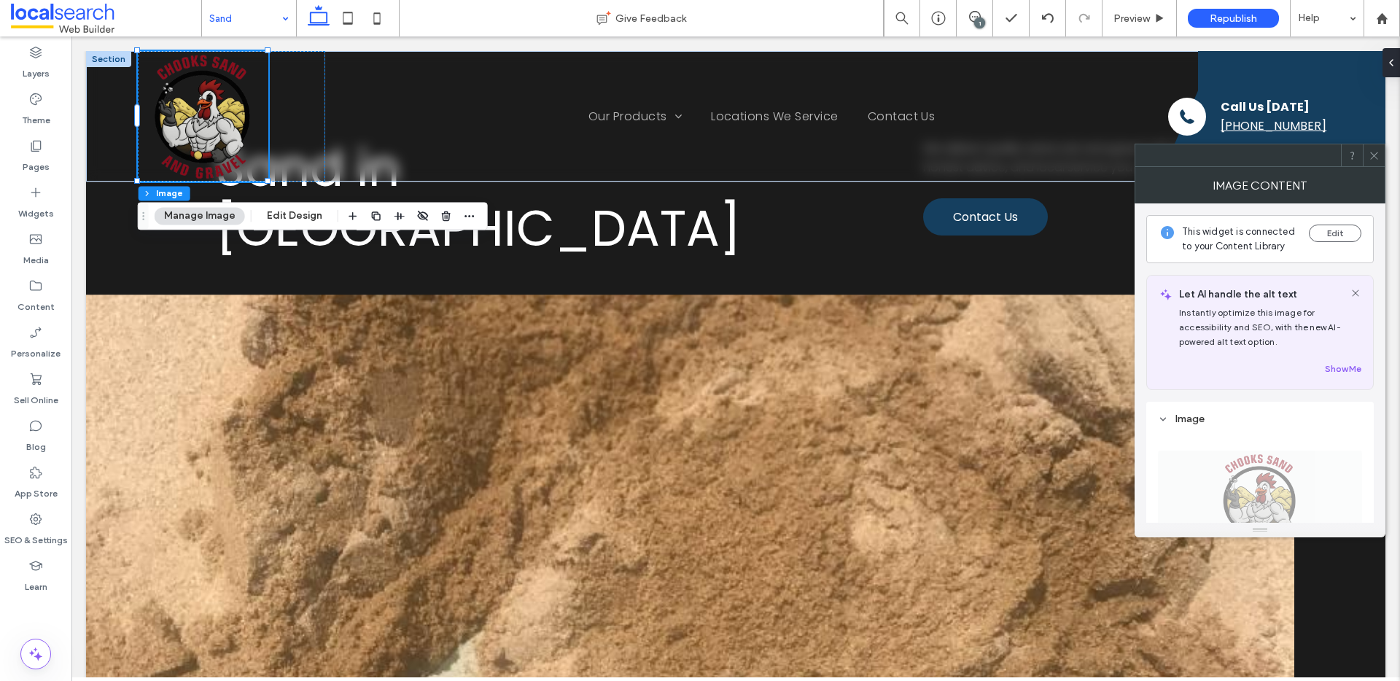
click at [1372, 164] on span at bounding box center [1374, 155] width 11 height 22
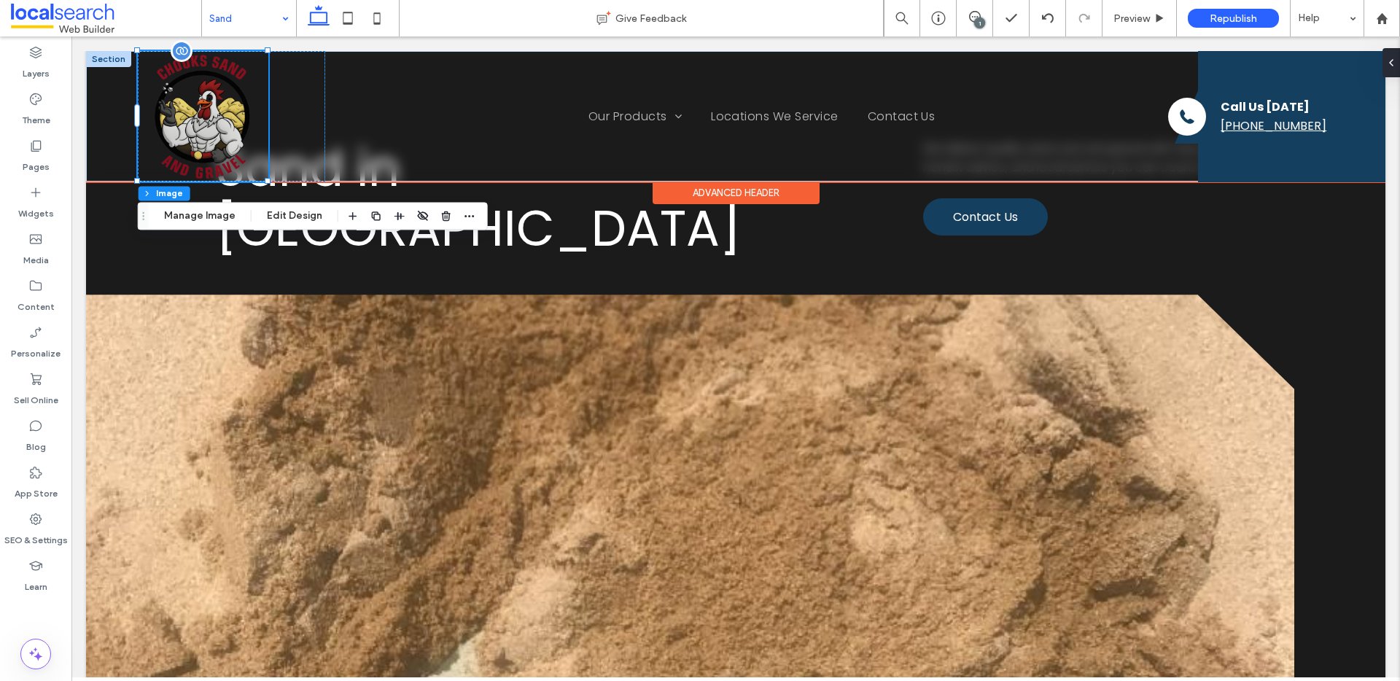
click at [178, 70] on img at bounding box center [203, 116] width 131 height 131
click at [109, 59] on div at bounding box center [108, 59] width 45 height 16
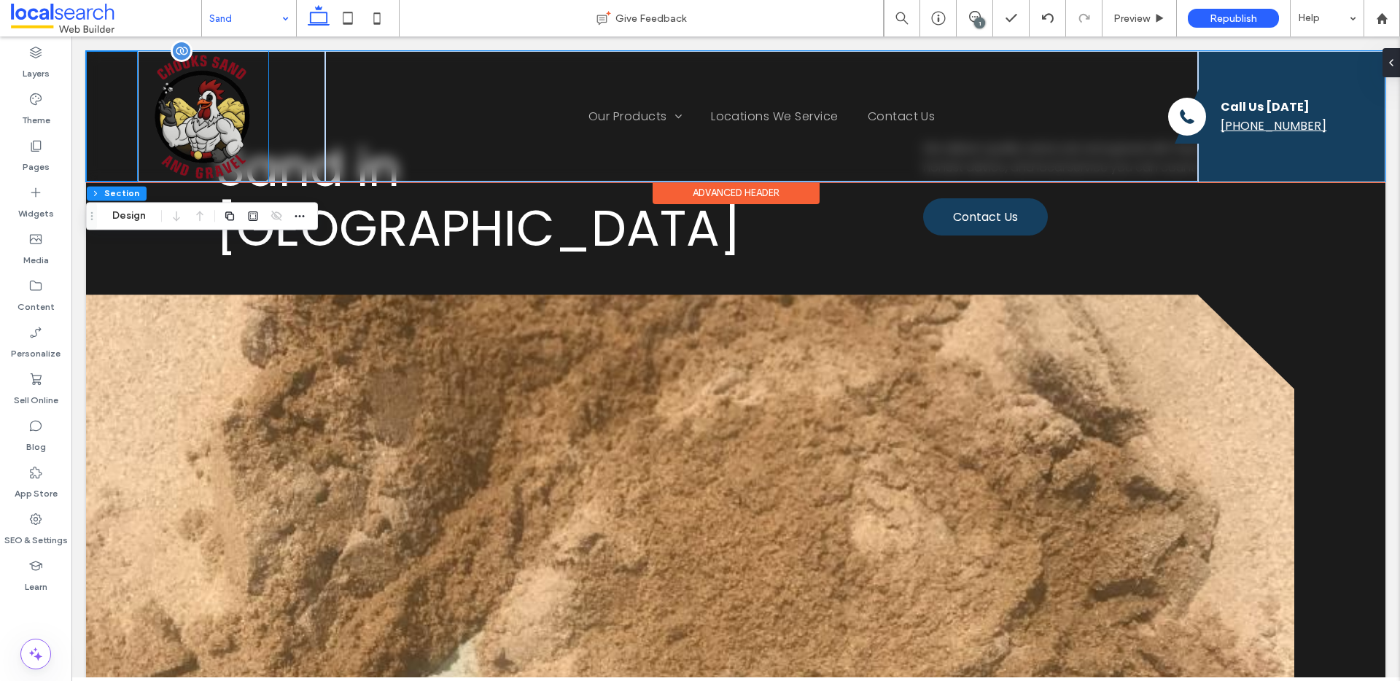
click at [212, 104] on img at bounding box center [203, 116] width 131 height 131
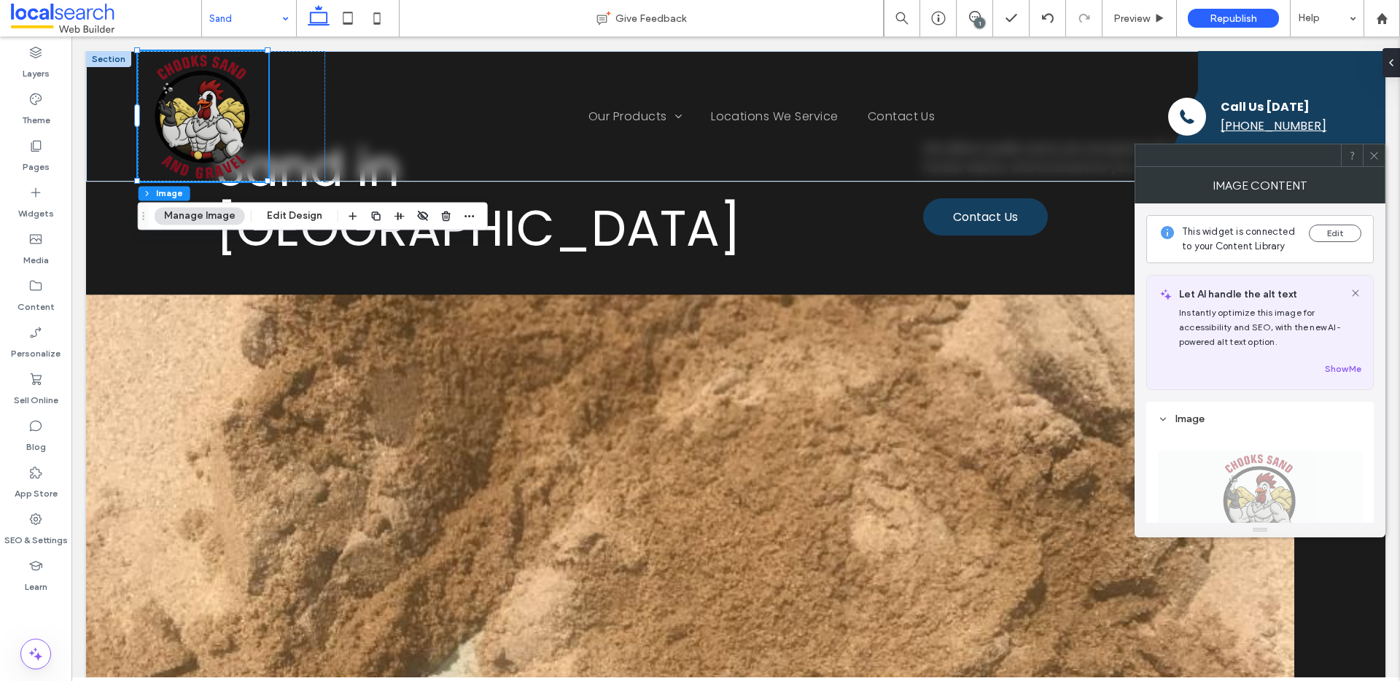
click at [1375, 163] on span at bounding box center [1374, 155] width 11 height 22
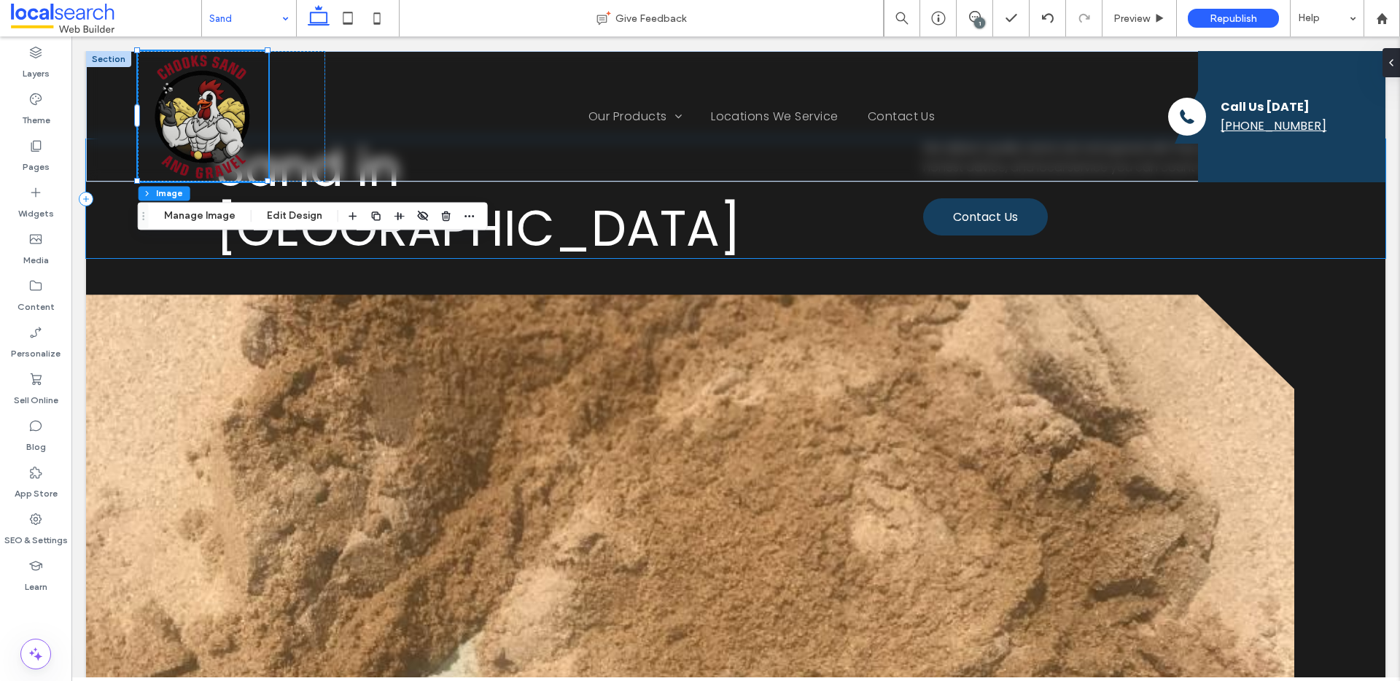
click at [478, 433] on link at bounding box center [690, 557] width 1208 height 525
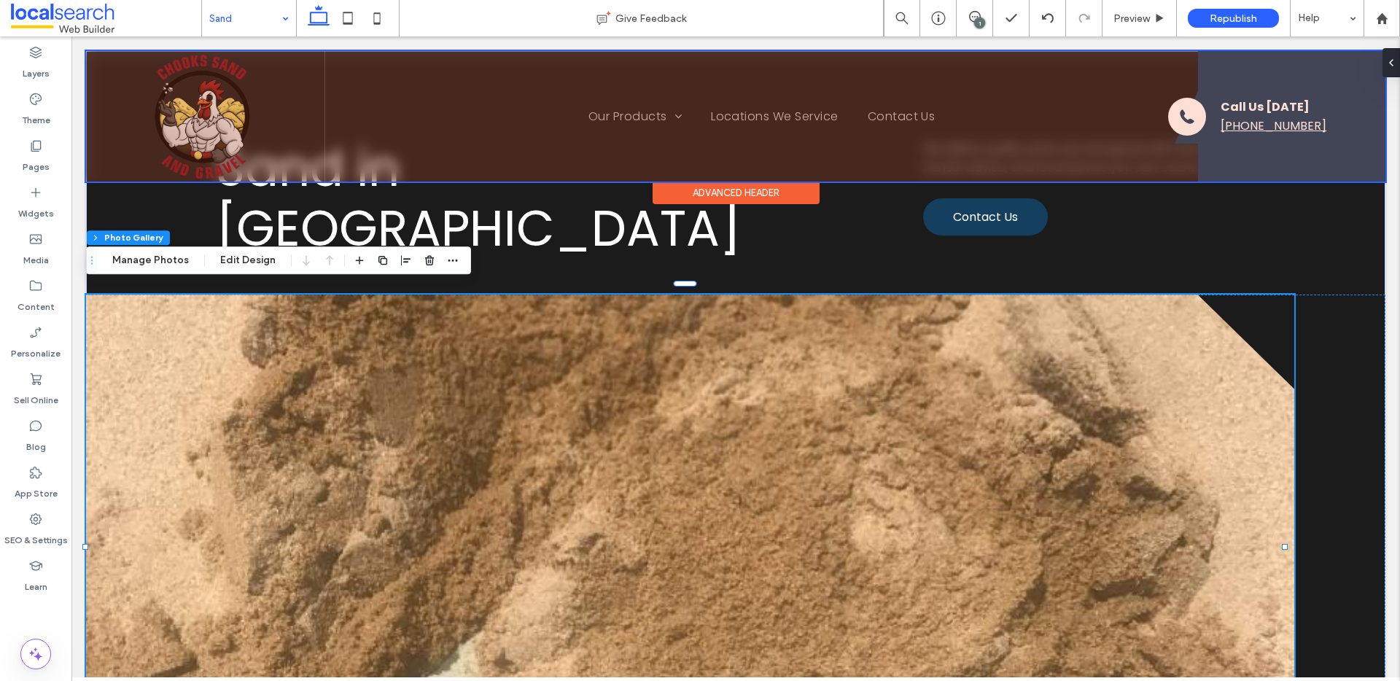
click at [219, 106] on div at bounding box center [735, 116] width 1299 height 131
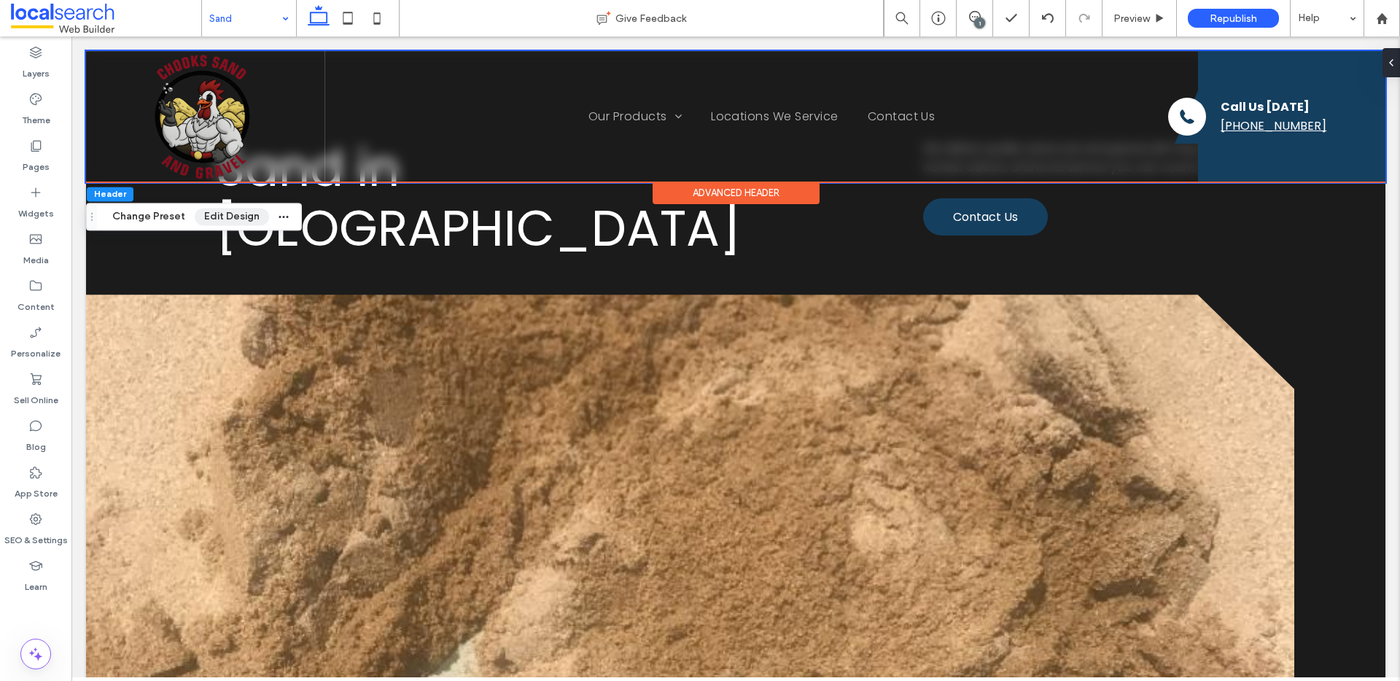
click at [225, 217] on button "Edit Design" at bounding box center [232, 216] width 74 height 17
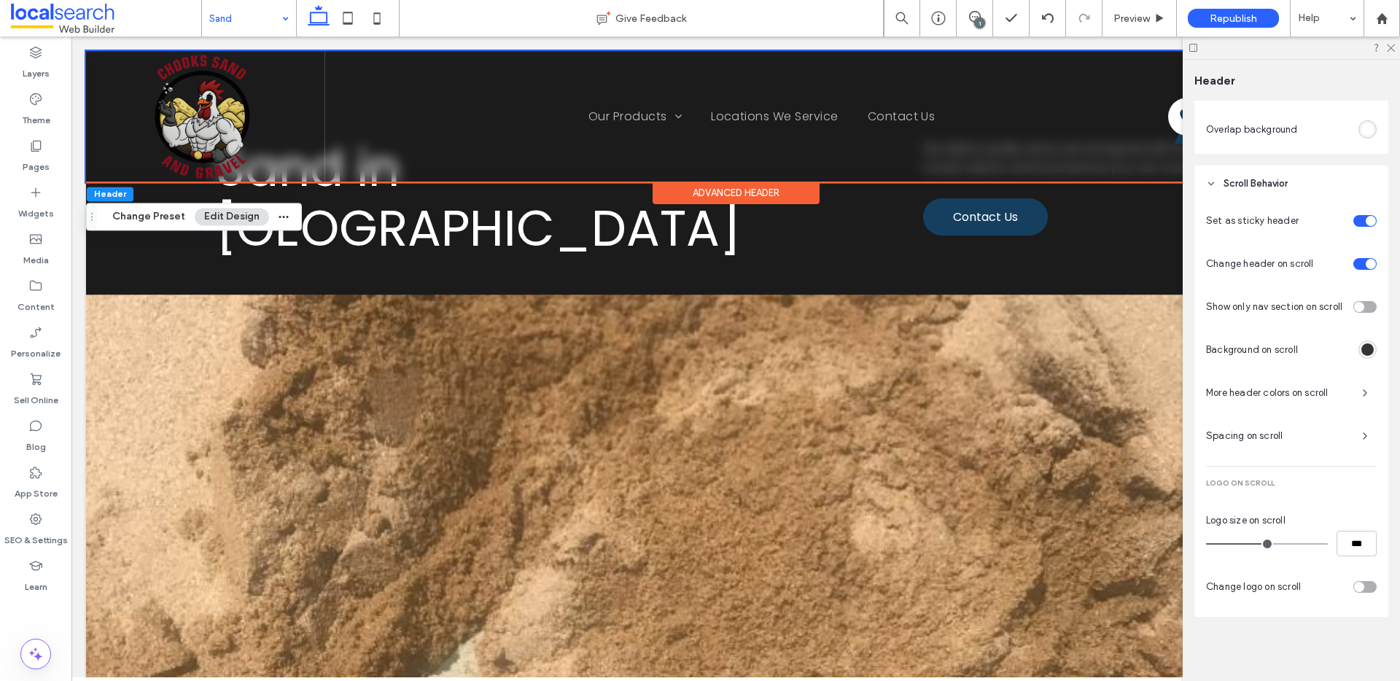
scroll to position [614, 0]
click at [1350, 545] on input "***" at bounding box center [1357, 544] width 40 height 26
type input "***"
type input "****"
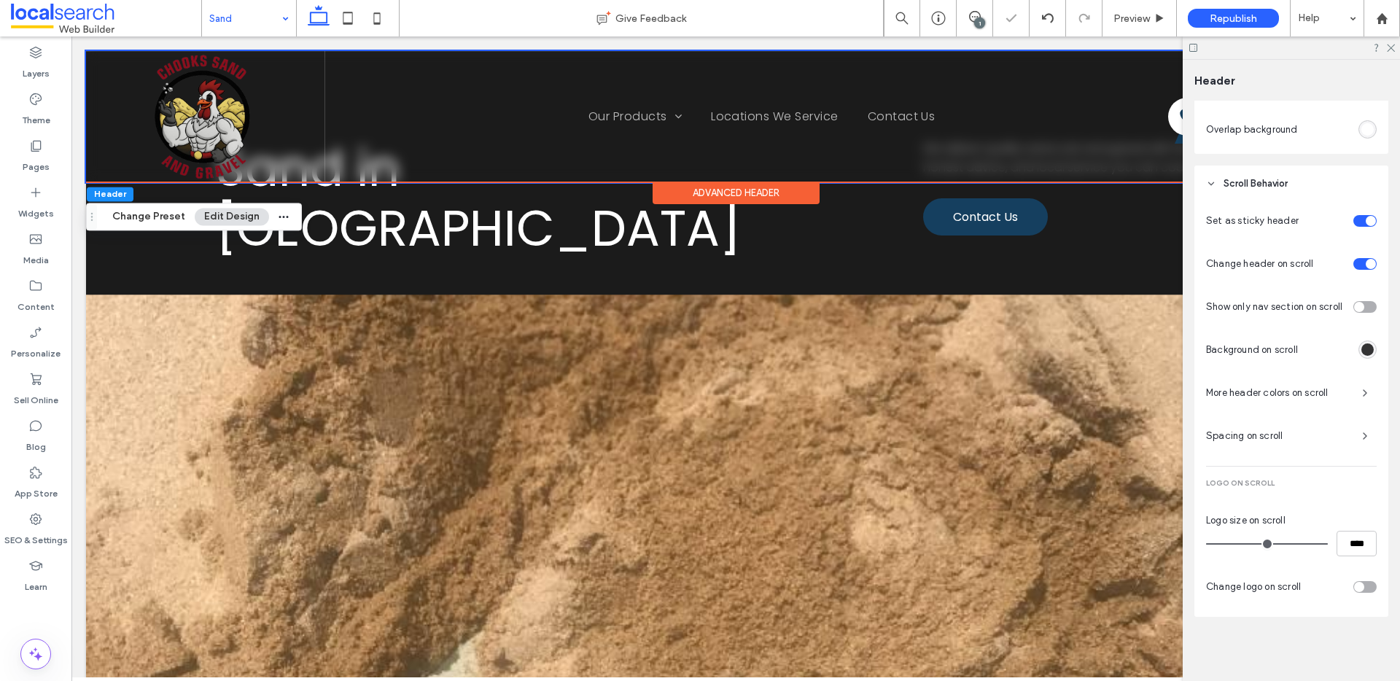
click at [1393, 54] on div at bounding box center [1291, 47] width 217 height 23
click at [1393, 43] on icon at bounding box center [1389, 46] width 9 height 9
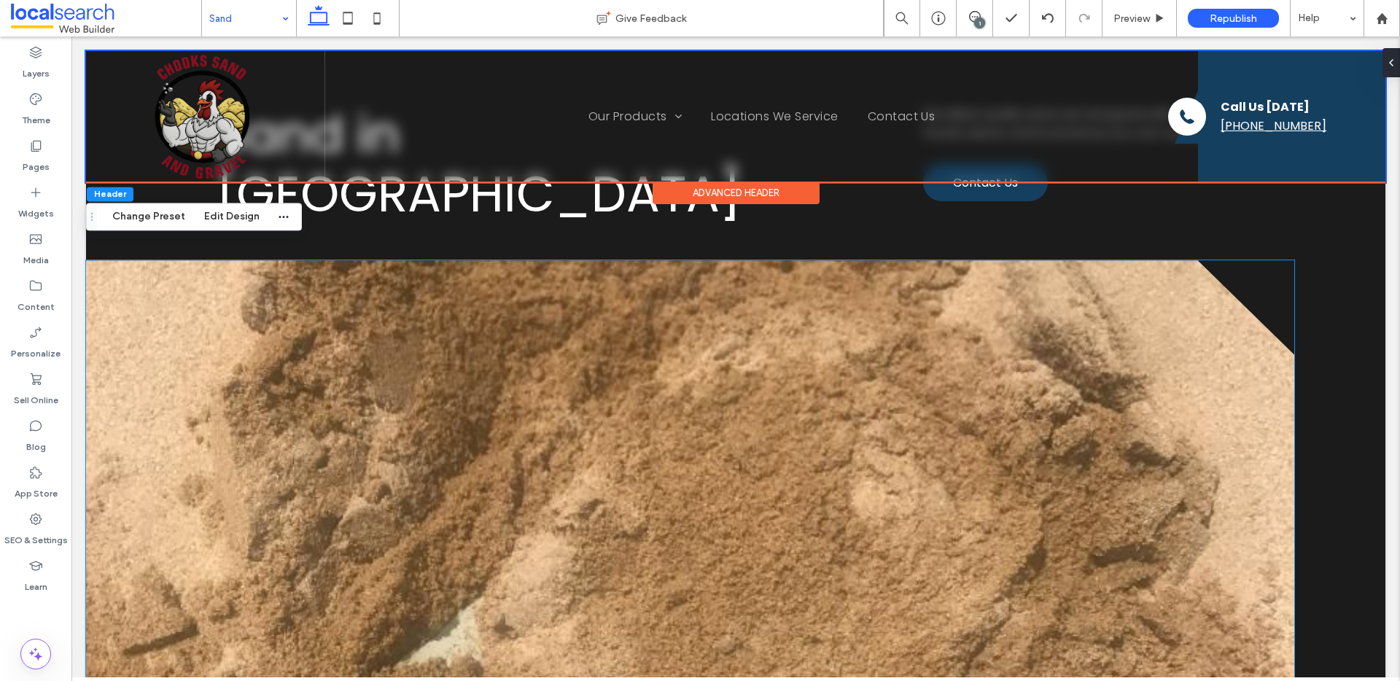
scroll to position [0, 0]
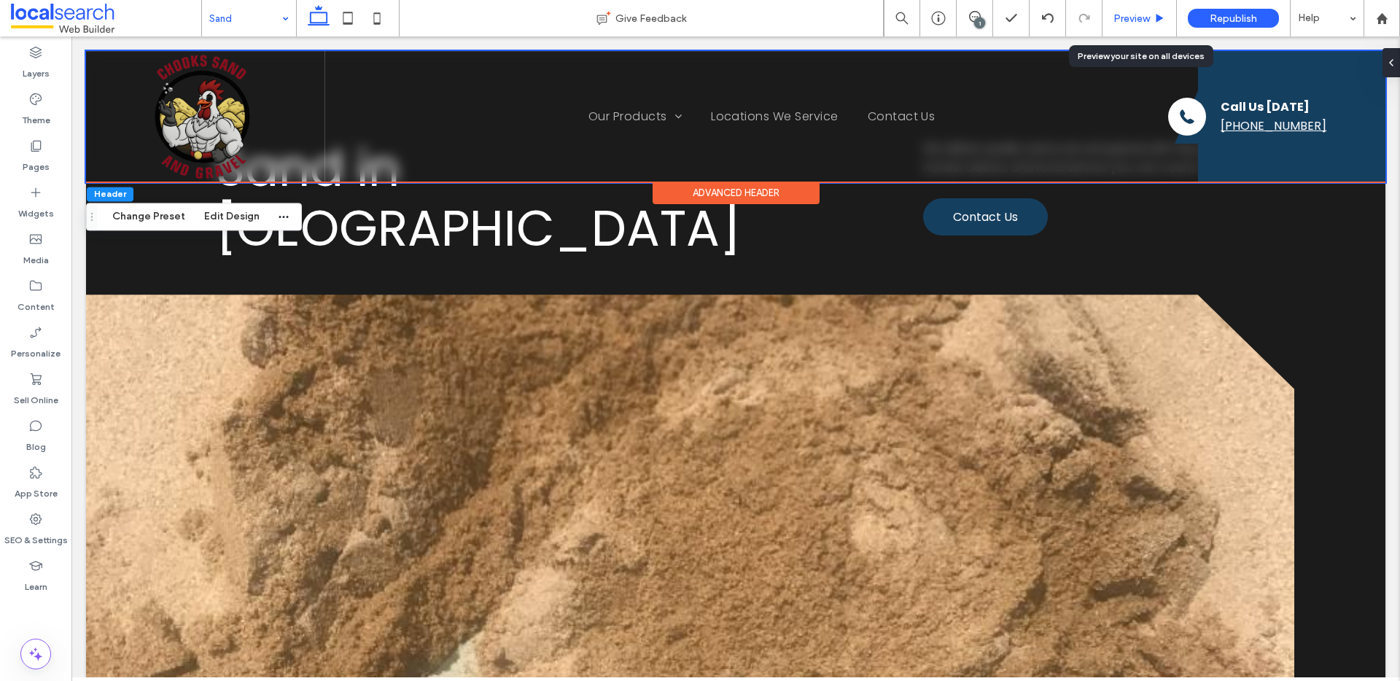
click at [1140, 26] on div "Preview" at bounding box center [1139, 18] width 74 height 36
drag, startPoint x: 1128, startPoint y: 20, endPoint x: 1024, endPoint y: 4, distance: 104.8
click at [1128, 20] on span "Preview" at bounding box center [1131, 18] width 36 height 12
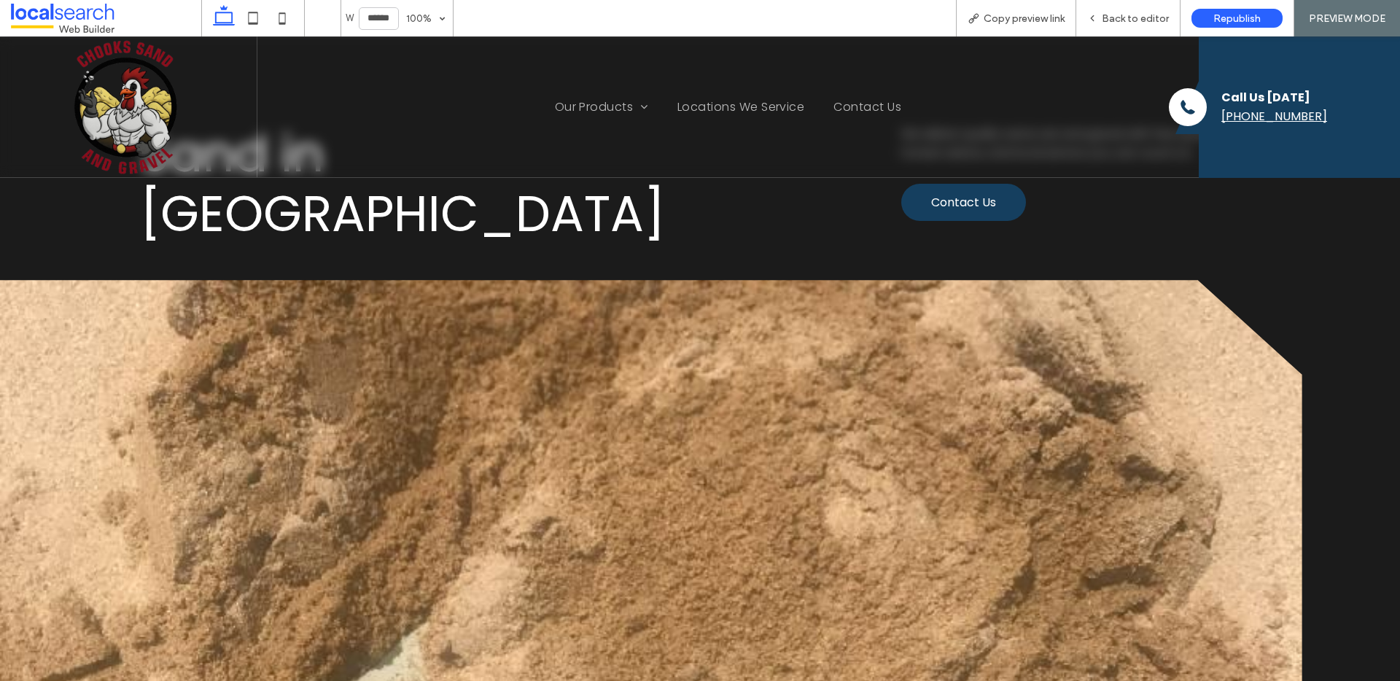
click at [162, 100] on img at bounding box center [126, 106] width 141 height 141
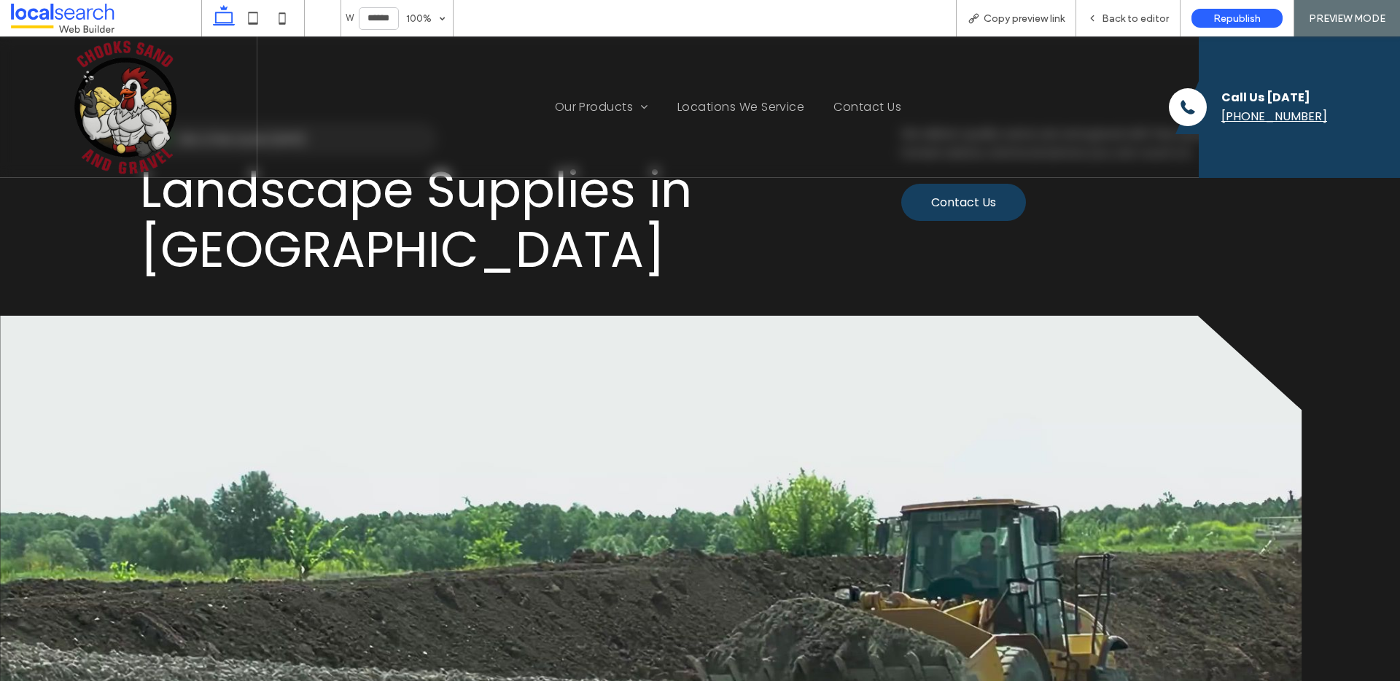
click at [196, 154] on div at bounding box center [156, 106] width 201 height 141
click at [180, 150] on img at bounding box center [126, 106] width 141 height 141
click at [1129, 18] on span "Back to editor" at bounding box center [1135, 18] width 67 height 12
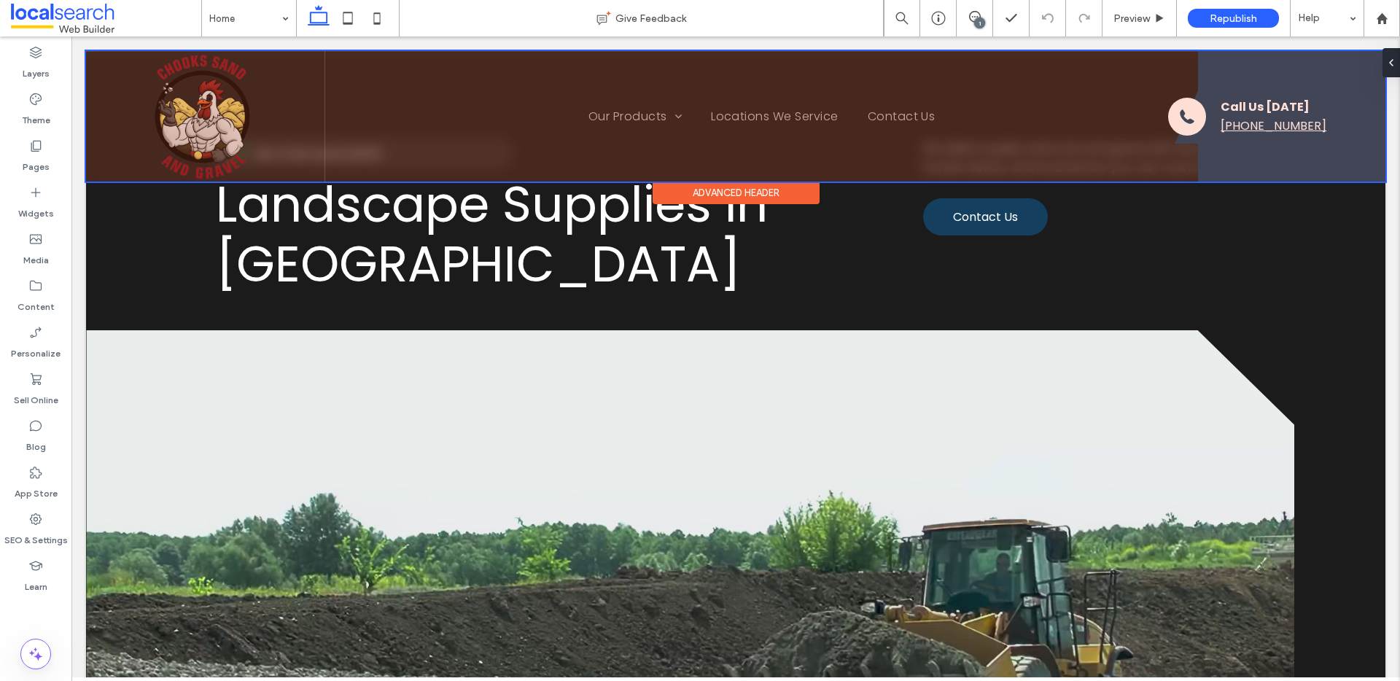
click at [251, 112] on div at bounding box center [735, 116] width 1299 height 131
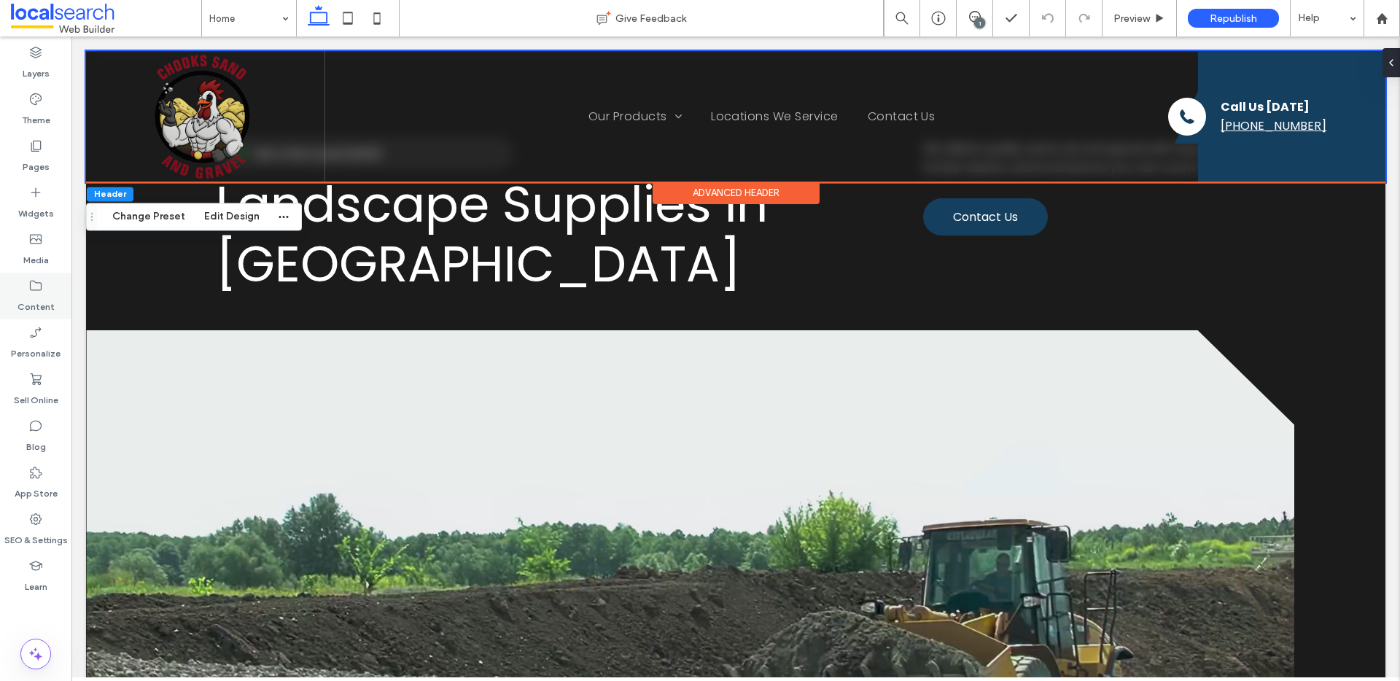
click at [30, 297] on label "Content" at bounding box center [35, 303] width 37 height 20
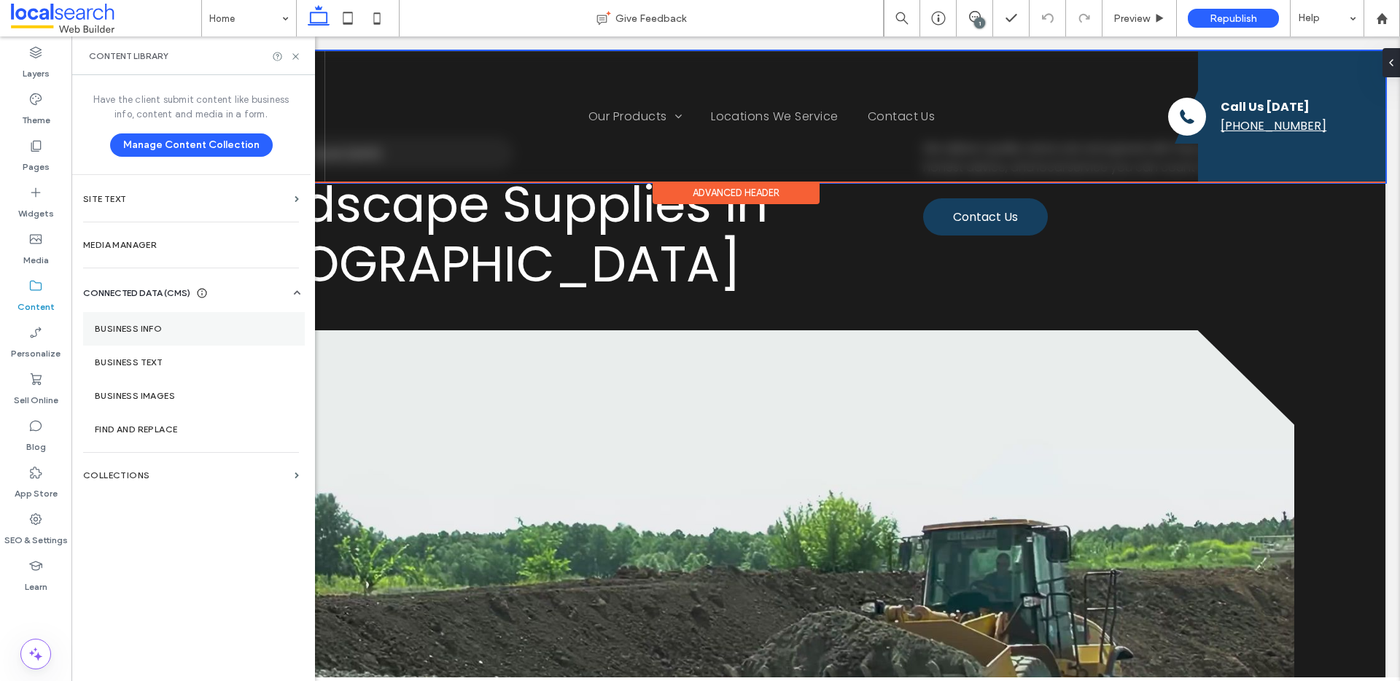
click at [130, 324] on label "Business Info" at bounding box center [194, 329] width 198 height 10
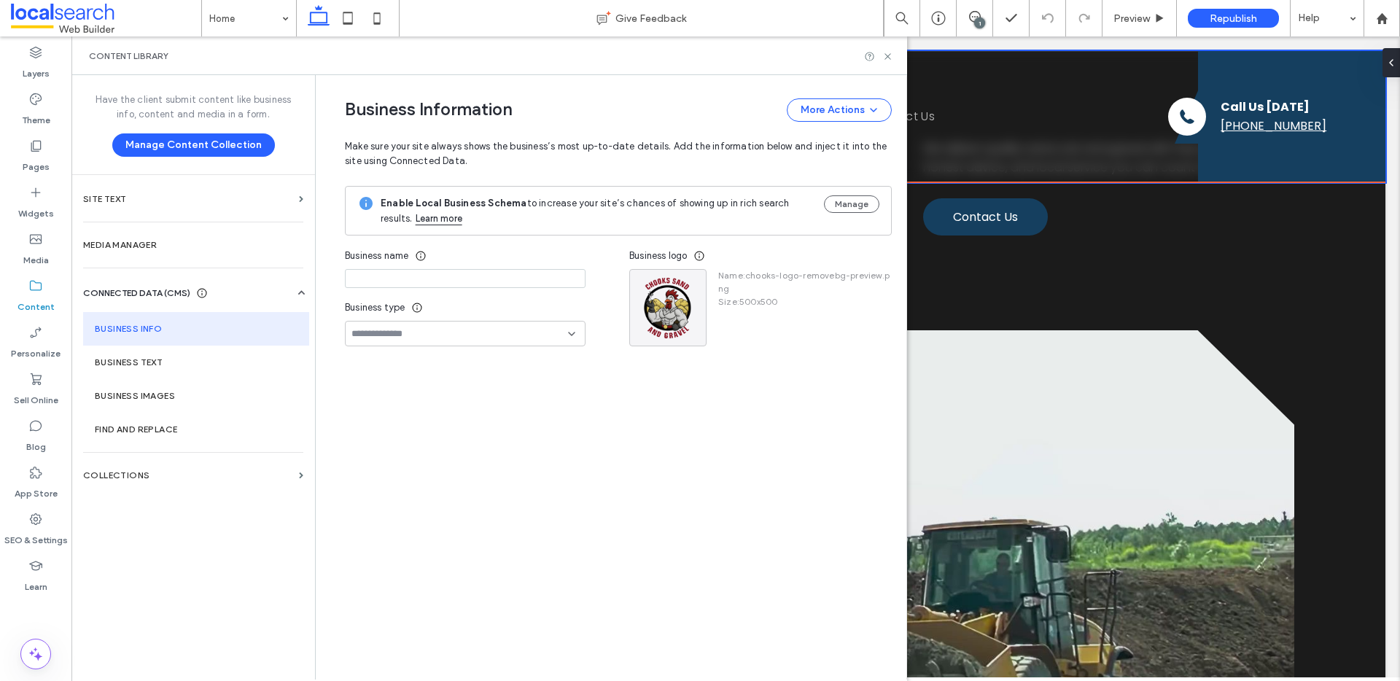
type input "**********"
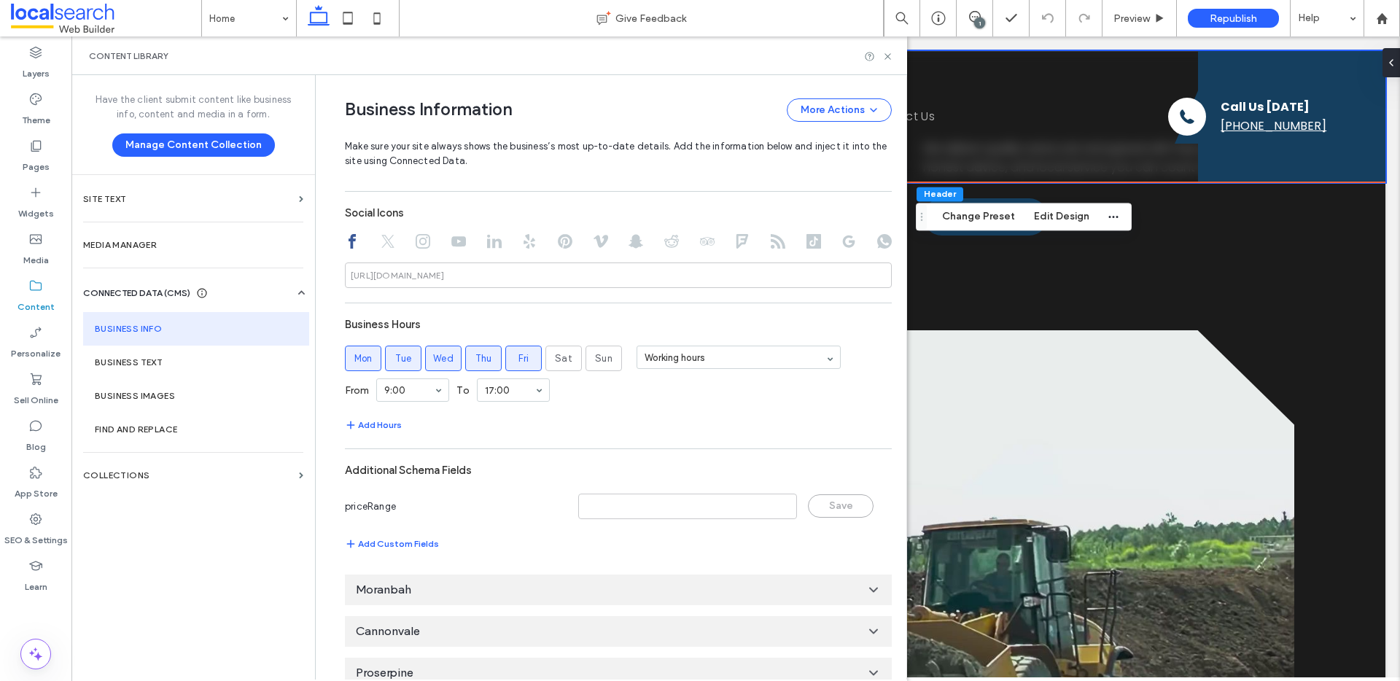
scroll to position [774, 0]
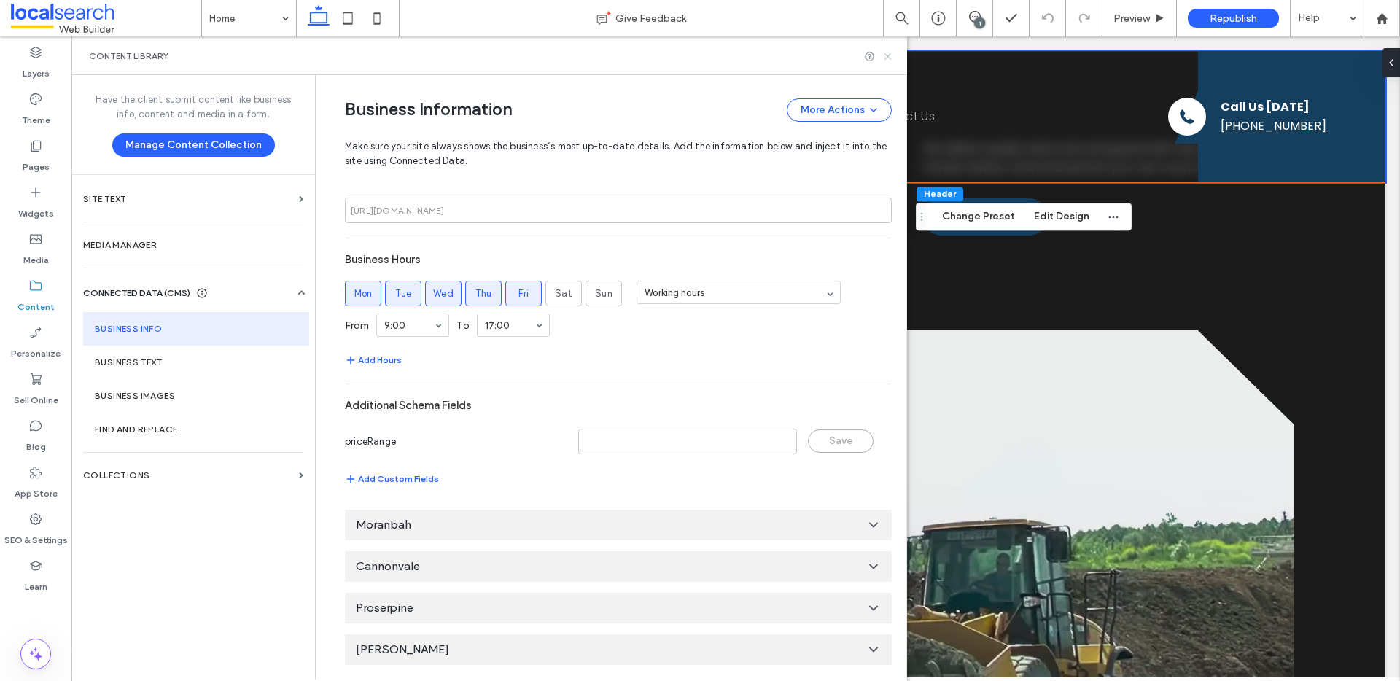
click at [890, 51] on icon at bounding box center [887, 56] width 11 height 11
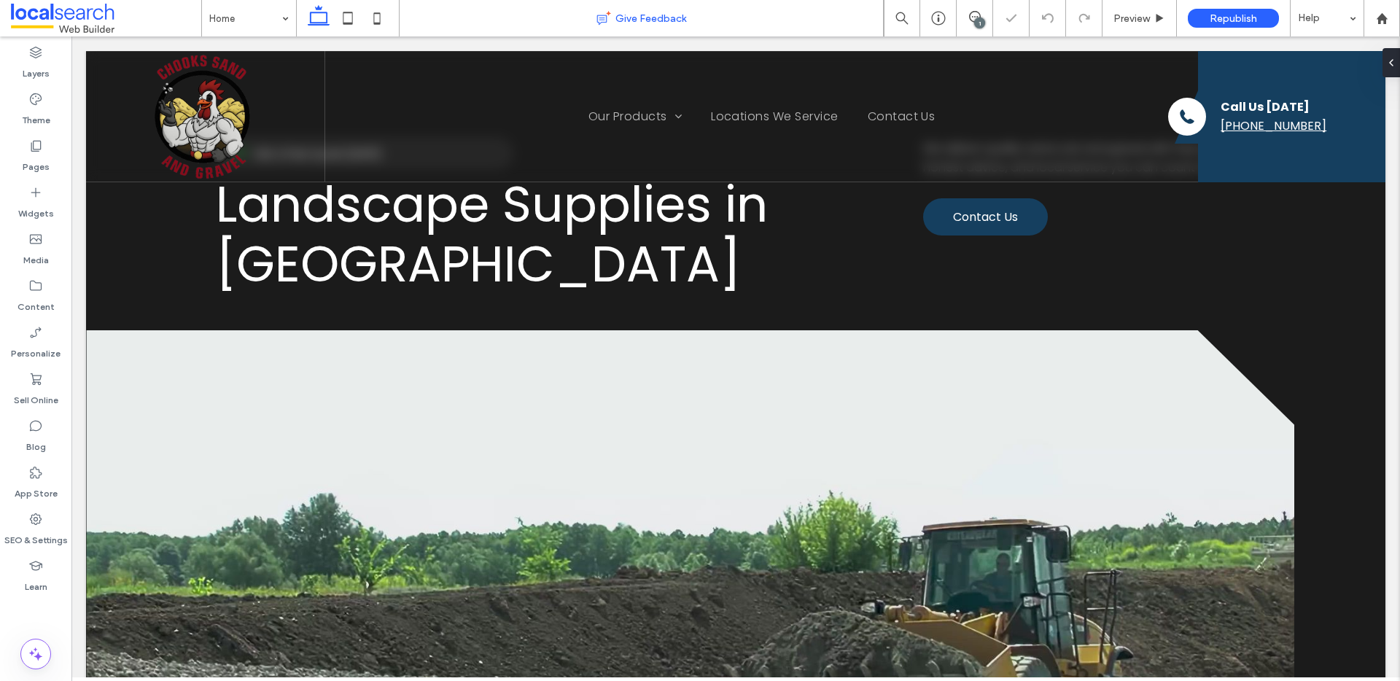
scroll to position [0, 0]
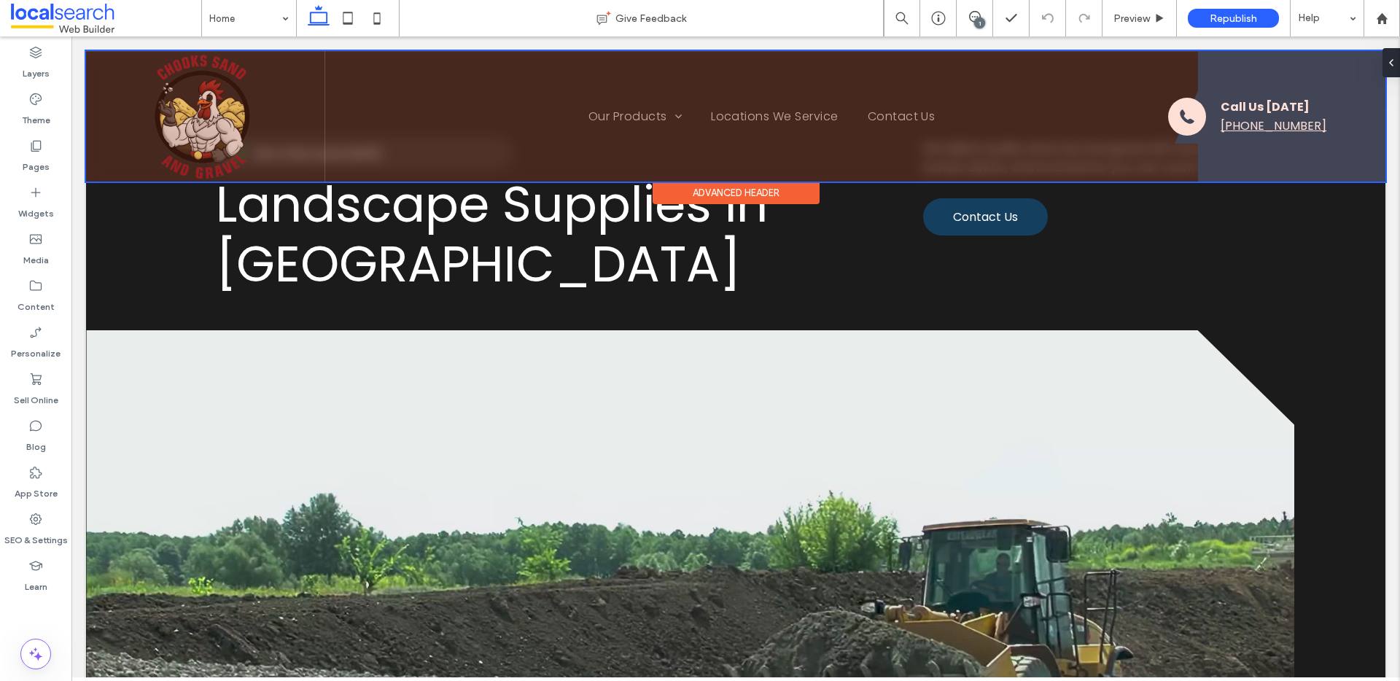
click at [197, 128] on div at bounding box center [735, 116] width 1299 height 131
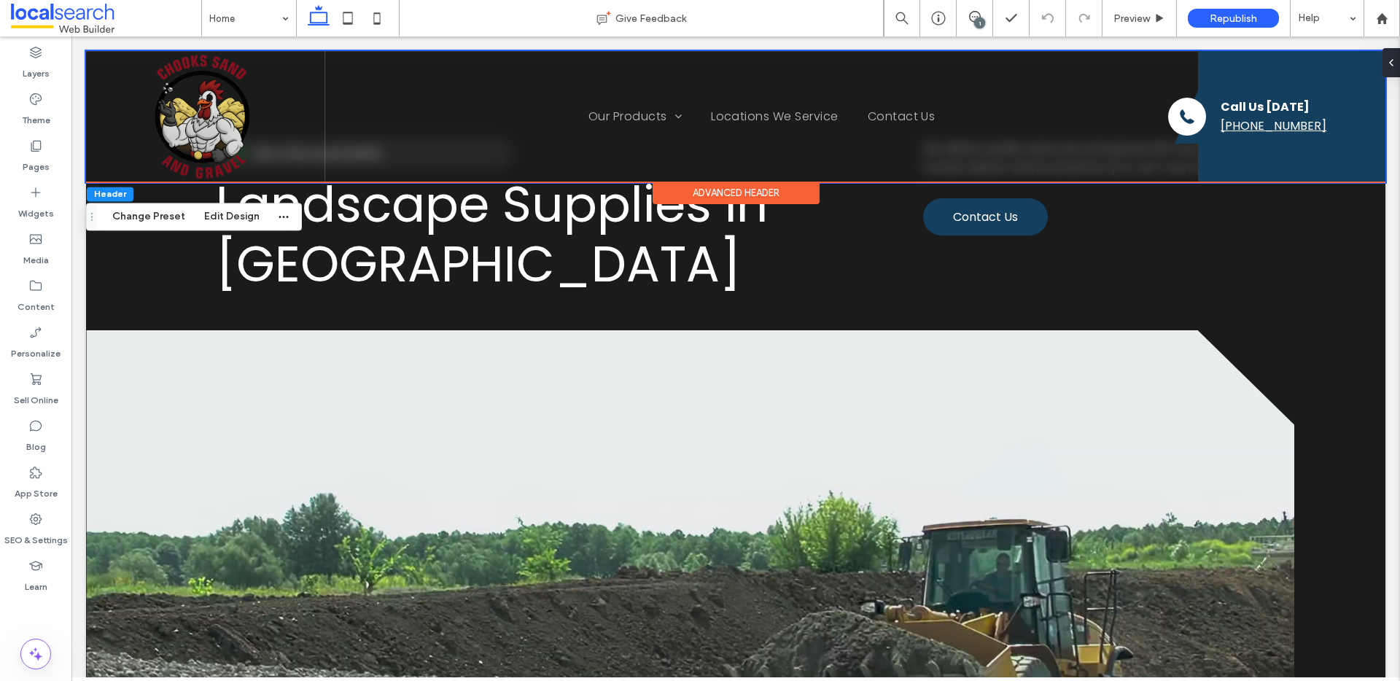
click at [981, 20] on div "1" at bounding box center [979, 22] width 11 height 11
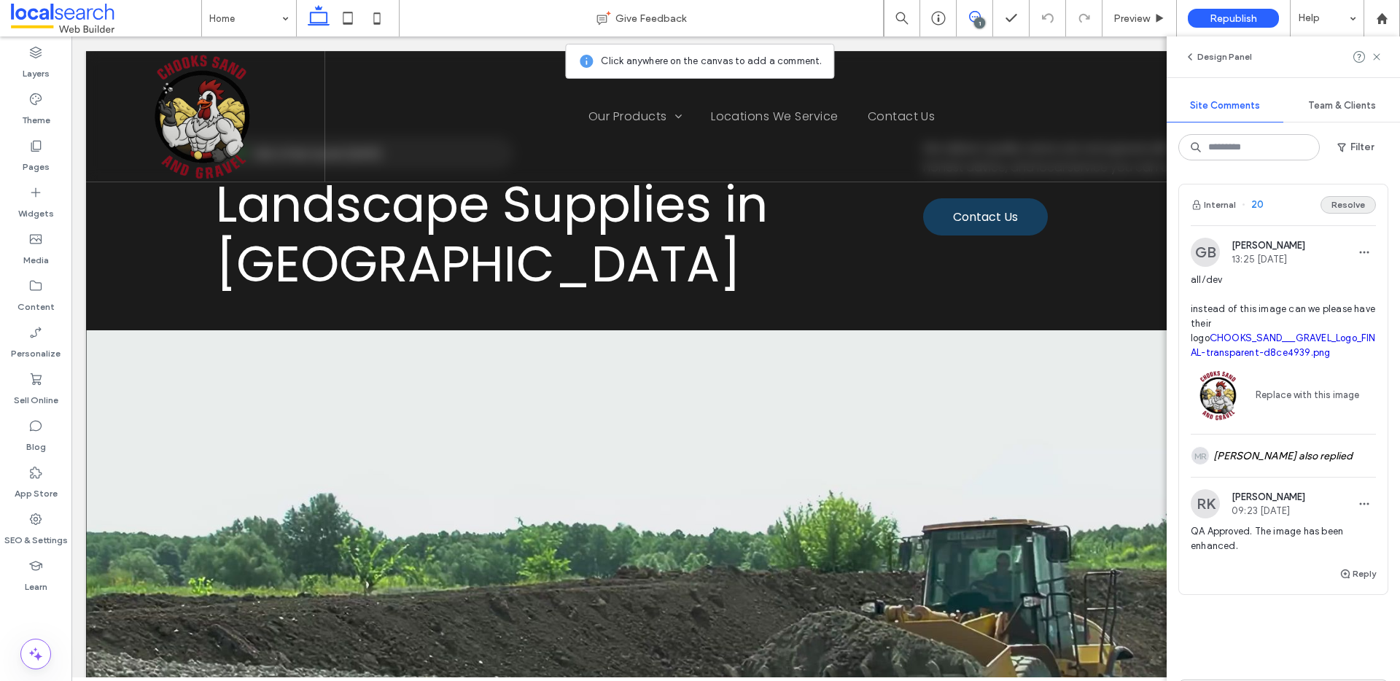
click at [1344, 202] on button "Resolve" at bounding box center [1348, 204] width 55 height 17
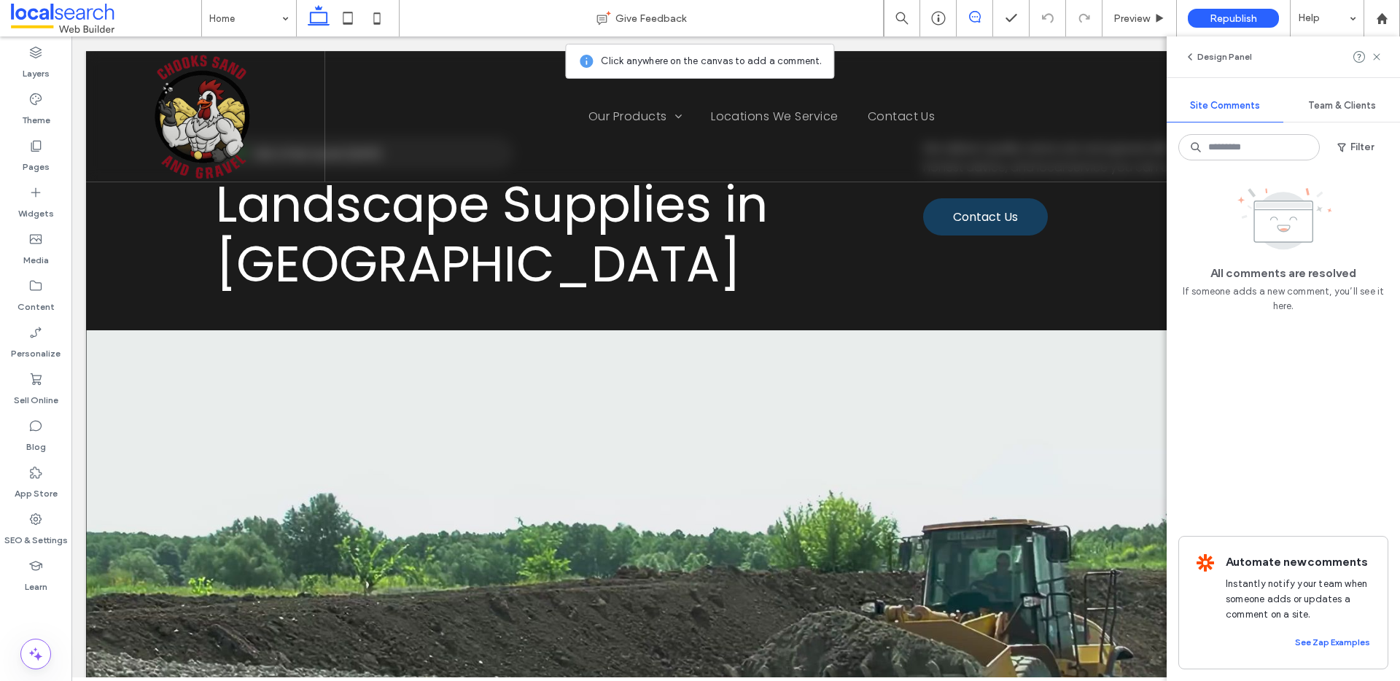
click at [983, 18] on span at bounding box center [975, 17] width 36 height 12
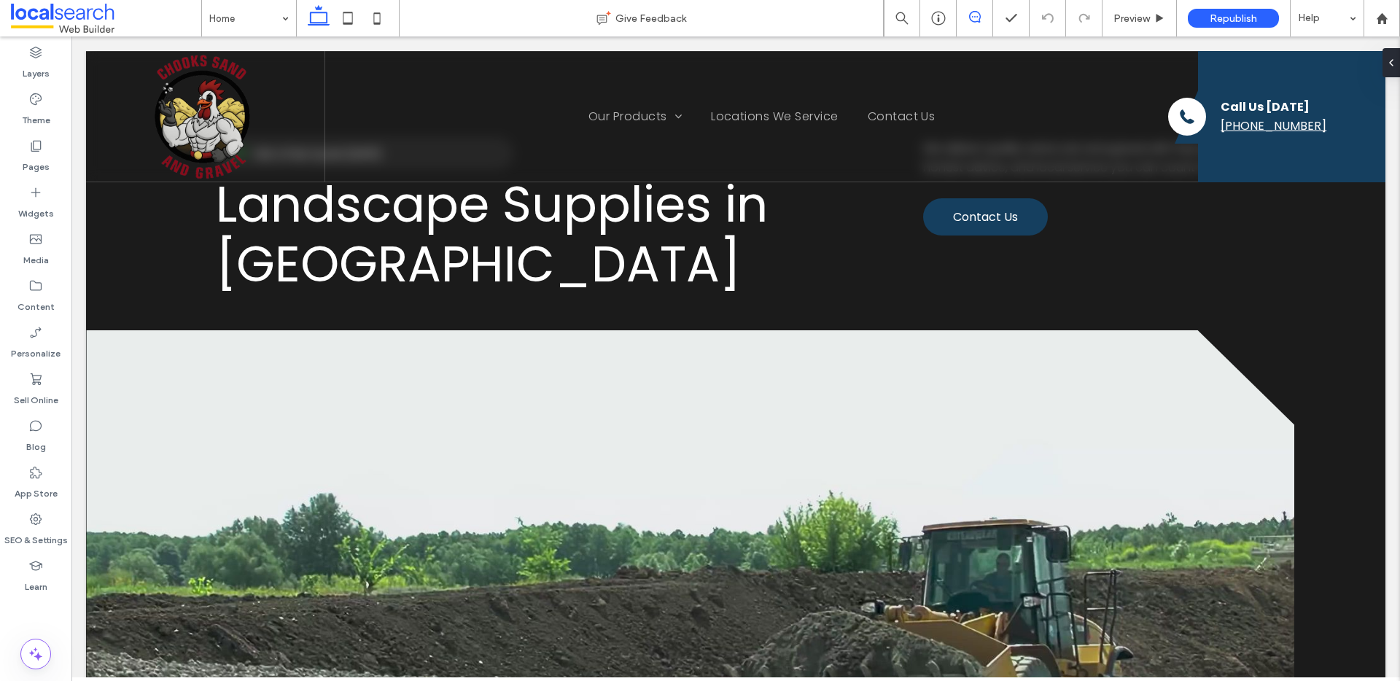
drag, startPoint x: 979, startPoint y: 15, endPoint x: 663, endPoint y: 34, distance: 317.0
click at [979, 15] on use at bounding box center [975, 17] width 12 height 12
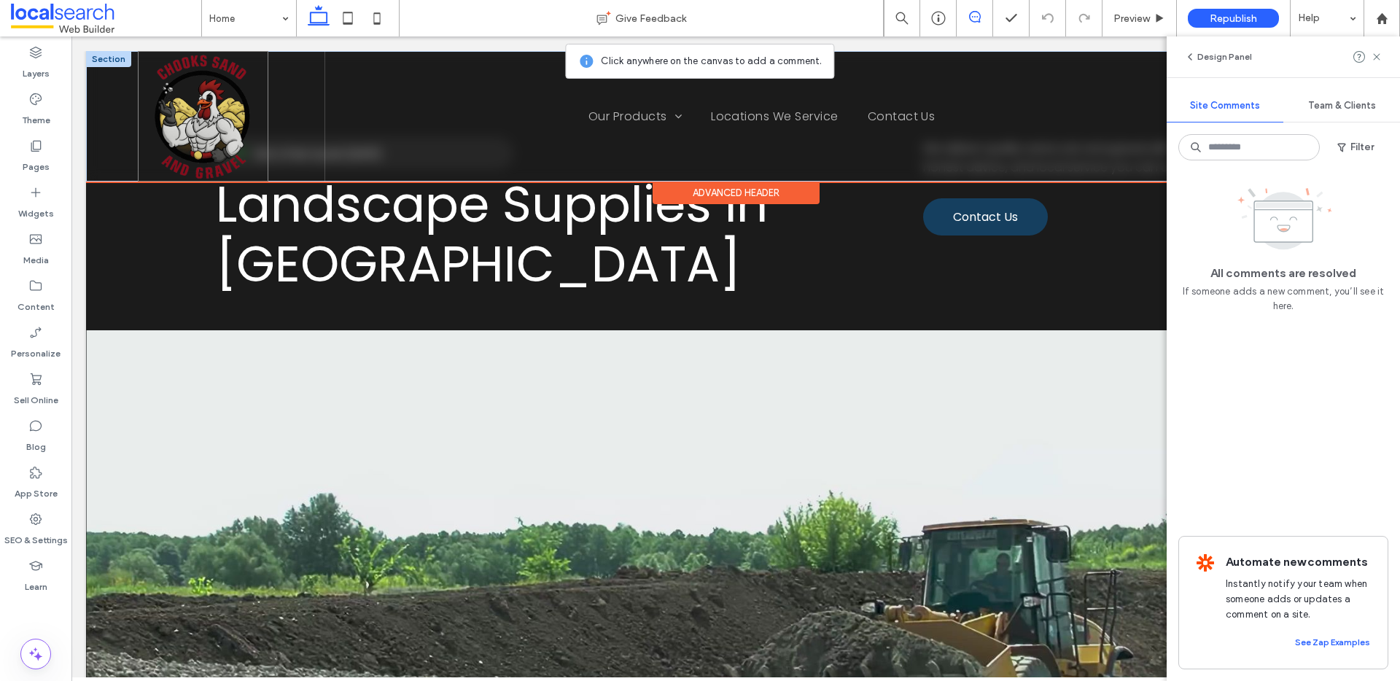
click at [262, 112] on img at bounding box center [203, 116] width 131 height 131
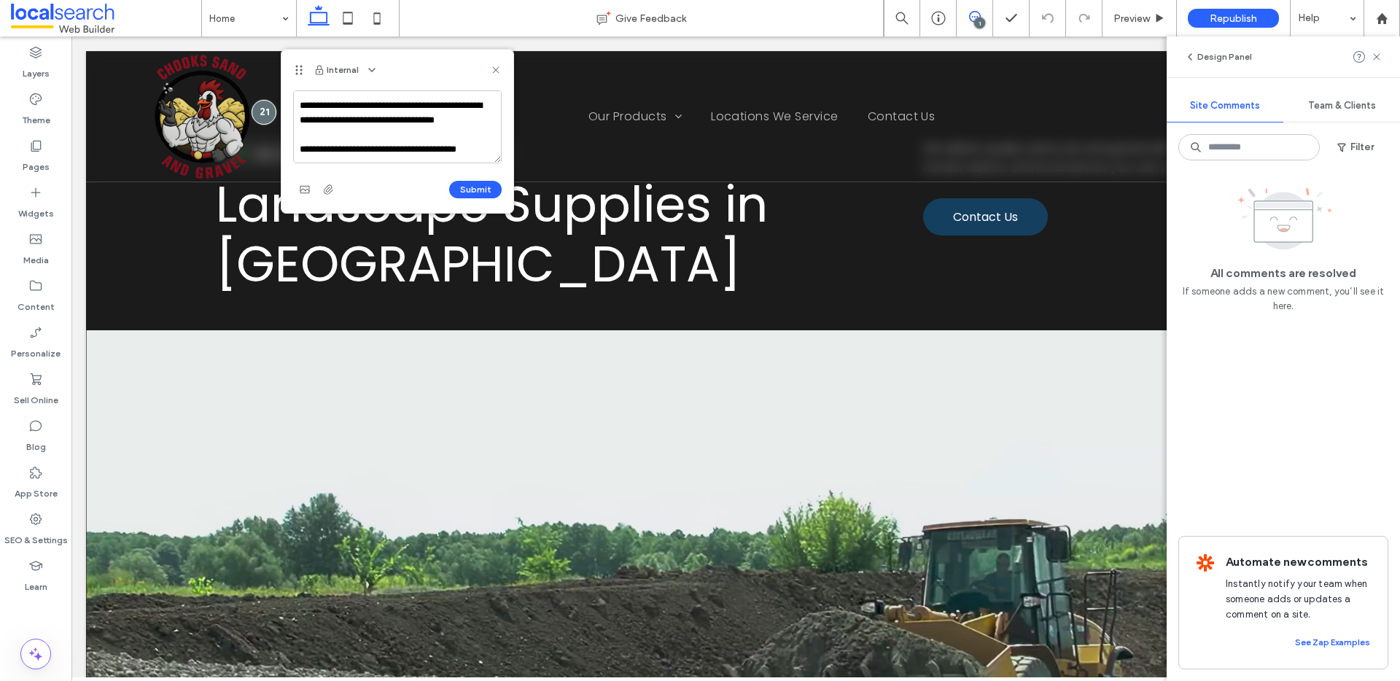
scroll to position [49, 0]
click at [410, 144] on textarea "**********" at bounding box center [397, 126] width 209 height 73
click at [402, 143] on textarea "**********" at bounding box center [397, 126] width 209 height 73
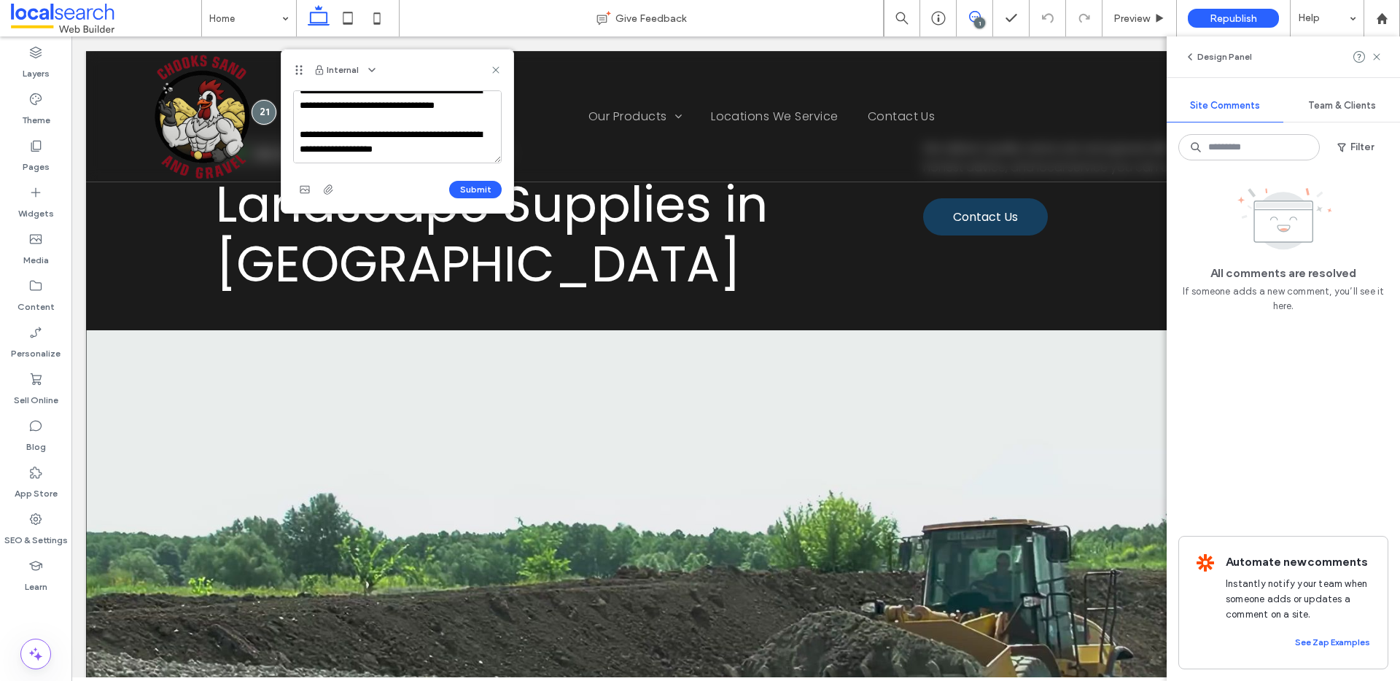
click at [446, 158] on textarea "**********" at bounding box center [397, 126] width 209 height 73
drag, startPoint x: 410, startPoint y: 154, endPoint x: 299, endPoint y: 137, distance: 112.1
click at [299, 137] on textarea "**********" at bounding box center [397, 126] width 209 height 73
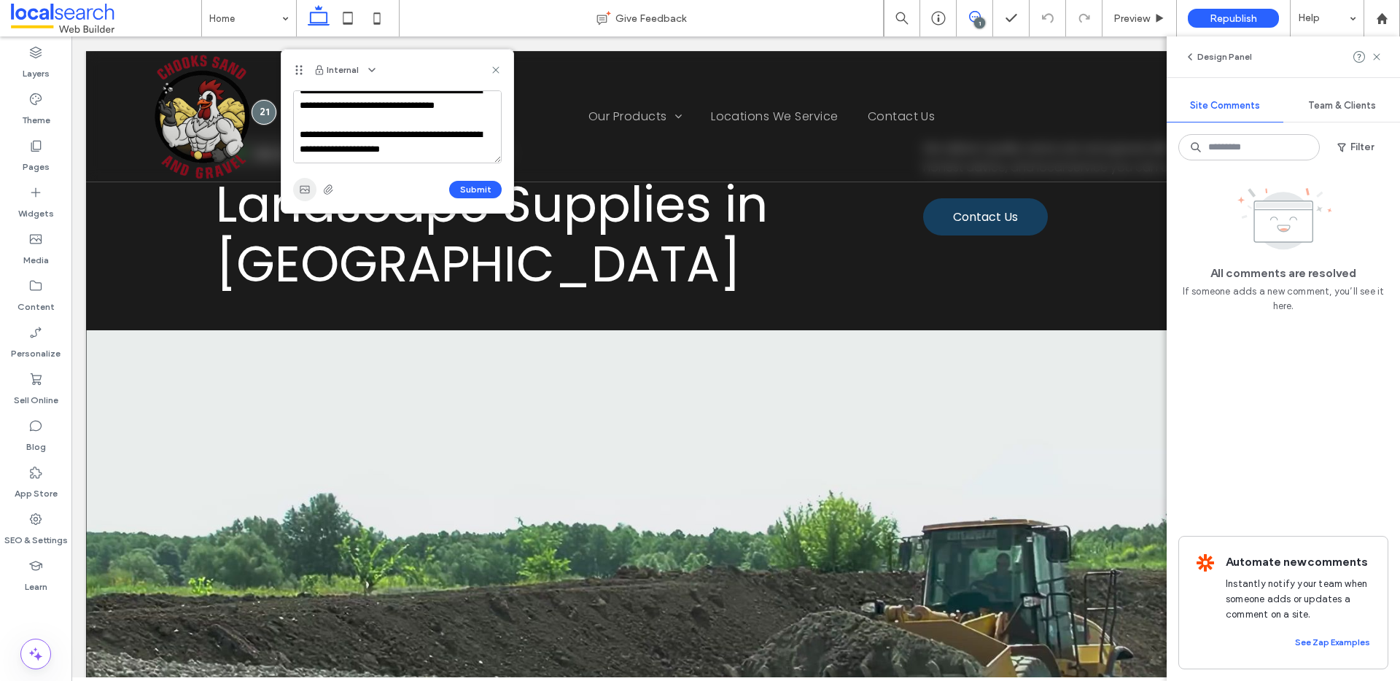
type textarea "**********"
click at [310, 185] on icon "button" at bounding box center [305, 190] width 12 height 12
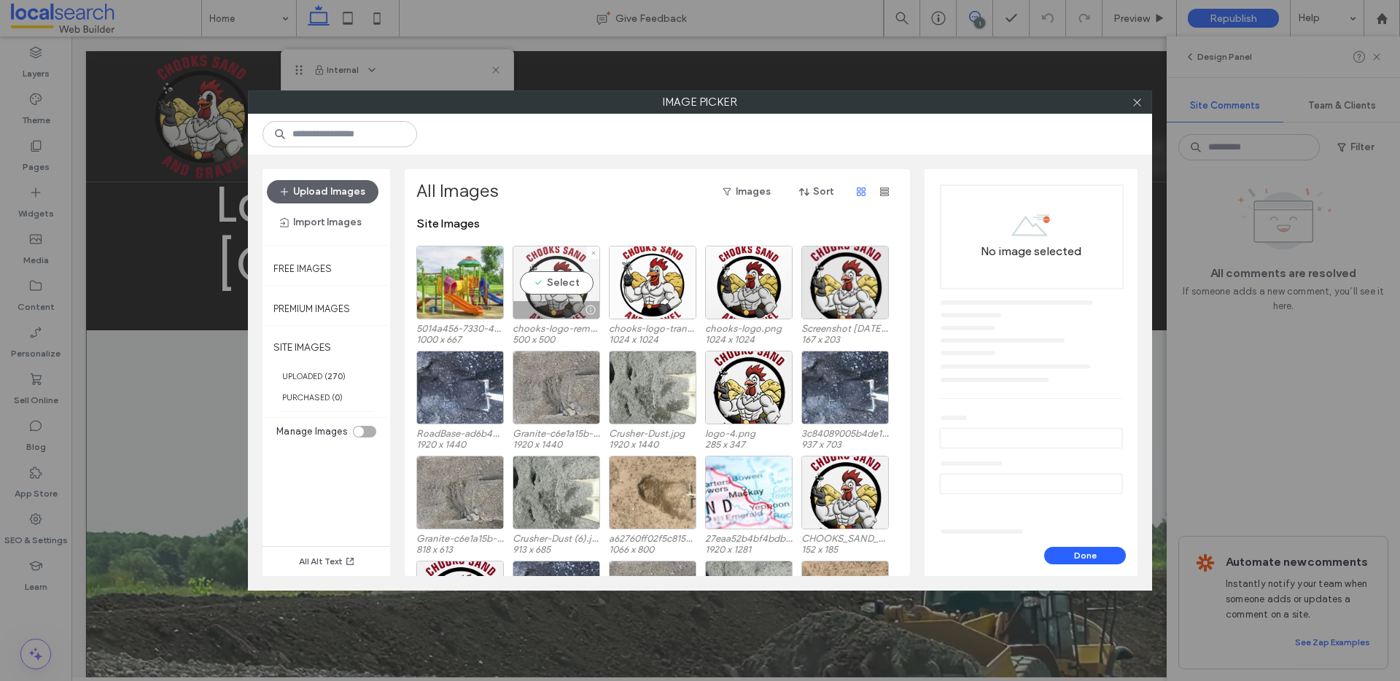
click at [556, 282] on div "Select" at bounding box center [556, 283] width 87 height 74
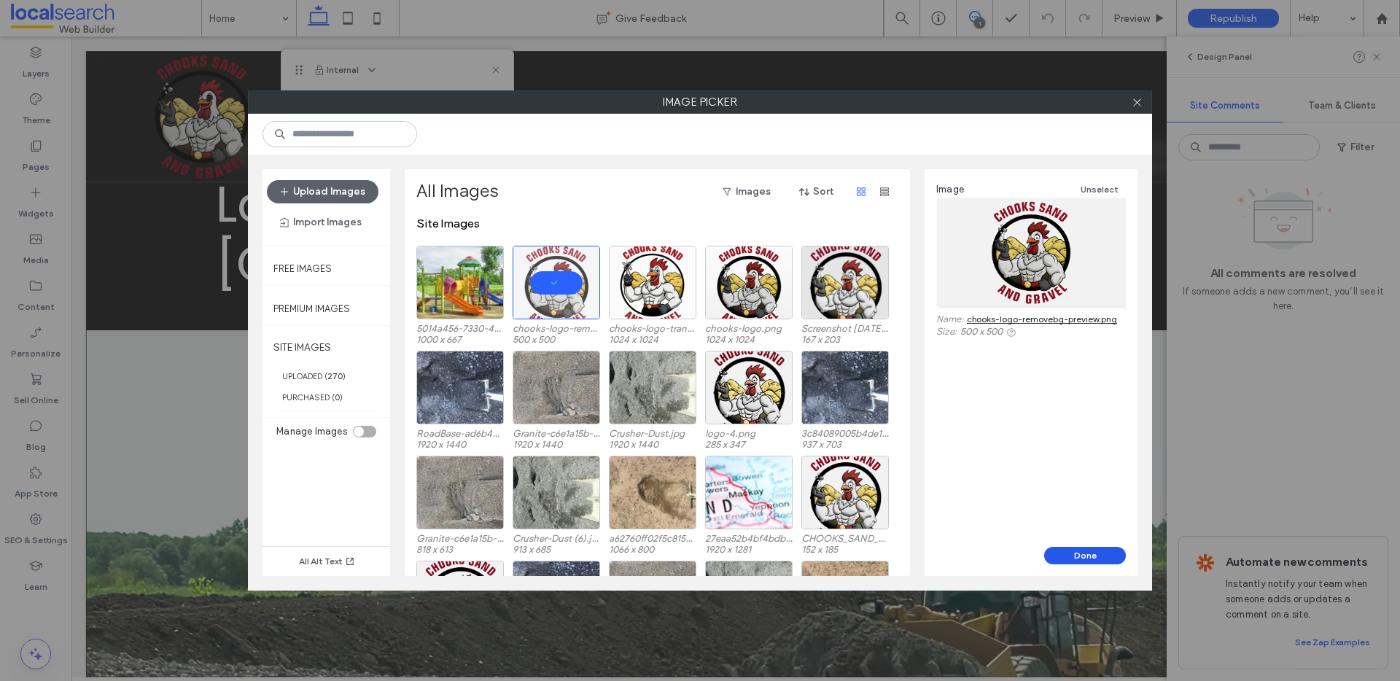
drag, startPoint x: 1092, startPoint y: 553, endPoint x: 1020, endPoint y: 517, distance: 80.9
click at [1092, 553] on button "Done" at bounding box center [1085, 555] width 82 height 17
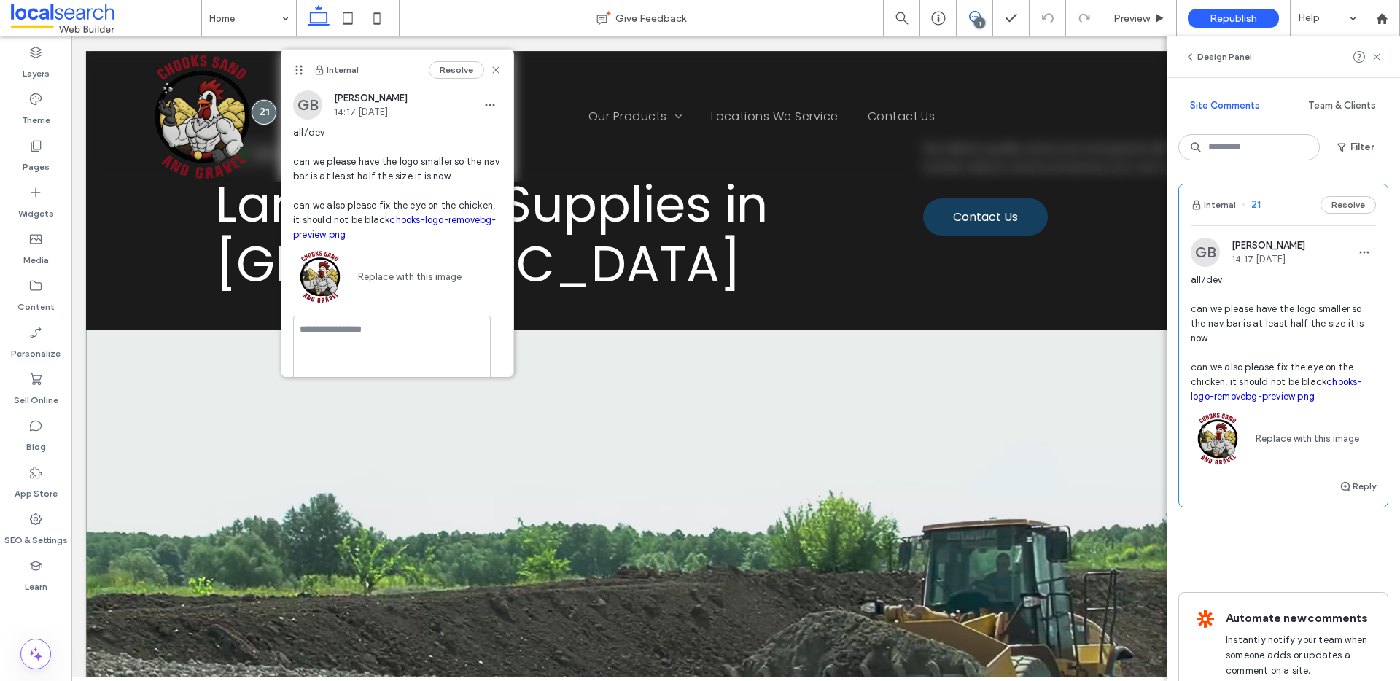
scroll to position [0, 0]
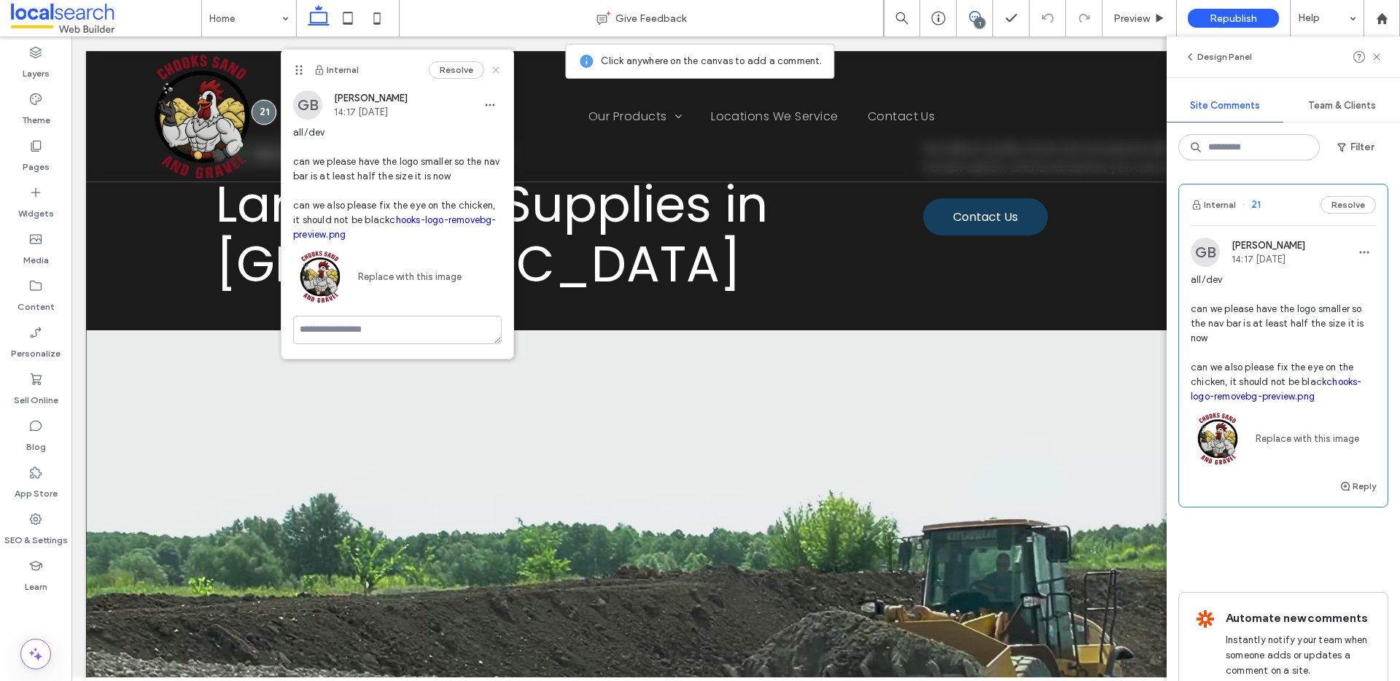
click at [497, 69] on icon at bounding box center [496, 70] width 12 height 12
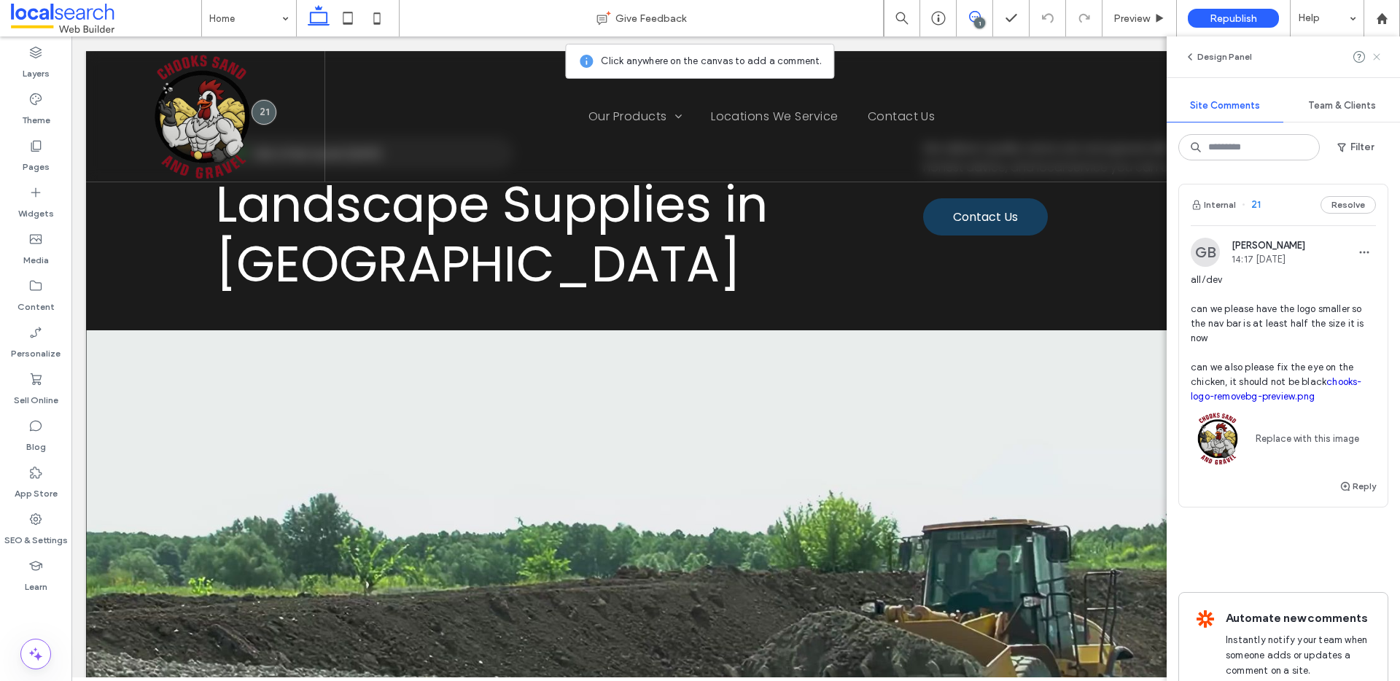
click at [1371, 60] on icon at bounding box center [1377, 57] width 12 height 12
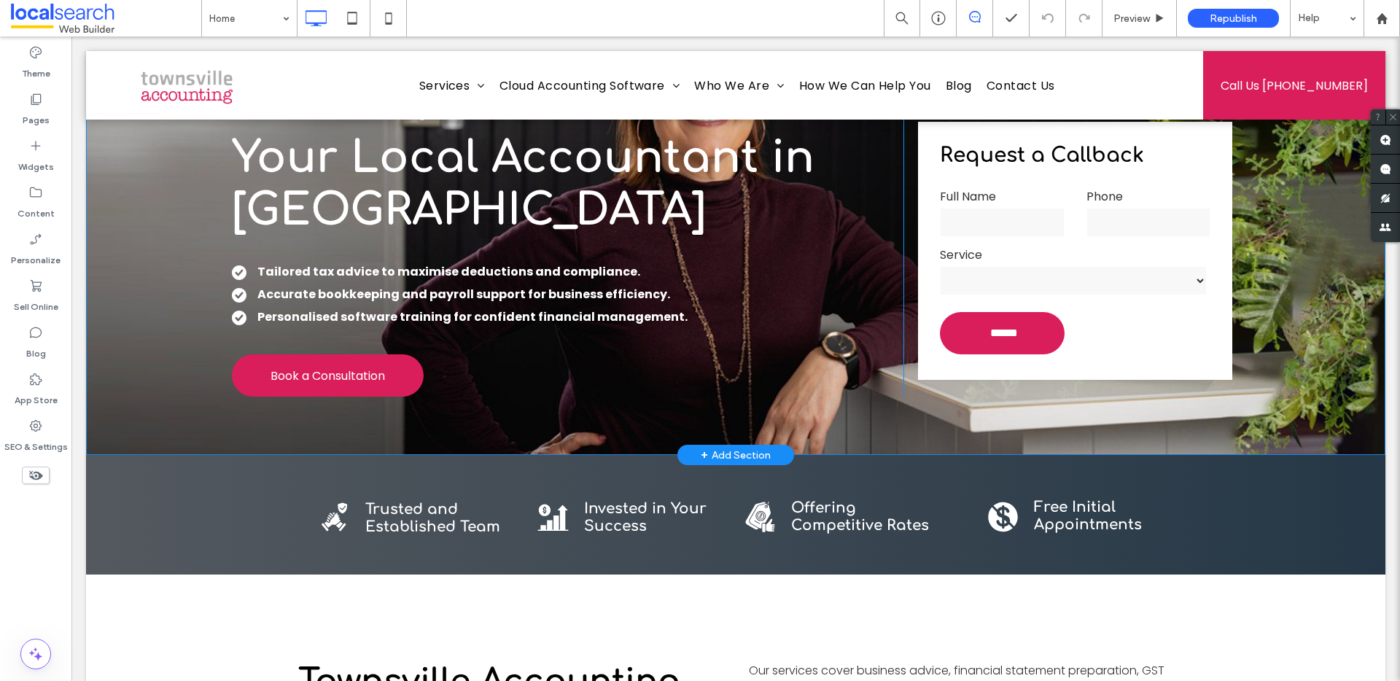
scroll to position [193, 0]
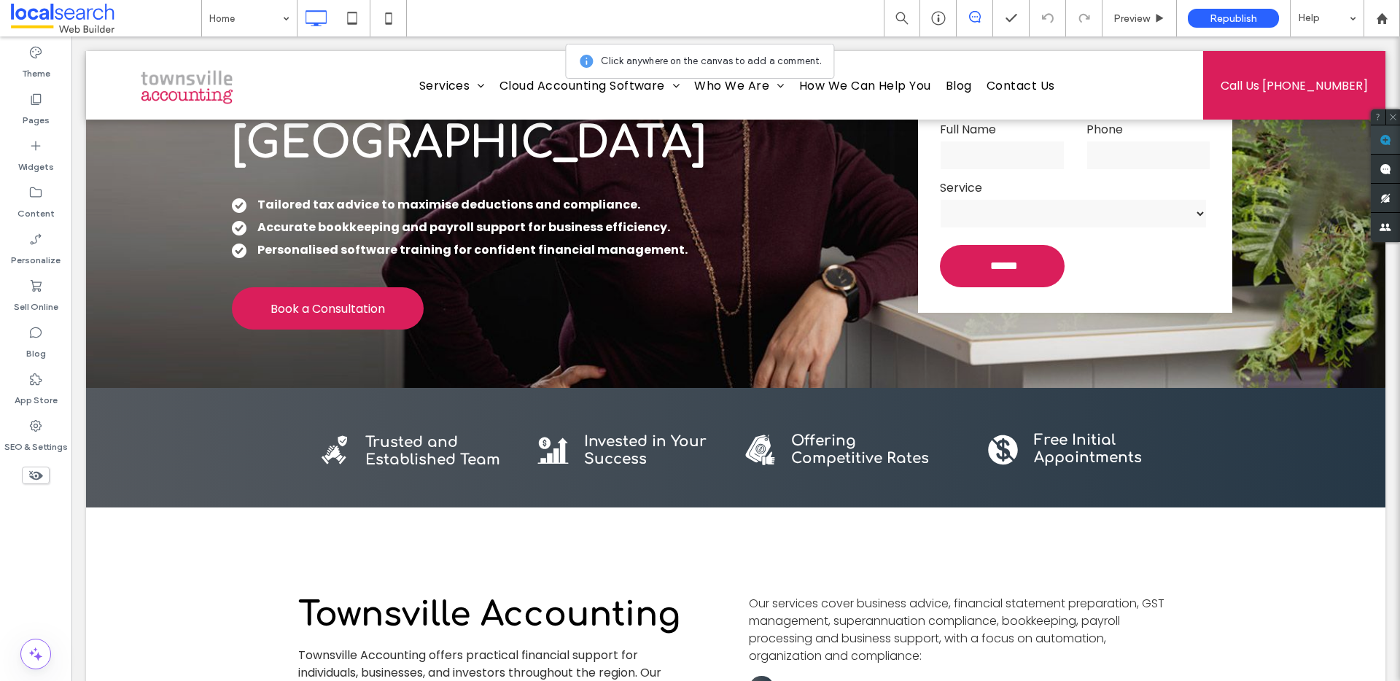
click at [1384, 136] on use at bounding box center [1386, 140] width 12 height 12
click at [1140, 449] on h3 "Free Initial Appointments" at bounding box center [1100, 449] width 132 height 35
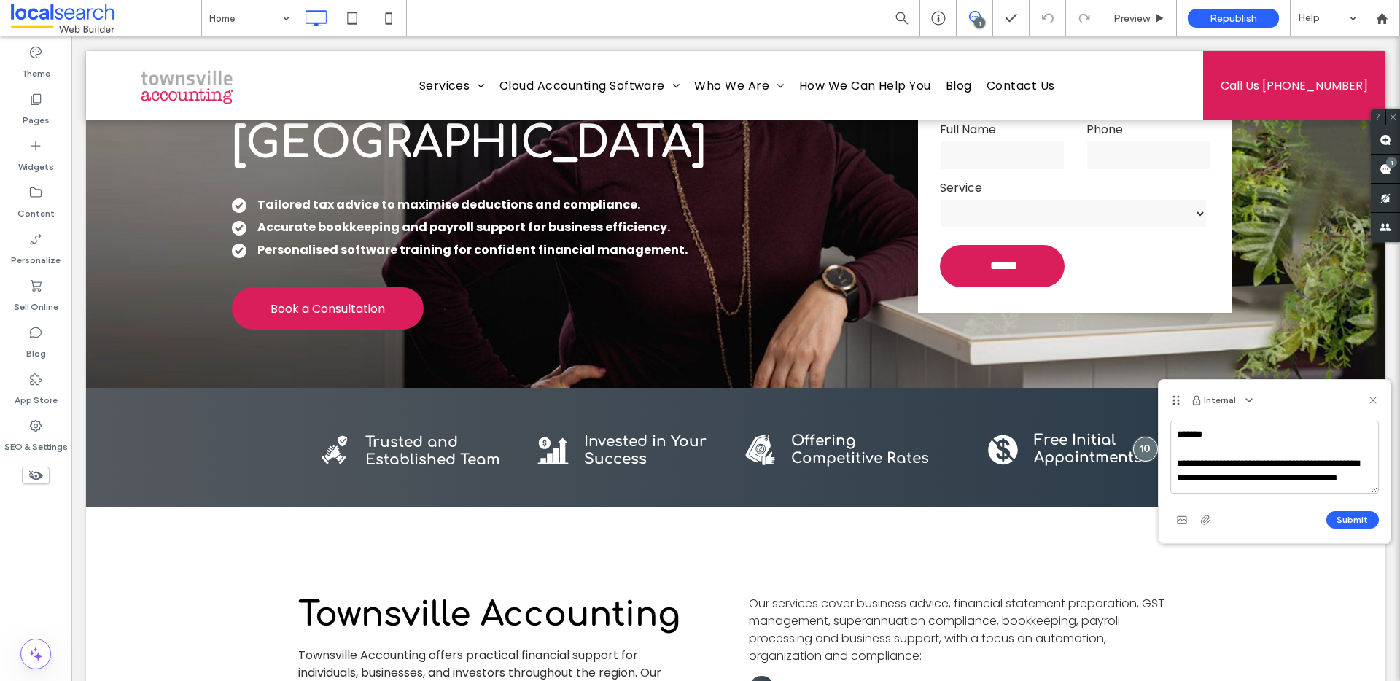
scroll to position [20, 0]
click at [1343, 443] on textarea "**********" at bounding box center [1274, 457] width 209 height 73
type textarea "**********"
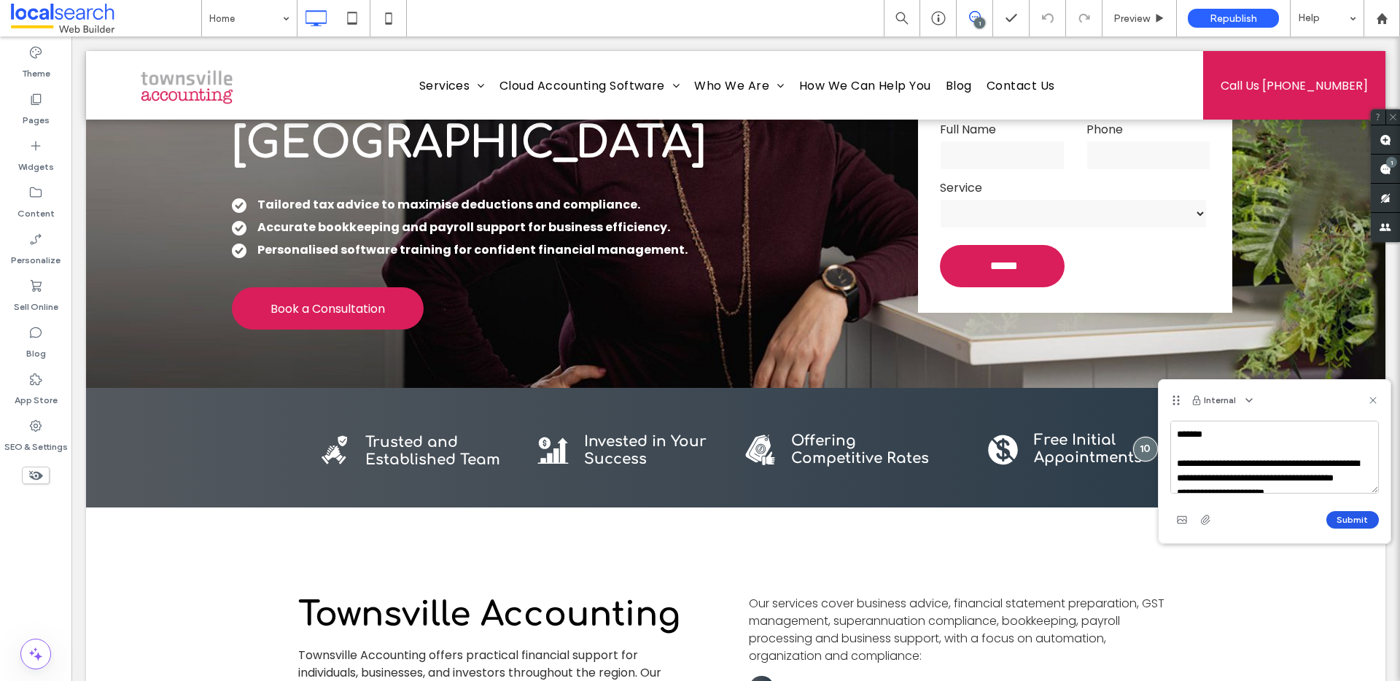
click at [1345, 522] on button "Submit" at bounding box center [1352, 519] width 52 height 17
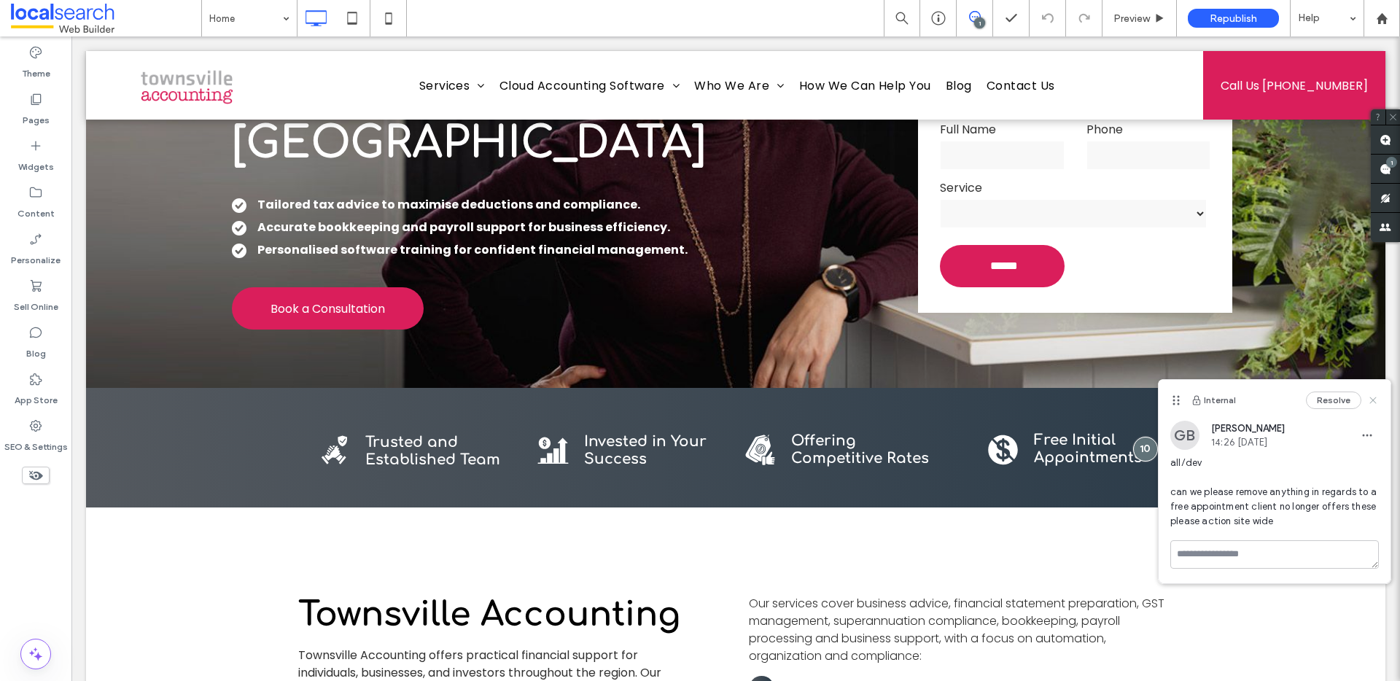
click at [1374, 397] on icon at bounding box center [1373, 400] width 12 height 12
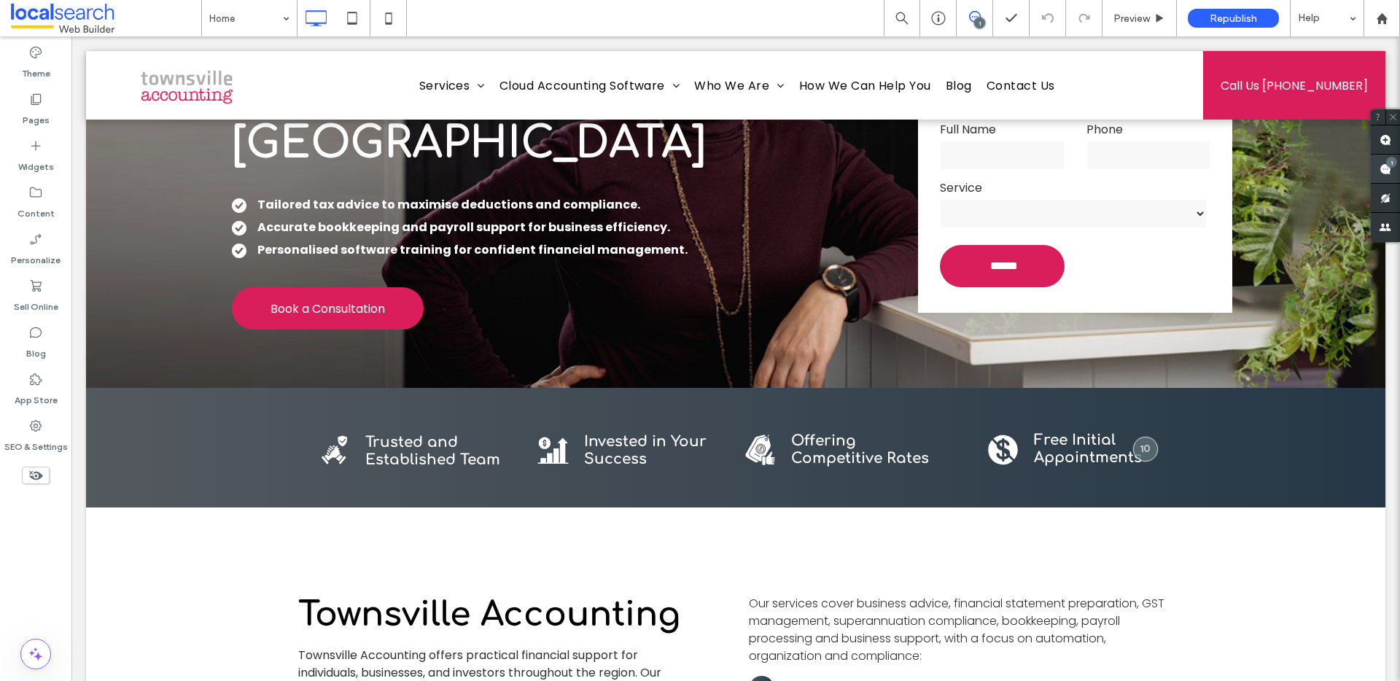
click at [1391, 166] on div "1" at bounding box center [1391, 162] width 11 height 11
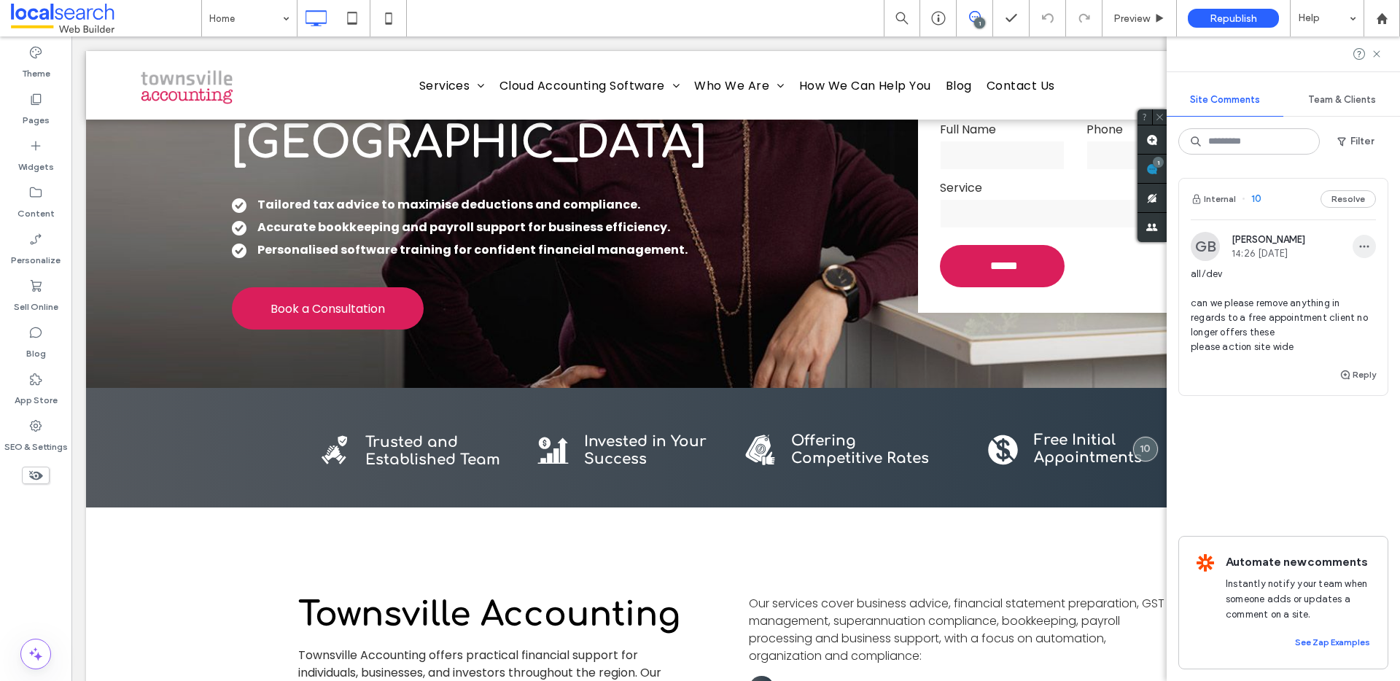
click at [1360, 244] on icon "button" at bounding box center [1364, 247] width 12 height 12
click at [1354, 275] on div "Edit" at bounding box center [1310, 285] width 130 height 28
click at [1302, 325] on textarea "**********" at bounding box center [1283, 318] width 185 height 73
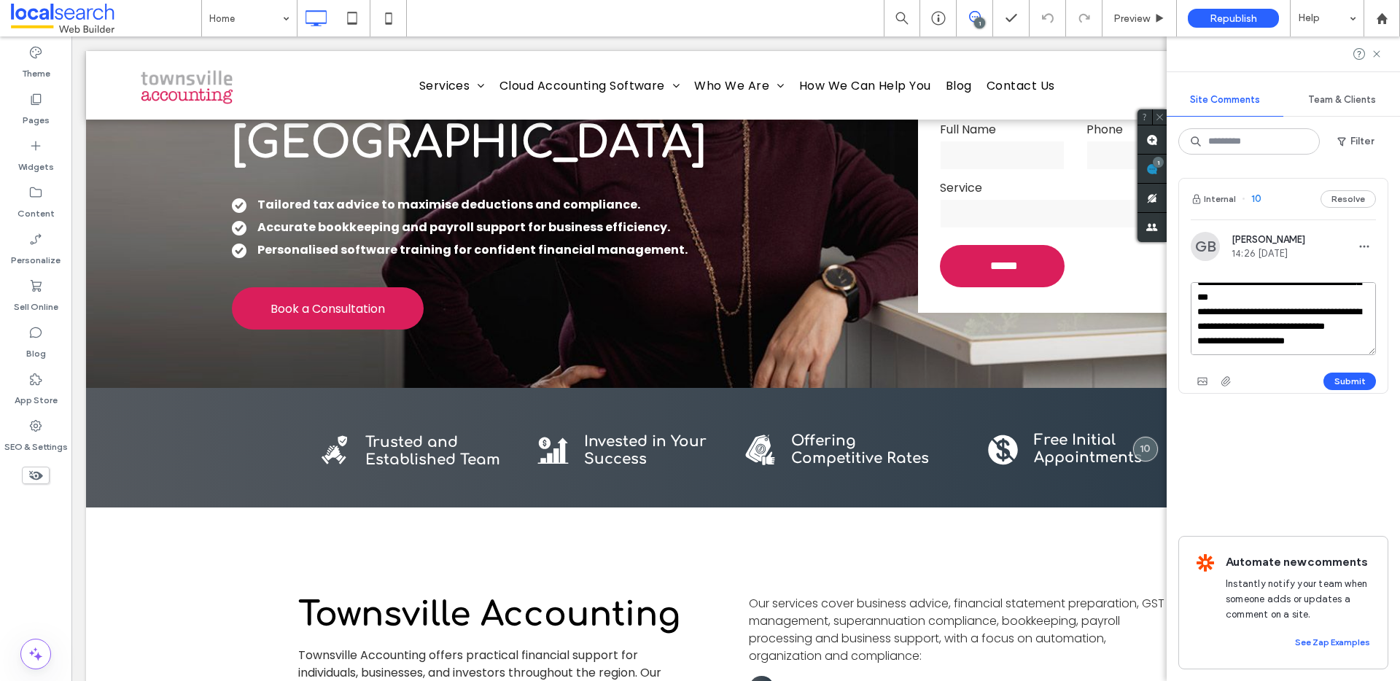
type textarea "**********"
click at [1356, 384] on button "Submit" at bounding box center [1349, 381] width 52 height 17
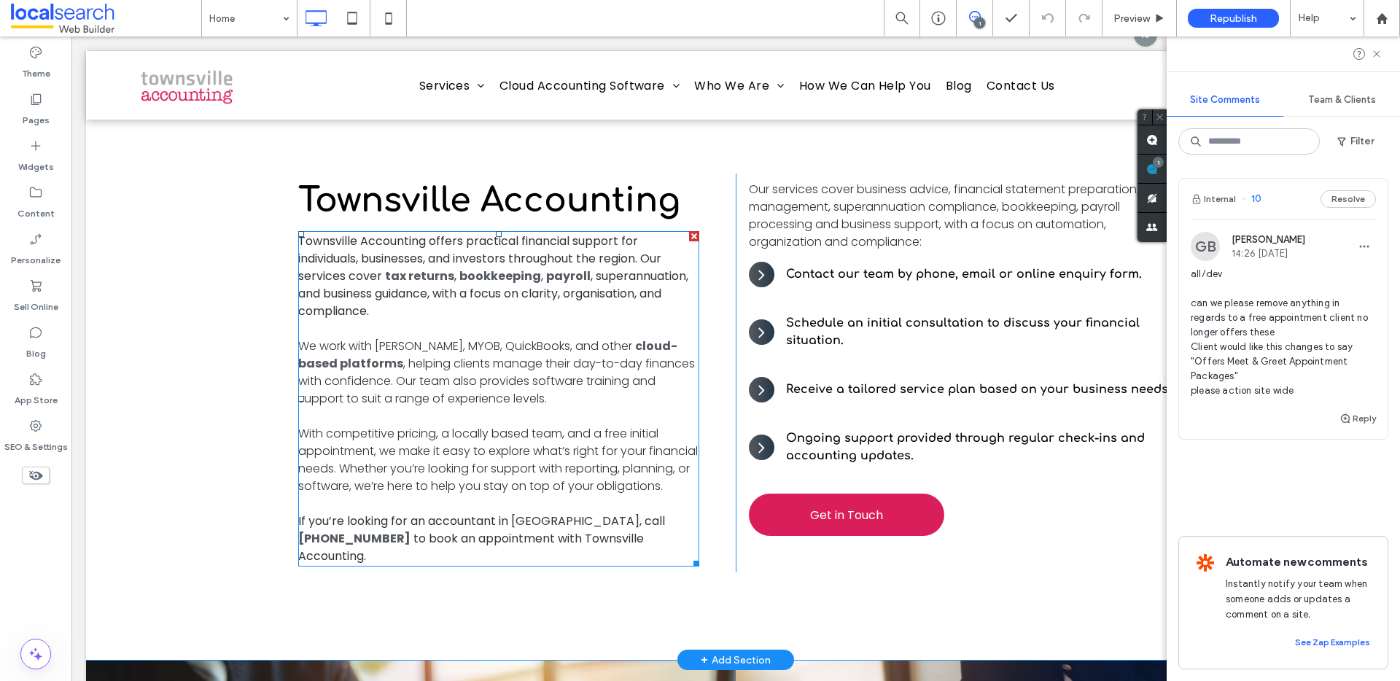
scroll to position [610, 0]
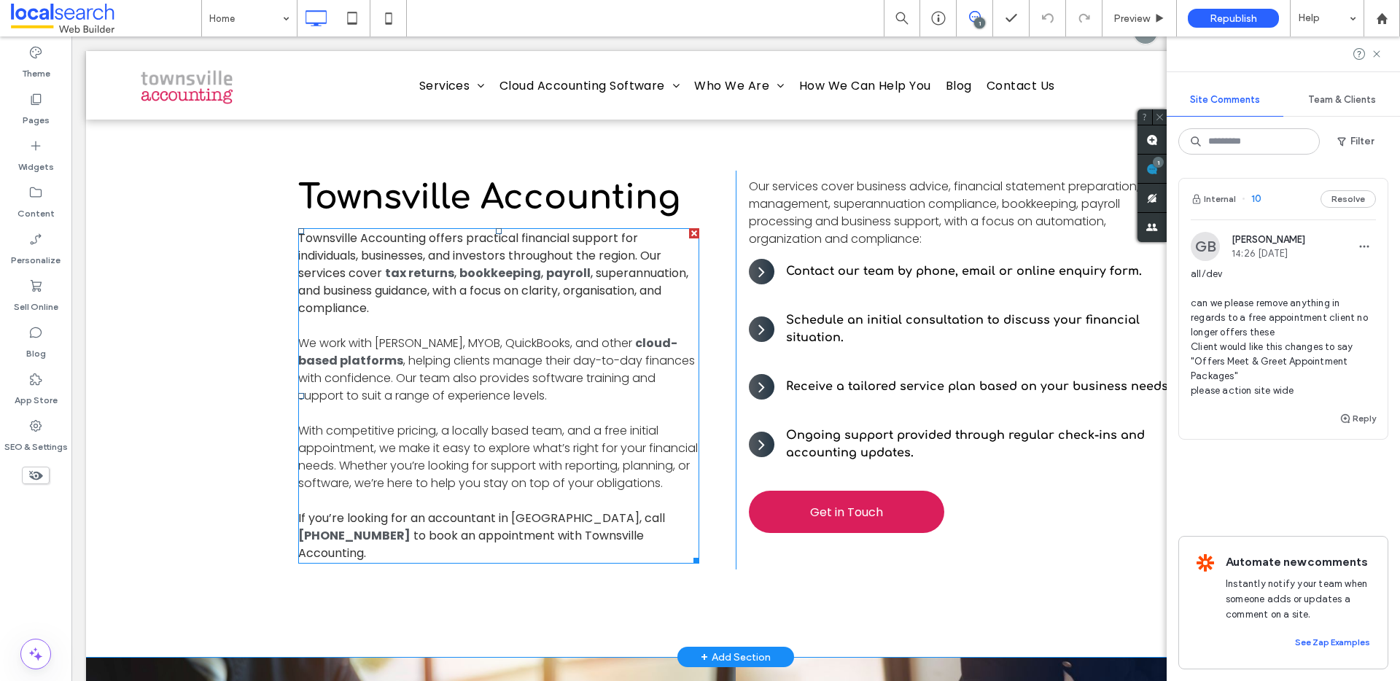
click at [398, 526] on span "If you’re looking for an accountant in Townsville, call" at bounding box center [481, 518] width 367 height 17
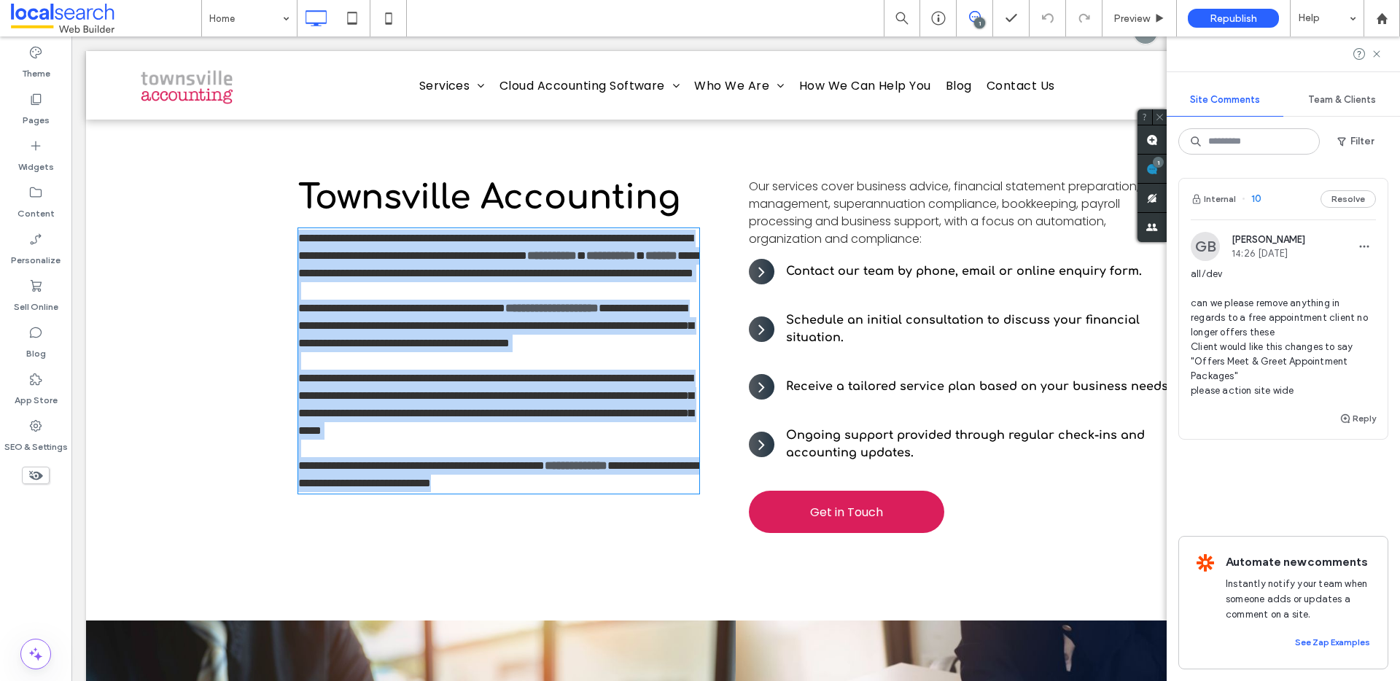
type input "*******"
type input "**"
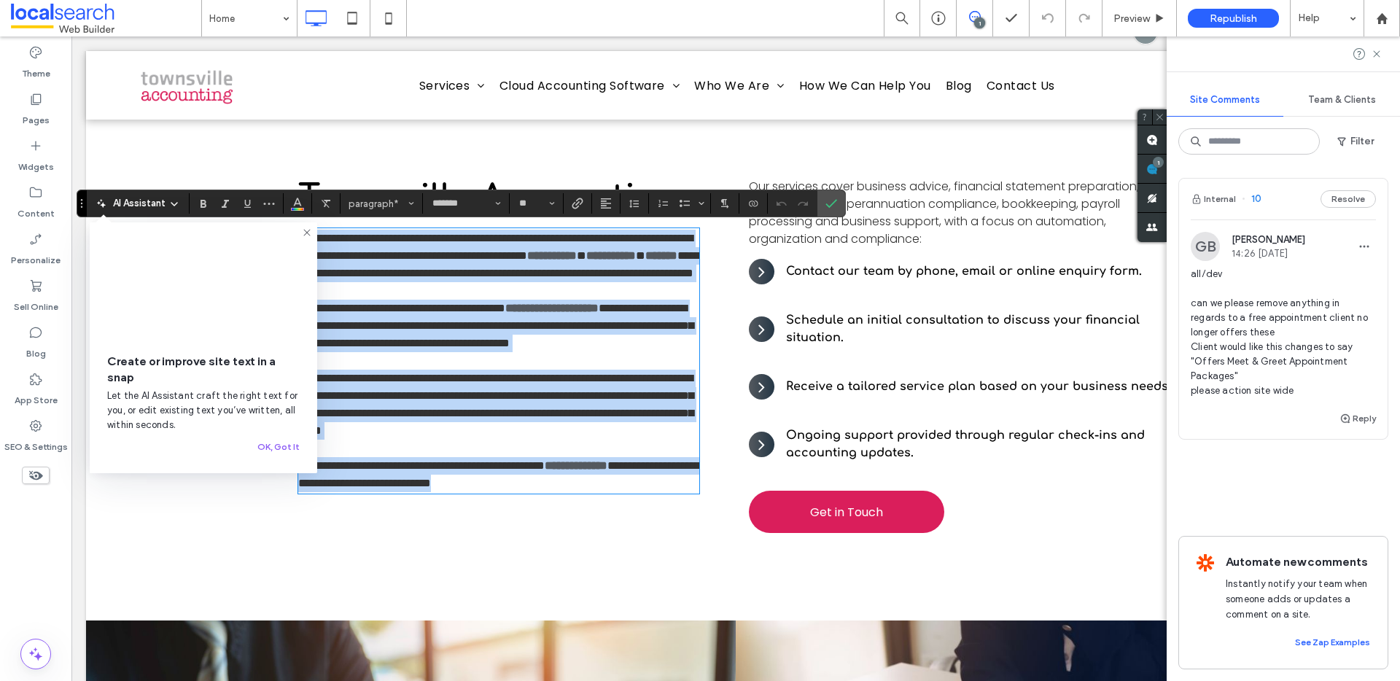
click at [387, 471] on span "**********" at bounding box center [421, 465] width 246 height 11
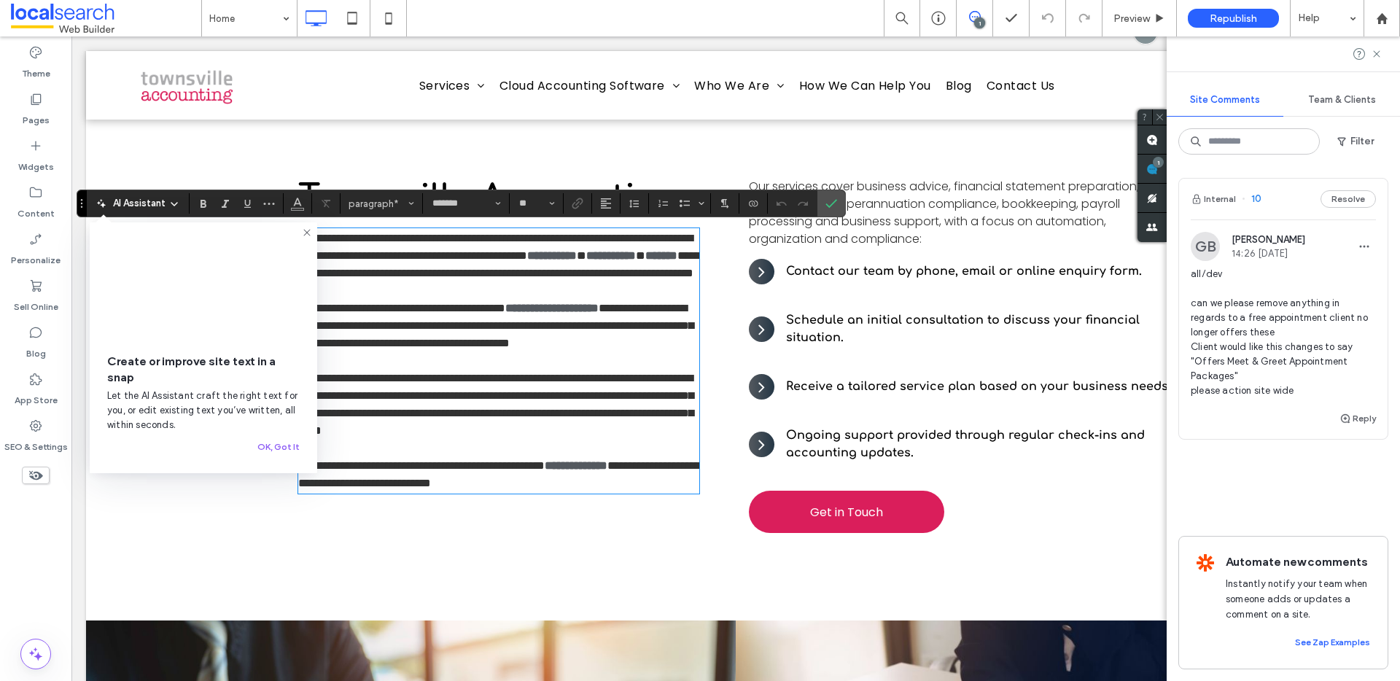
click at [412, 471] on span "**********" at bounding box center [421, 465] width 246 height 11
click at [473, 471] on span "**********" at bounding box center [414, 465] width 233 height 11
click at [831, 206] on use "Confirm" at bounding box center [831, 203] width 12 height 9
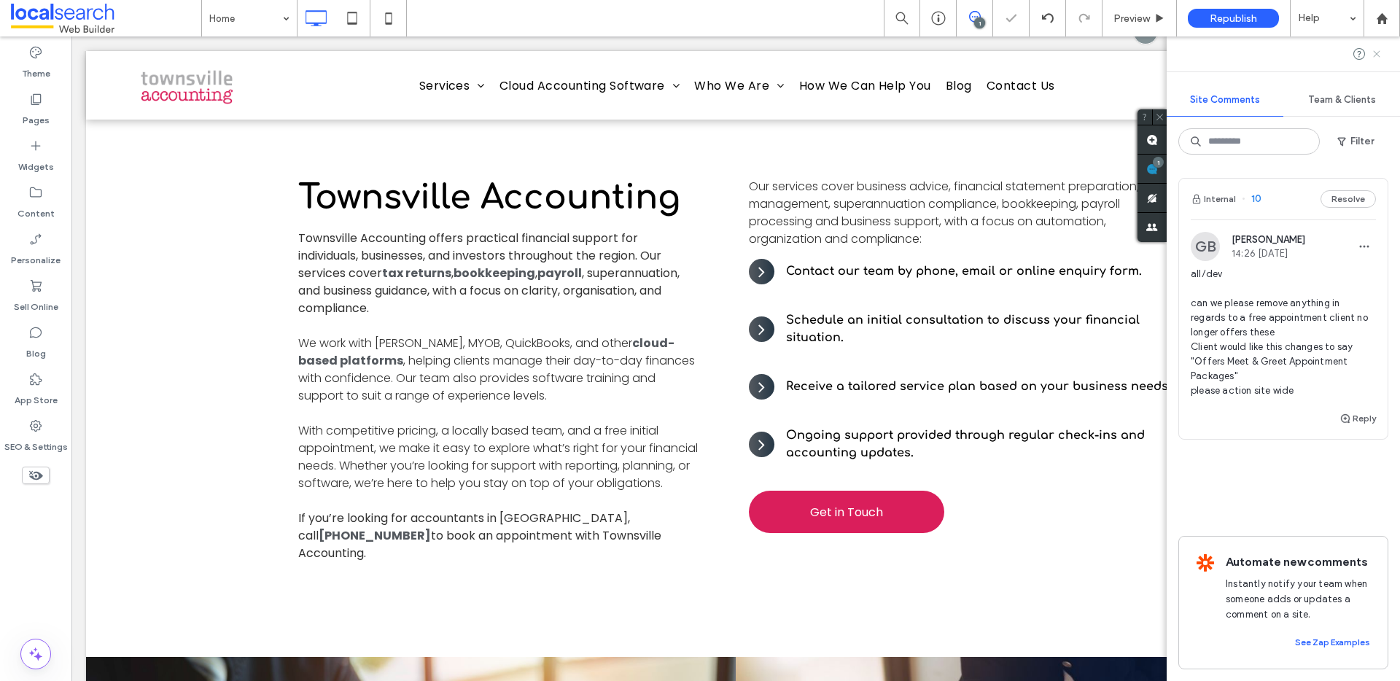
click at [1372, 53] on icon at bounding box center [1377, 54] width 12 height 12
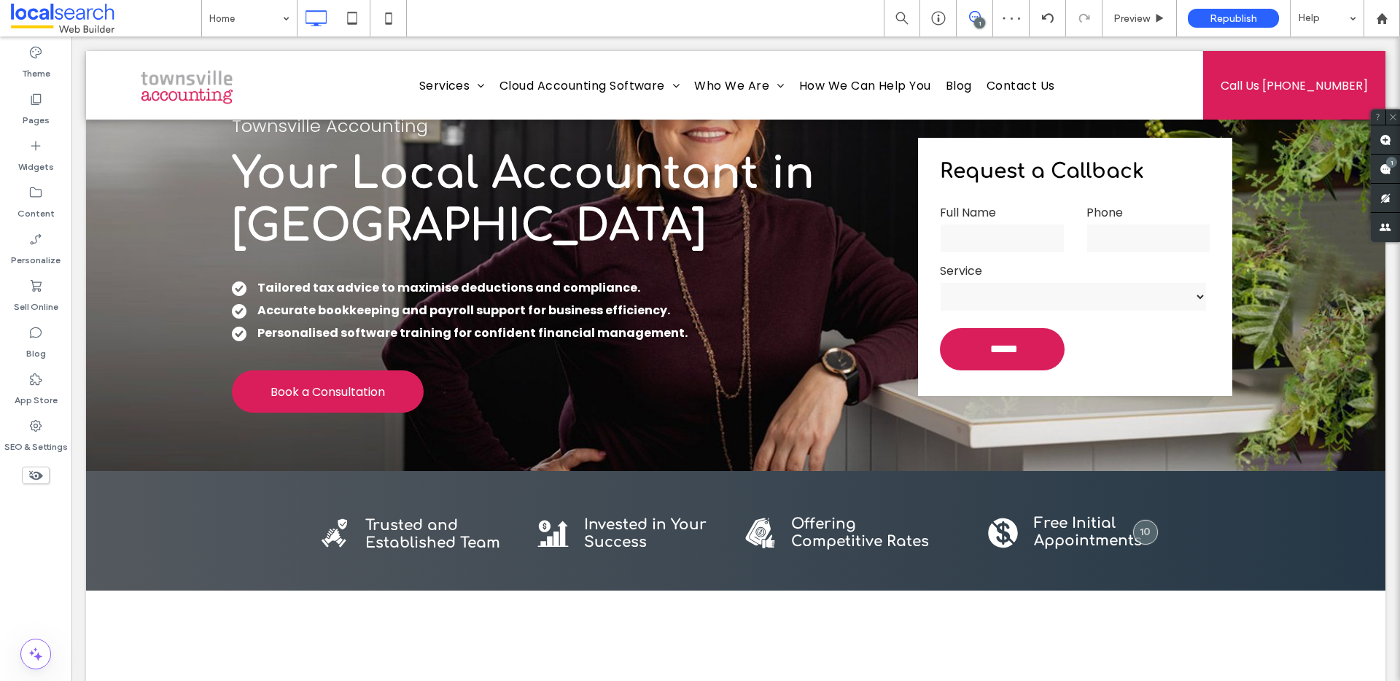
scroll to position [0, 0]
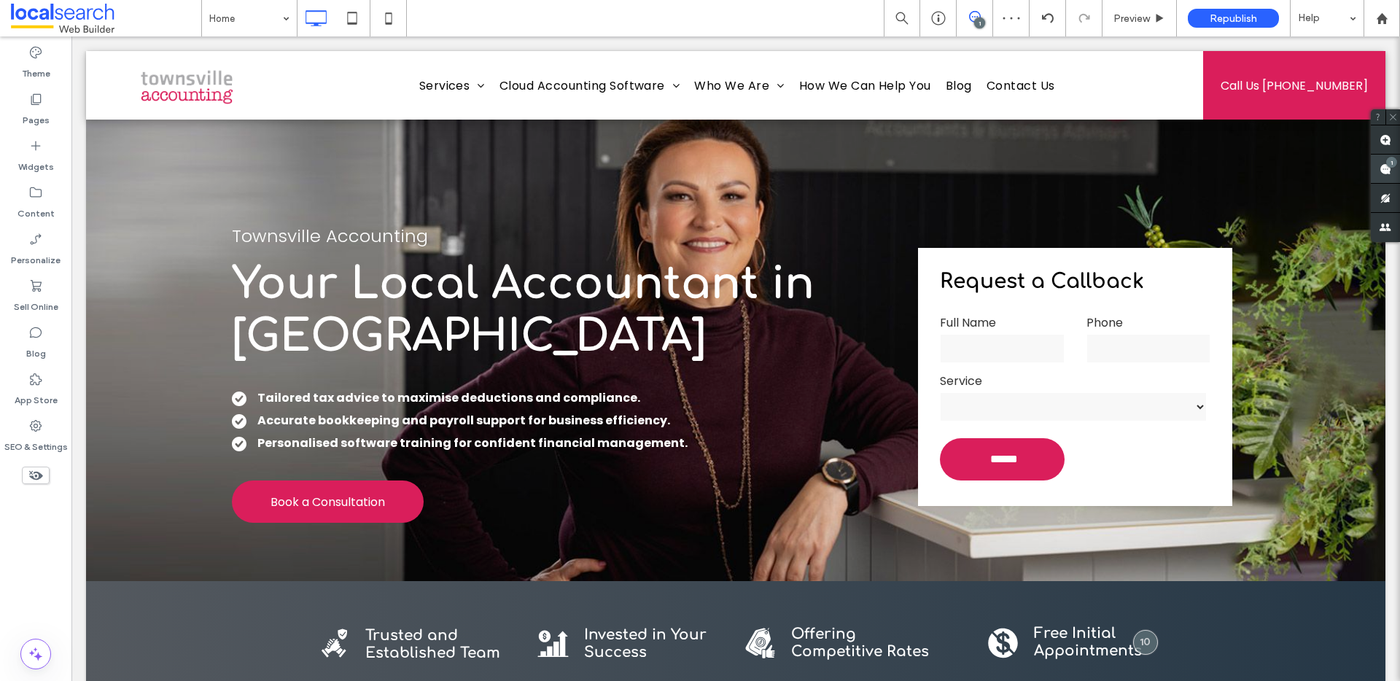
click at [1388, 155] on span at bounding box center [1385, 169] width 29 height 28
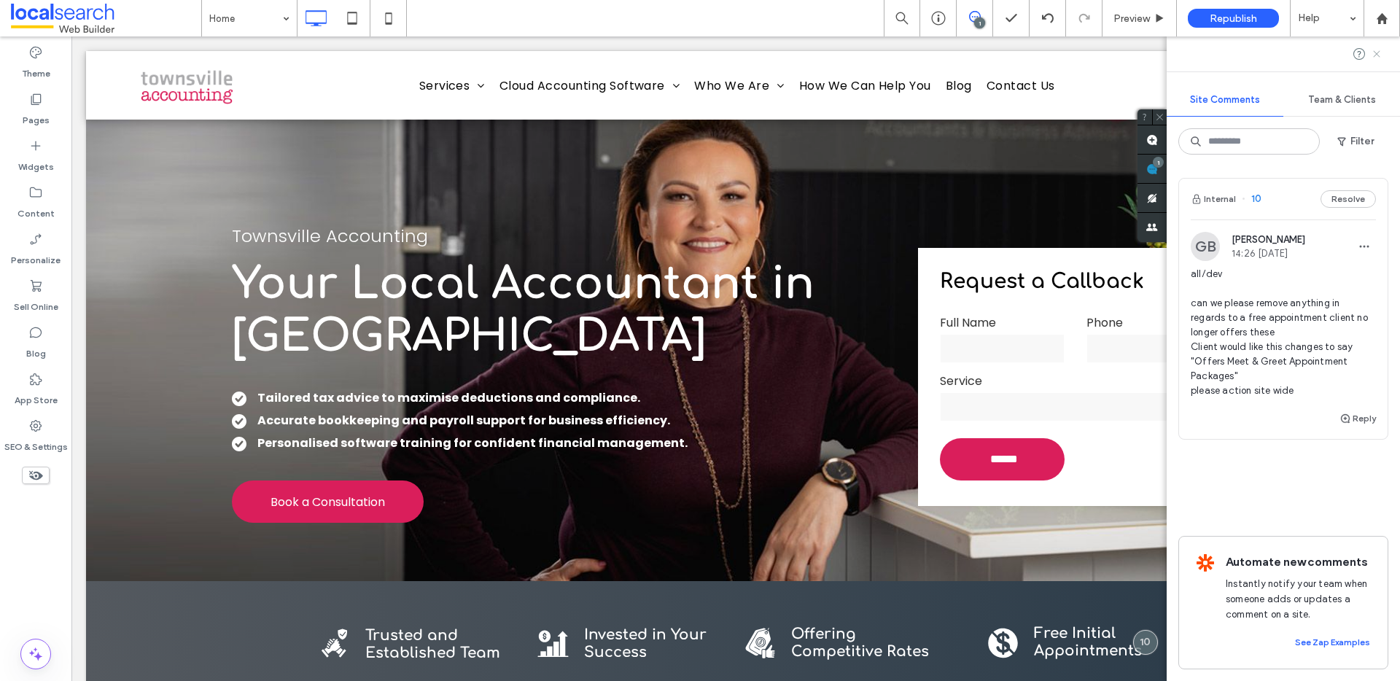
click at [1376, 57] on icon at bounding box center [1377, 54] width 12 height 12
